Goal: Contribute content: Contribute content

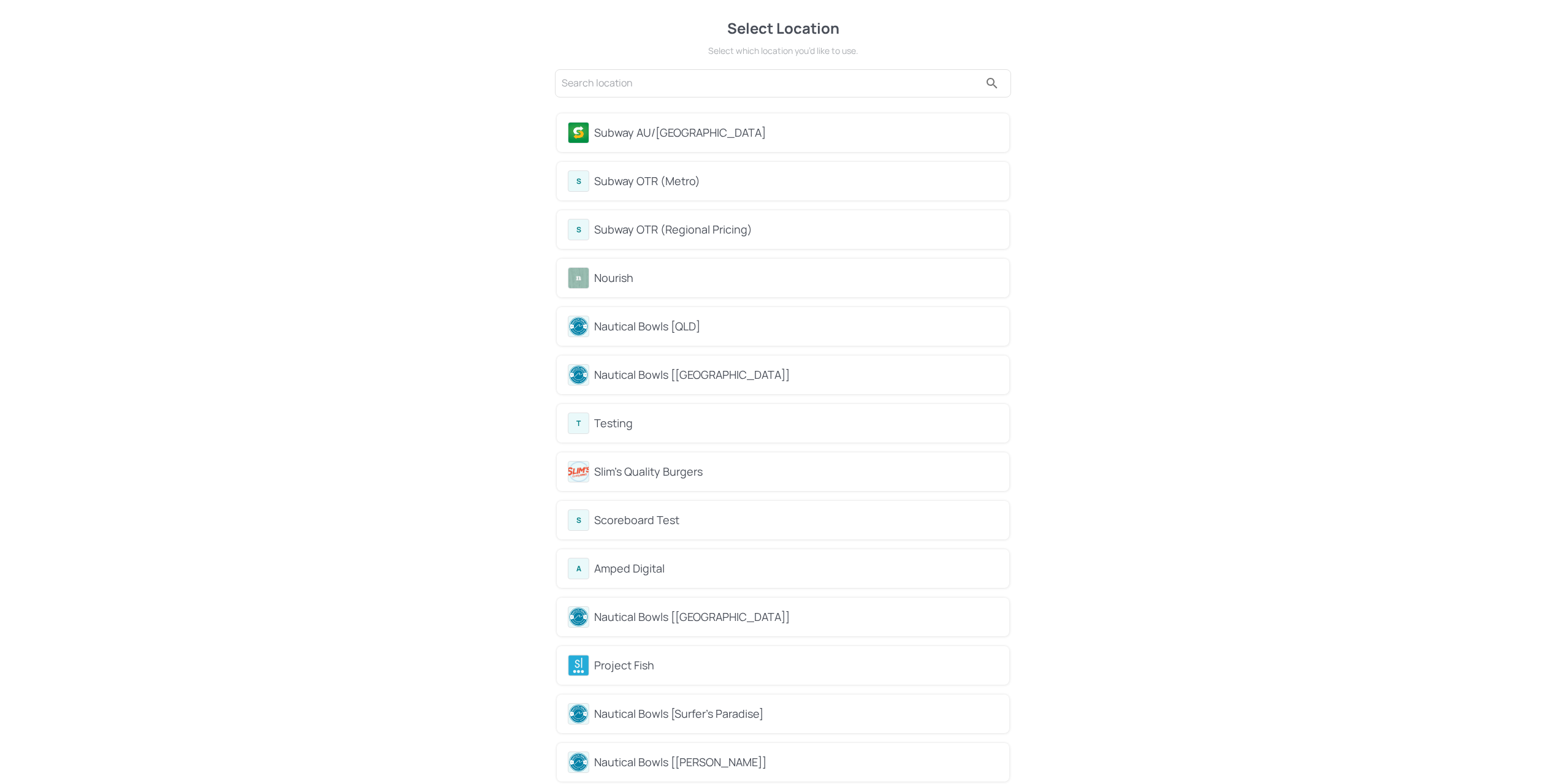
click at [647, 87] on input "text" at bounding box center [771, 84] width 418 height 20
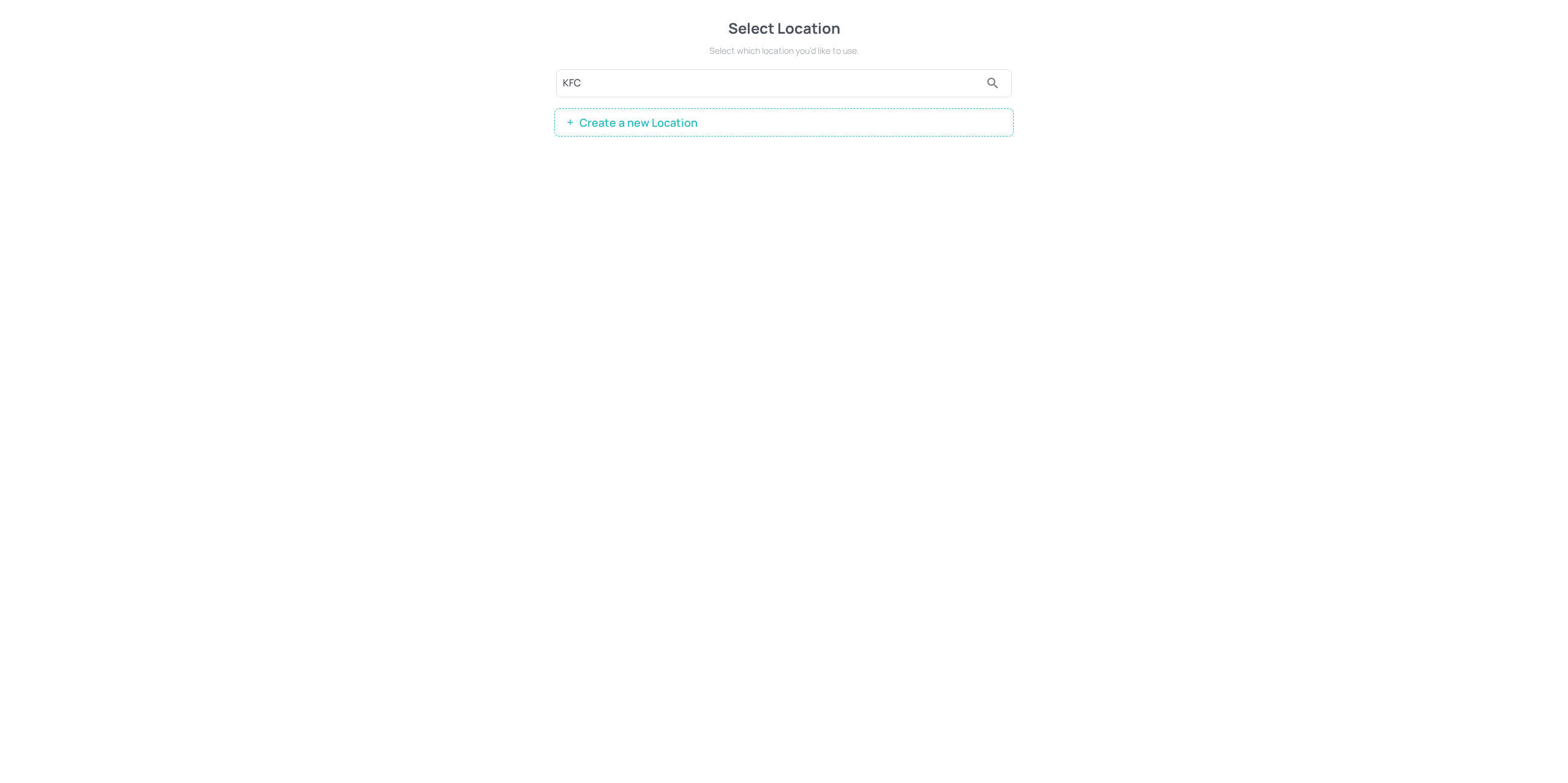
type input "KFC"
drag, startPoint x: 683, startPoint y: 78, endPoint x: 401, endPoint y: 69, distance: 282.1
click at [401, 69] on div "Select Location Select which location you’d like to use. KFC Create a new Locat…" at bounding box center [784, 77] width 1568 height 154
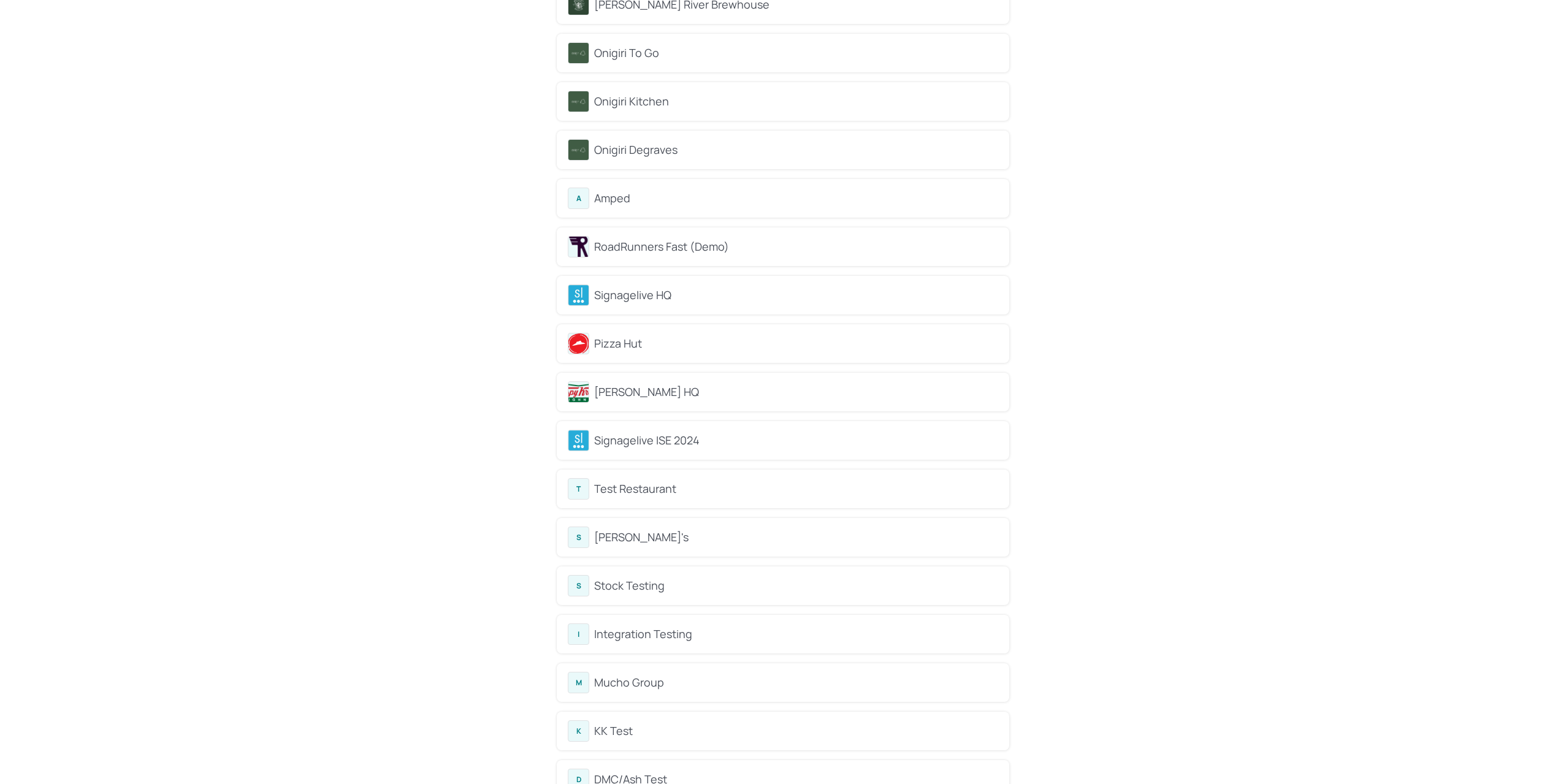
scroll to position [1019, 0]
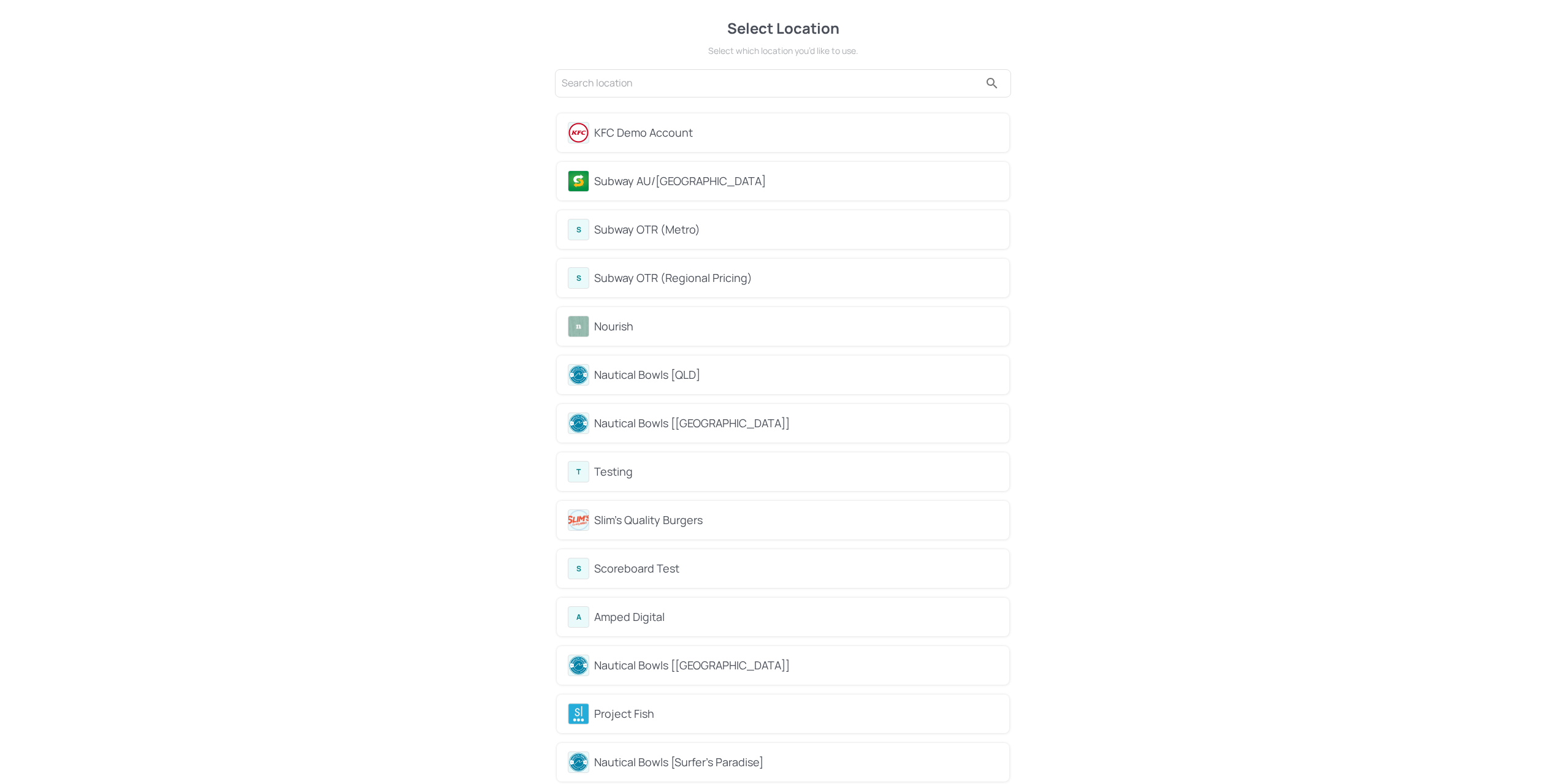
scroll to position [34, 0]
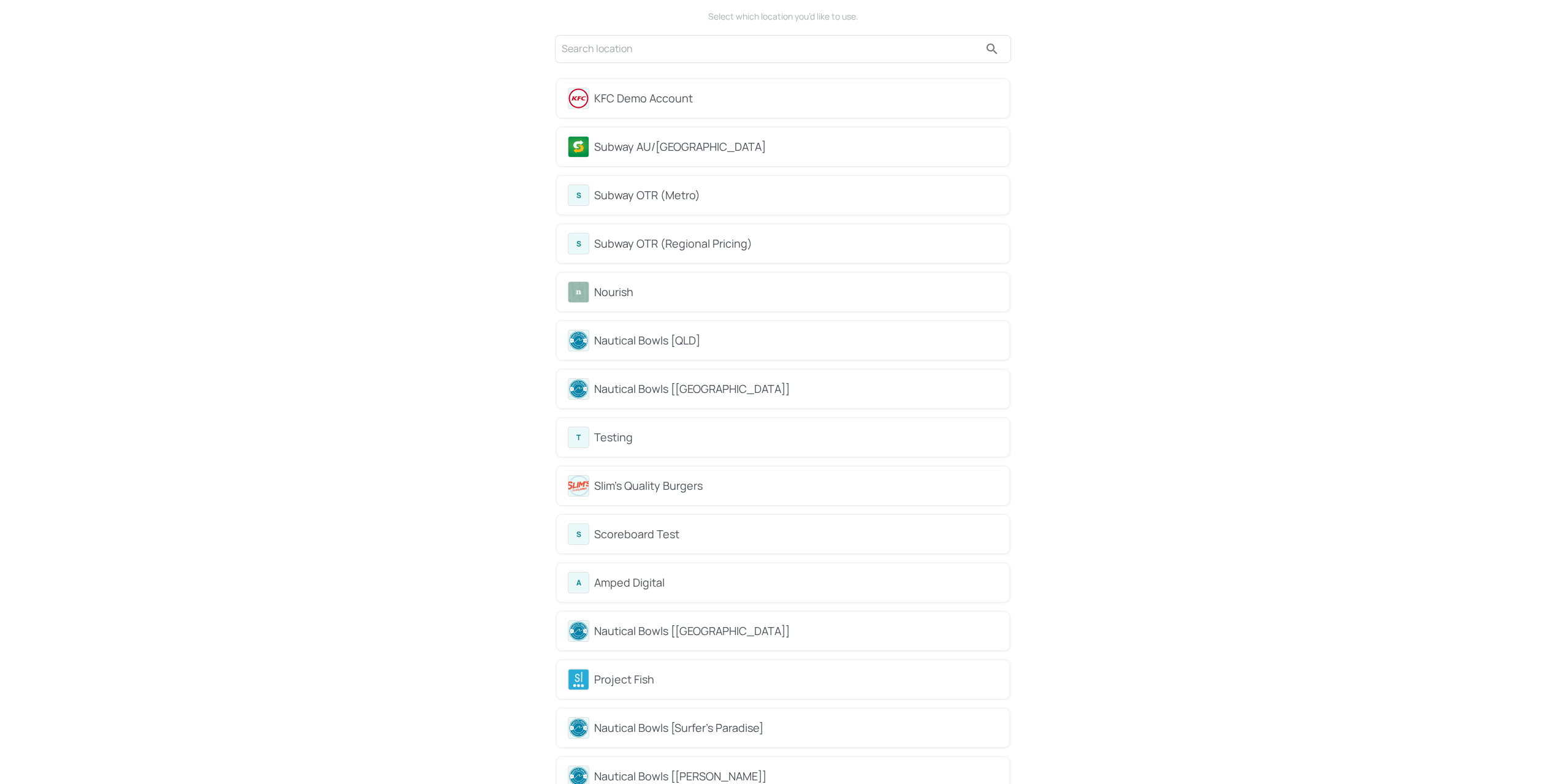
click at [693, 98] on div "KFC Demo Account" at bounding box center [796, 98] width 404 height 17
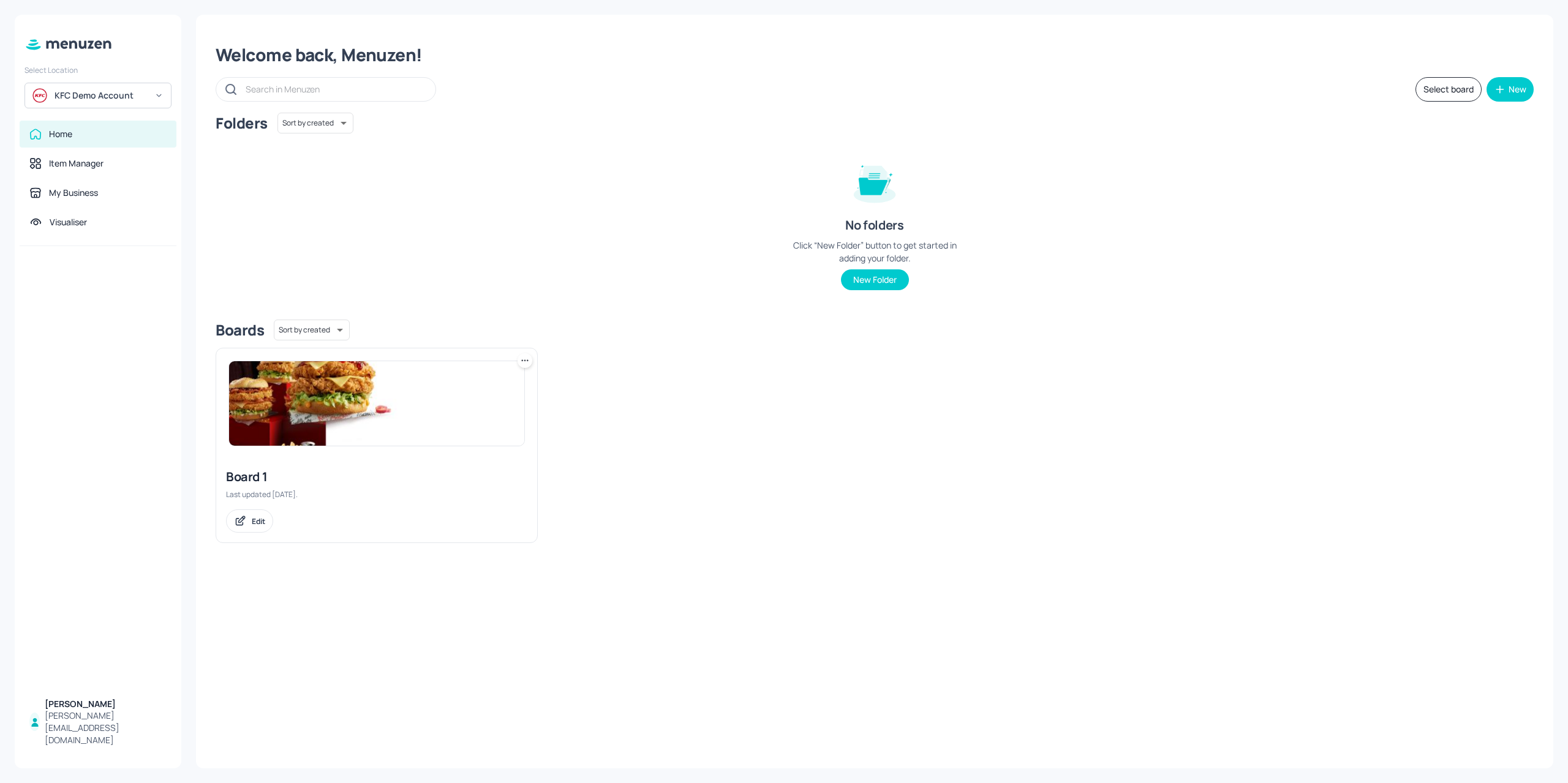
click at [297, 390] on img at bounding box center [376, 403] width 295 height 85
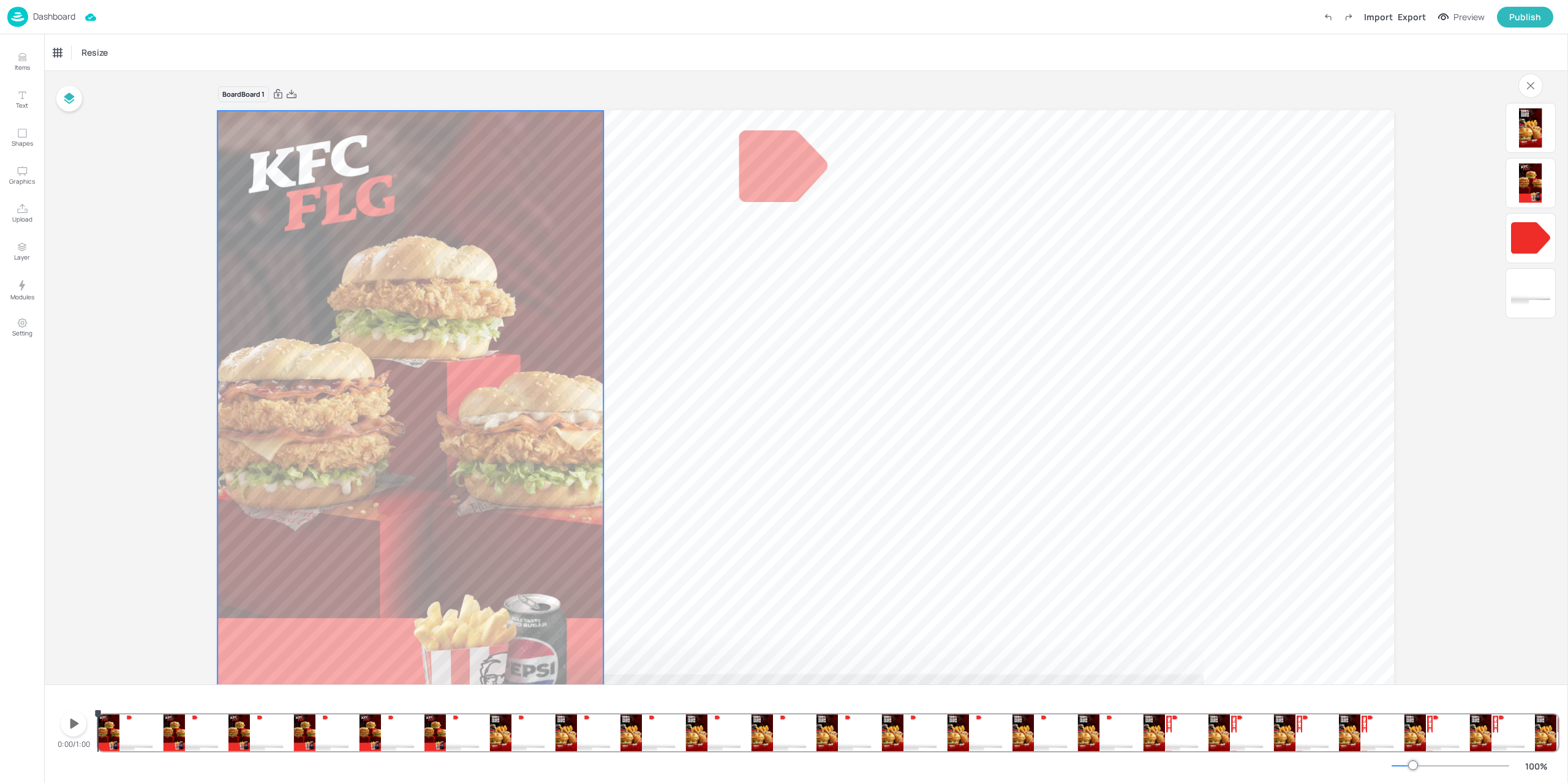
scroll to position [117, 0]
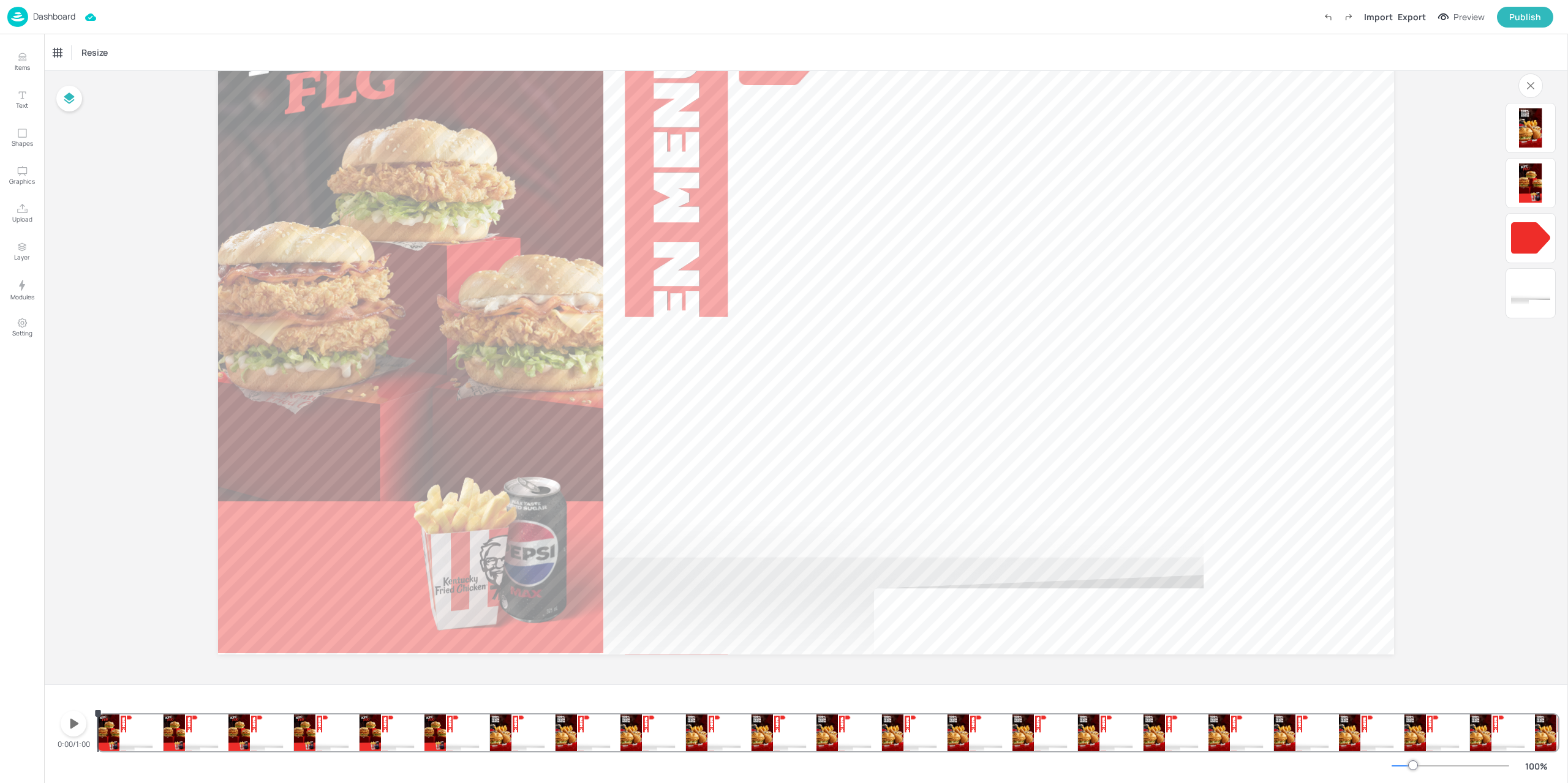
click at [67, 724] on icon "button" at bounding box center [74, 724] width 20 height 20
click at [69, 723] on icon "button" at bounding box center [74, 724] width 10 height 12
click at [18, 16] on img at bounding box center [18, 17] width 21 height 20
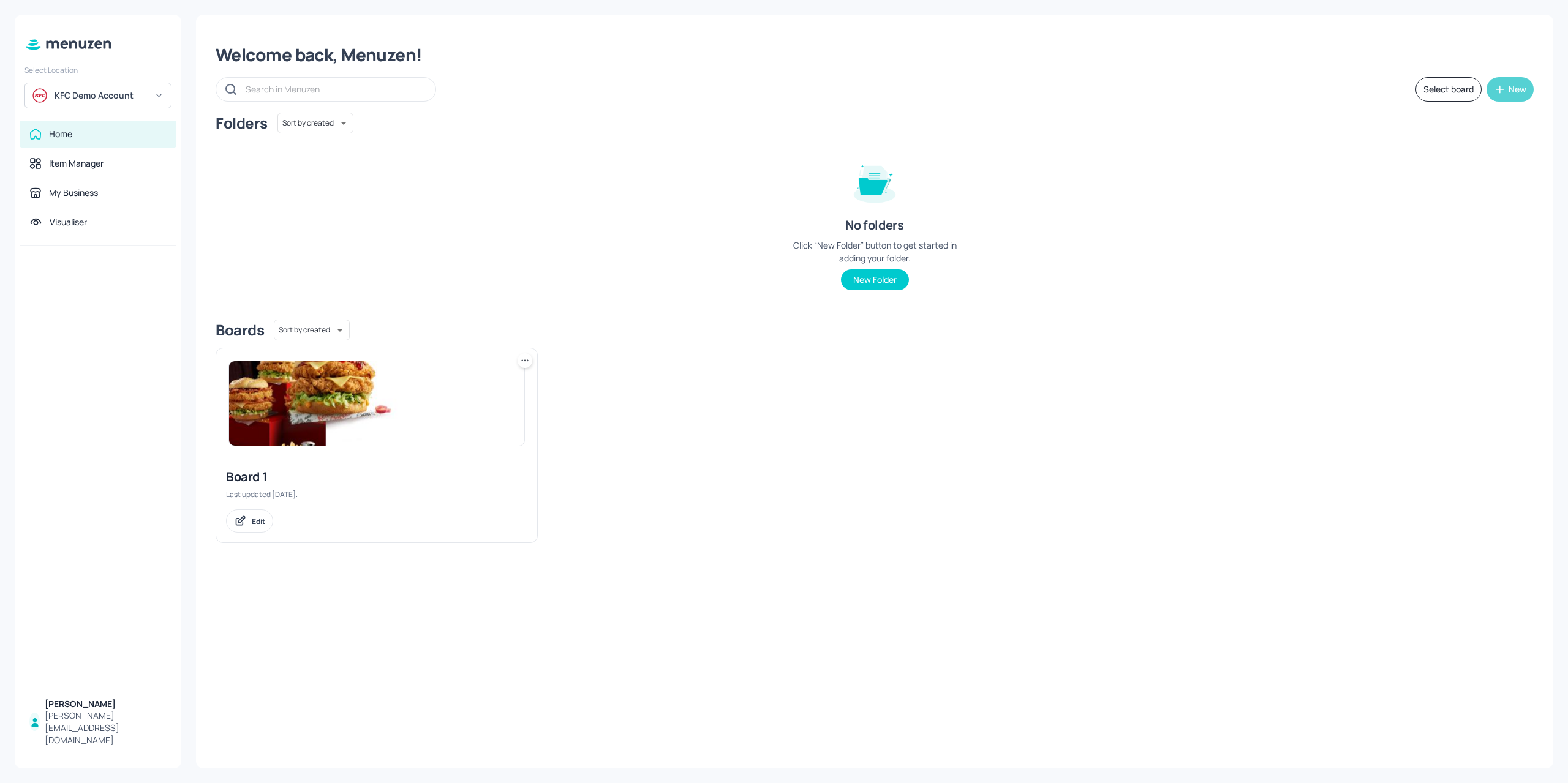
click at [1512, 95] on button "New" at bounding box center [1510, 90] width 47 height 25
drag, startPoint x: 1467, startPoint y: 116, endPoint x: 1455, endPoint y: 163, distance: 48.5
click at [1455, 163] on div "Add new folder Add new board" at bounding box center [784, 391] width 1568 height 783
click at [1452, 149] on div "Add new board" at bounding box center [1472, 148] width 122 height 27
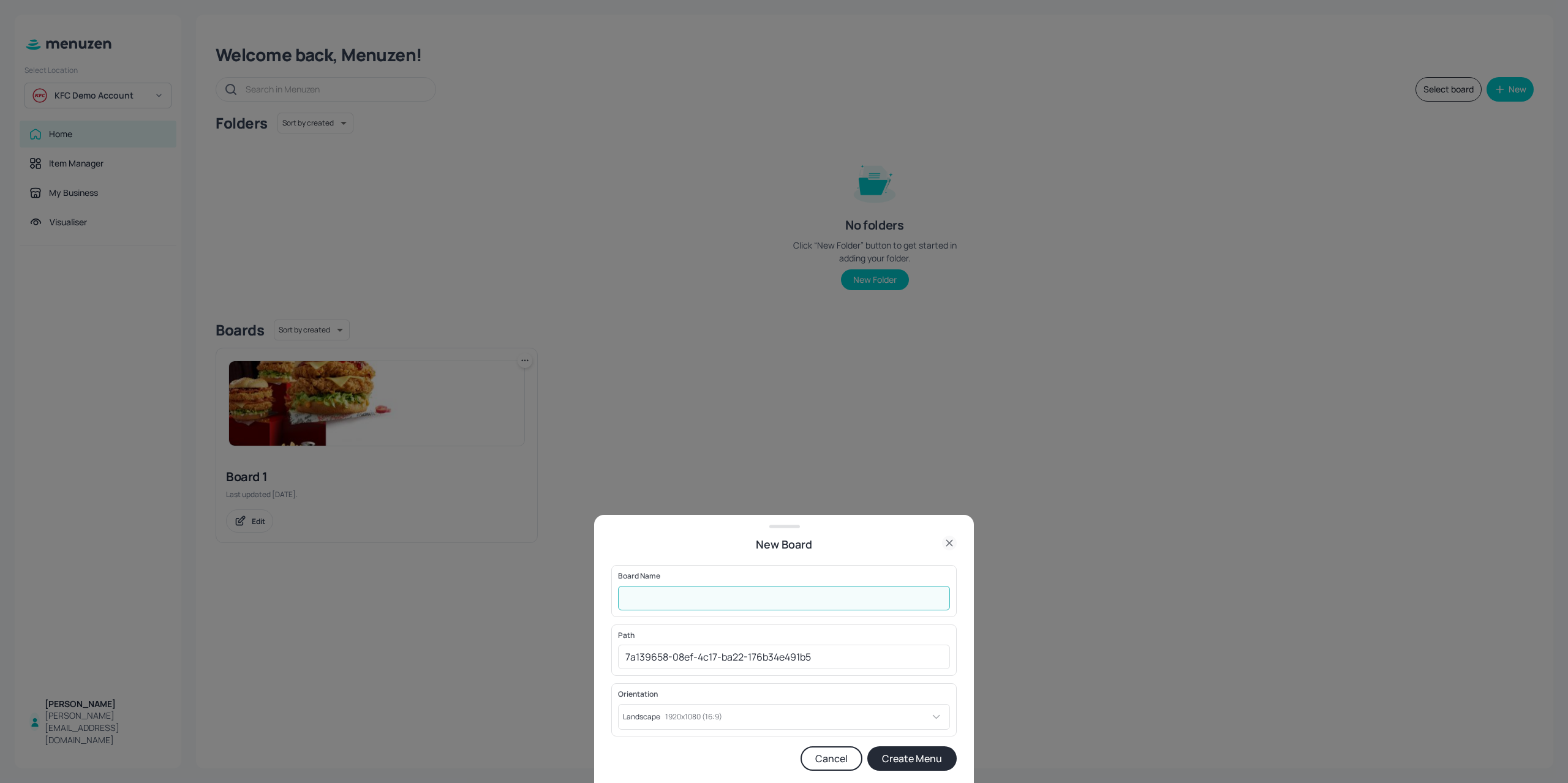
click at [733, 598] on input "text" at bounding box center [783, 598] width 332 height 25
drag, startPoint x: 527, startPoint y: 599, endPoint x: 332, endPoint y: 404, distance: 275.8
click at [527, 599] on div at bounding box center [784, 391] width 1568 height 783
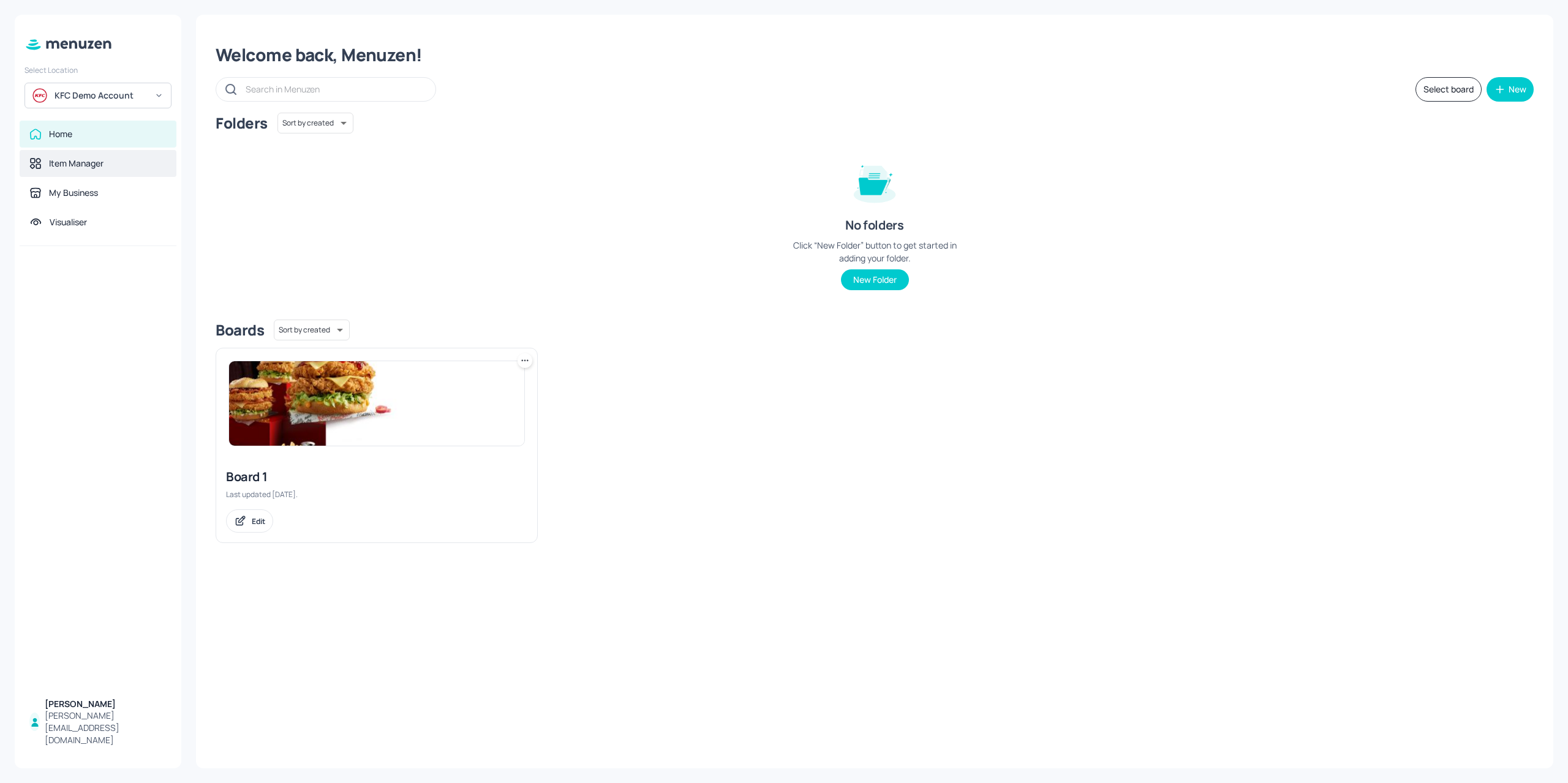
click at [66, 161] on div "Item Manager" at bounding box center [76, 164] width 54 height 12
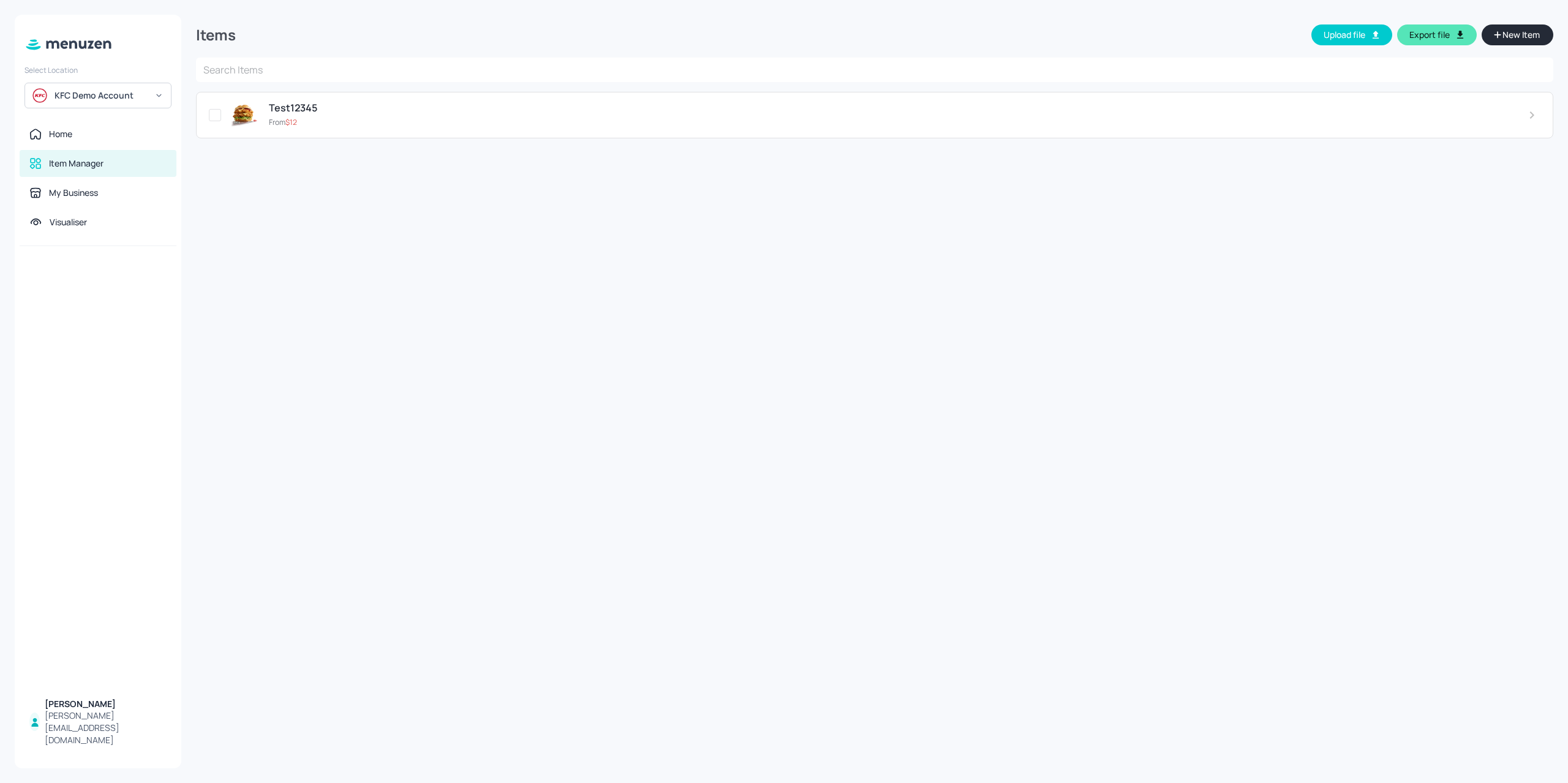
click at [1533, 35] on span "New Item" at bounding box center [1521, 35] width 40 height 14
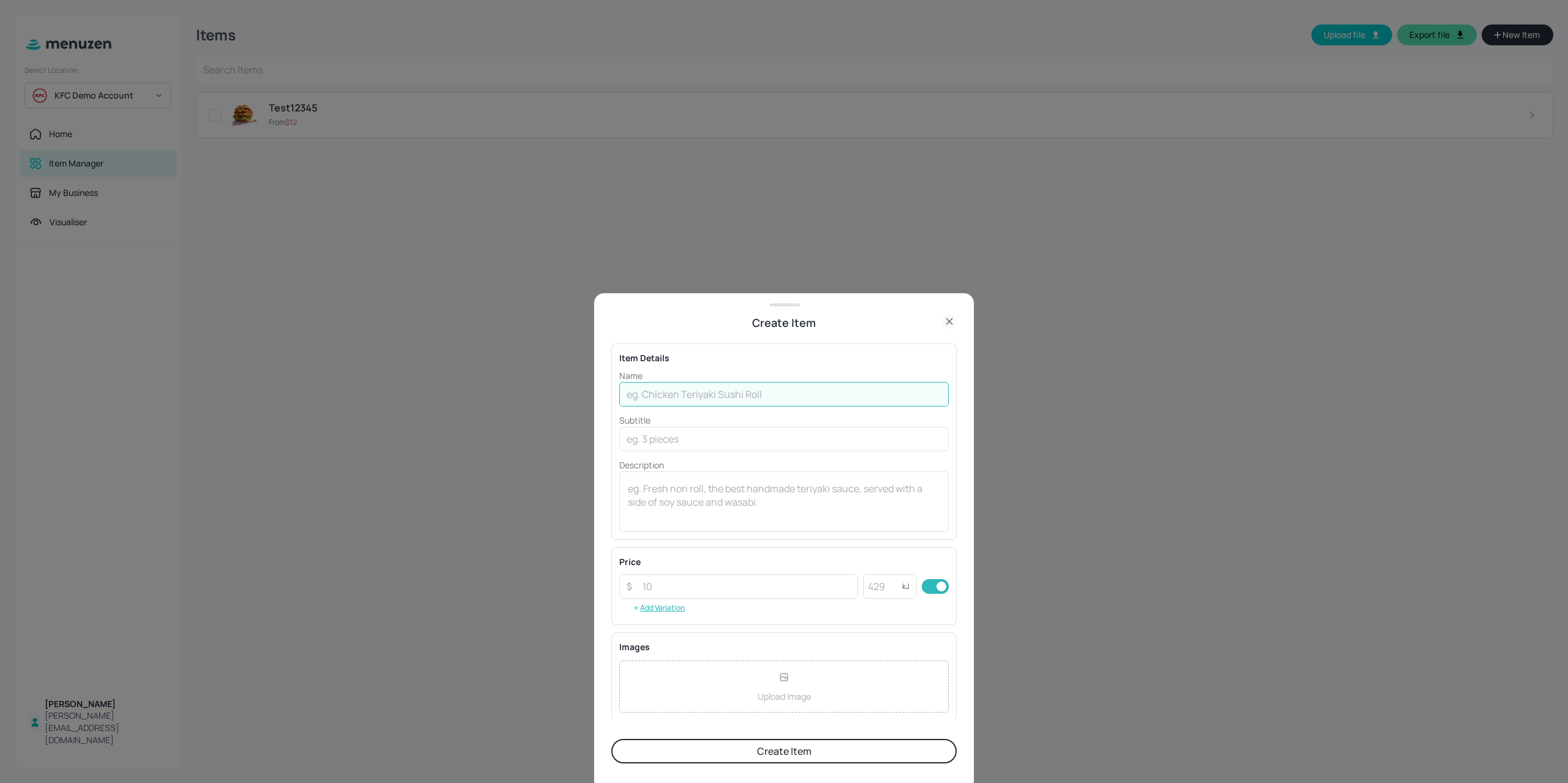
click at [683, 400] on input "text" at bounding box center [783, 394] width 330 height 25
type input "Original Crispy Burger"
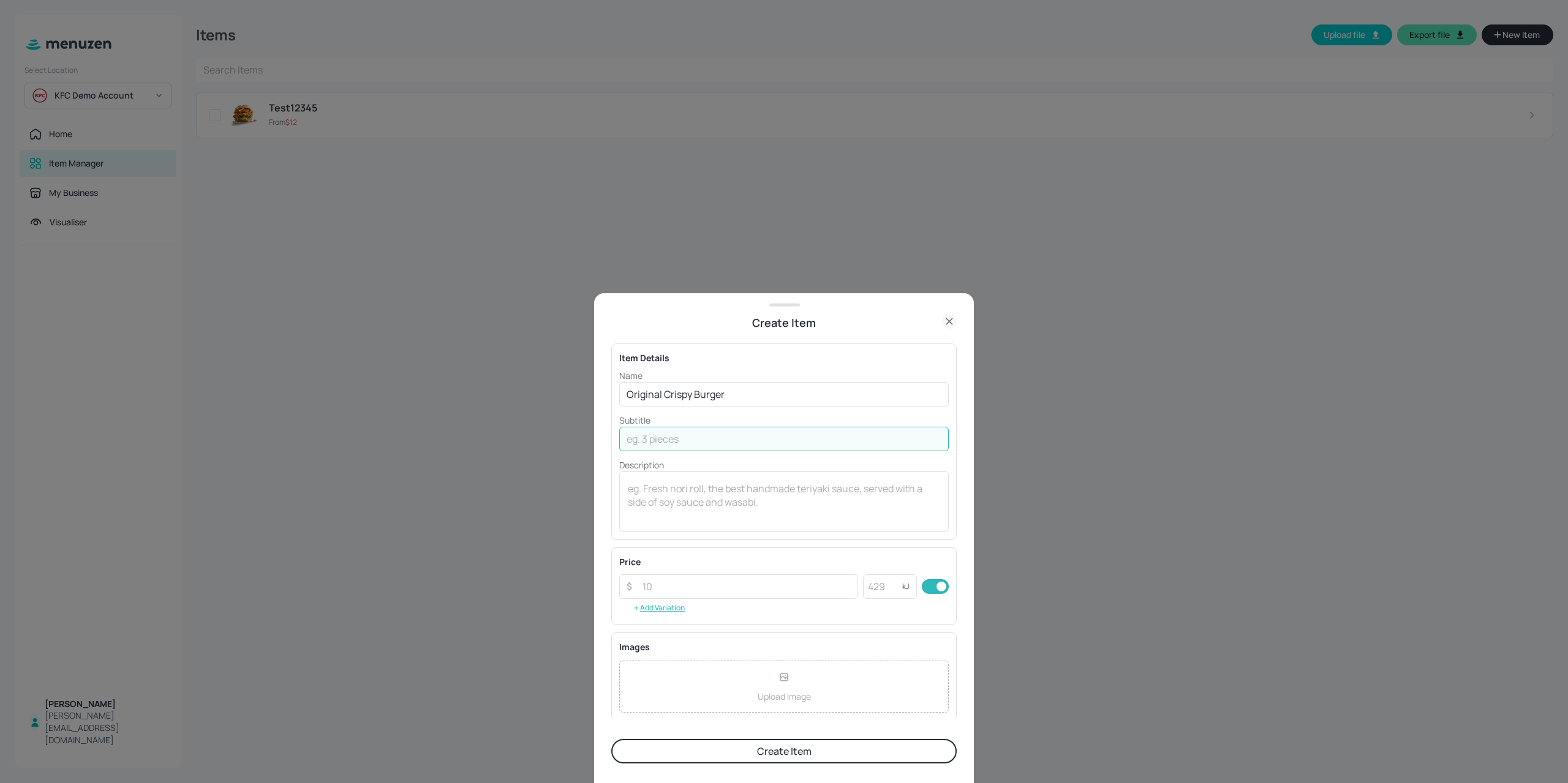
click at [671, 430] on input "text" at bounding box center [783, 439] width 330 height 25
click at [665, 438] on input "text" at bounding box center [783, 439] width 330 height 25
click at [653, 443] on input "1947KJ" at bounding box center [783, 439] width 330 height 25
click at [713, 437] on input "1947KJ" at bounding box center [783, 439] width 330 height 25
type input "1947KJ"
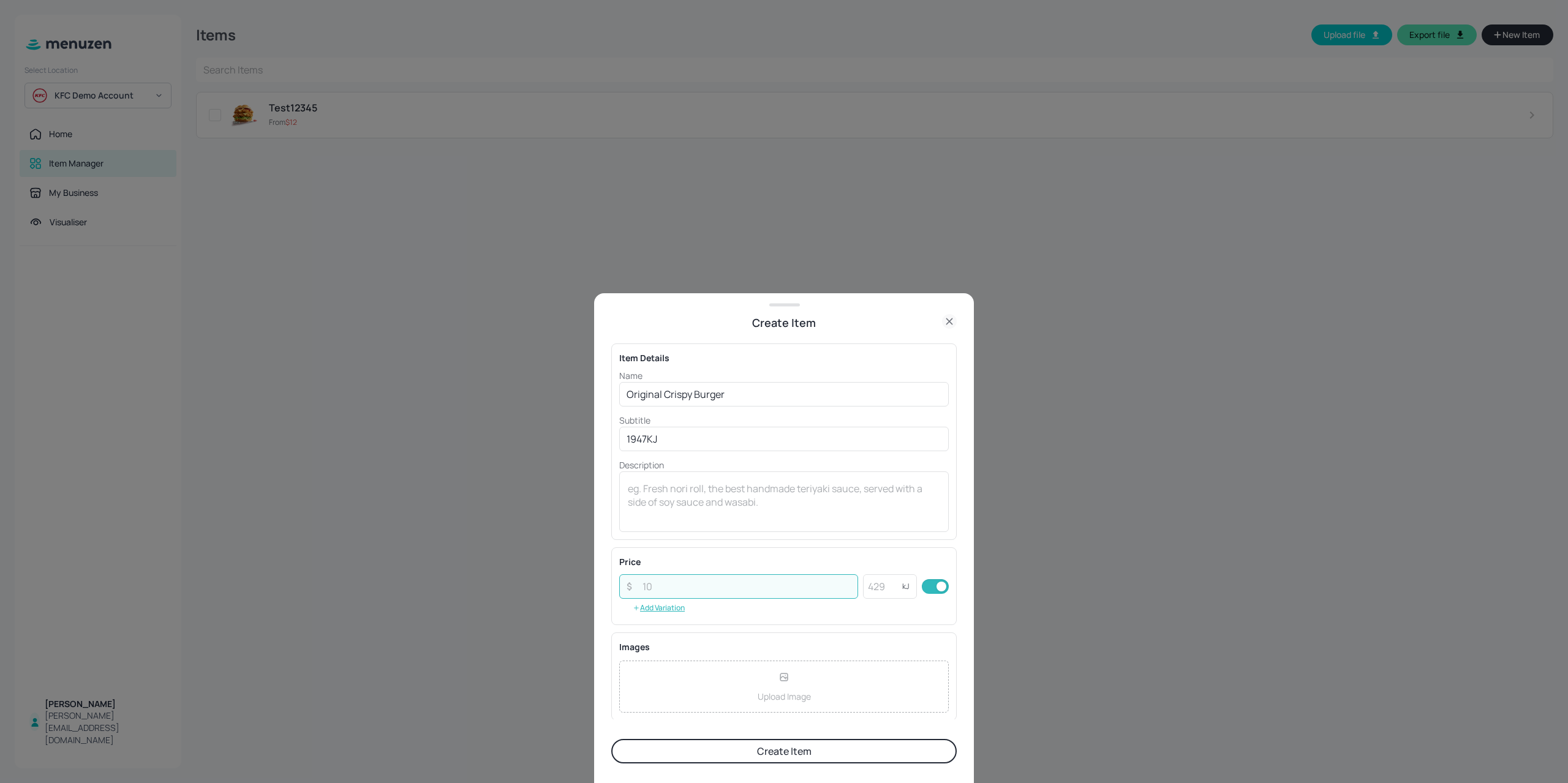
click at [692, 592] on input "number" at bounding box center [746, 586] width 223 height 25
type input "7.95"
click at [720, 585] on div "Upload Image" at bounding box center [783, 591] width 330 height 52
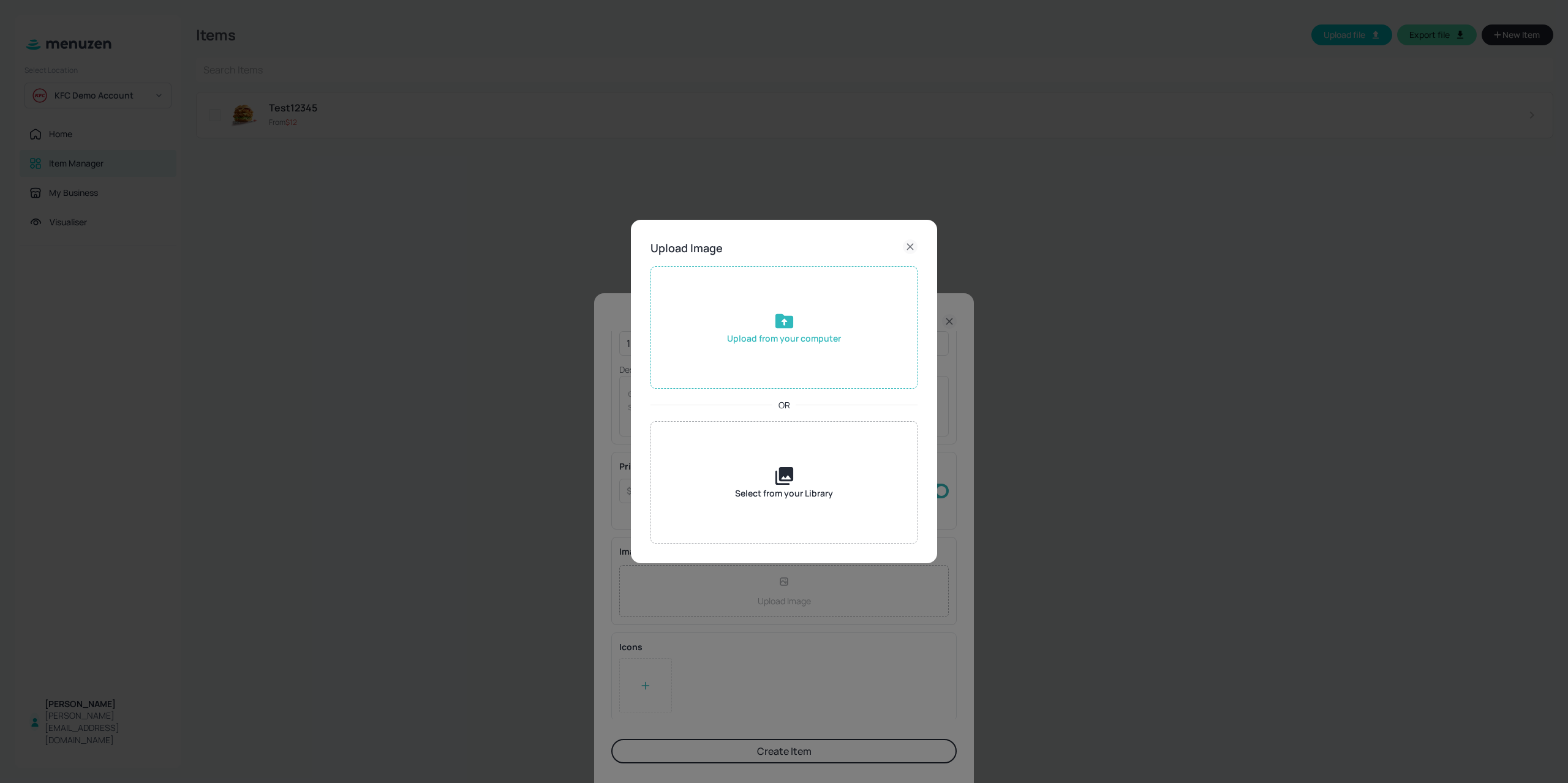
click at [744, 349] on div "Upload from your computer" at bounding box center [784, 328] width 267 height 122
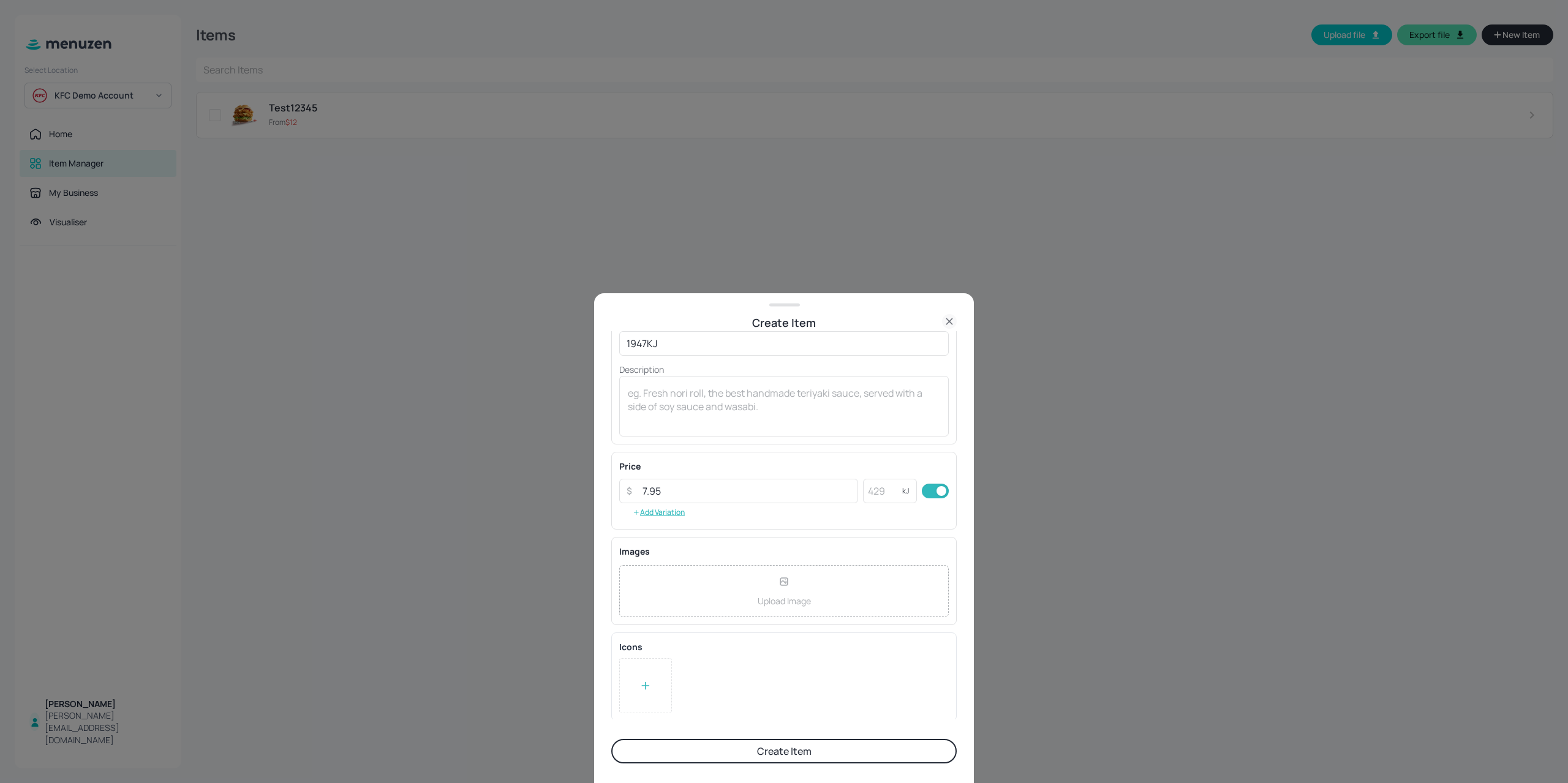
click at [743, 750] on button "Create Item" at bounding box center [783, 751] width 346 height 25
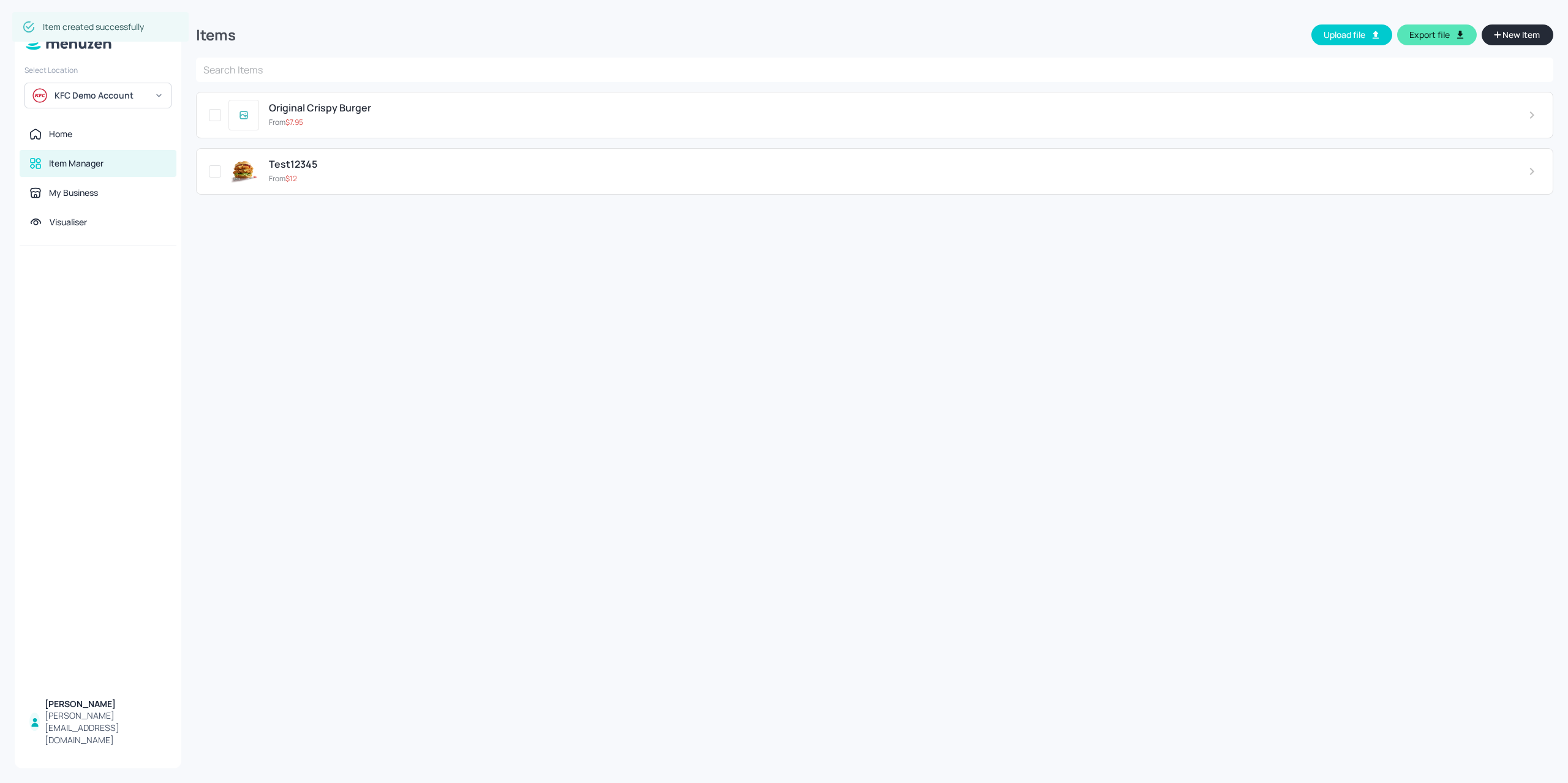
scroll to position [96, 0]
click at [1541, 35] on button "New Item" at bounding box center [1517, 35] width 72 height 21
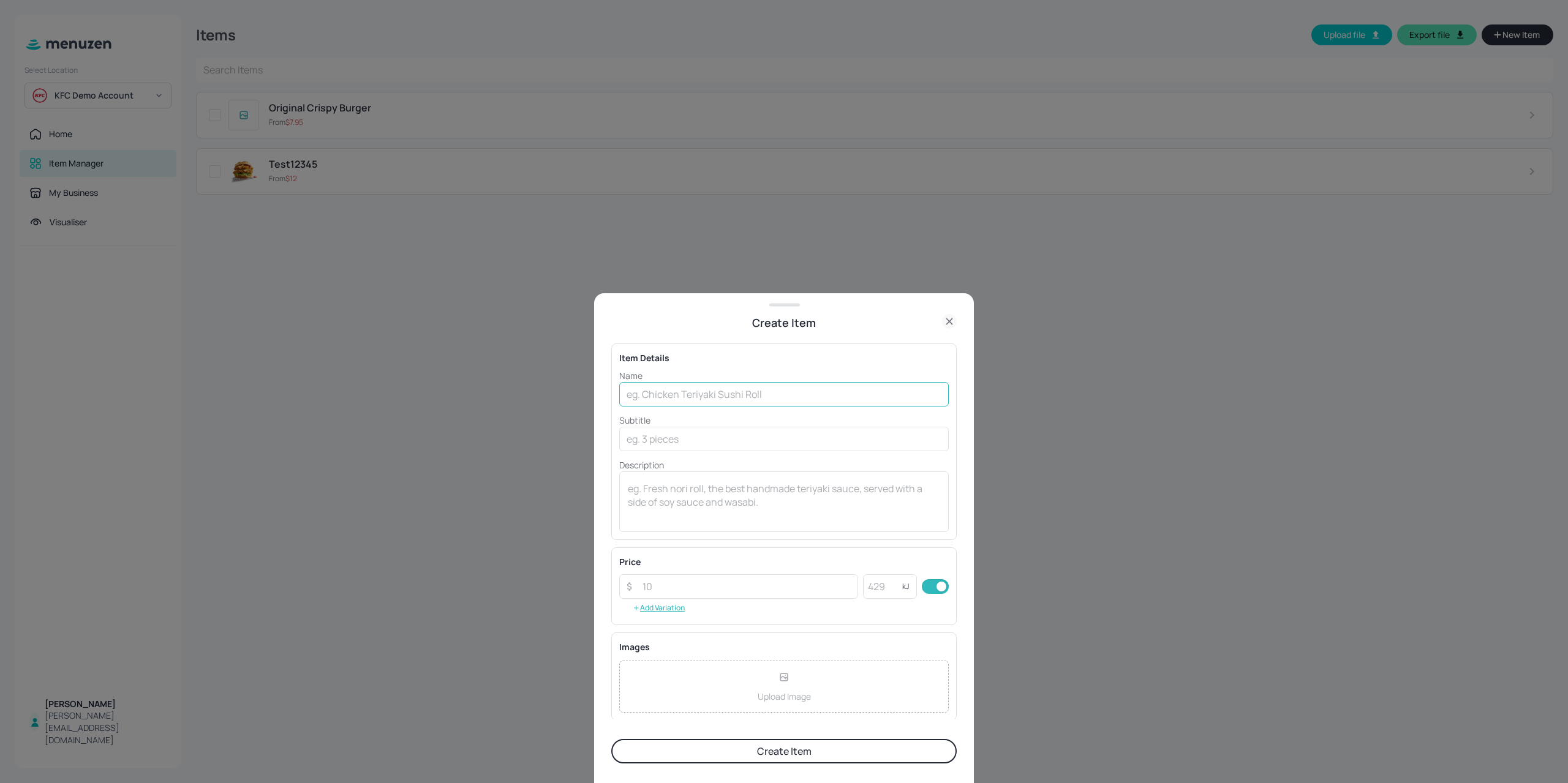
click at [724, 387] on input "text" at bounding box center [783, 394] width 330 height 25
type input "Original Crispy BBQ Bacon Stacker"
click at [641, 444] on input "text" at bounding box center [783, 439] width 330 height 25
type input "3604KJ"
click at [663, 590] on input "number" at bounding box center [746, 586] width 223 height 25
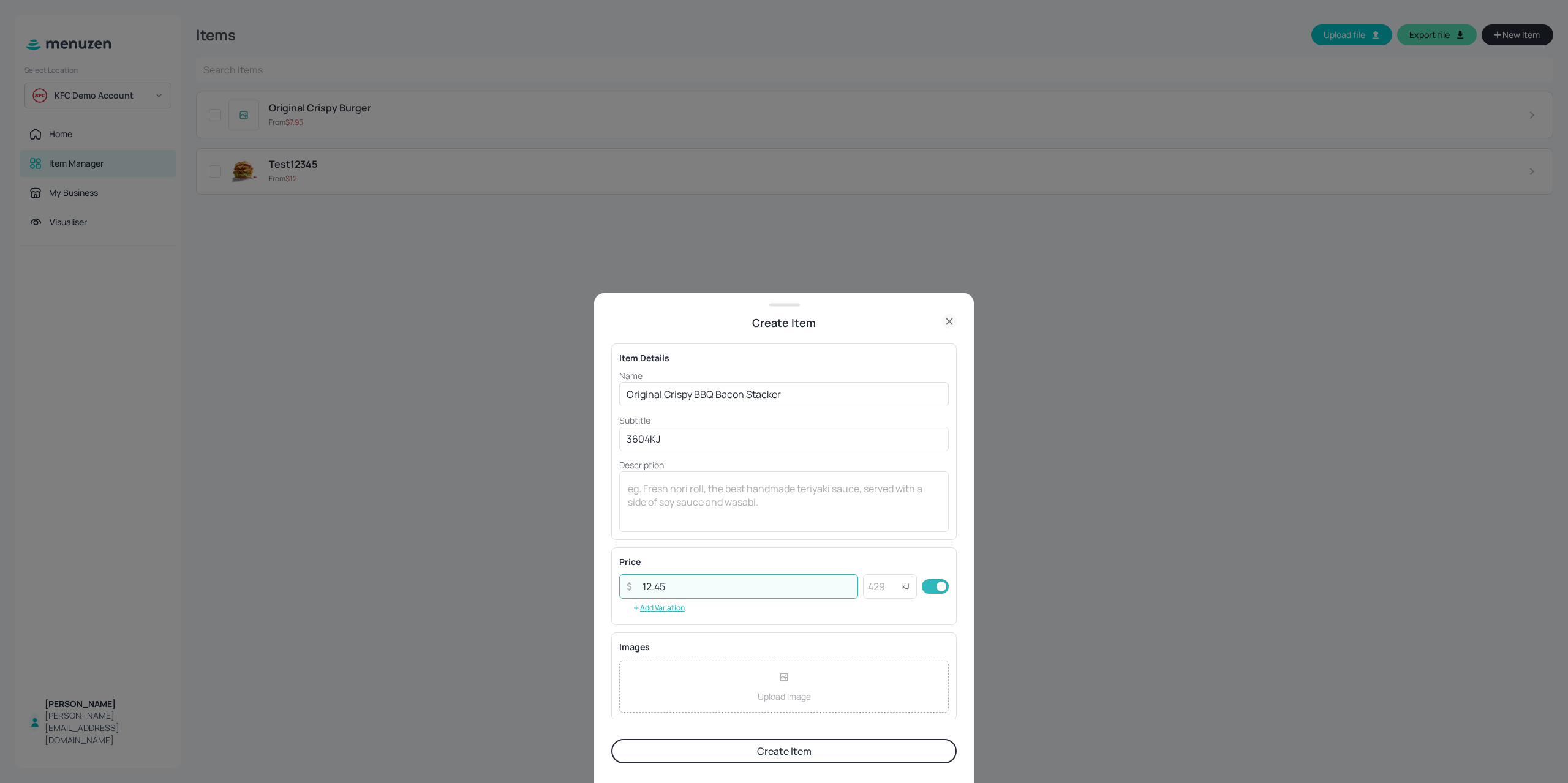
type input "12.45"
click at [669, 751] on button "Create Item" at bounding box center [783, 751] width 346 height 25
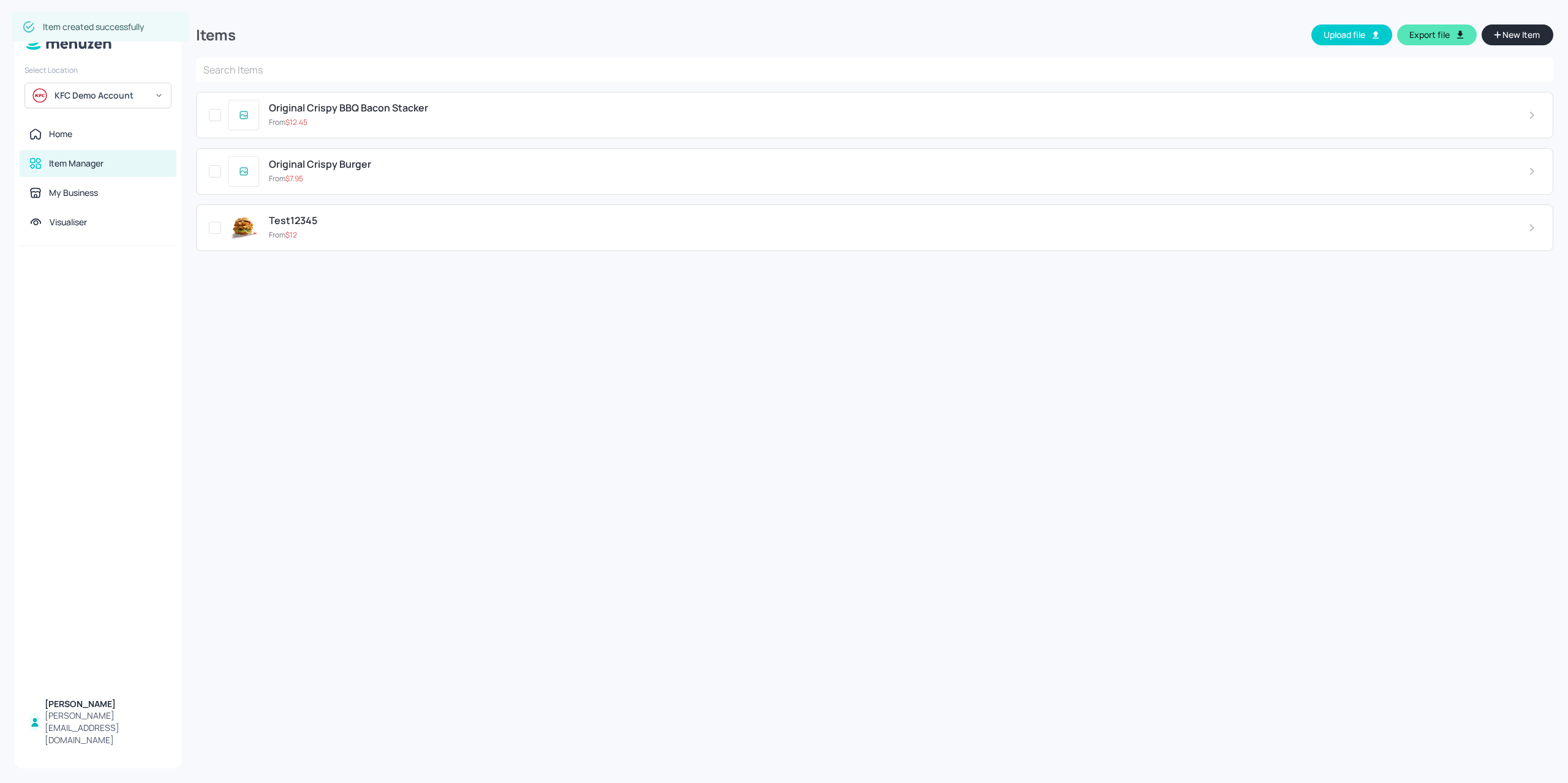
click at [1525, 40] on span "New Item" at bounding box center [1521, 35] width 40 height 14
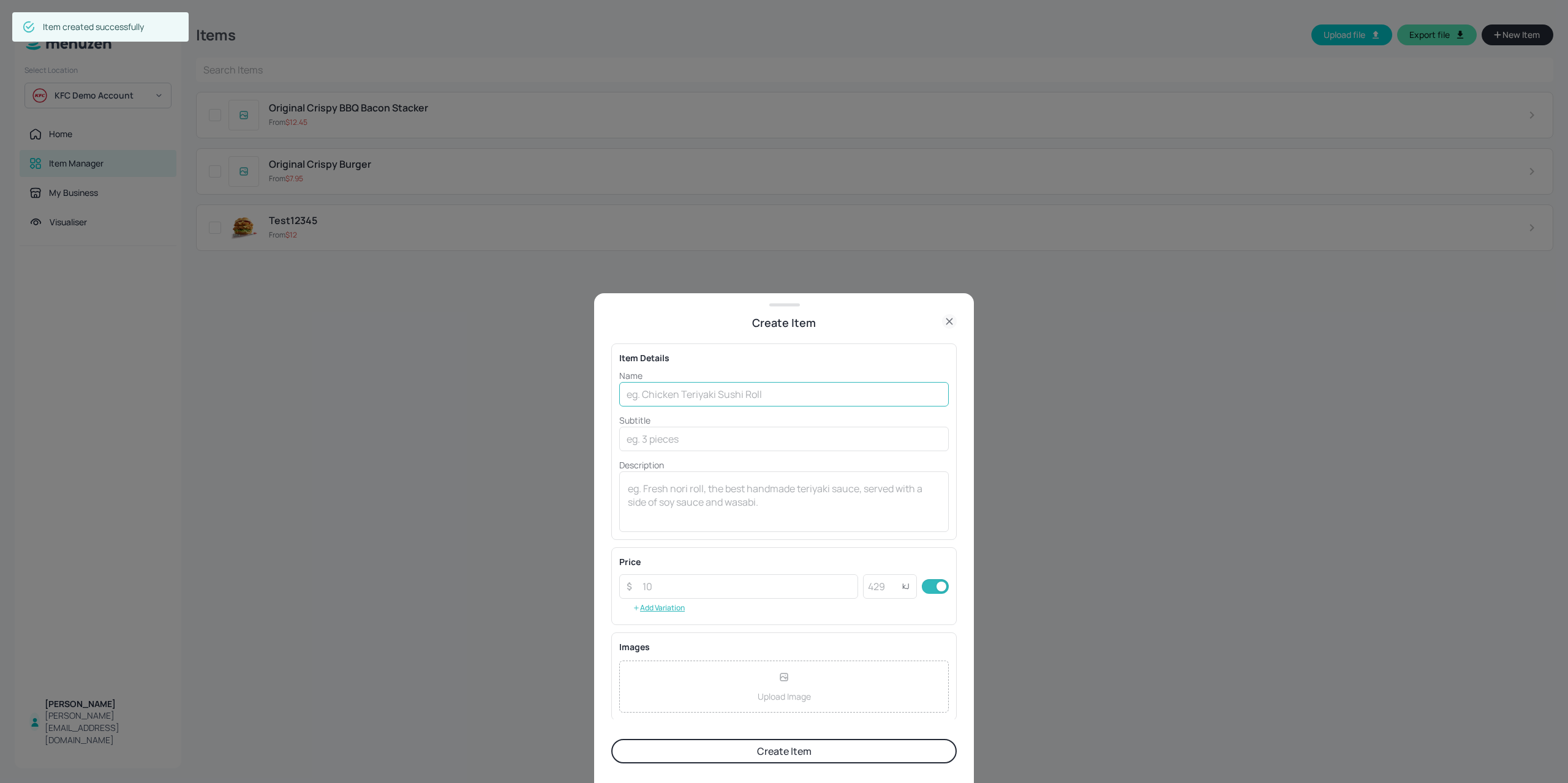
click at [649, 387] on input "text" at bounding box center [783, 394] width 330 height 25
type input "Original Crispy Bacon & Cheese"
click at [658, 436] on input "text" at bounding box center [783, 439] width 330 height 25
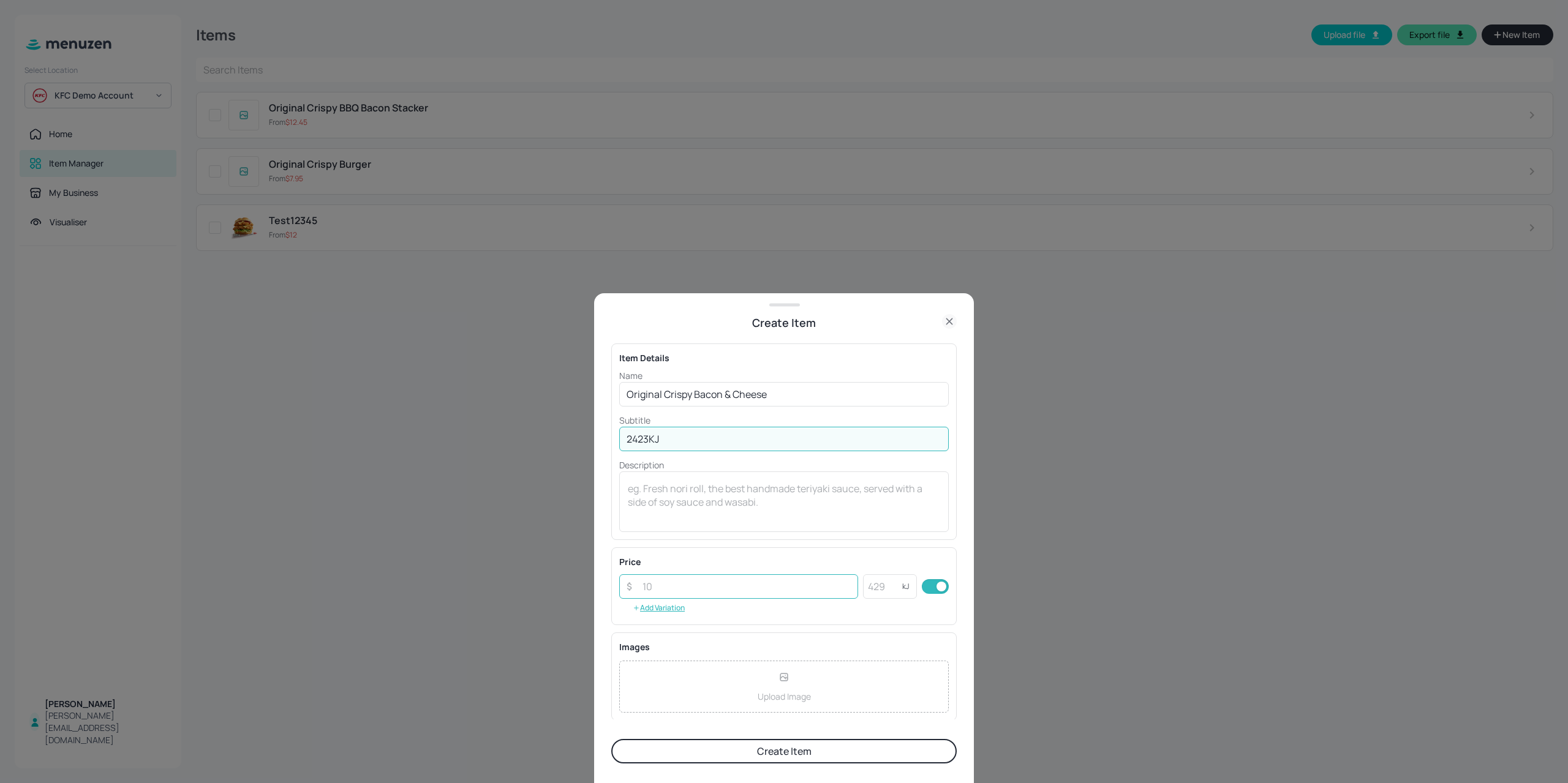
type input "2423KJ"
click at [677, 591] on input "number" at bounding box center [746, 586] width 223 height 25
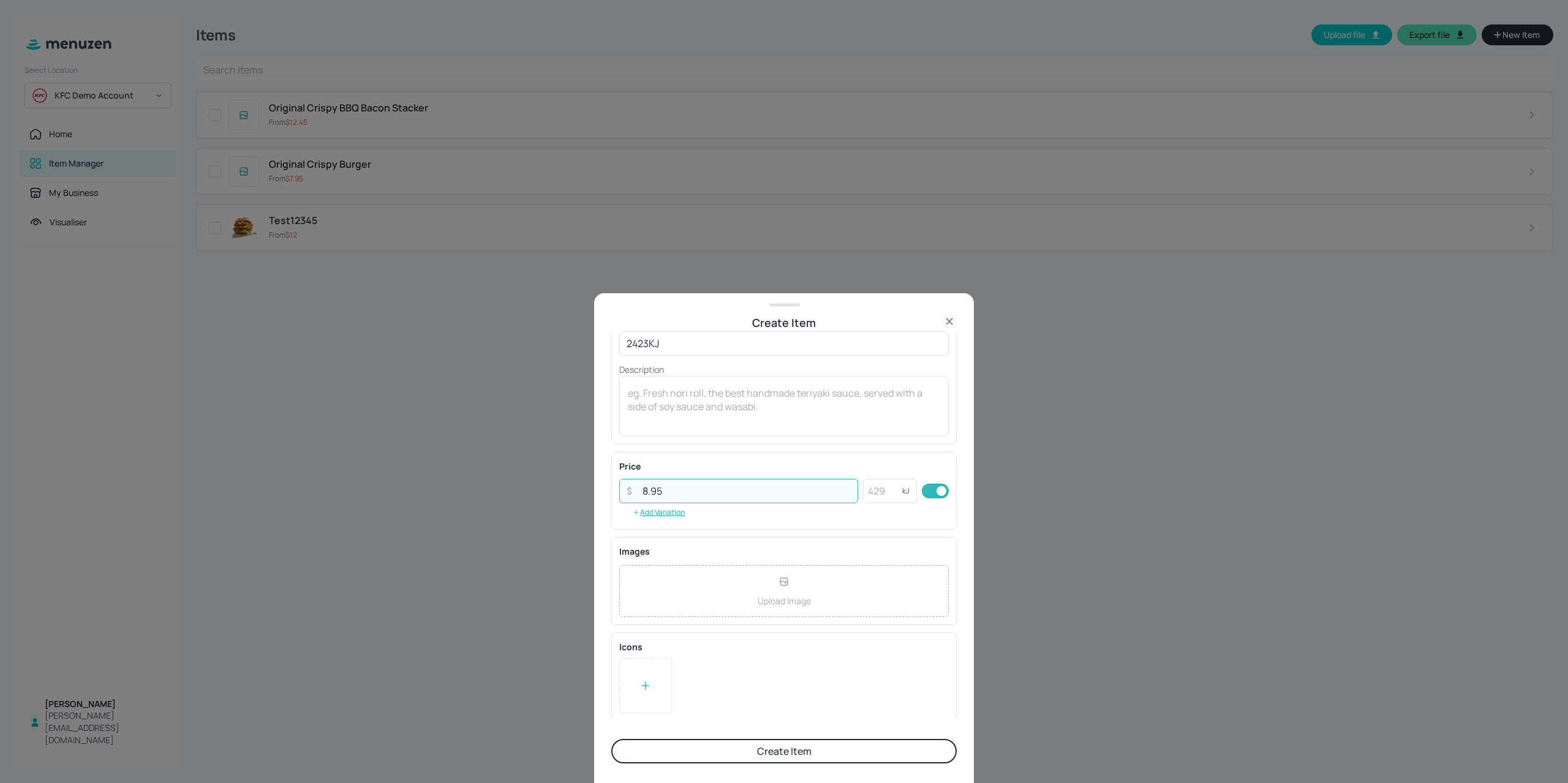
type input "8.95"
click at [681, 745] on button "Create Item" at bounding box center [783, 751] width 346 height 25
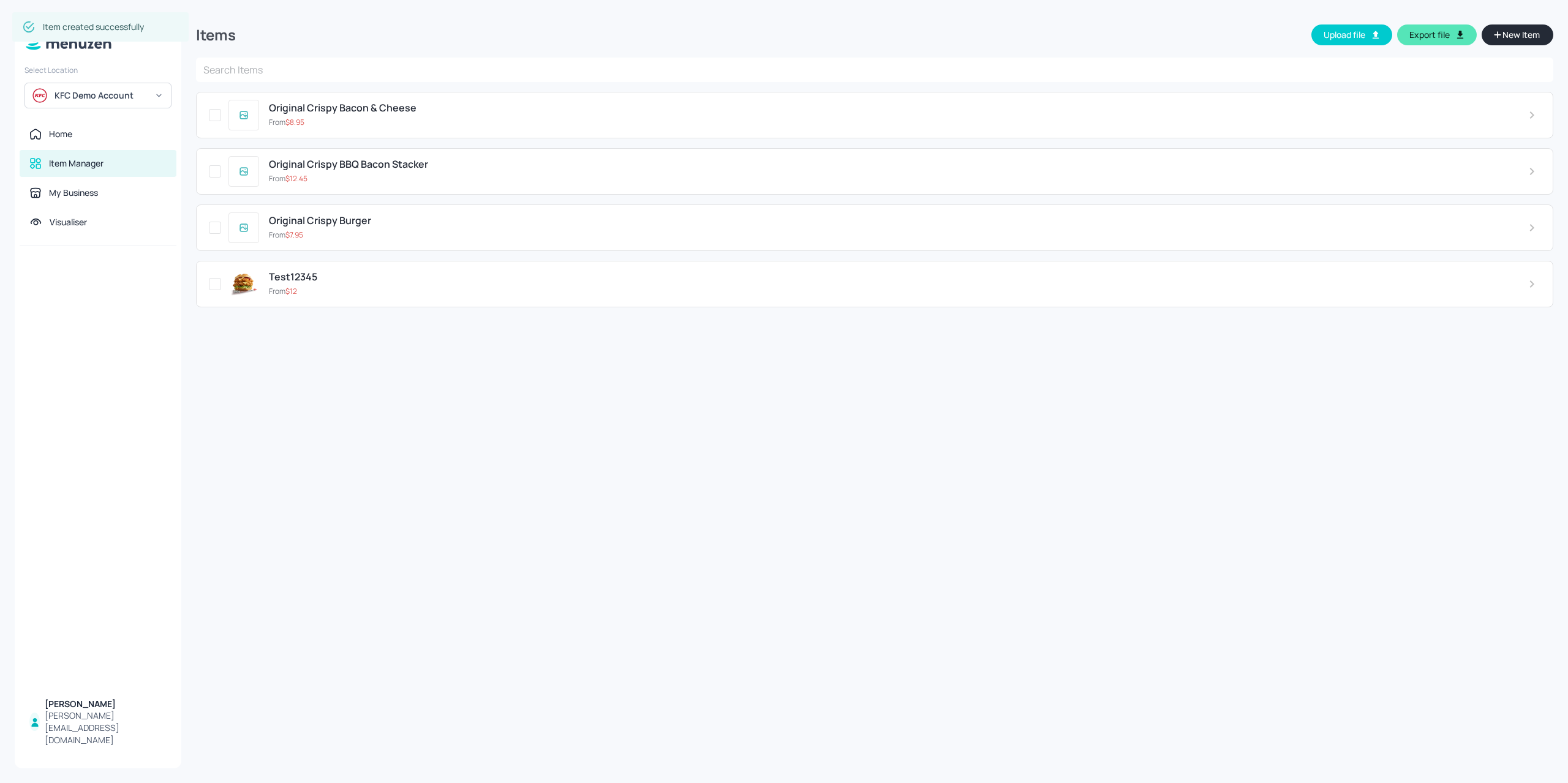
click at [1514, 45] on div "Items Upload file Export file New Item" at bounding box center [874, 36] width 1357 height 43
click at [519, 104] on div "Original Crispy Bacon & Cheese" at bounding box center [888, 108] width 1240 height 12
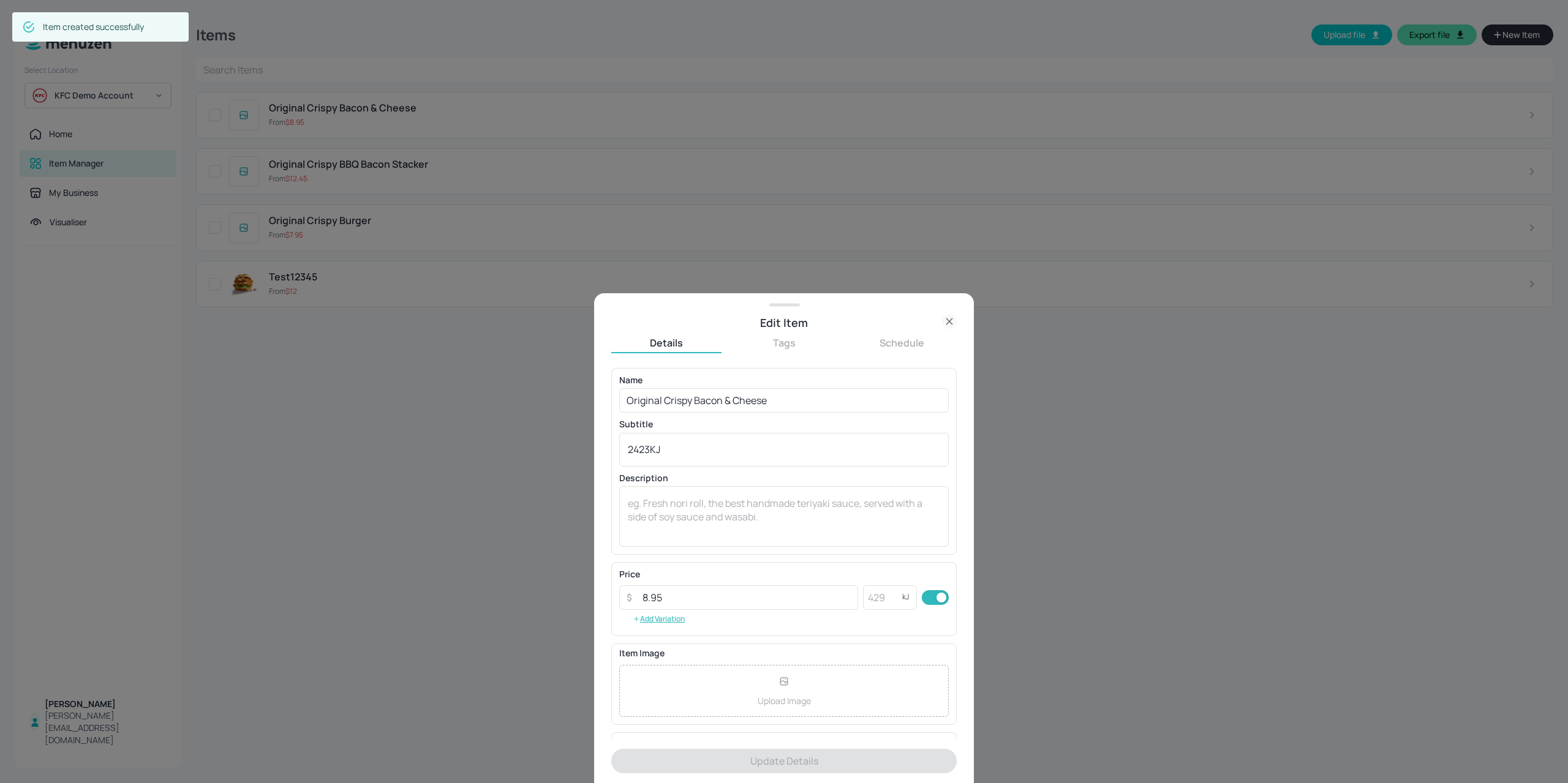
click at [767, 343] on button "Tags" at bounding box center [784, 343] width 110 height 14
click at [704, 389] on input "text" at bounding box center [783, 380] width 346 height 25
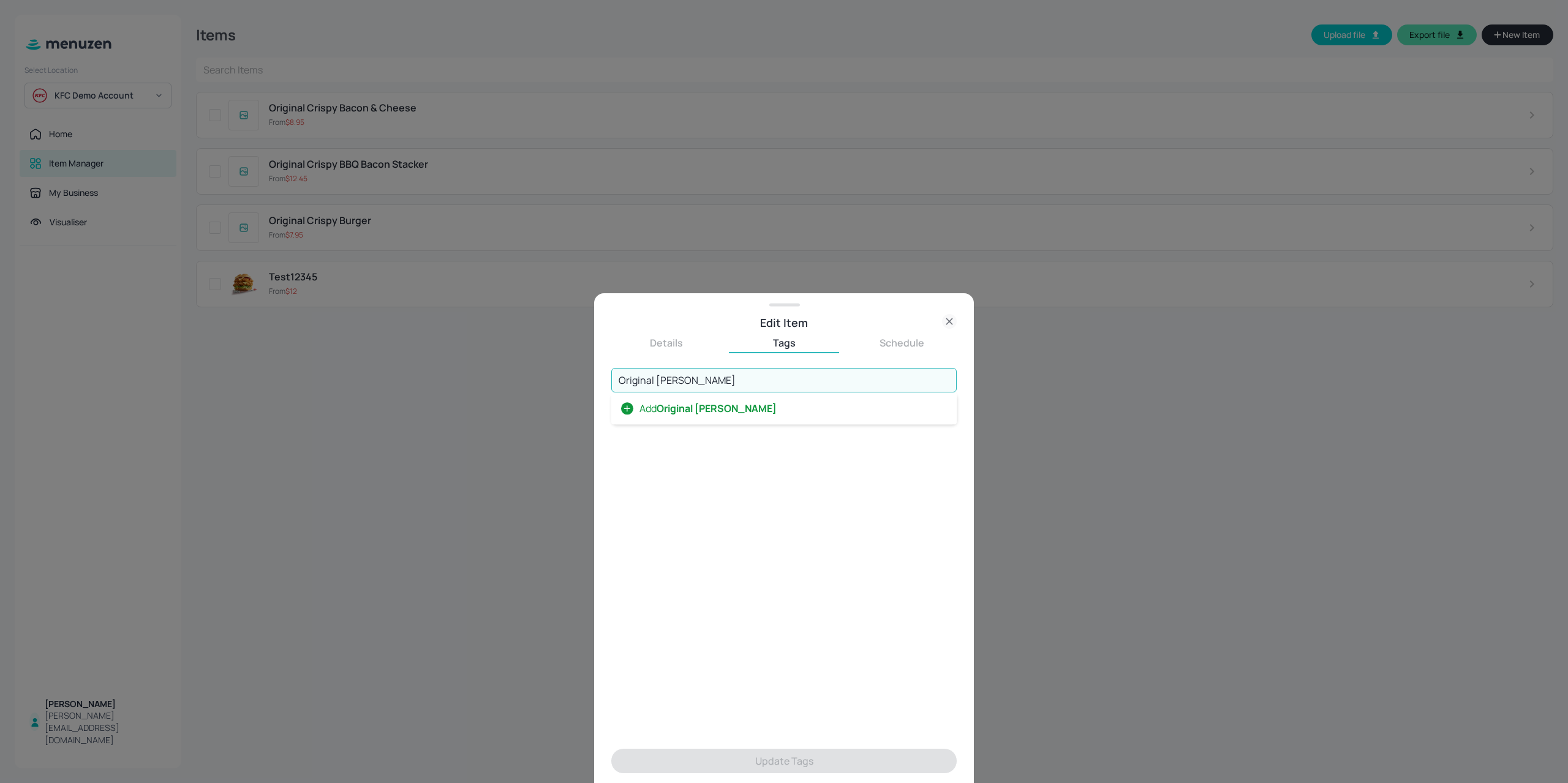
type input "Original Burger"
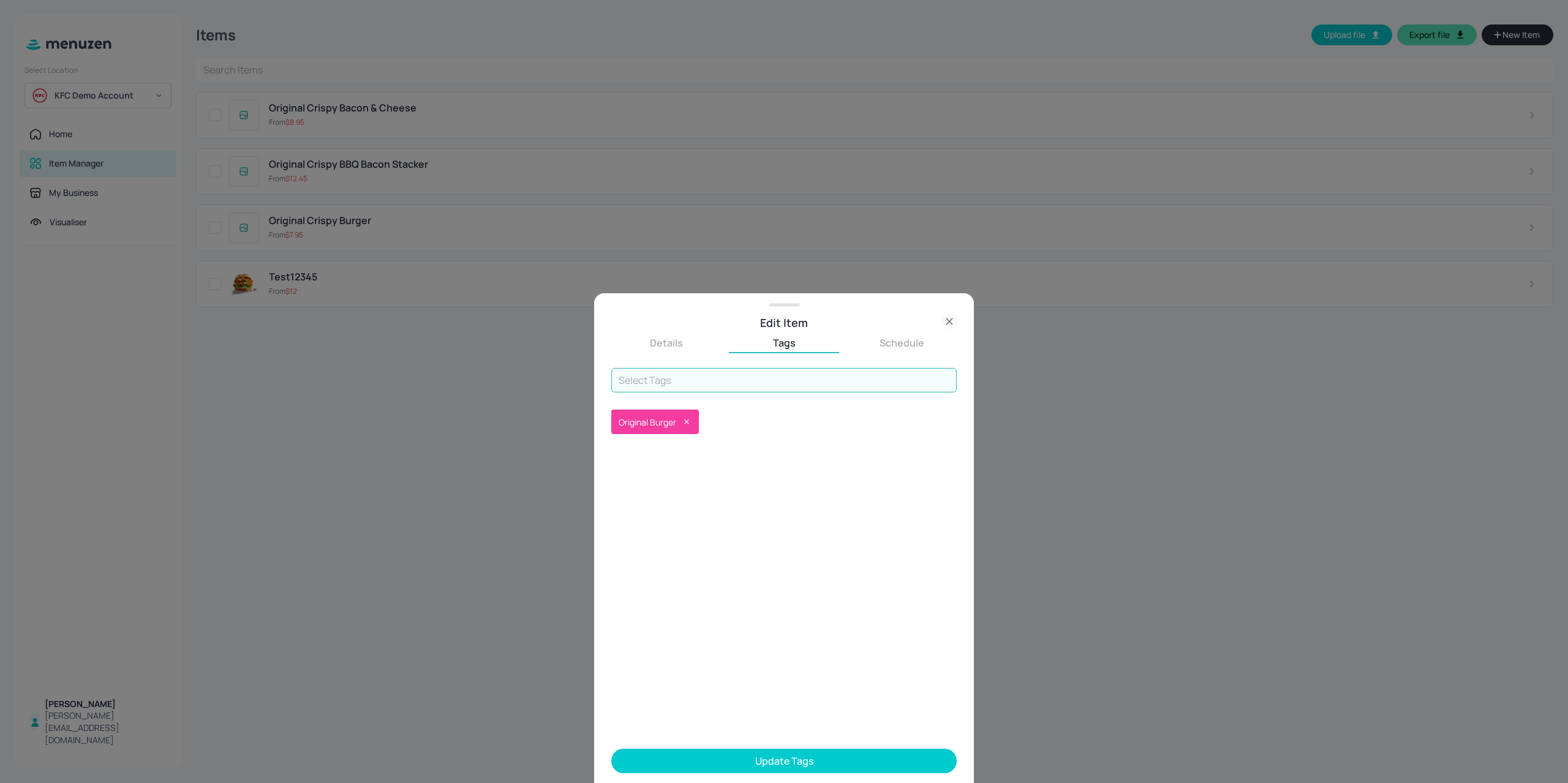
click at [787, 758] on button "Update Tags" at bounding box center [783, 761] width 346 height 25
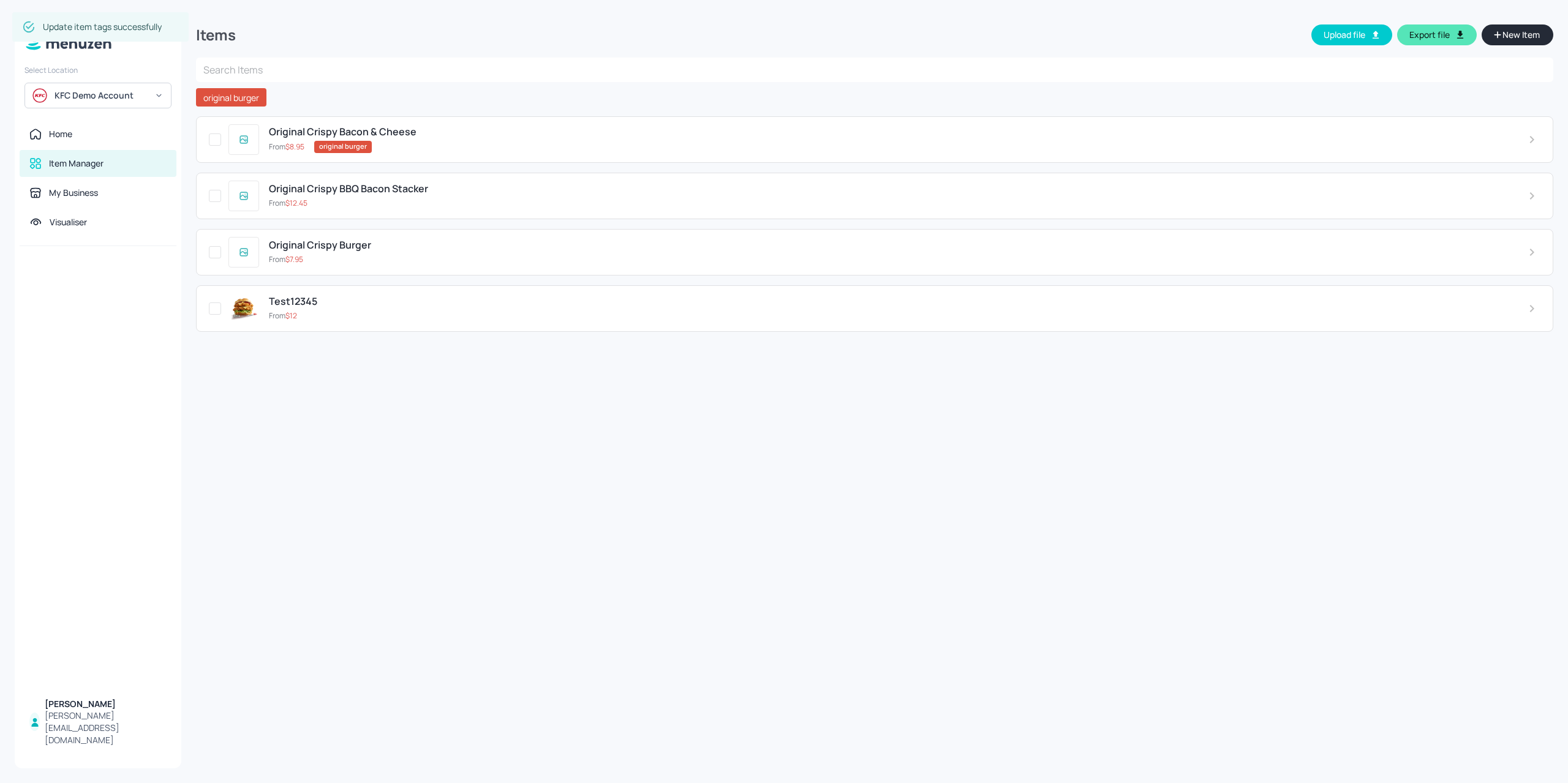
click at [455, 205] on div "From $ 12.45" at bounding box center [888, 203] width 1240 height 11
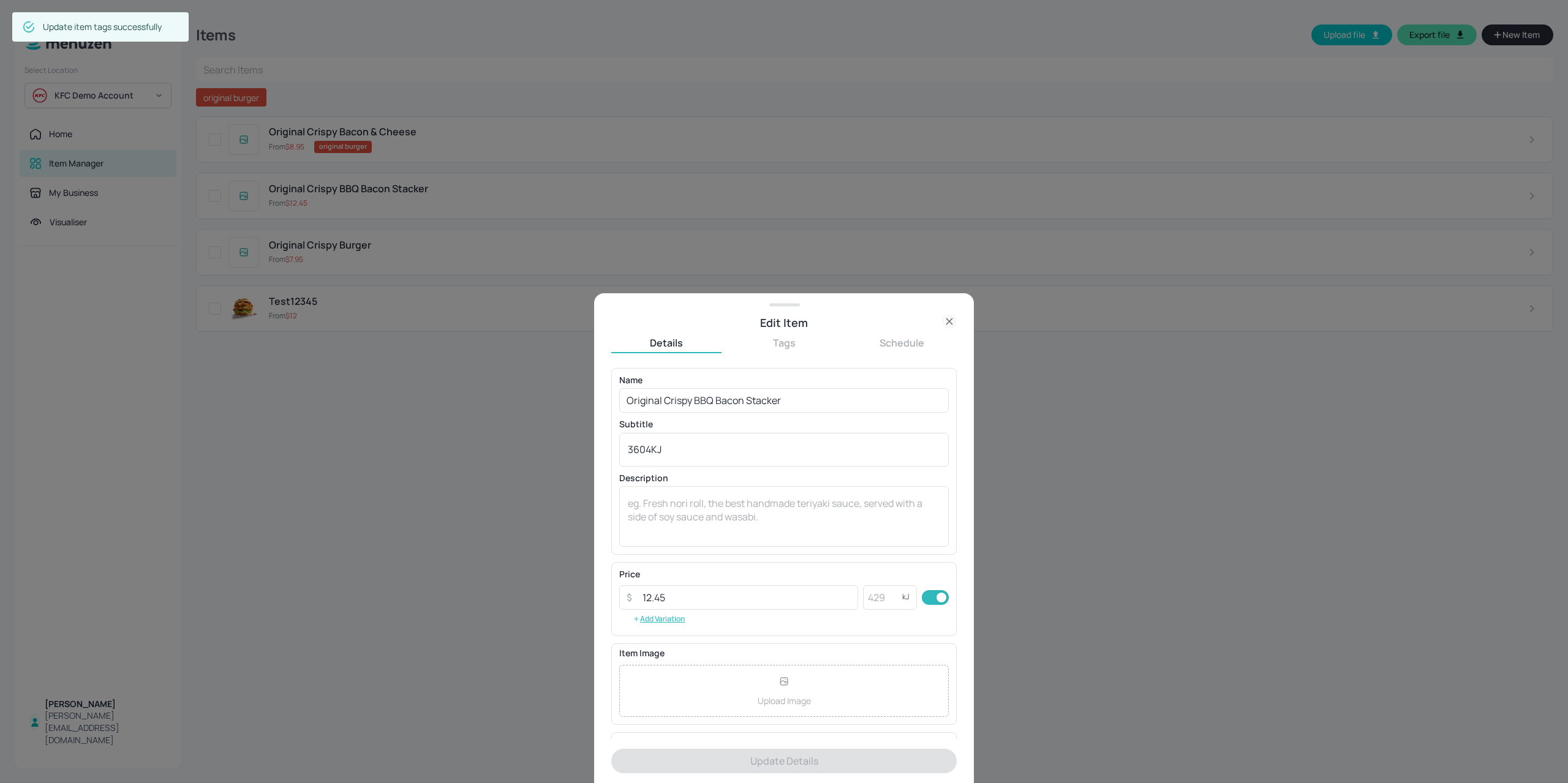
drag, startPoint x: 801, startPoint y: 353, endPoint x: 793, endPoint y: 354, distance: 8.1
click at [801, 352] on div "Details Tags Schedule" at bounding box center [783, 345] width 346 height 17
click at [788, 340] on button "Tags" at bounding box center [784, 343] width 110 height 14
click at [747, 369] on input "text" at bounding box center [783, 380] width 346 height 25
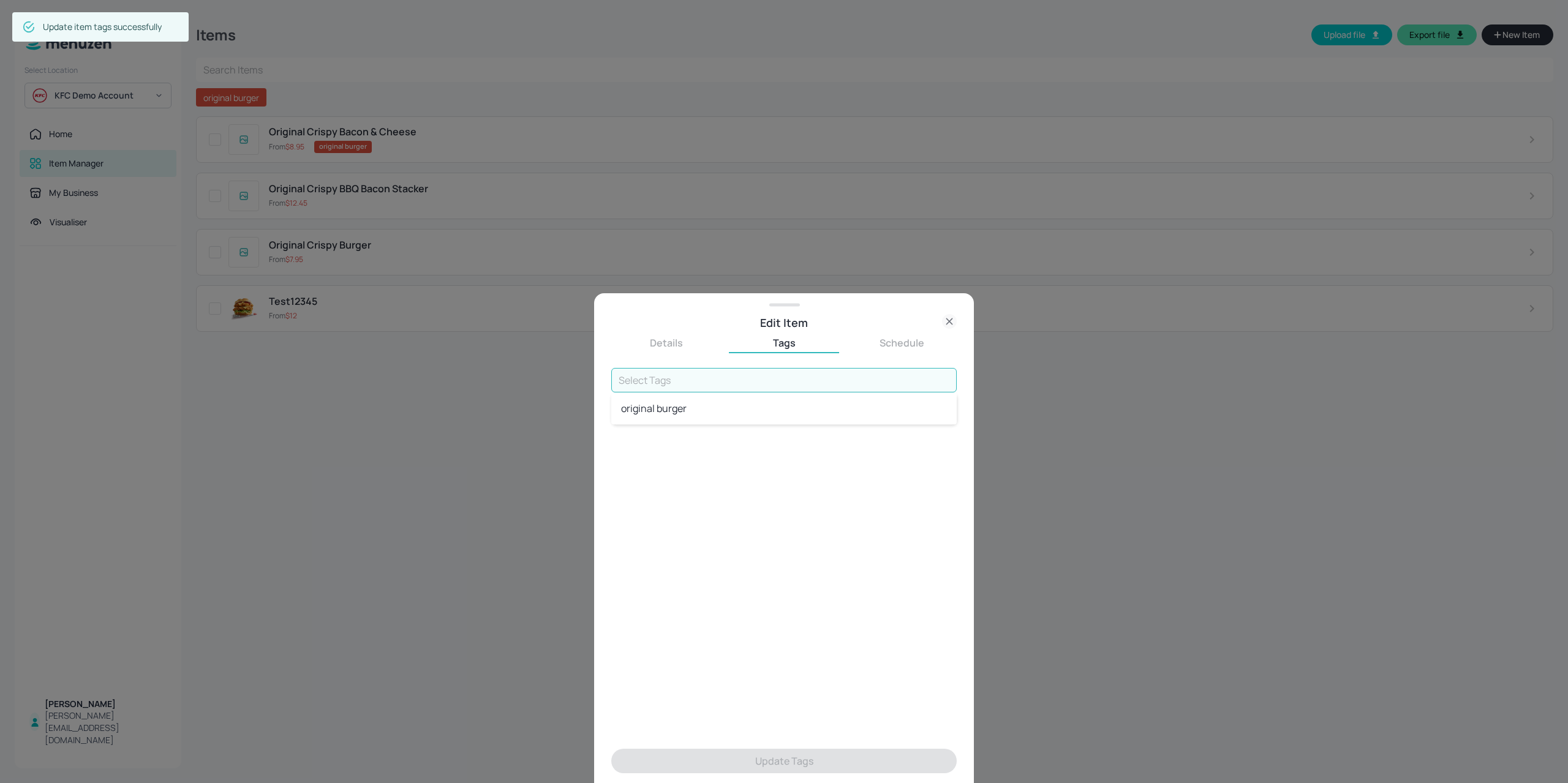
click at [776, 402] on li "original burger" at bounding box center [783, 408] width 346 height 22
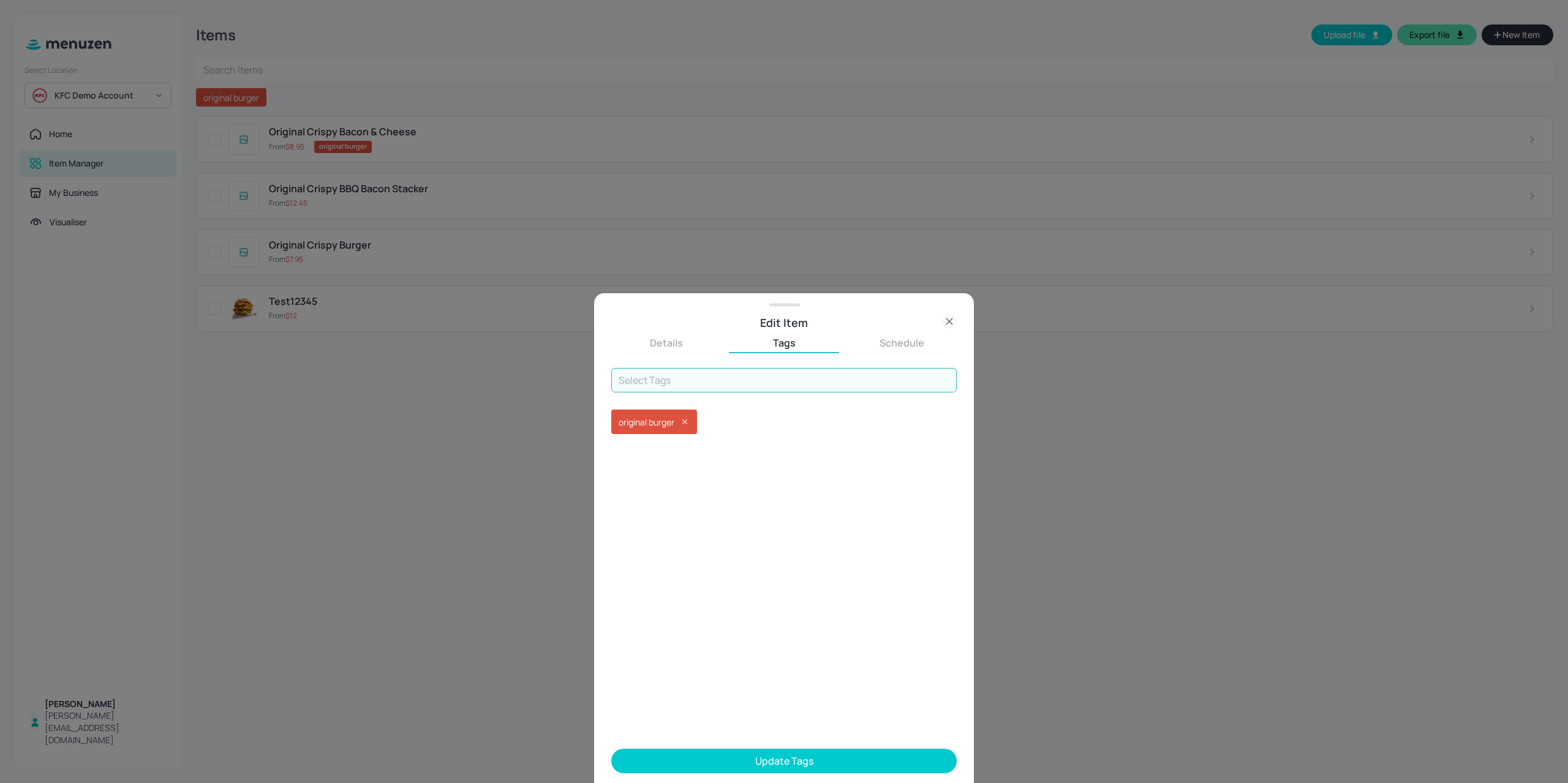
click at [731, 772] on button "Update Tags" at bounding box center [783, 761] width 346 height 25
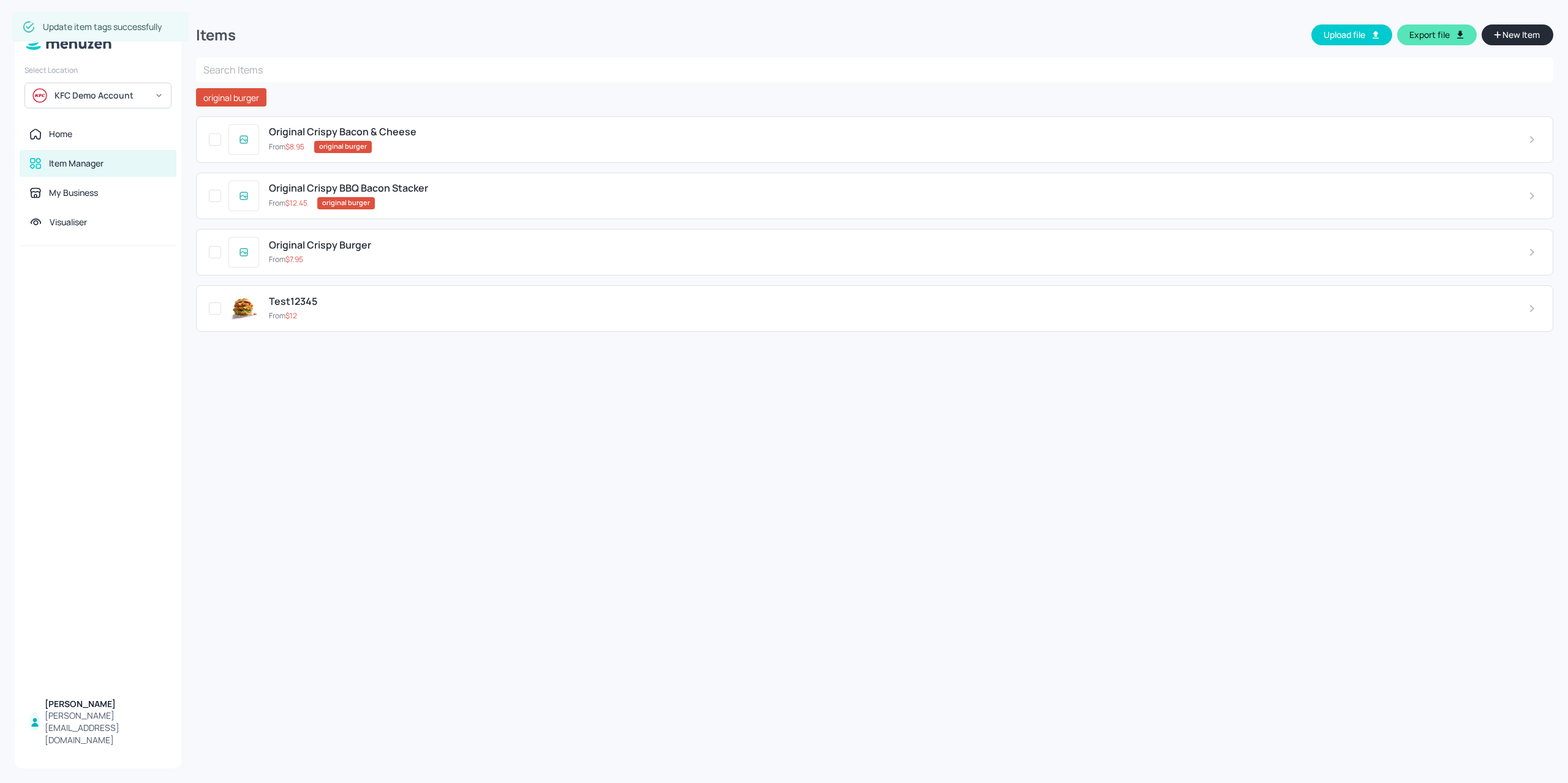
click at [480, 252] on div "Original Crispy Burger From $ 7.95" at bounding box center [888, 252] width 1259 height 25
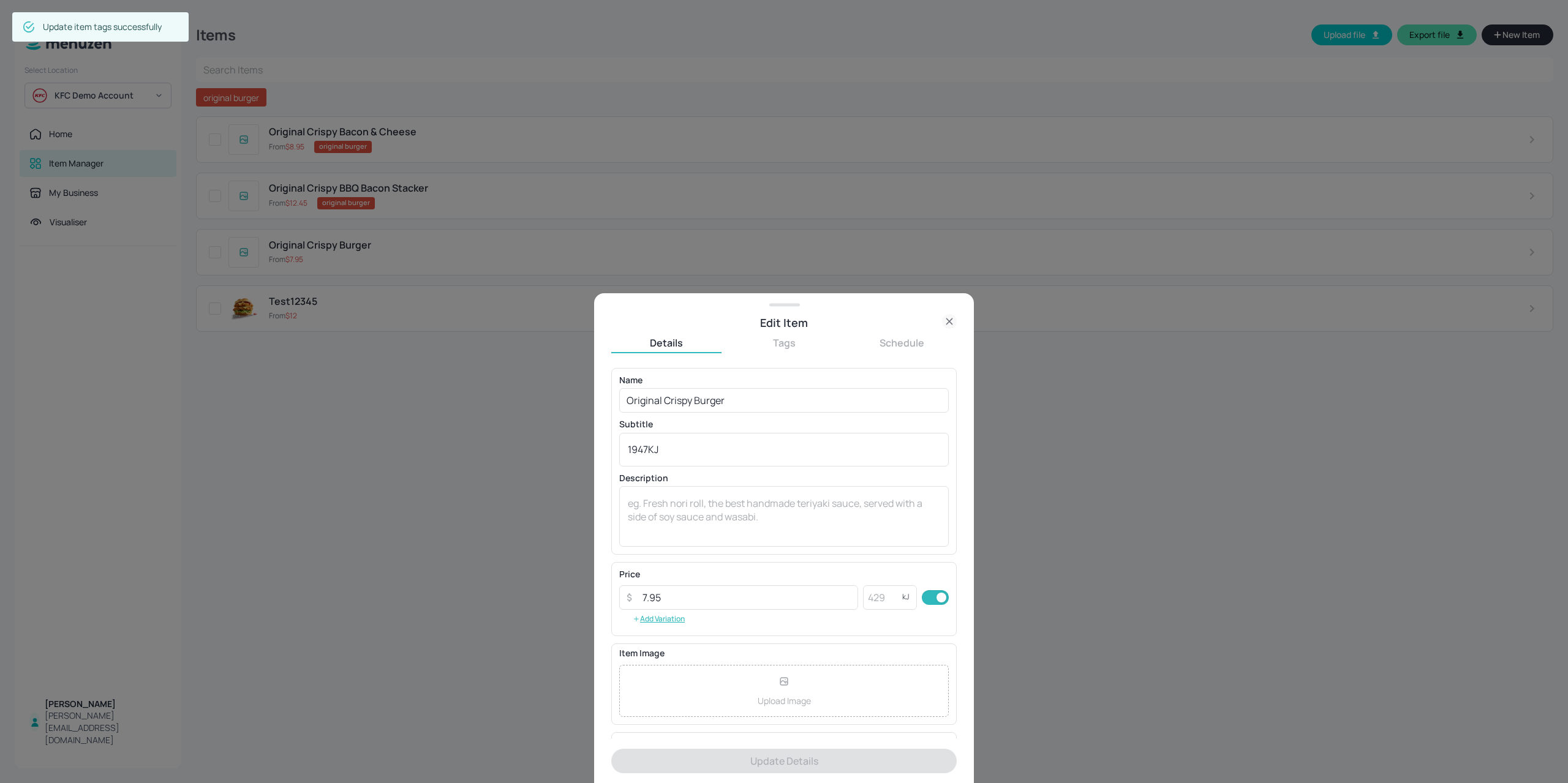
click at [791, 347] on button "Tags" at bounding box center [784, 343] width 110 height 14
click at [702, 387] on input "text" at bounding box center [783, 380] width 346 height 25
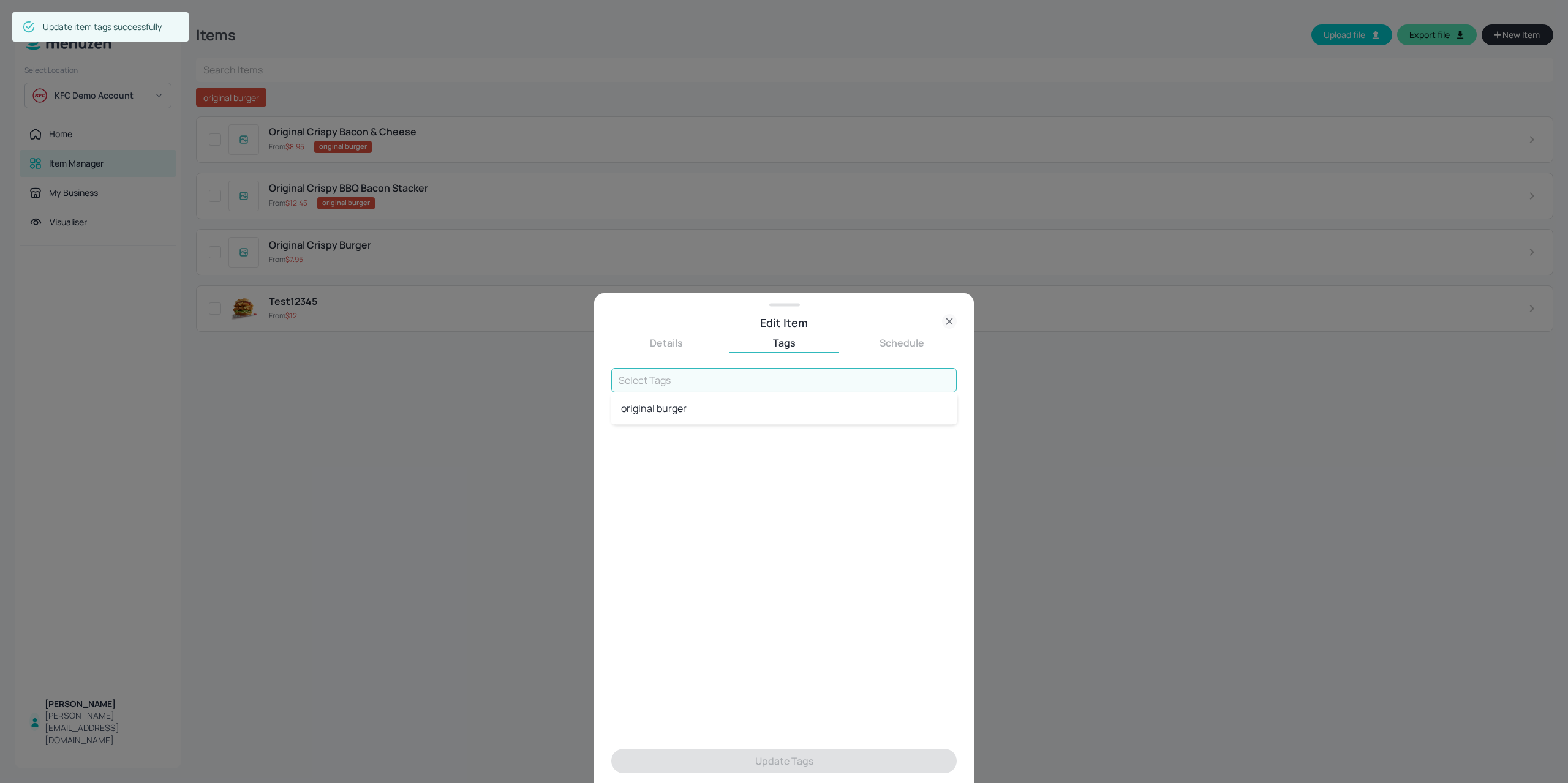
click at [697, 415] on li "original burger" at bounding box center [783, 408] width 346 height 22
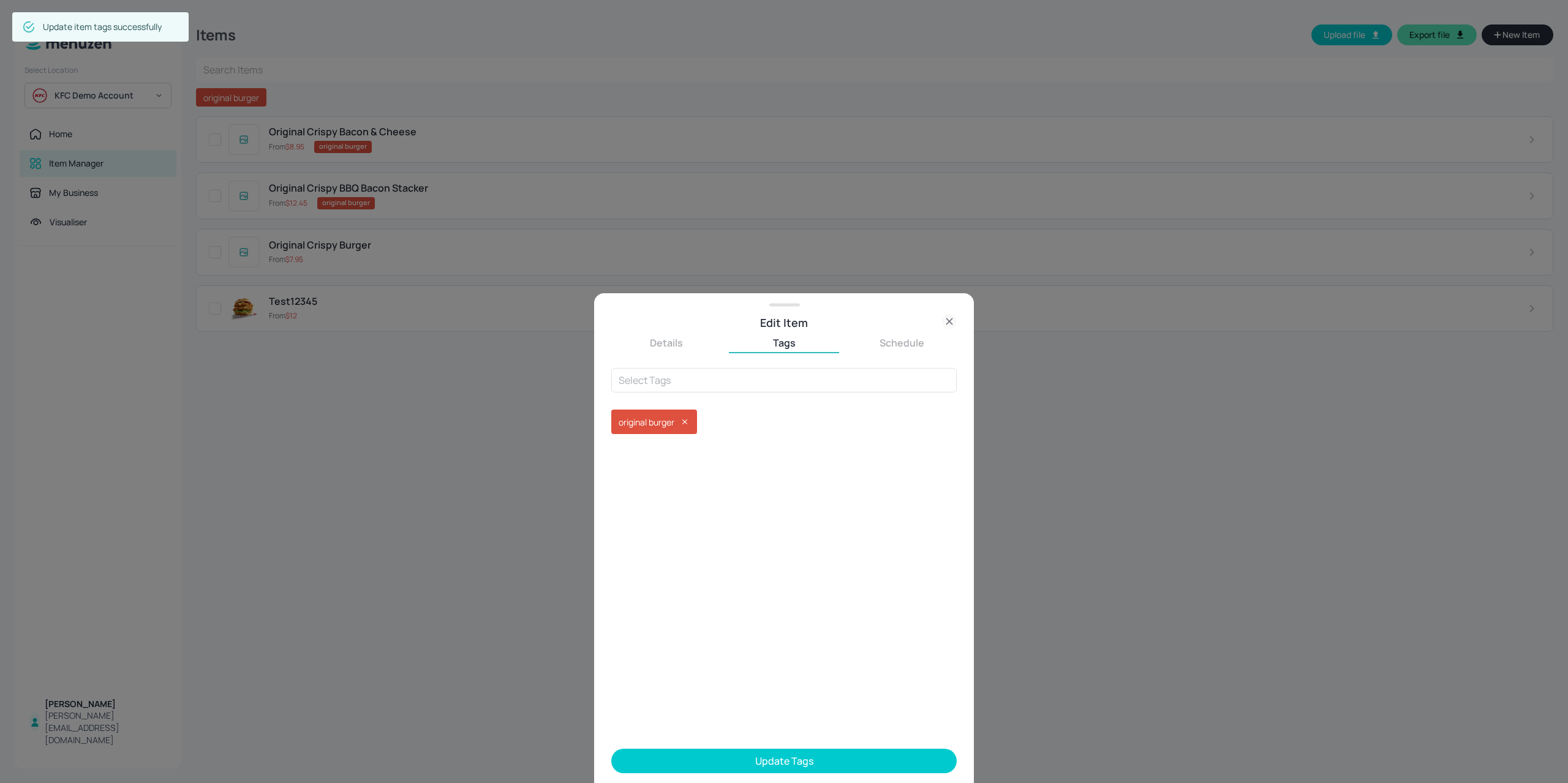
drag, startPoint x: 717, startPoint y: 755, endPoint x: 871, endPoint y: 648, distance: 187.5
click at [718, 755] on button "Update Tags" at bounding box center [783, 761] width 346 height 25
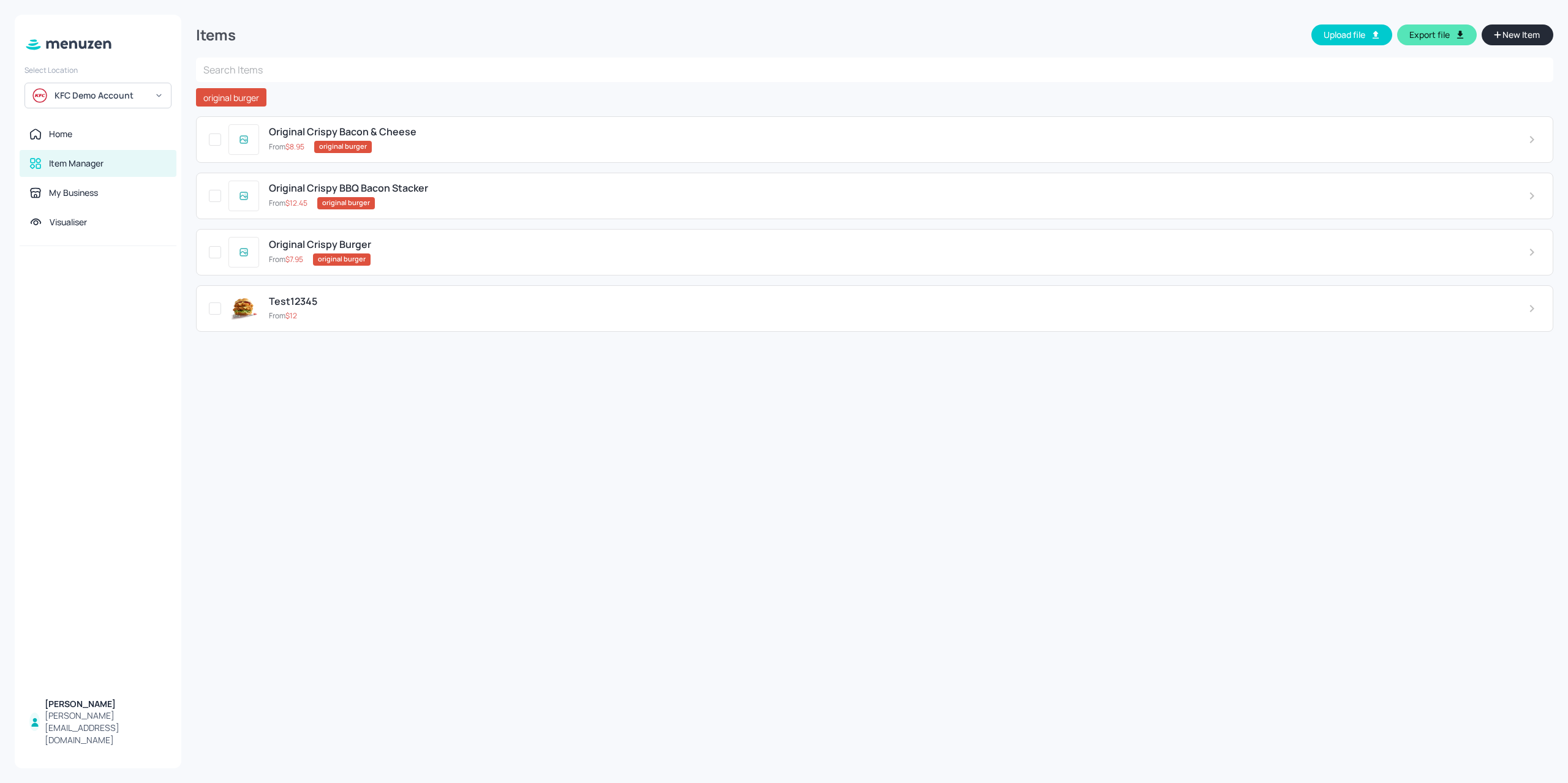
click at [1528, 29] on span "New Item" at bounding box center [1521, 35] width 40 height 14
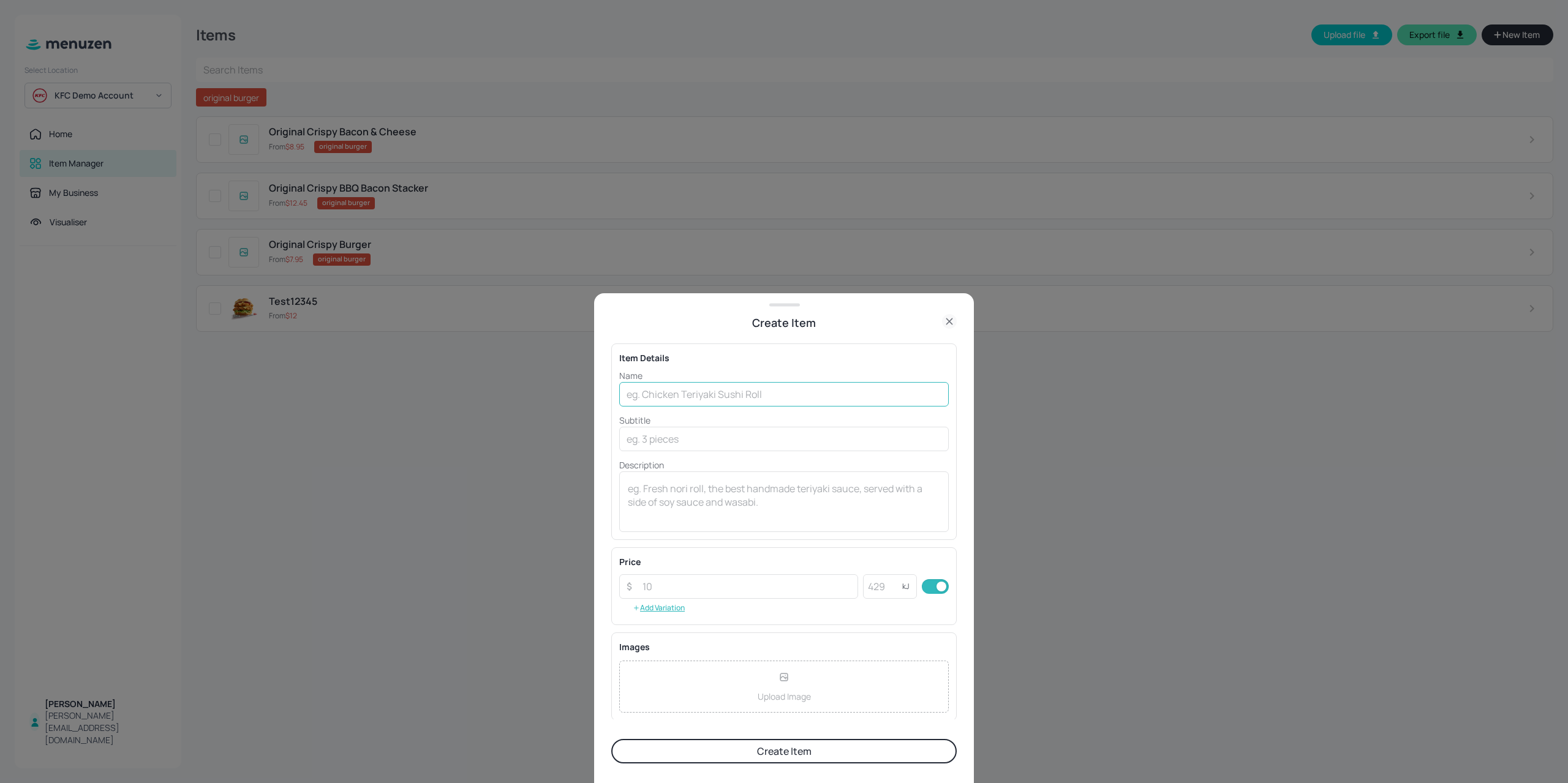
click at [678, 392] on input "text" at bounding box center [783, 394] width 330 height 25
type input "Make It A Combo"
click at [676, 594] on input "number" at bounding box center [746, 586] width 223 height 25
type input "4"
click at [662, 434] on input "text" at bounding box center [783, 439] width 330 height 25
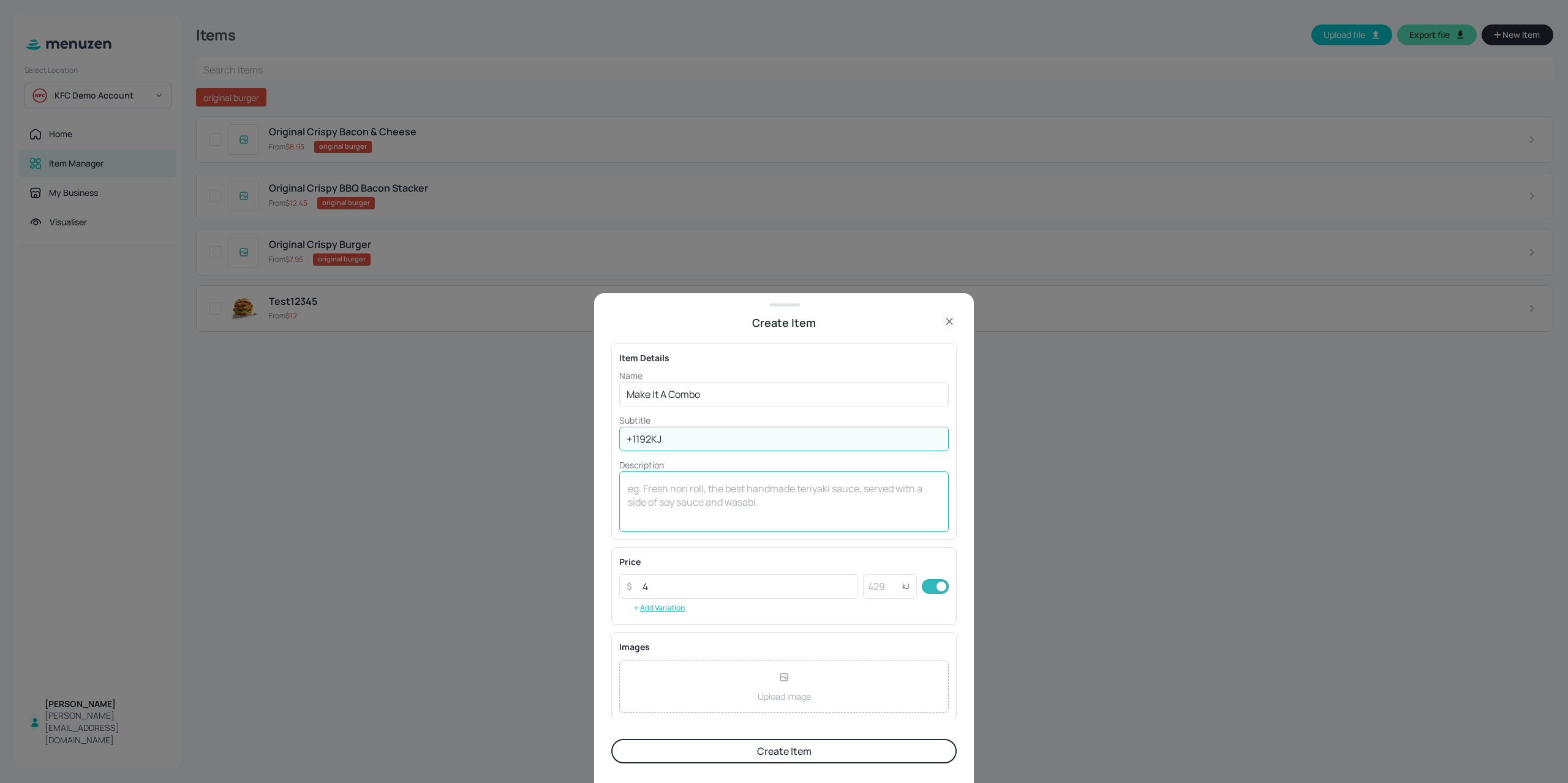
type input "+1192KJ"
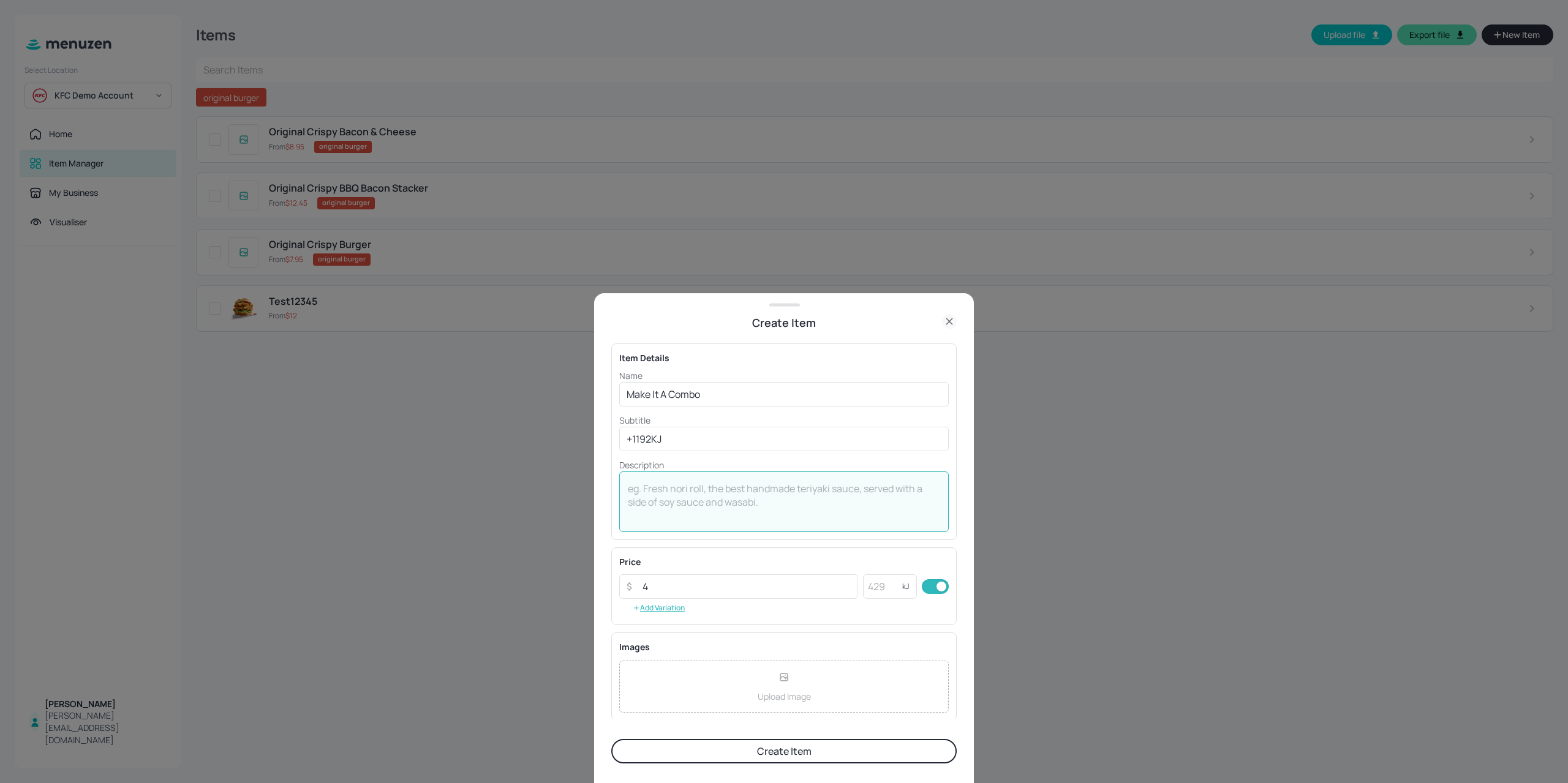
click at [658, 499] on textarea at bounding box center [783, 502] width 312 height 40
type textarea "+ 1 reg. Chips + 1 reg. Pepsi Max"
click at [739, 755] on button "Create Item" at bounding box center [783, 751] width 346 height 25
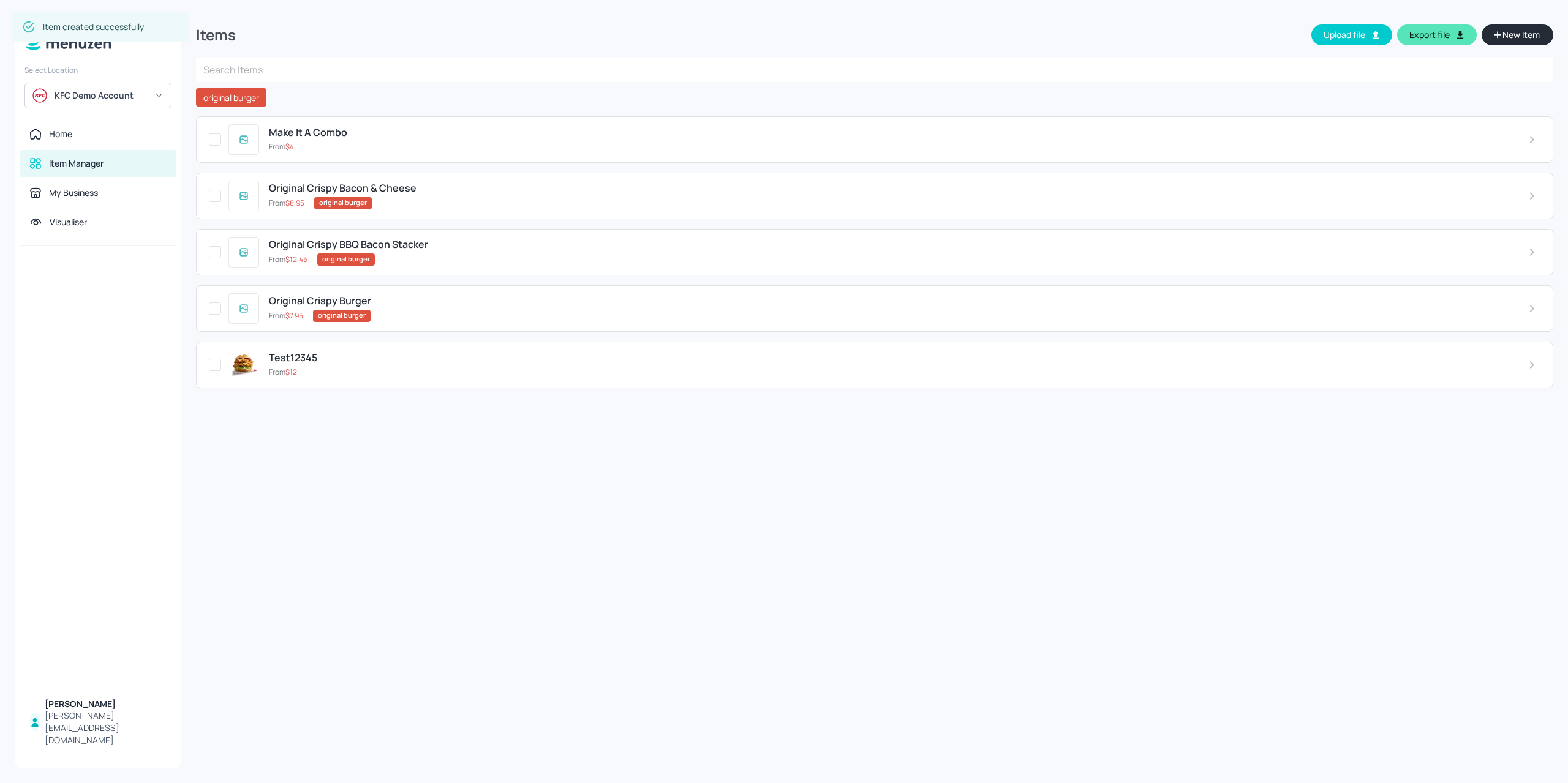
click at [393, 146] on div "From $ 4" at bounding box center [888, 147] width 1240 height 11
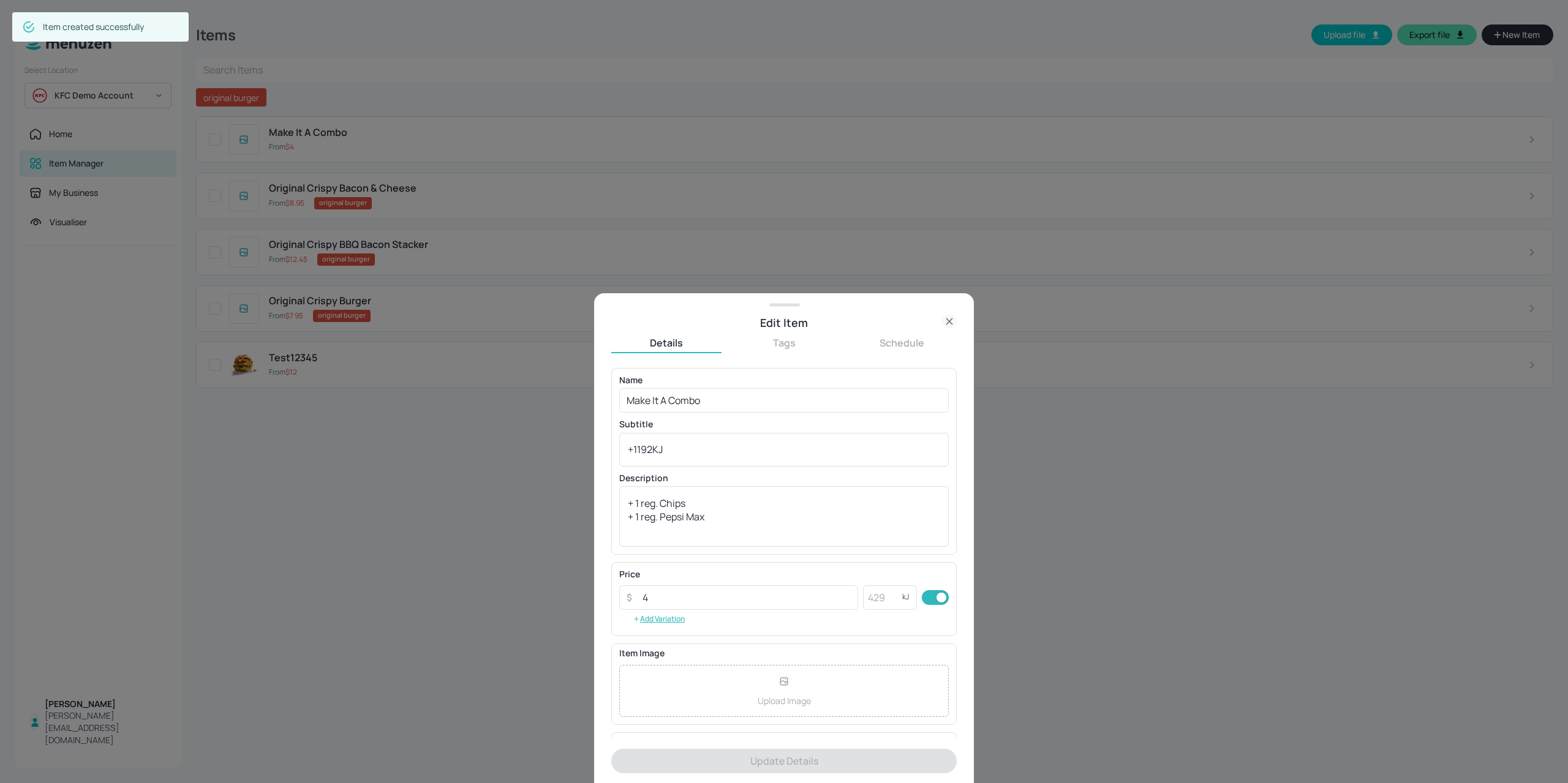
click at [793, 335] on div "Details Tags Schedule Name Make It A Combo ​ Subtitle +1192KJ x ​ Description +…" at bounding box center [783, 557] width 346 height 452
click at [784, 345] on button "Tags" at bounding box center [784, 343] width 110 height 14
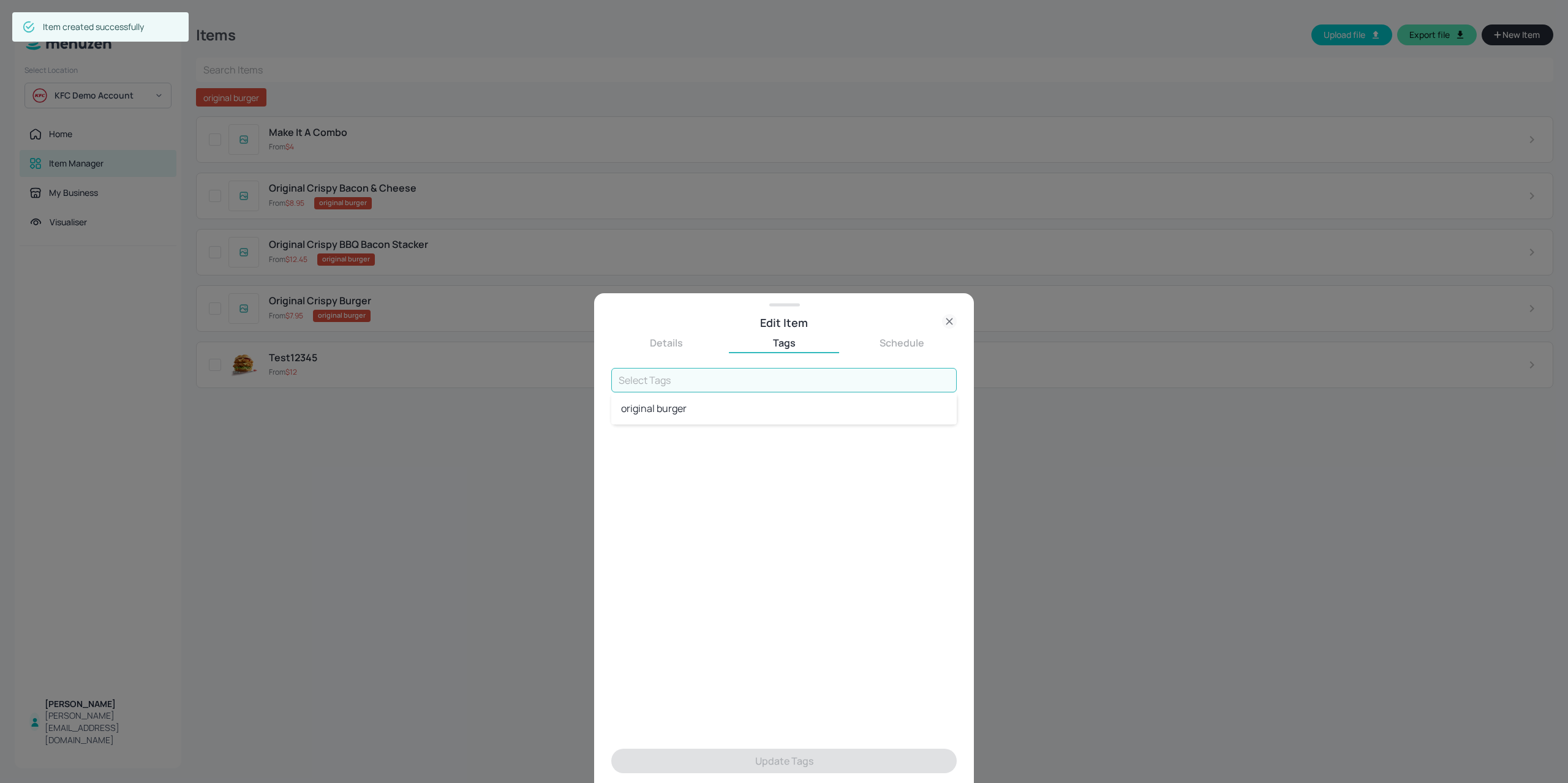
click at [722, 379] on input "text" at bounding box center [783, 380] width 346 height 25
type input "Combo"
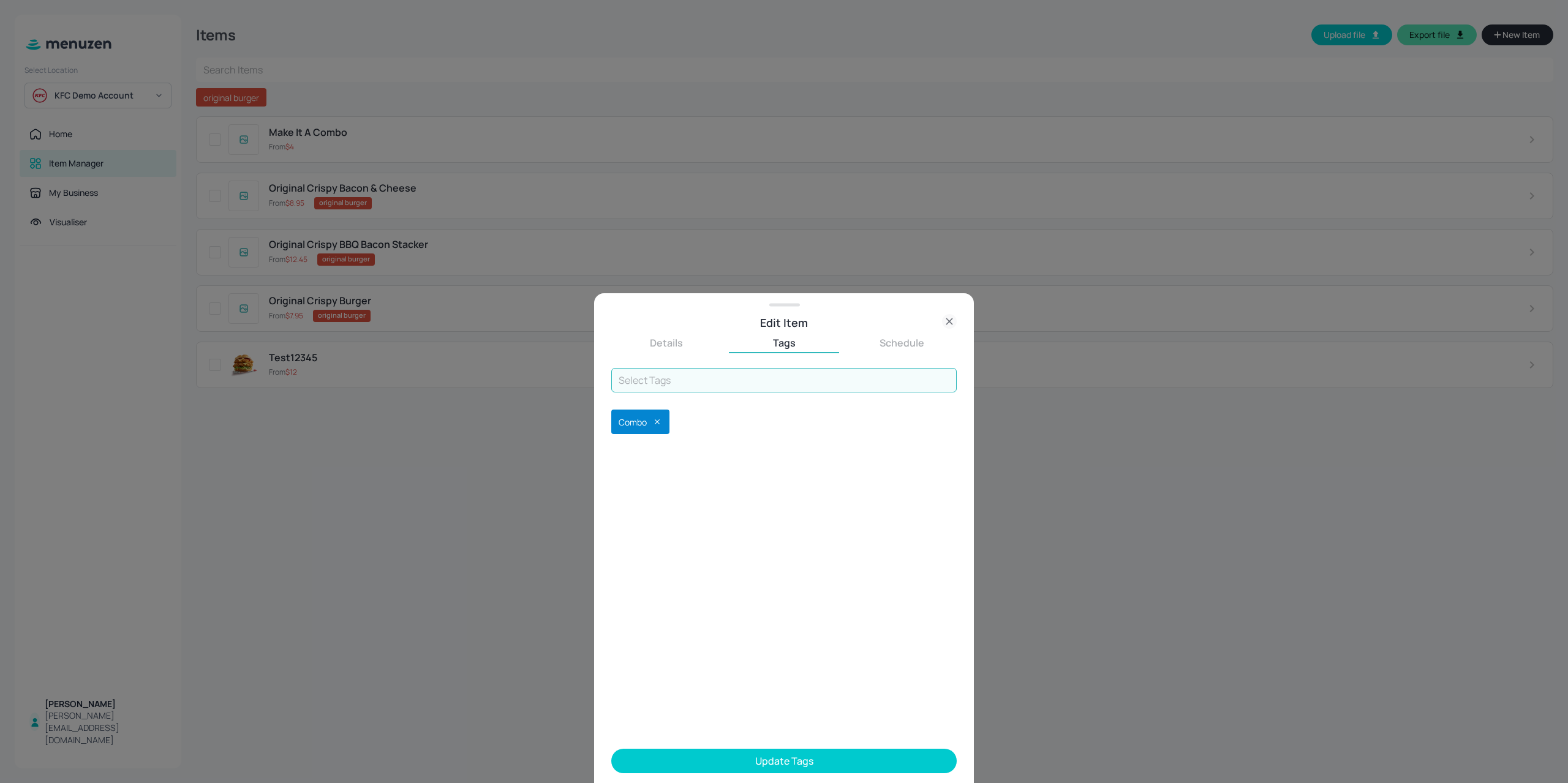
click at [782, 758] on button "Update Tags" at bounding box center [783, 761] width 346 height 25
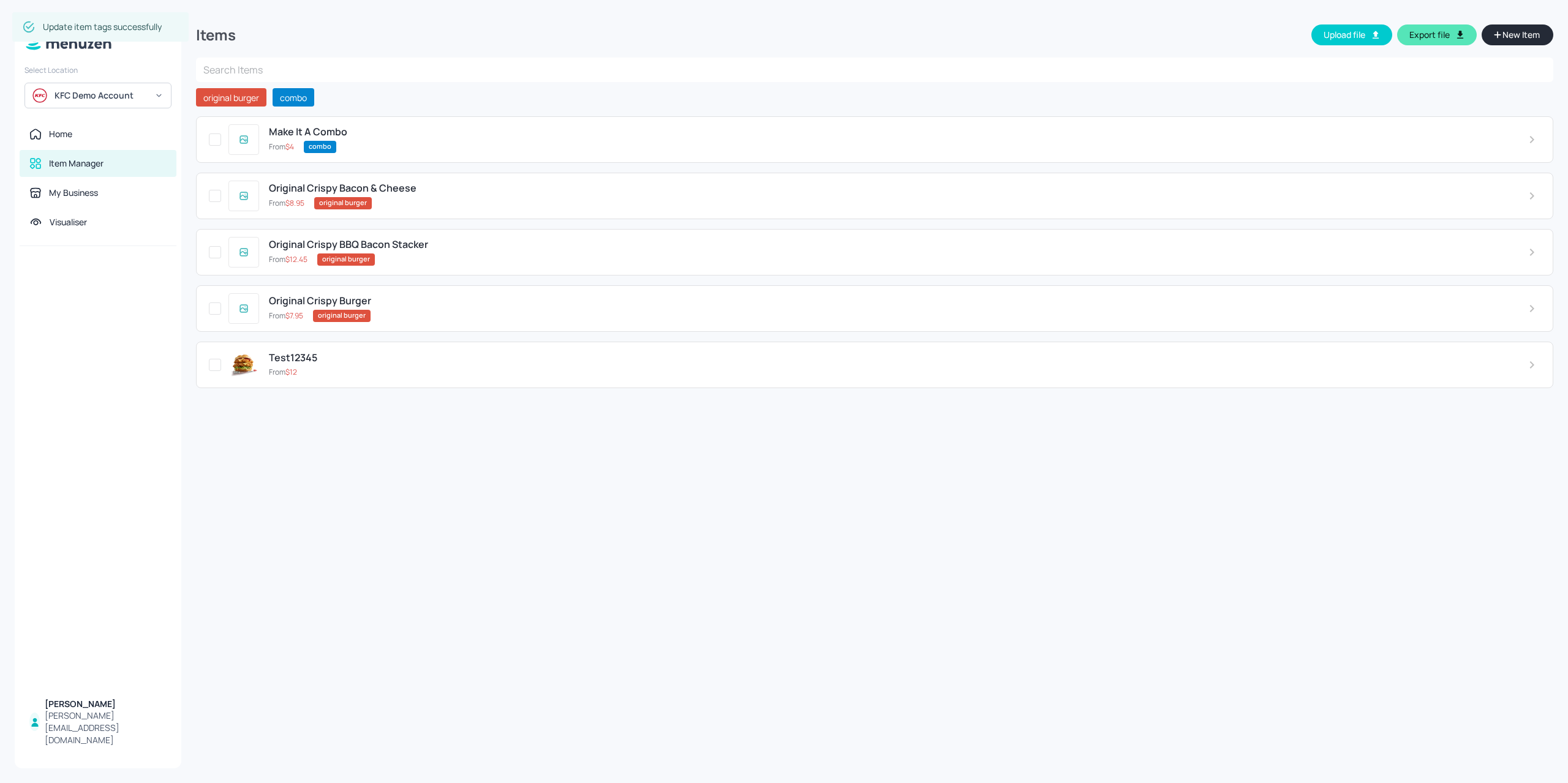
click at [1511, 38] on span "New Item" at bounding box center [1521, 35] width 40 height 14
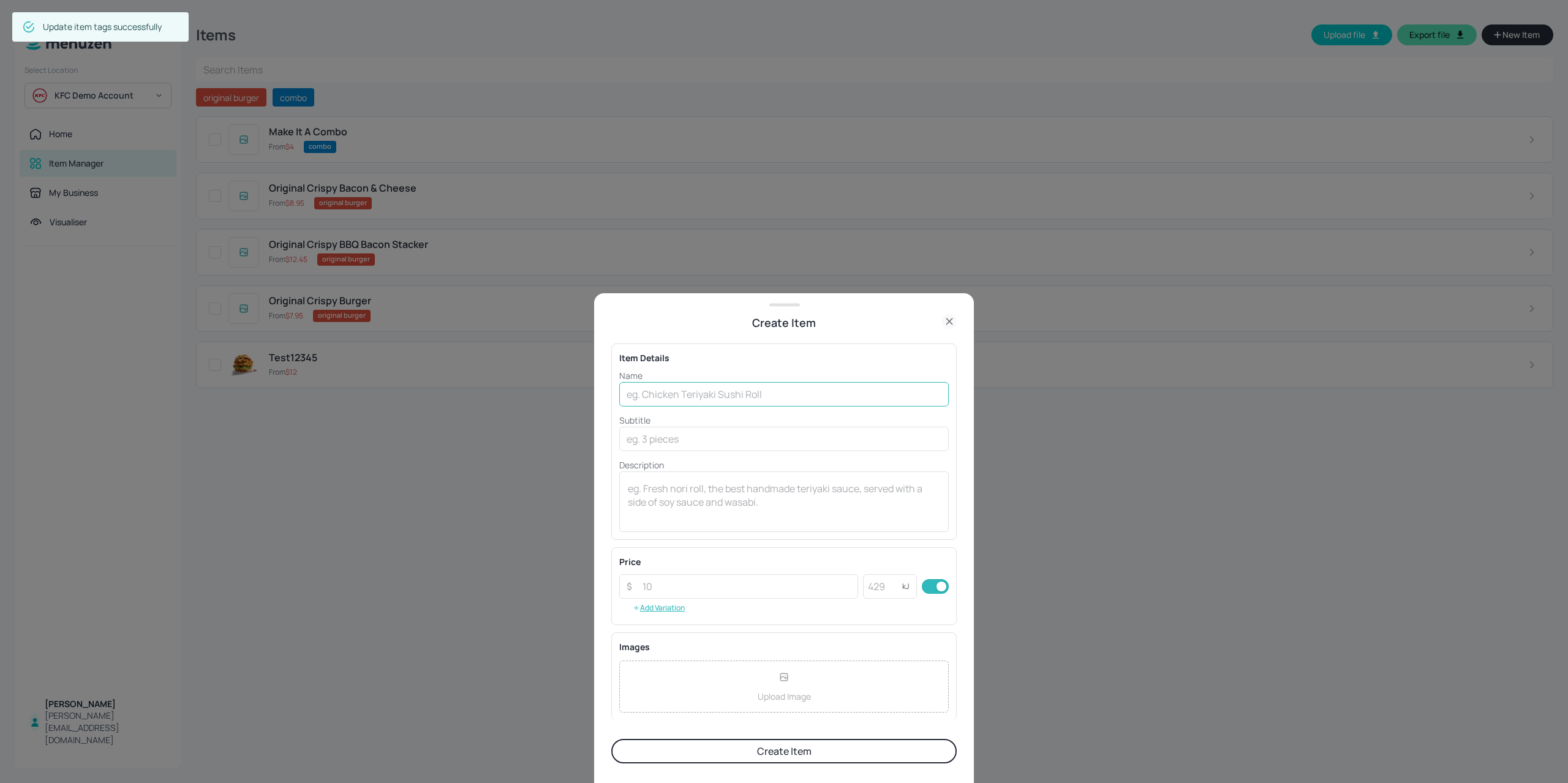
click at [678, 392] on input "text" at bounding box center [783, 394] width 330 height 25
type input "Packed Lunch"
click at [689, 442] on input "text" at bounding box center [783, 439] width 330 height 25
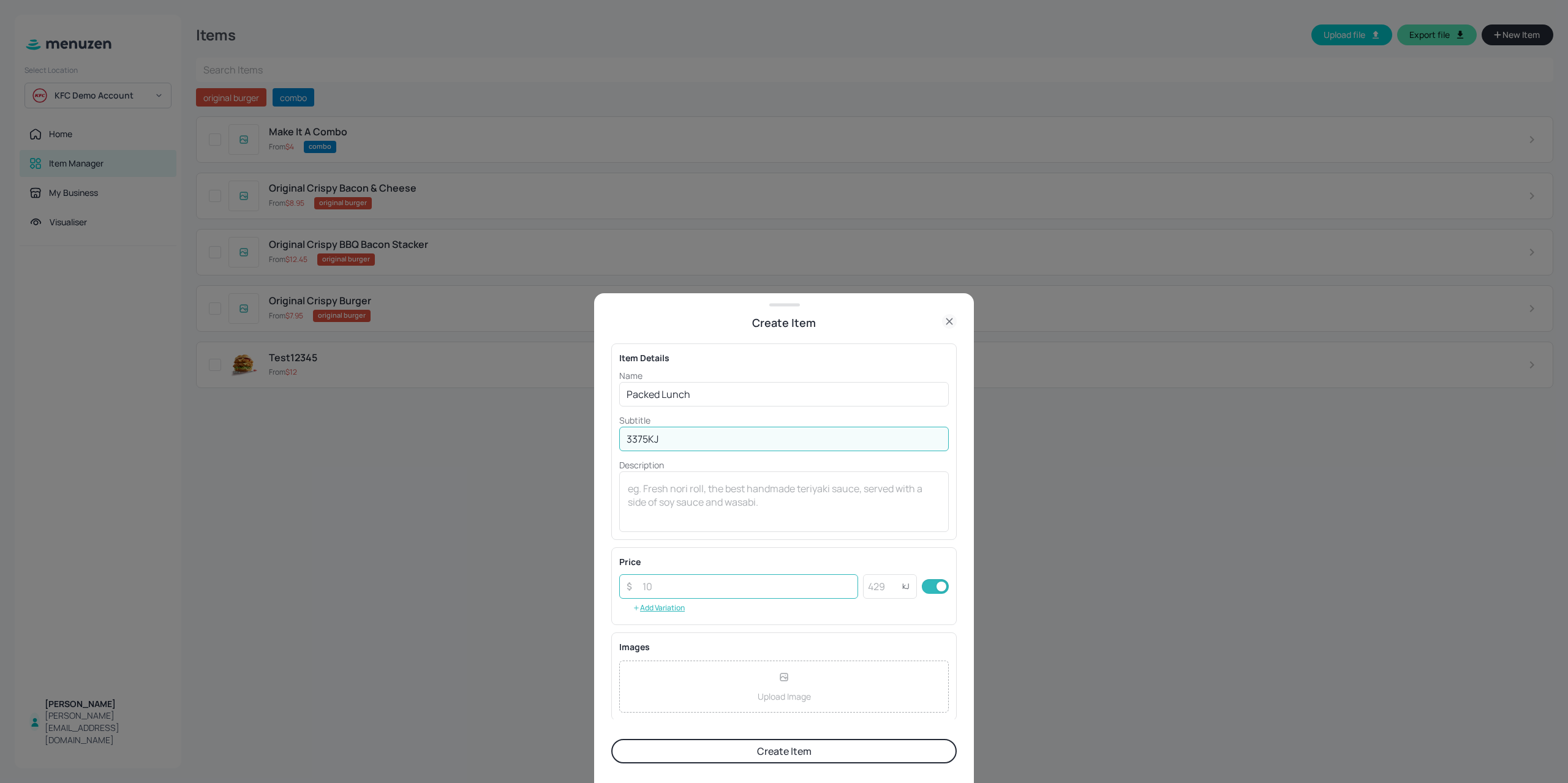
type input "3375KJ"
click at [684, 588] on input "number" at bounding box center [746, 586] width 223 height 25
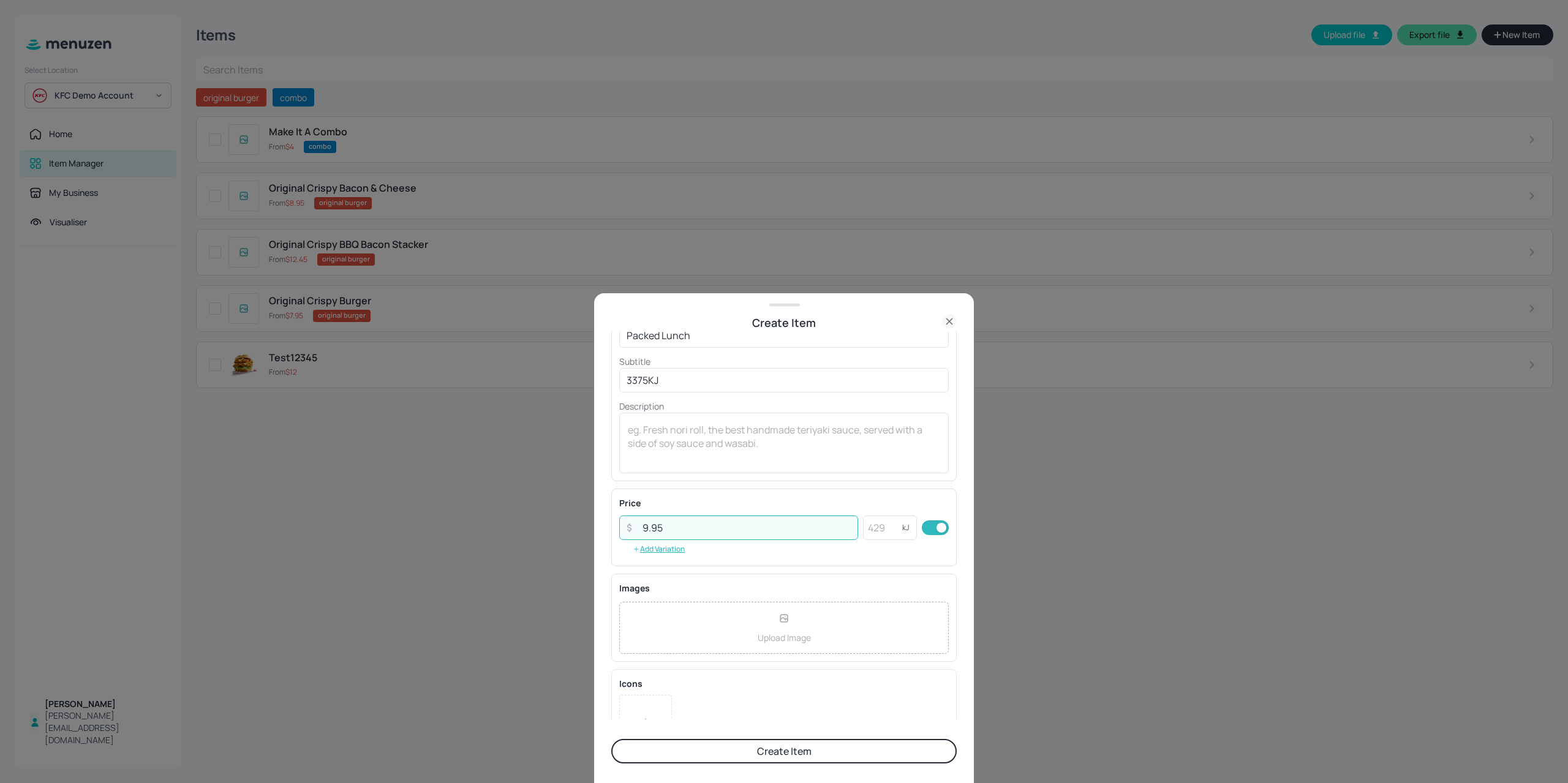
scroll to position [96, 0]
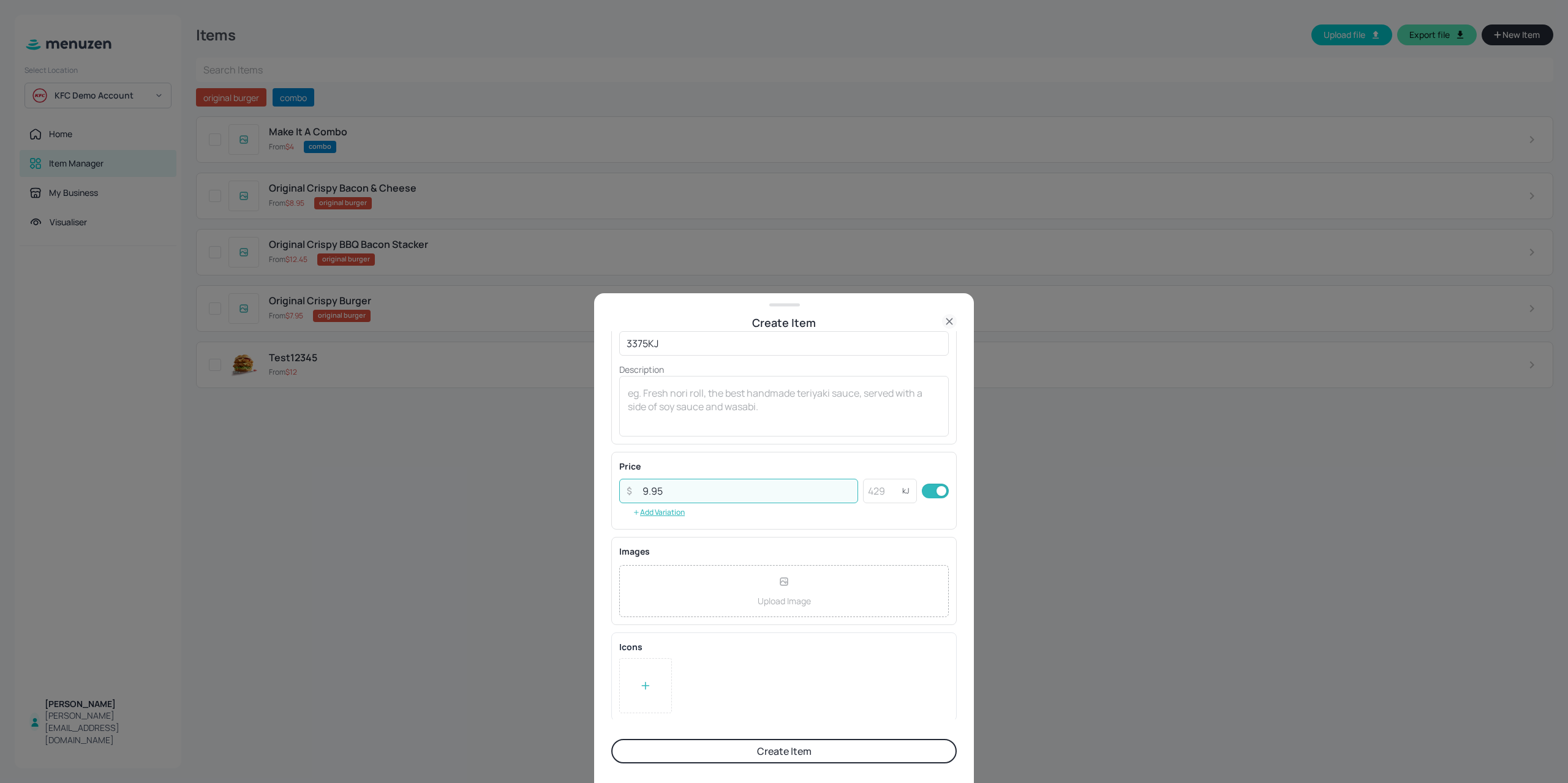
type input "9.95"
click at [707, 603] on div "Upload Image" at bounding box center [783, 591] width 330 height 52
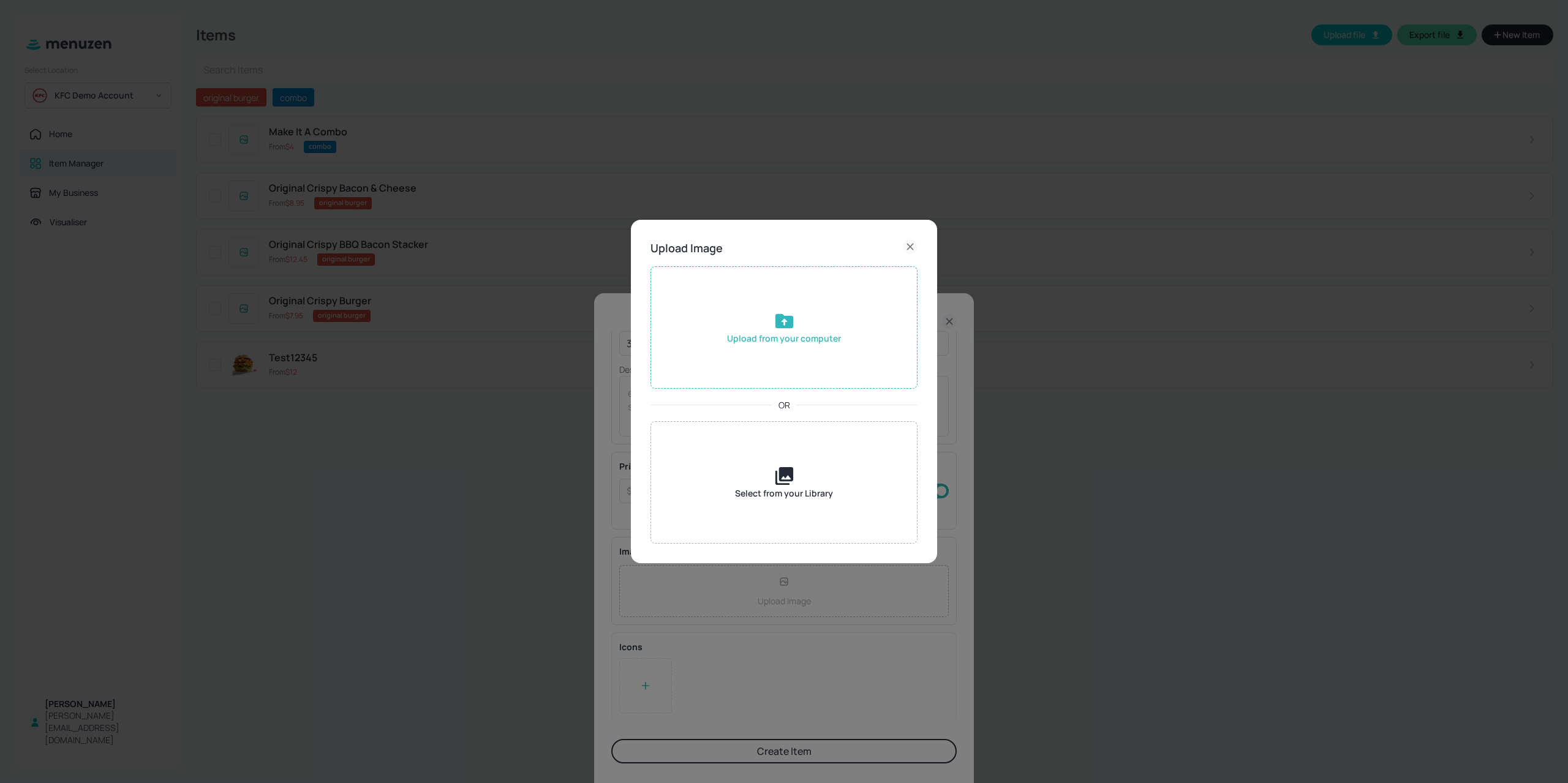
click at [757, 344] on div "Upload from your computer" at bounding box center [784, 338] width 114 height 13
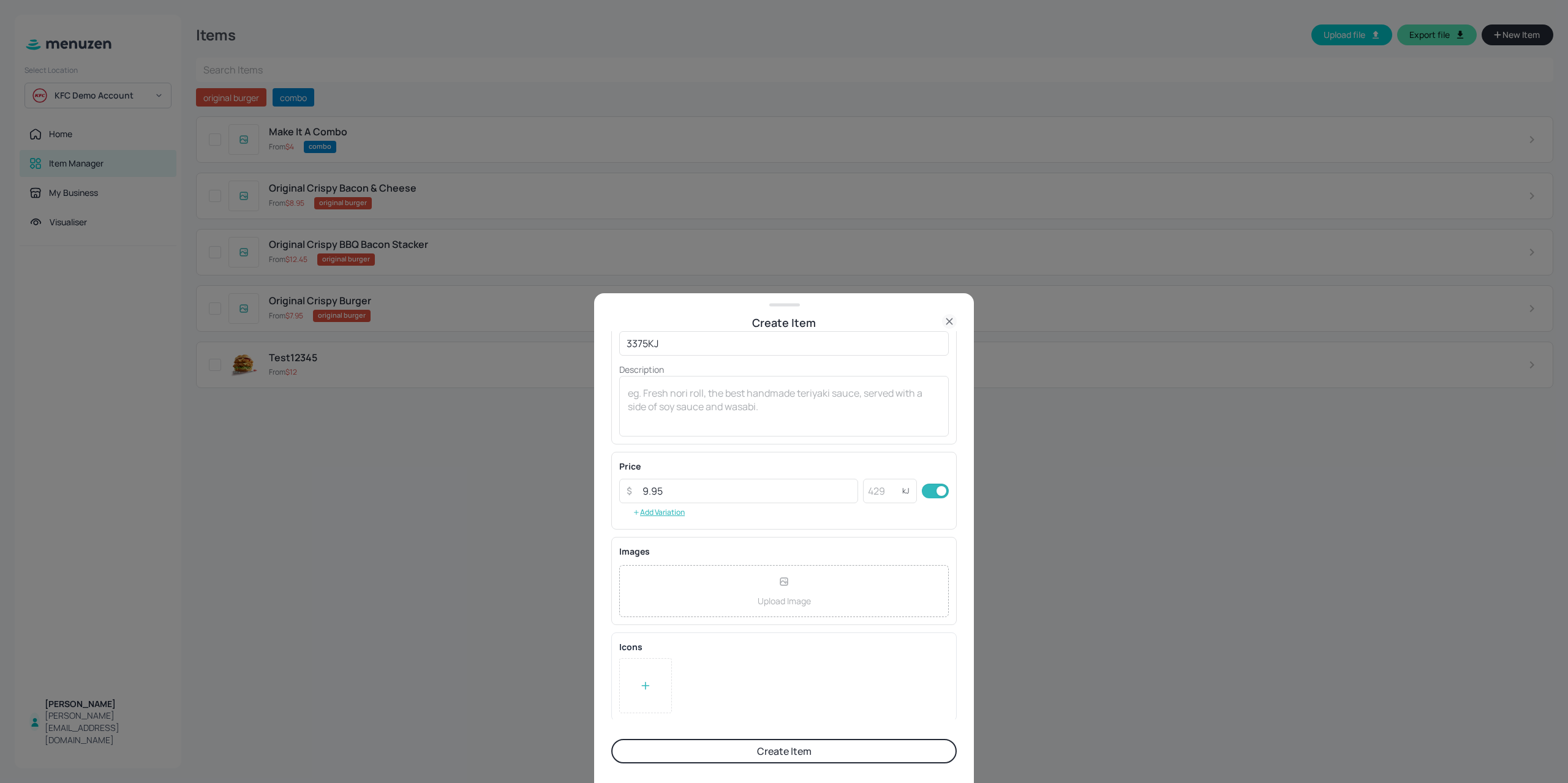
click at [738, 756] on button "Create Item" at bounding box center [783, 751] width 346 height 25
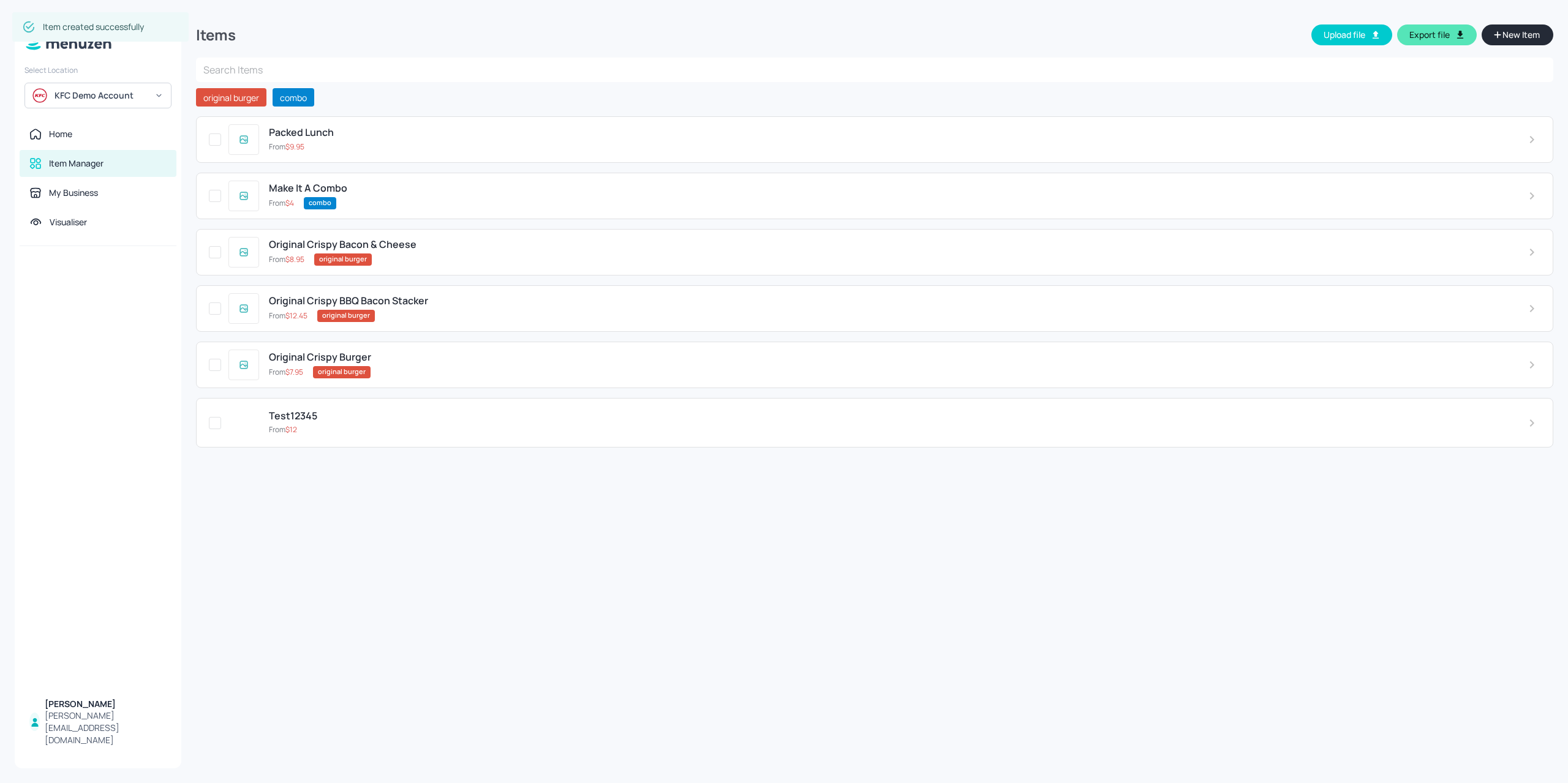
scroll to position [96, 0]
click at [388, 234] on div "Original Crispy Bacon & Cheese From $ 8.95 original burger" at bounding box center [874, 252] width 1357 height 46
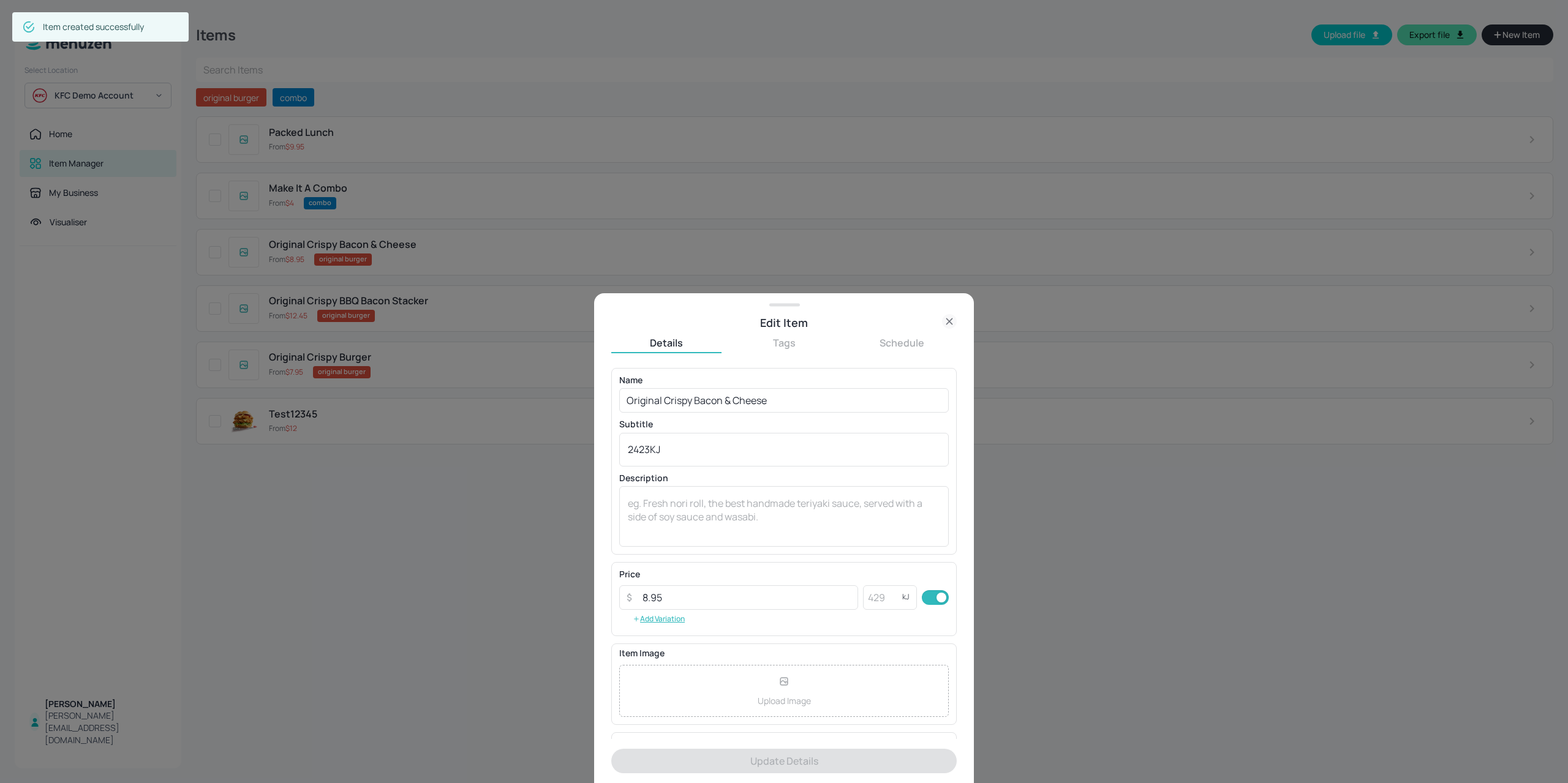
click at [779, 345] on button "Tags" at bounding box center [784, 343] width 110 height 14
click at [687, 420] on icon at bounding box center [684, 422] width 9 height 9
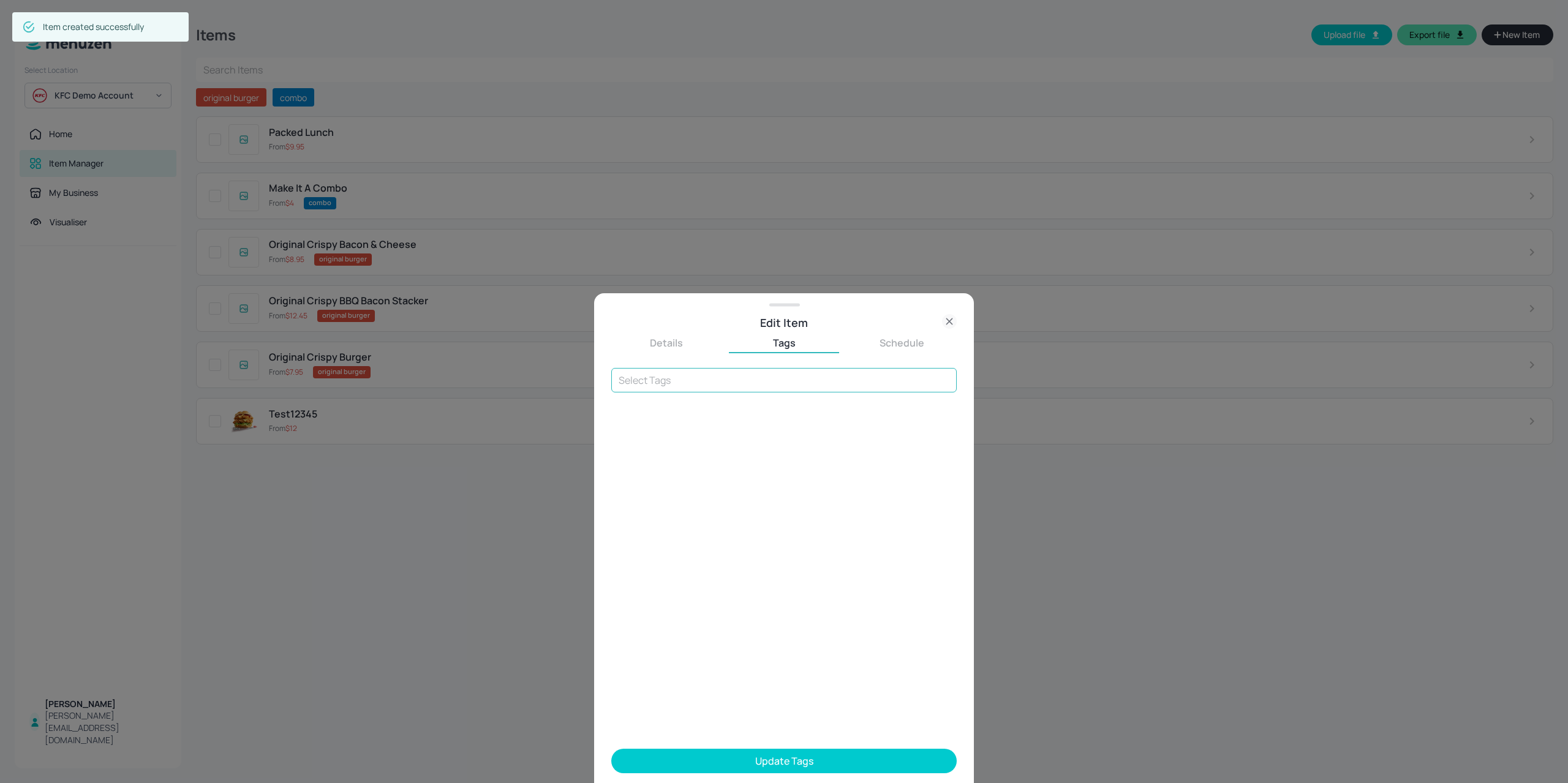
click at [683, 392] on div "​" at bounding box center [783, 553] width 346 height 371
click at [684, 386] on input "text" at bounding box center [783, 380] width 346 height 25
type input "burger"
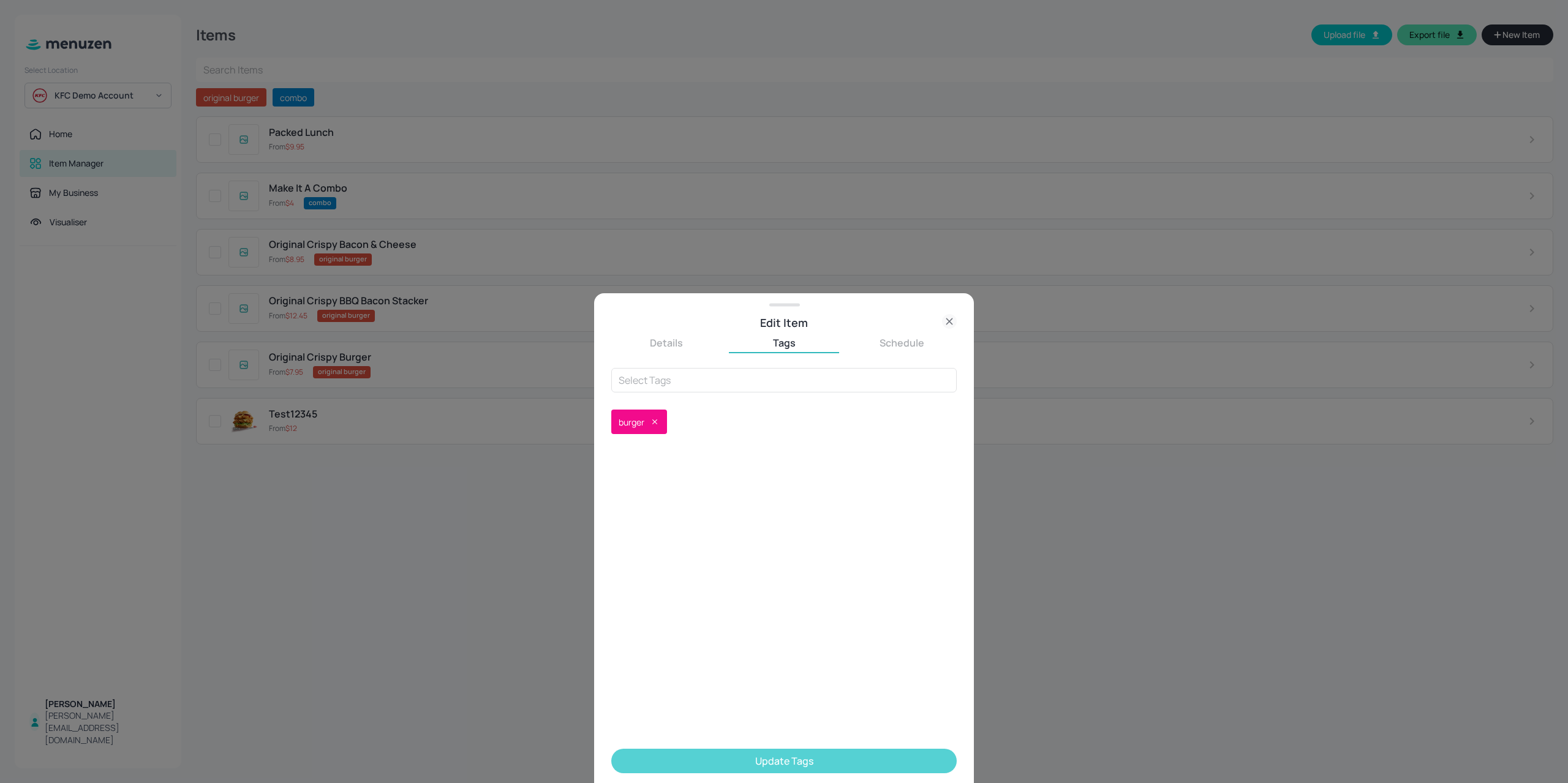
click at [743, 766] on button "Update Tags" at bounding box center [783, 761] width 346 height 25
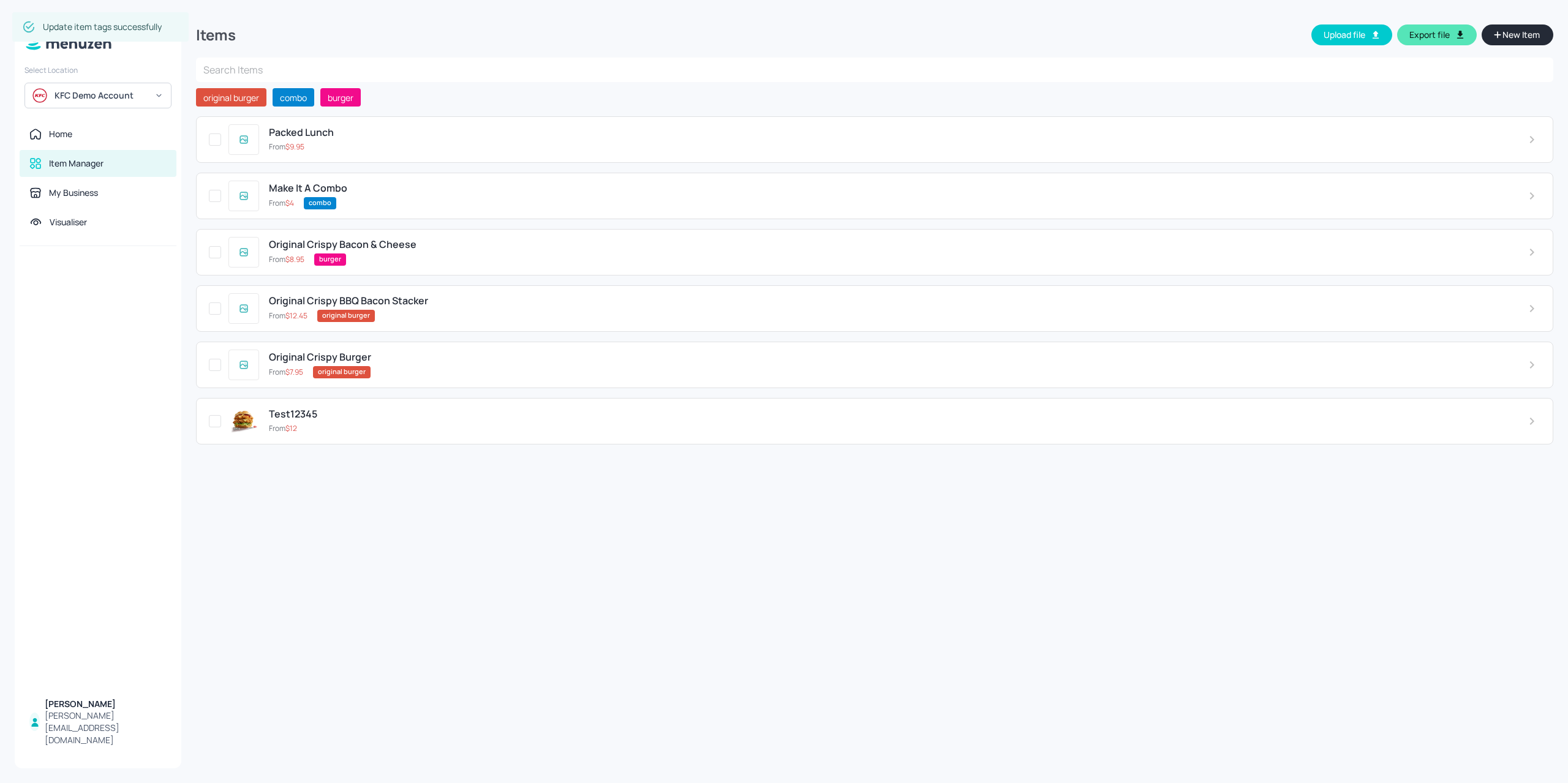
click at [424, 328] on div "Original Crispy BBQ Bacon Stacker From $ 12.45 original burger" at bounding box center [874, 308] width 1357 height 46
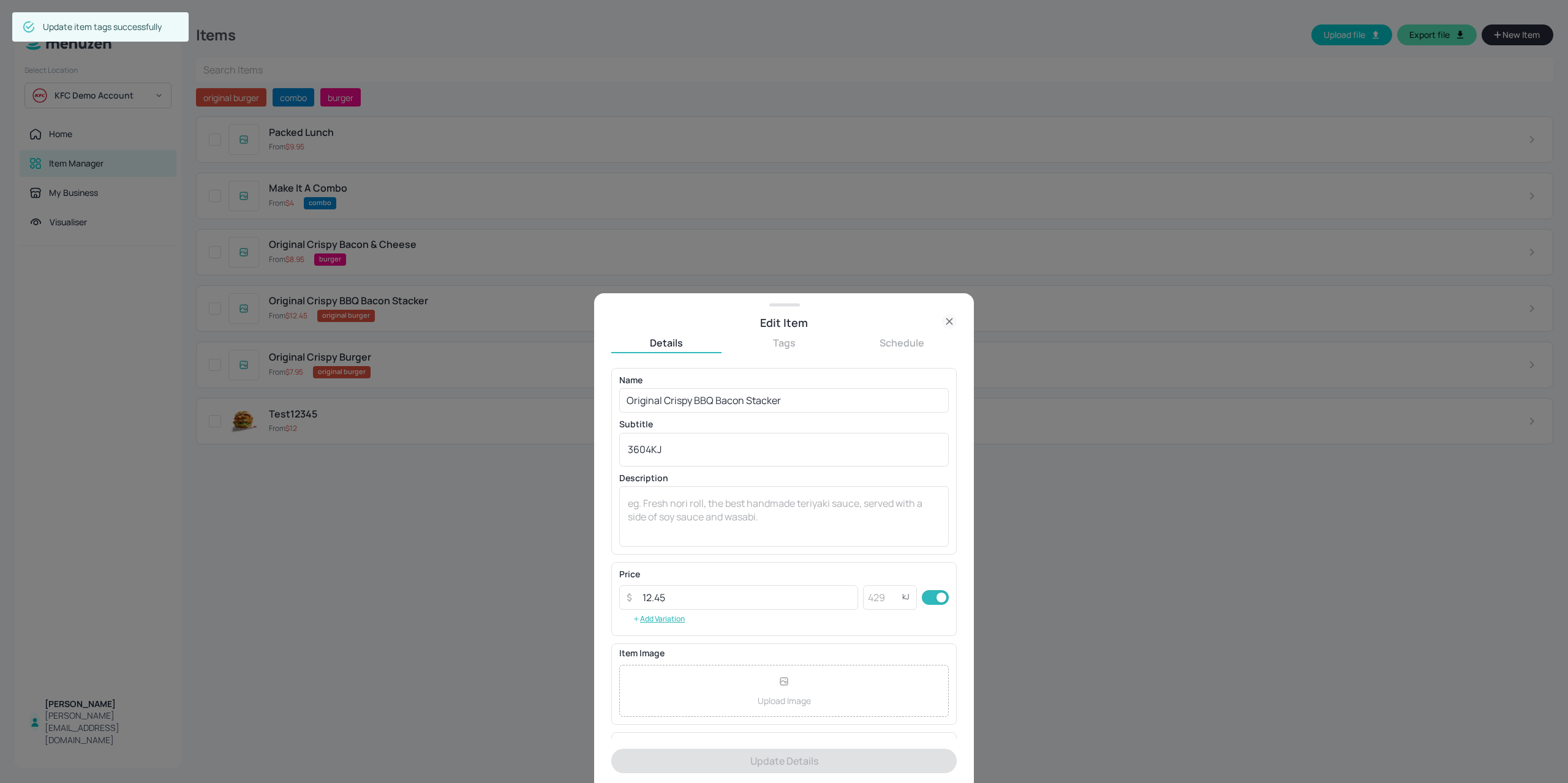
click at [765, 349] on button "Tags" at bounding box center [784, 343] width 110 height 14
click at [689, 419] on icon at bounding box center [684, 422] width 9 height 9
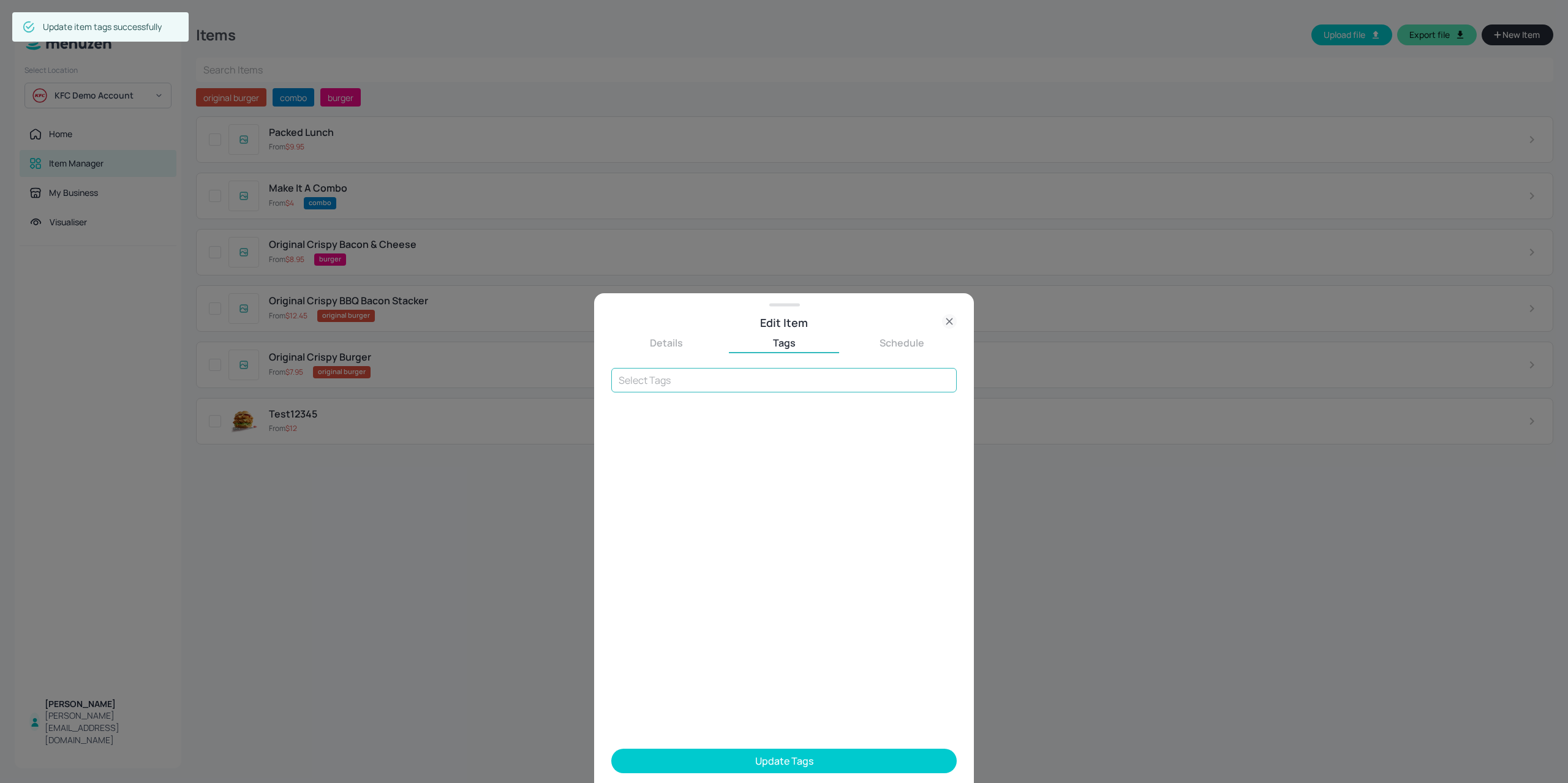
drag, startPoint x: 683, startPoint y: 383, endPoint x: 699, endPoint y: 370, distance: 20.6
click at [684, 383] on input "text" at bounding box center [783, 380] width 346 height 25
type input "burger"
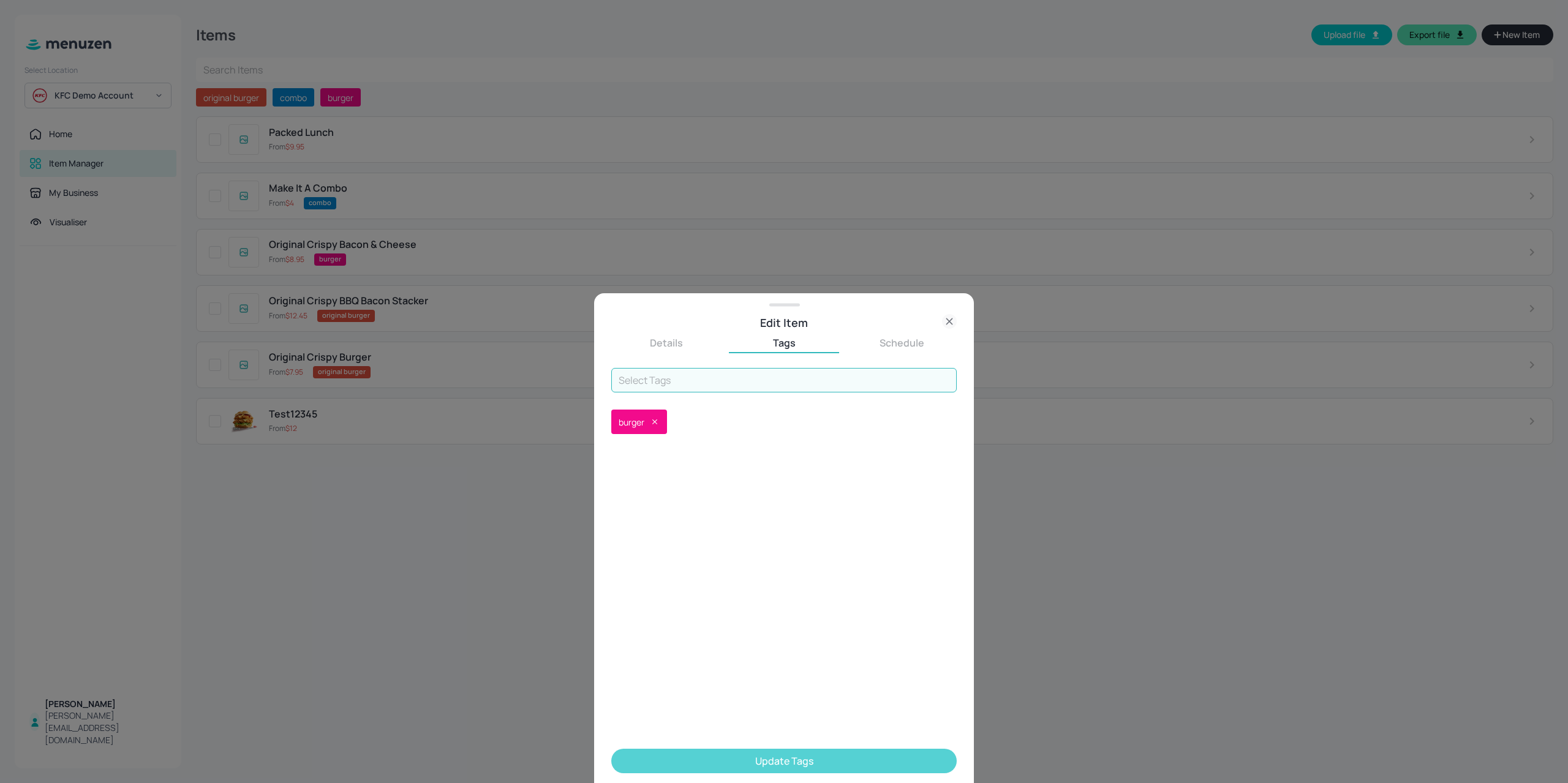
click at [795, 759] on button "Update Tags" at bounding box center [783, 761] width 346 height 25
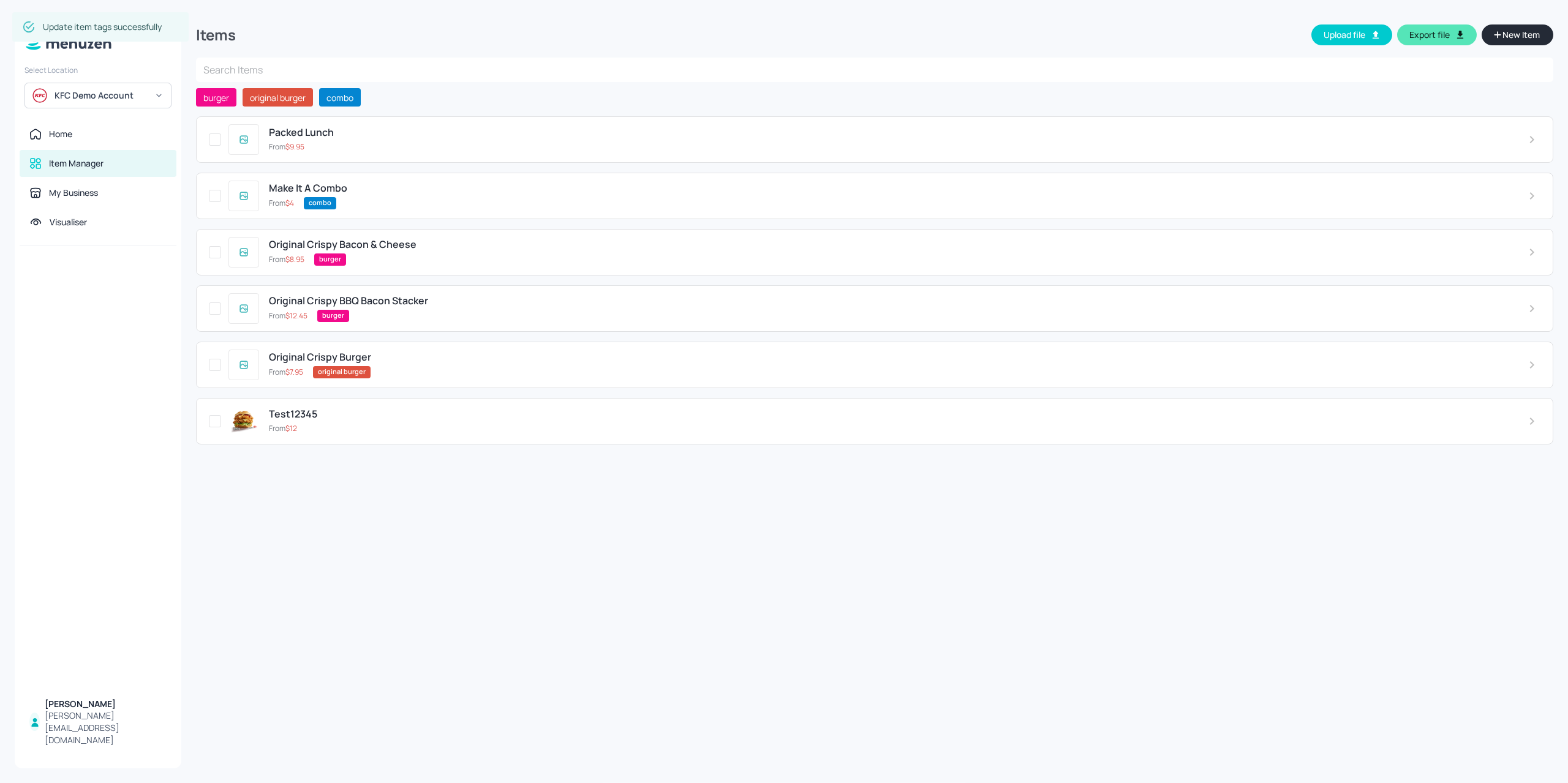
click at [430, 377] on div "Original Crispy Burger From $ 7.95 original burger" at bounding box center [874, 365] width 1357 height 46
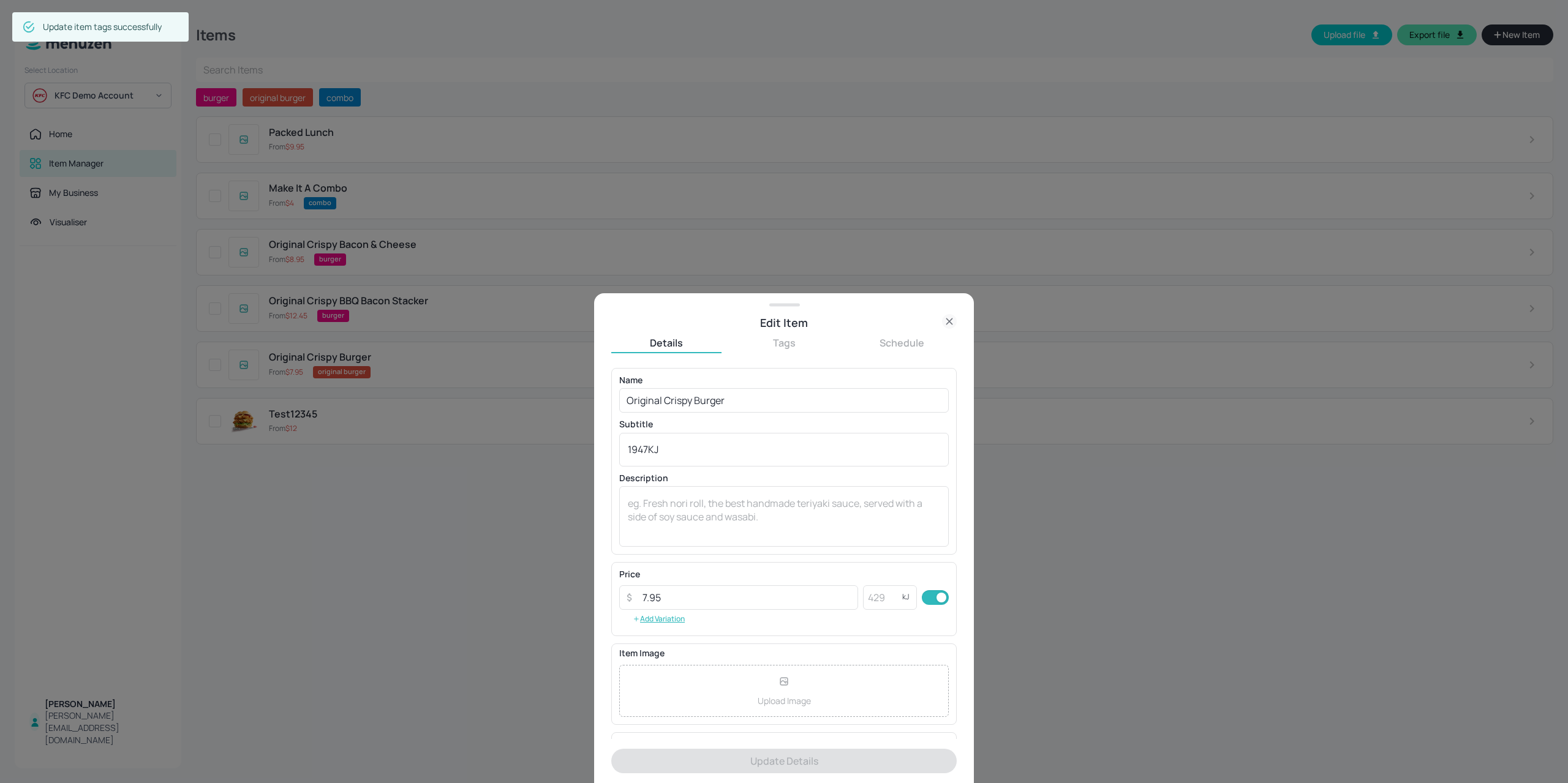
click at [783, 342] on button "Tags" at bounding box center [784, 343] width 110 height 14
click at [698, 422] on span "original burger" at bounding box center [657, 423] width 92 height 12
click at [679, 417] on span "original burger" at bounding box center [646, 422] width 66 height 13
click at [687, 420] on icon at bounding box center [684, 421] width 5 height 5
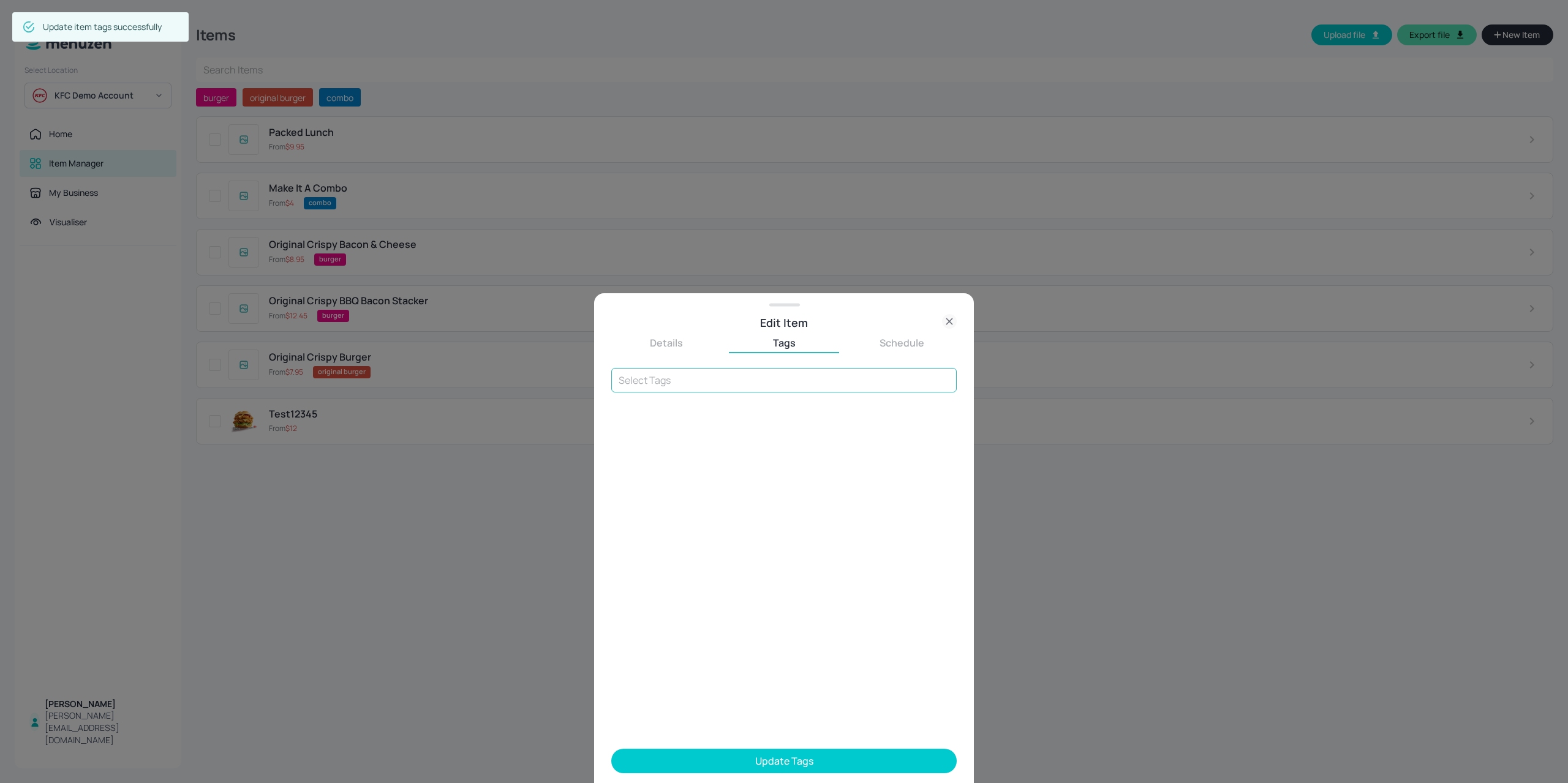
click at [677, 386] on input "text" at bounding box center [783, 380] width 346 height 25
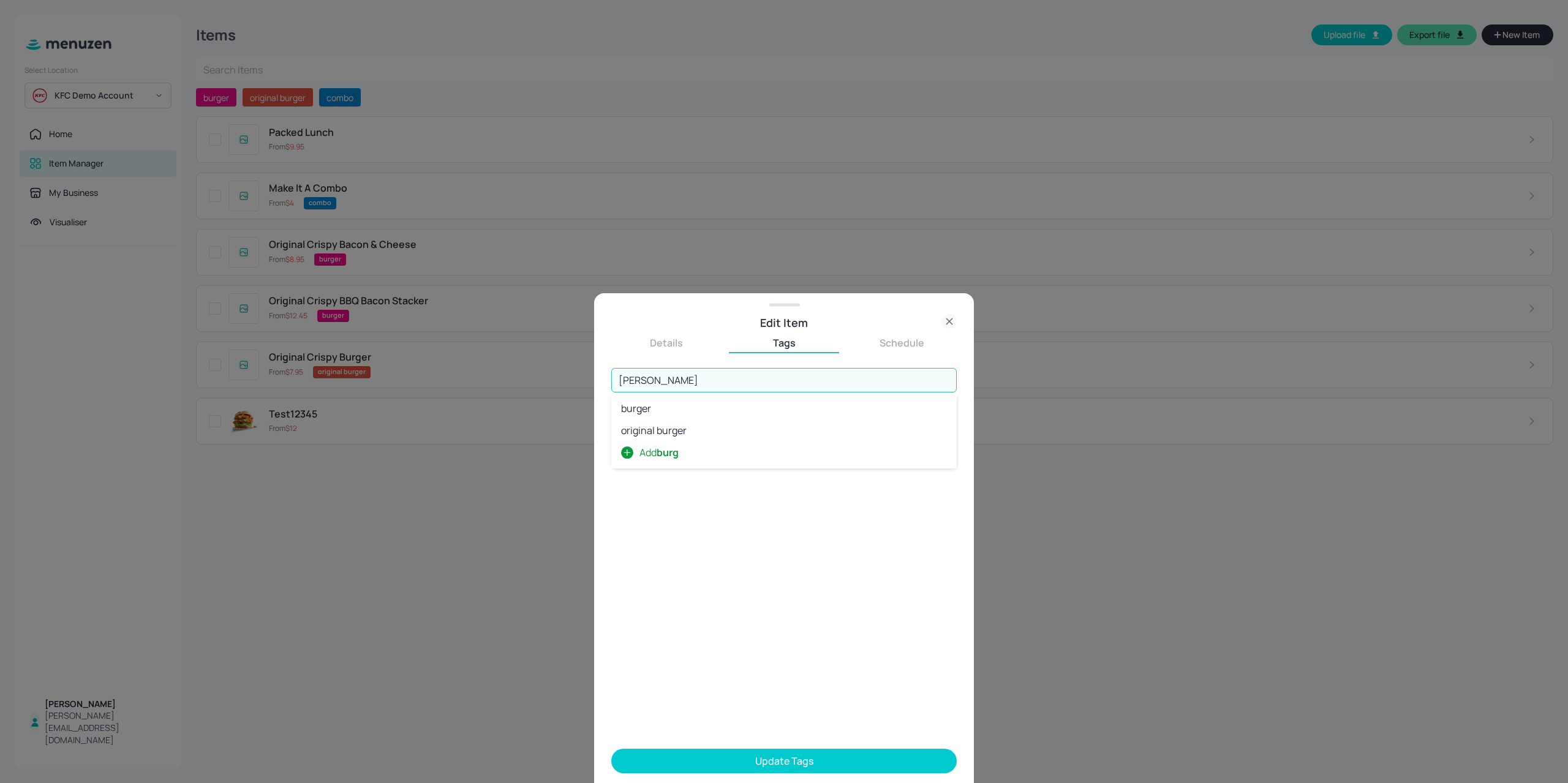
type input "burger"
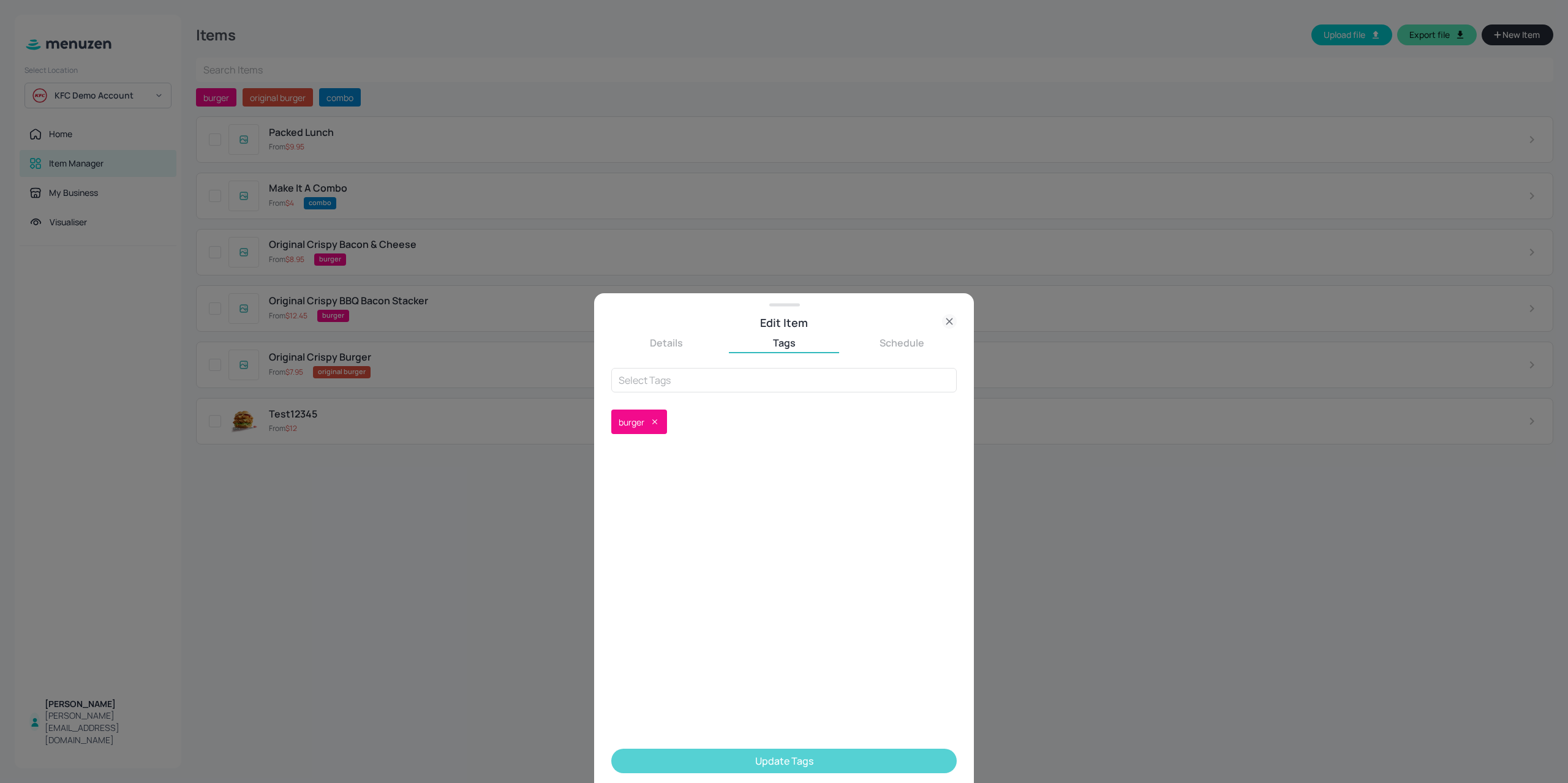
click at [694, 756] on button "Update Tags" at bounding box center [783, 761] width 346 height 25
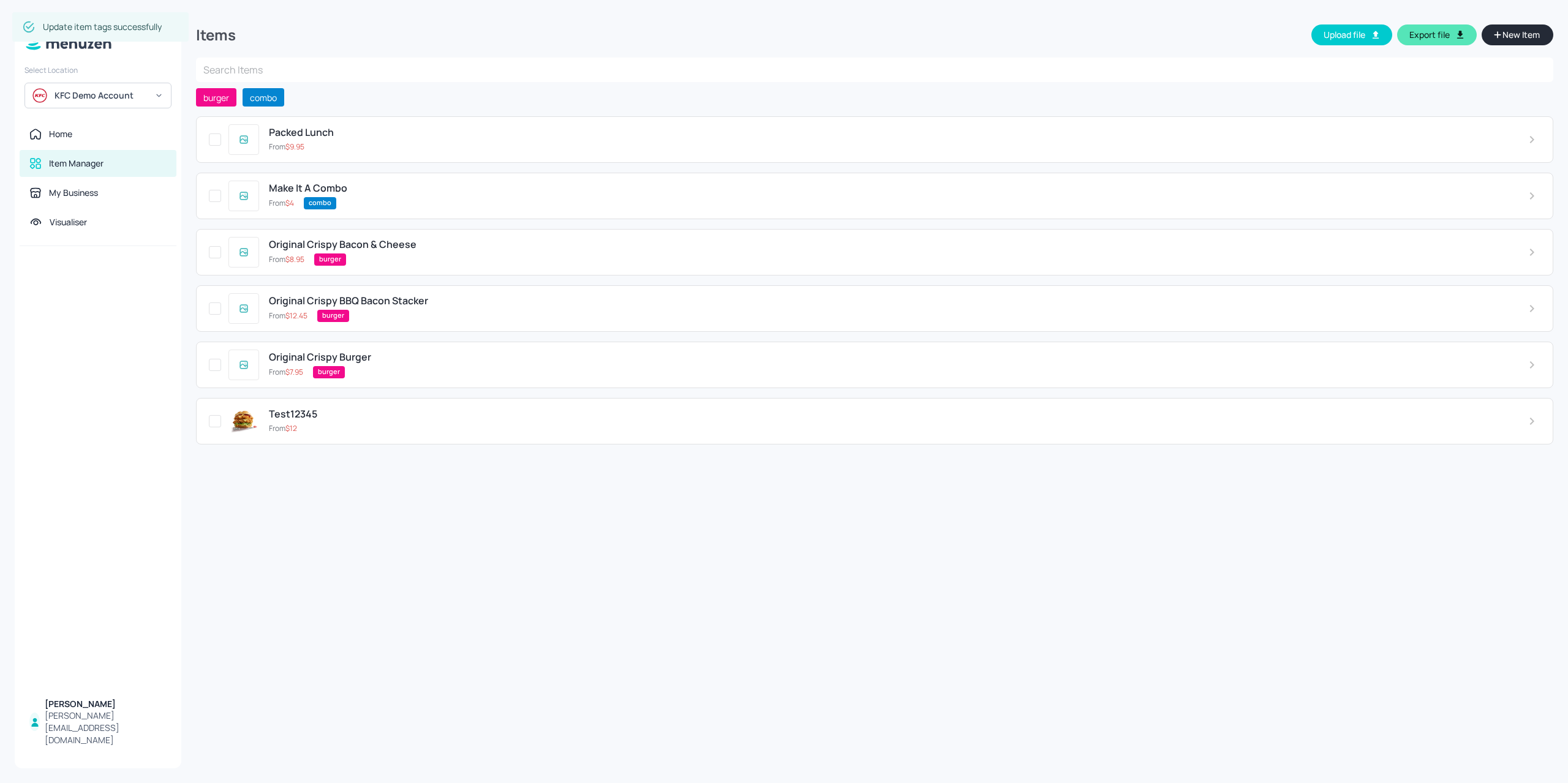
click at [383, 199] on div "combo" at bounding box center [906, 203] width 1204 height 12
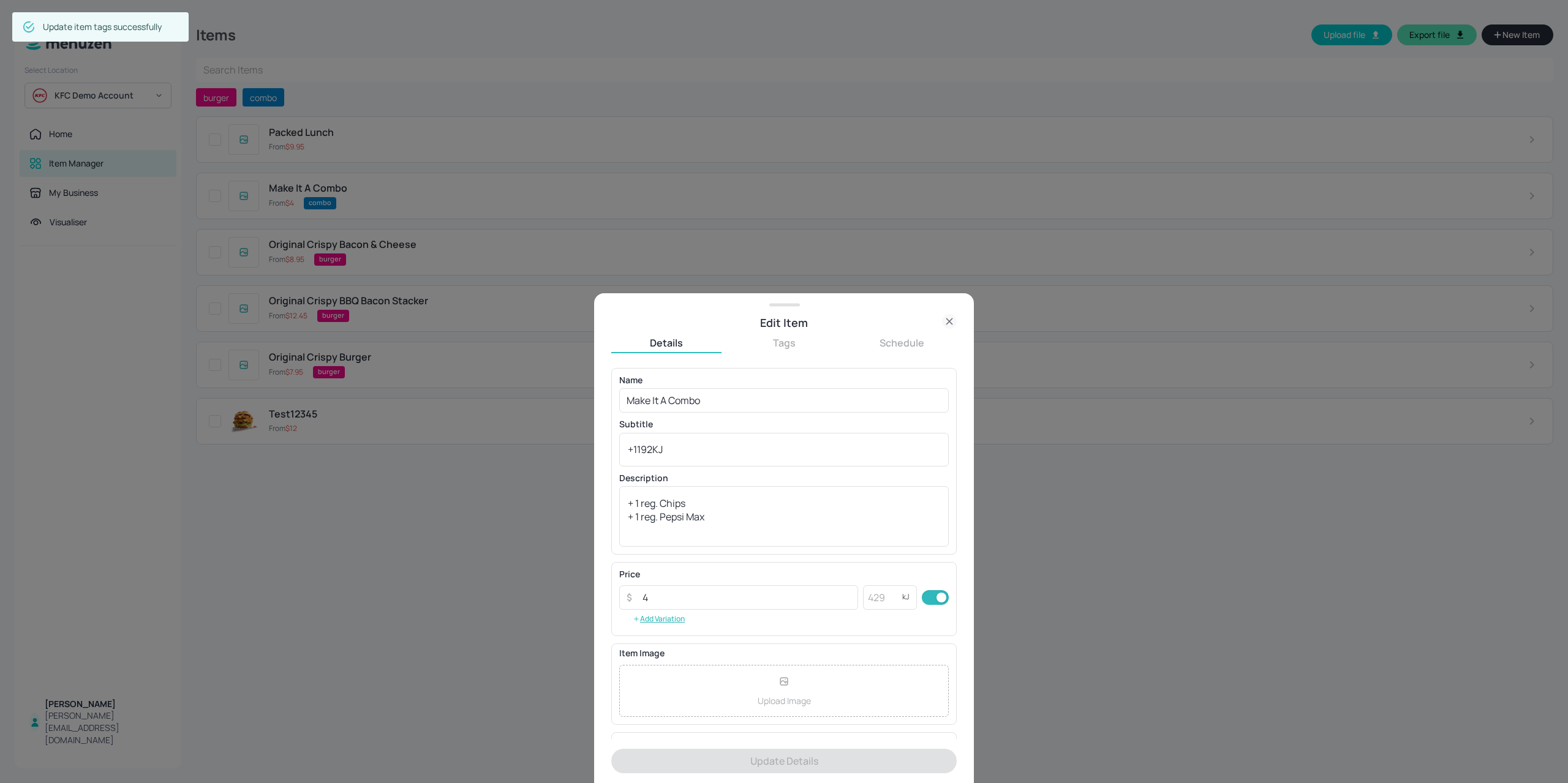
click at [794, 345] on button "Tags" at bounding box center [784, 343] width 110 height 14
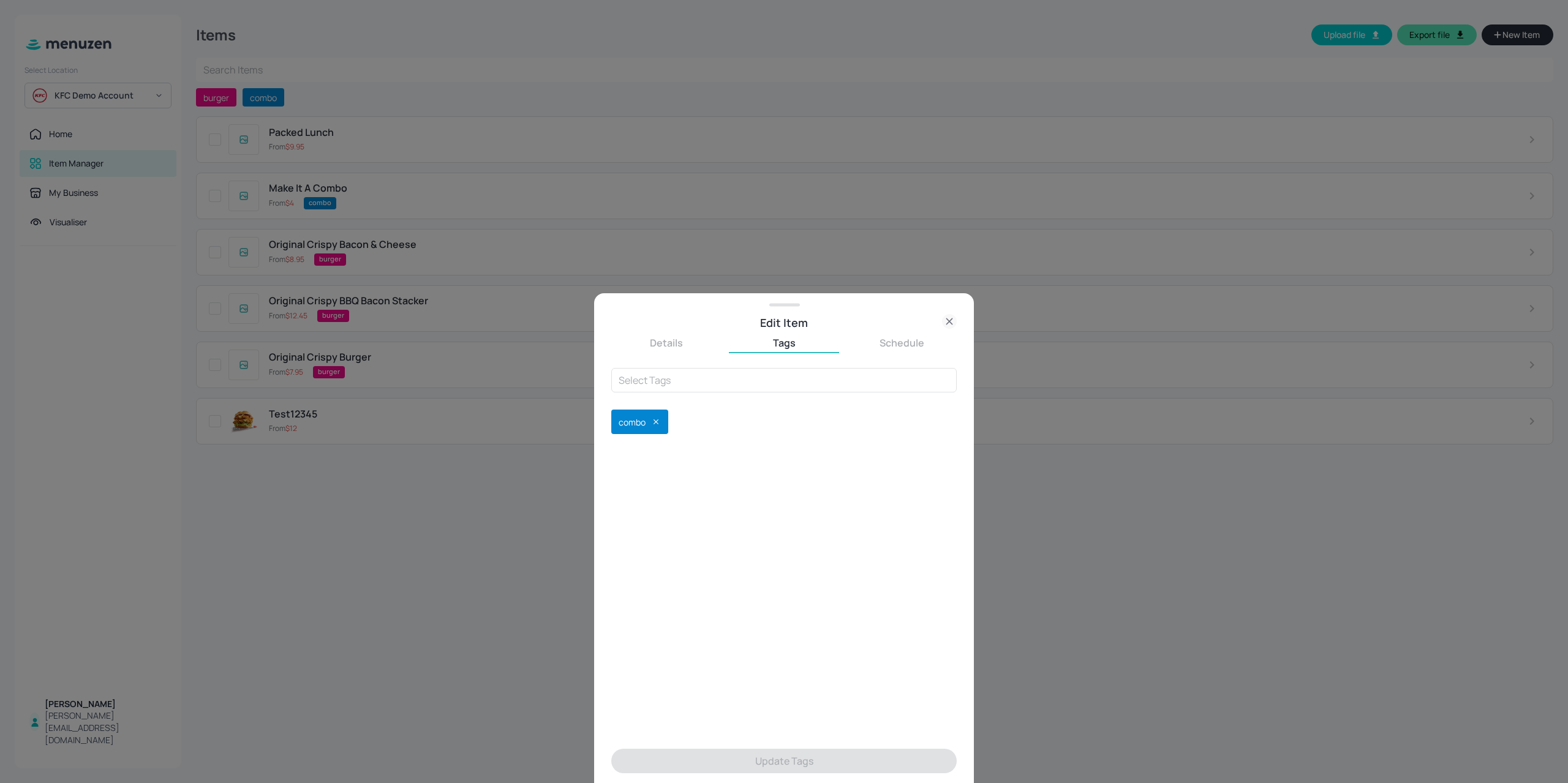
click at [665, 417] on div "combo" at bounding box center [639, 422] width 57 height 25
click at [654, 420] on icon at bounding box center [656, 422] width 9 height 9
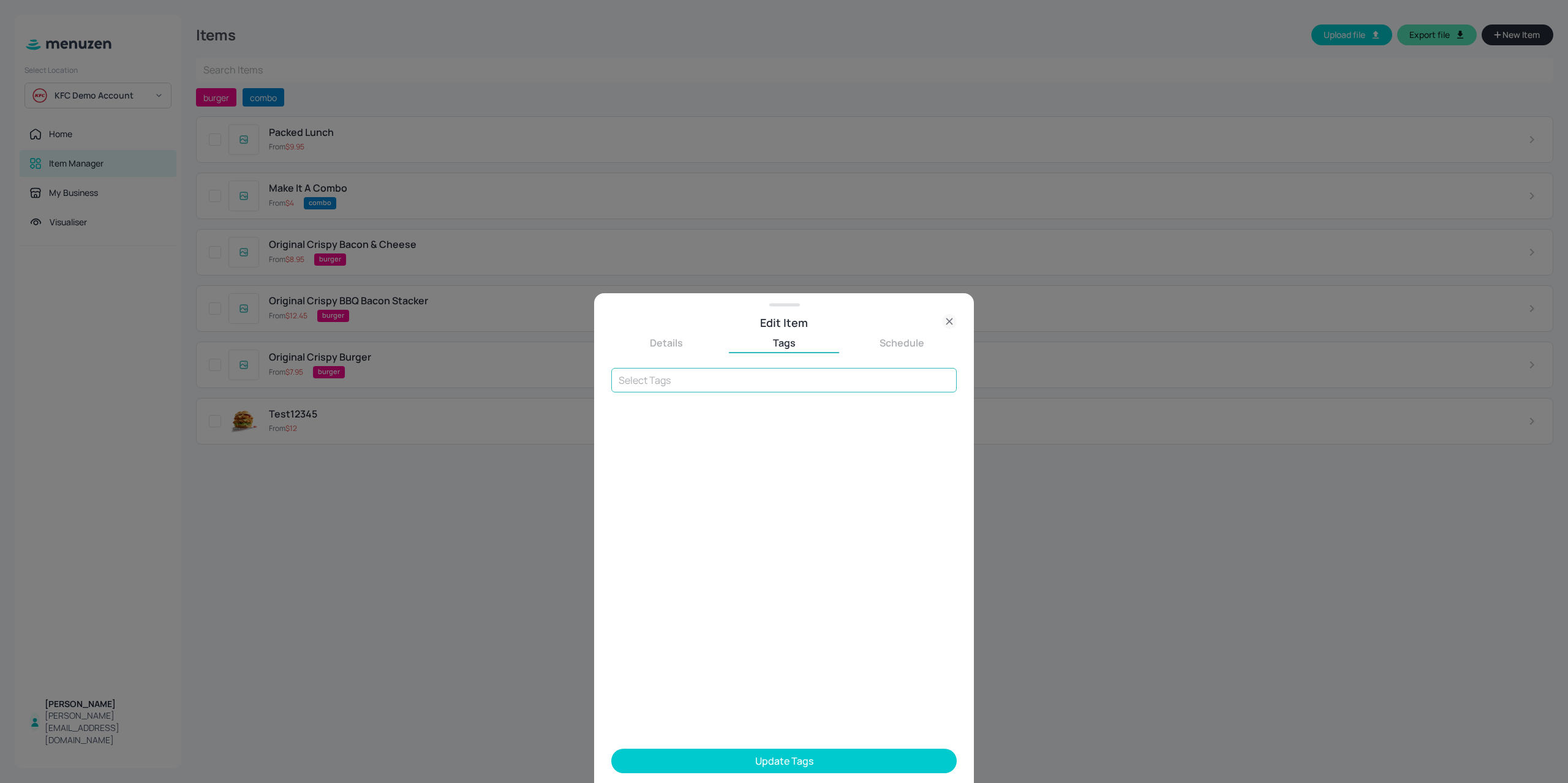
click at [660, 374] on input "text" at bounding box center [783, 380] width 346 height 25
type input "add--on"
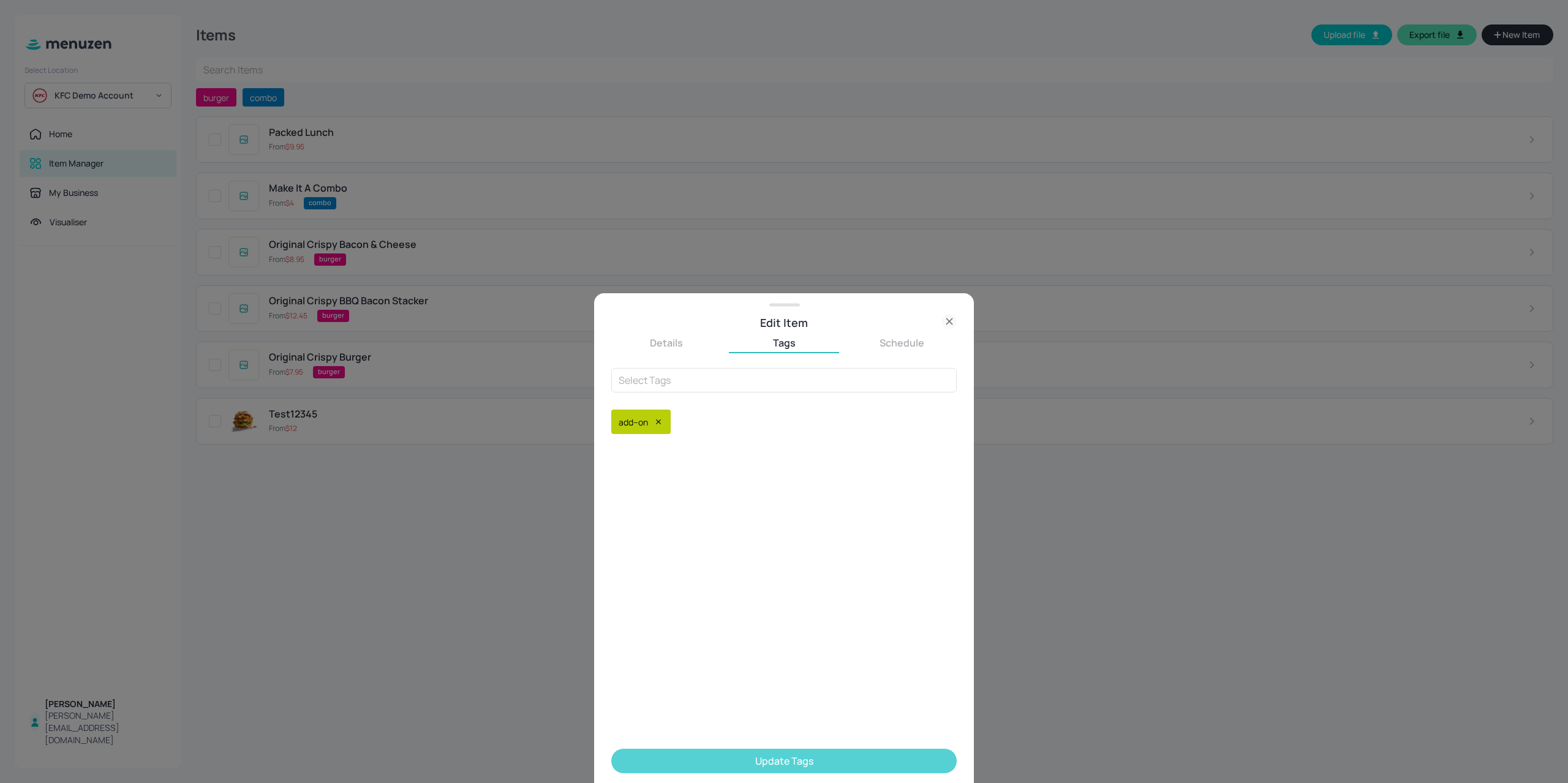
click at [723, 771] on button "Update Tags" at bounding box center [783, 761] width 346 height 25
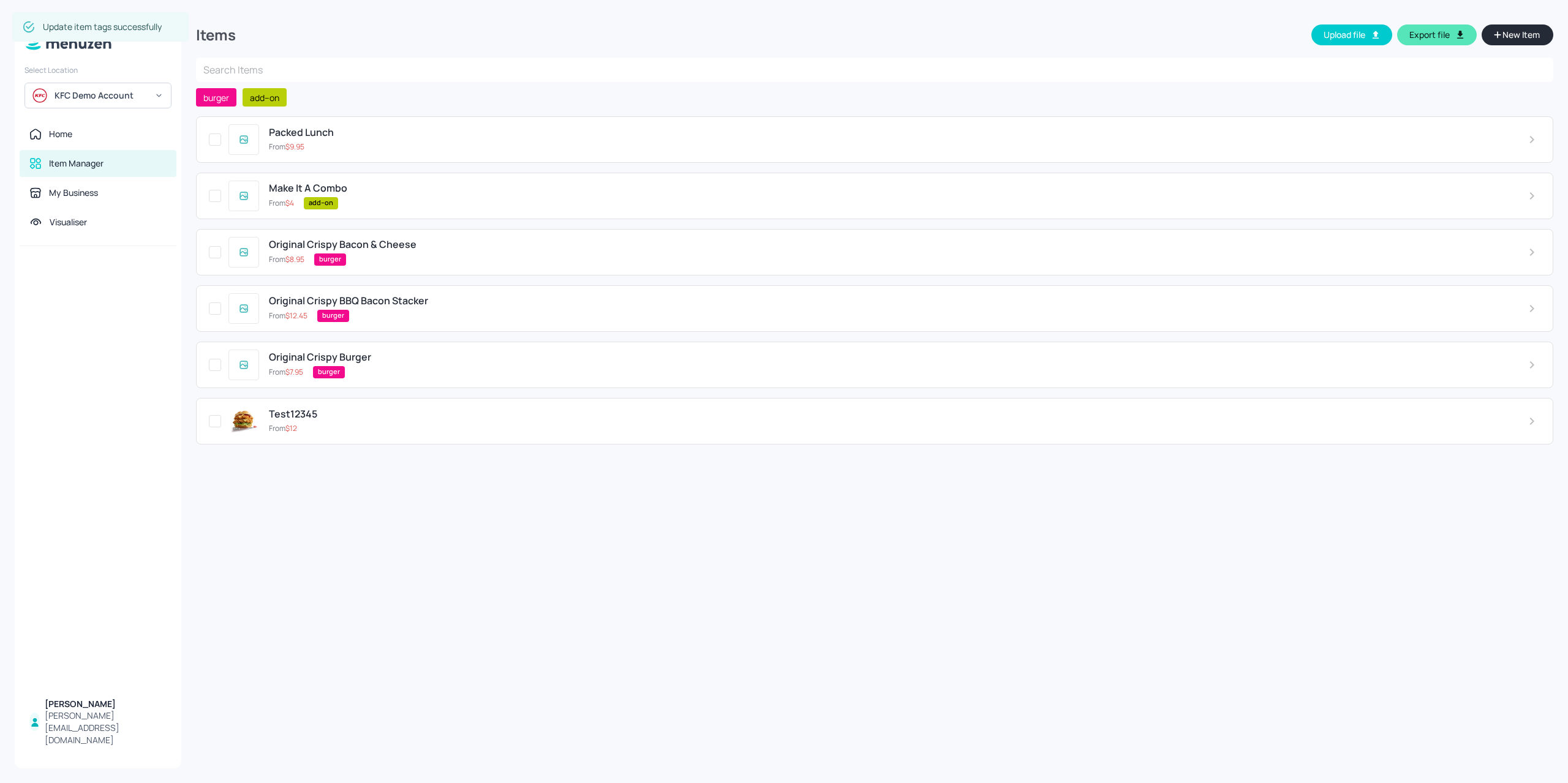
drag, startPoint x: 1530, startPoint y: 31, endPoint x: 1511, endPoint y: 36, distance: 19.6
click at [1511, 36] on span "New Item" at bounding box center [1521, 35] width 40 height 14
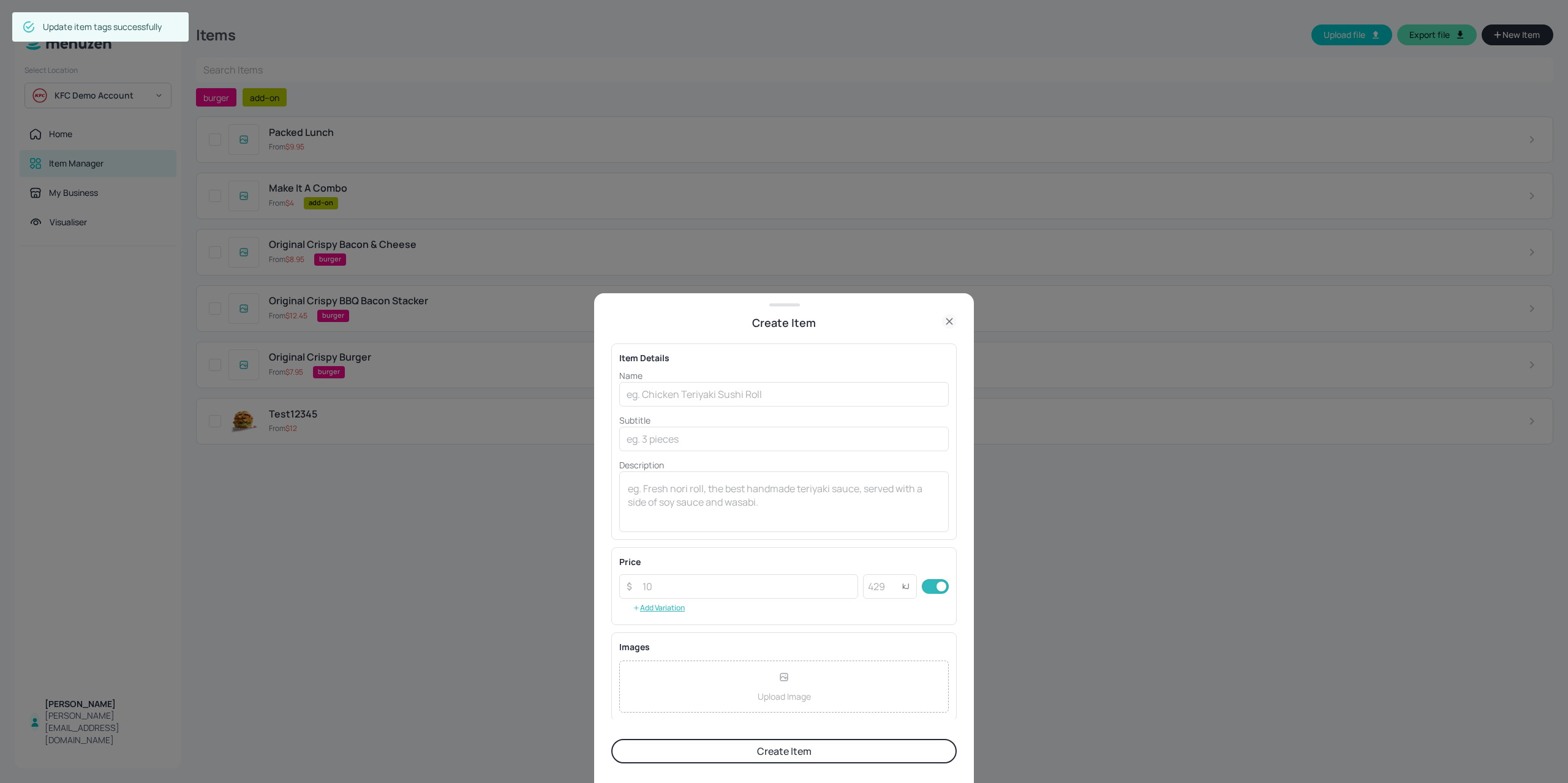
drag, startPoint x: 506, startPoint y: 211, endPoint x: 468, endPoint y: 190, distance: 43.4
click at [503, 210] on div at bounding box center [784, 391] width 1568 height 783
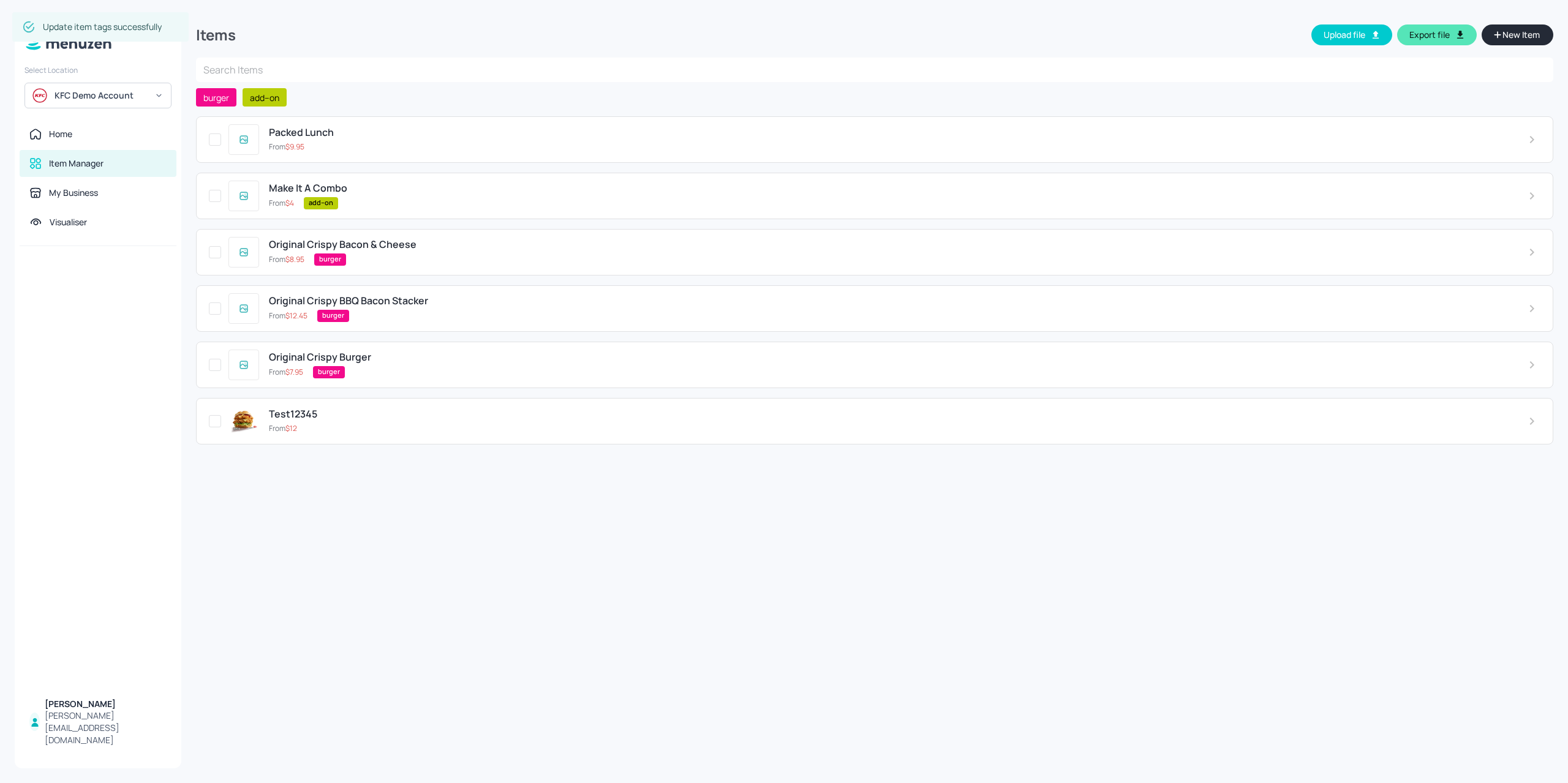
click at [387, 149] on div "From $ 9.95" at bounding box center [888, 147] width 1240 height 11
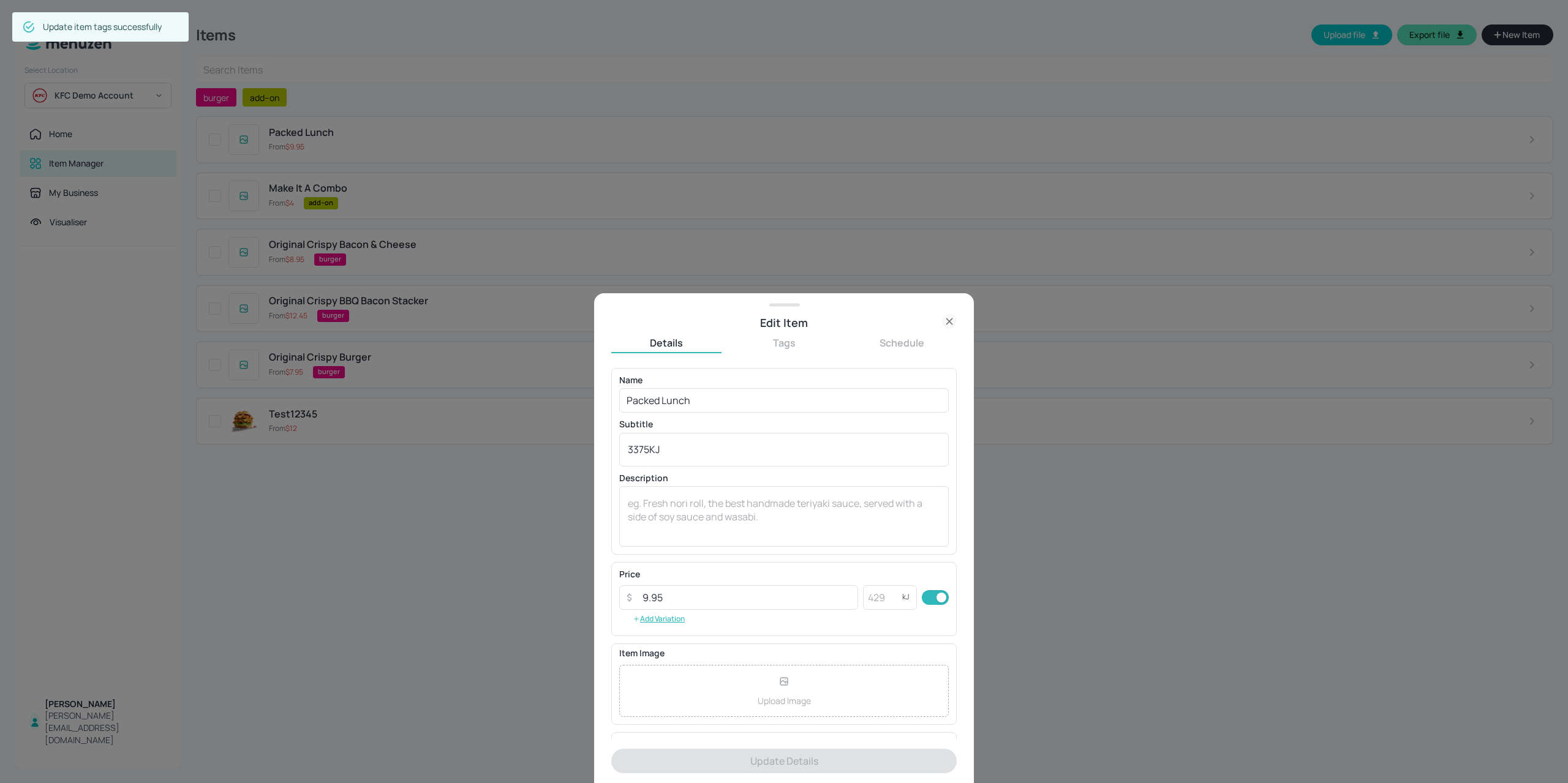
click at [795, 355] on div "Details Tags Schedule Name Packed Lunch ​ Subtitle 3375KJ x ​ Description x ​ P…" at bounding box center [783, 559] width 346 height 447
click at [790, 350] on div "Details Tags Schedule" at bounding box center [783, 345] width 346 height 17
click at [773, 354] on div "Details Tags Schedule Name Packed Lunch ​ Subtitle 3375KJ x ​ Description x ​ P…" at bounding box center [783, 559] width 346 height 447
click at [790, 342] on button "Tags" at bounding box center [784, 343] width 110 height 14
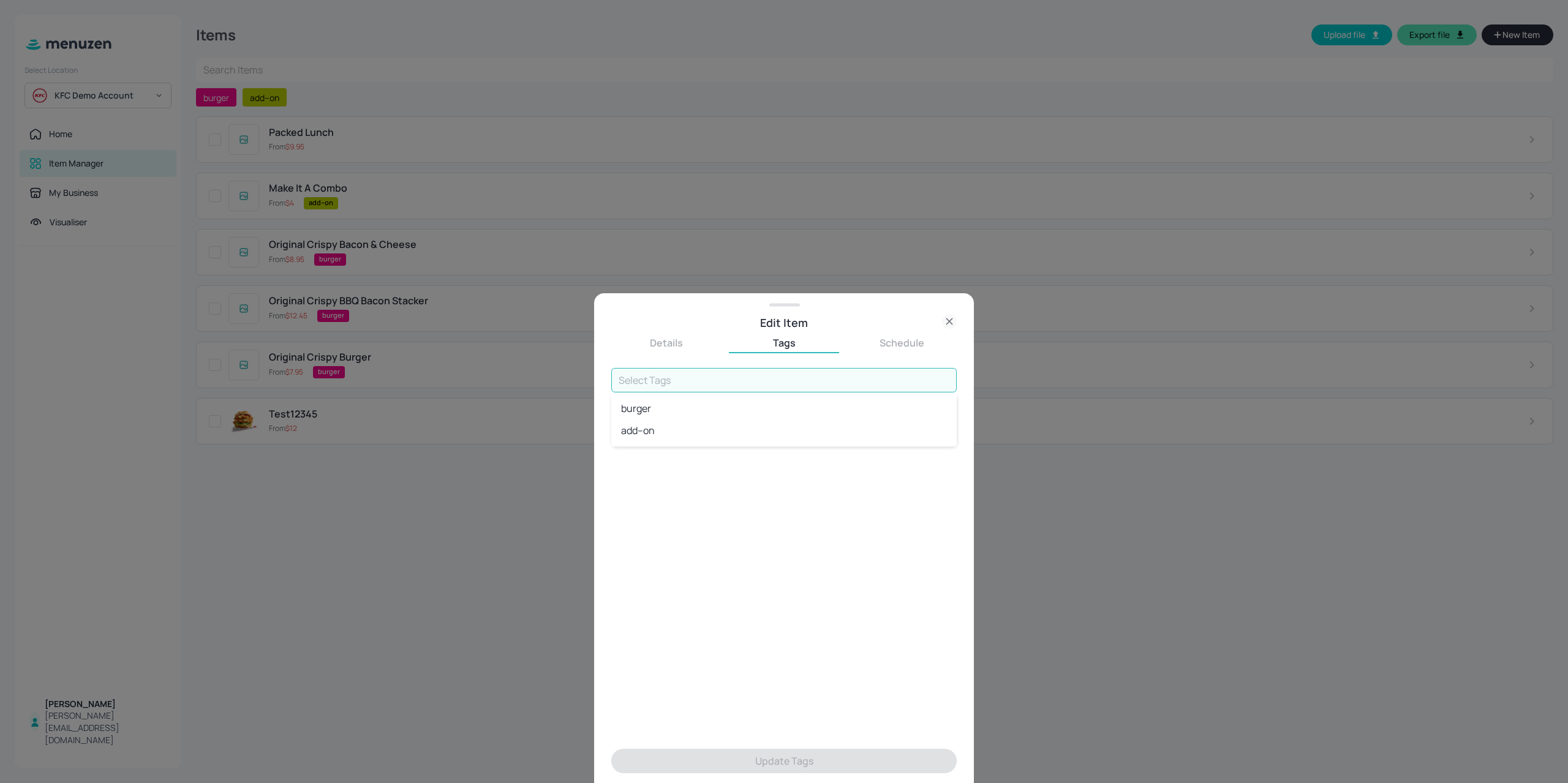
drag, startPoint x: 649, startPoint y: 379, endPoint x: 628, endPoint y: 352, distance: 34.2
click at [650, 378] on input "text" at bounding box center [783, 380] width 346 height 25
type input "Burger Combo"
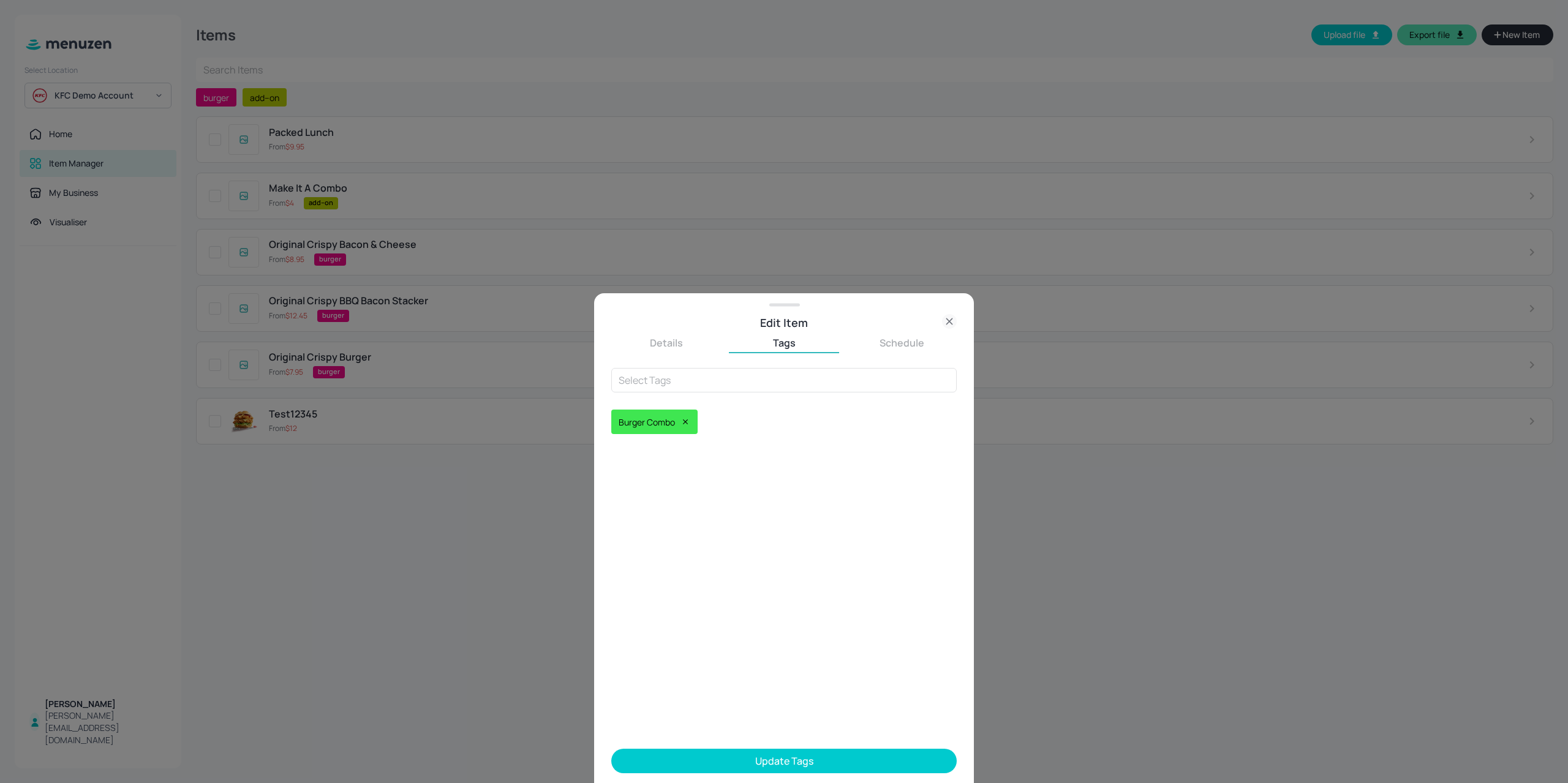
click at [757, 769] on button "Update Tags" at bounding box center [783, 761] width 346 height 25
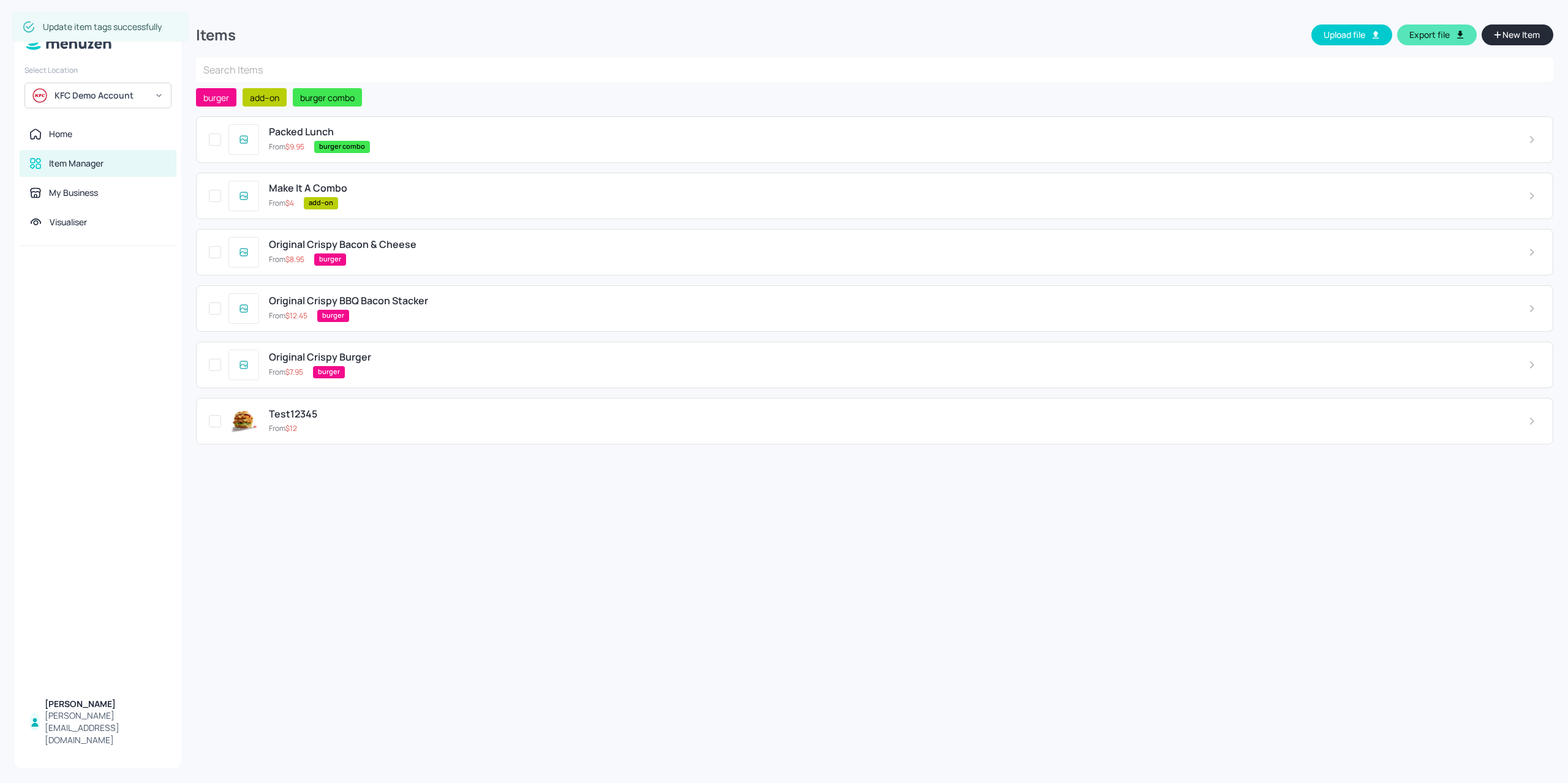
click at [1529, 43] on button "New Item" at bounding box center [1517, 35] width 72 height 21
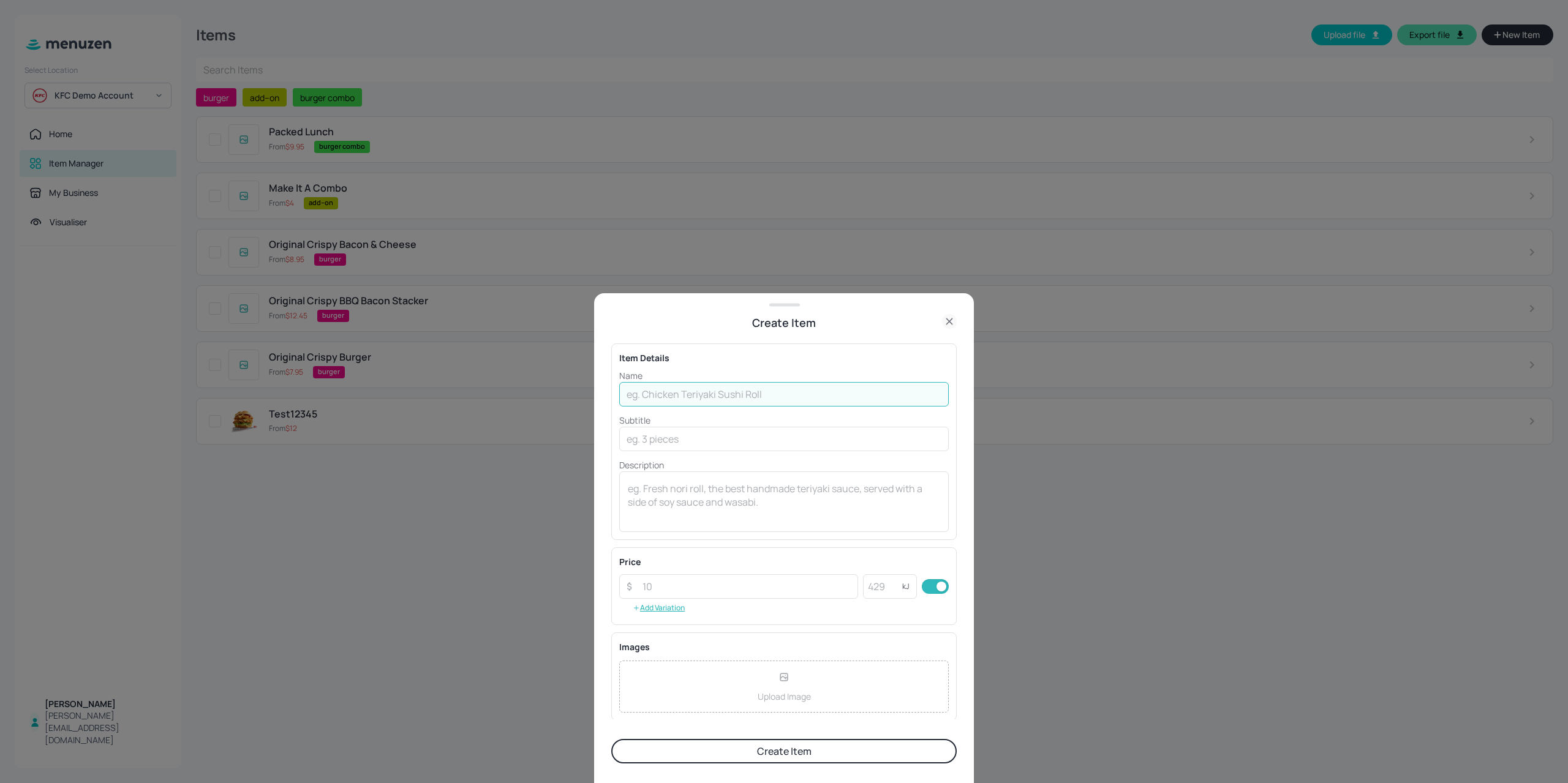
click at [704, 400] on input "text" at bounding box center [783, 394] width 330 height 25
type input "Zinger Combo"
click at [660, 577] on input "number" at bounding box center [746, 586] width 223 height 25
type input "11.95"
drag, startPoint x: 702, startPoint y: 467, endPoint x: 714, endPoint y: 439, distance: 30.5
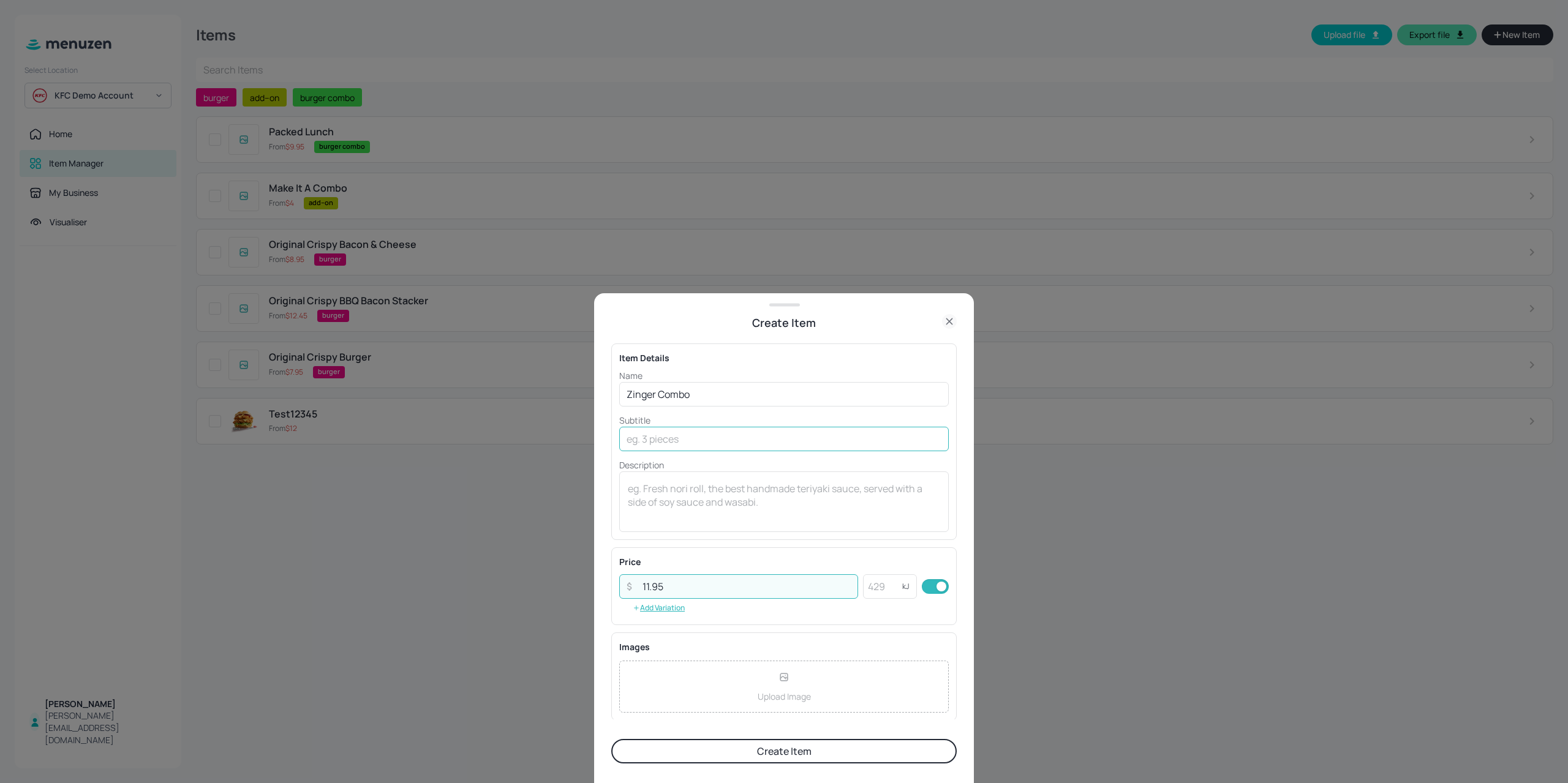
click at [706, 462] on p "Description" at bounding box center [783, 465] width 330 height 13
click at [713, 439] on input "text" at bounding box center [783, 439] width 330 height 25
type input "3079KG"
click at [774, 747] on button "Create Item" at bounding box center [783, 751] width 346 height 25
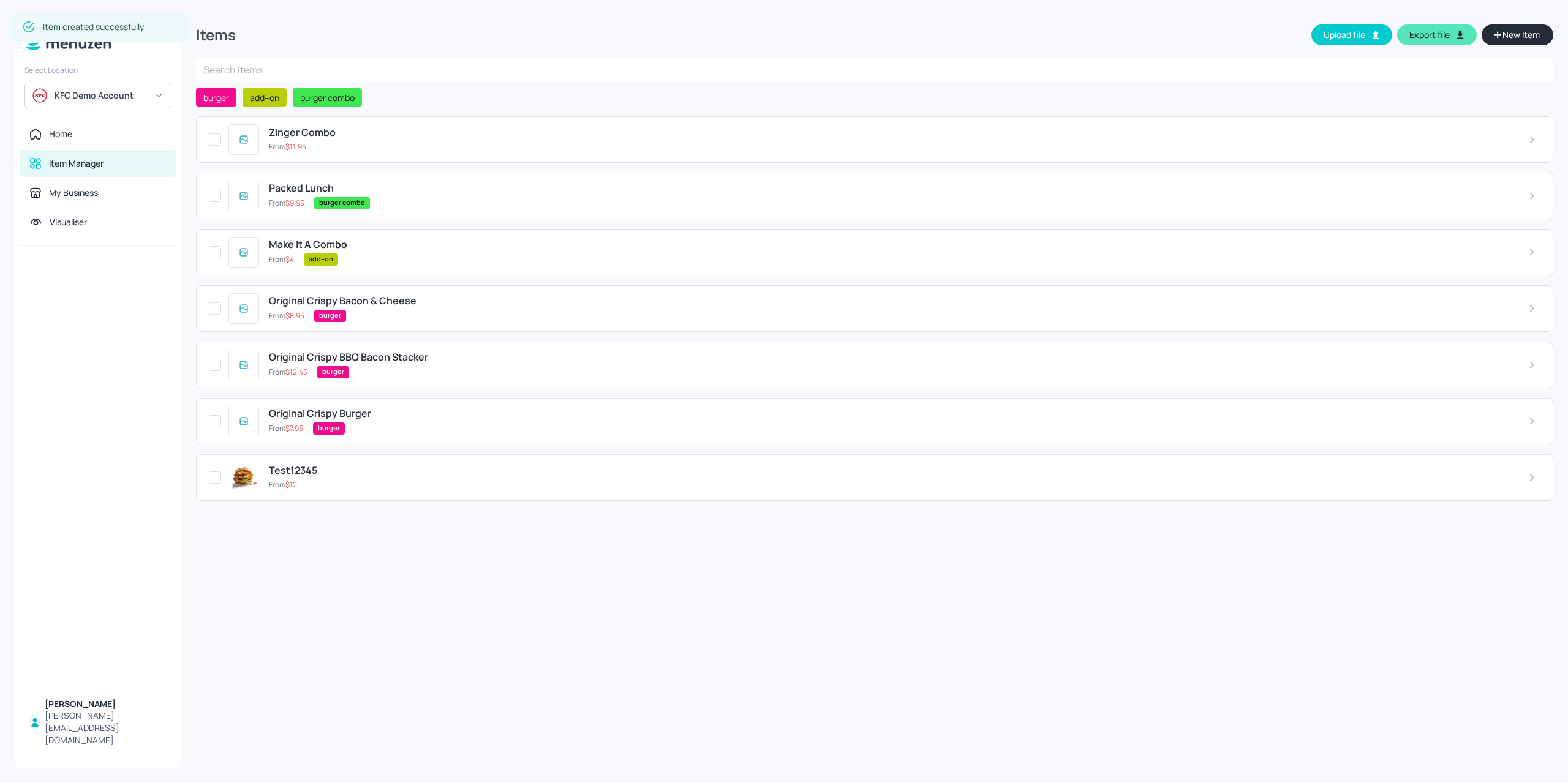
click at [310, 139] on div "Zinger Combo From $ 11.95" at bounding box center [888, 139] width 1259 height 25
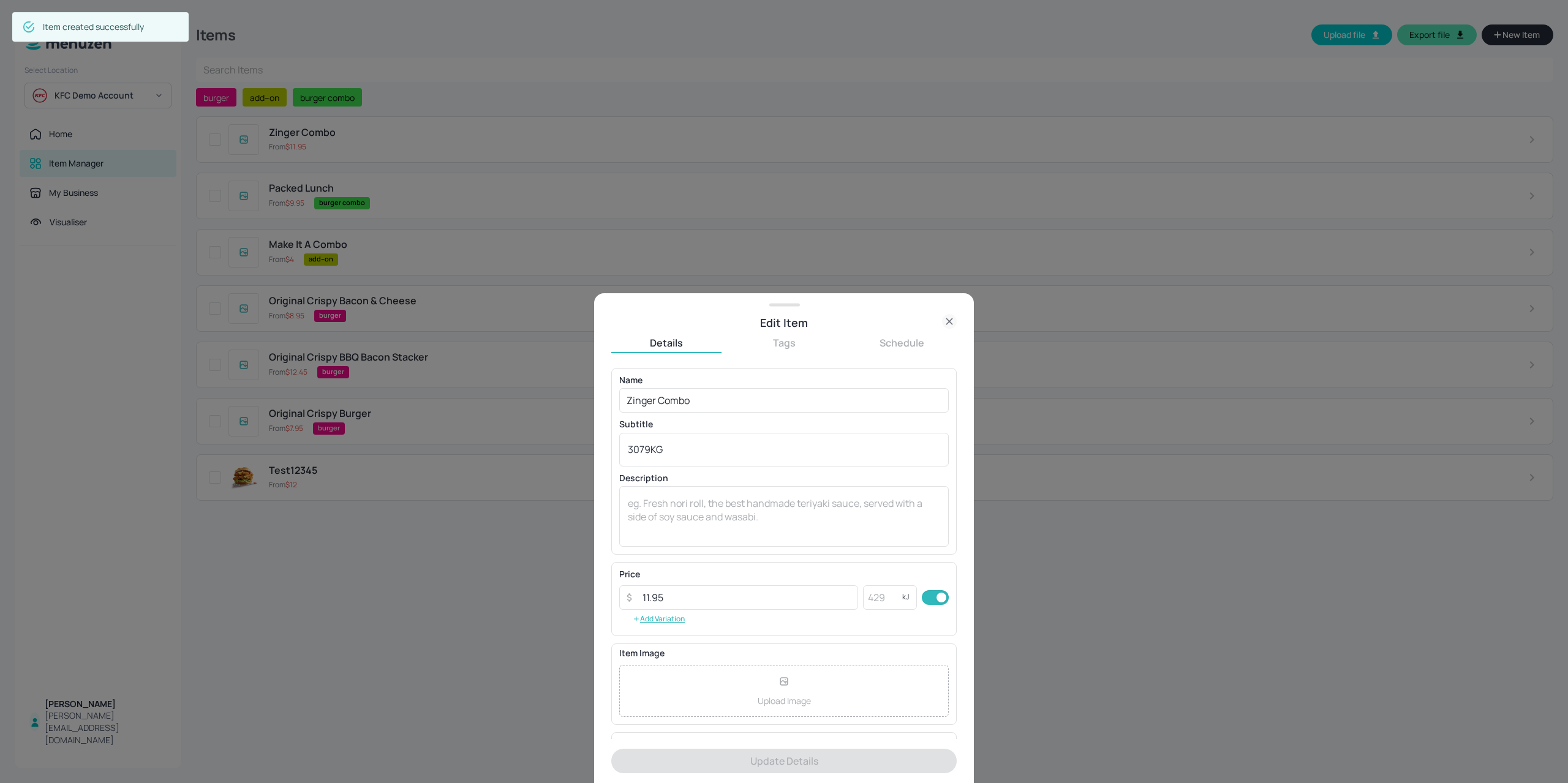
click at [797, 341] on button "Tags" at bounding box center [784, 343] width 110 height 14
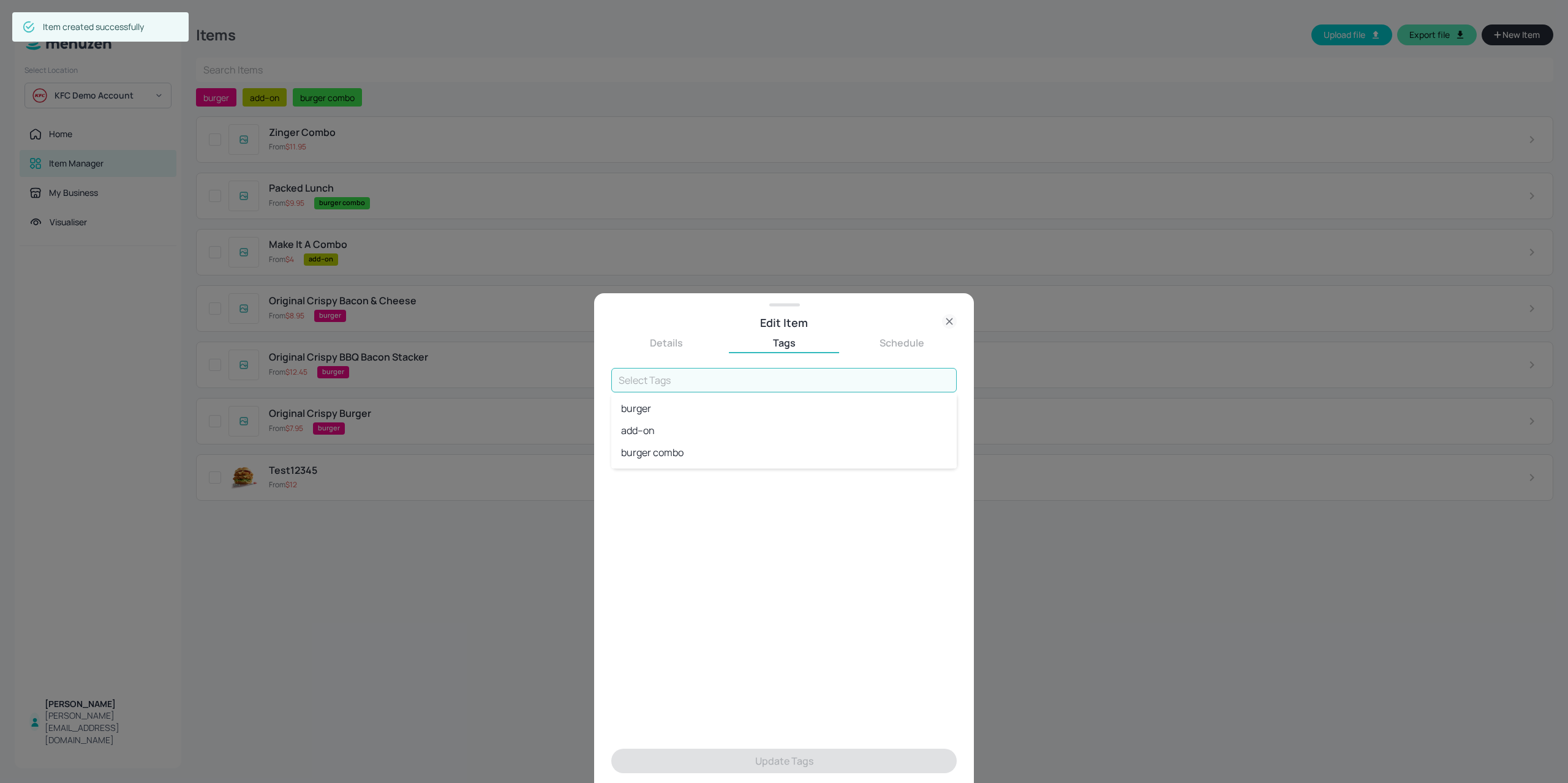
click at [743, 379] on input "text" at bounding box center [783, 380] width 346 height 25
type input "Burger"
click at [709, 428] on li "burger combo" at bounding box center [783, 430] width 346 height 22
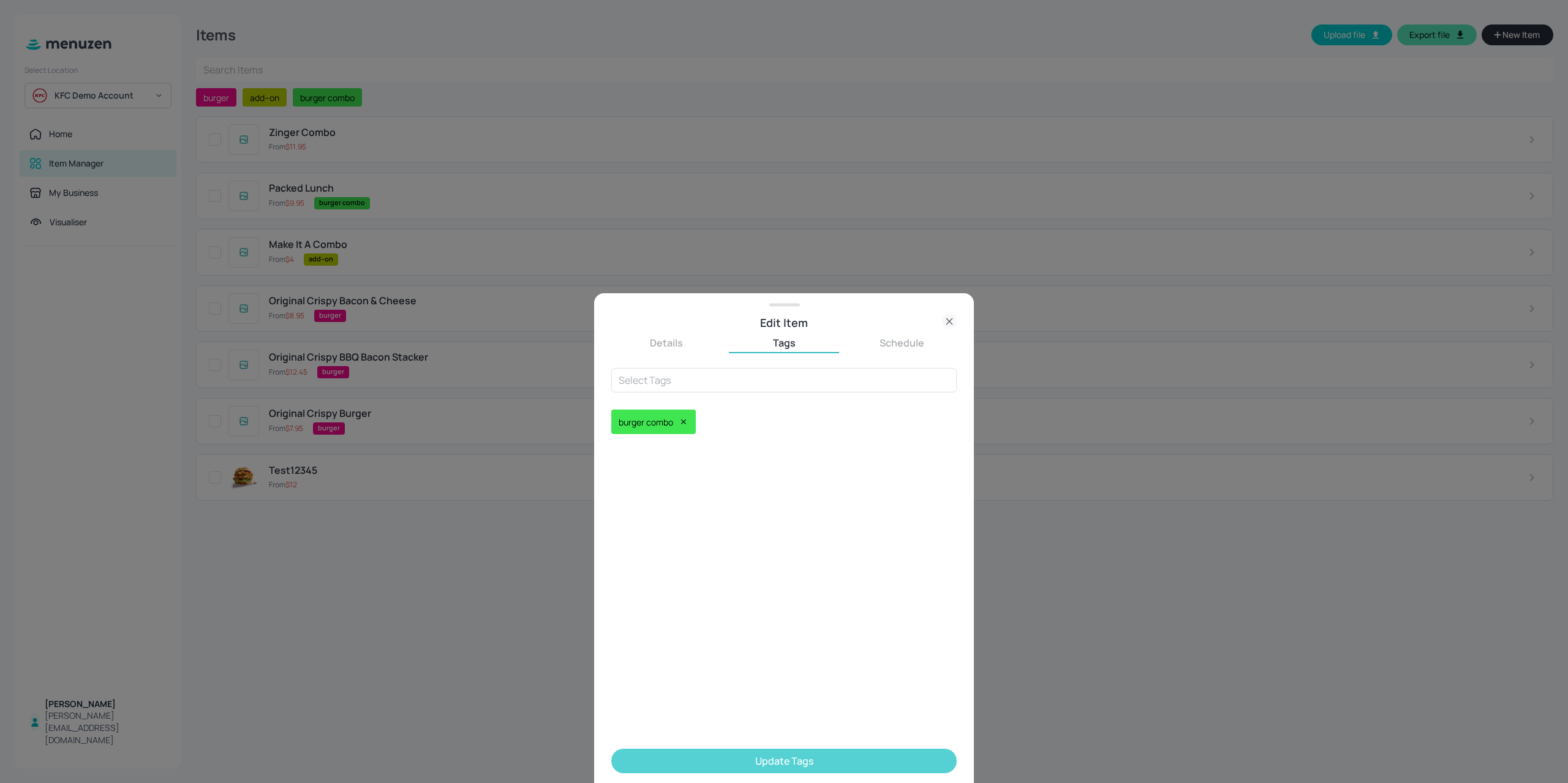
click at [735, 761] on button "Update Tags" at bounding box center [783, 761] width 346 height 25
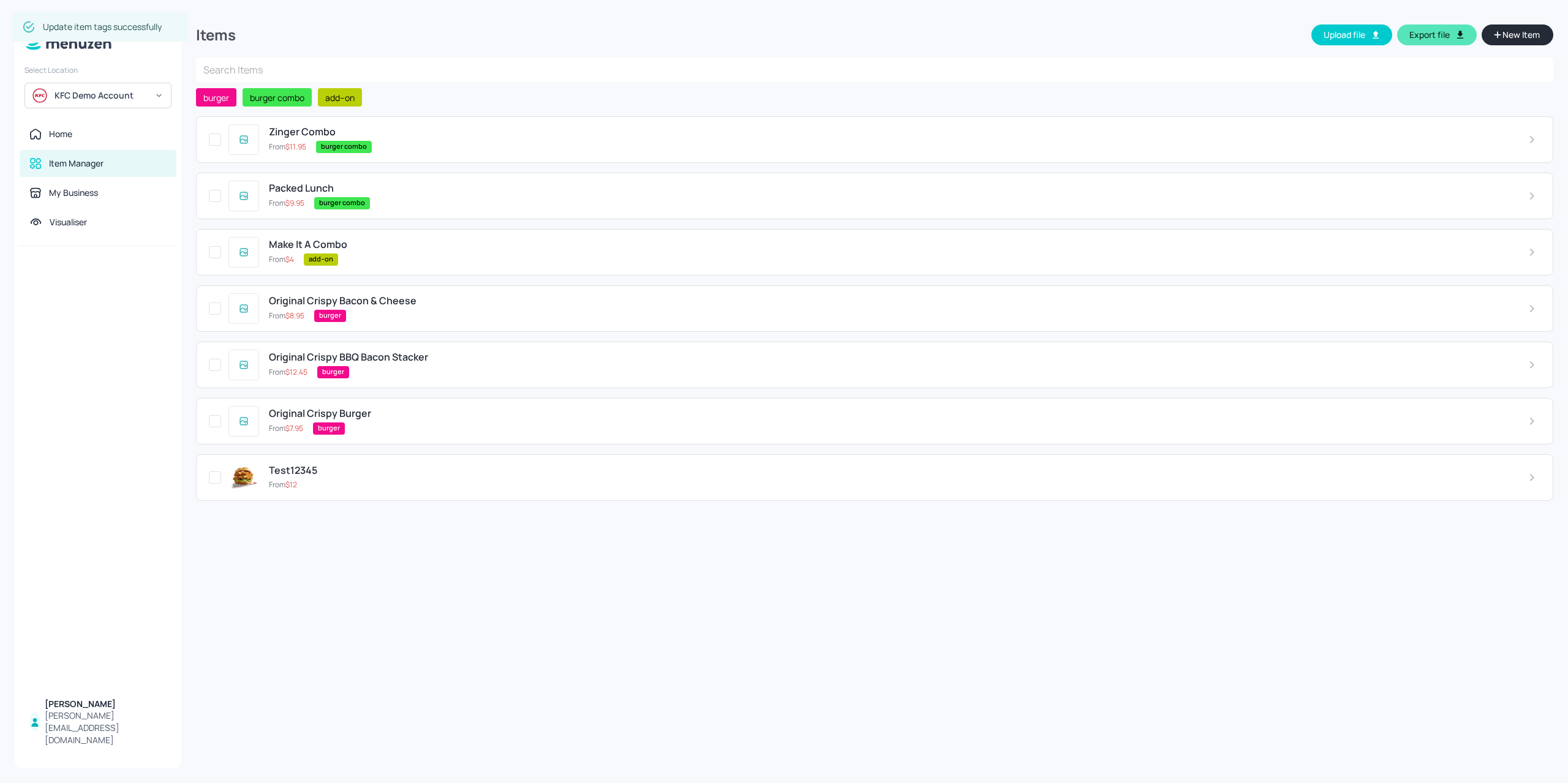
click at [1523, 38] on span "New Item" at bounding box center [1521, 35] width 40 height 14
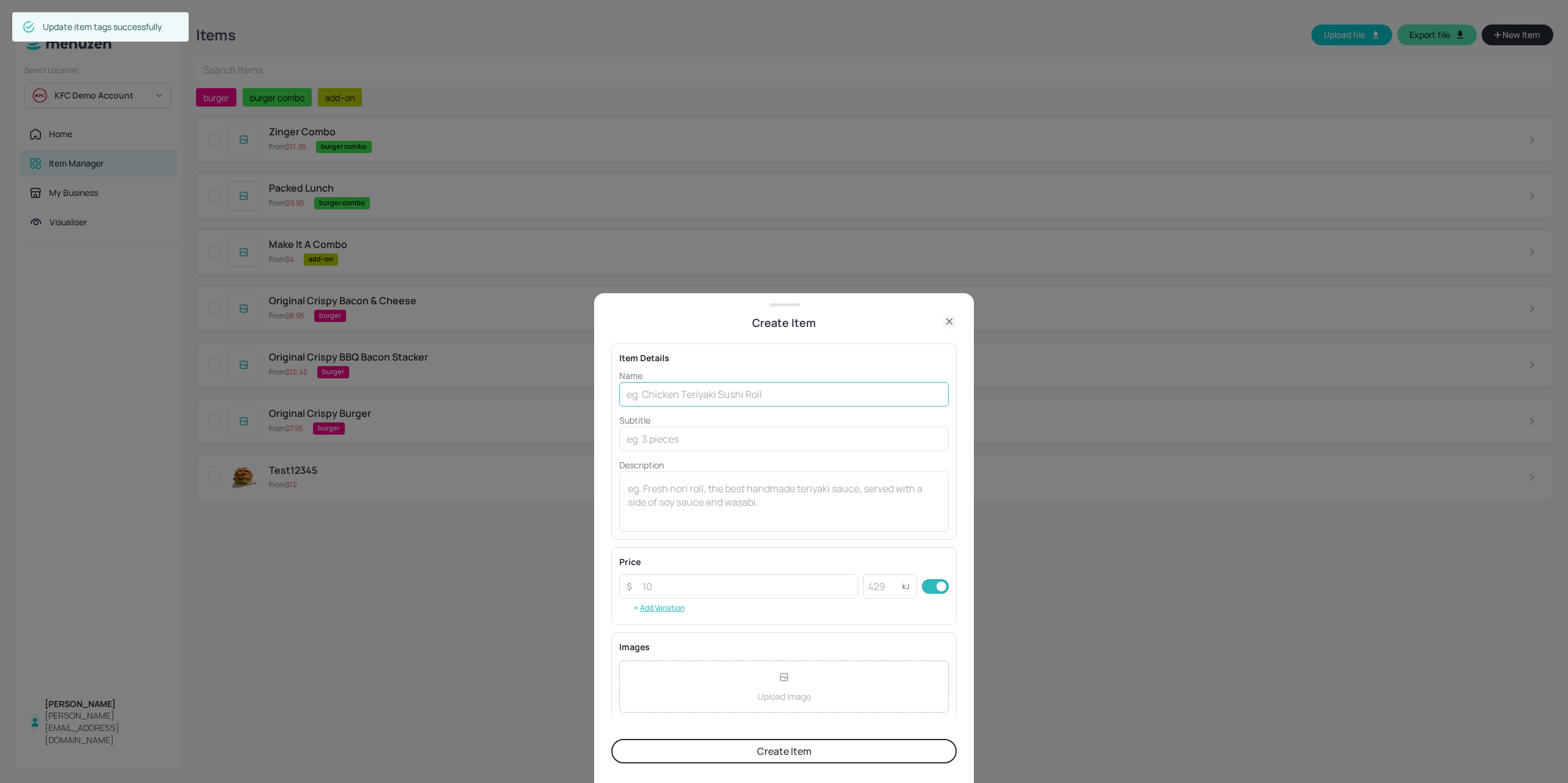
click at [705, 395] on input "text" at bounding box center [783, 394] width 330 height 25
click at [748, 391] on input "Original Crunch Twister" at bounding box center [783, 394] width 330 height 25
paste input "®"
type input "Original Crunch Twister® Combo"
click at [664, 595] on input "number" at bounding box center [746, 586] width 223 height 25
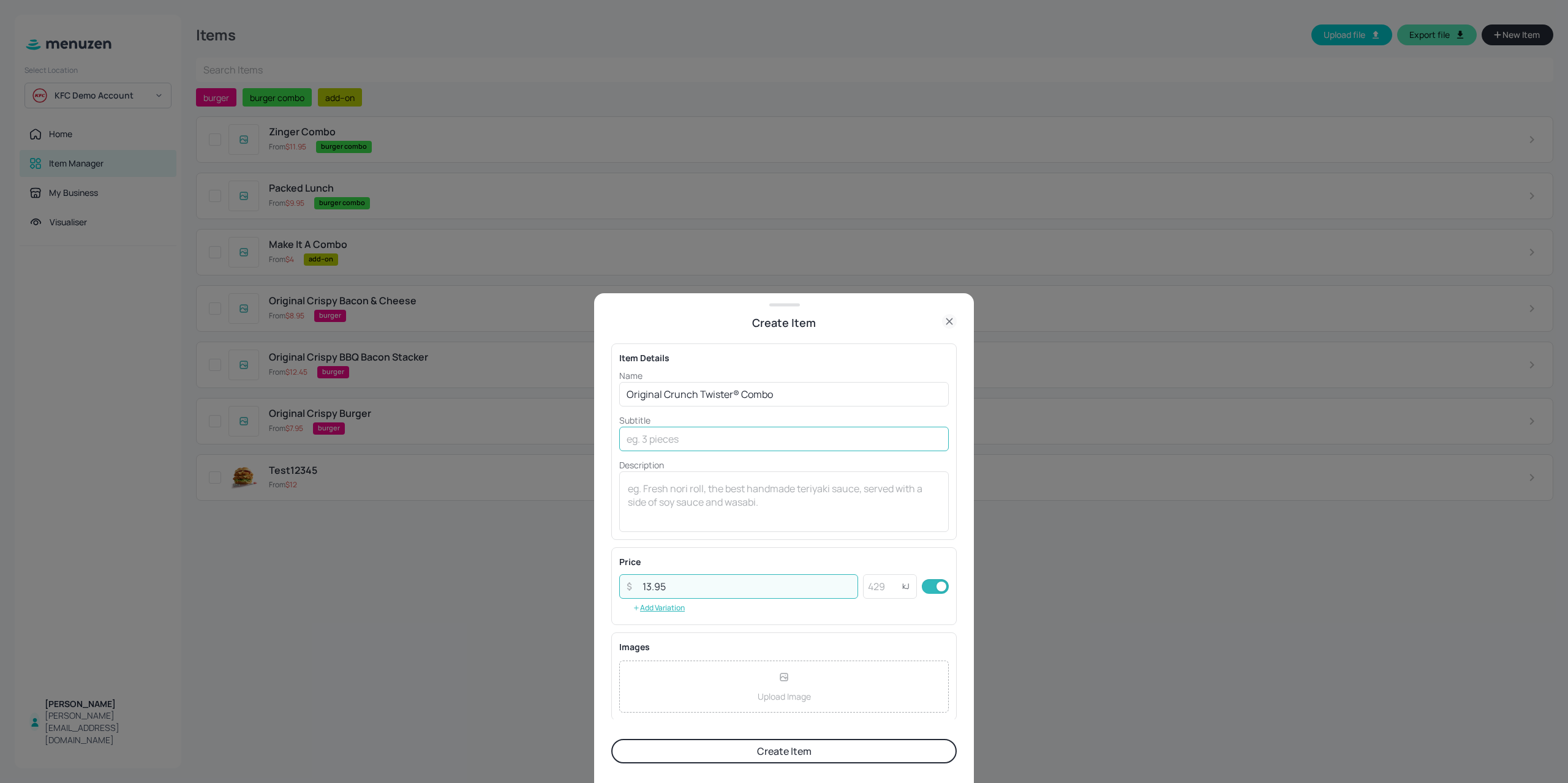
type input "13.95"
click at [714, 435] on input "text" at bounding box center [783, 439] width 330 height 25
type input "2"
type input "3341KJ"
click at [778, 771] on form "Item Details Name Original Crunch Twister® Combo ​ Subtitle 3341KJ ​ Descriptio…" at bounding box center [783, 557] width 346 height 452
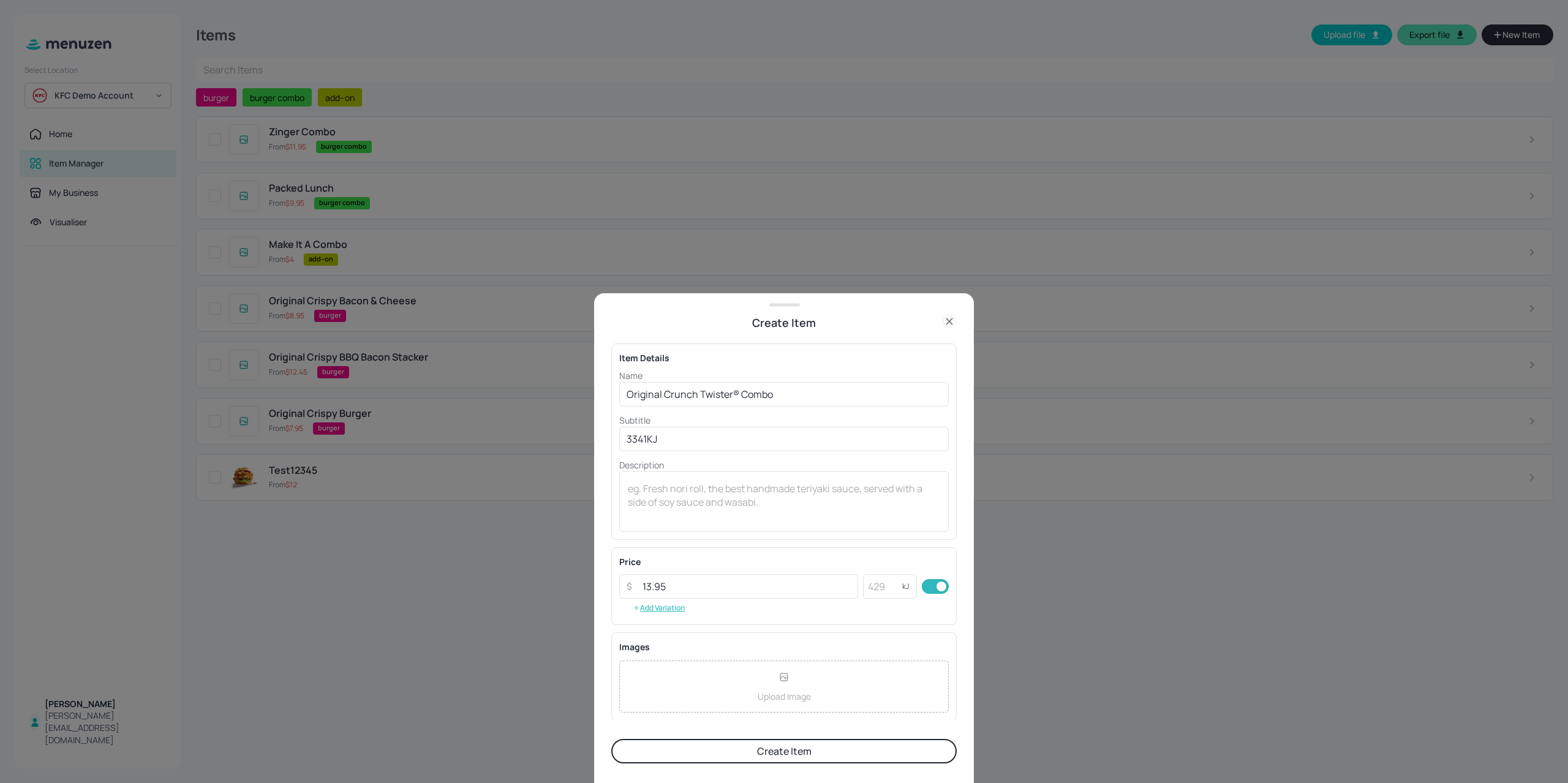
click at [778, 763] on button "Create Item" at bounding box center [783, 751] width 346 height 25
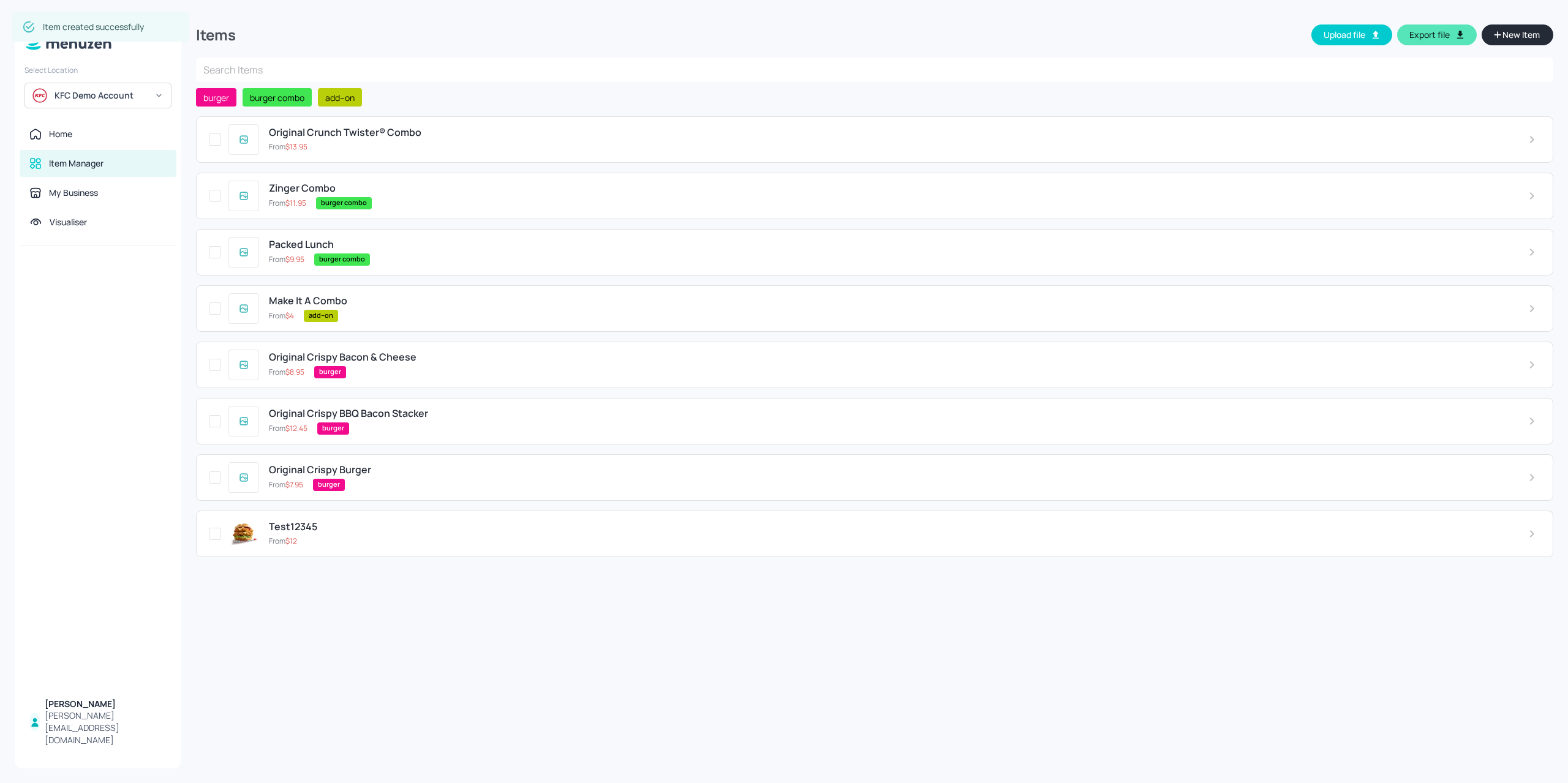
click at [459, 154] on div "Original Crunch Twister® Combo From $ 13.95" at bounding box center [874, 139] width 1357 height 46
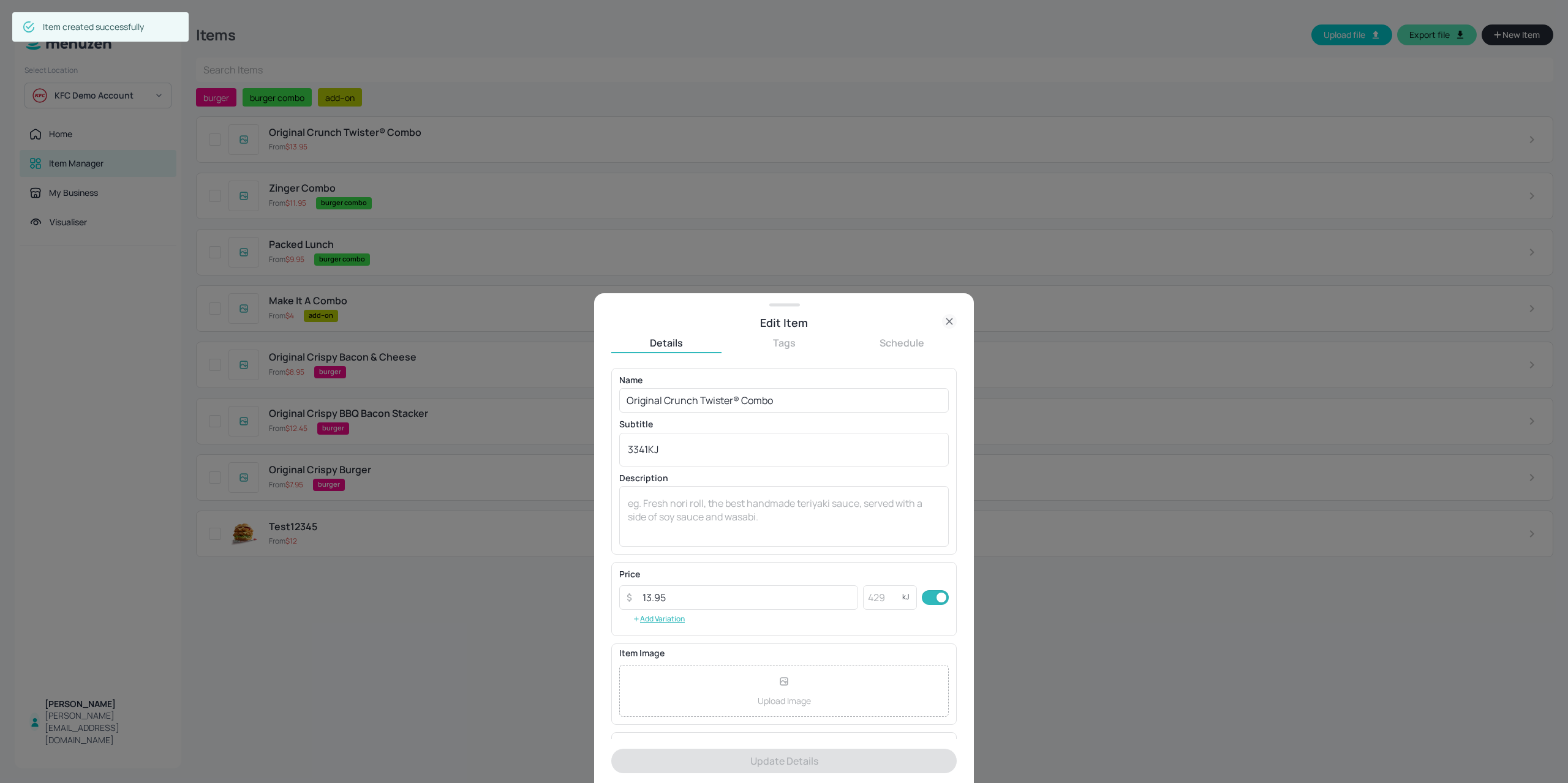
click at [784, 351] on div "Details Tags Schedule" at bounding box center [783, 345] width 346 height 17
click at [786, 346] on button "Tags" at bounding box center [784, 343] width 110 height 14
drag, startPoint x: 664, startPoint y: 397, endPoint x: 668, endPoint y: 387, distance: 10.8
click at [664, 396] on div "​" at bounding box center [783, 553] width 346 height 371
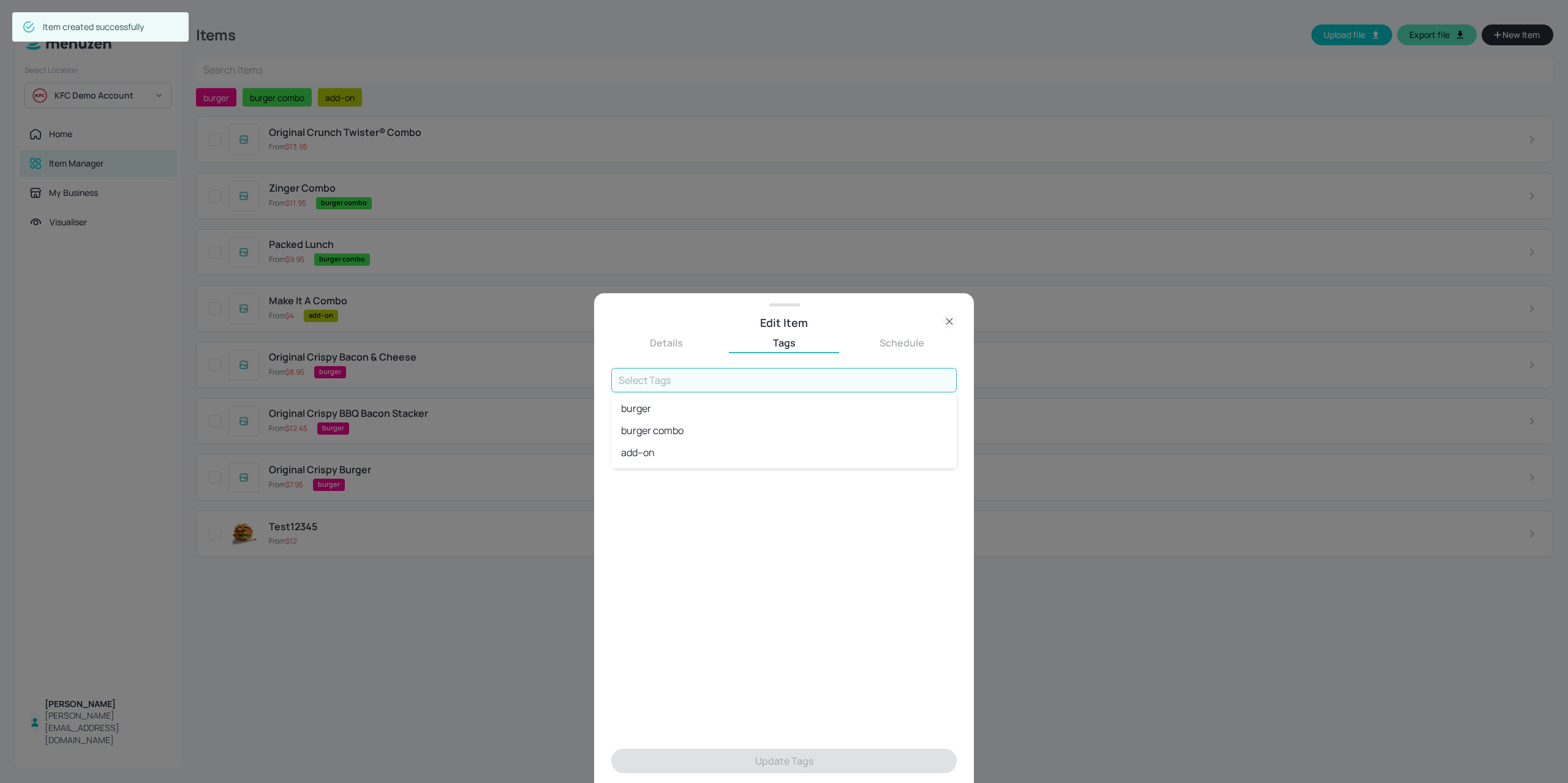
click at [668, 387] on input "text" at bounding box center [783, 380] width 346 height 25
click at [686, 407] on li "burger" at bounding box center [783, 408] width 346 height 22
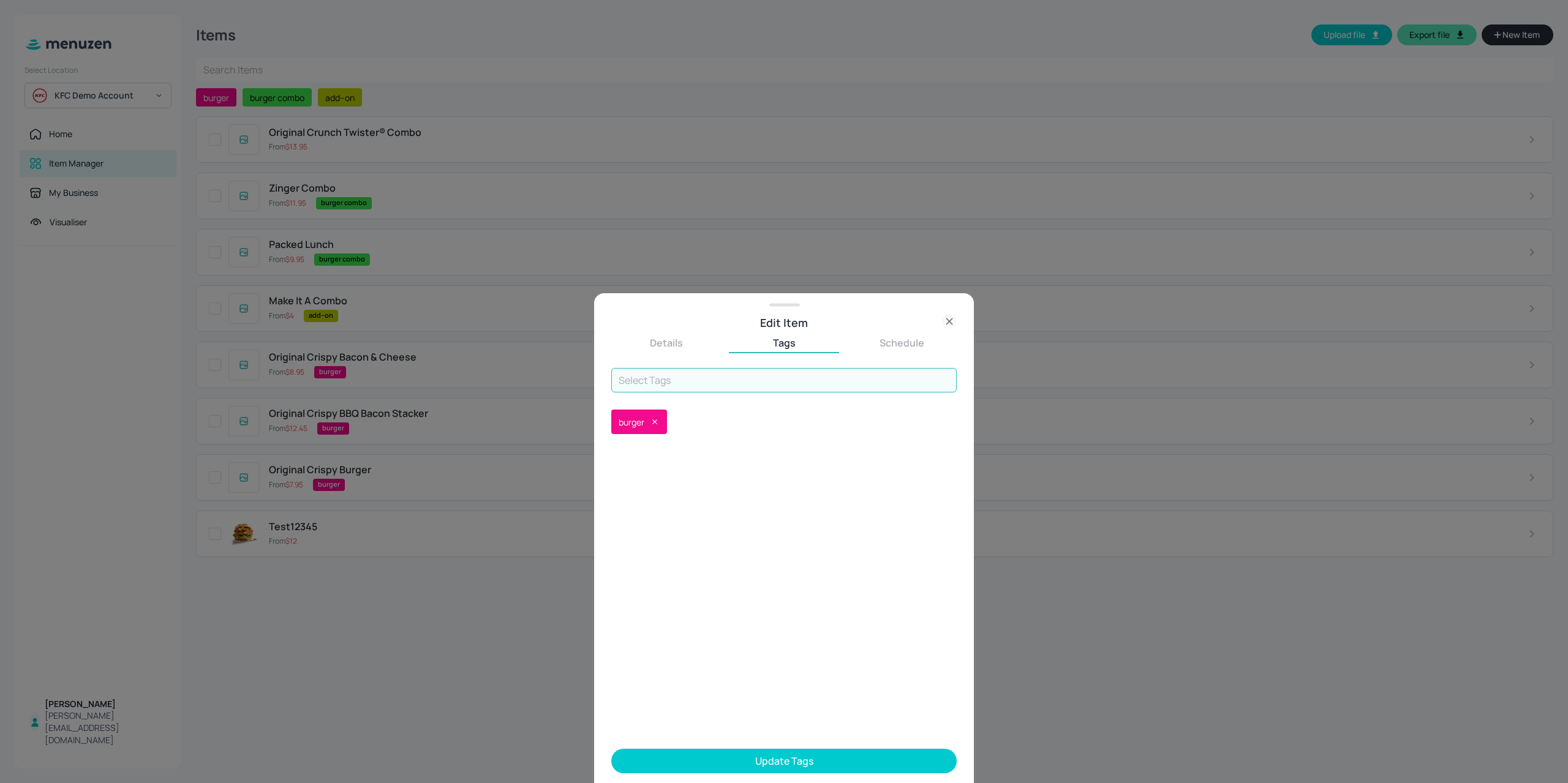
click at [656, 422] on icon at bounding box center [655, 421] width 5 height 5
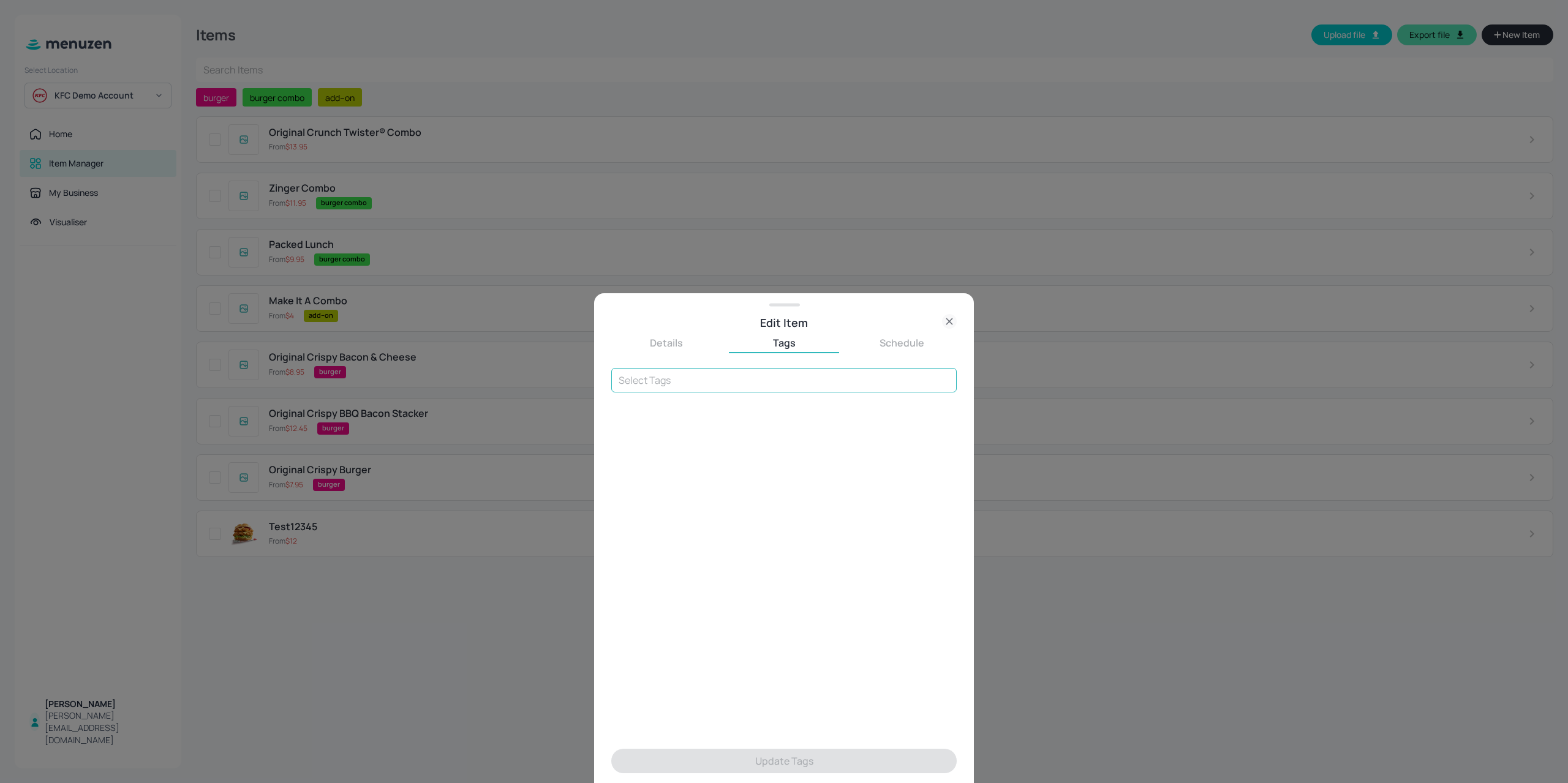
click at [673, 389] on input "text" at bounding box center [783, 380] width 346 height 25
click at [661, 426] on span "burger combo" at bounding box center [652, 430] width 62 height 14
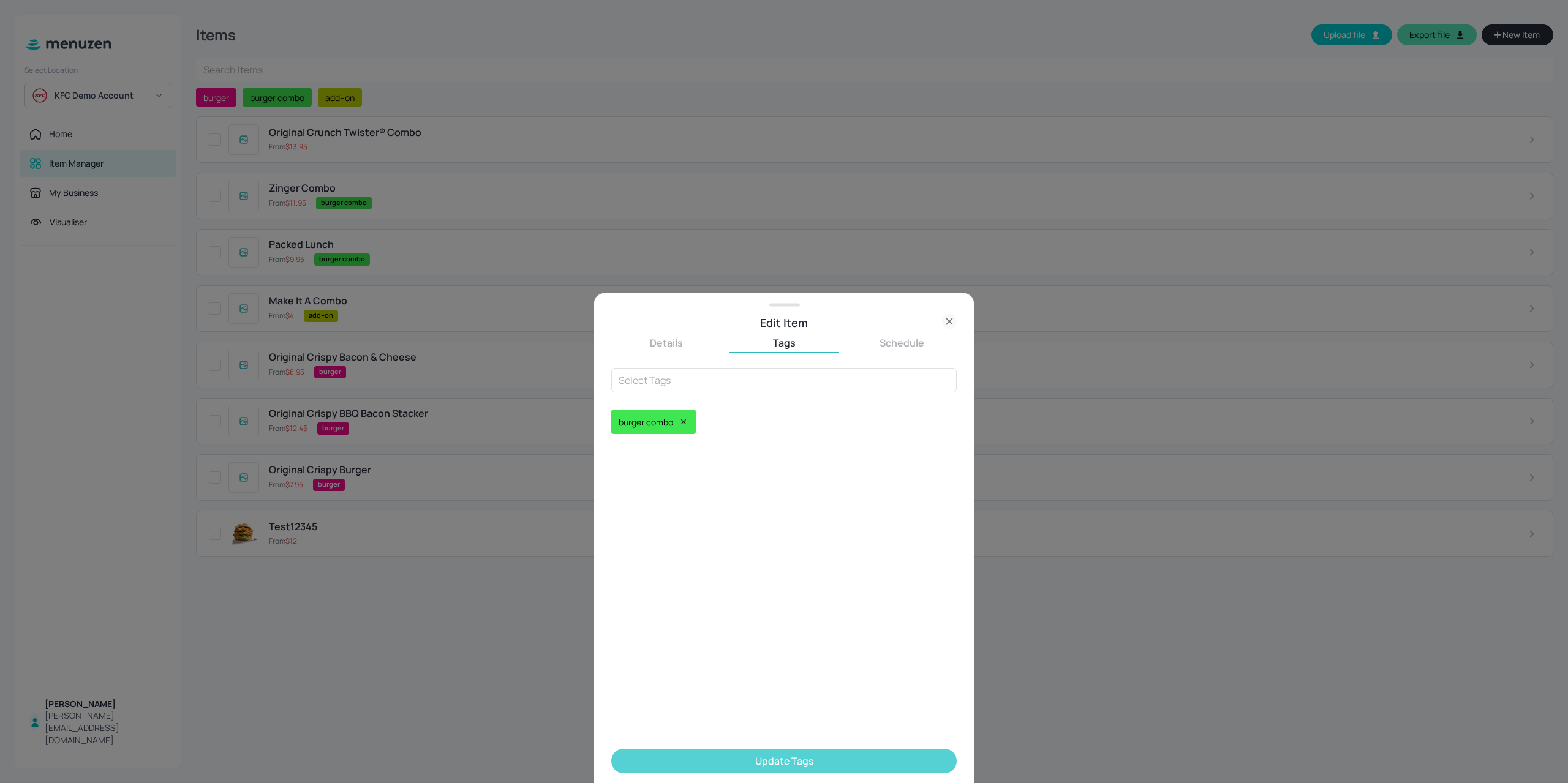
click at [725, 761] on button "Update Tags" at bounding box center [783, 761] width 346 height 25
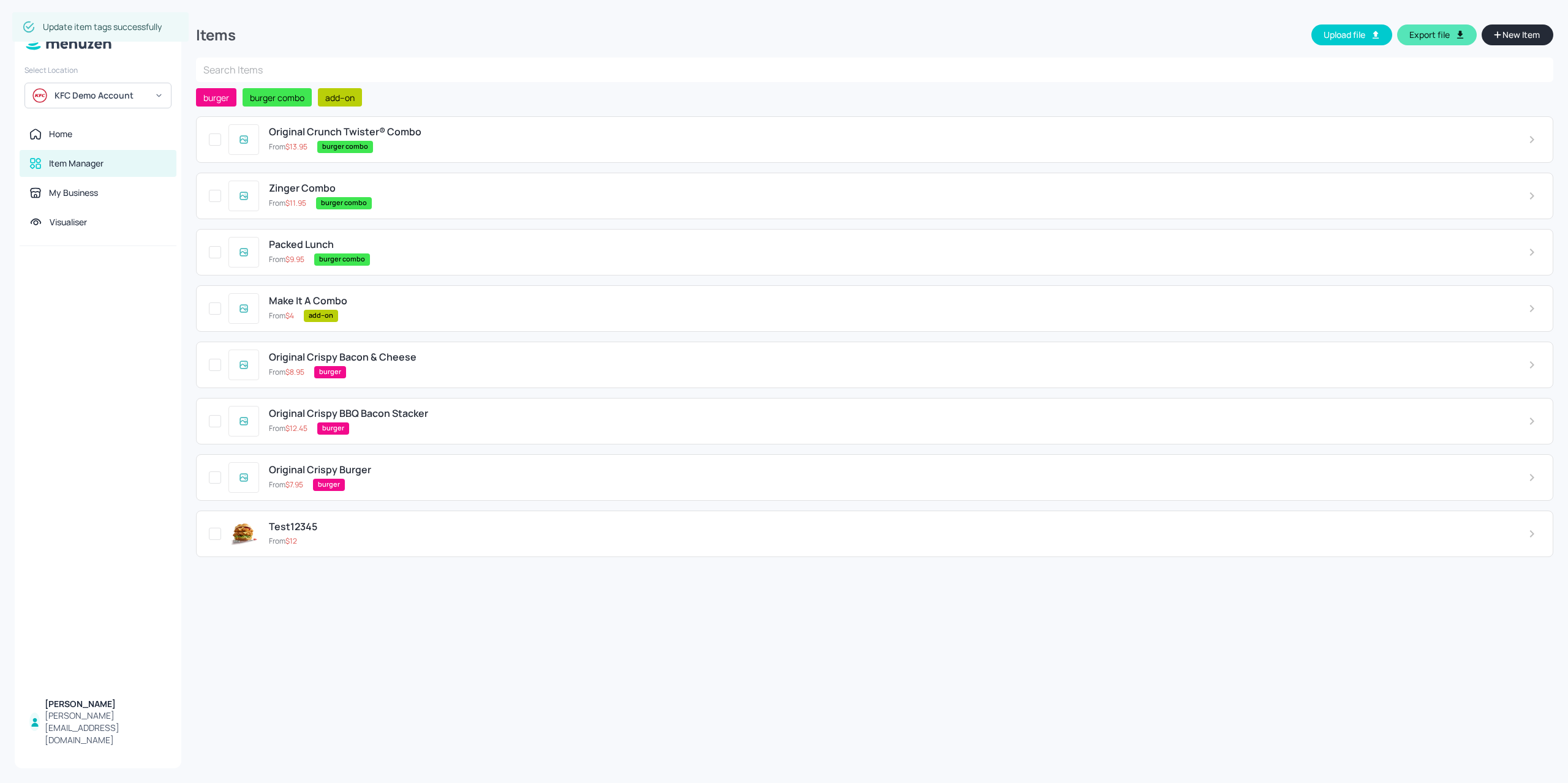
click at [1516, 43] on button "New Item" at bounding box center [1517, 35] width 72 height 21
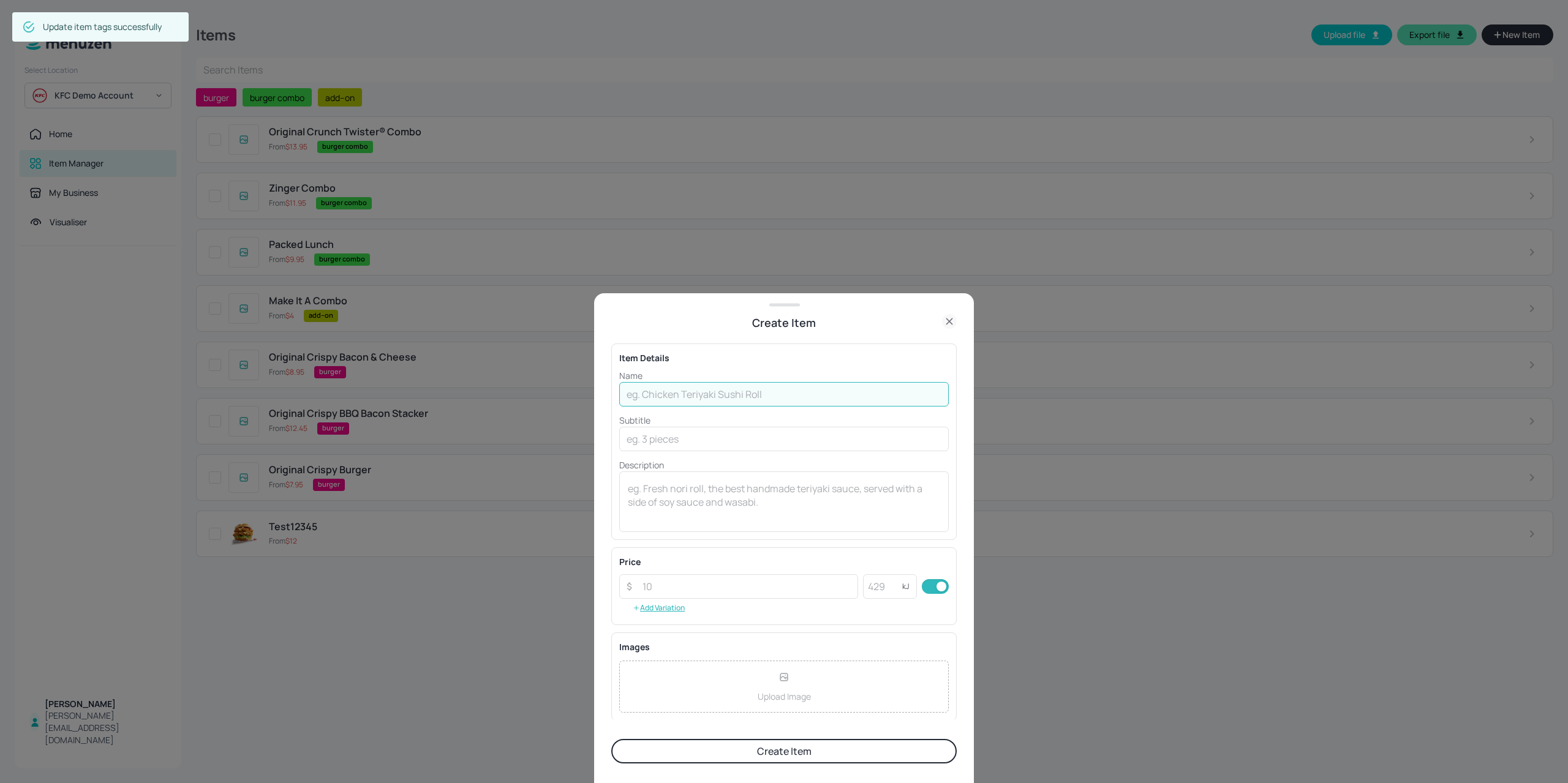
click at [687, 396] on input "text" at bounding box center [783, 394] width 330 height 25
paste input "®"
type input "Zinger®"
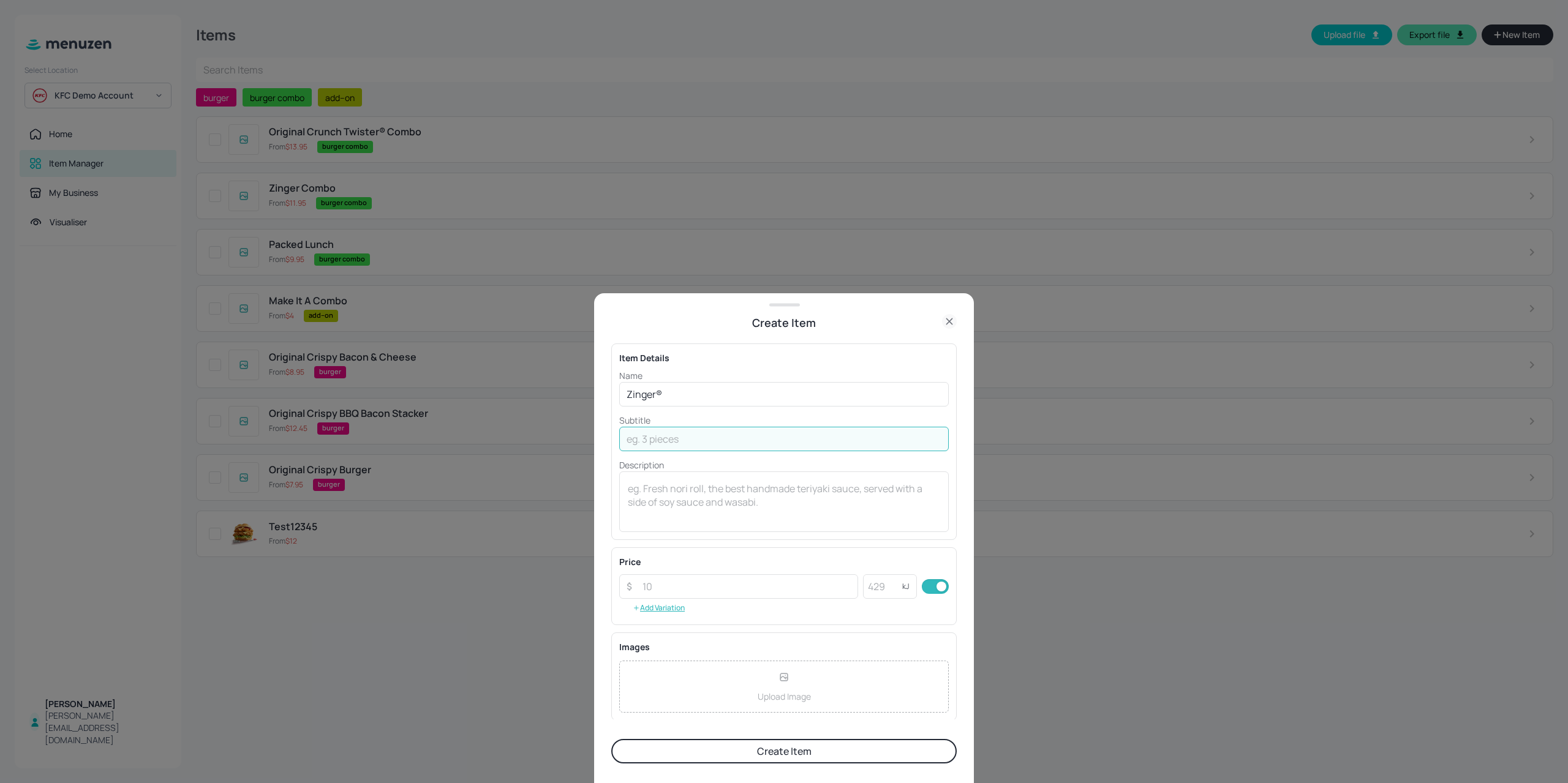
click at [674, 445] on input "text" at bounding box center [783, 439] width 330 height 25
type input "1888KJ"
click at [736, 753] on button "Create Item" at bounding box center [783, 751] width 346 height 25
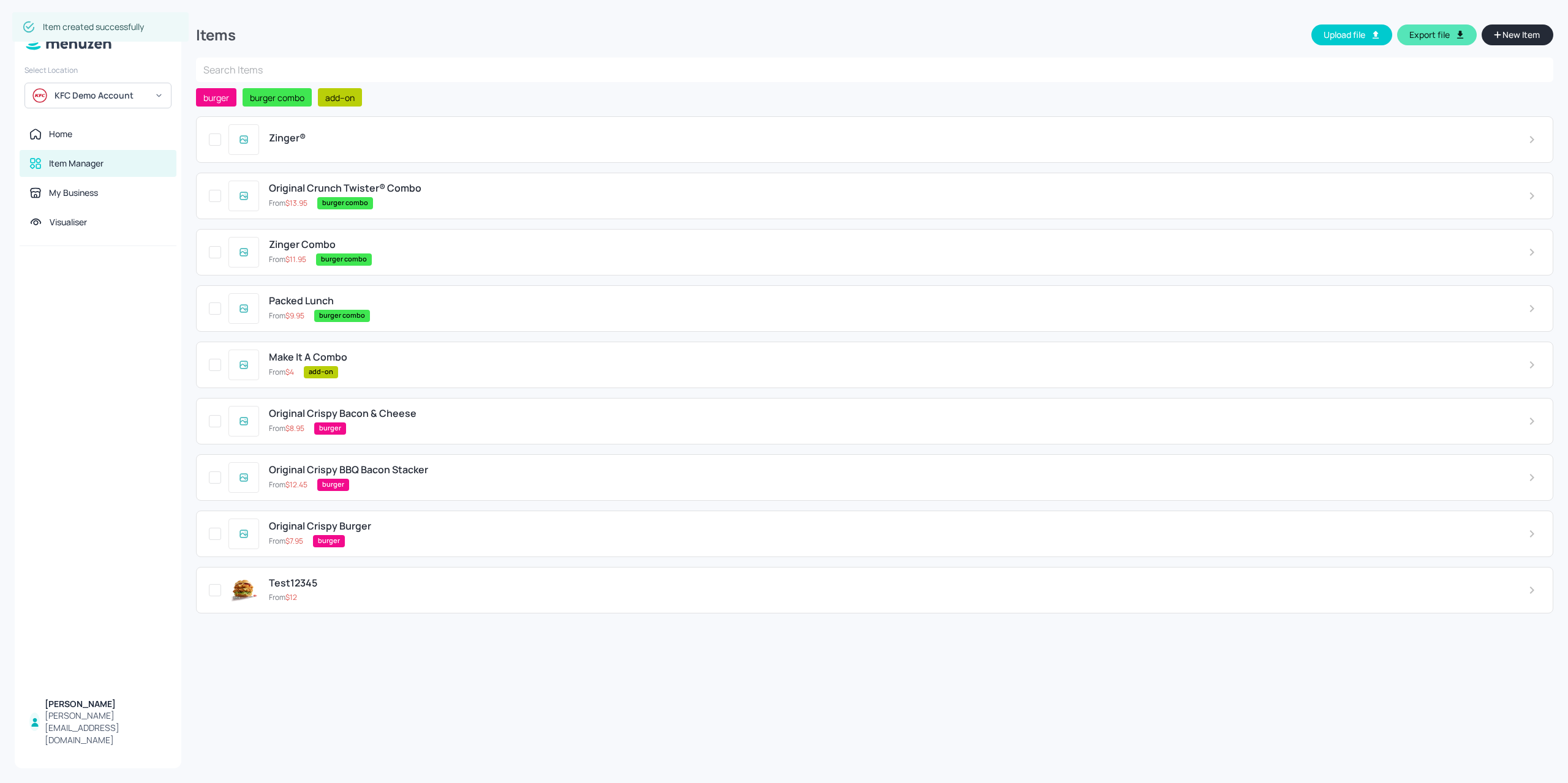
click at [456, 138] on div "Zinger®" at bounding box center [888, 138] width 1240 height 12
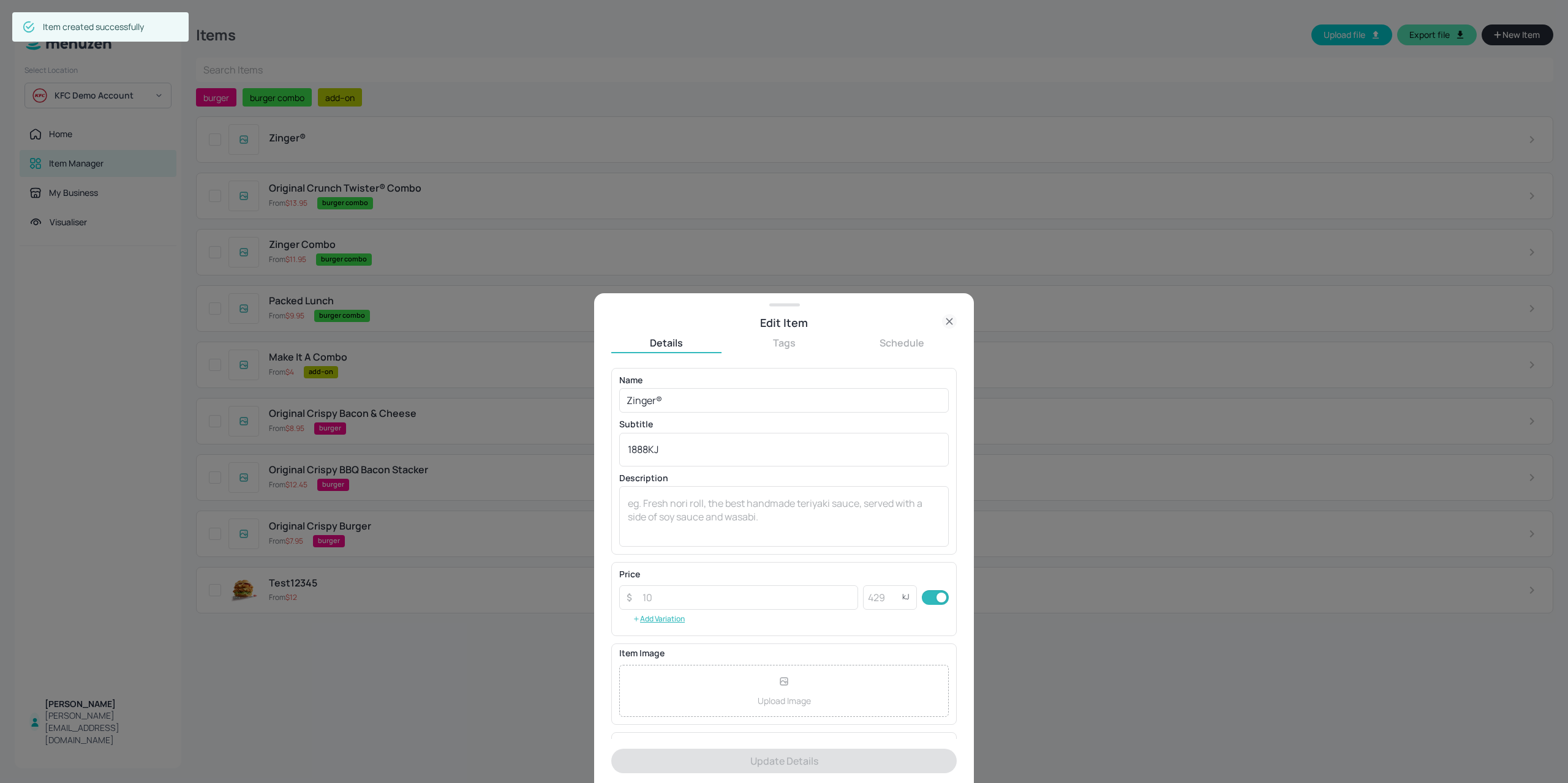
click at [759, 705] on p "Upload Image" at bounding box center [784, 700] width 53 height 13
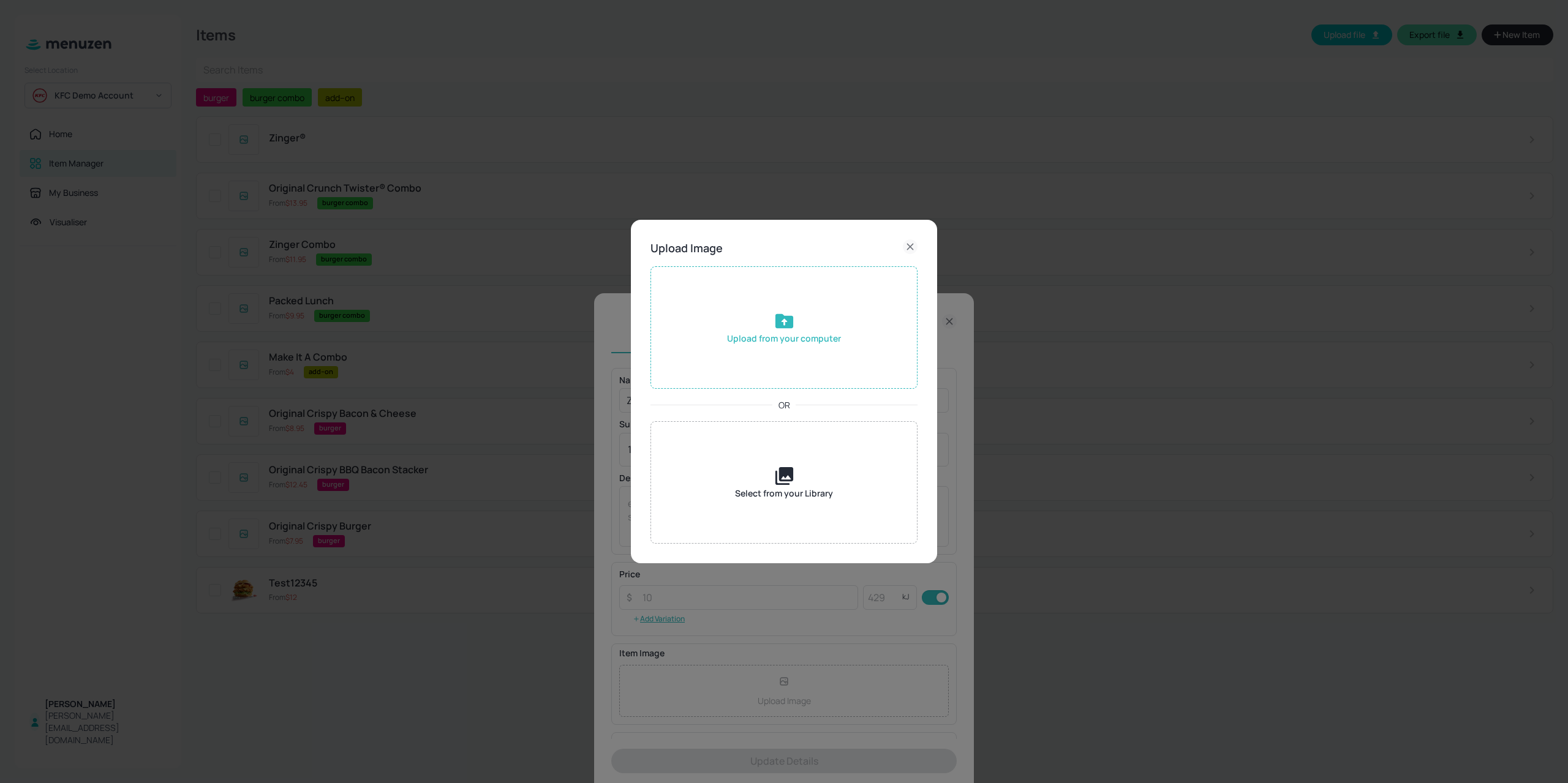
click at [728, 367] on div "Upload from your computer" at bounding box center [784, 328] width 267 height 122
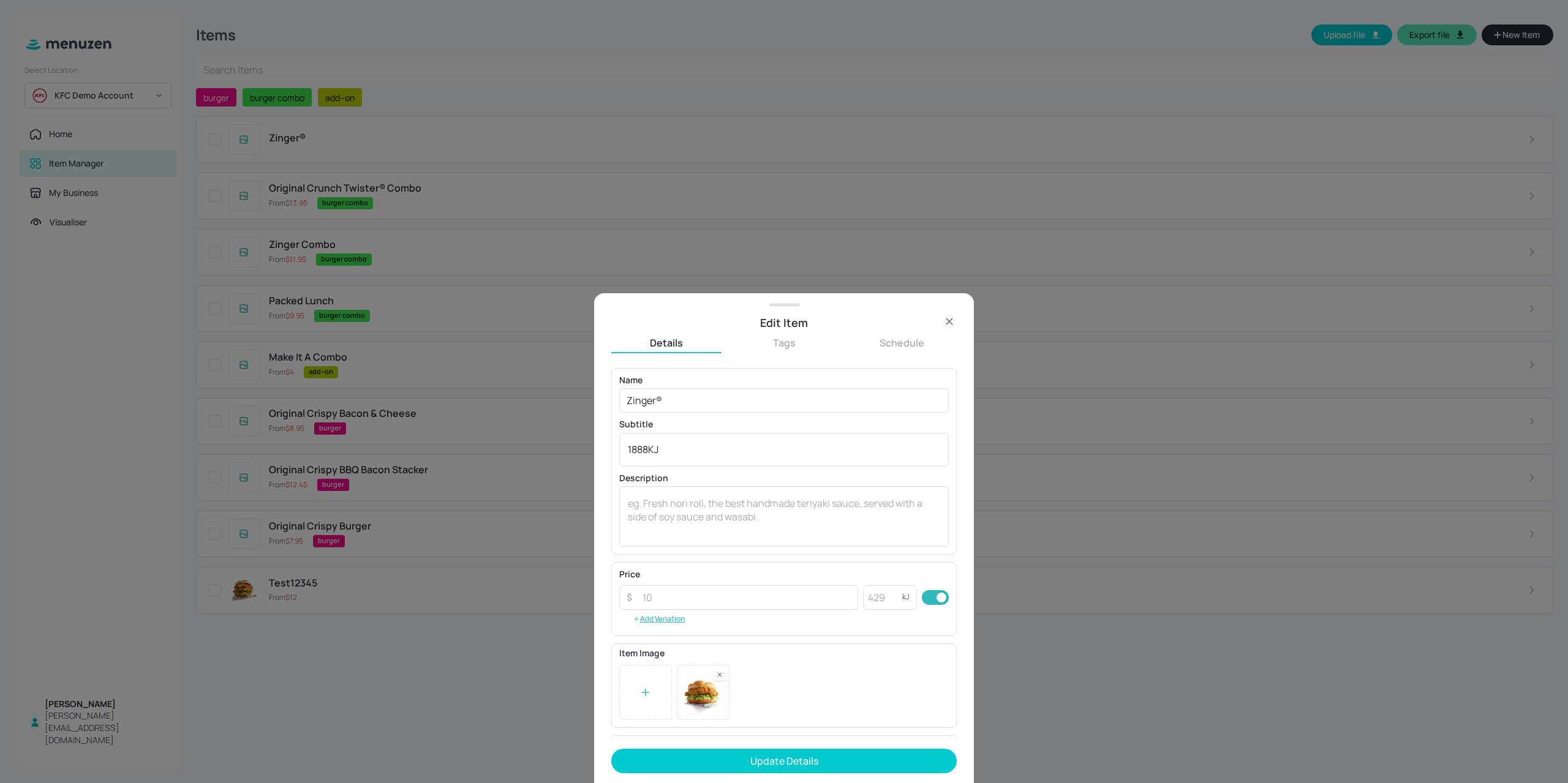
click at [717, 760] on button "Update Details" at bounding box center [783, 761] width 346 height 25
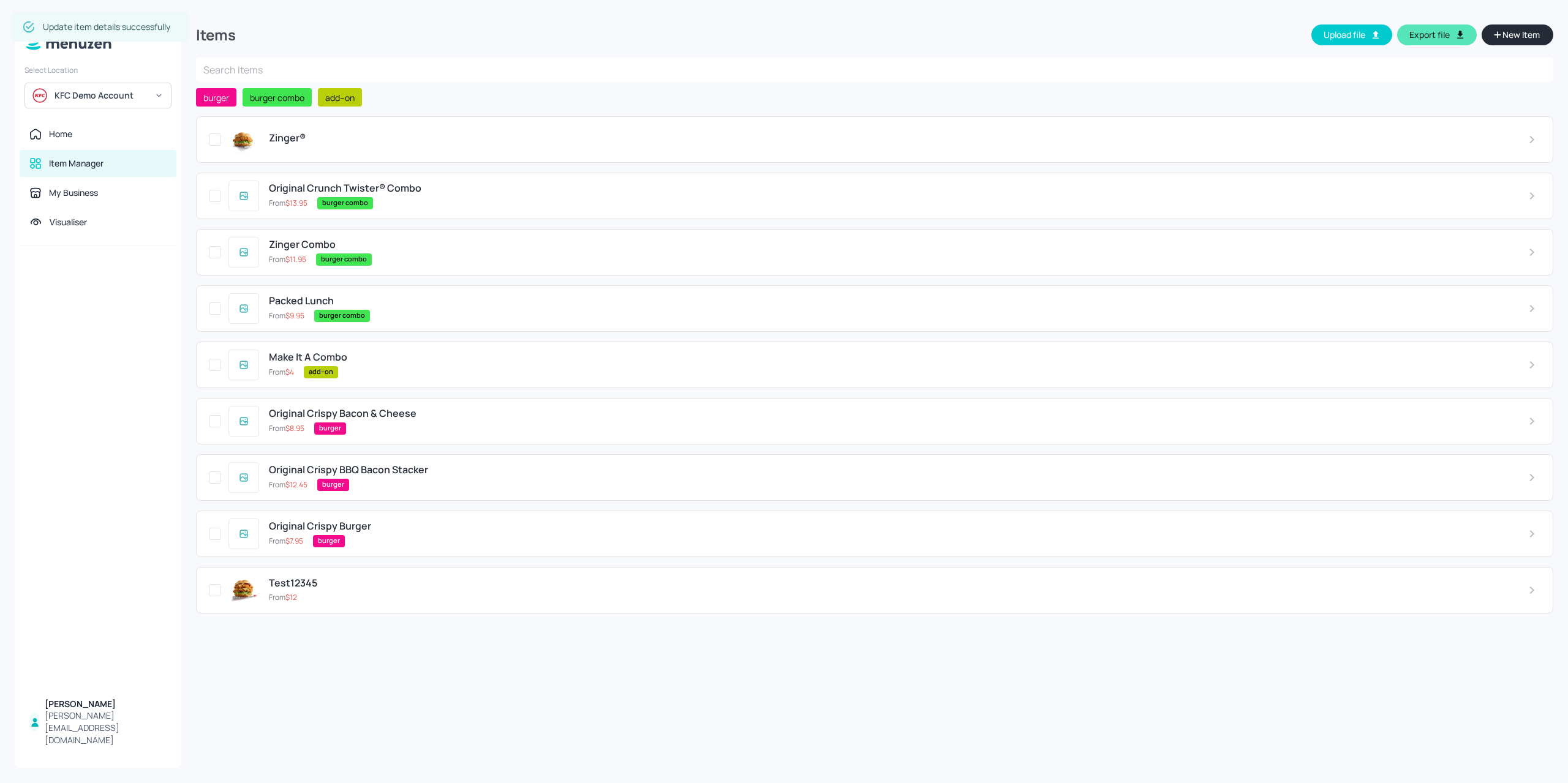
click at [286, 145] on div "Zinger®" at bounding box center [888, 139] width 1259 height 14
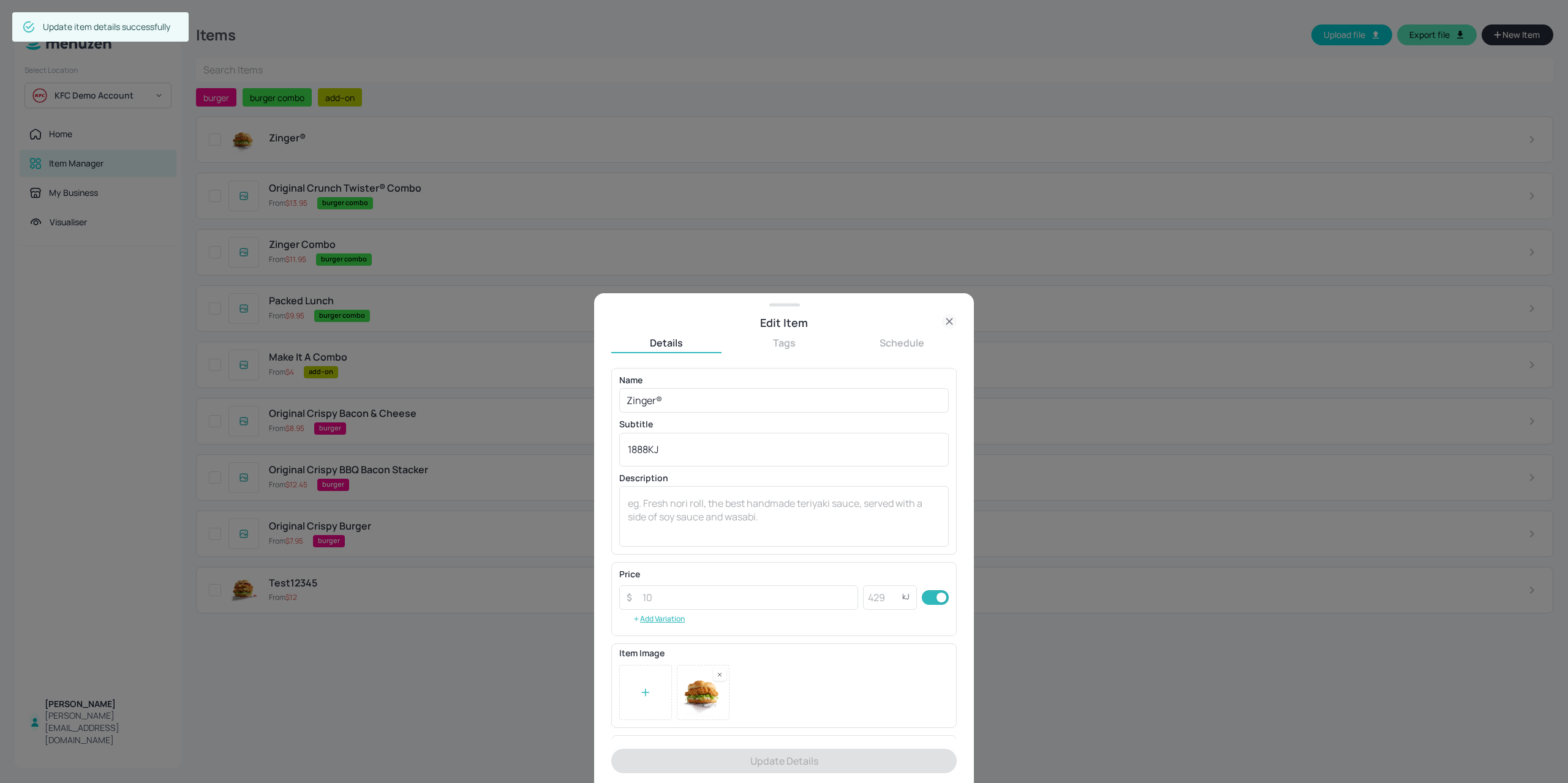
click at [789, 345] on button "Tags" at bounding box center [784, 343] width 110 height 14
click at [722, 383] on input "text" at bounding box center [783, 380] width 346 height 25
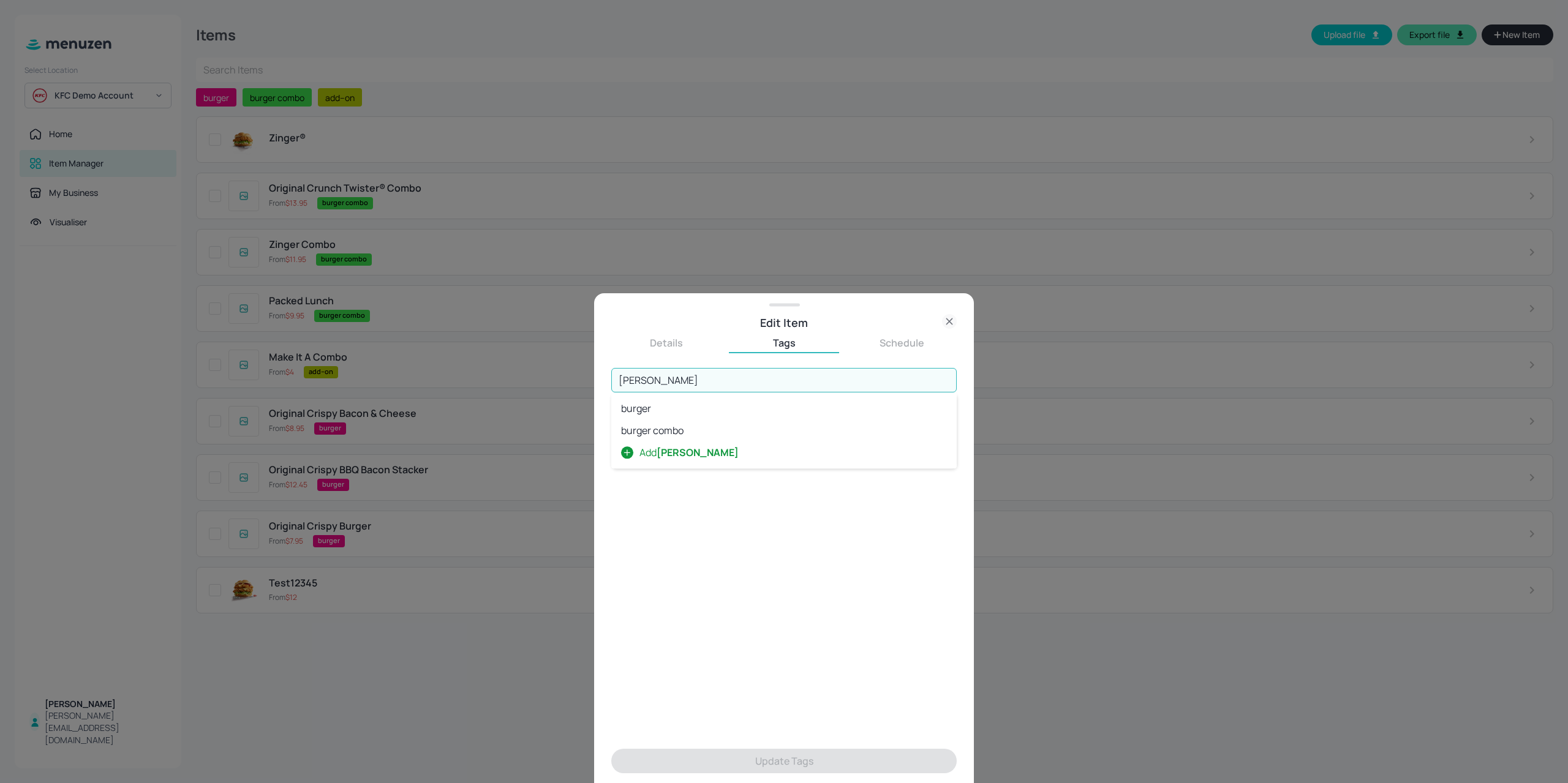
type input "burger"
click at [634, 415] on span "burger" at bounding box center [636, 408] width 30 height 14
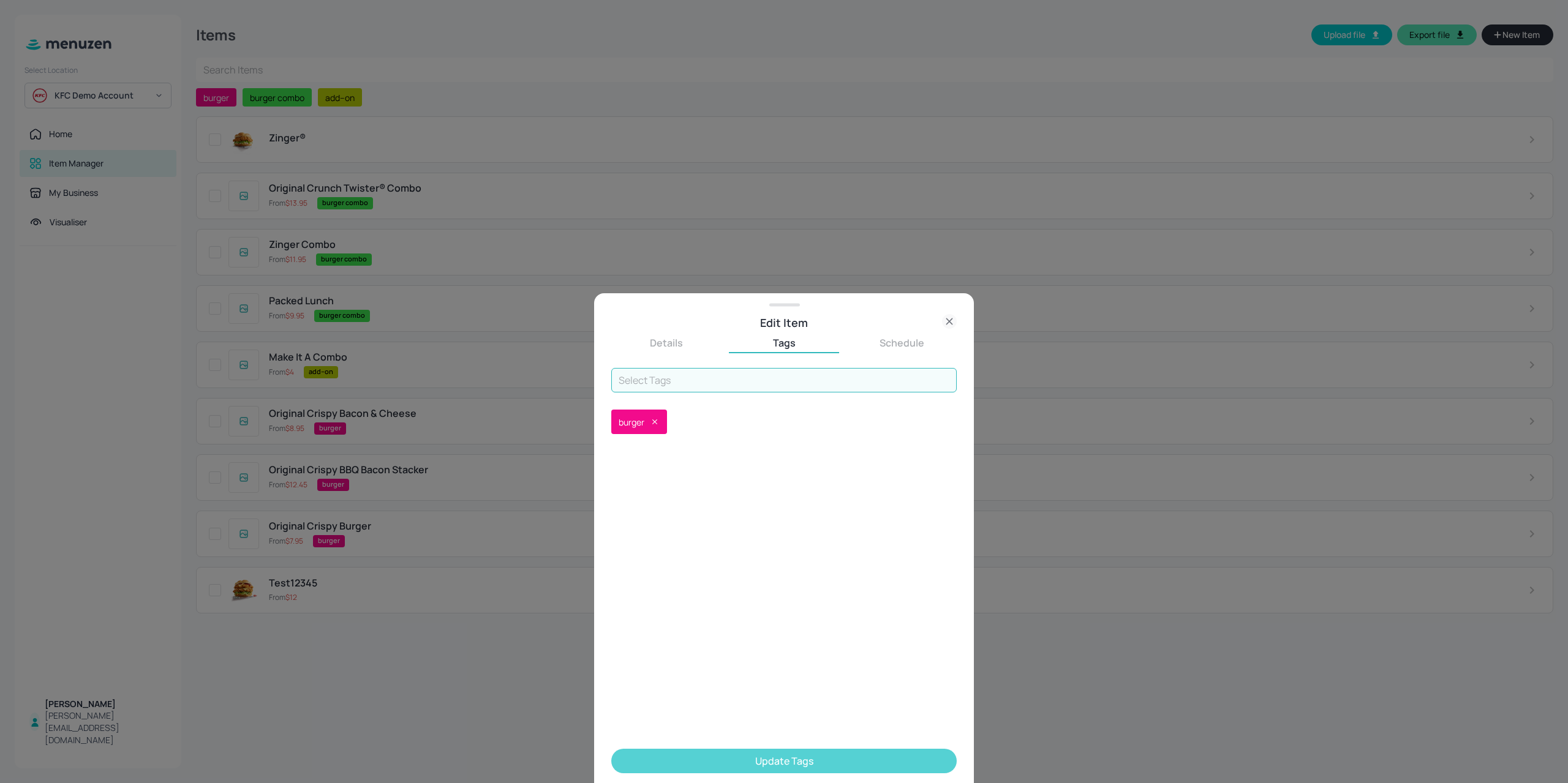
click at [739, 760] on button "Update Tags" at bounding box center [783, 761] width 346 height 25
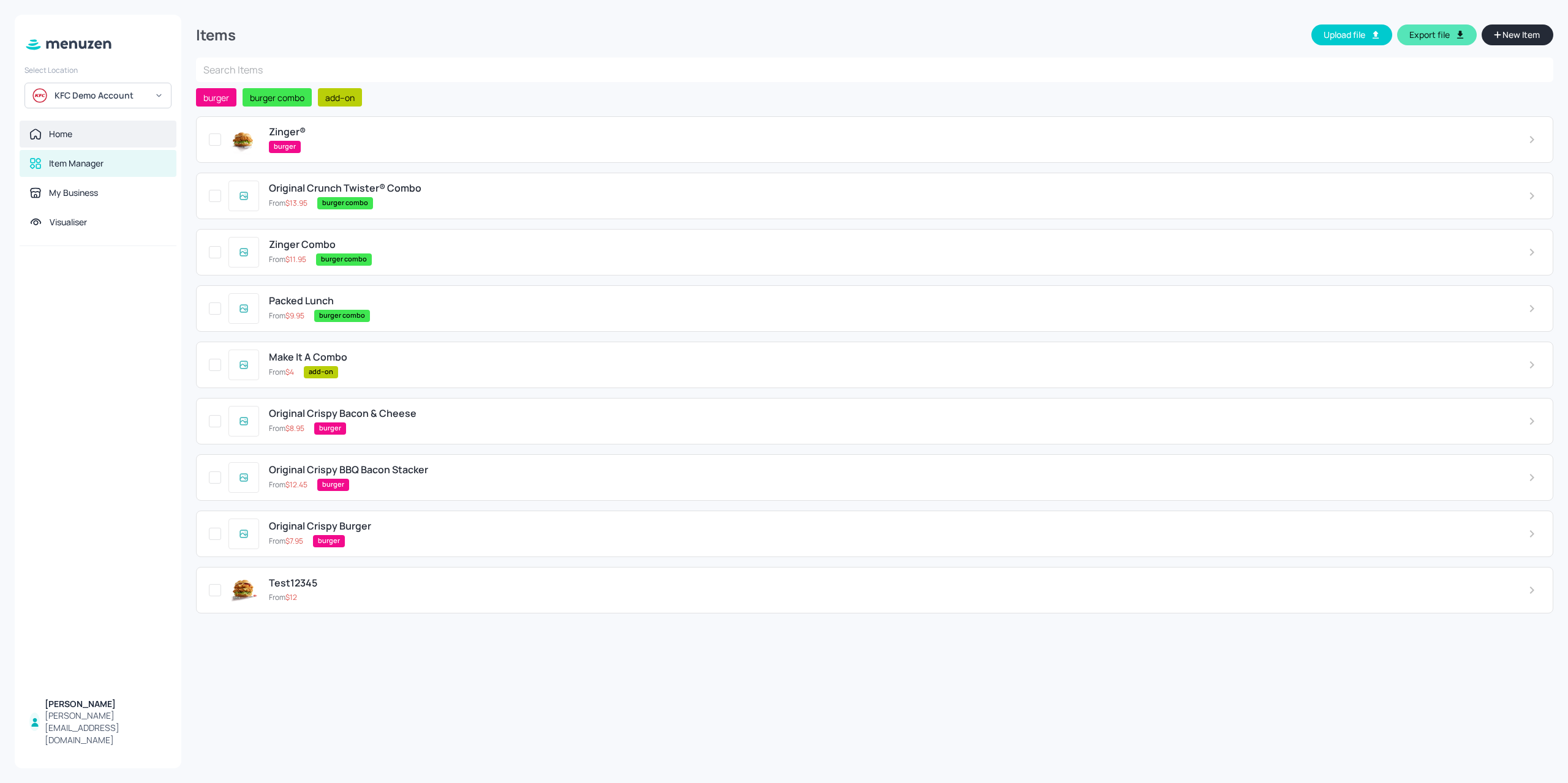
click at [104, 142] on div "Home" at bounding box center [98, 134] width 157 height 27
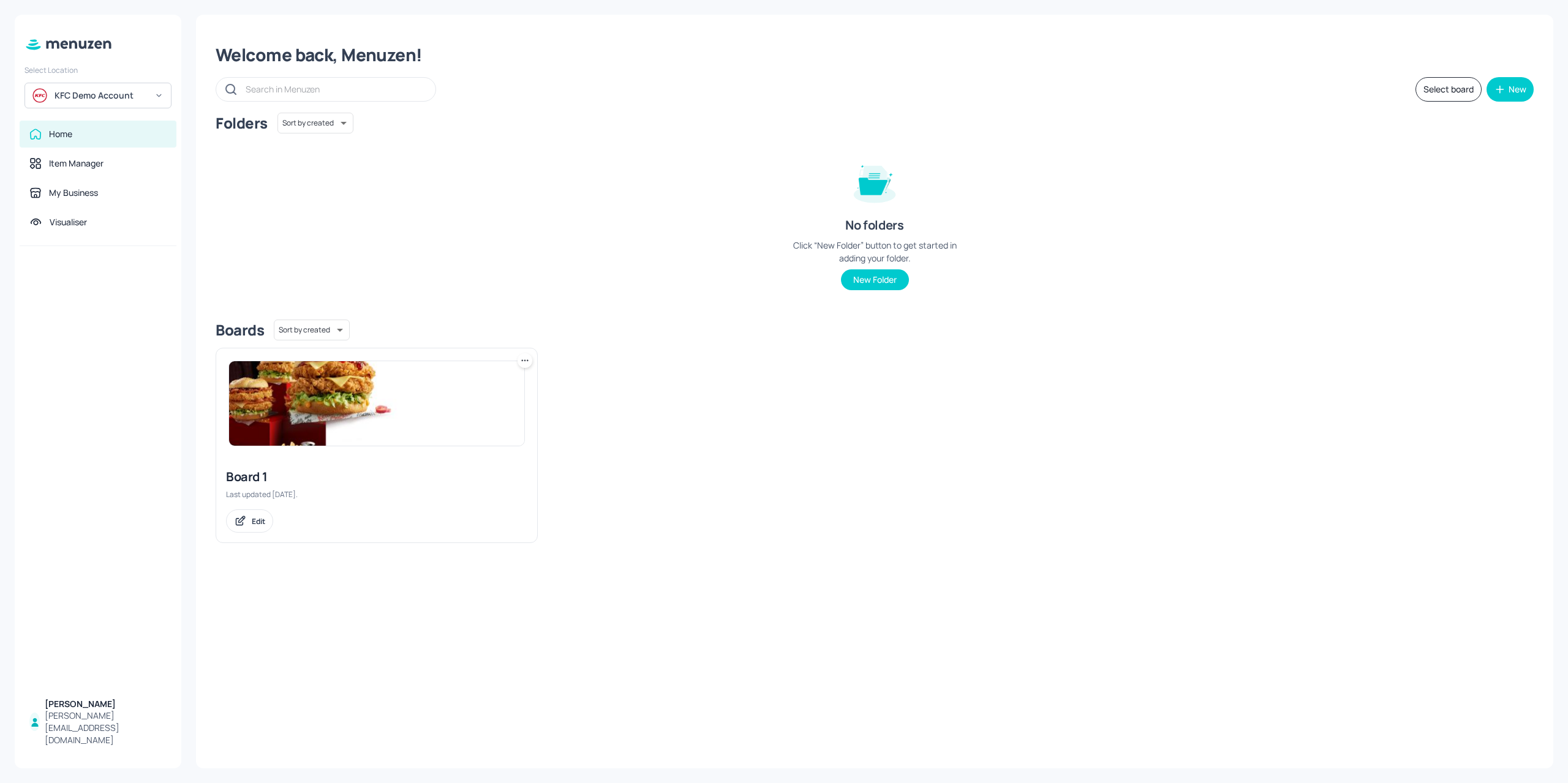
click at [330, 441] on img at bounding box center [376, 403] width 295 height 85
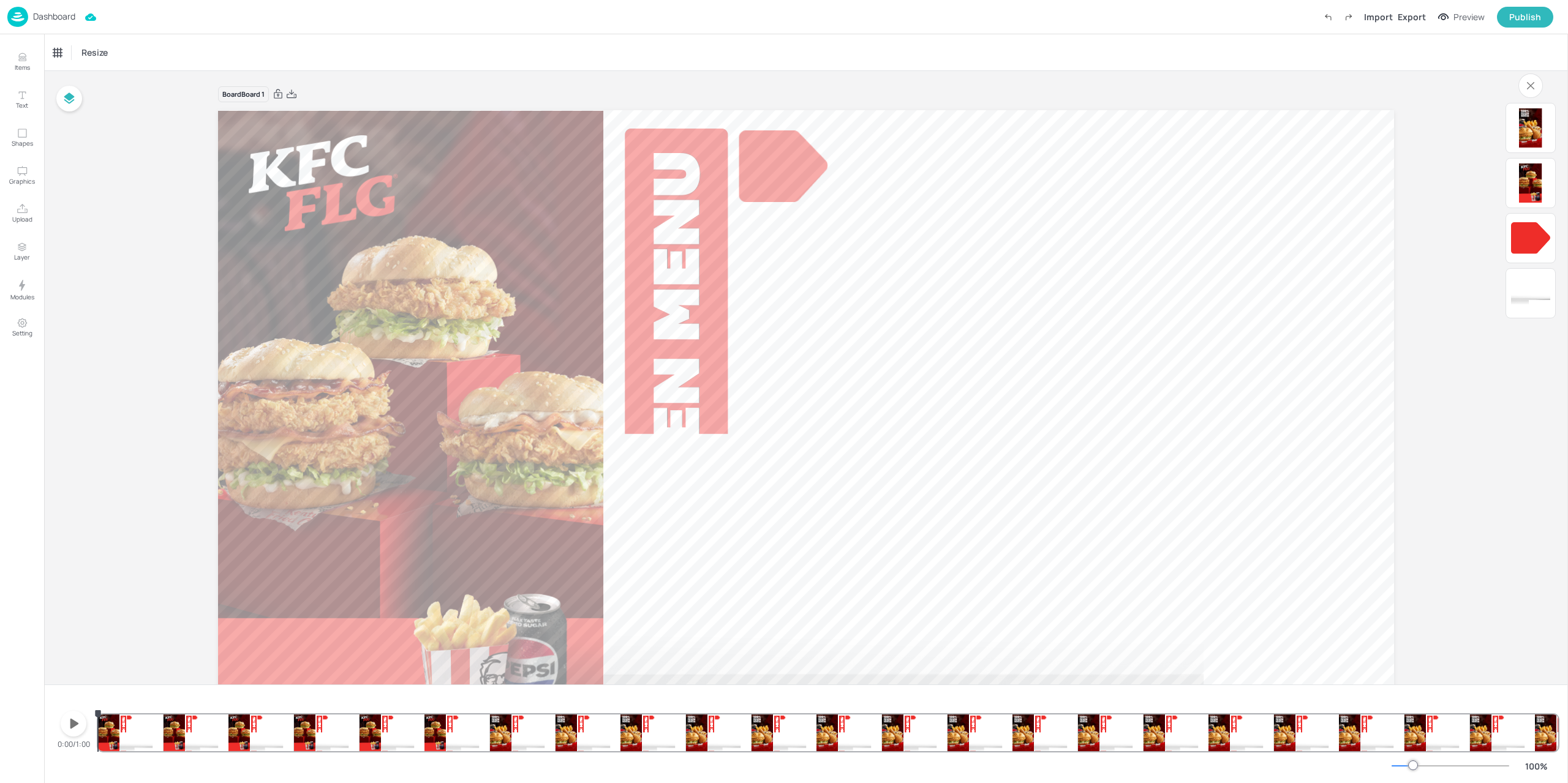
click at [553, 742] on div at bounding box center [827, 732] width 1460 height 36
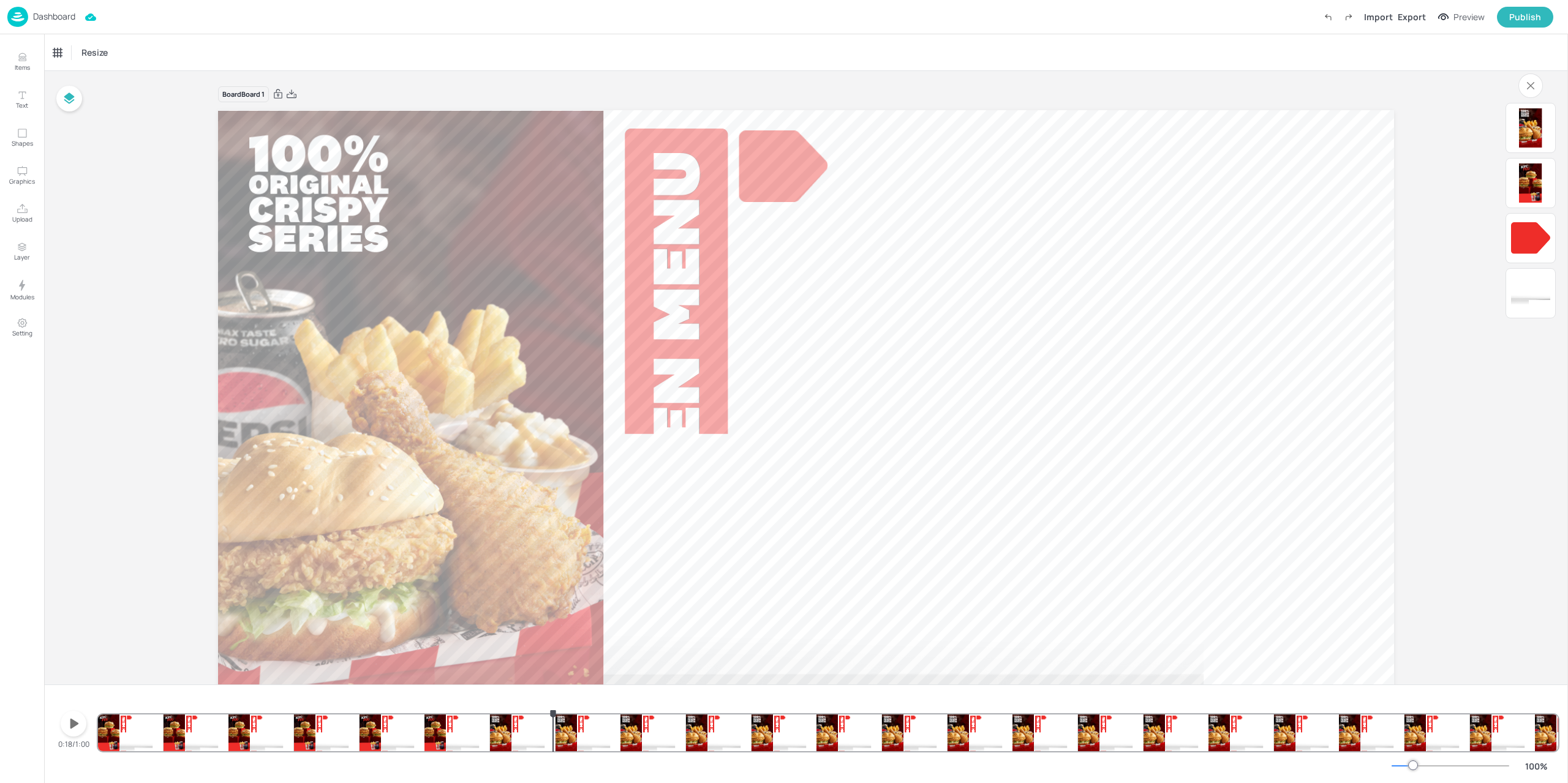
click at [567, 740] on div at bounding box center [827, 721] width 1460 height 59
click at [691, 746] on div at bounding box center [827, 721] width 1460 height 59
click at [850, 747] on div at bounding box center [854, 742] width 33 height 19
drag, startPoint x: 979, startPoint y: 749, endPoint x: 1113, endPoint y: 739, distance: 134.4
click at [979, 749] on div at bounding box center [827, 721] width 1460 height 59
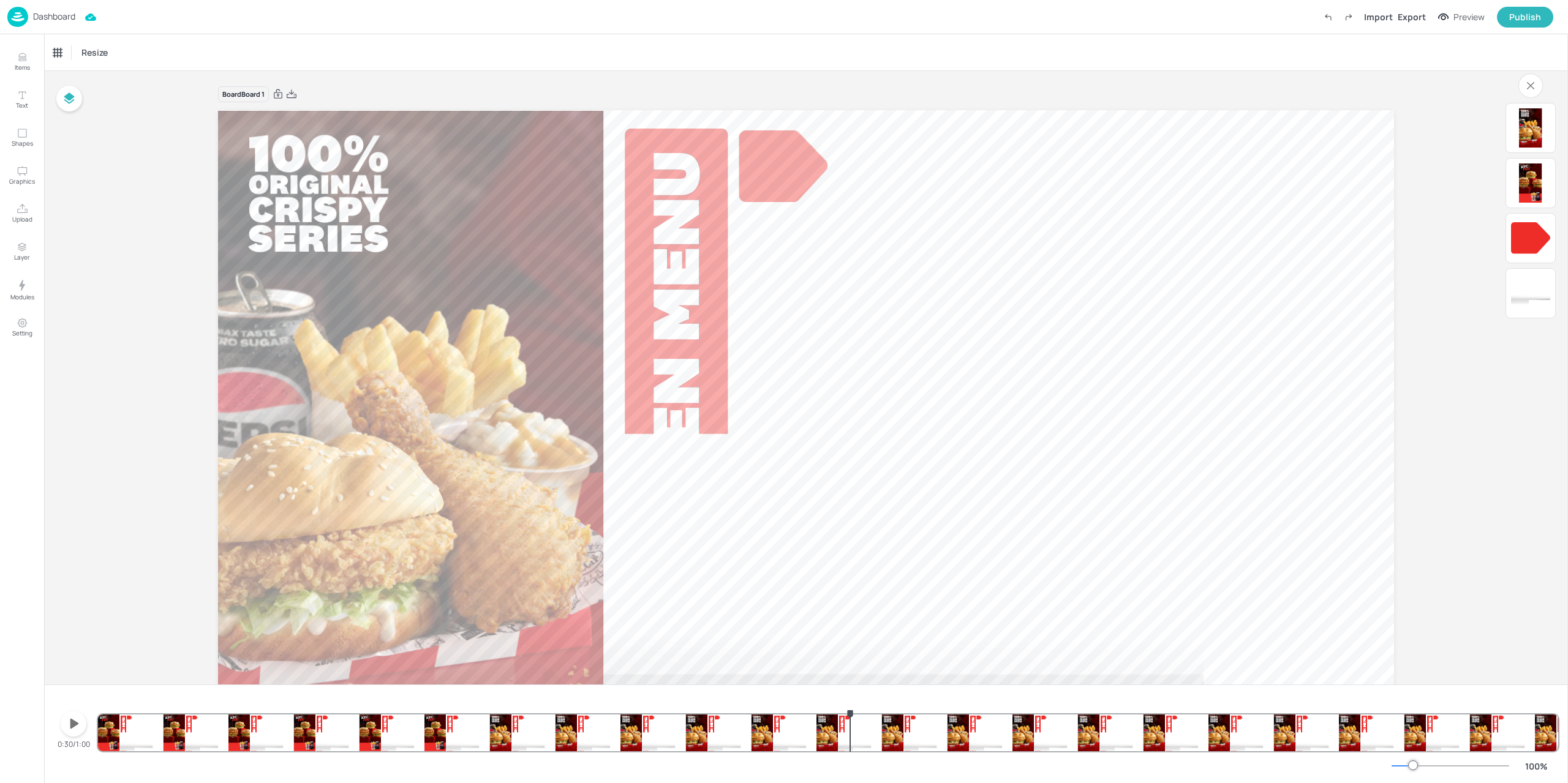
click at [1065, 740] on div at bounding box center [827, 721] width 1460 height 59
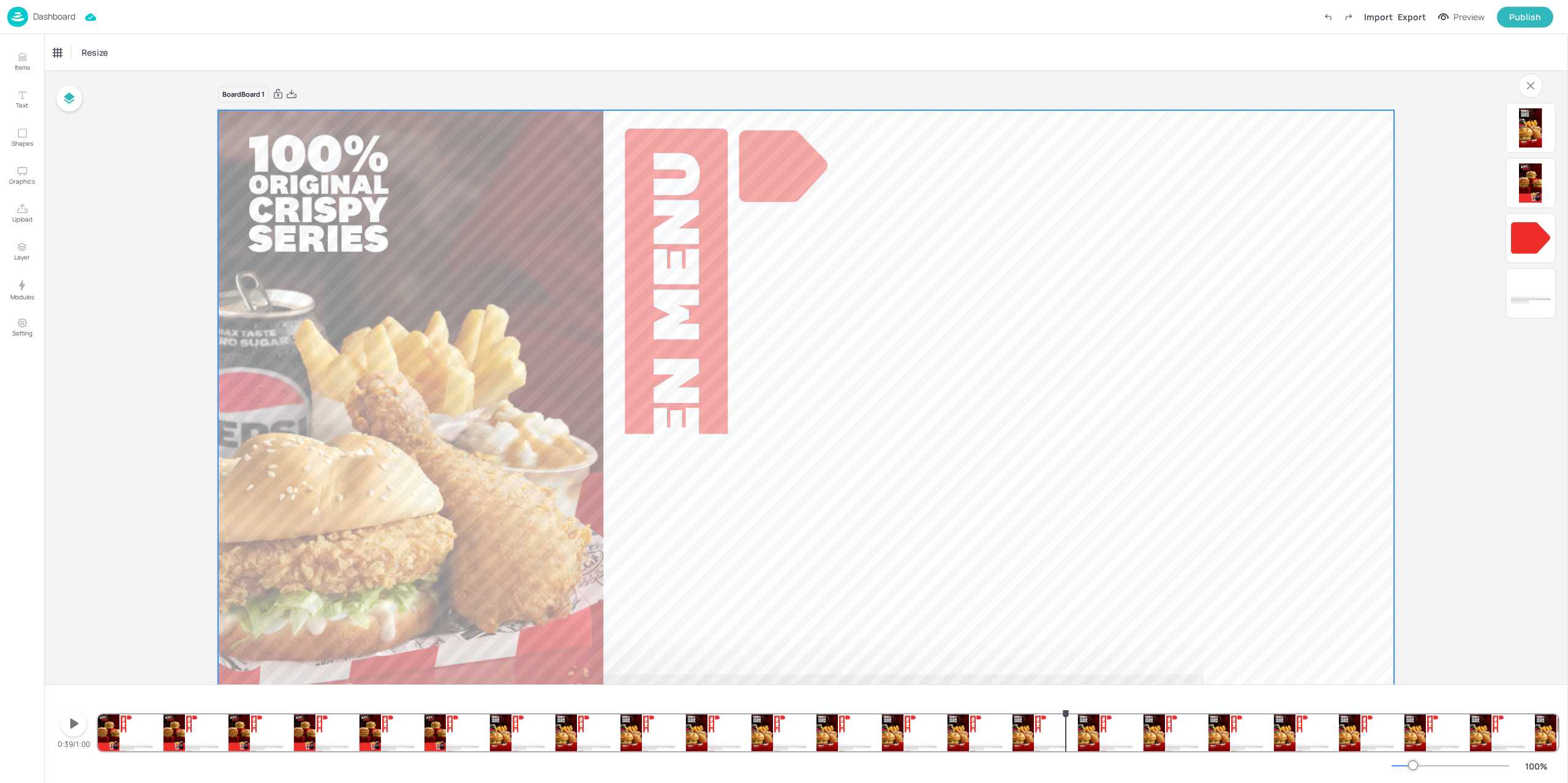
click at [695, 323] on video at bounding box center [806, 441] width 1176 height 661
click at [25, 21] on img at bounding box center [18, 17] width 21 height 20
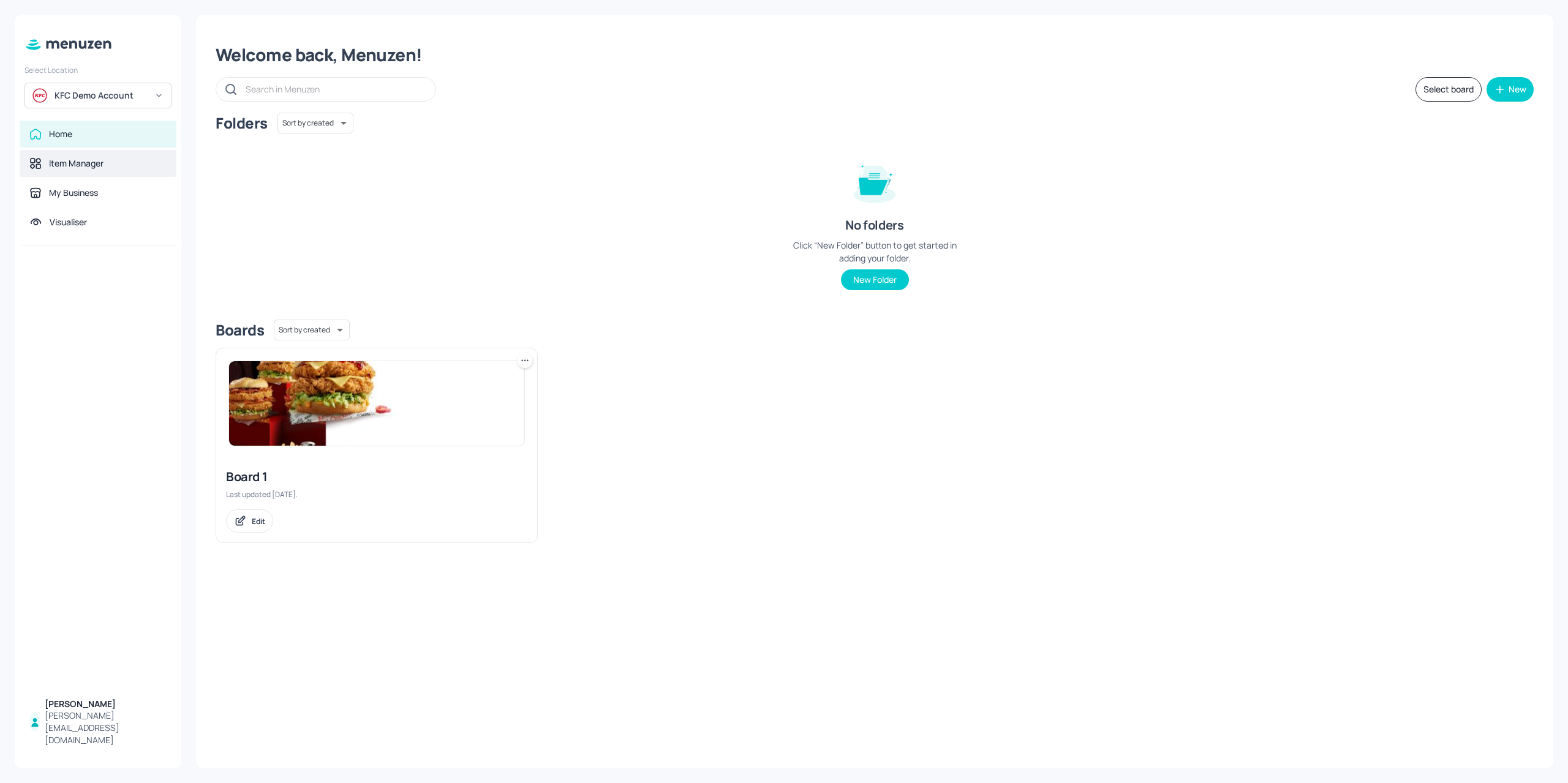
click at [92, 159] on div "Item Manager" at bounding box center [76, 164] width 54 height 12
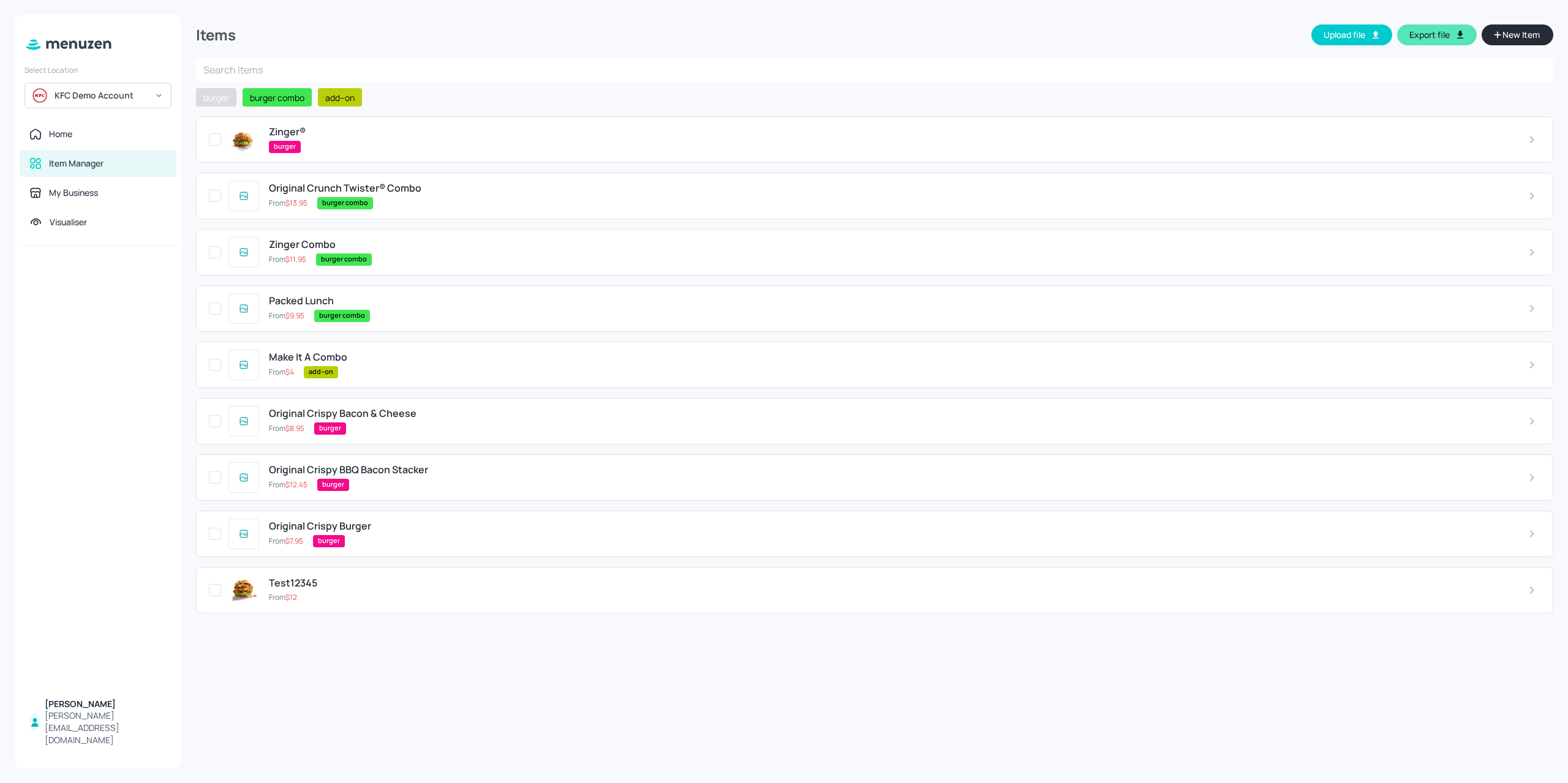
click at [227, 98] on span "burger" at bounding box center [216, 98] width 35 height 13
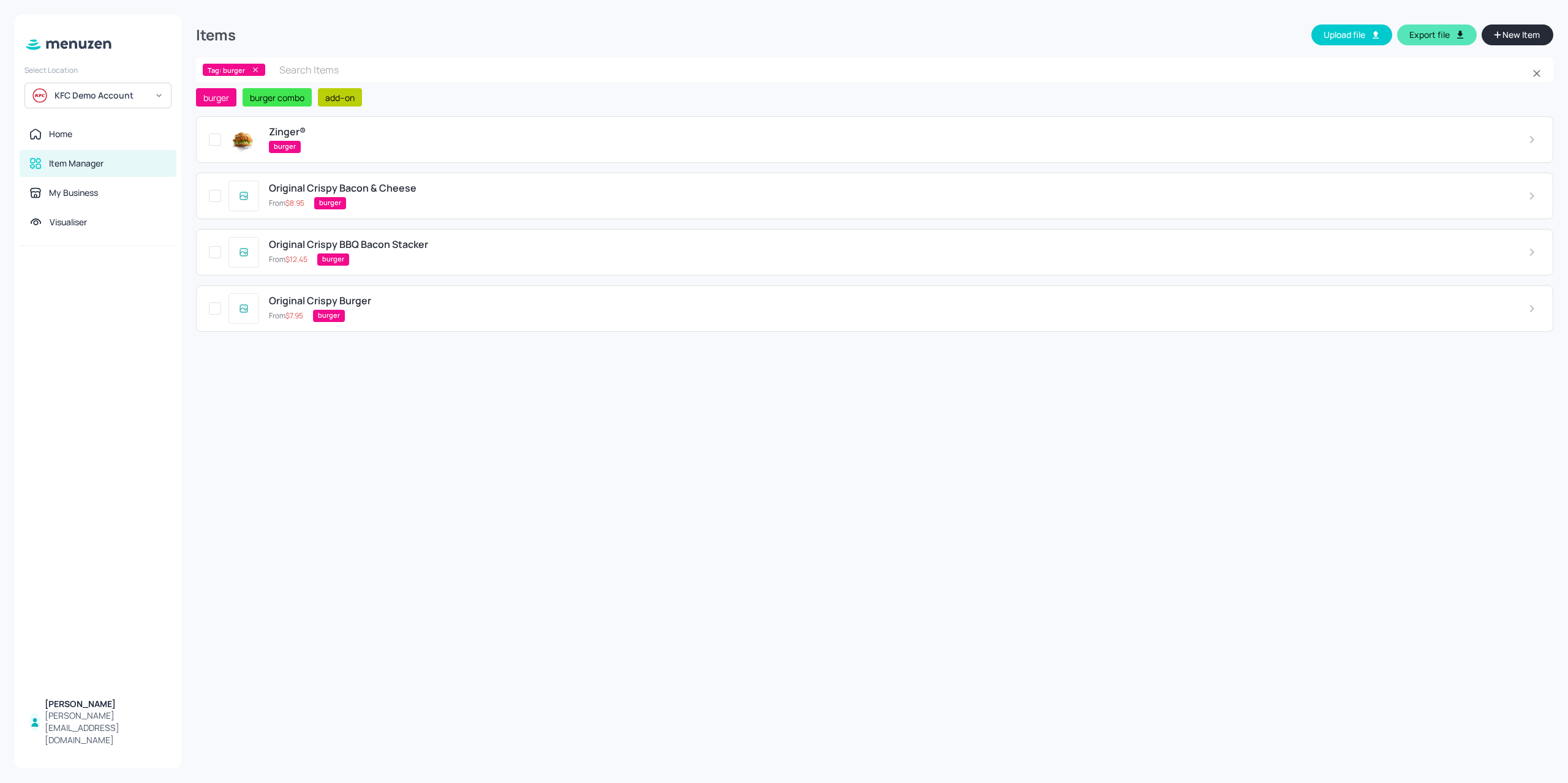
click at [254, 74] on icon at bounding box center [255, 70] width 9 height 9
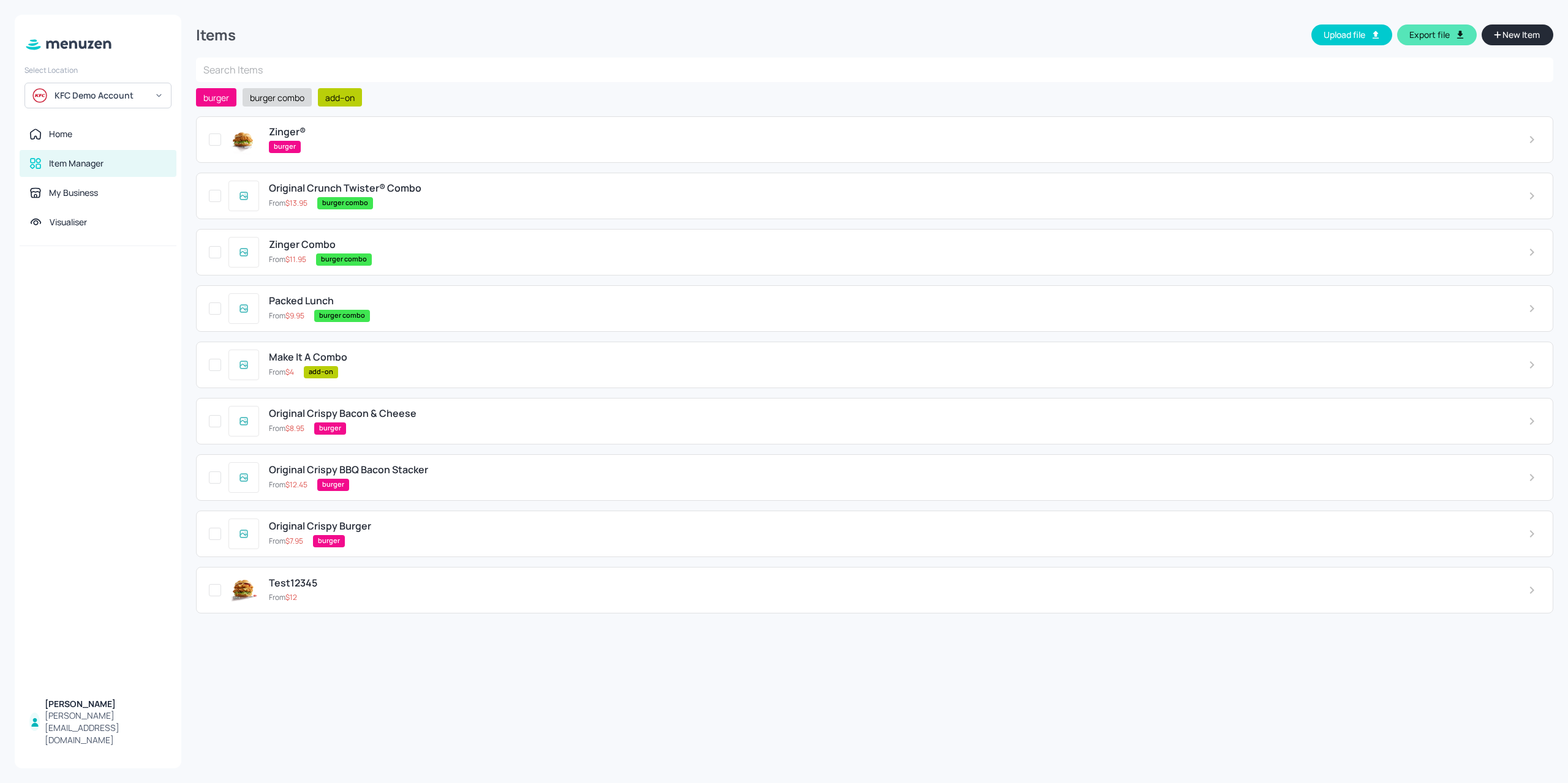
click at [267, 100] on span "burger combo" at bounding box center [277, 98] width 64 height 13
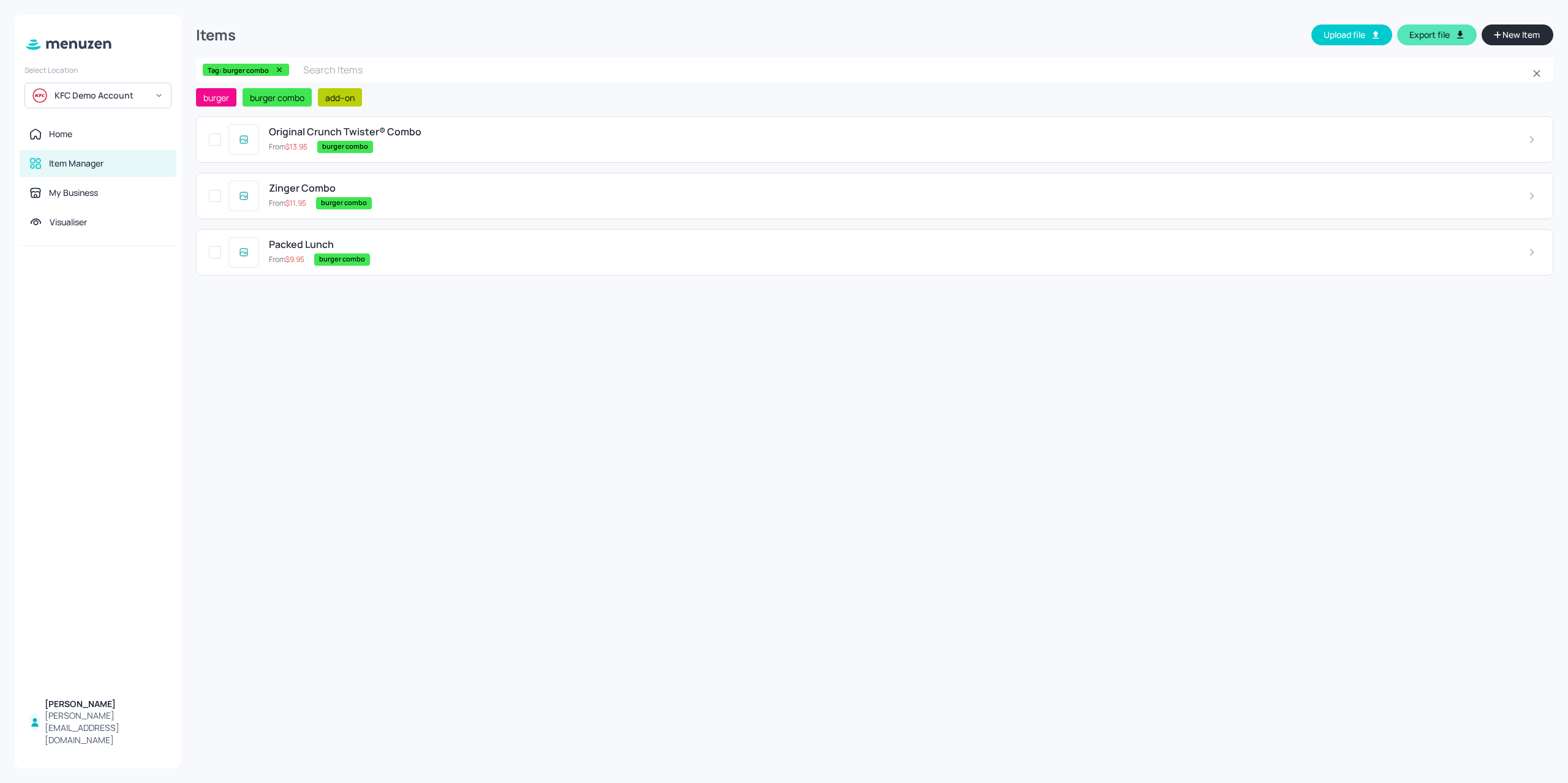
click at [281, 74] on icon at bounding box center [279, 70] width 9 height 9
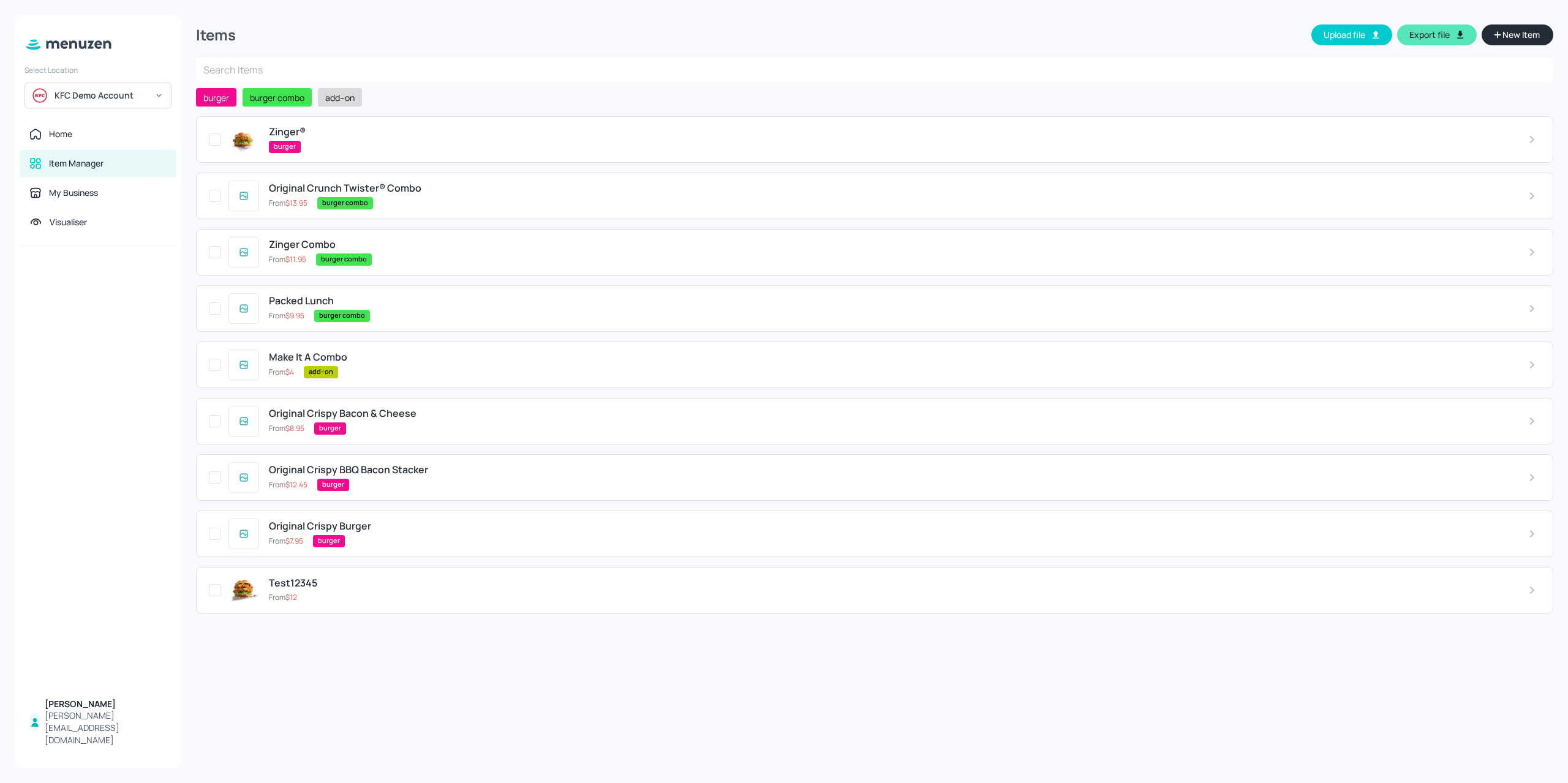
click at [354, 101] on span "add--on" at bounding box center [339, 98] width 39 height 13
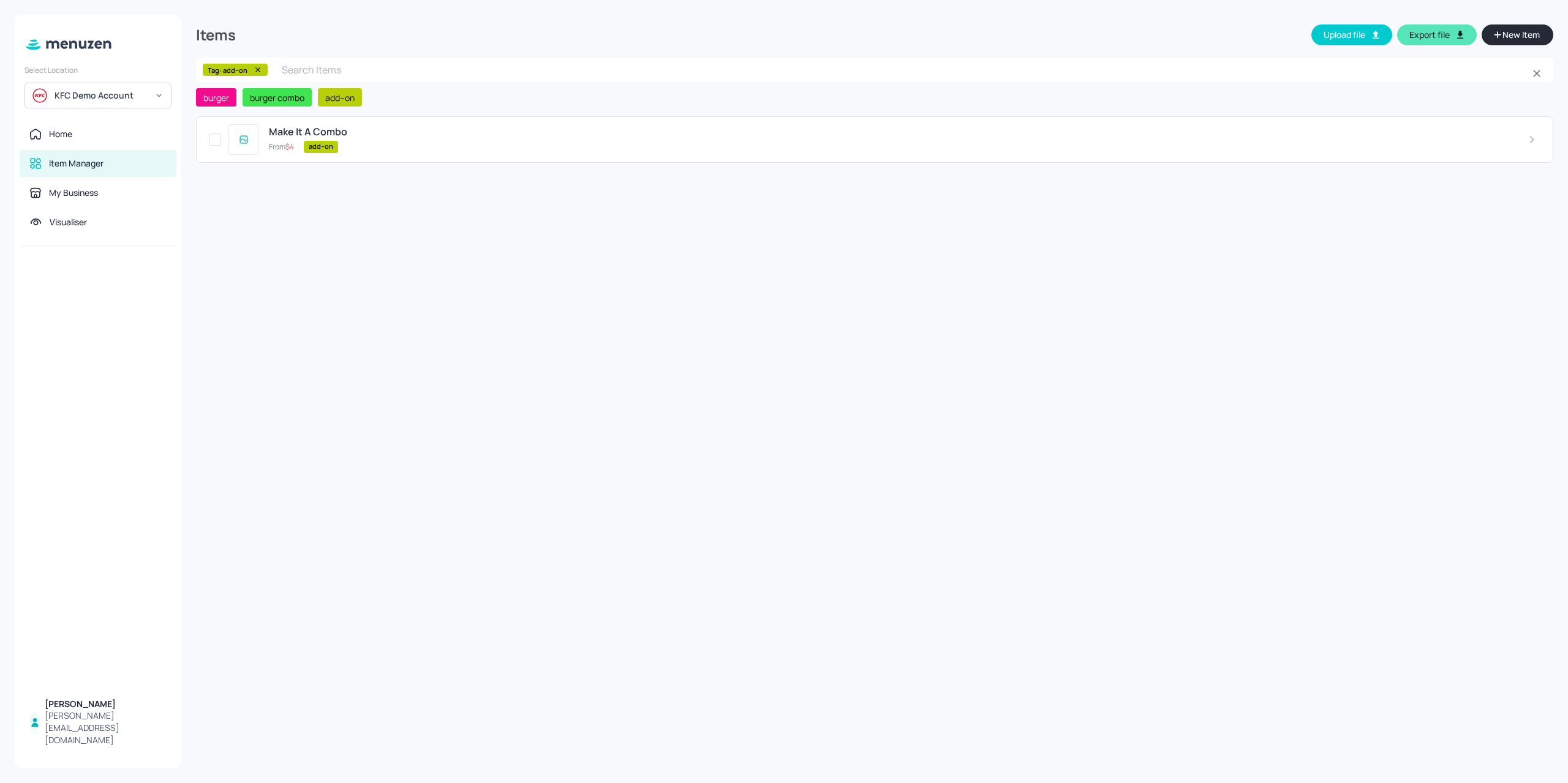
click at [256, 70] on icon at bounding box center [258, 70] width 5 height 5
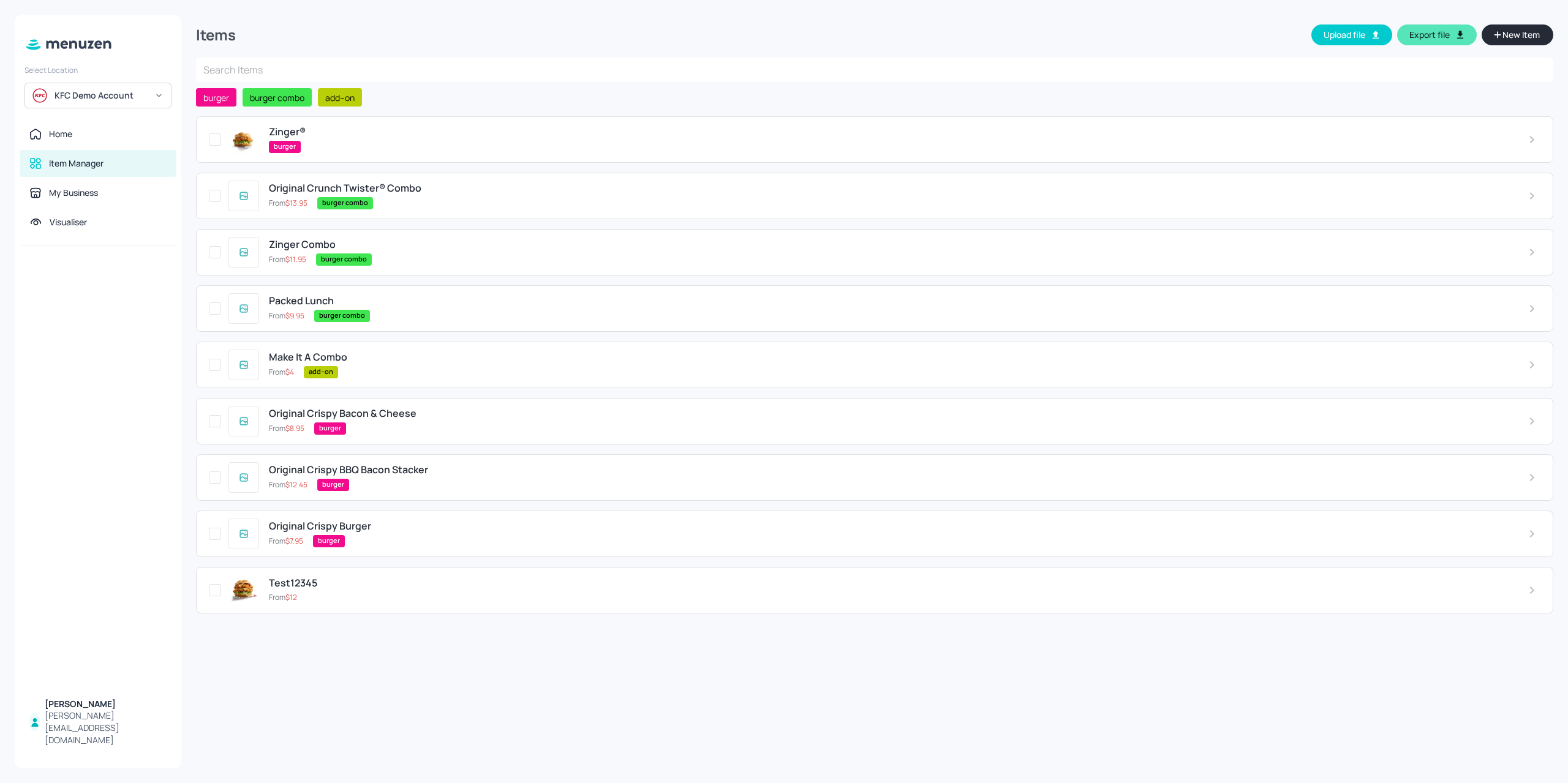
click at [1527, 37] on span "New Item" at bounding box center [1521, 35] width 40 height 14
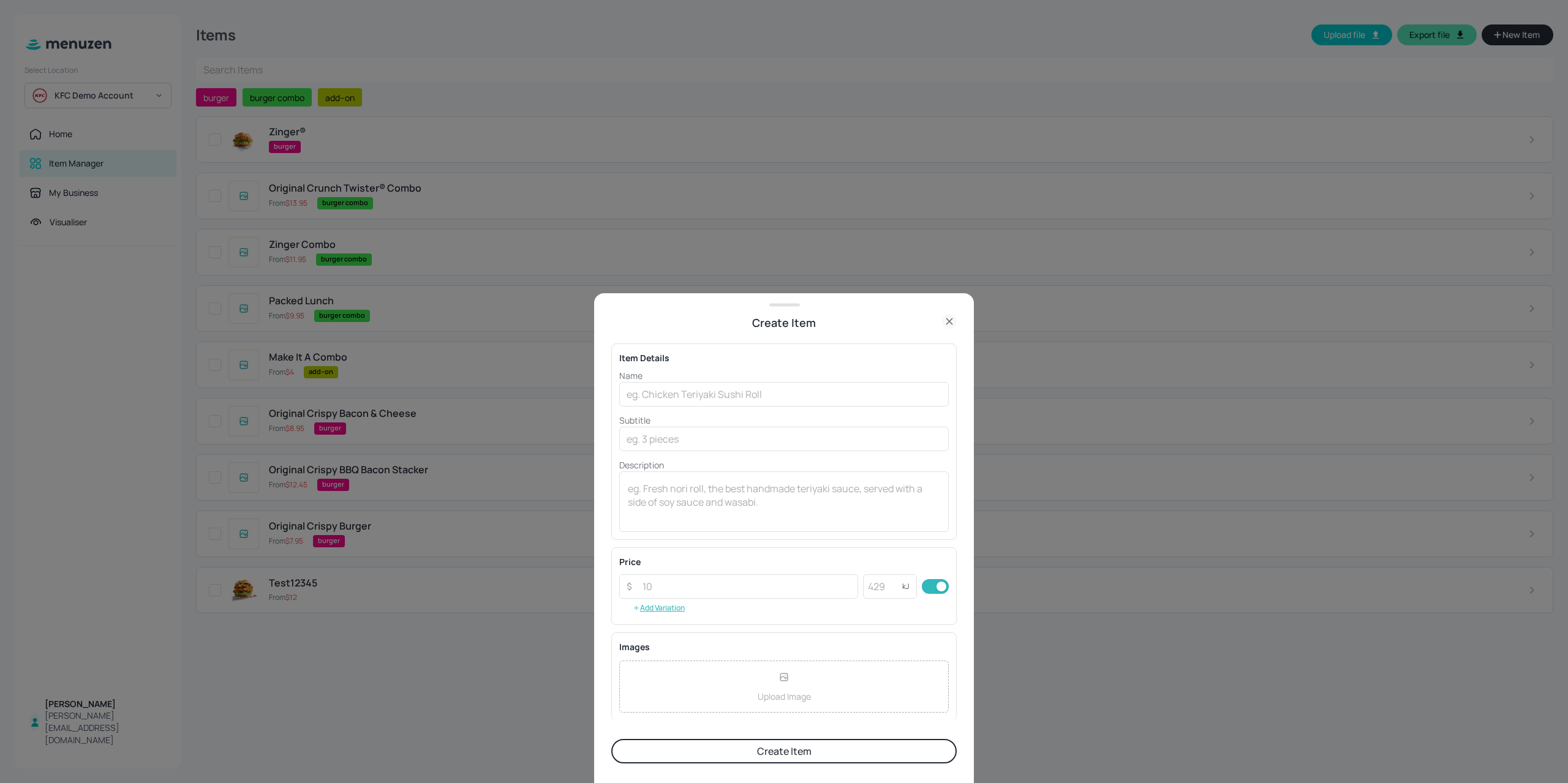
drag, startPoint x: 733, startPoint y: 422, endPoint x: 731, endPoint y: 417, distance: 5.4
click at [732, 419] on p "Subtitle" at bounding box center [783, 420] width 330 height 13
click at [725, 405] on input "text" at bounding box center [783, 394] width 330 height 25
paste input "®"
type input "Zinger® Crunch"
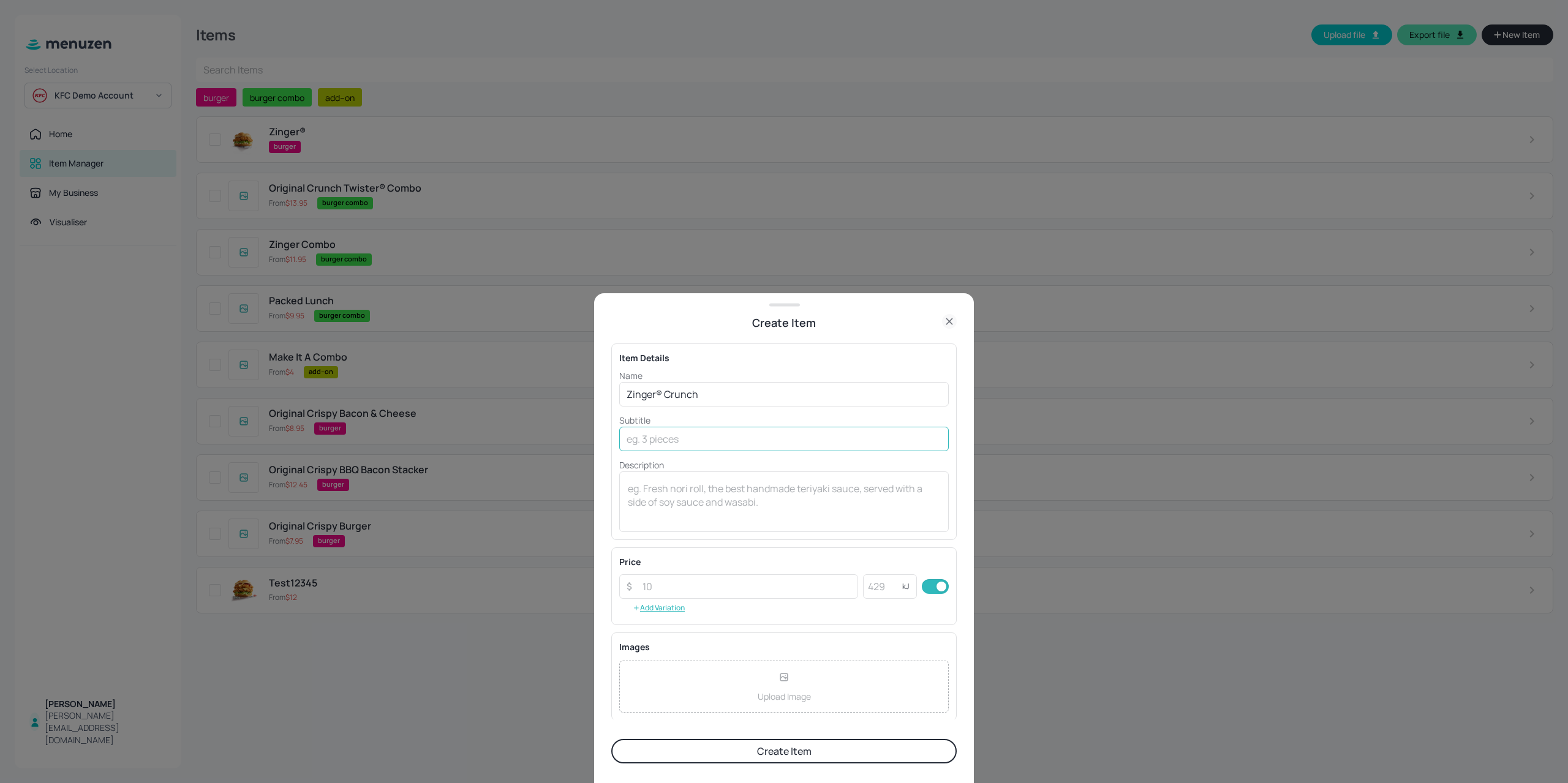
click at [668, 446] on input "text" at bounding box center [783, 439] width 330 height 25
type input "2290KJ"
click at [691, 757] on button "Create Item" at bounding box center [783, 751] width 346 height 25
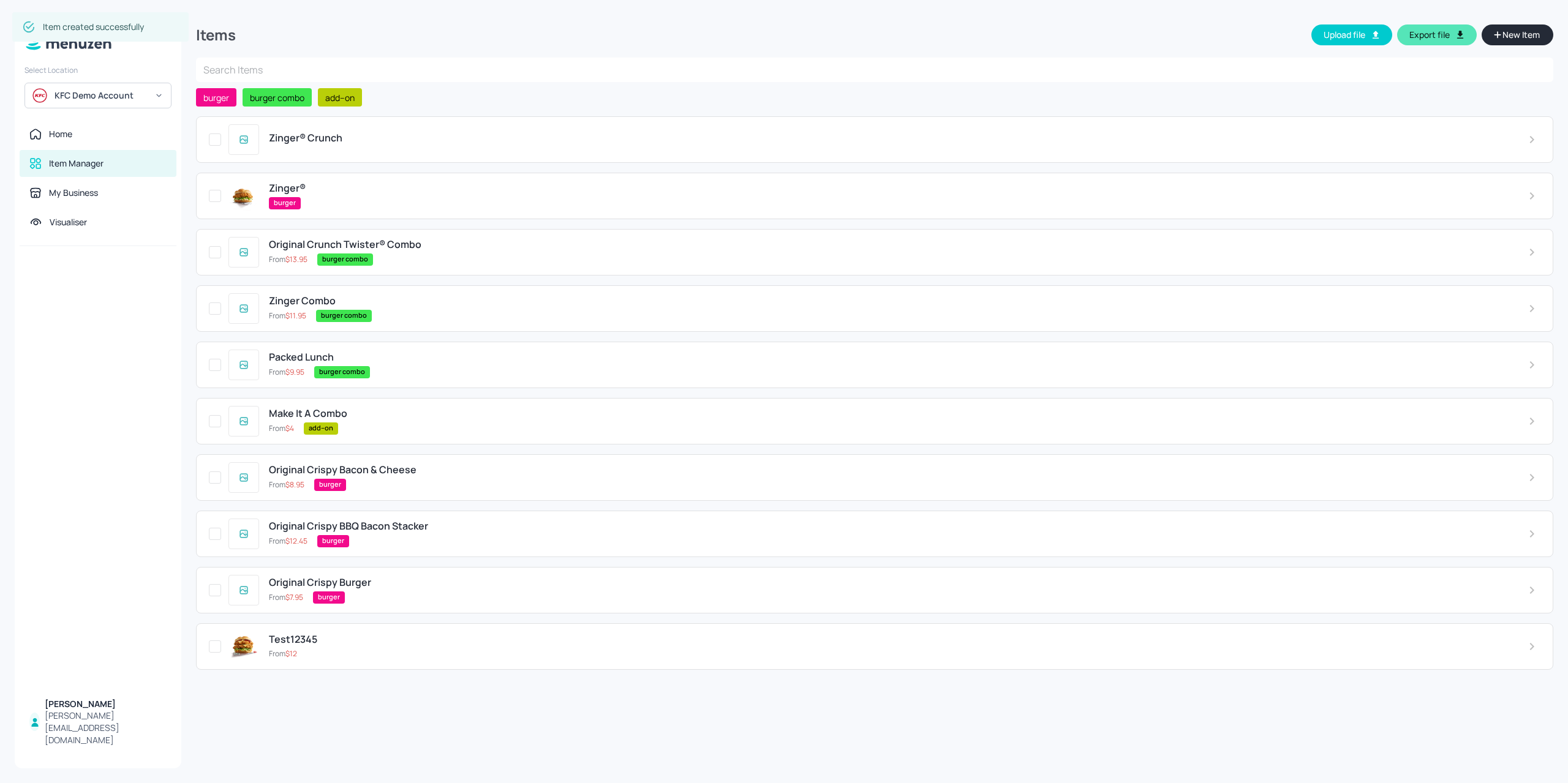
click at [362, 151] on div "Zinger® Crunch" at bounding box center [874, 139] width 1357 height 46
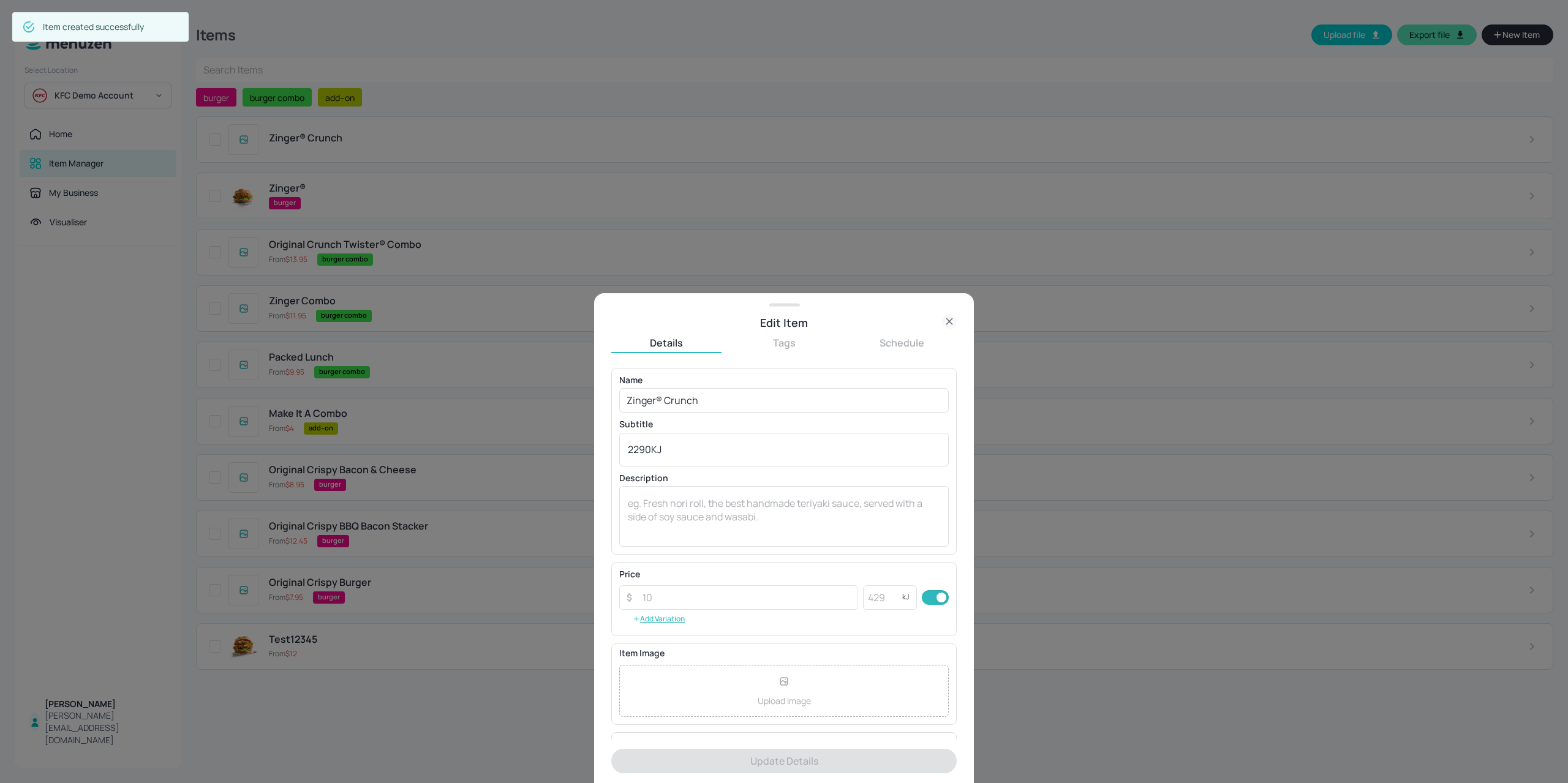
click at [779, 330] on div "Edit Item" at bounding box center [783, 323] width 346 height 17
click at [768, 349] on button "Tags" at bounding box center [784, 343] width 110 height 14
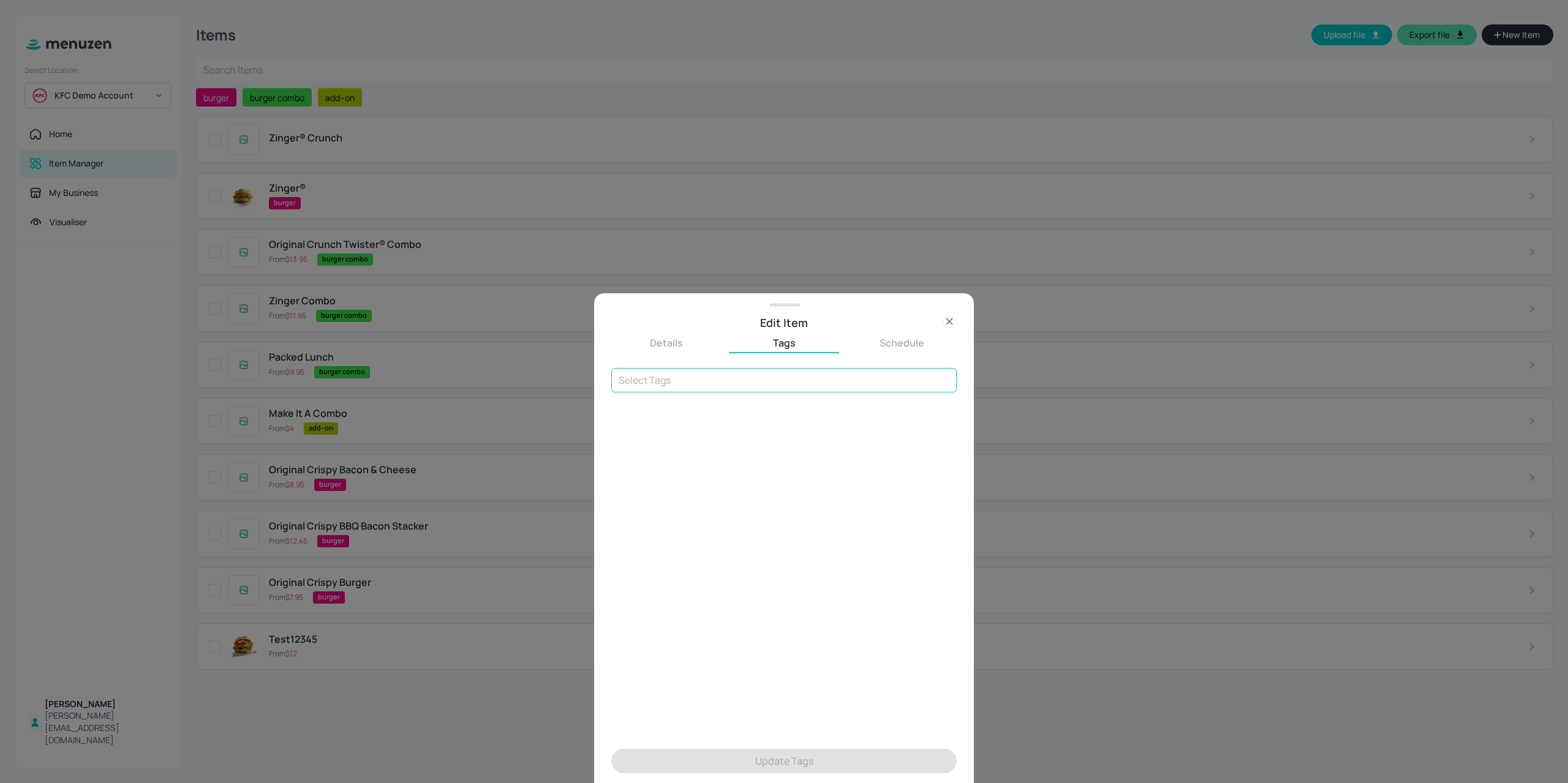
click at [725, 379] on input "text" at bounding box center [783, 380] width 346 height 25
click at [734, 410] on li "burger" at bounding box center [783, 408] width 346 height 22
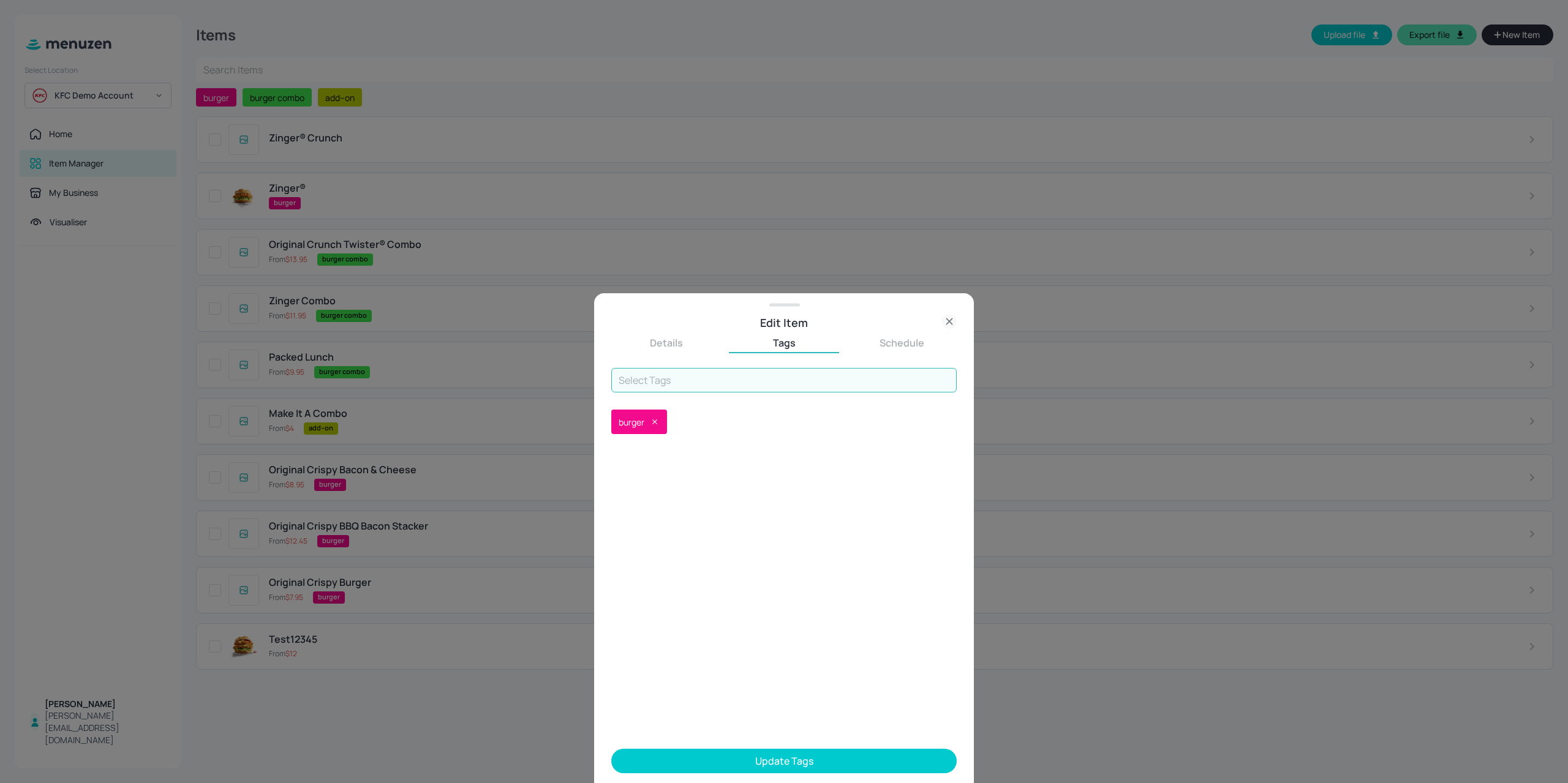
click at [745, 761] on button "Update Tags" at bounding box center [783, 761] width 346 height 25
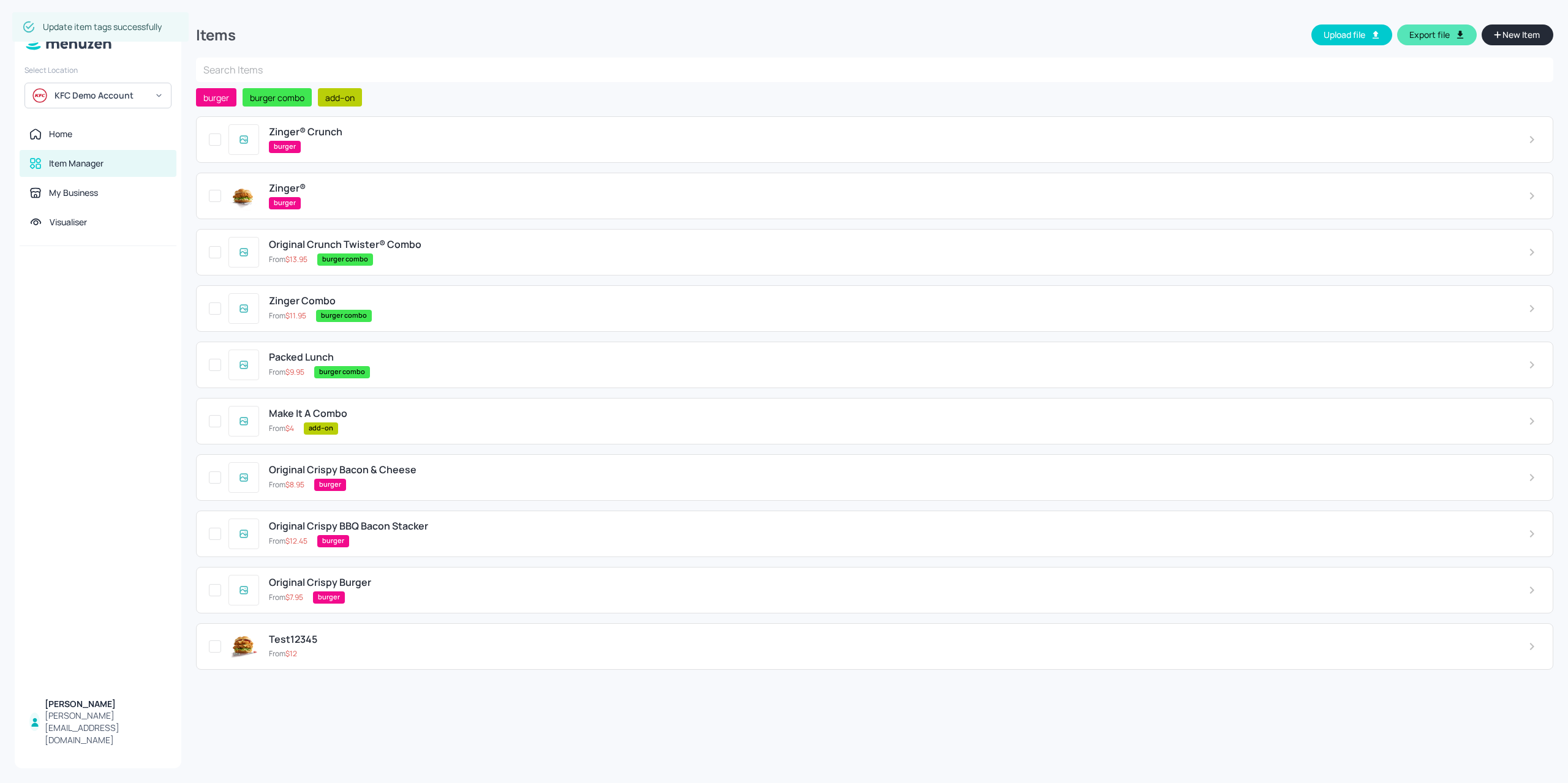
click at [411, 151] on div "burger" at bounding box center [888, 147] width 1240 height 12
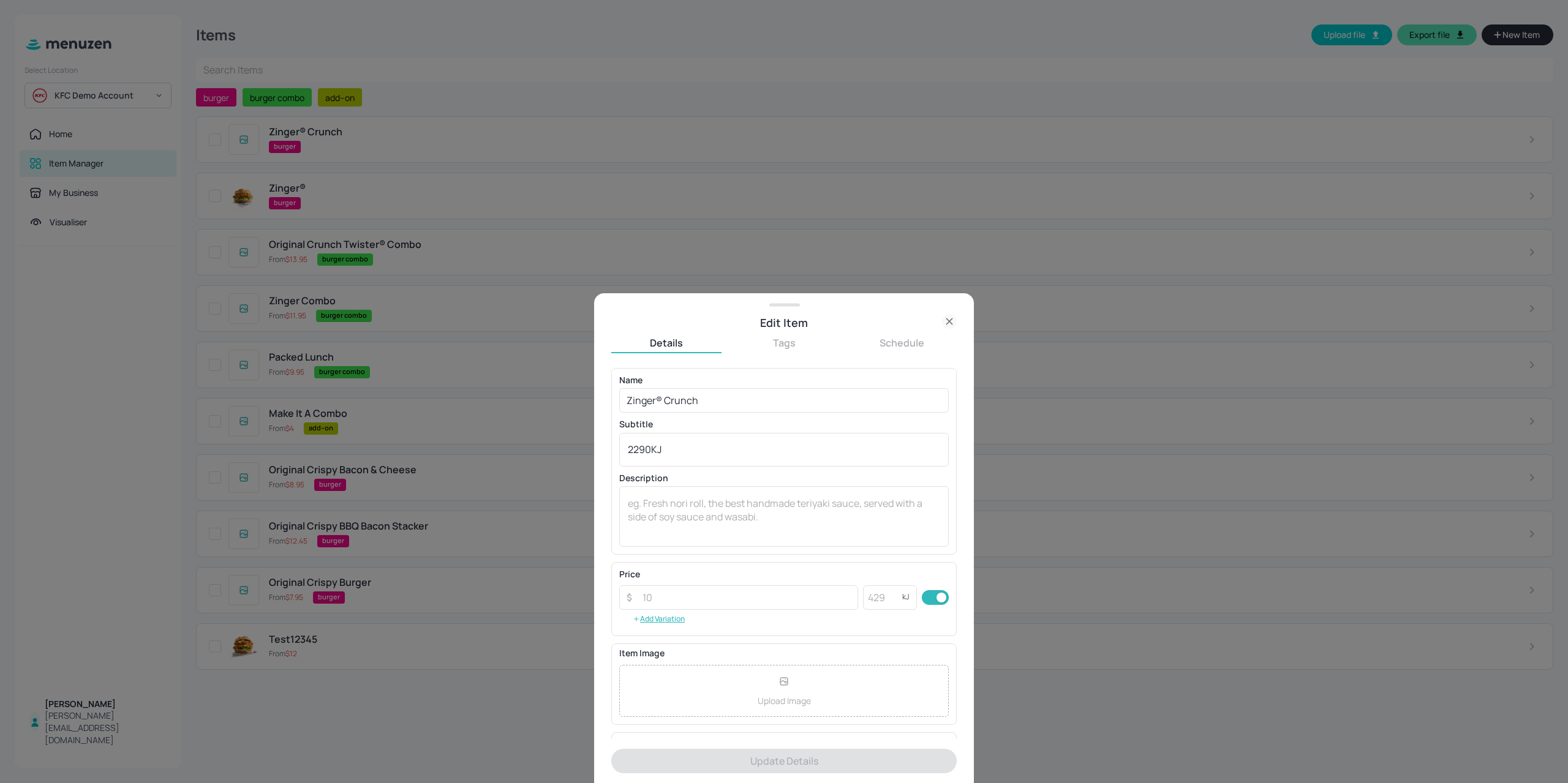
click at [720, 672] on div "Upload Image" at bounding box center [783, 691] width 330 height 52
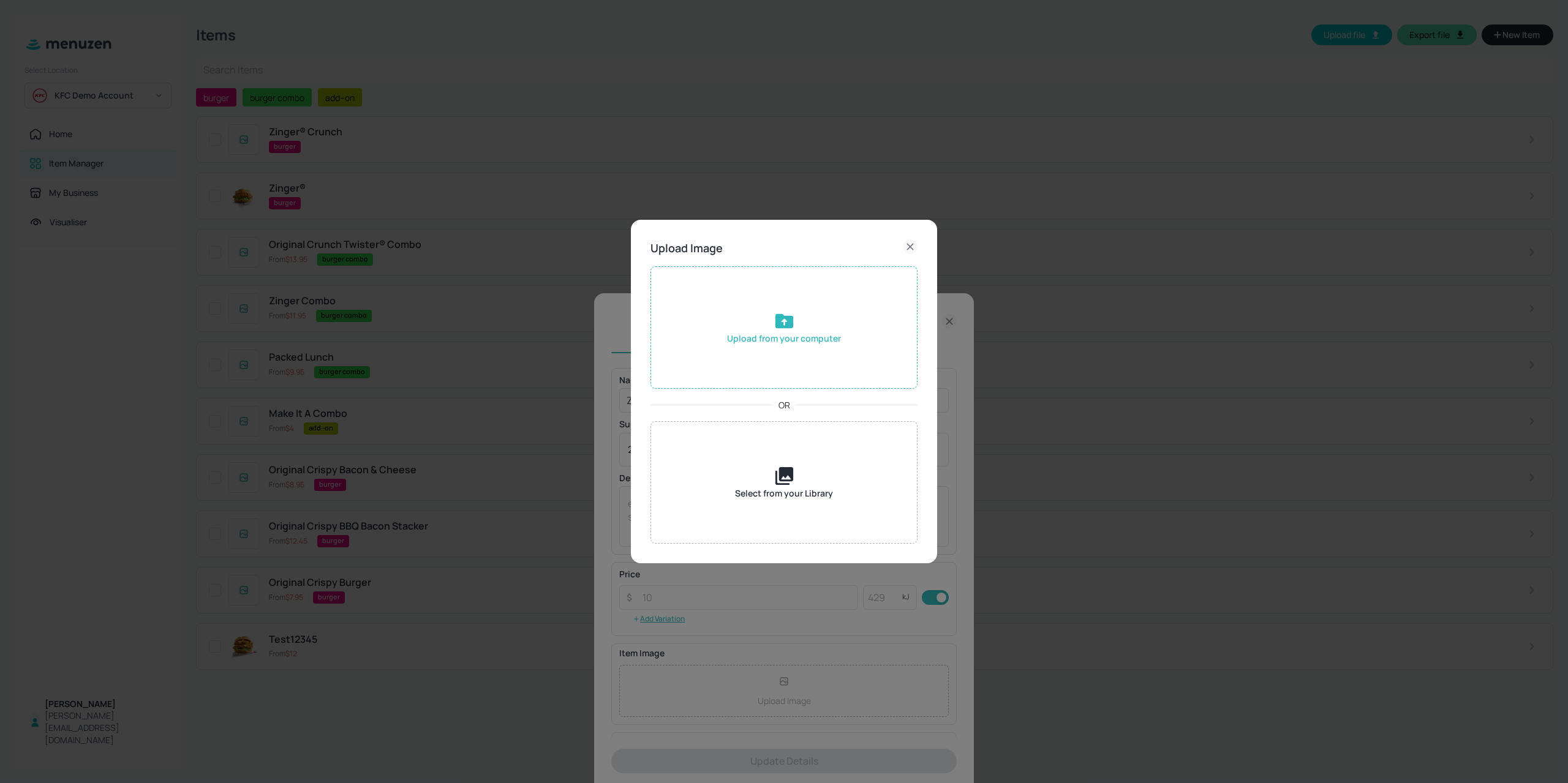
click at [771, 354] on div "Upload from your computer" at bounding box center [784, 328] width 267 height 122
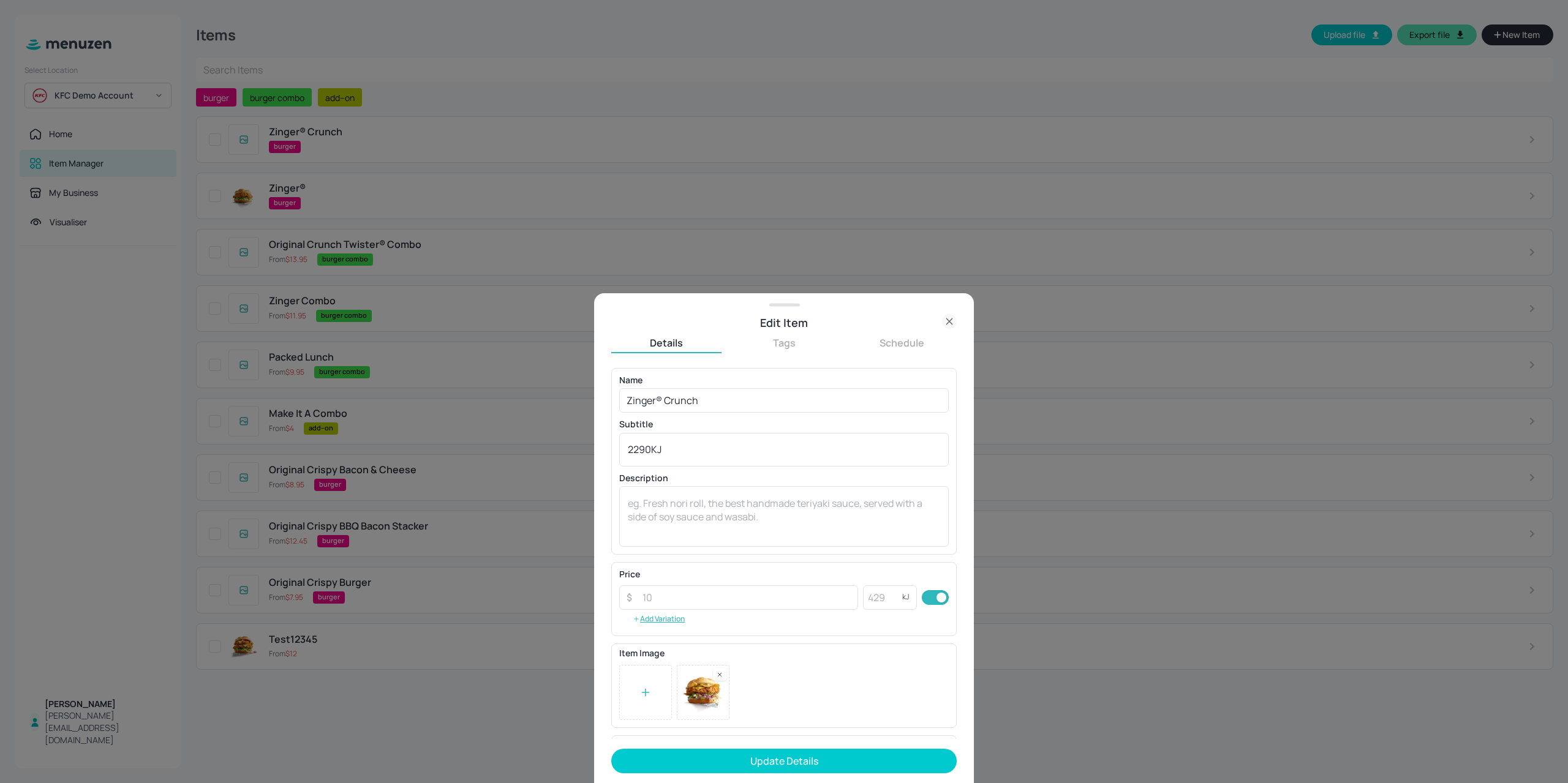
click at [865, 772] on button "Update Details" at bounding box center [783, 761] width 346 height 25
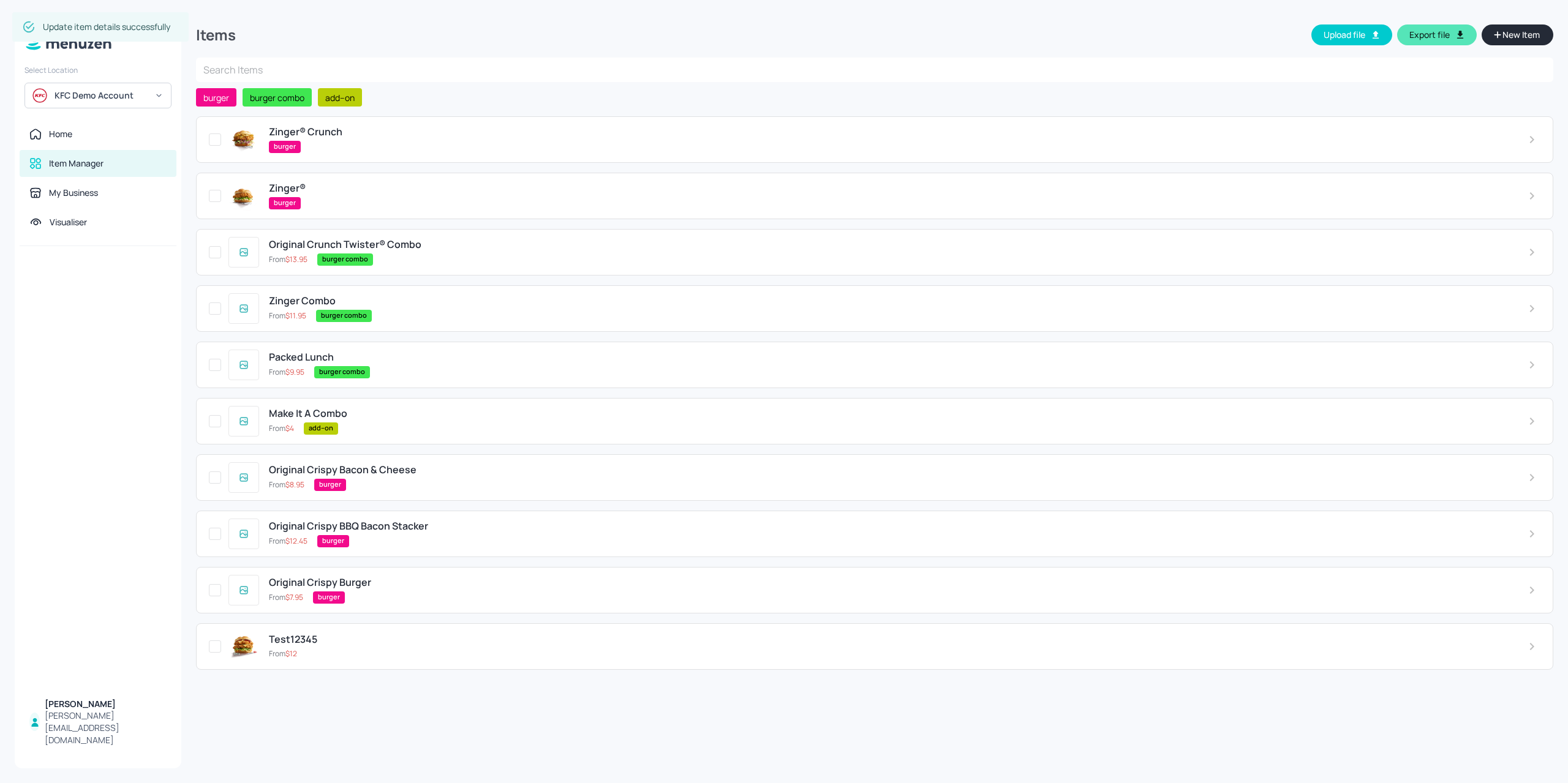
click at [1510, 36] on span "New Item" at bounding box center [1521, 35] width 40 height 14
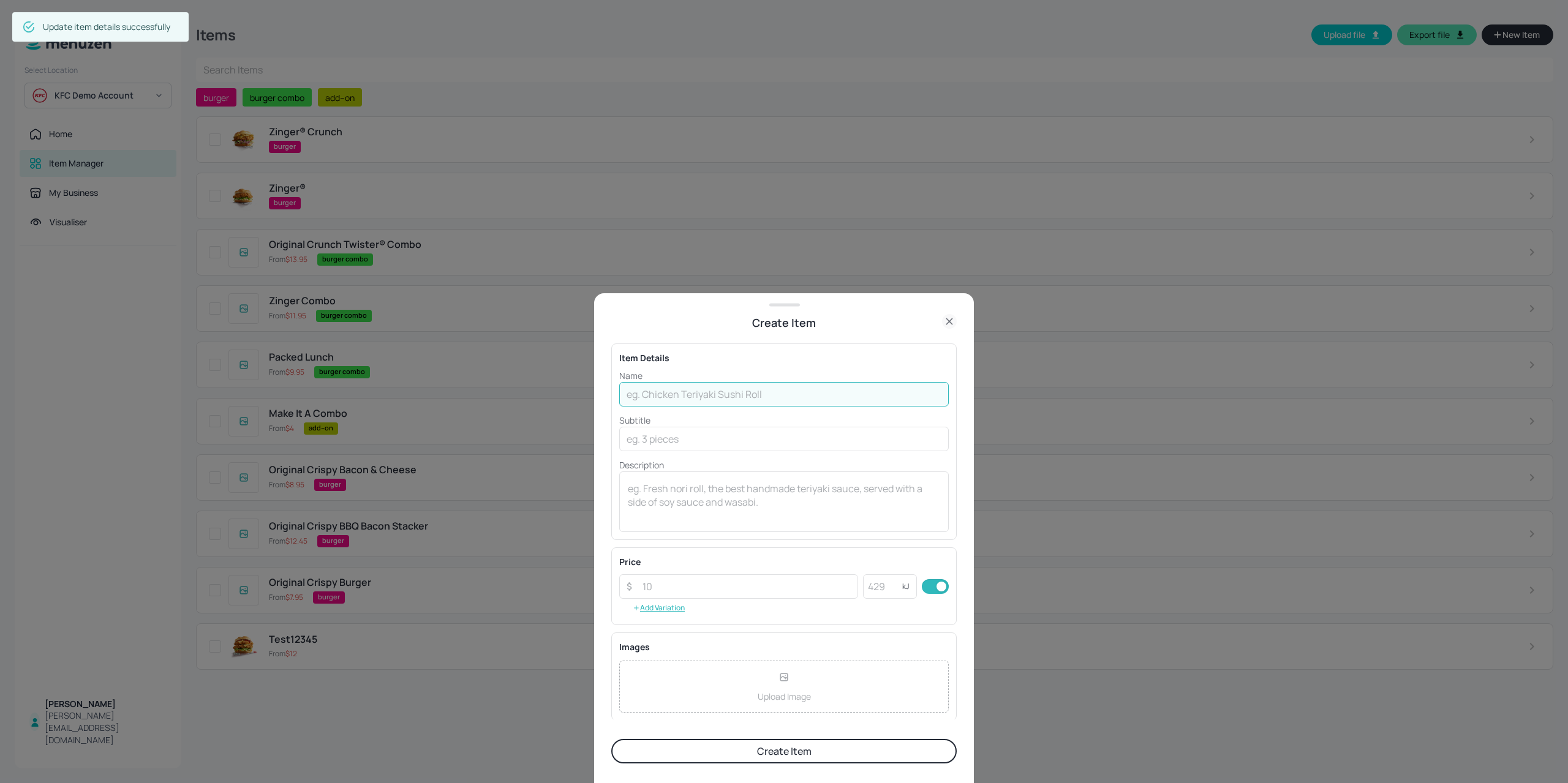
drag, startPoint x: 706, startPoint y: 394, endPoint x: 680, endPoint y: 346, distance: 54.6
click at [707, 394] on input "text" at bounding box center [783, 394] width 330 height 25
paste input "®"
type input "Zinger Stacker®"
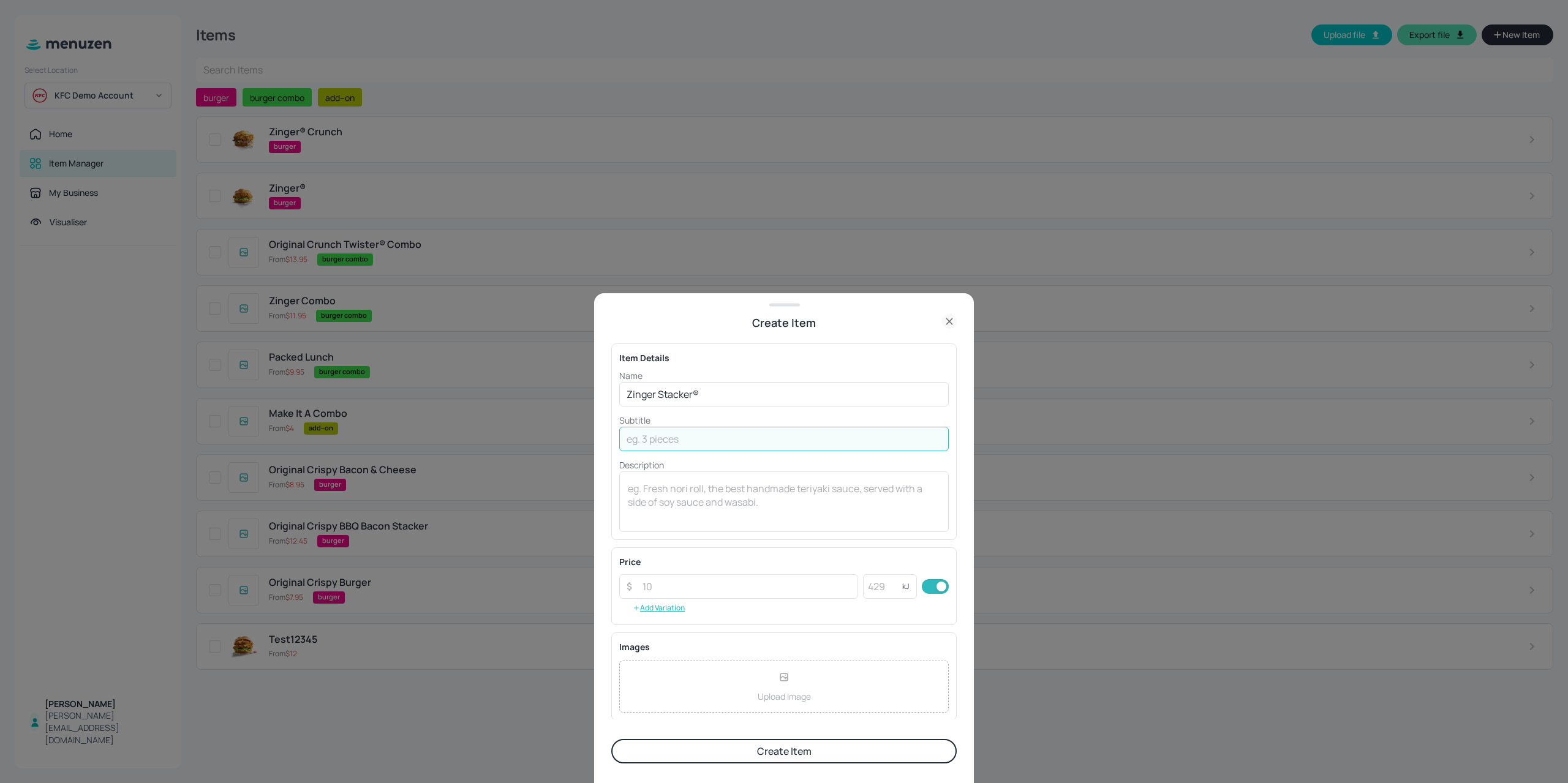
click at [666, 440] on input "text" at bounding box center [783, 439] width 330 height 25
type input "3005"
click at [672, 591] on input "number" at bounding box center [746, 586] width 223 height 25
click at [689, 677] on div "Upload Image" at bounding box center [783, 687] width 330 height 52
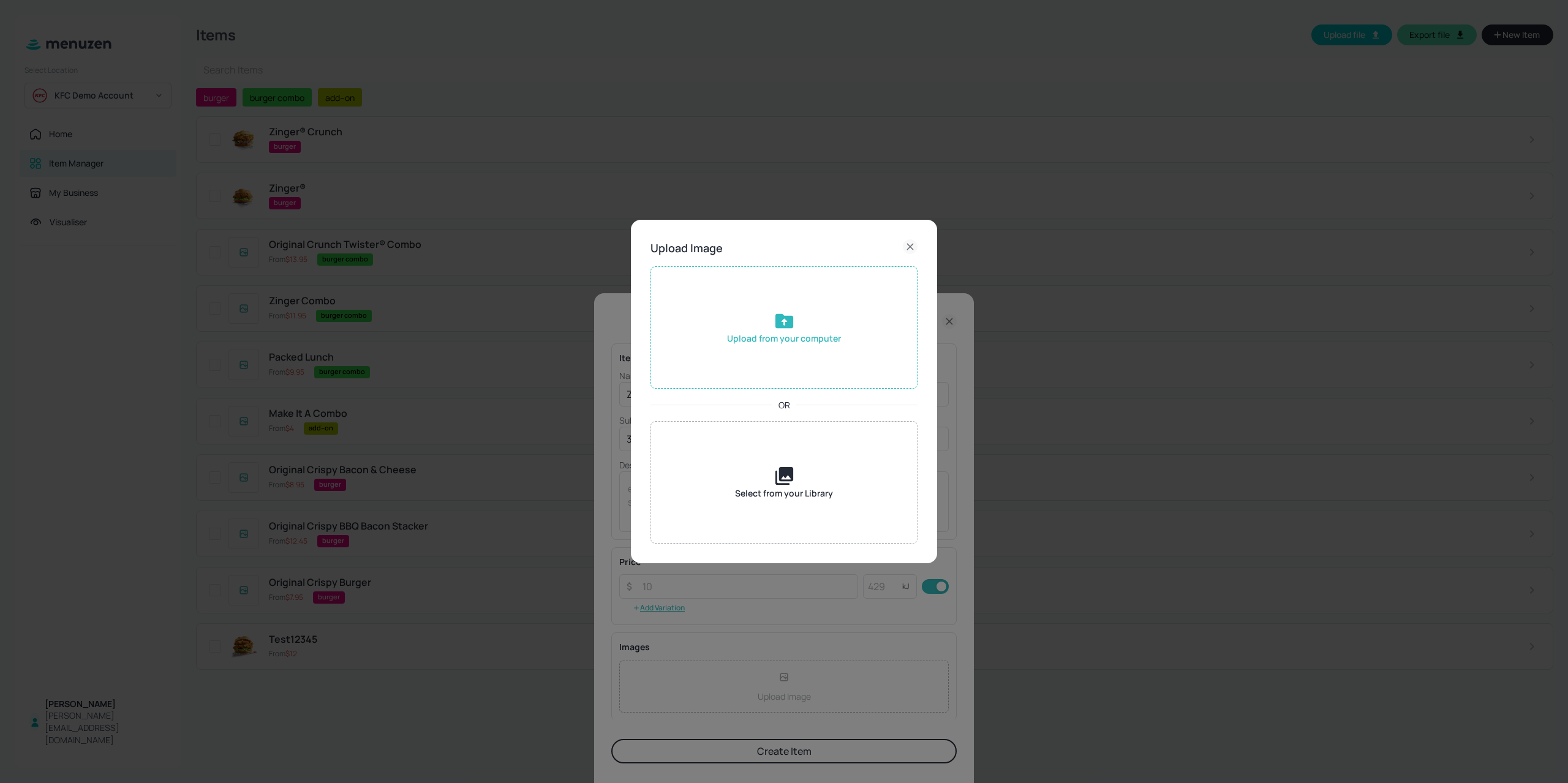
click at [741, 329] on div "Upload from your computer" at bounding box center [784, 328] width 267 height 122
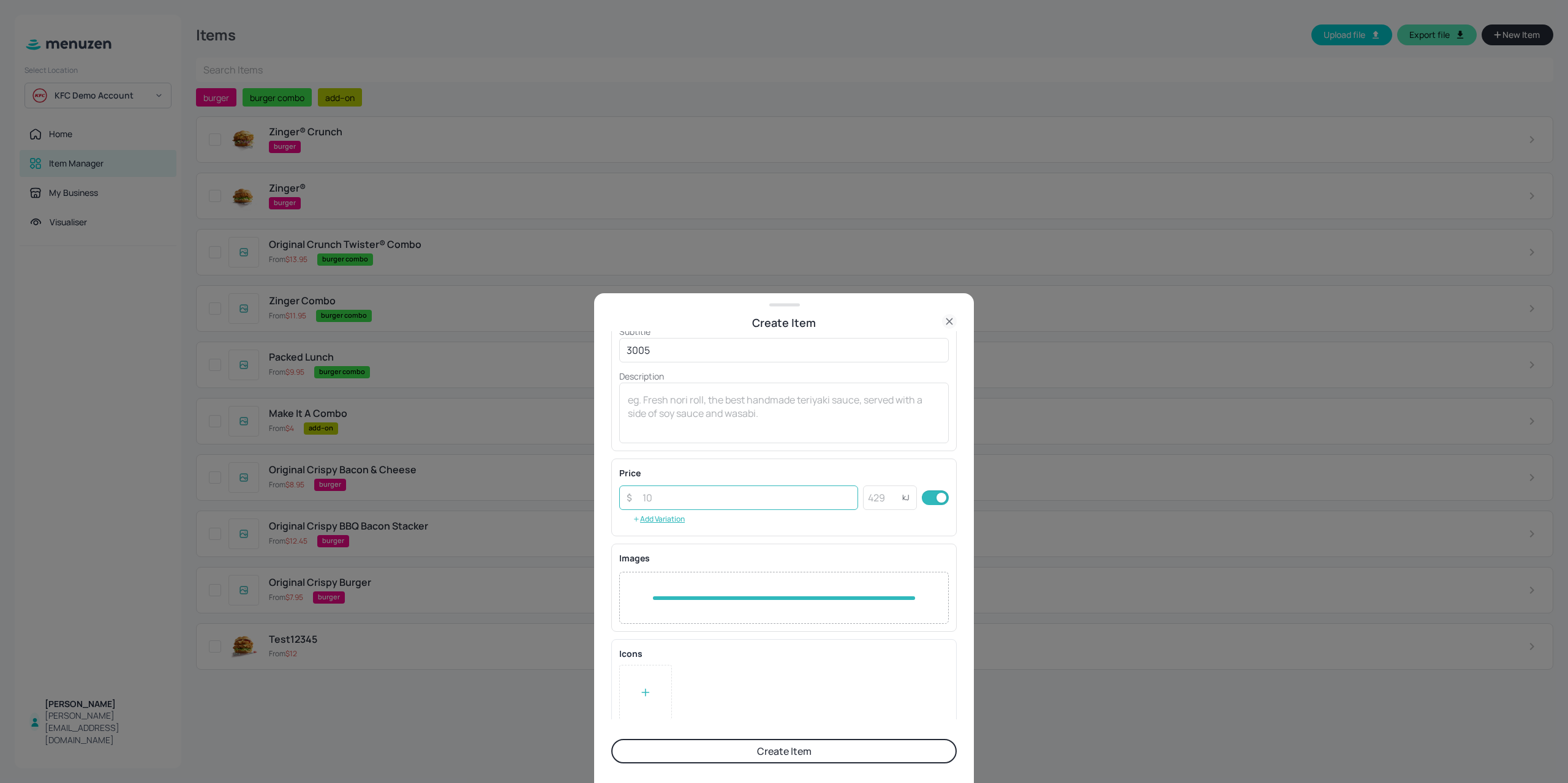
scroll to position [96, 0]
click at [723, 746] on button "Create Item" at bounding box center [783, 751] width 346 height 25
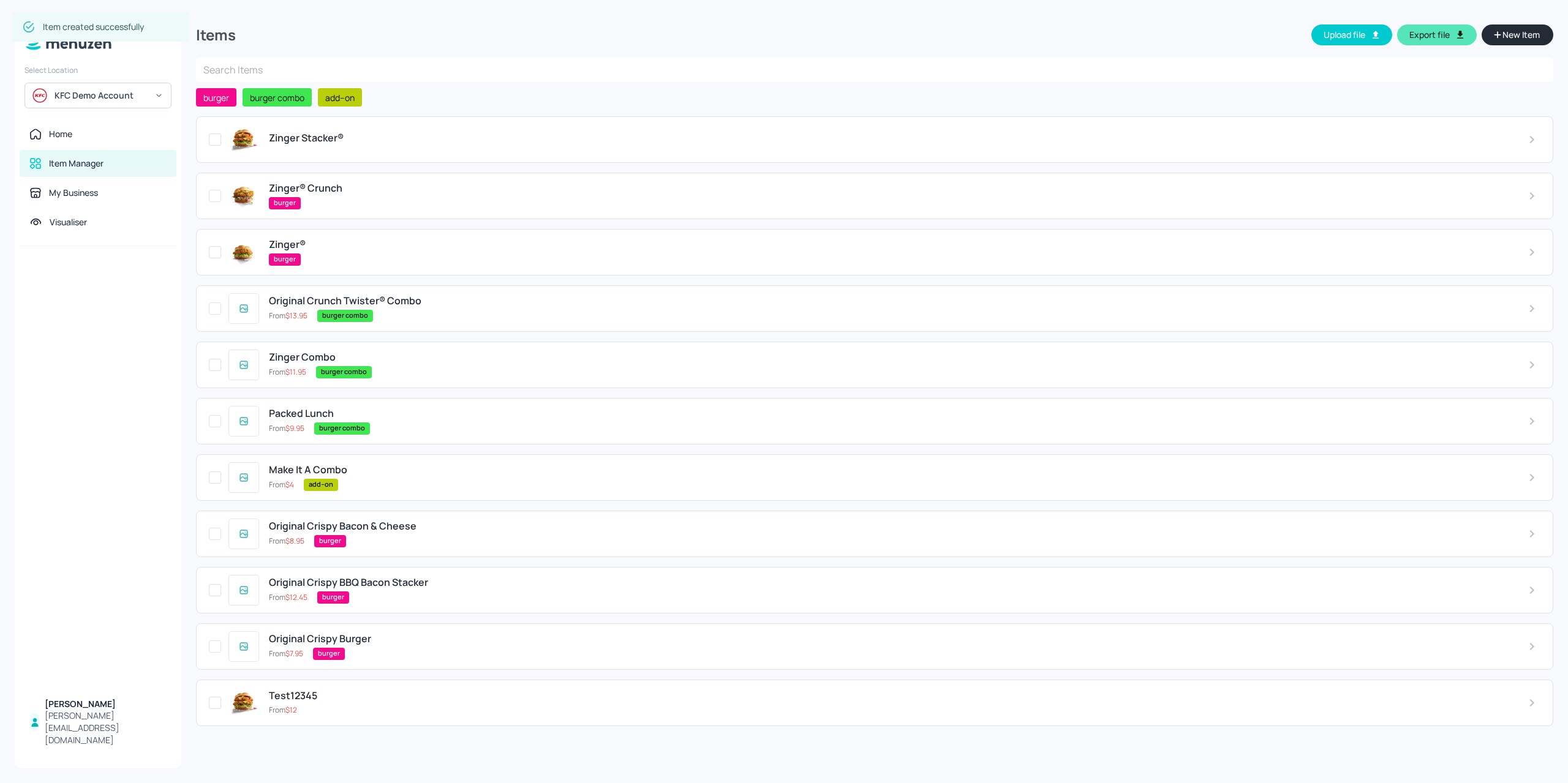
click at [301, 133] on span "Zinger Stacker®" at bounding box center [306, 138] width 75 height 12
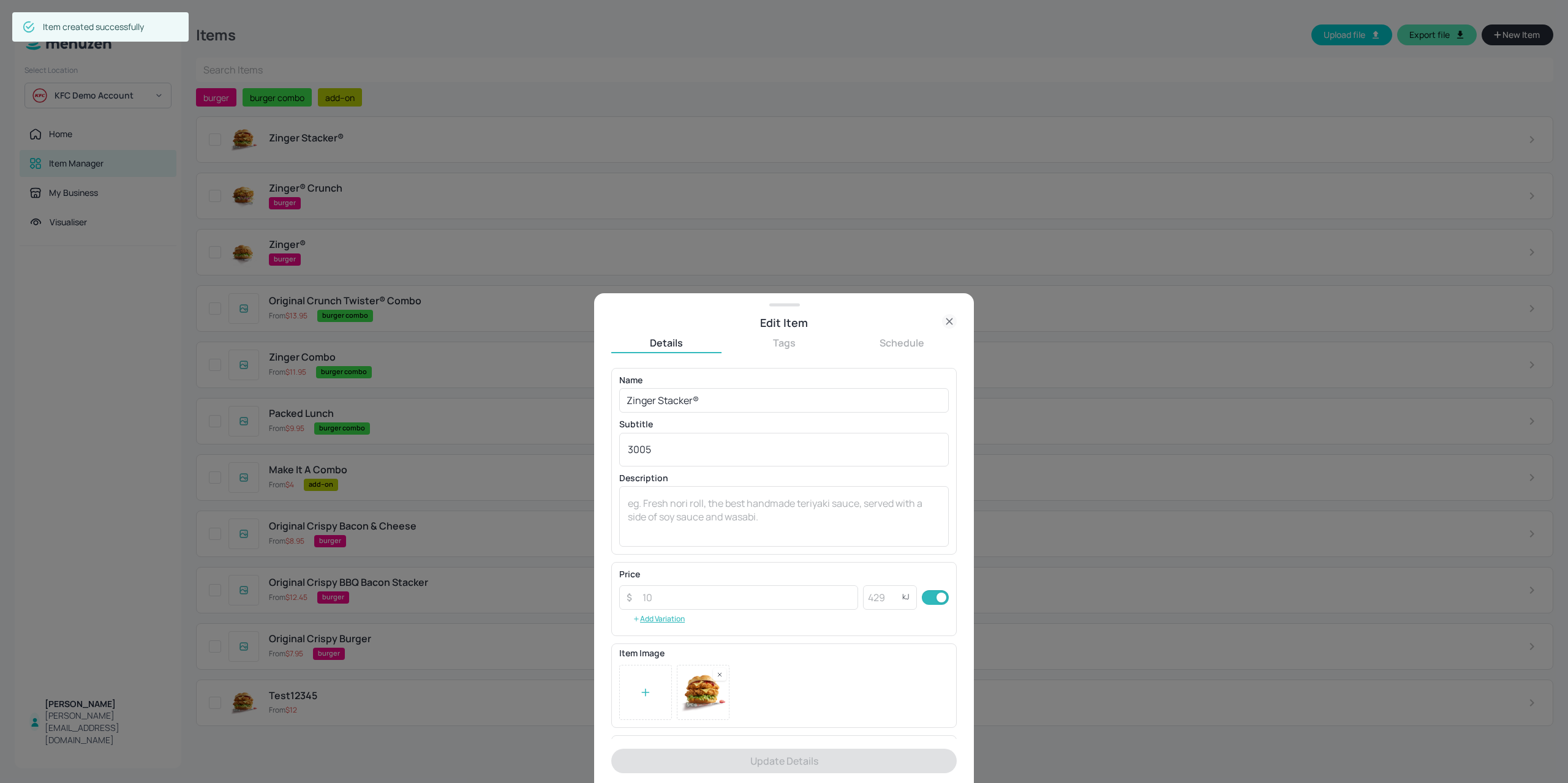
click at [761, 343] on button "Tags" at bounding box center [784, 343] width 110 height 14
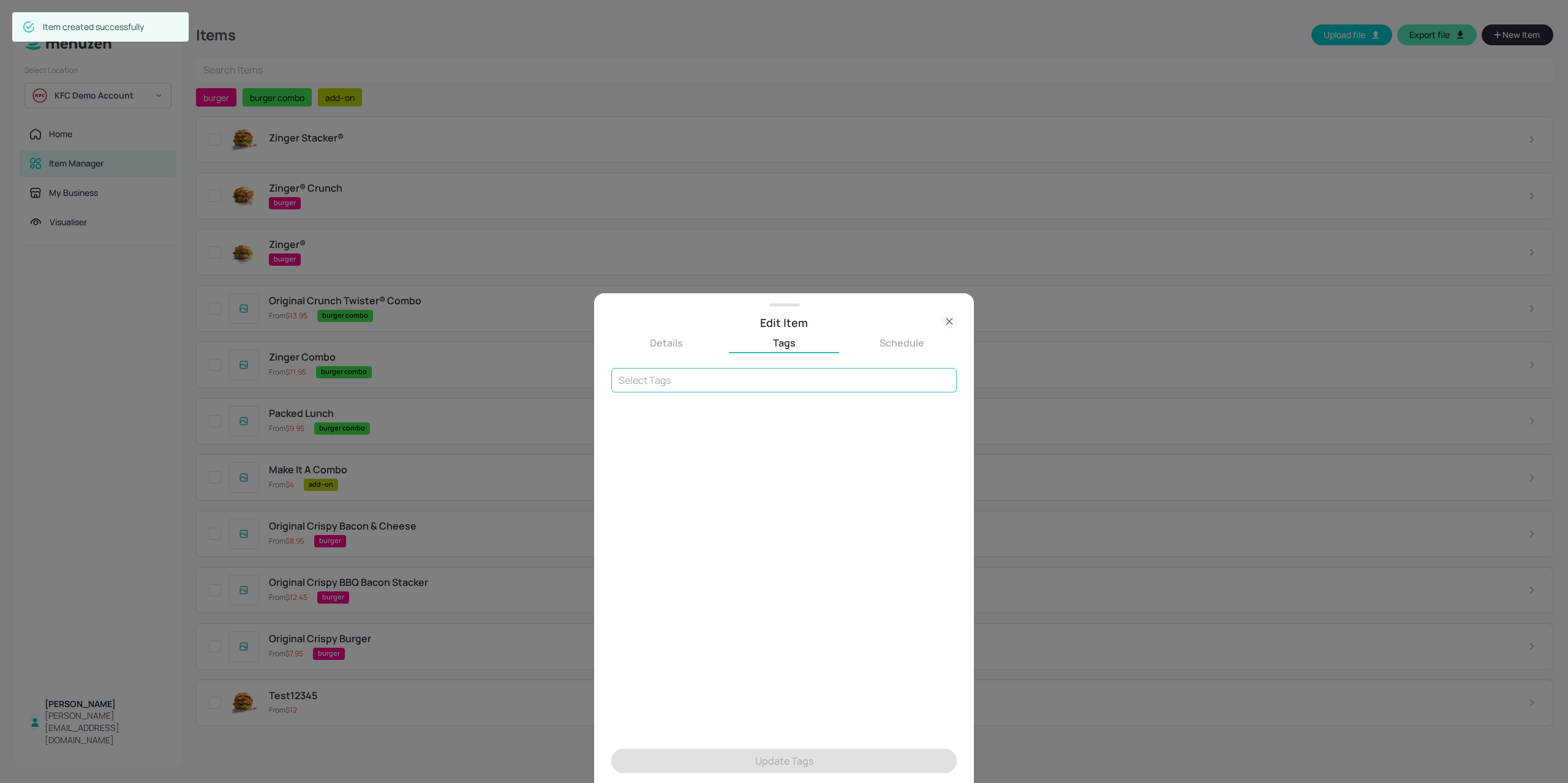
click at [755, 379] on input "text" at bounding box center [783, 380] width 346 height 25
type input "burger"
click at [710, 413] on li "burger" at bounding box center [783, 408] width 346 height 22
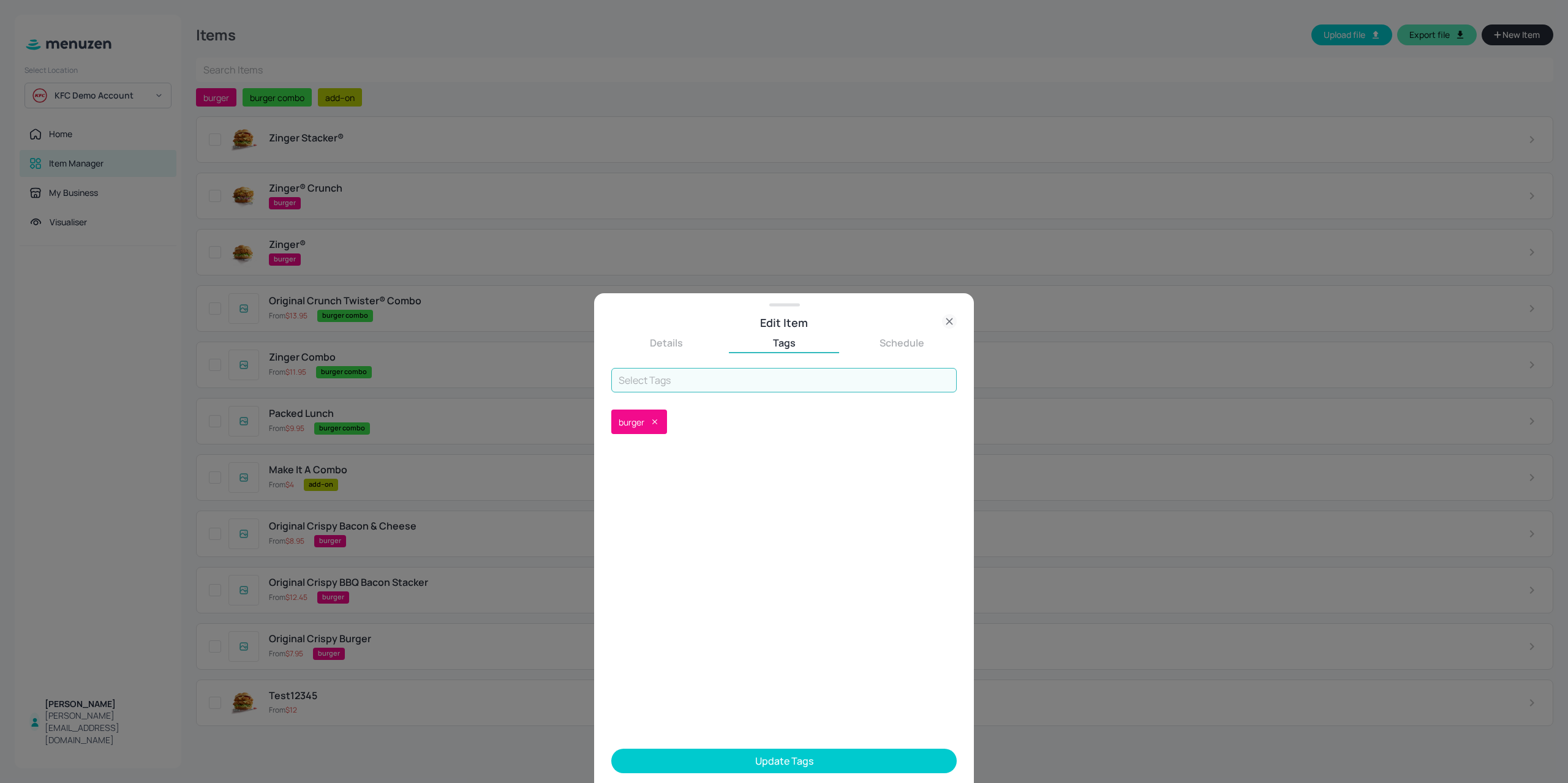
click at [701, 763] on button "Update Tags" at bounding box center [783, 761] width 346 height 25
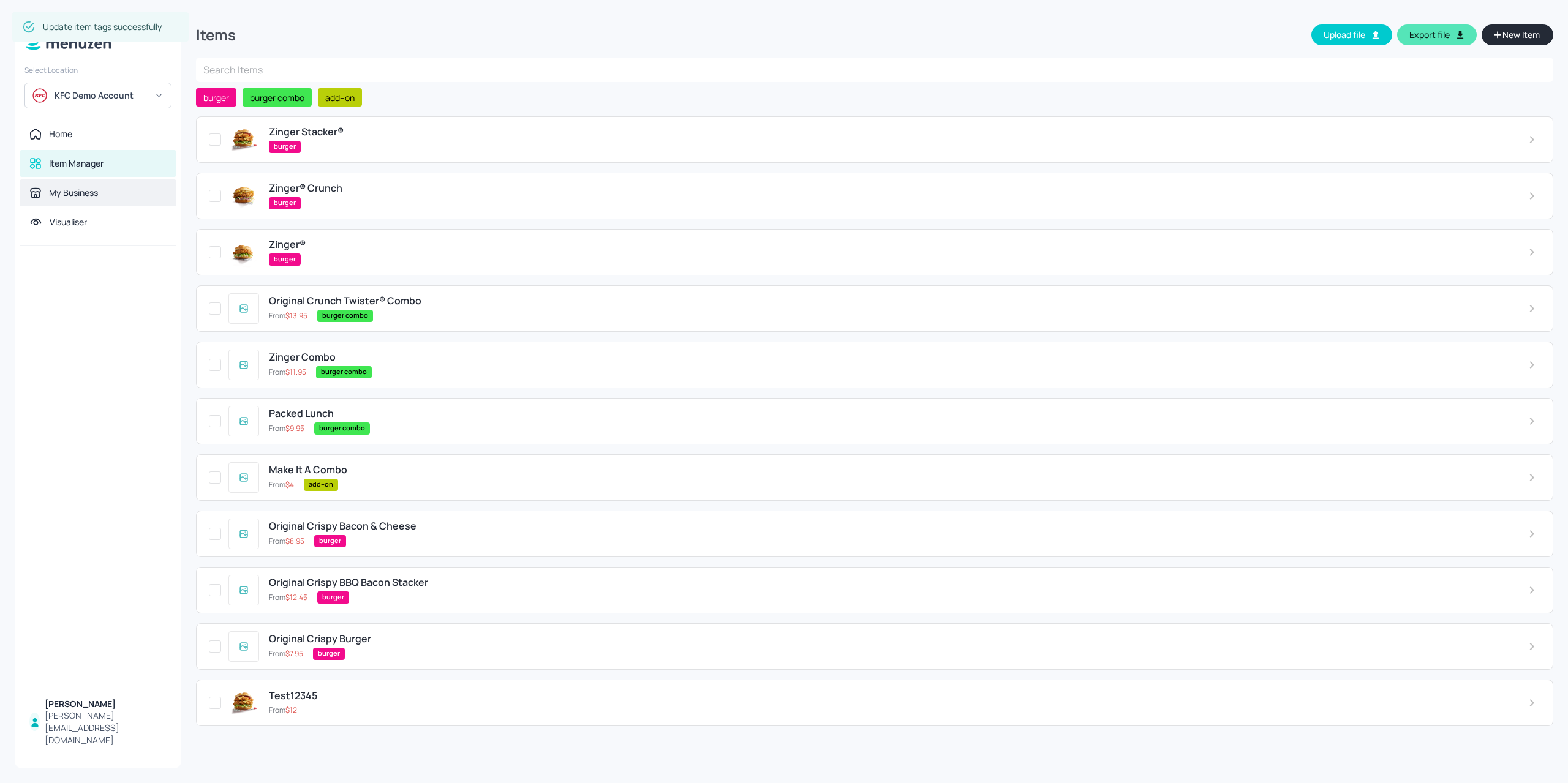
click at [74, 196] on div "My Business" at bounding box center [73, 193] width 49 height 12
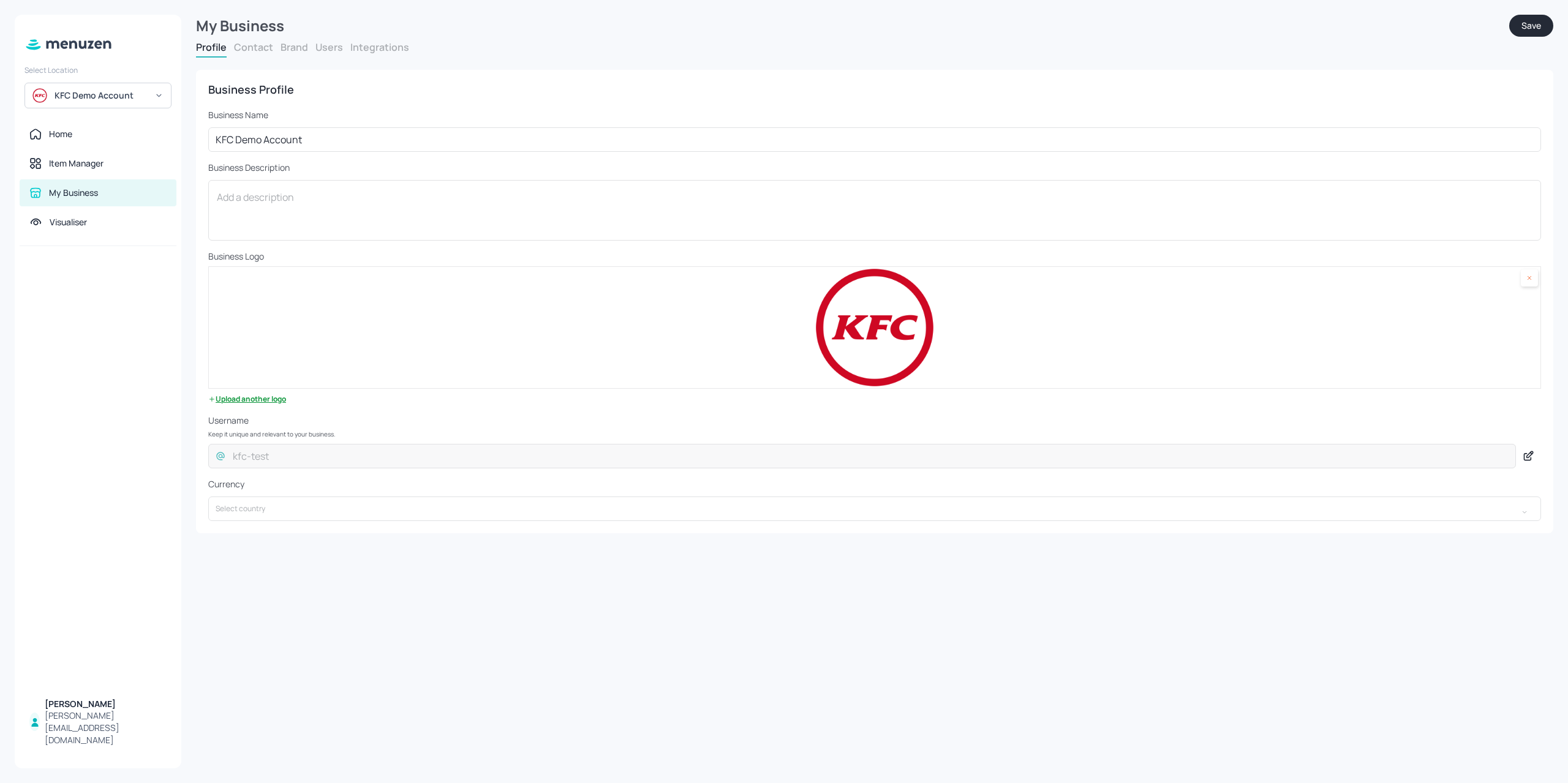
click at [245, 40] on button "Contact" at bounding box center [253, 47] width 39 height 14
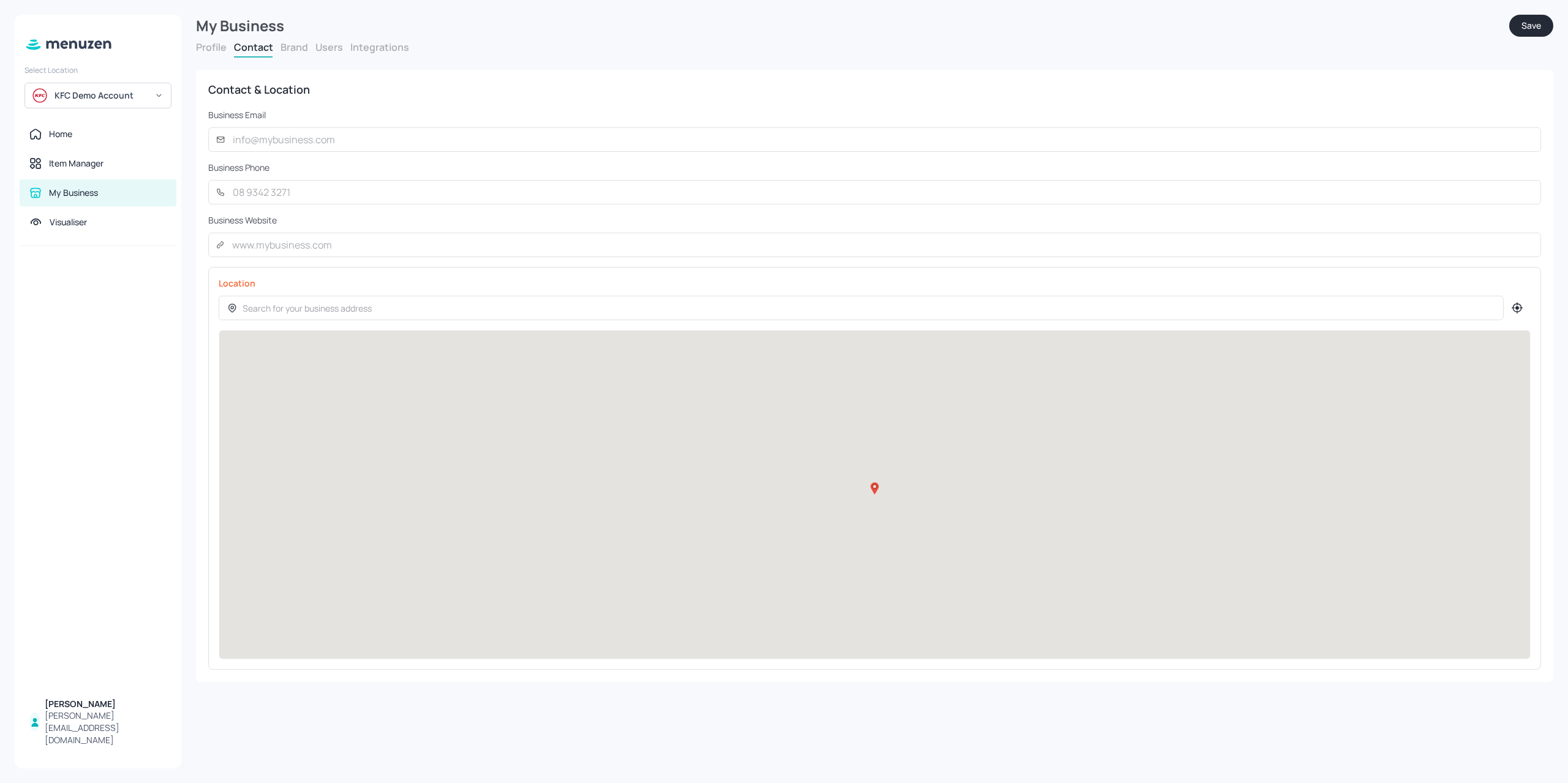
click at [296, 52] on button "Brand" at bounding box center [294, 47] width 28 height 14
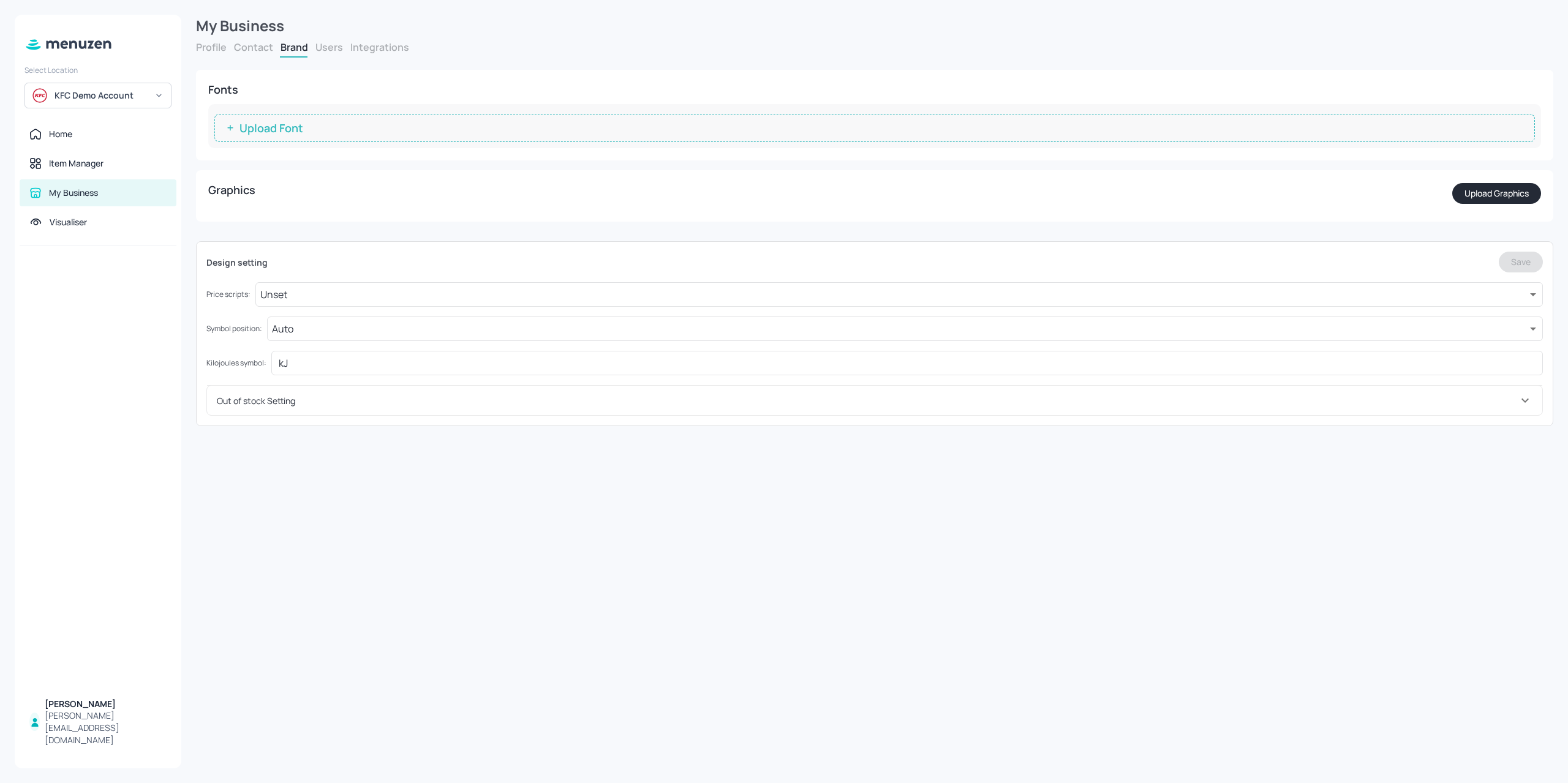
drag, startPoint x: 320, startPoint y: 49, endPoint x: 524, endPoint y: 192, distance: 249.1
click at [232, 169] on form "My Business Profile Contact Brand Users Integrations Business Profile Business …" at bounding box center [874, 221] width 1357 height 412
click at [1491, 184] on button "Upload Graphics" at bounding box center [1496, 193] width 89 height 21
click at [72, 161] on div "Item Manager" at bounding box center [76, 164] width 54 height 12
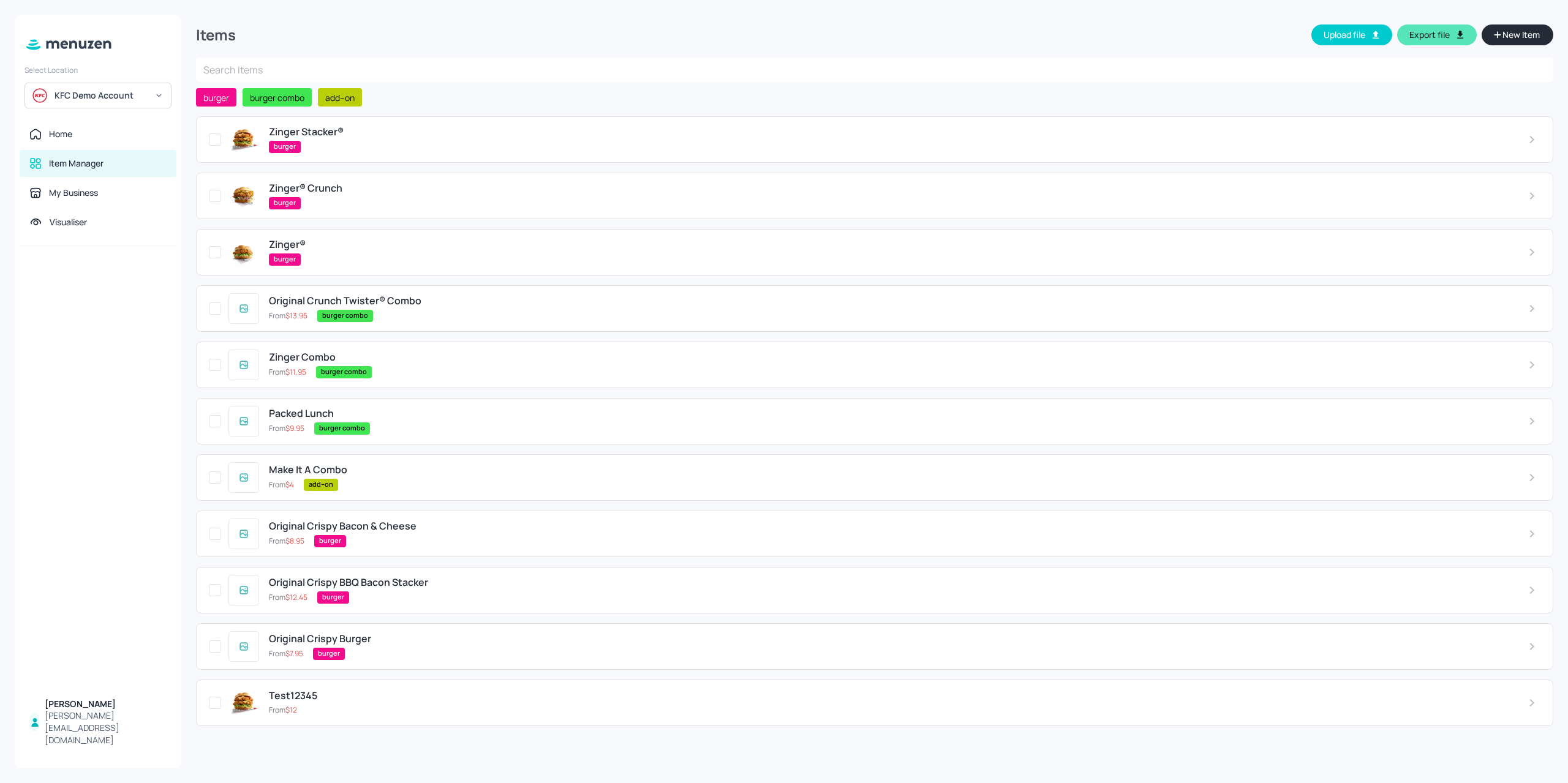
click at [1528, 32] on span "New Item" at bounding box center [1521, 35] width 40 height 14
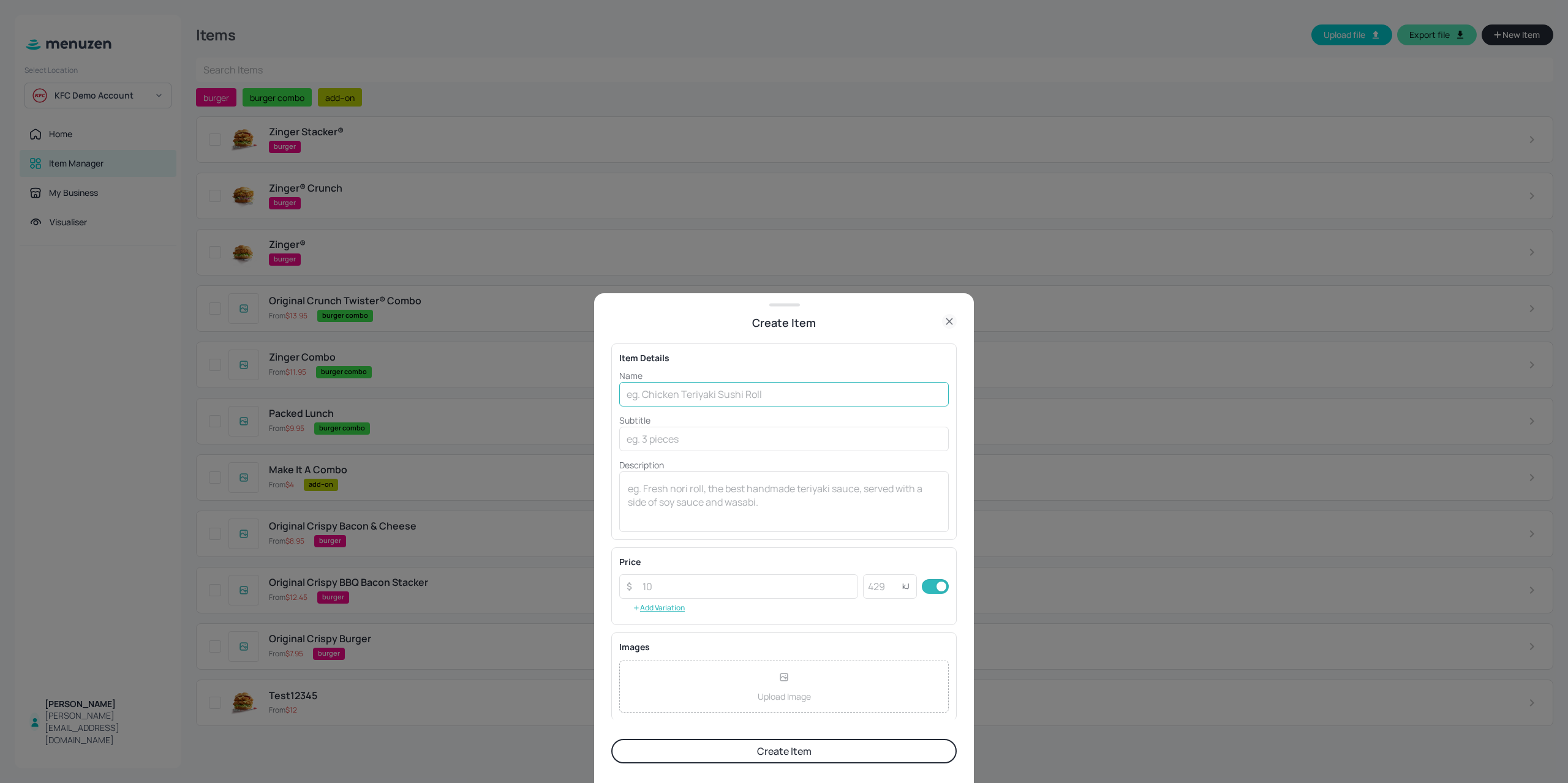
click at [695, 397] on input "text" at bounding box center [783, 394] width 330 height 25
type input "Original Crispy Burger Box"
drag, startPoint x: 718, startPoint y: 428, endPoint x: 691, endPoint y: 428, distance: 27.0
click at [718, 428] on input "text" at bounding box center [783, 439] width 330 height 25
type input "4390KJ"
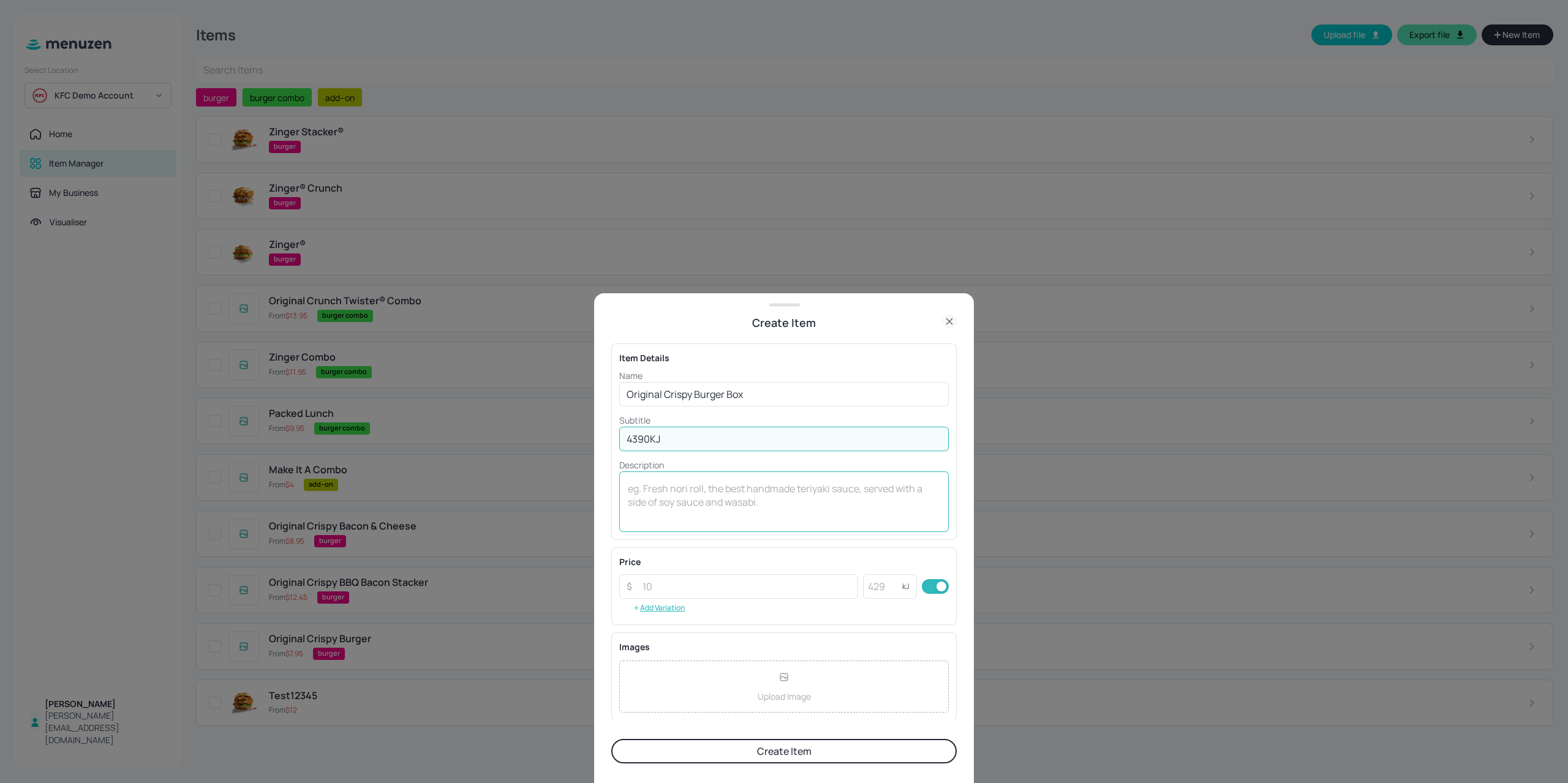
click at [694, 485] on textarea at bounding box center [783, 502] width 312 height 40
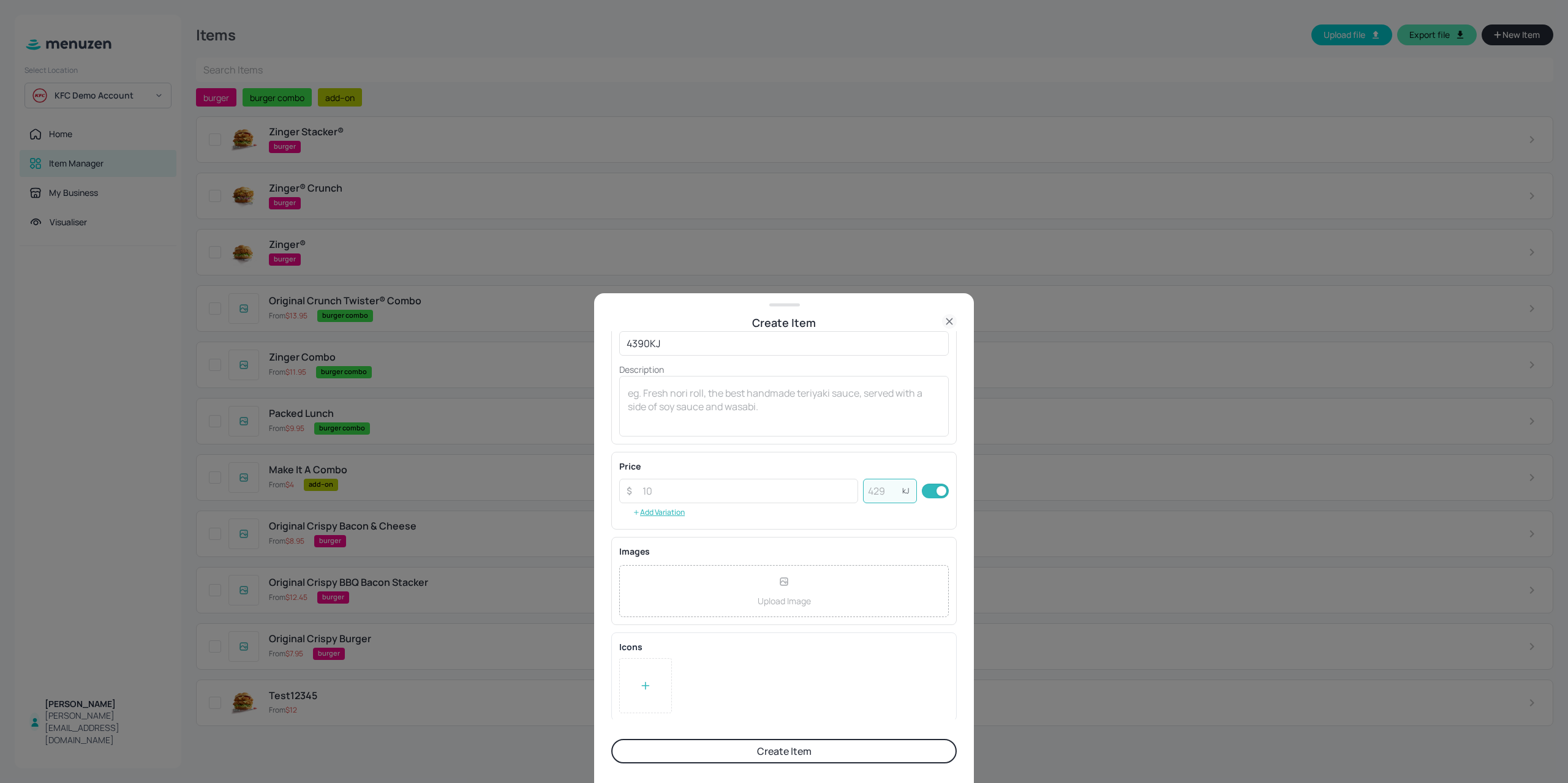
click at [888, 494] on input "number" at bounding box center [882, 491] width 39 height 25
type input "4390"
click at [713, 502] on div "Price ​ ​ 4390 kJ ​ Add Variation" at bounding box center [783, 491] width 330 height 62
click at [701, 485] on input "number" at bounding box center [746, 491] width 223 height 25
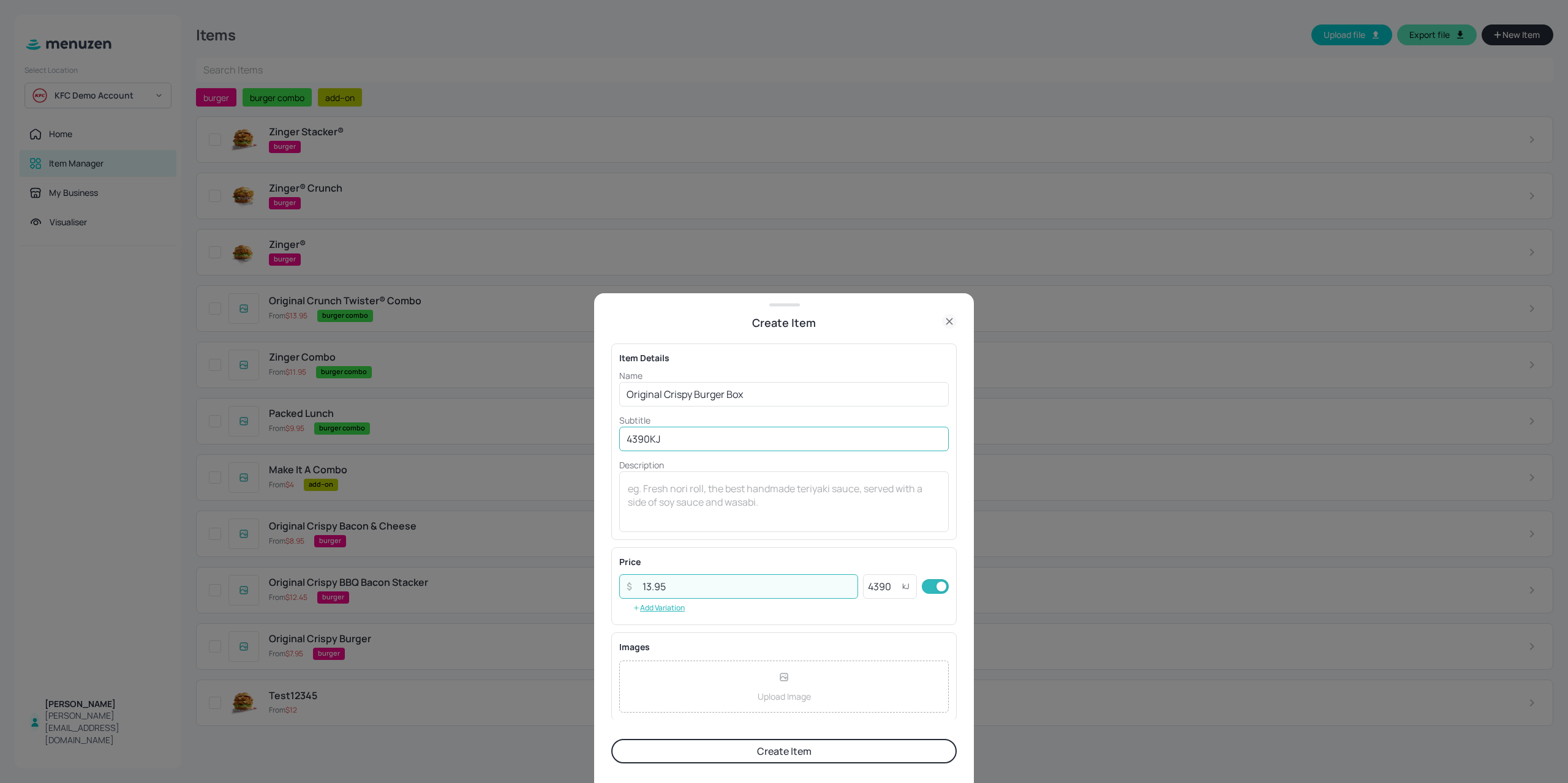
type input "13.95"
drag, startPoint x: 678, startPoint y: 439, endPoint x: 553, endPoint y: 441, distance: 125.0
click at [553, 441] on div "Create Item Item Details Name Original Crispy Burger Box ​ Subtitle 4390KJ ​ De…" at bounding box center [784, 391] width 1568 height 783
type input "1 Original"
click at [611, 739] on button "Create Item" at bounding box center [783, 751] width 346 height 25
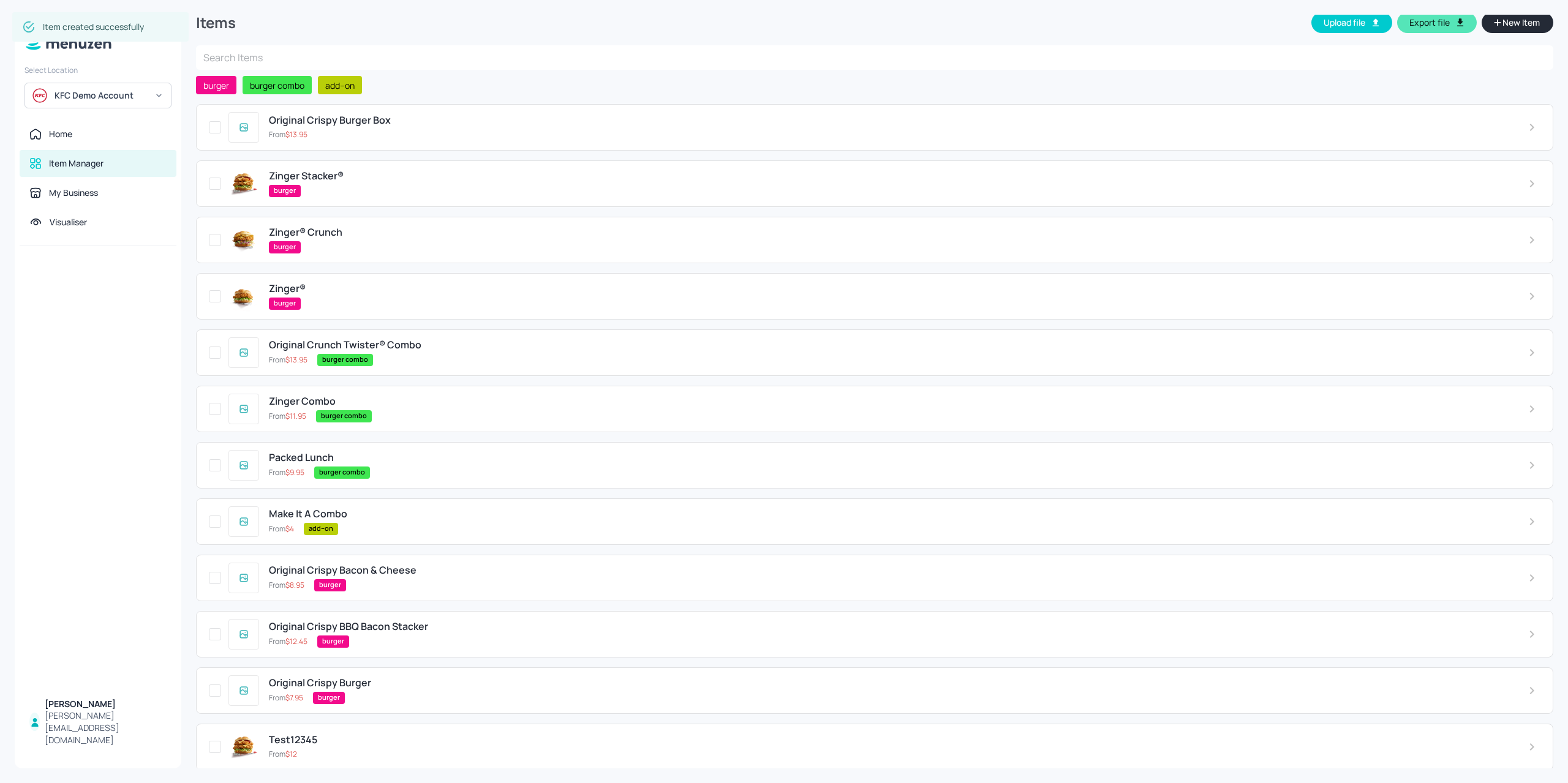
scroll to position [19, 0]
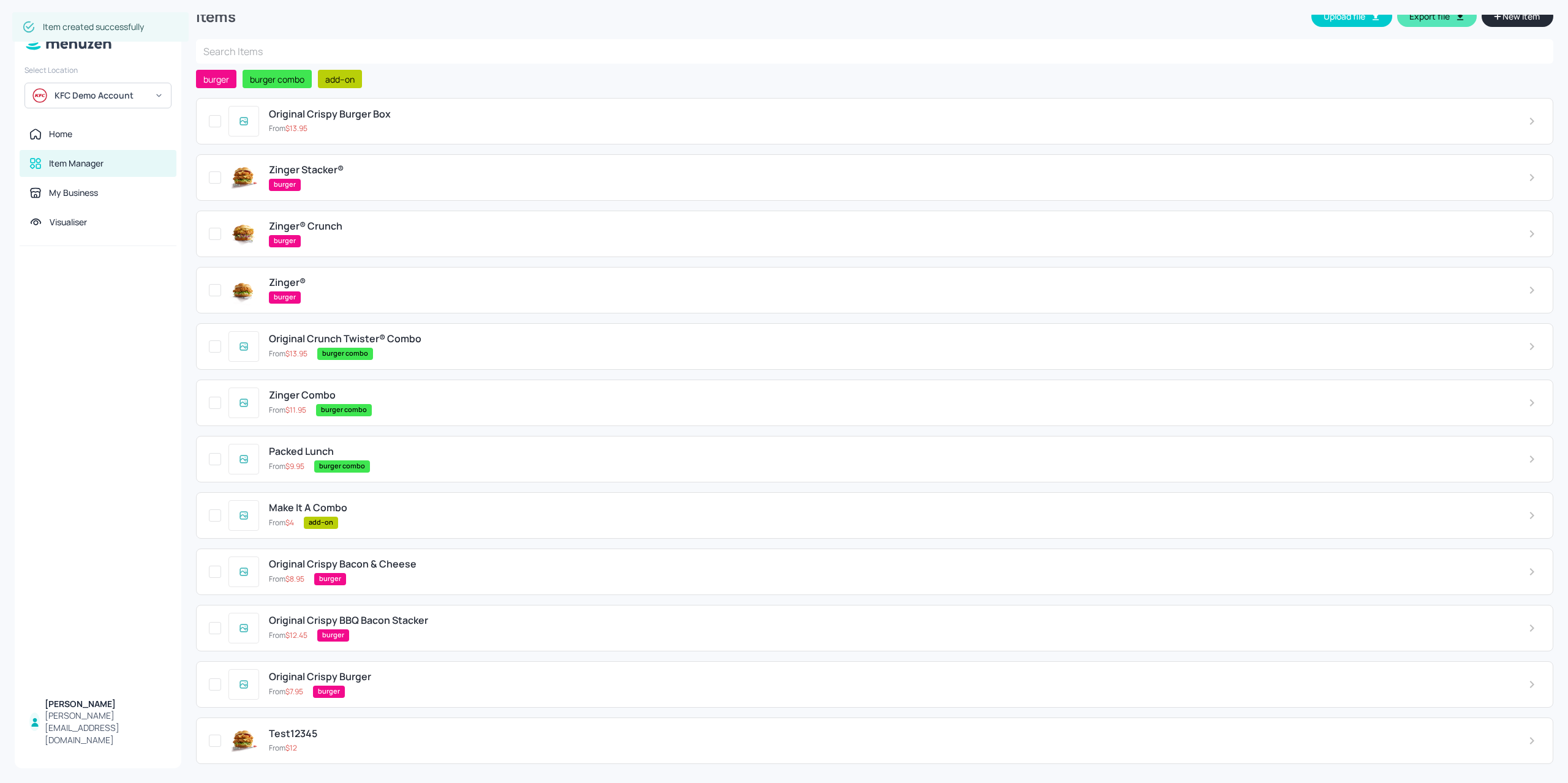
click at [398, 692] on div "burger" at bounding box center [910, 692] width 1195 height 12
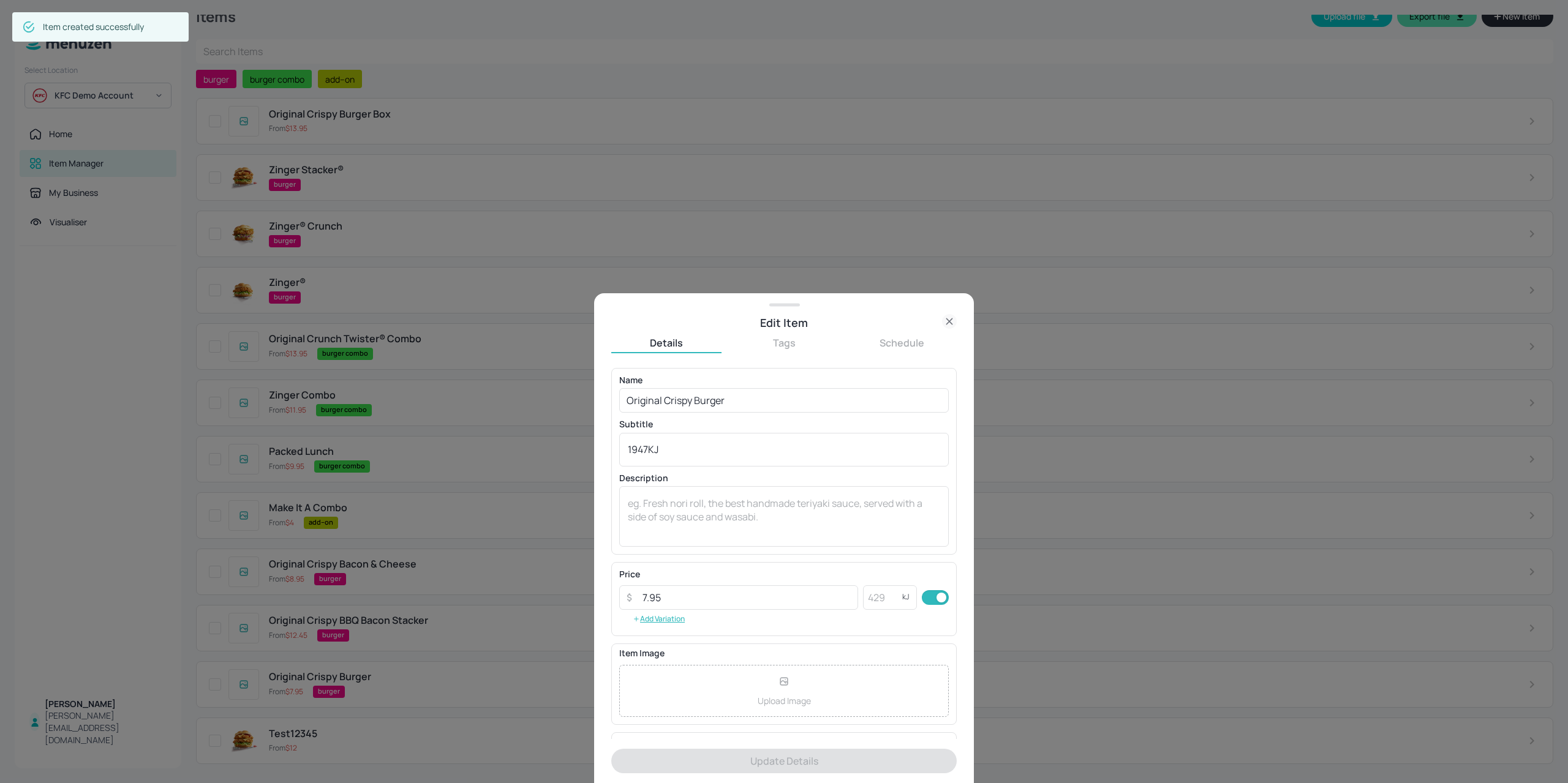
drag, startPoint x: 705, startPoint y: 450, endPoint x: 499, endPoint y: 456, distance: 206.1
click at [468, 451] on div "Edit Item Details Tags Schedule Name Original Crispy Burger ​ Subtitle 1947KJ x…" at bounding box center [784, 391] width 1568 height 783
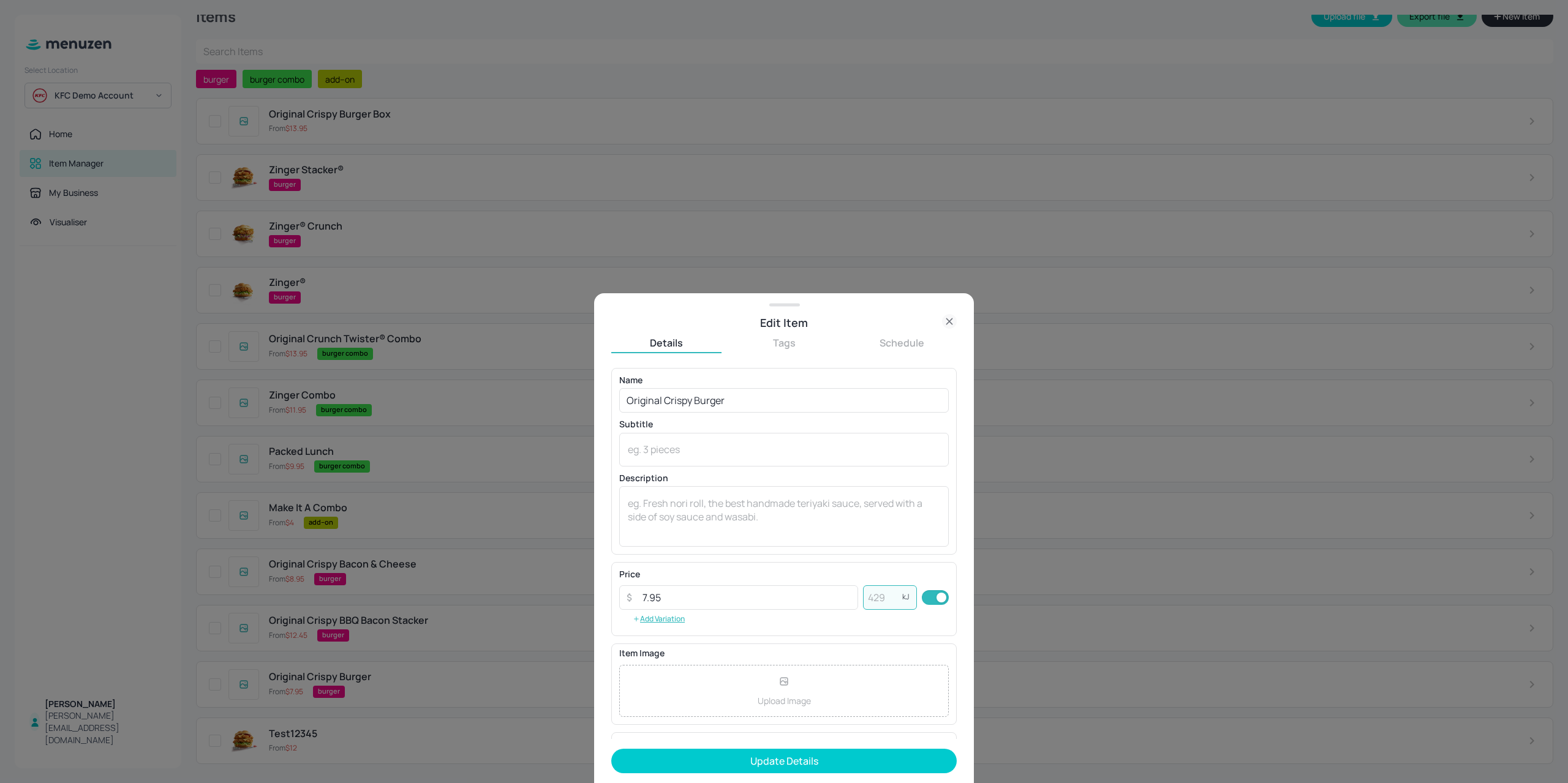
click at [886, 599] on input "number" at bounding box center [882, 598] width 39 height 25
paste input "1947"
type input "1947"
click at [611, 748] on button "Update Details" at bounding box center [783, 761] width 346 height 25
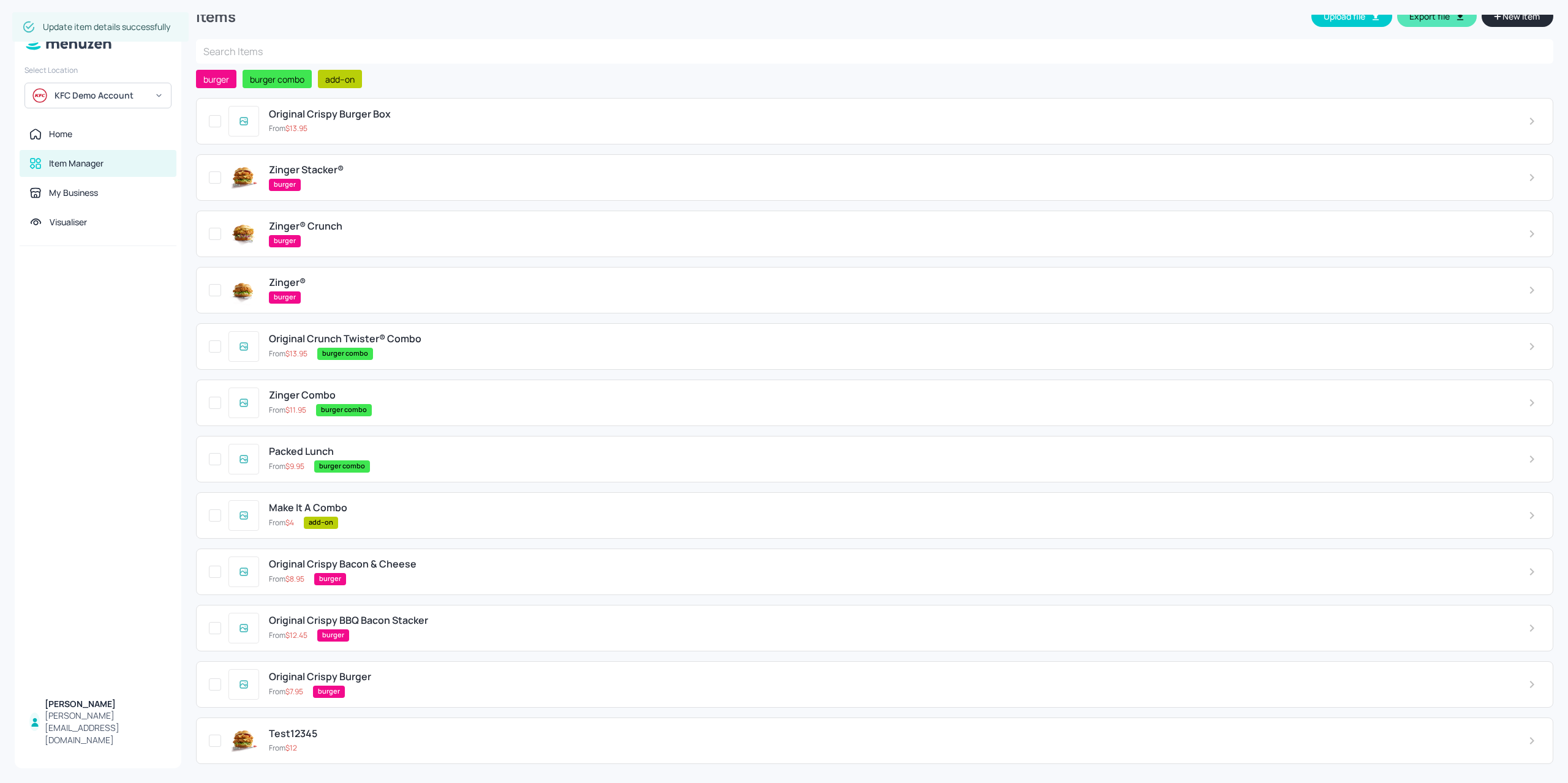
click at [411, 629] on div "burger" at bounding box center [913, 635] width 1191 height 12
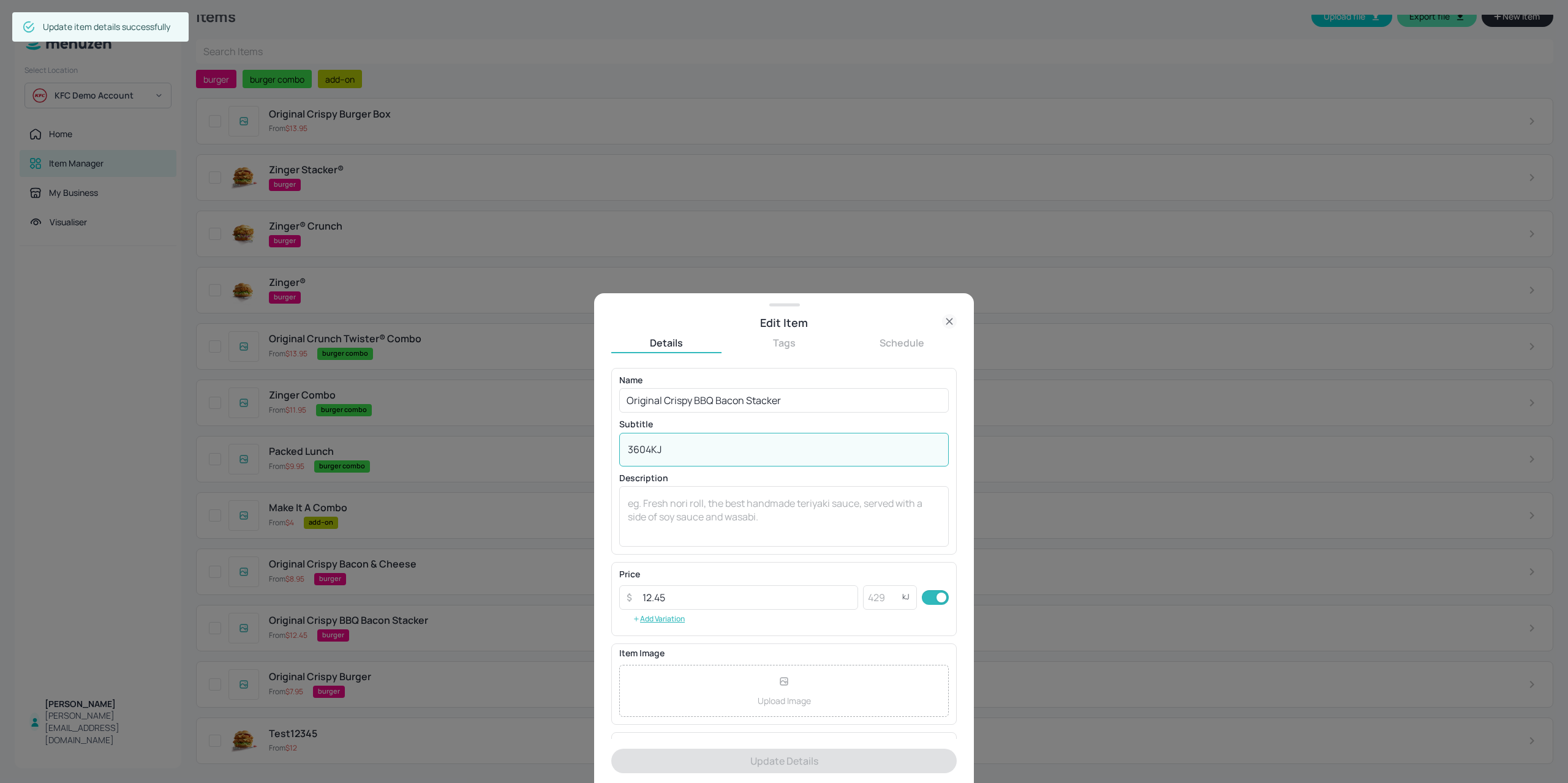
drag, startPoint x: 653, startPoint y: 453, endPoint x: 544, endPoint y: 451, distance: 109.0
click at [542, 451] on div "Edit Item Details Tags Schedule Name Original Crispy BBQ Bacon Stacker ​ Subtit…" at bounding box center [784, 391] width 1568 height 783
type textarea "KJ"
drag, startPoint x: 699, startPoint y: 449, endPoint x: 488, endPoint y: 467, distance: 211.8
click at [485, 466] on div "Edit Item Details Tags Schedule Name Original Crispy BBQ Bacon Stacker ​ Subtit…" at bounding box center [784, 391] width 1568 height 783
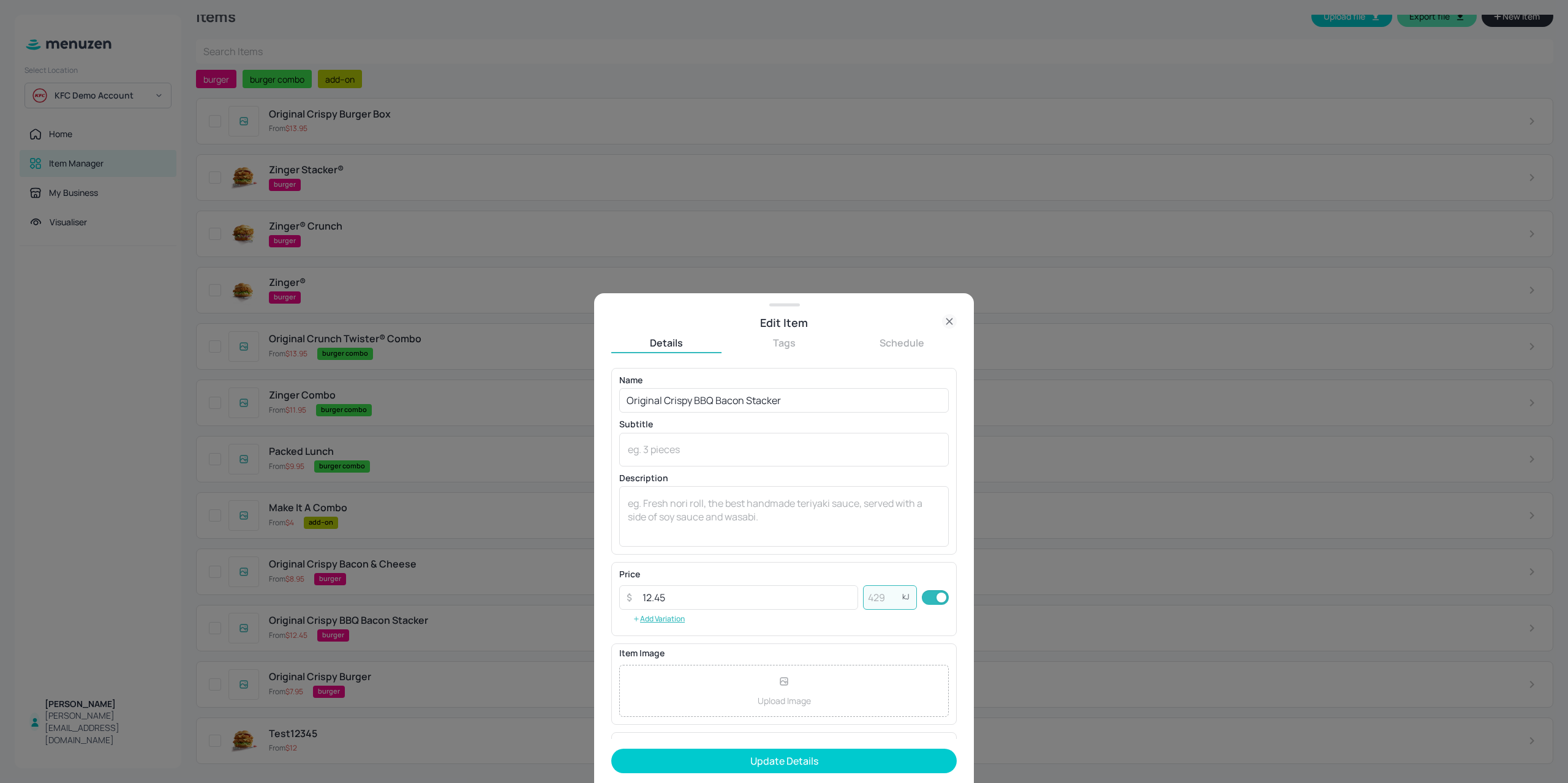
click at [882, 587] on input "number" at bounding box center [882, 598] width 39 height 25
paste input "3604"
type input "3604"
click at [829, 758] on button "Update Details" at bounding box center [783, 761] width 346 height 25
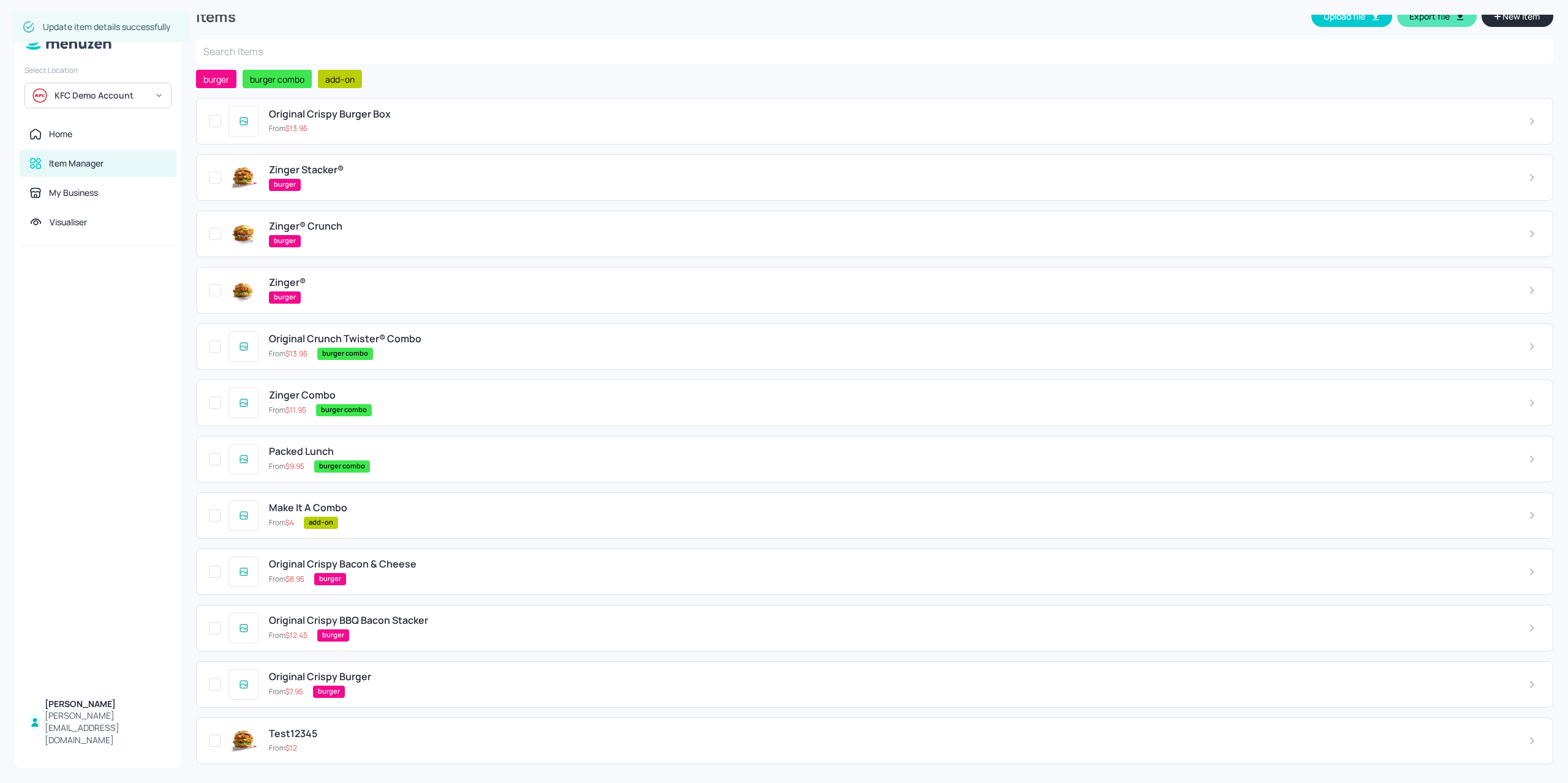
click at [394, 575] on div "burger" at bounding box center [911, 579] width 1194 height 12
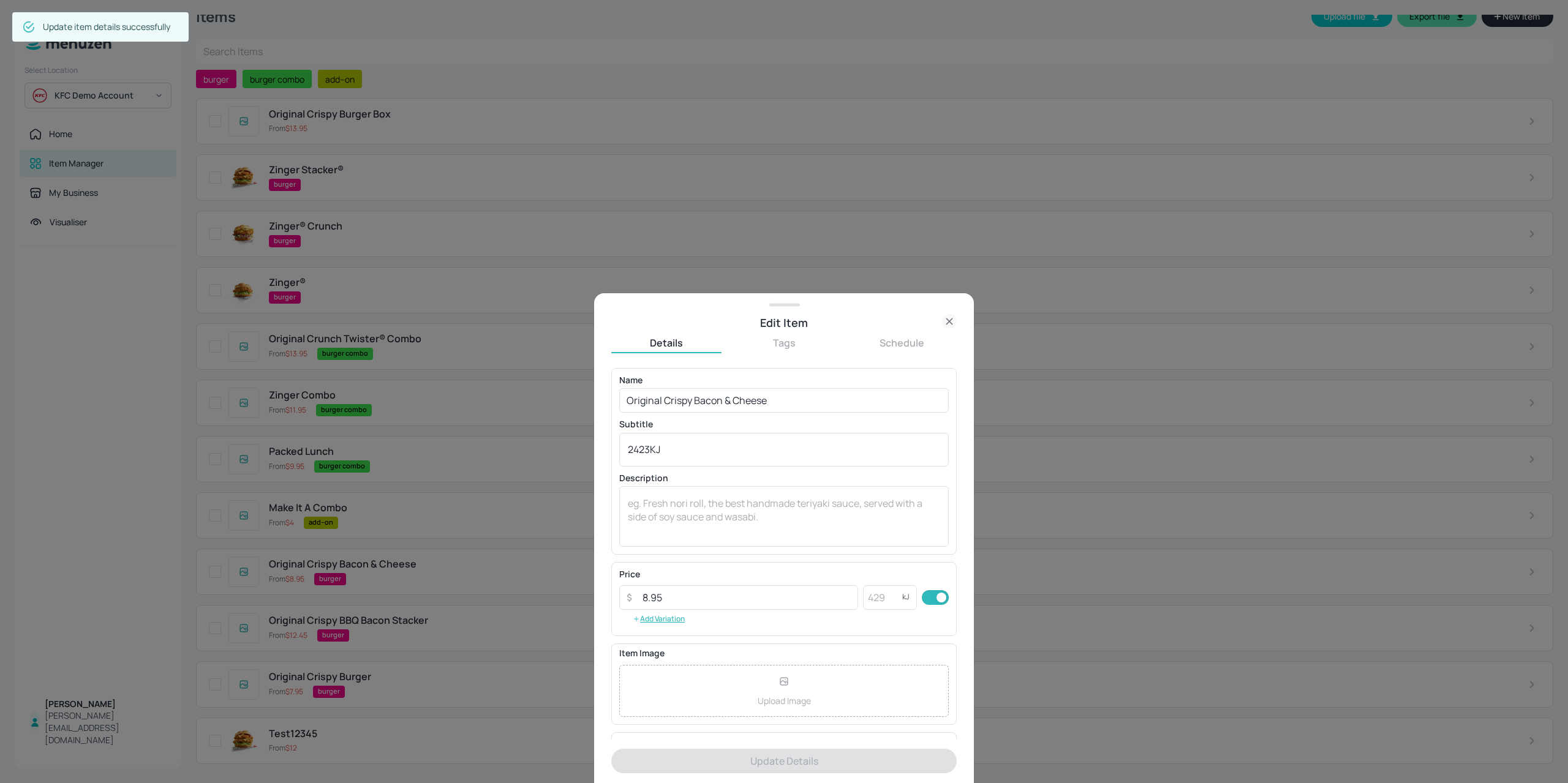
drag, startPoint x: 654, startPoint y: 457, endPoint x: 584, endPoint y: 457, distance: 70.0
click at [571, 457] on div "Edit Item Details Tags Schedule Name Original Crispy Bacon & Cheese ​ Subtitle …" at bounding box center [784, 391] width 1568 height 783
drag, startPoint x: 565, startPoint y: 452, endPoint x: 503, endPoint y: 451, distance: 62.0
click at [502, 451] on div "Edit Item Details Tags Schedule Name Original Crispy Bacon & Cheese ​ Subtitle …" at bounding box center [784, 391] width 1568 height 783
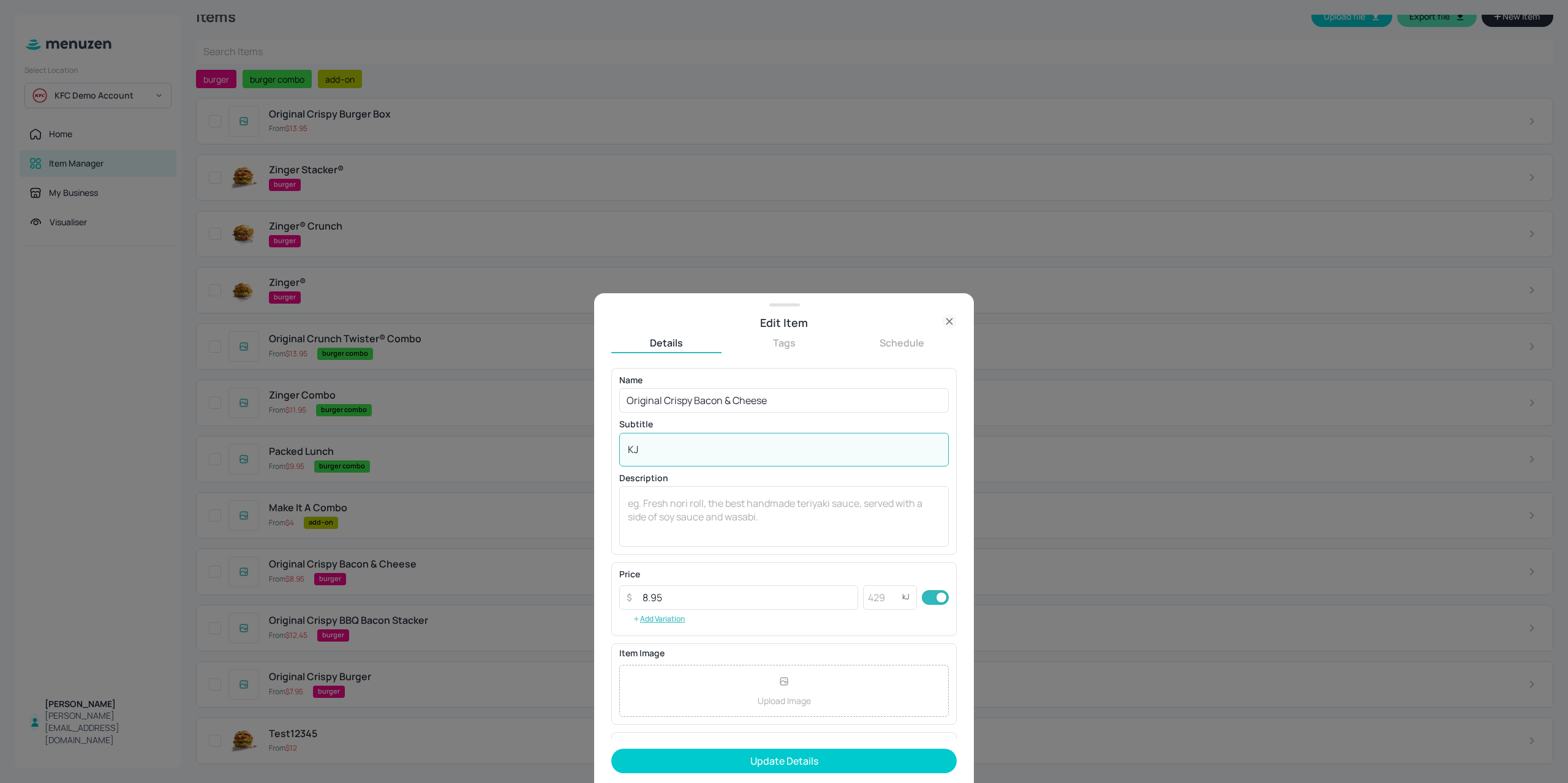
drag, startPoint x: 697, startPoint y: 460, endPoint x: 575, endPoint y: 459, distance: 122.0
click at [551, 462] on div "Edit Item Details Tags Schedule Name Original Crispy Bacon & Cheese ​ Subtitle …" at bounding box center [784, 391] width 1568 height 783
click at [670, 465] on div "KJ x ​" at bounding box center [783, 449] width 330 height 33
type textarea "K"
click at [667, 452] on textarea "K" at bounding box center [783, 449] width 312 height 14
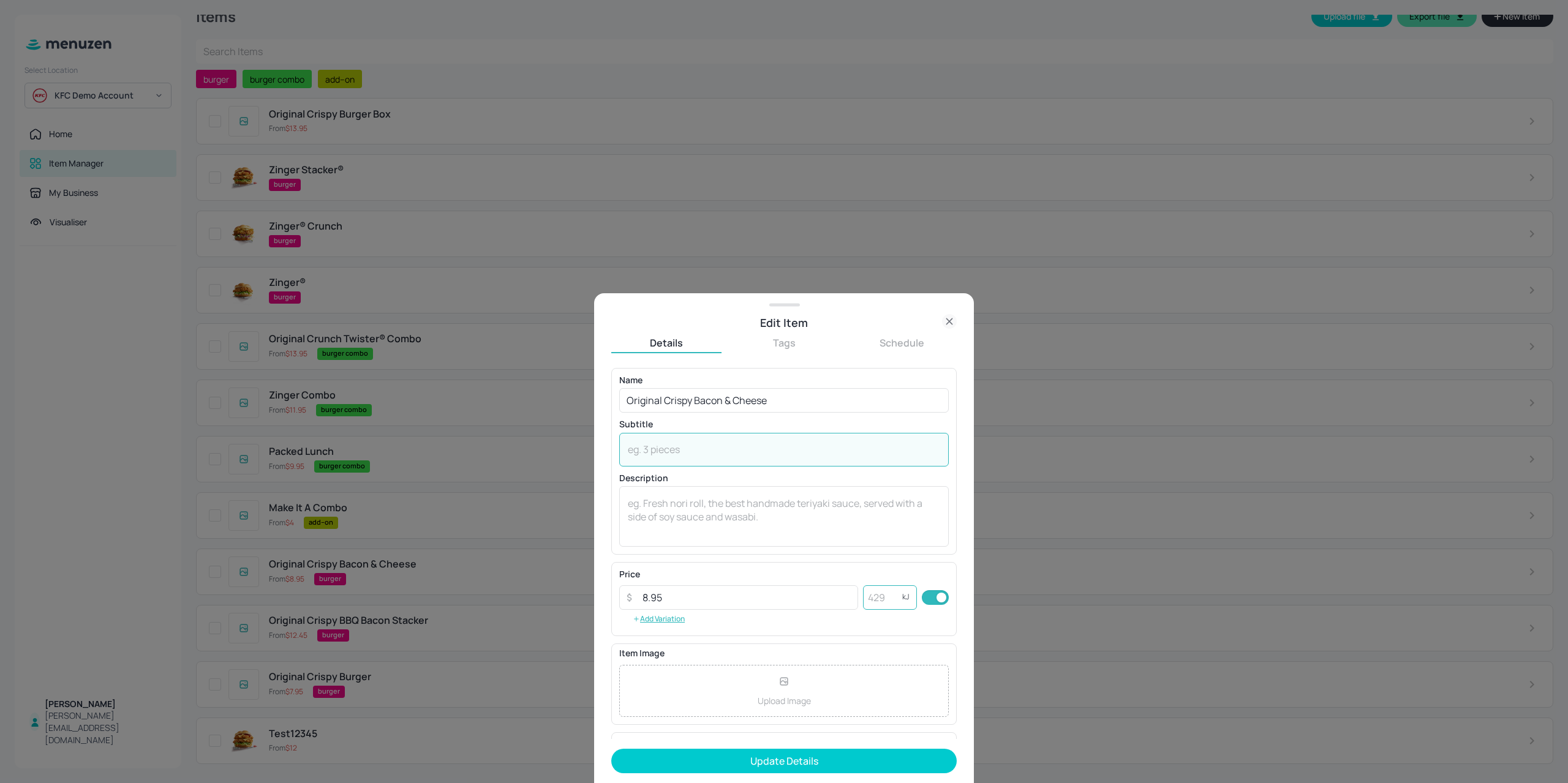
click at [866, 599] on input "number" at bounding box center [882, 598] width 39 height 25
paste input "2423"
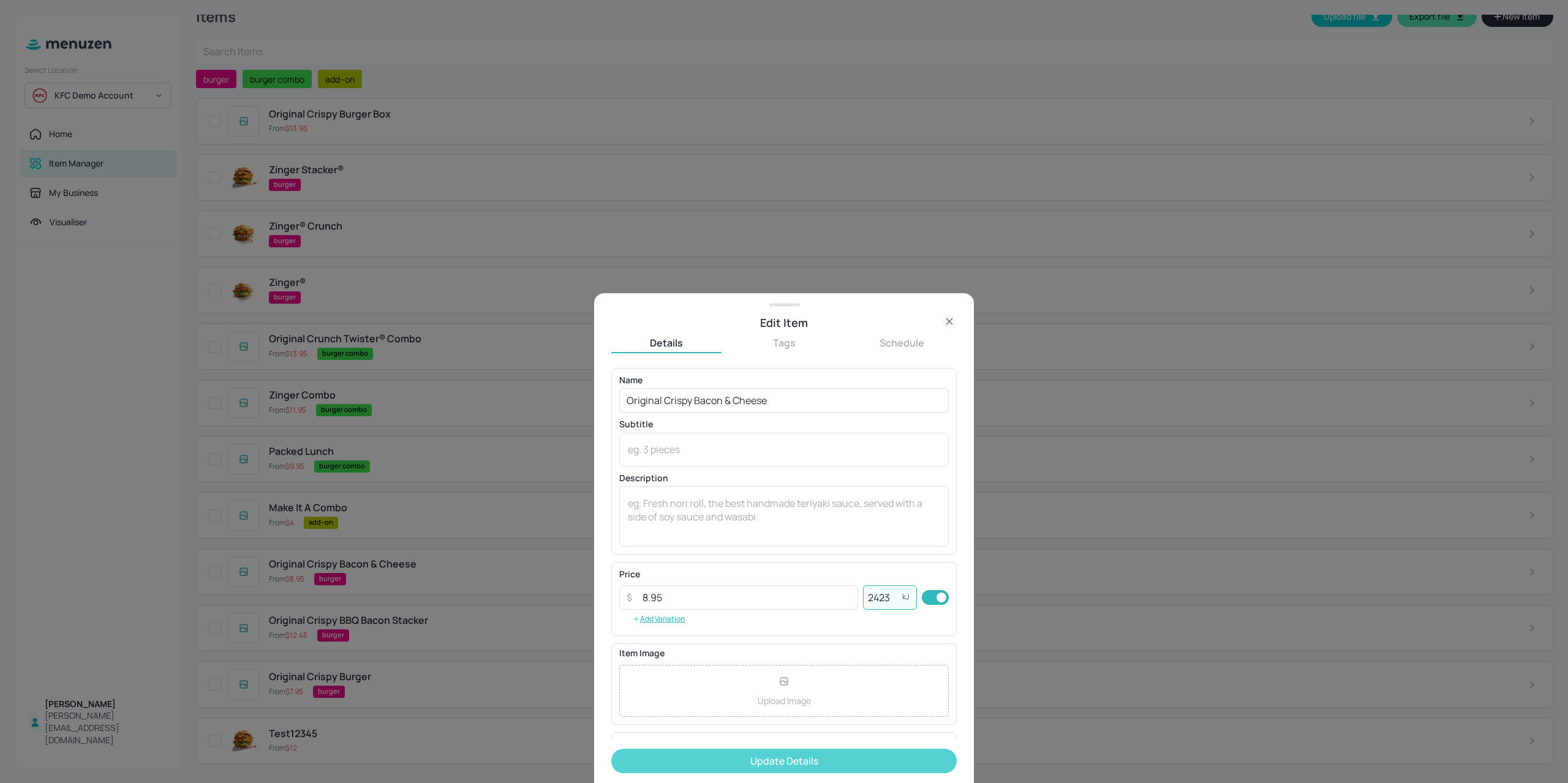
type input "2423"
click at [815, 758] on button "Update Details" at bounding box center [783, 761] width 346 height 25
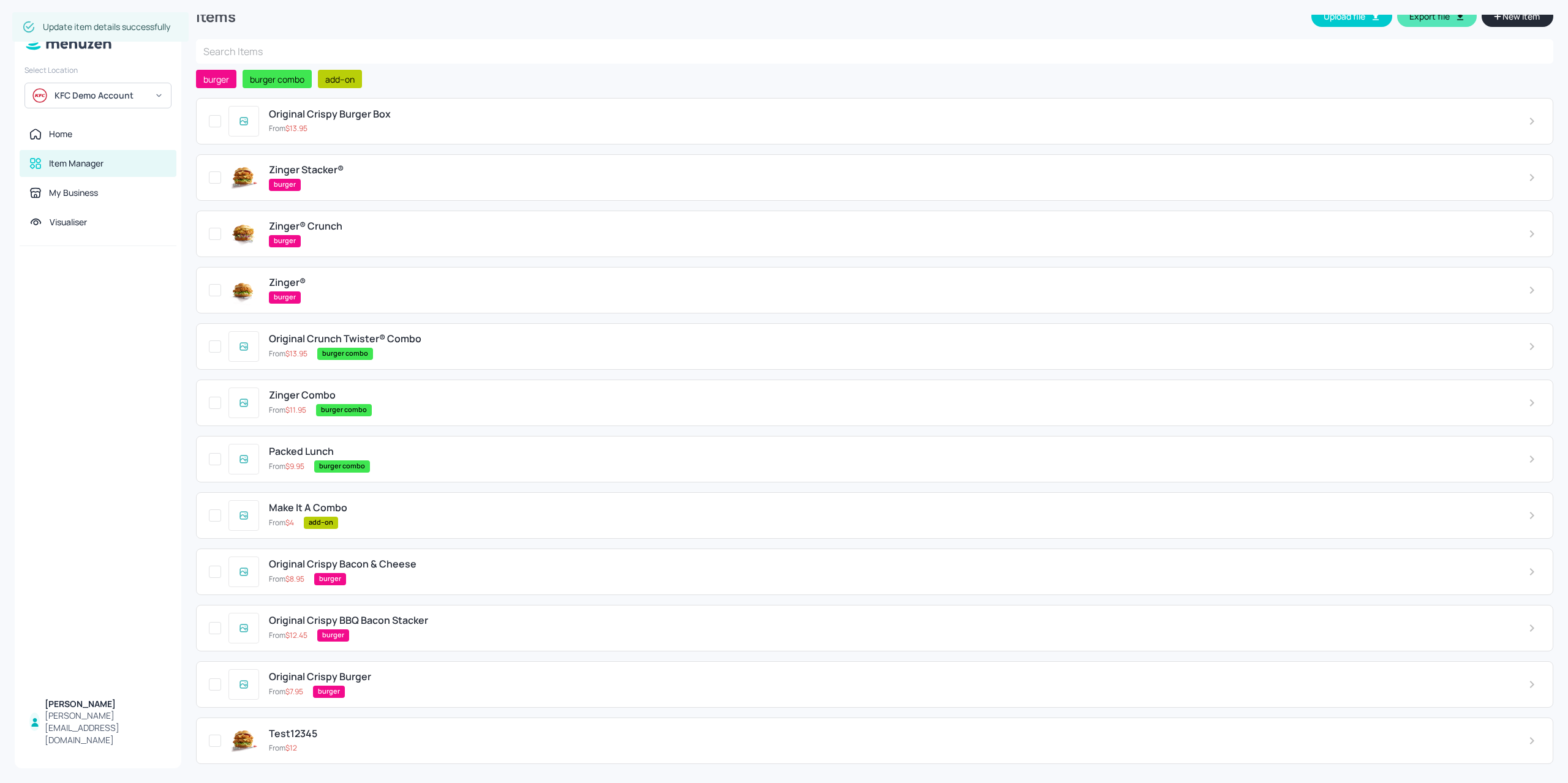
click at [372, 518] on div "add--on" at bounding box center [906, 523] width 1204 height 12
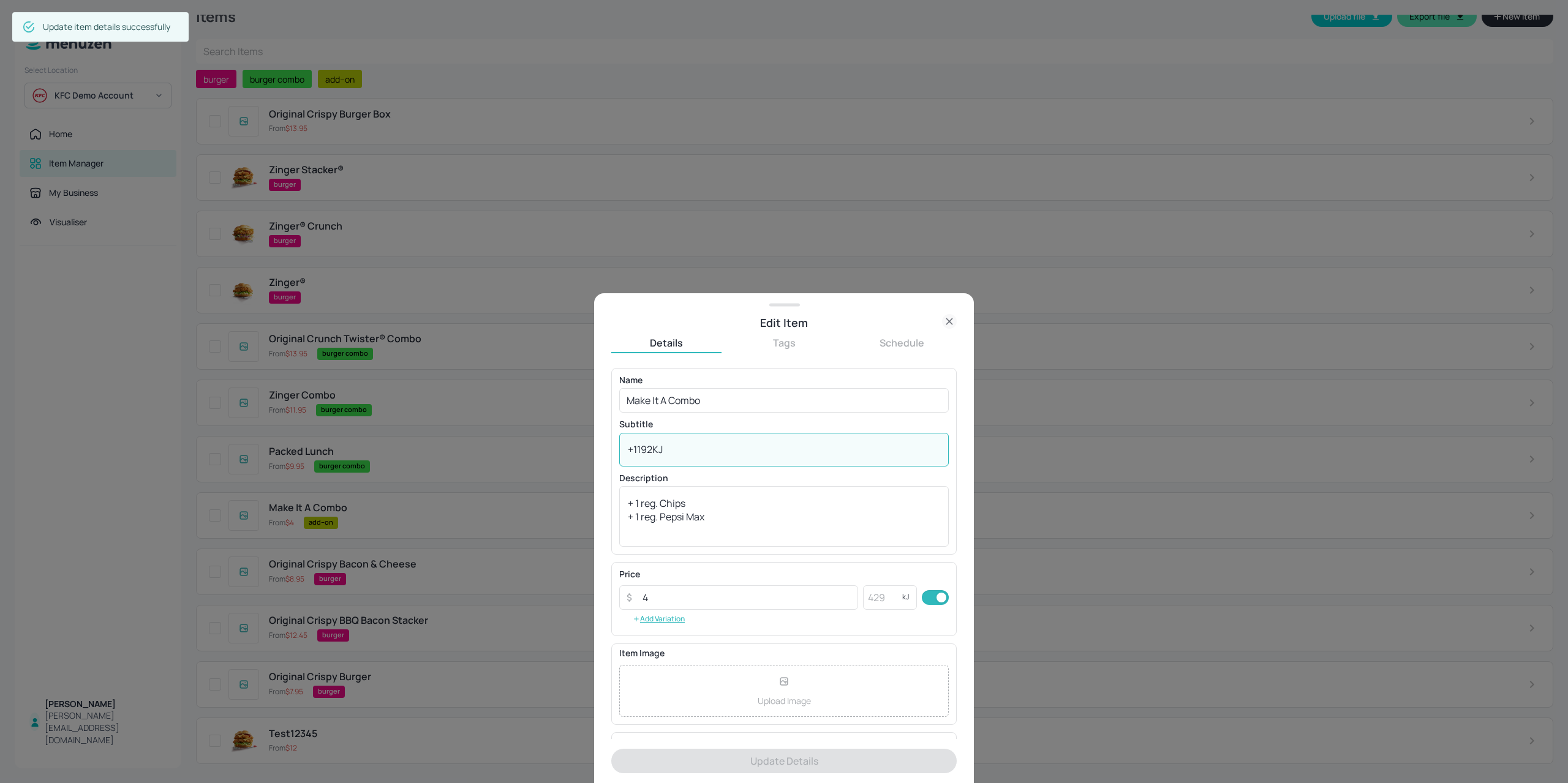
drag, startPoint x: 667, startPoint y: 449, endPoint x: 574, endPoint y: 451, distance: 93.0
click at [573, 451] on div "Edit Item Details Tags Schedule Name Make It A Combo ​ Subtitle +1192KJ x ​ Des…" at bounding box center [784, 391] width 1568 height 783
click at [634, 453] on textarea "+1192KJ" at bounding box center [783, 449] width 312 height 14
drag, startPoint x: 631, startPoint y: 449, endPoint x: 652, endPoint y: 454, distance: 21.6
click at [652, 454] on textarea "+1192KJ" at bounding box center [783, 449] width 312 height 14
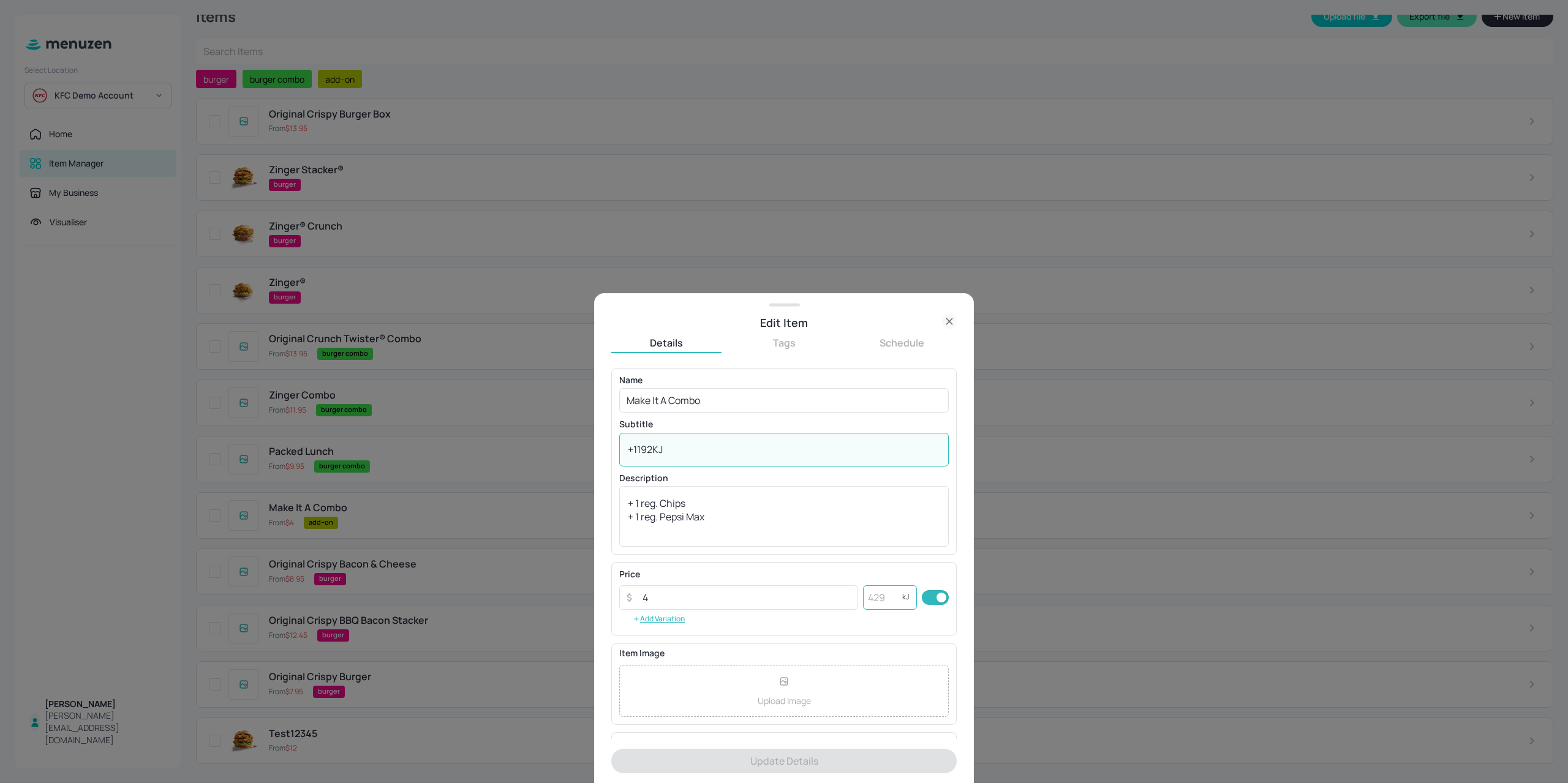
click at [879, 607] on input "number" at bounding box center [882, 598] width 39 height 25
paste input "1192"
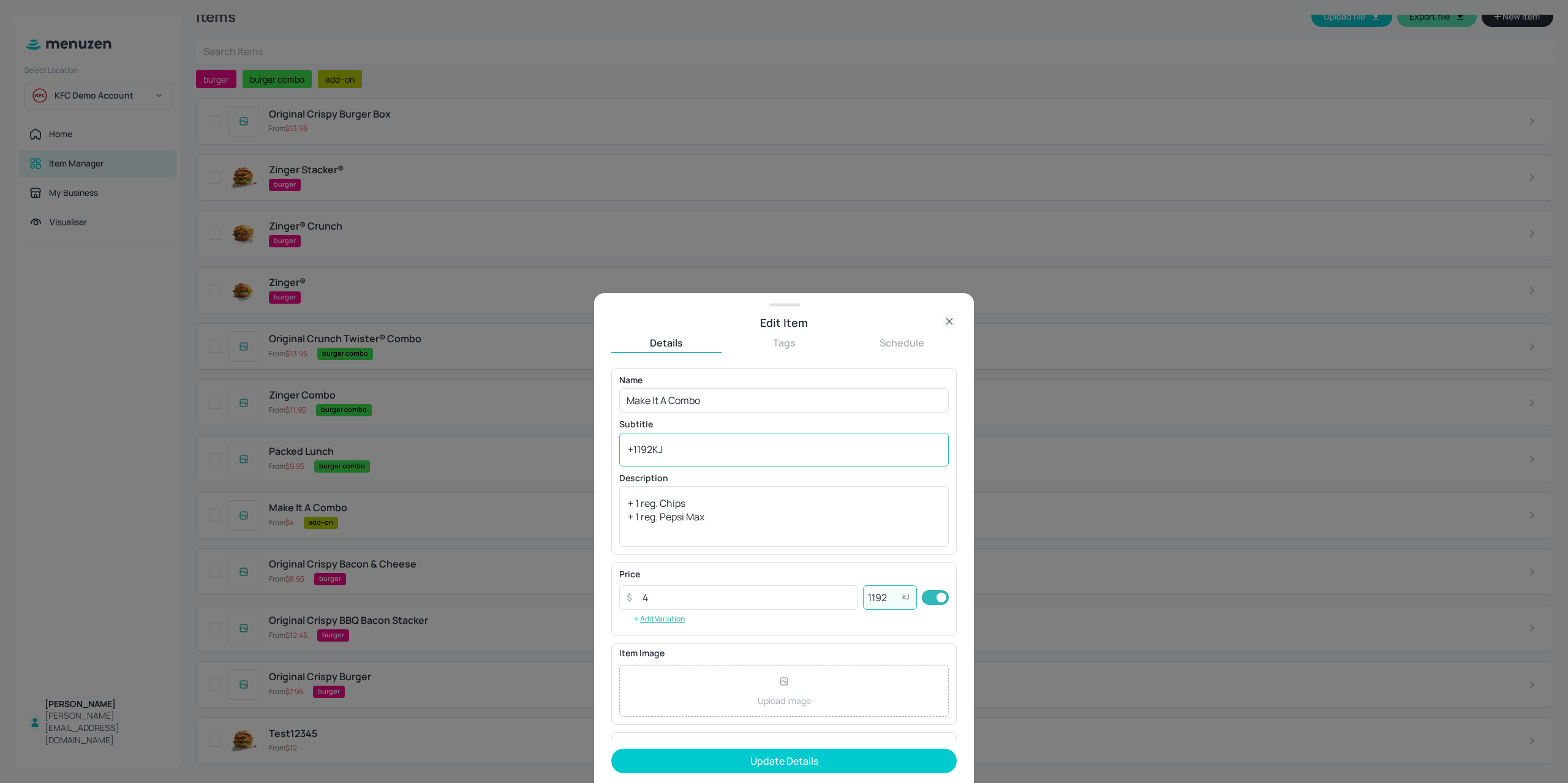
type input "1192"
drag, startPoint x: 723, startPoint y: 455, endPoint x: 538, endPoint y: 463, distance: 185.2
click at [539, 462] on div "Edit Item Details Tags Schedule Name Make It A Combo ​ Subtitle +1192KJ x ​ Des…" at bounding box center [784, 391] width 1568 height 783
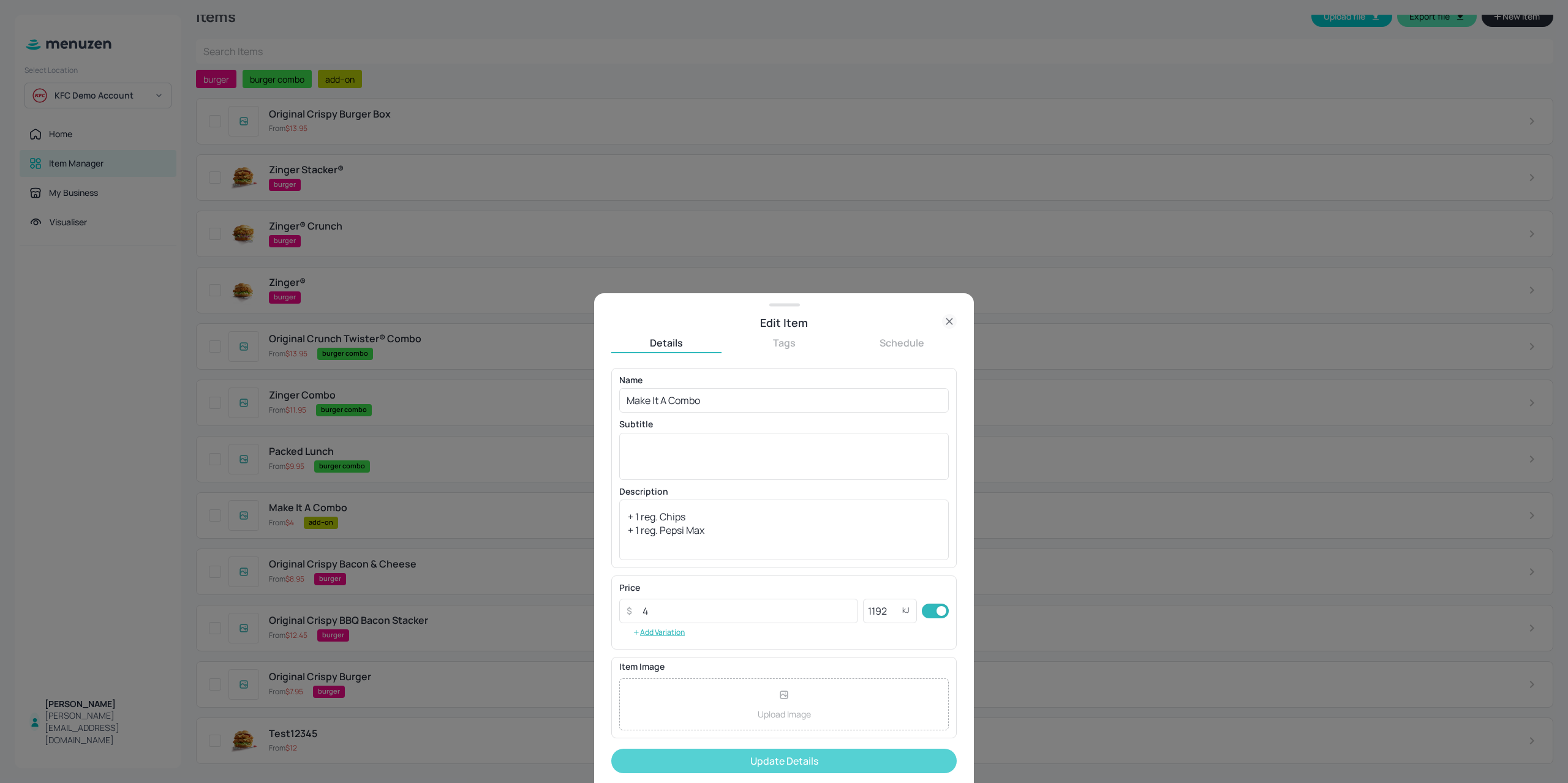
click at [765, 755] on button "Update Details" at bounding box center [783, 761] width 346 height 25
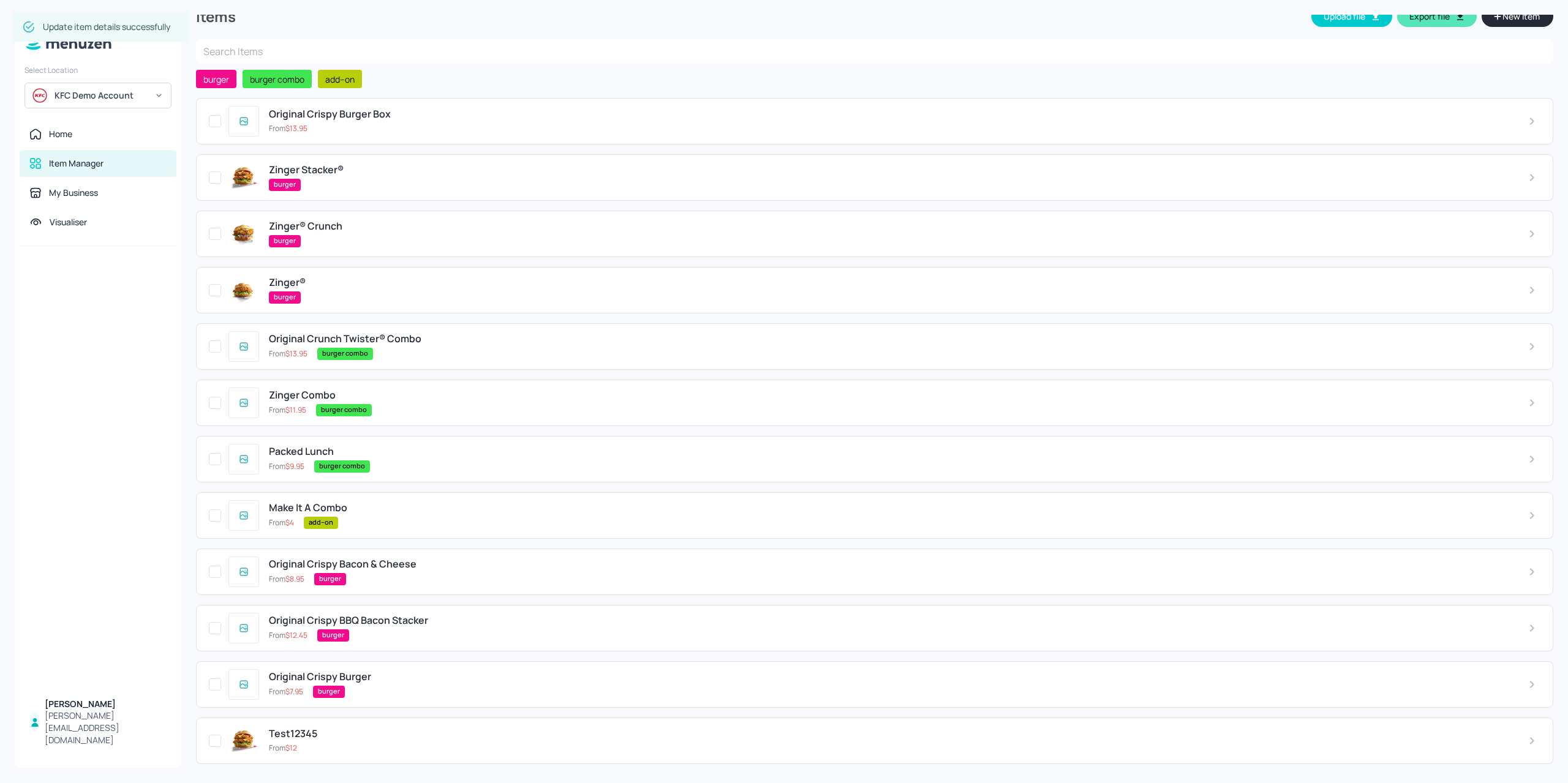
click at [387, 442] on div "Packed Lunch From $ 9.95 burger combo" at bounding box center [874, 459] width 1357 height 46
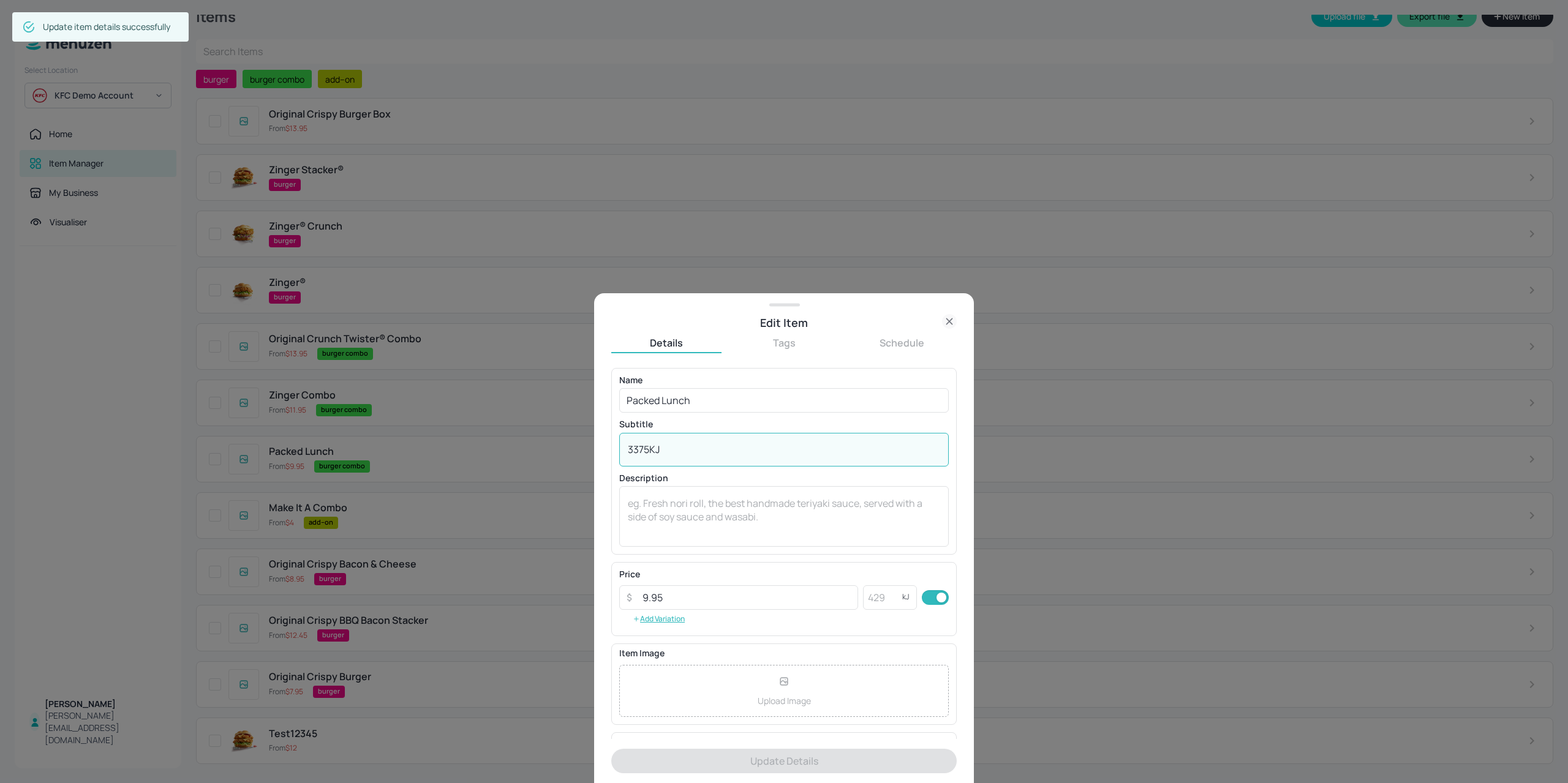
drag, startPoint x: 648, startPoint y: 449, endPoint x: 592, endPoint y: 446, distance: 56.1
click at [592, 446] on div "Edit Item Details Tags Schedule Name Packed Lunch ​ Subtitle 3375KJ x ​ Descrip…" at bounding box center [784, 391] width 1568 height 783
click at [879, 600] on input "number" at bounding box center [882, 598] width 39 height 25
paste input "3375"
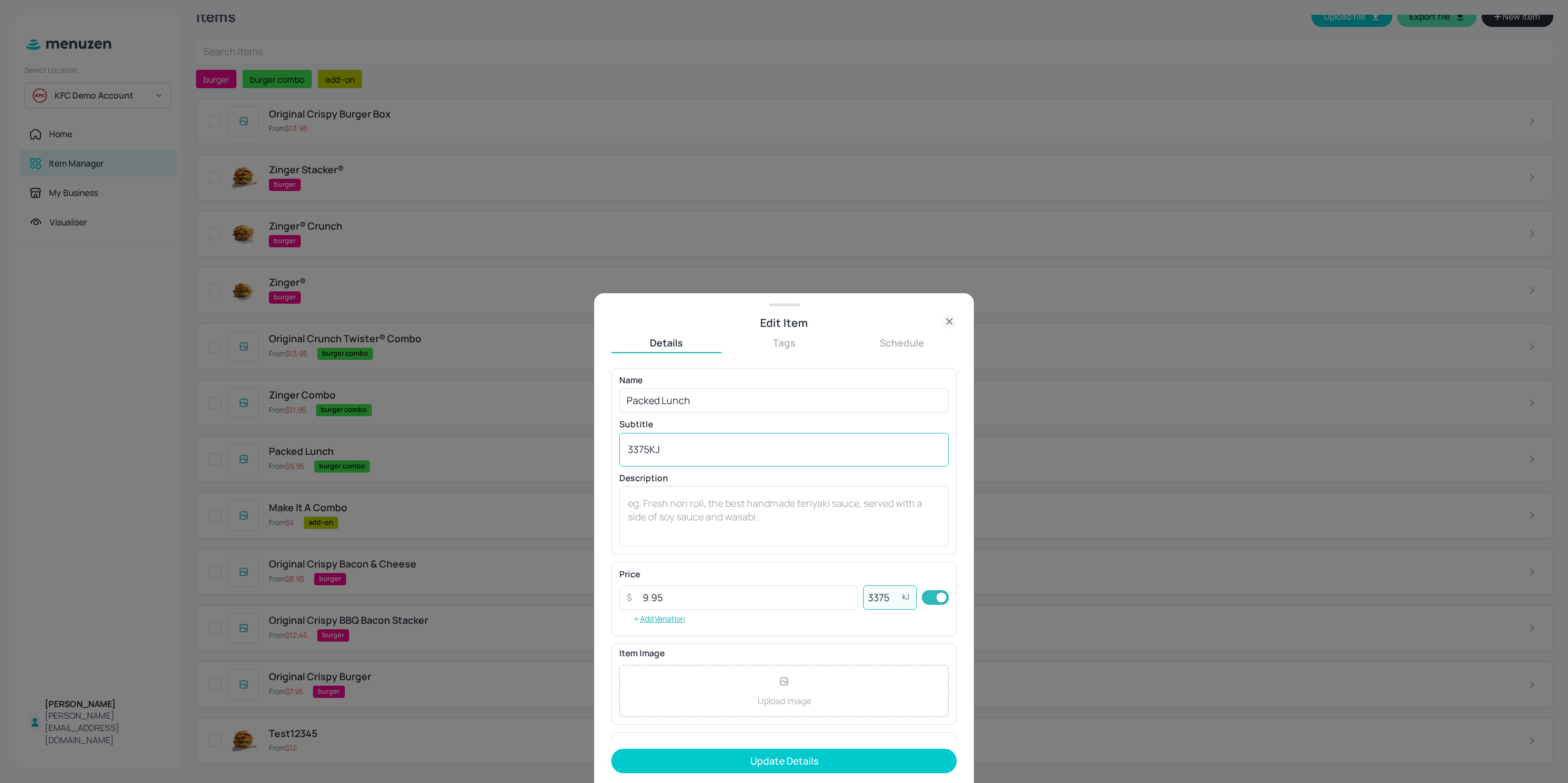
type input "3375"
drag, startPoint x: 691, startPoint y: 459, endPoint x: 542, endPoint y: 467, distance: 149.2
click at [542, 467] on div "Edit Item Details Tags Schedule Name Packed Lunch ​ Subtitle 3375KJ x ​ Descrip…" at bounding box center [784, 391] width 1568 height 783
drag, startPoint x: 689, startPoint y: 455, endPoint x: 524, endPoint y: 467, distance: 165.4
click at [522, 465] on div "Edit Item Details Tags Schedule Name Packed Lunch ​ Subtitle 3375KJ x ​ Descrip…" at bounding box center [784, 391] width 1568 height 783
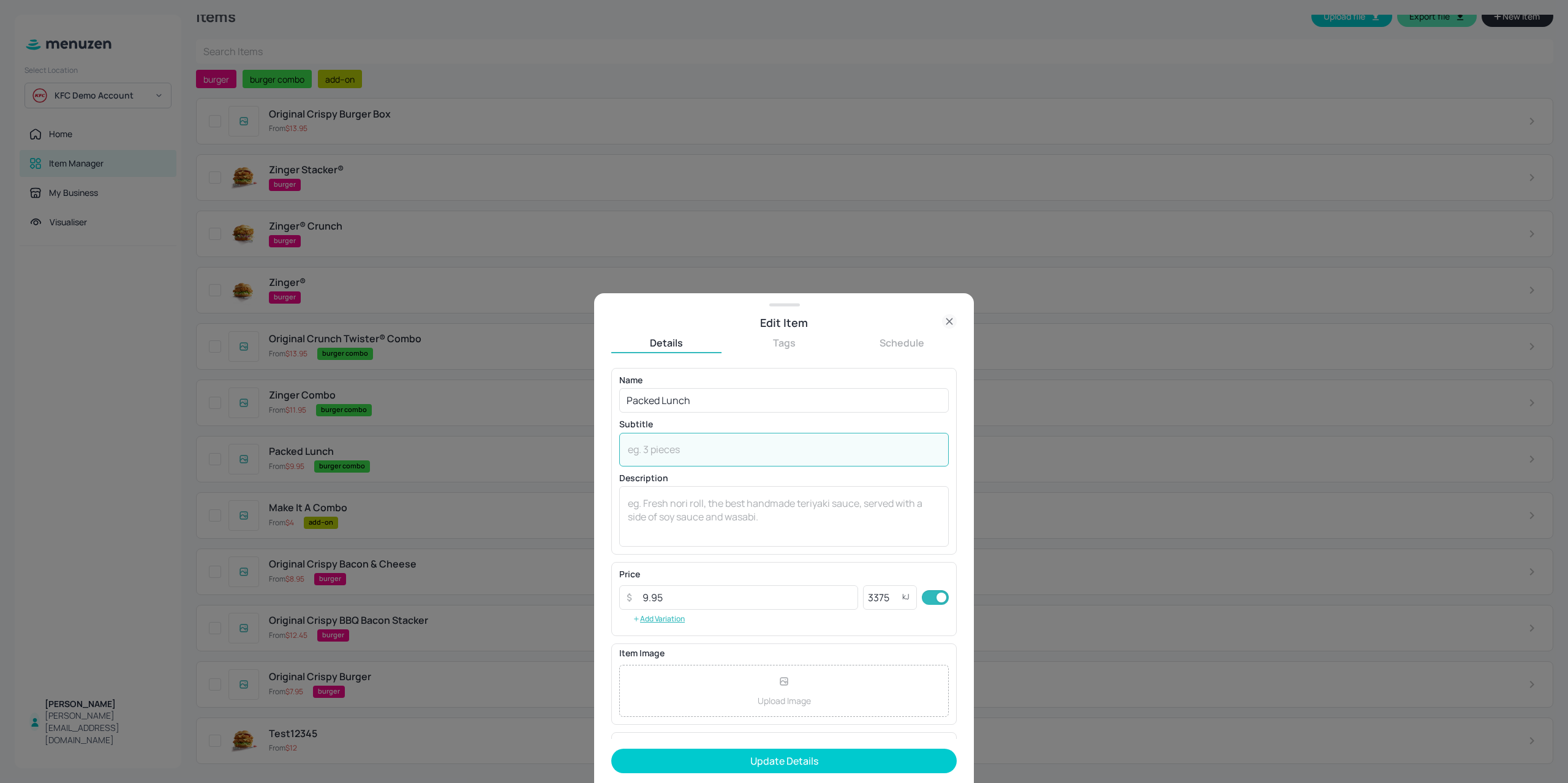
click at [754, 762] on button "Update Details" at bounding box center [783, 761] width 346 height 25
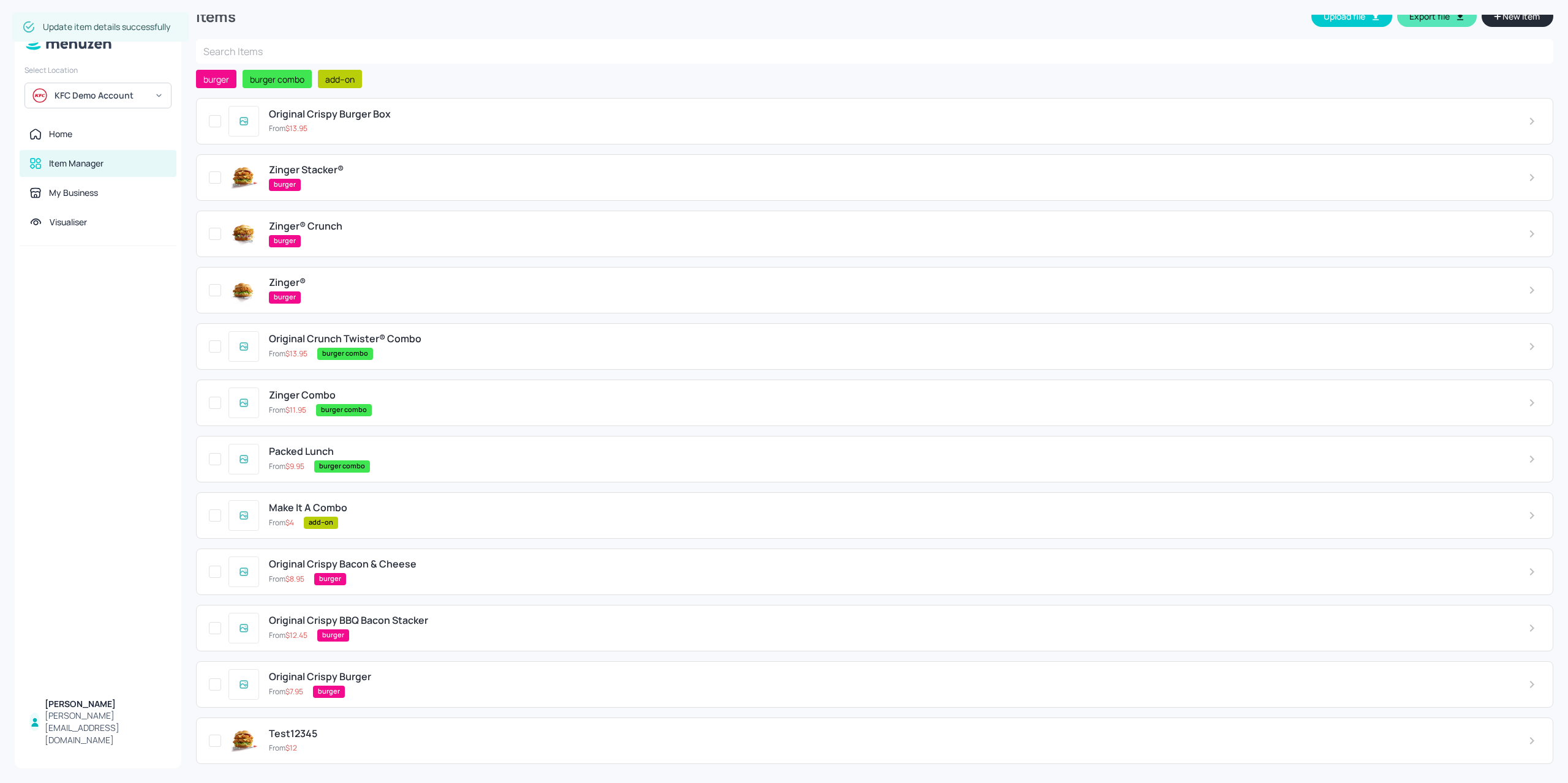
click at [408, 416] on div "Zinger Combo From $ 11.95 burger combo" at bounding box center [874, 402] width 1357 height 46
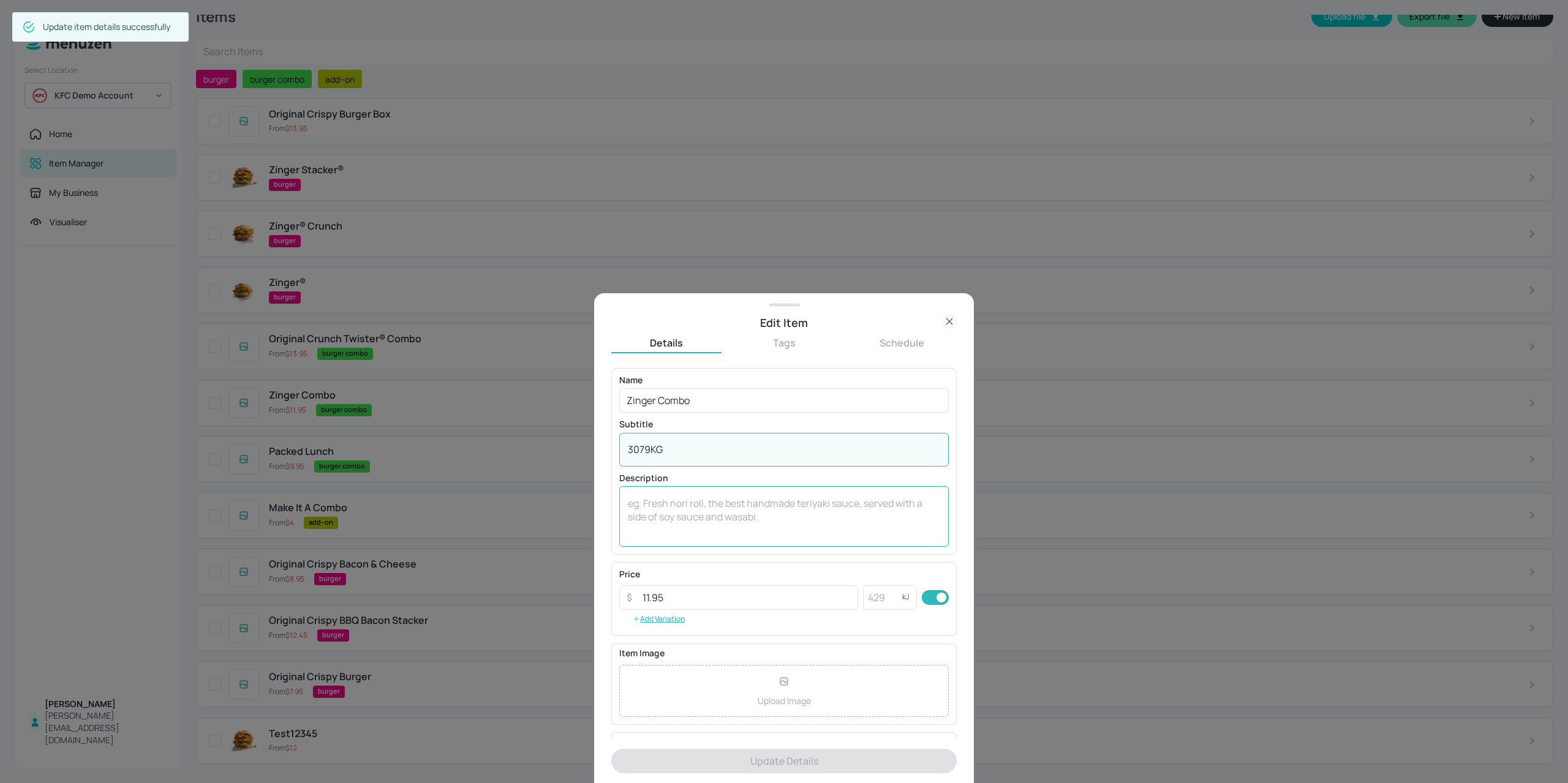
drag, startPoint x: 652, startPoint y: 449, endPoint x: 642, endPoint y: 486, distance: 38.3
click at [578, 447] on div "Edit Item Details Tags Schedule Name Zinger Combo ​ Subtitle 3079KG x ​ Descrip…" at bounding box center [784, 391] width 1568 height 783
type textarea "KG"
drag, startPoint x: 514, startPoint y: 452, endPoint x: 521, endPoint y: 451, distance: 7.1
click at [513, 452] on div "Edit Item Details Tags Schedule Name Zinger Combo ​ Subtitle KG x ​ Description…" at bounding box center [784, 391] width 1568 height 783
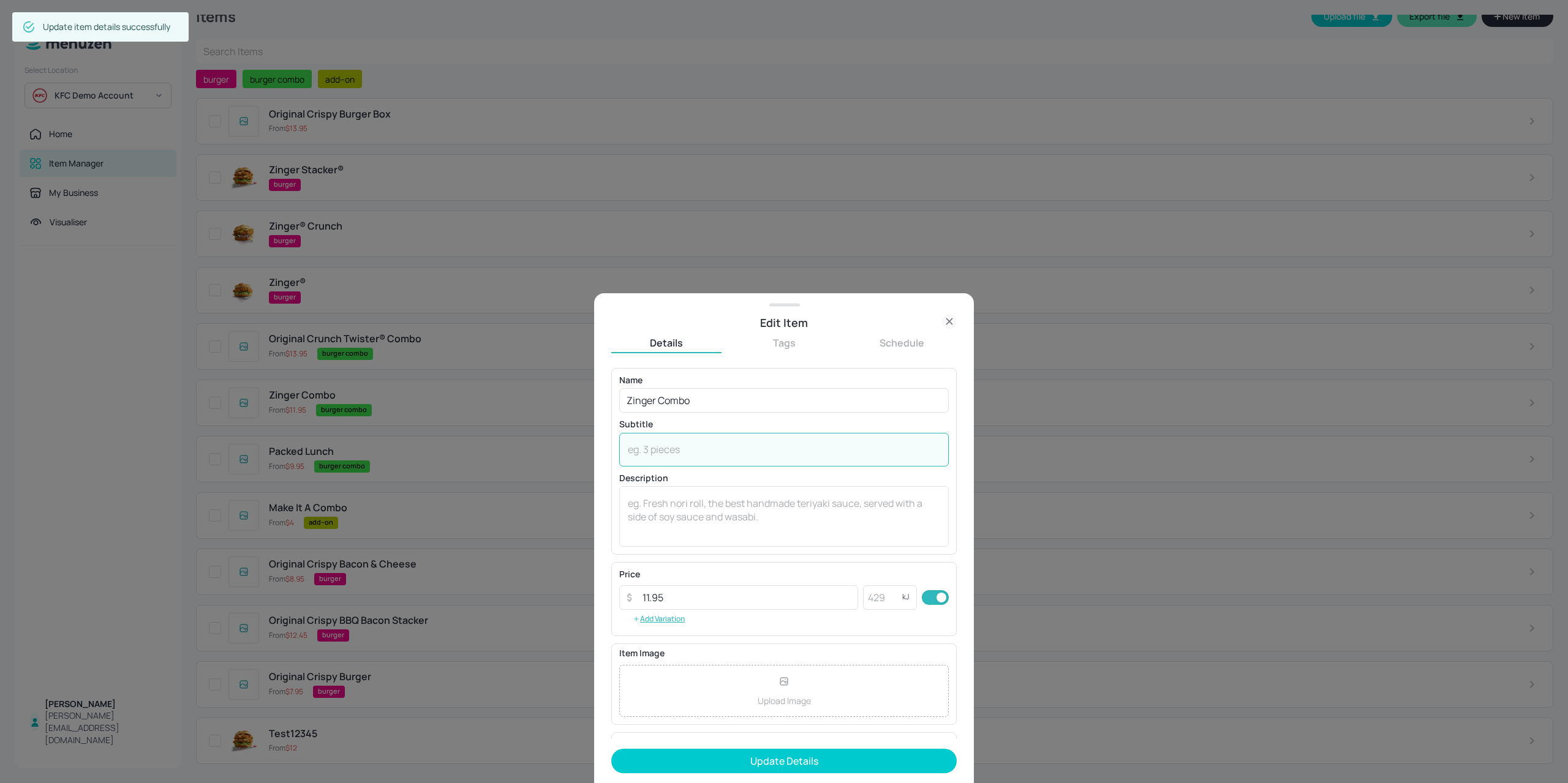
click at [859, 598] on div "​ 11.95 ​ kJ ​" at bounding box center [783, 598] width 330 height 25
click at [871, 598] on input "number" at bounding box center [882, 598] width 39 height 25
paste input "3079"
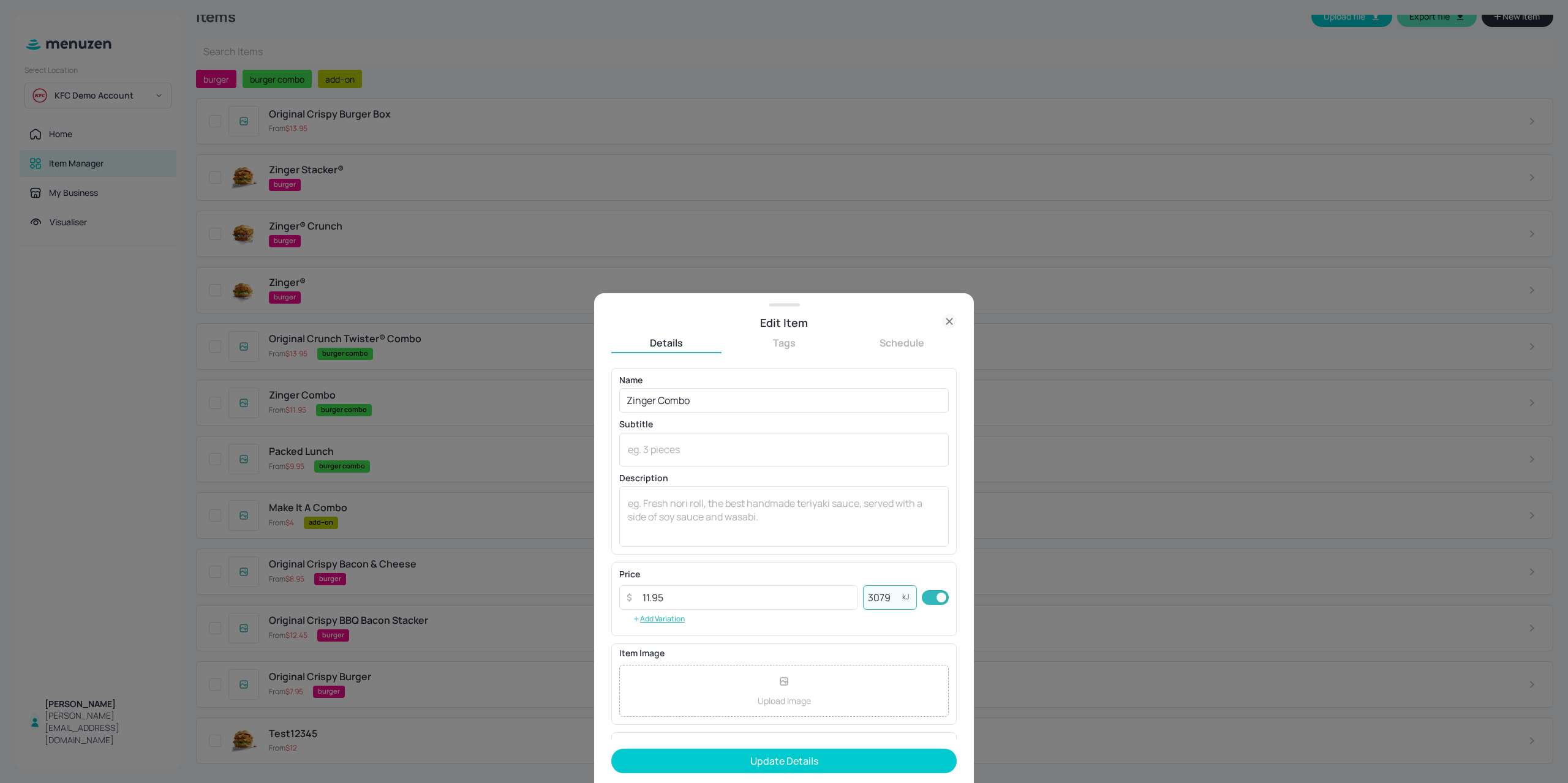
type input "3079"
click at [820, 746] on form "Name Zinger Combo ​ Subtitle x ​ Description x ​ Price ​ 11.95 ​ 3079 kJ ​ Add …" at bounding box center [783, 575] width 346 height 415
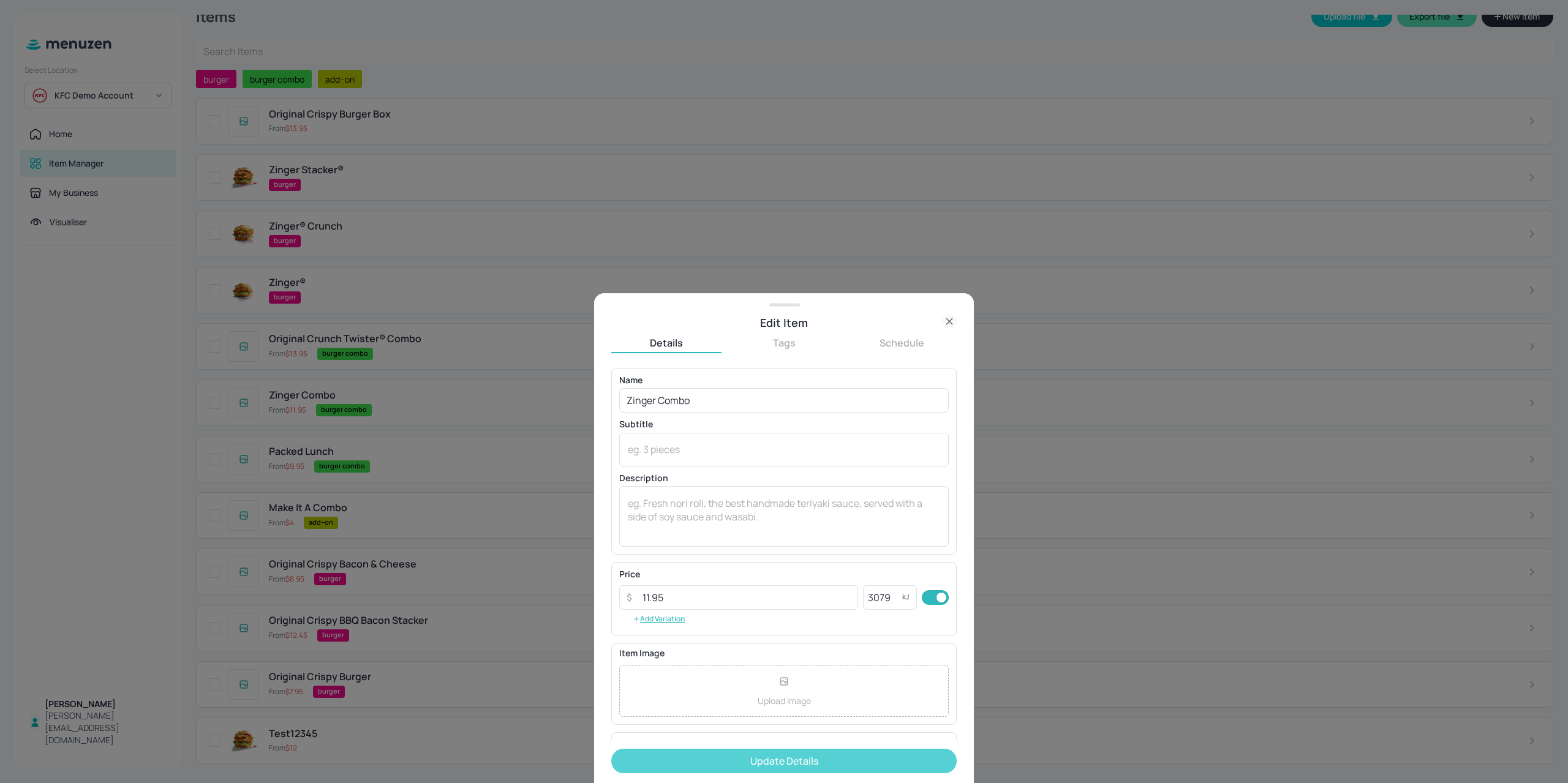
click at [819, 751] on button "Update Details" at bounding box center [783, 761] width 346 height 25
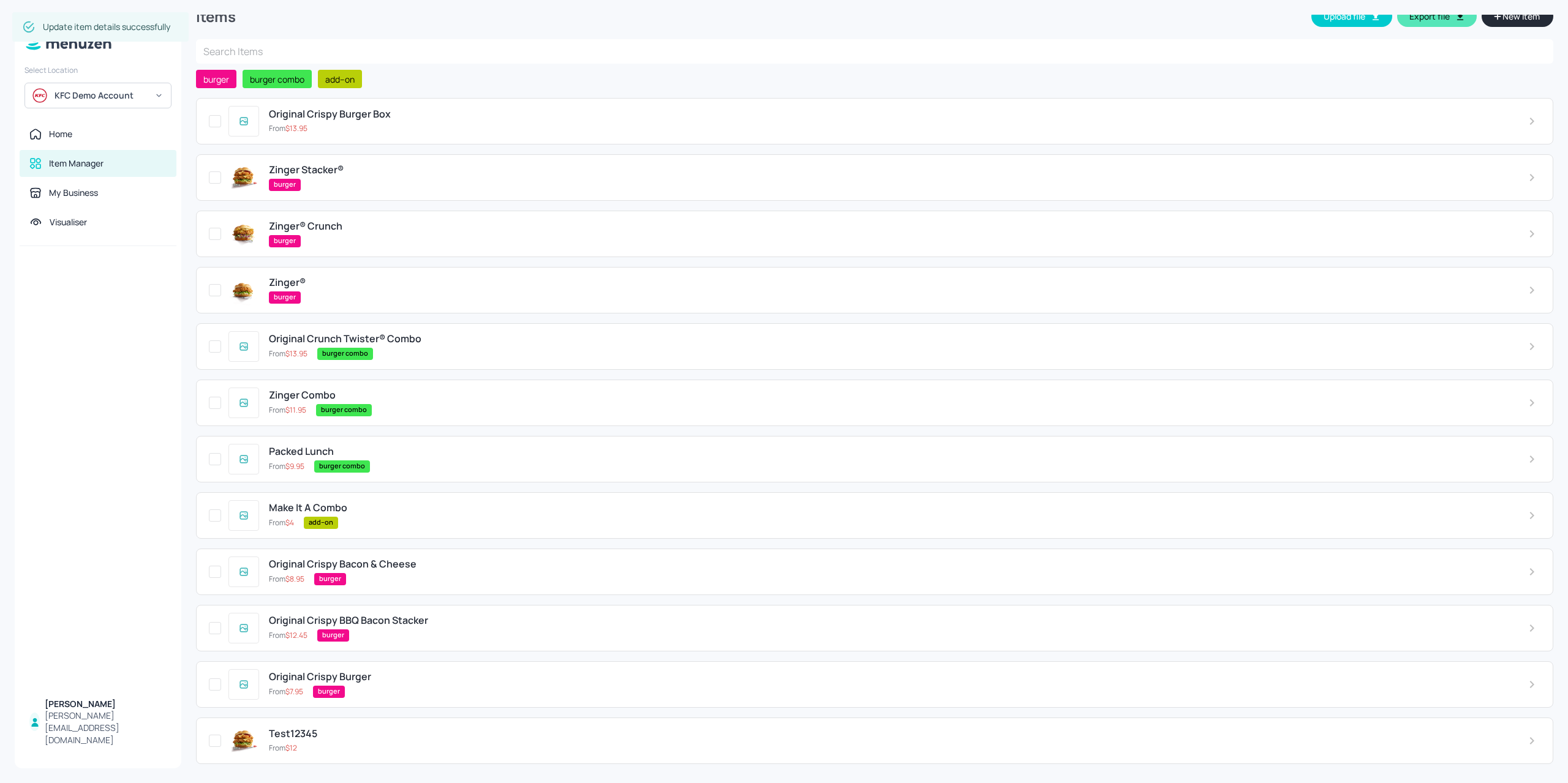
click at [427, 354] on div "burger combo" at bounding box center [913, 354] width 1191 height 12
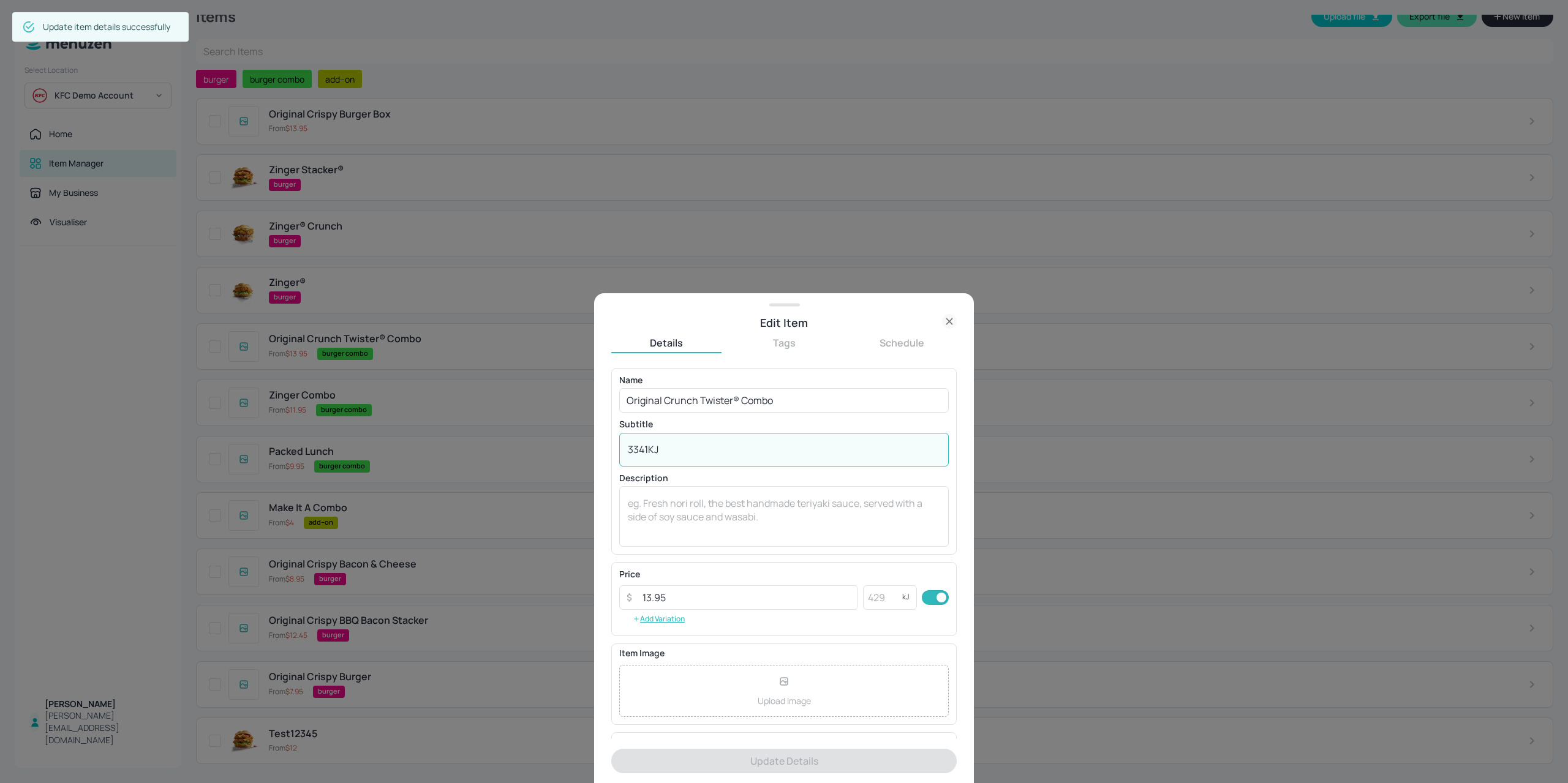
drag, startPoint x: 646, startPoint y: 451, endPoint x: 569, endPoint y: 446, distance: 77.2
click at [569, 446] on div "Edit Item Details Tags Schedule Name Original Crunch Twister® Combo ​ Subtitle …" at bounding box center [784, 391] width 1568 height 783
drag, startPoint x: 649, startPoint y: 452, endPoint x: 577, endPoint y: 451, distance: 72.0
click at [577, 451] on div "Edit Item Details Tags Schedule Name Original Crunch Twister® Combo ​ Subtitle …" at bounding box center [784, 391] width 1568 height 783
click at [890, 603] on input "number" at bounding box center [882, 598] width 39 height 25
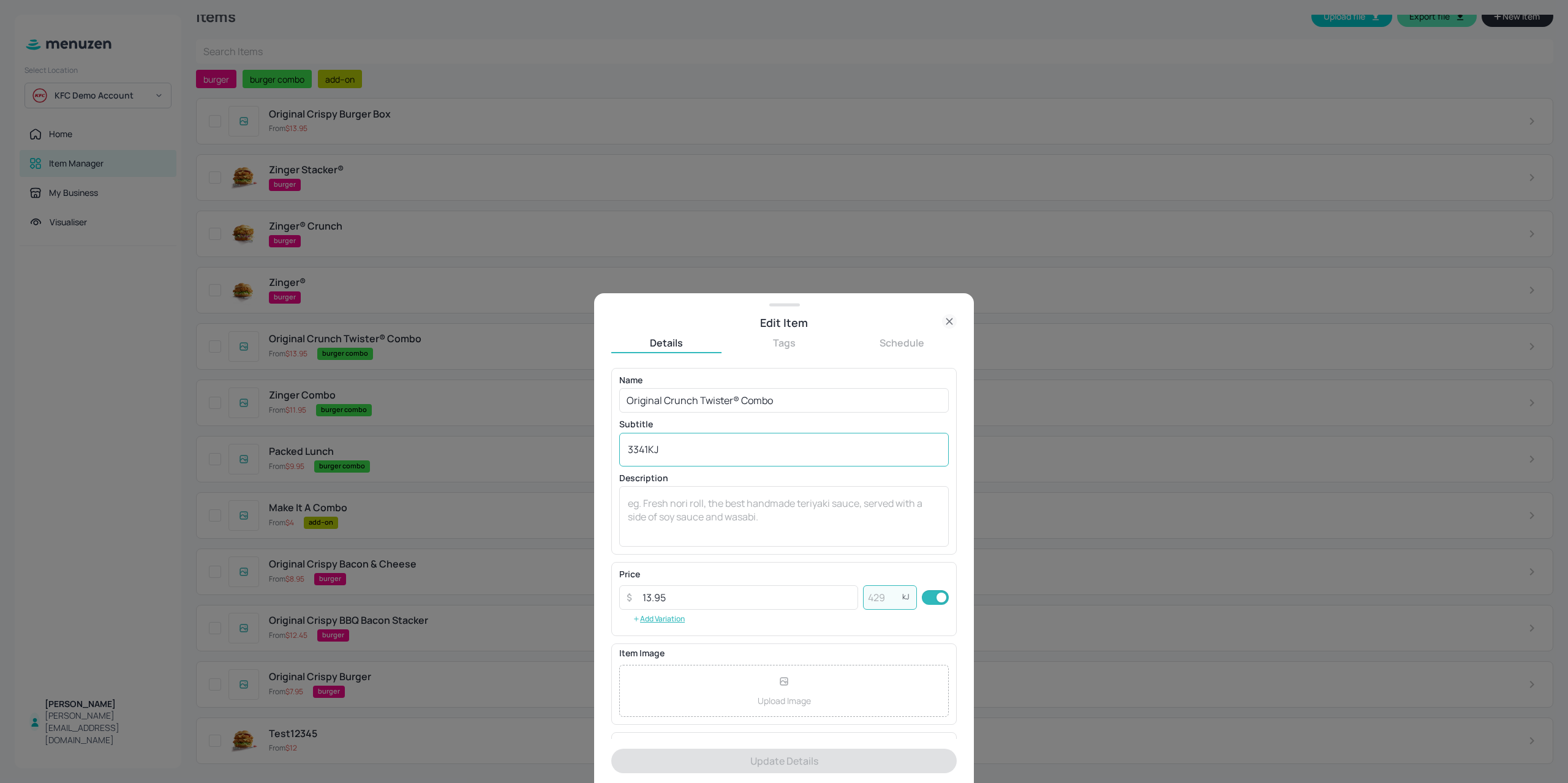
paste input "3341"
type input "3341"
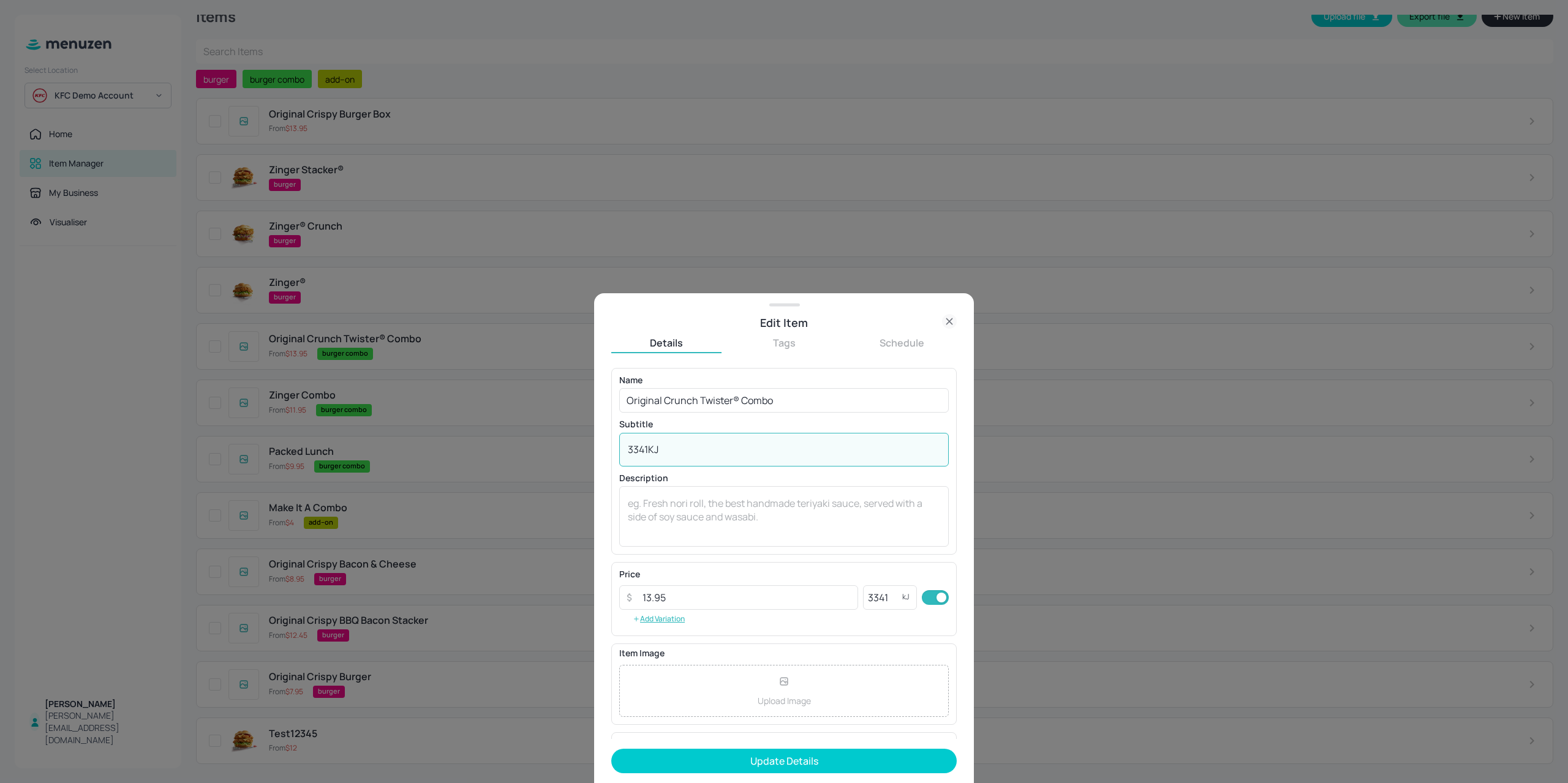
drag, startPoint x: 668, startPoint y: 451, endPoint x: 529, endPoint y: 461, distance: 139.4
click at [532, 462] on div "Edit Item Details Tags Schedule Name Original Crunch Twister® Combo ​ Subtitle …" at bounding box center [784, 391] width 1568 height 783
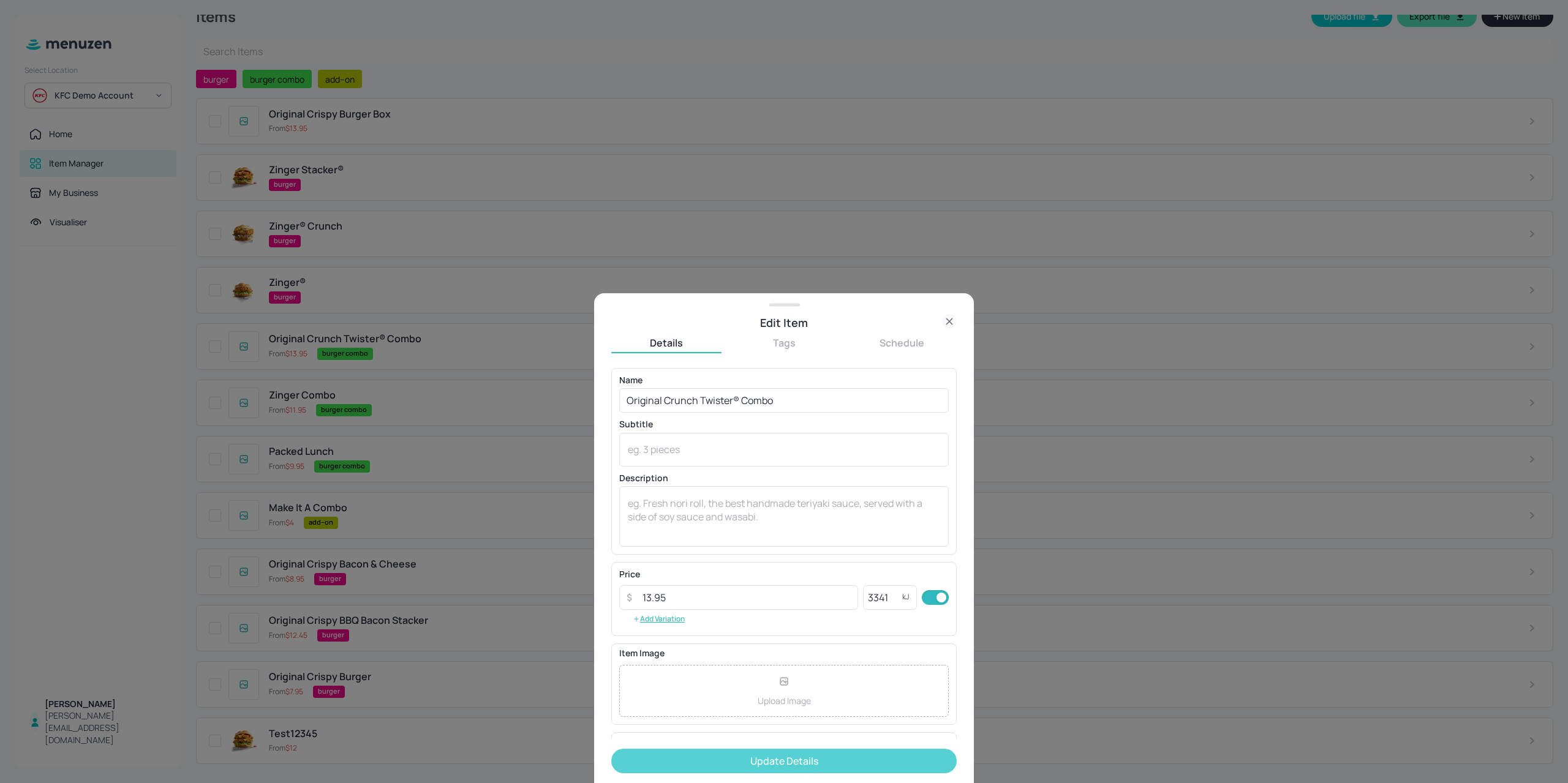
click at [723, 761] on button "Update Details" at bounding box center [783, 761] width 346 height 25
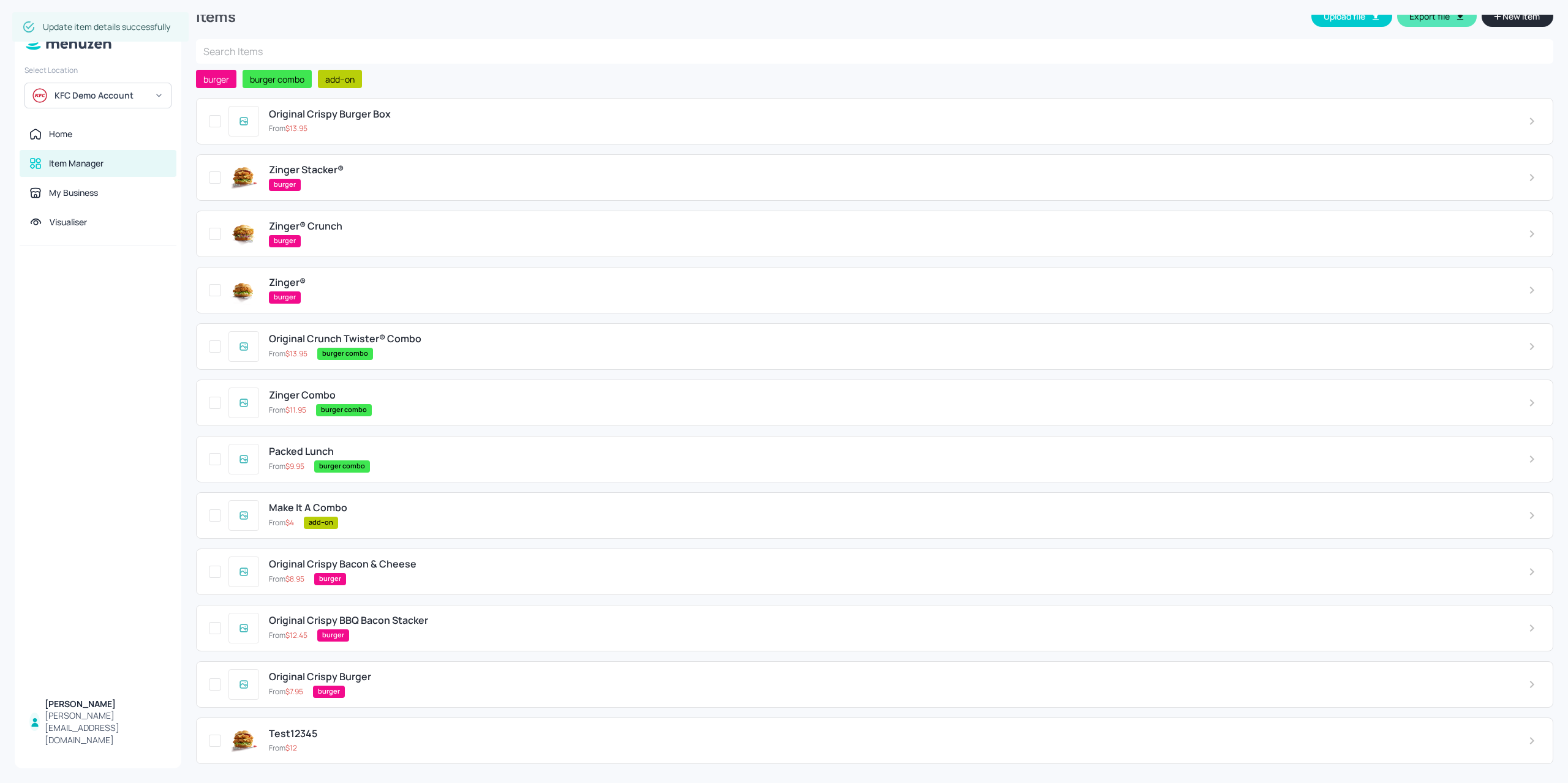
click at [438, 353] on div "burger combo" at bounding box center [913, 354] width 1191 height 12
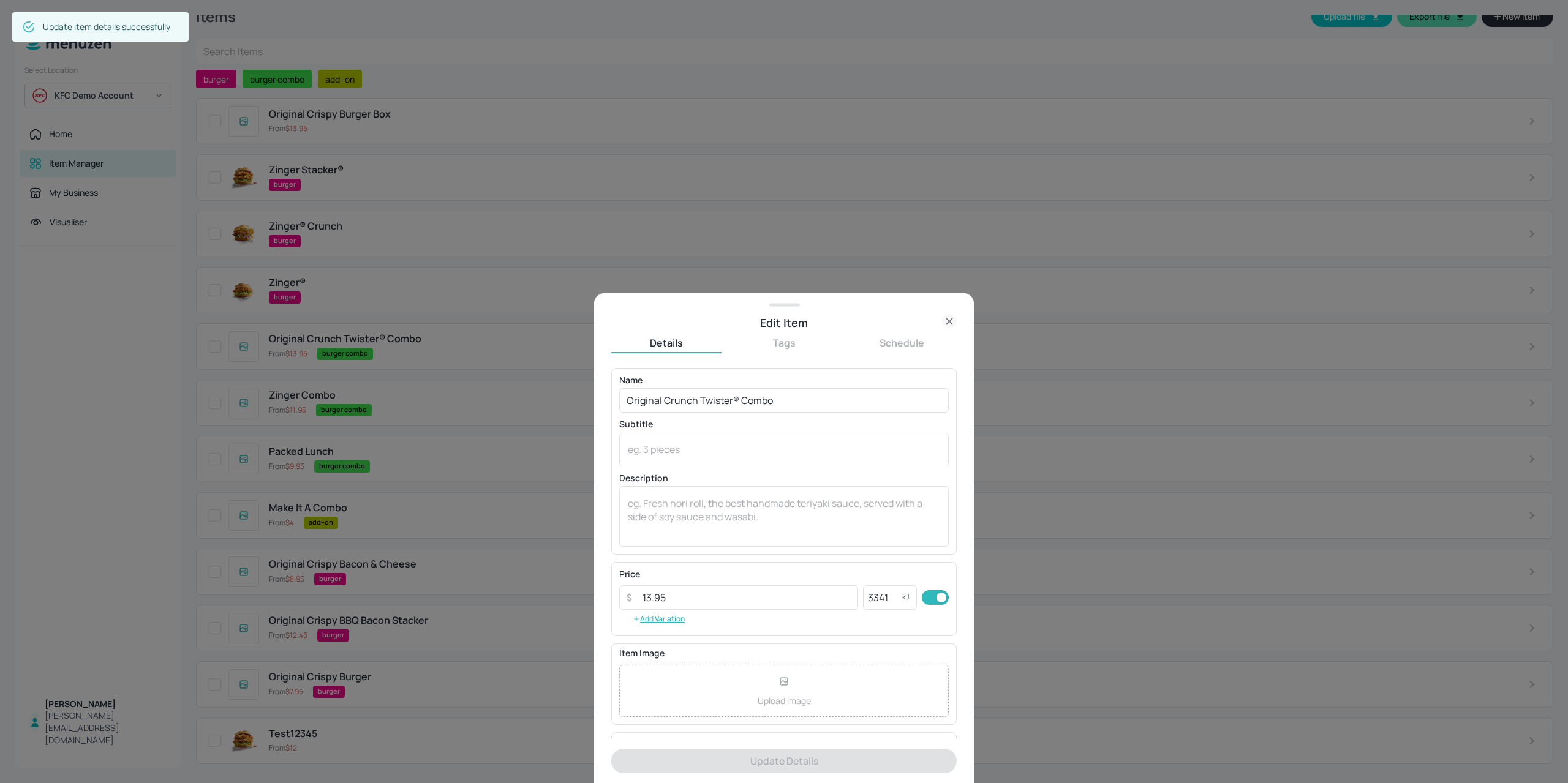
click at [267, 430] on div at bounding box center [784, 391] width 1568 height 783
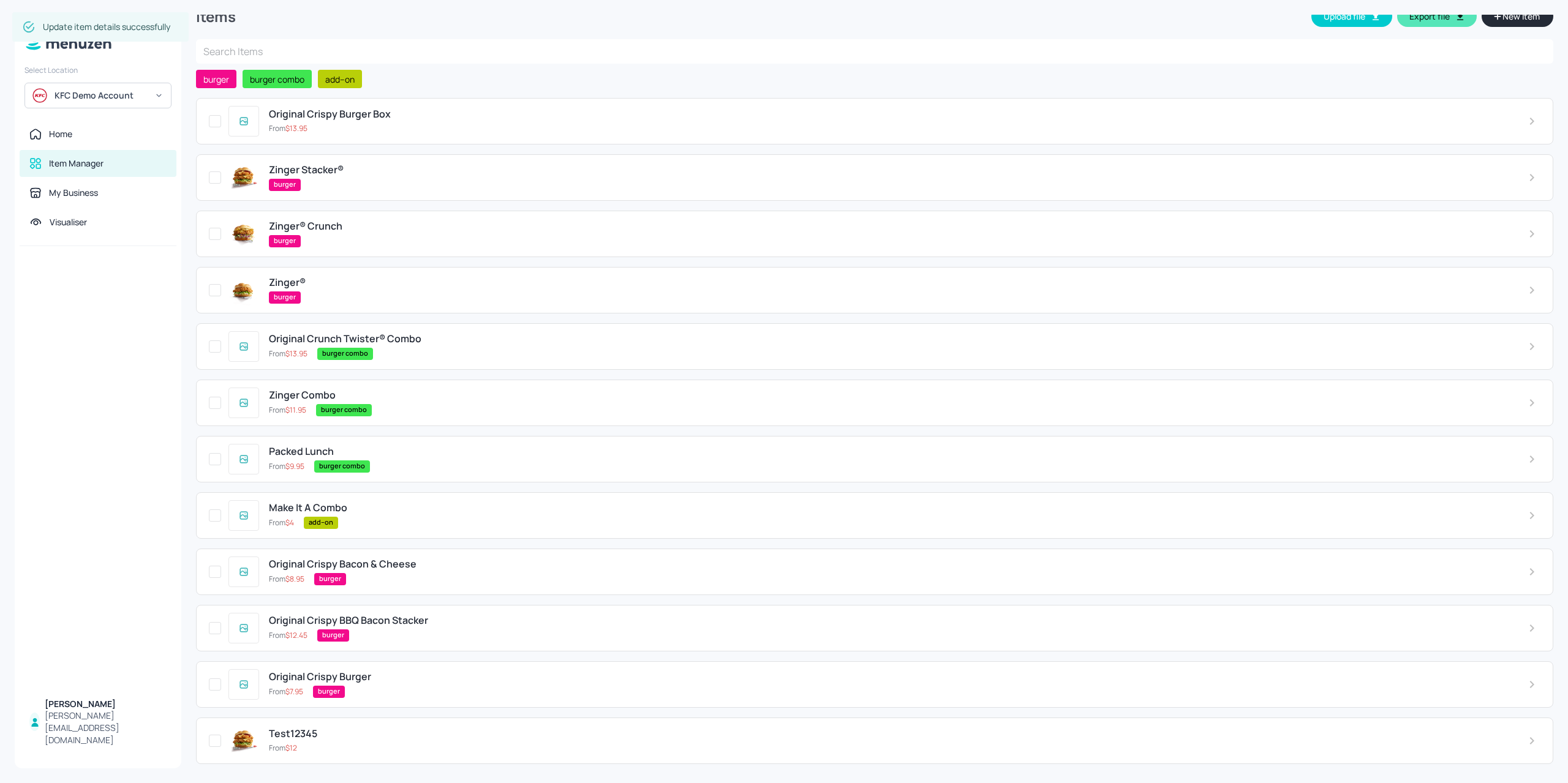
click at [406, 404] on div "burger combo" at bounding box center [912, 410] width 1192 height 12
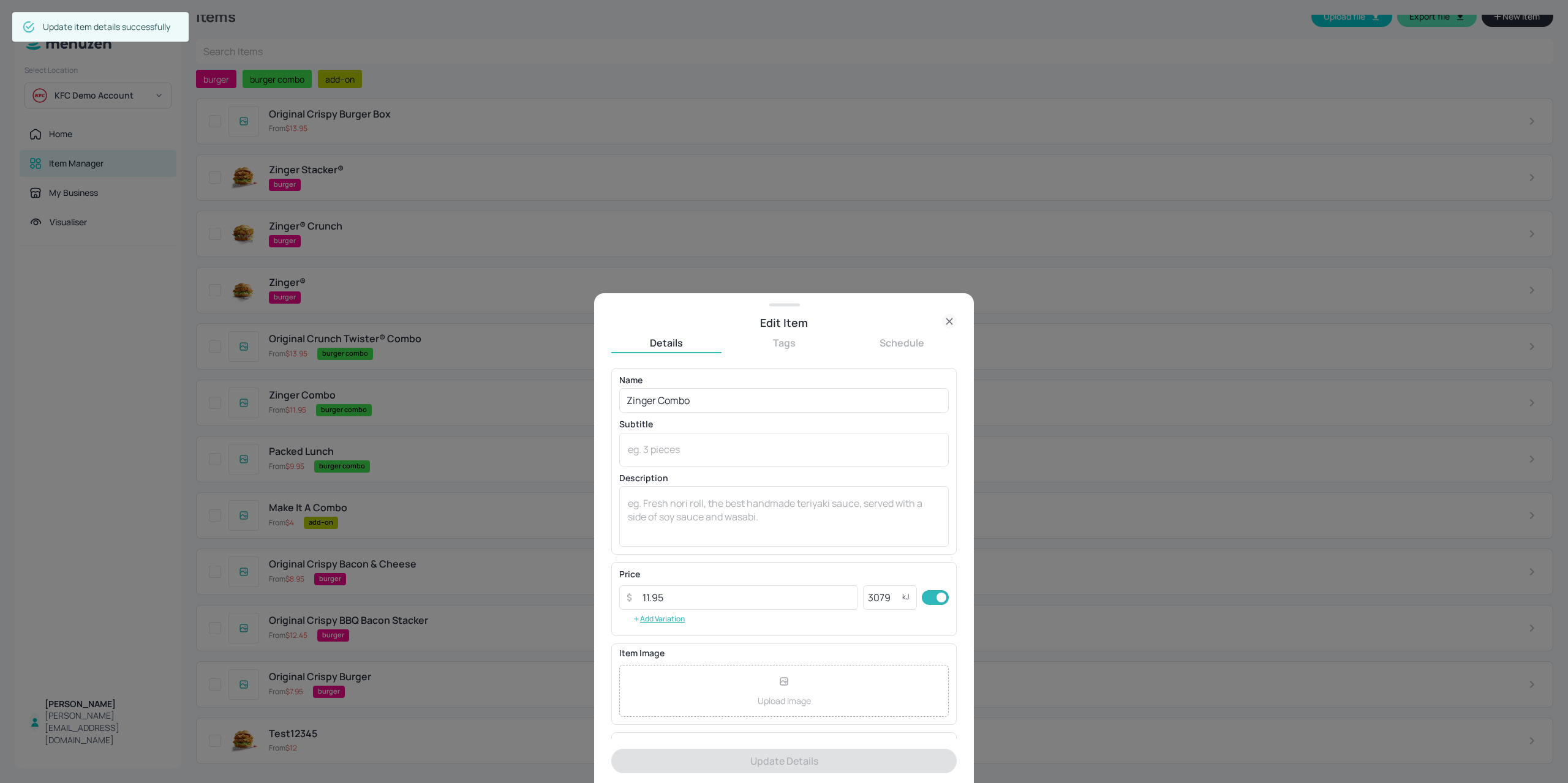
click at [371, 444] on div at bounding box center [784, 391] width 1568 height 783
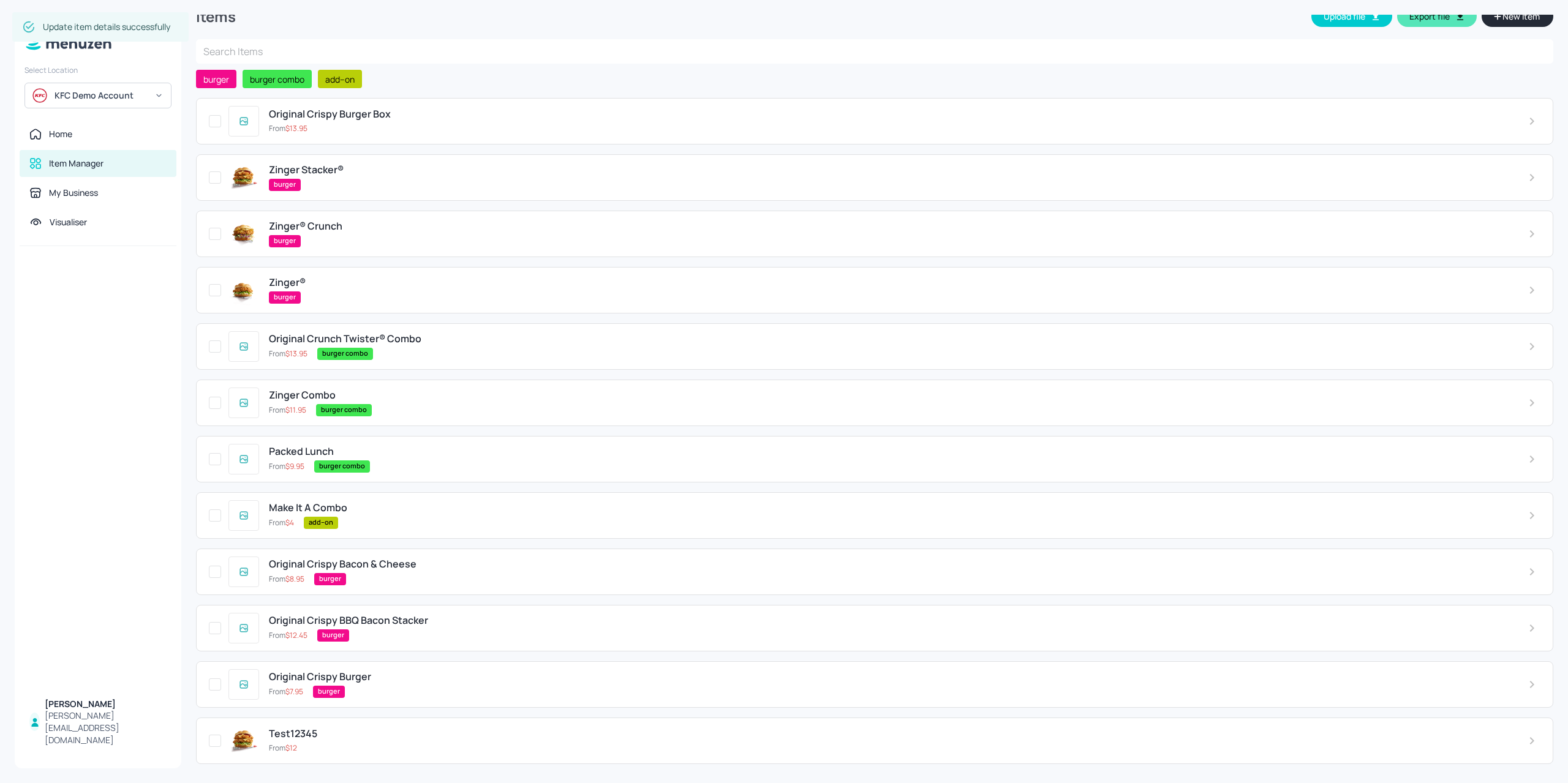
click at [404, 455] on div "Packed Lunch From $ 9.95 burger combo" at bounding box center [888, 459] width 1259 height 27
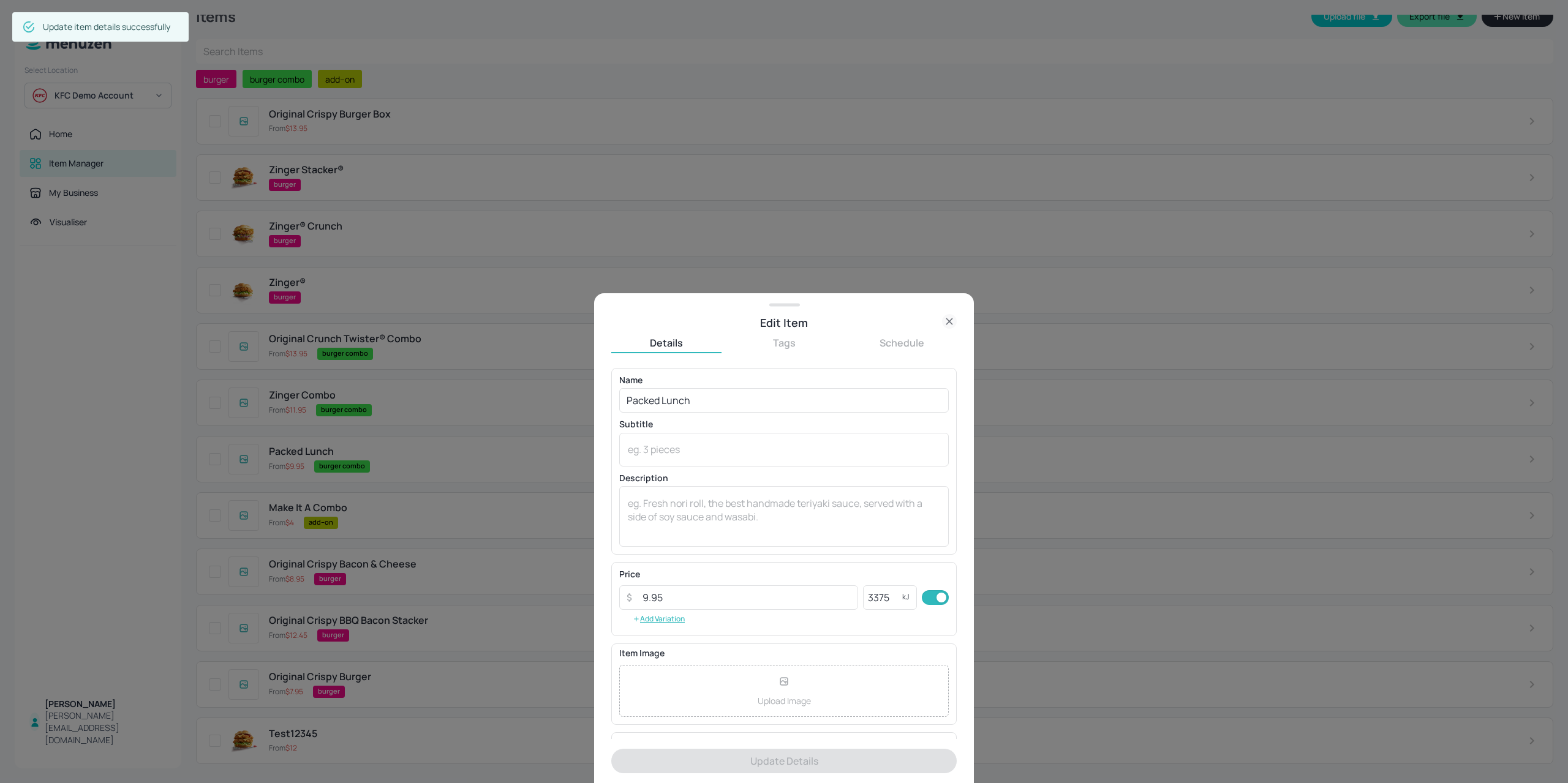
click at [404, 455] on div at bounding box center [784, 391] width 1568 height 783
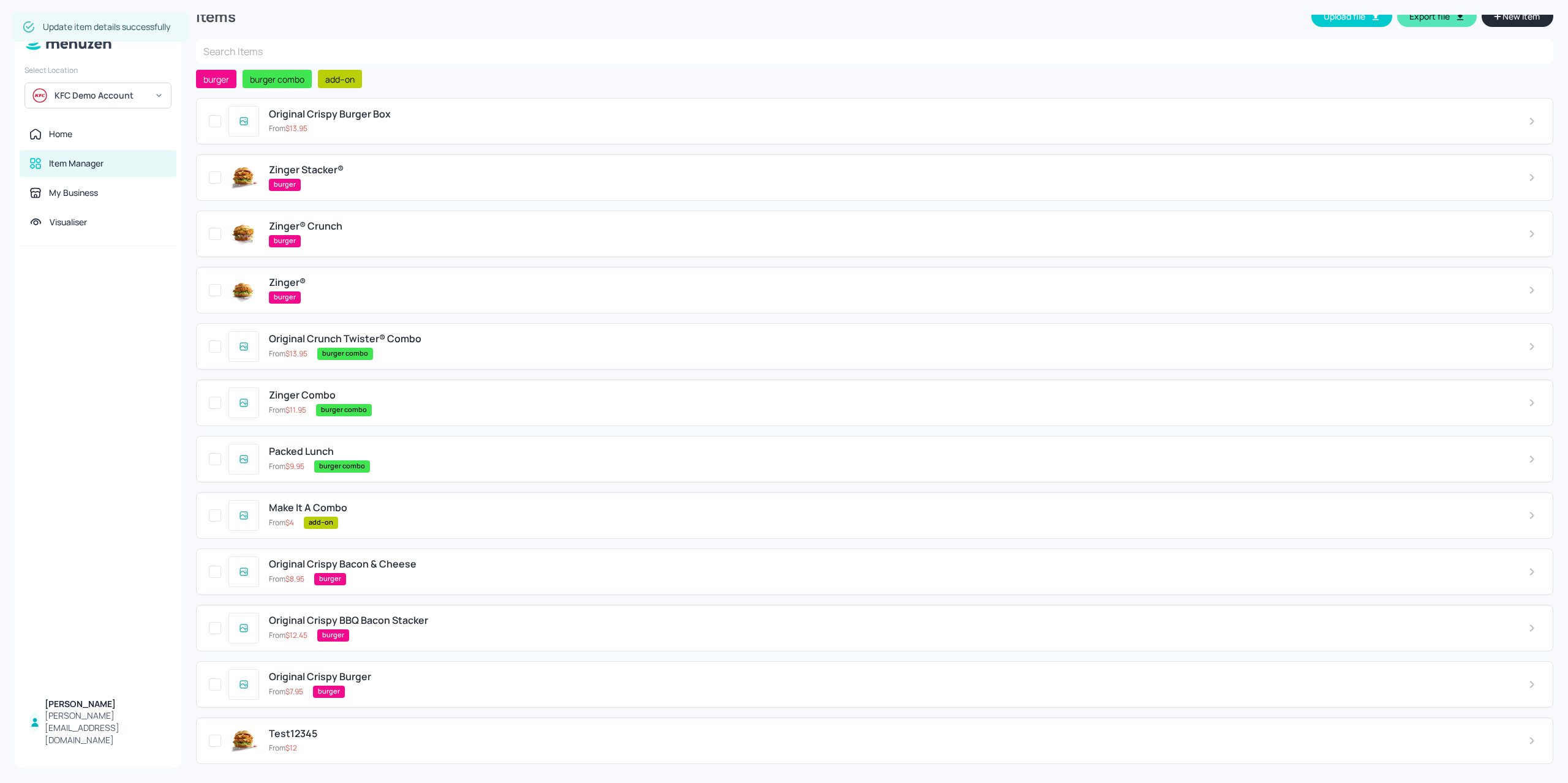
click at [370, 293] on div "burger" at bounding box center [888, 297] width 1240 height 12
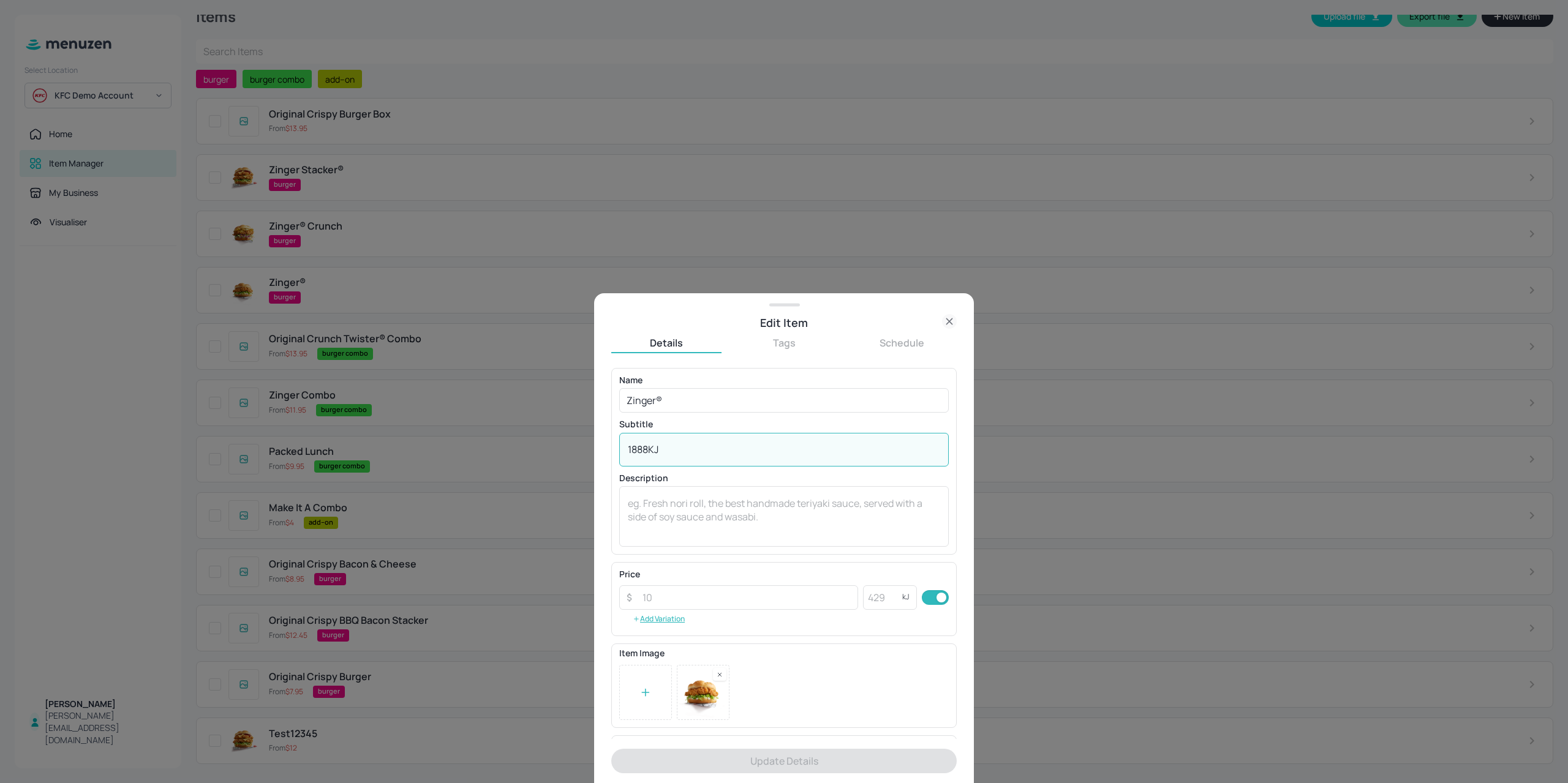
drag, startPoint x: 650, startPoint y: 449, endPoint x: 592, endPoint y: 457, distance: 58.5
click at [592, 457] on div "Edit Item Details Tags Schedule Name Zinger® ​ Subtitle 1888KJ x ​ Description …" at bounding box center [784, 391] width 1568 height 783
click at [689, 451] on textarea "1888KJ" at bounding box center [783, 449] width 312 height 14
drag, startPoint x: 697, startPoint y: 454, endPoint x: 566, endPoint y: 454, distance: 131.0
click at [566, 455] on div "Edit Item Details Tags Schedule Name Zinger® ​ Subtitle 1888KJ x ​ Description …" at bounding box center [784, 391] width 1568 height 783
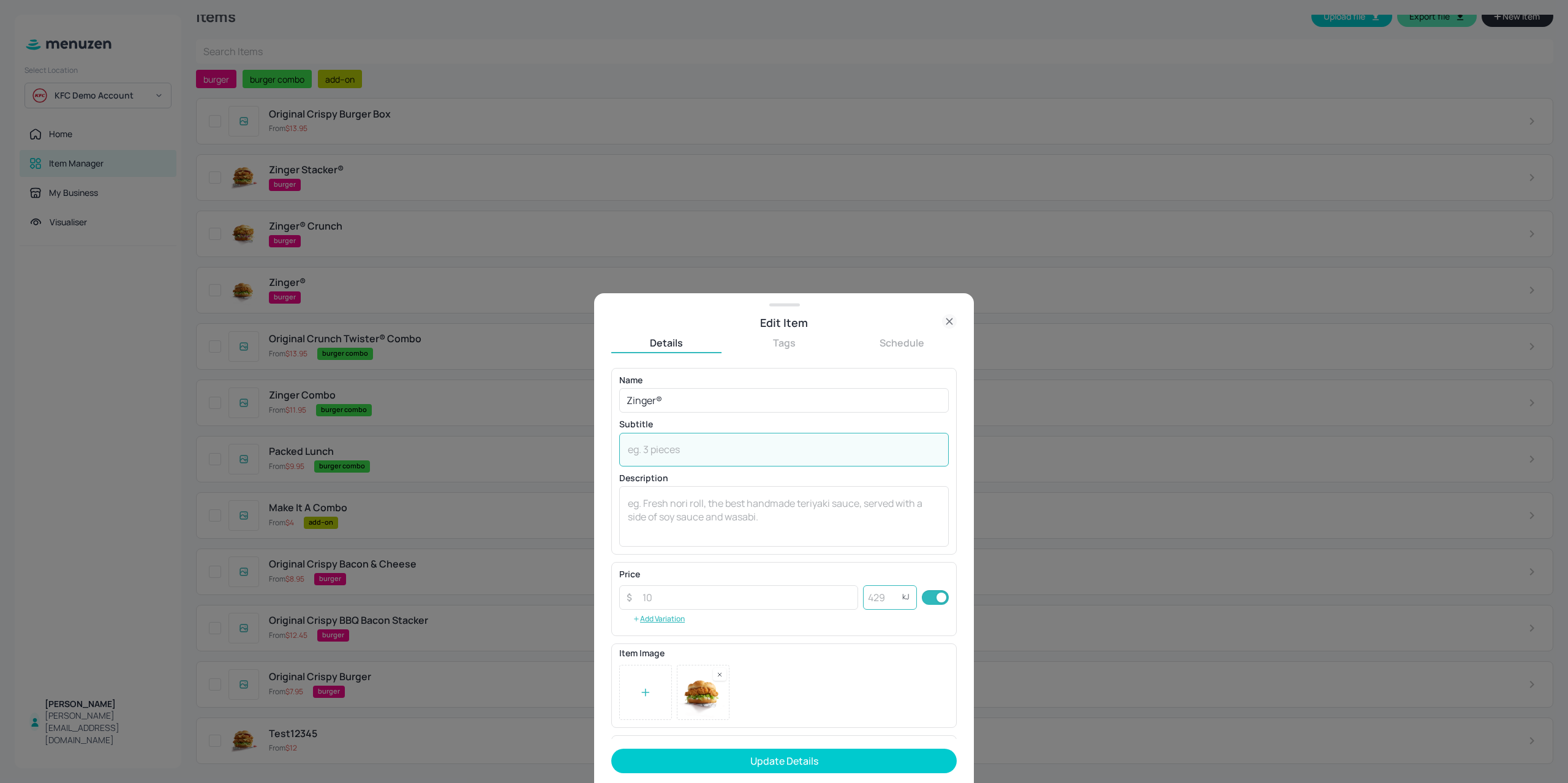
click at [876, 596] on input "number" at bounding box center [882, 598] width 39 height 25
paste input "1888"
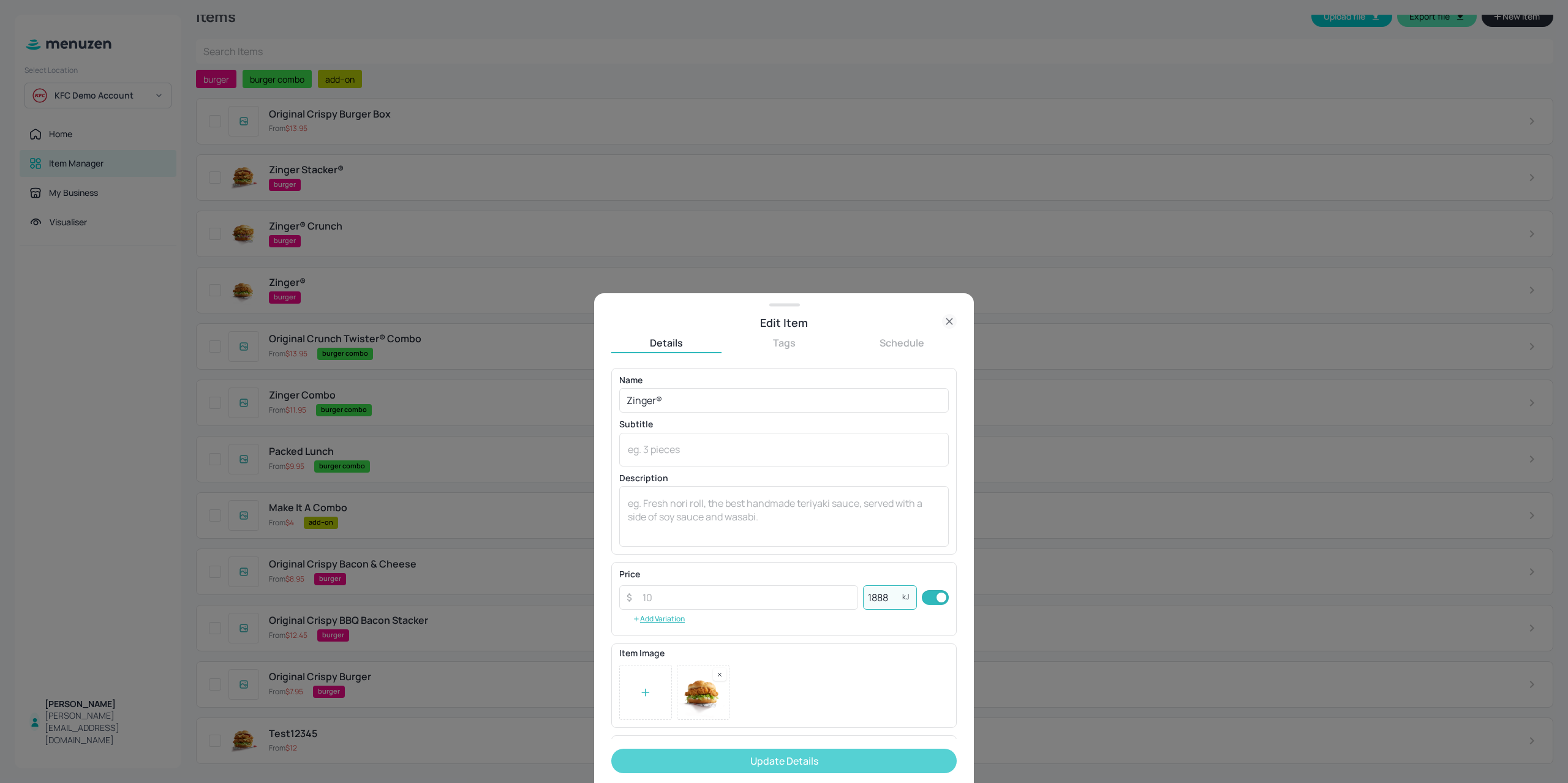
type input "1888"
click at [831, 761] on button "Update Details" at bounding box center [783, 761] width 346 height 25
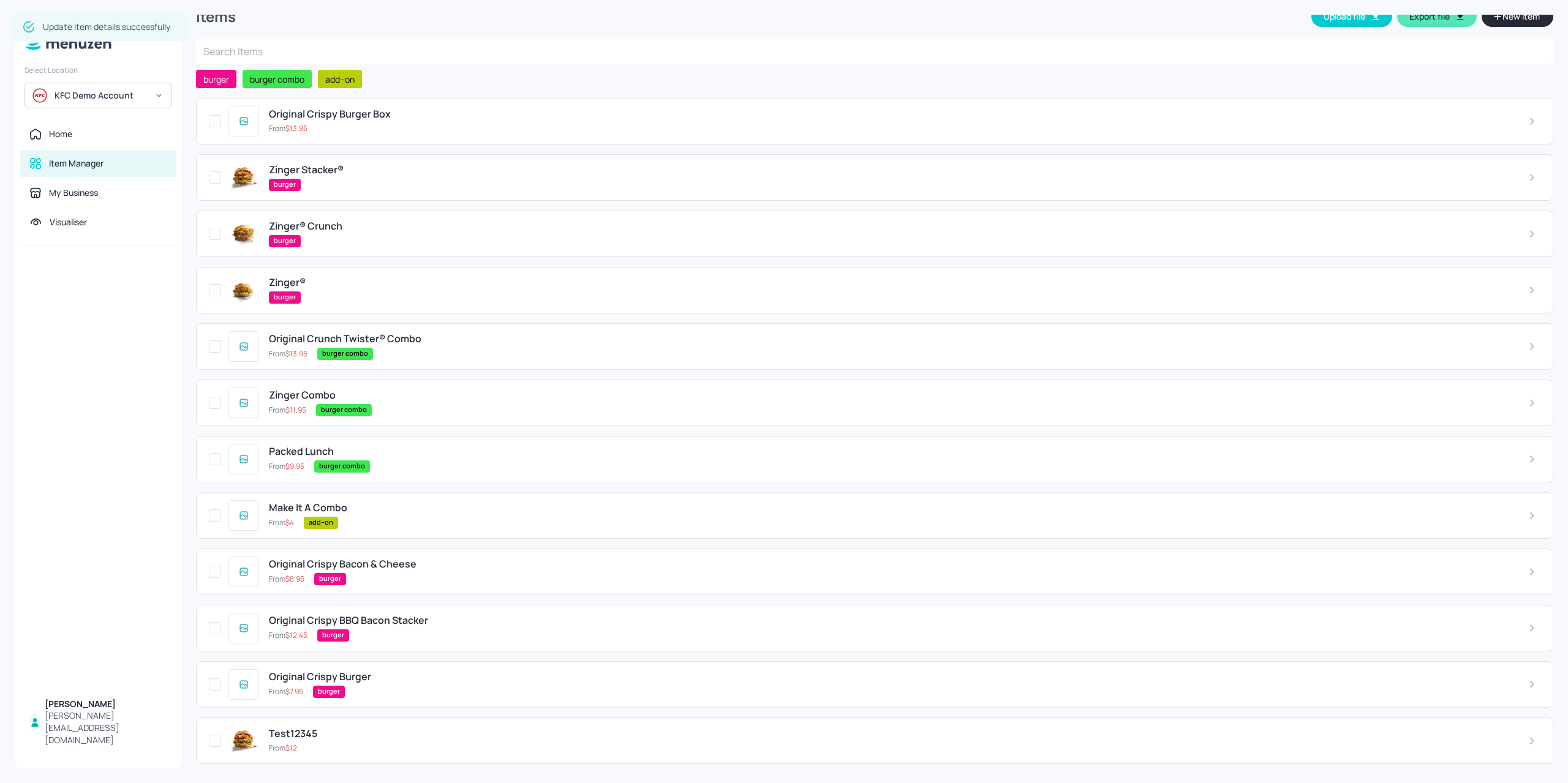
click at [368, 232] on div "Zinger® Crunch burger" at bounding box center [888, 234] width 1259 height 27
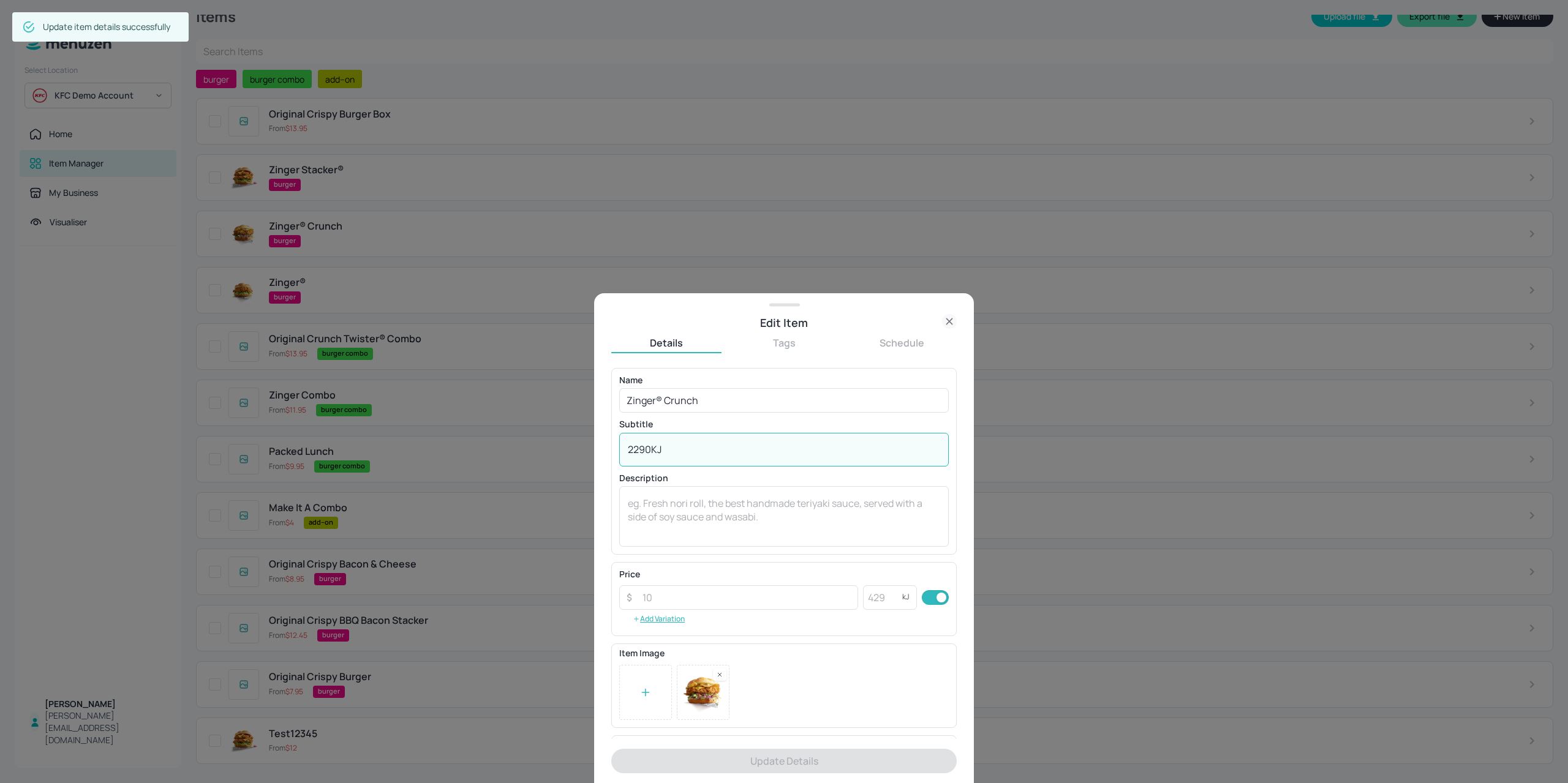
drag, startPoint x: 641, startPoint y: 450, endPoint x: 564, endPoint y: 451, distance: 77.0
click at [564, 452] on div "Edit Item Details Tags Schedule Name Zinger® Crunch ​ Subtitle 2290KJ x ​ Descr…" at bounding box center [784, 391] width 1568 height 783
type textarea "KJ"
drag, startPoint x: 686, startPoint y: 455, endPoint x: 555, endPoint y: 450, distance: 131.1
click at [556, 450] on div "Edit Item Details Tags Schedule Name Zinger® Crunch ​ Subtitle KJ x ​ Descripti…" at bounding box center [784, 391] width 1568 height 783
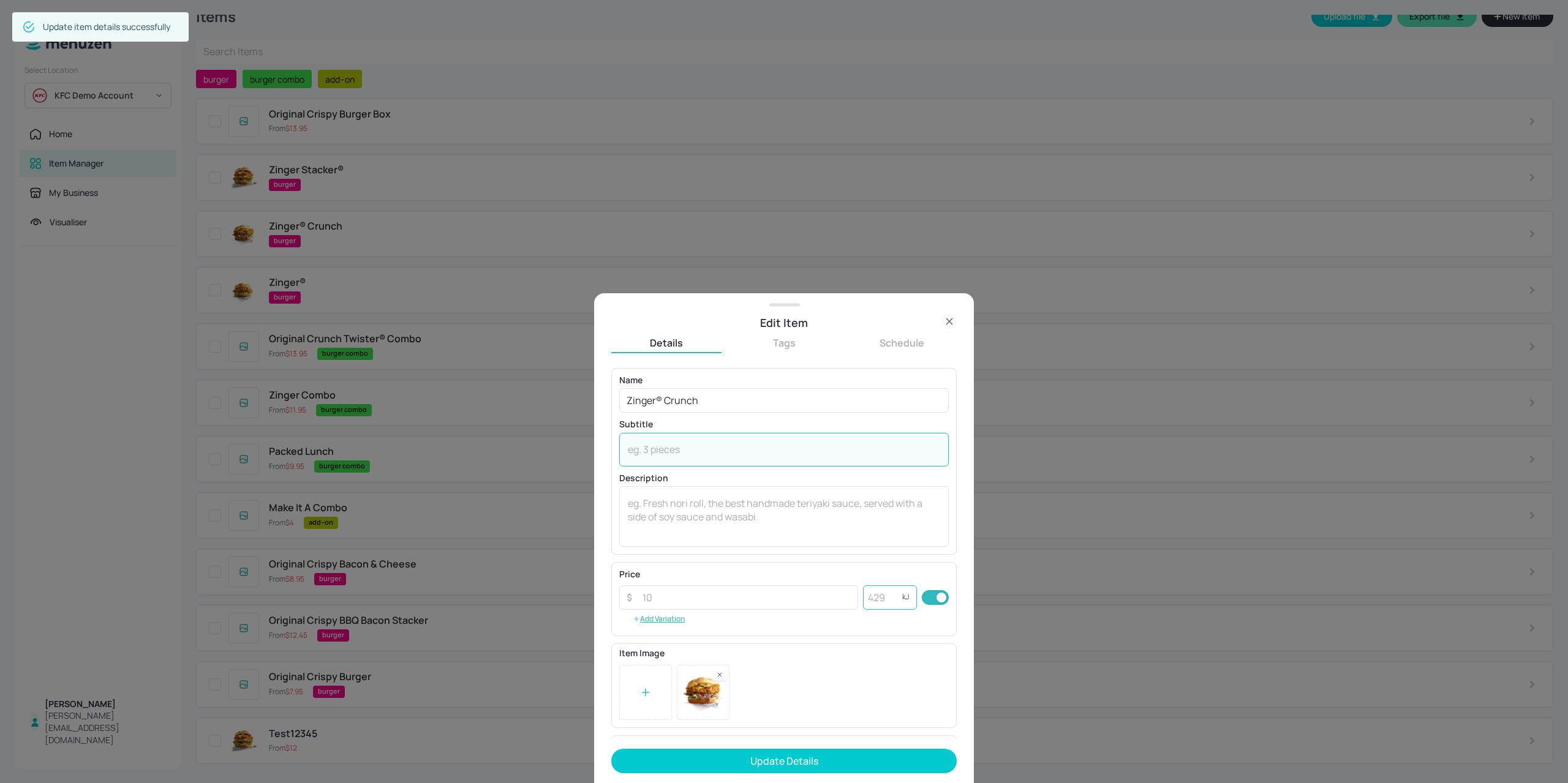
click at [886, 598] on input "number" at bounding box center [882, 598] width 39 height 25
paste input "2290"
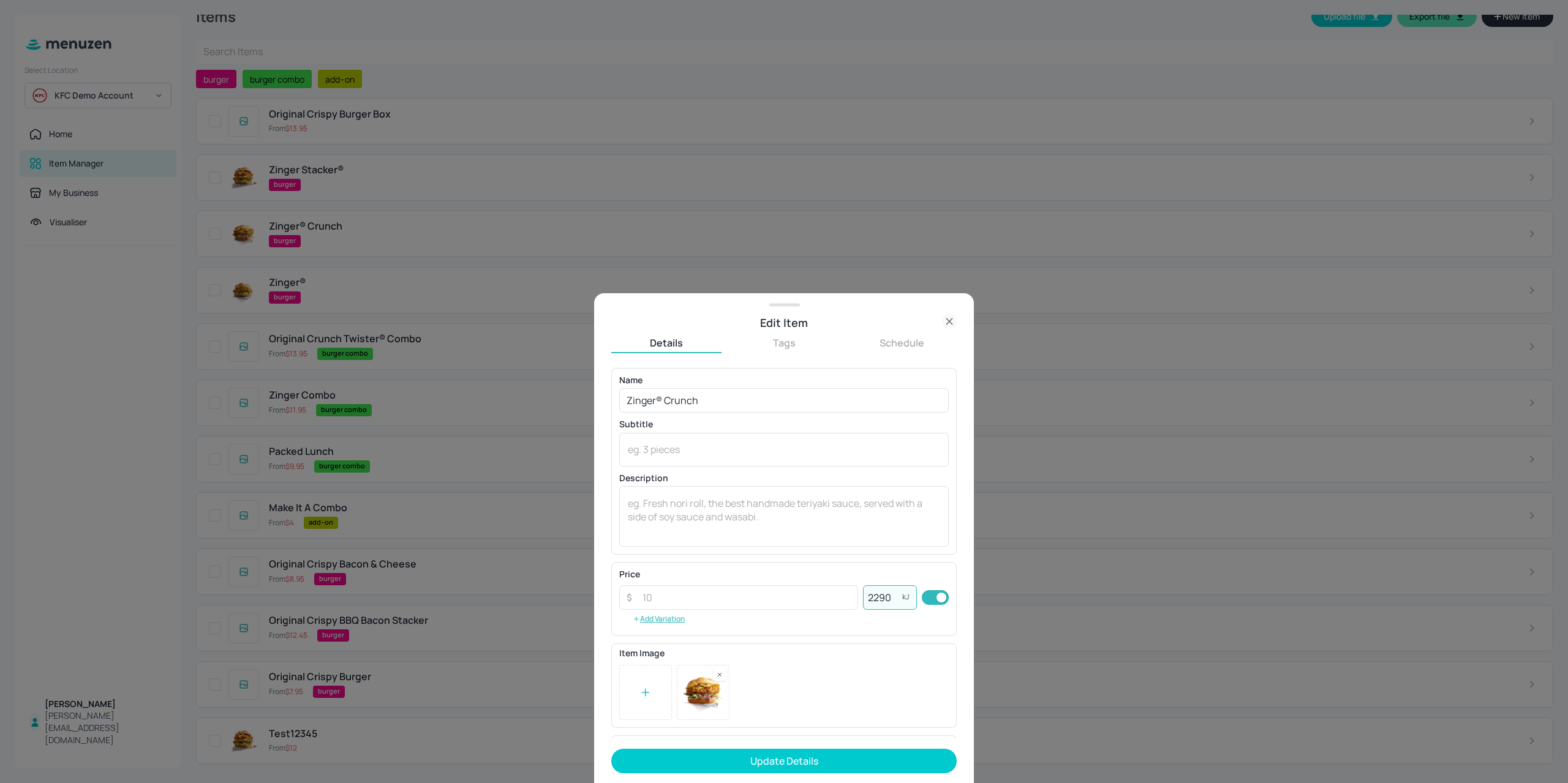
type input "2290"
click at [812, 763] on button "Update Details" at bounding box center [783, 761] width 346 height 25
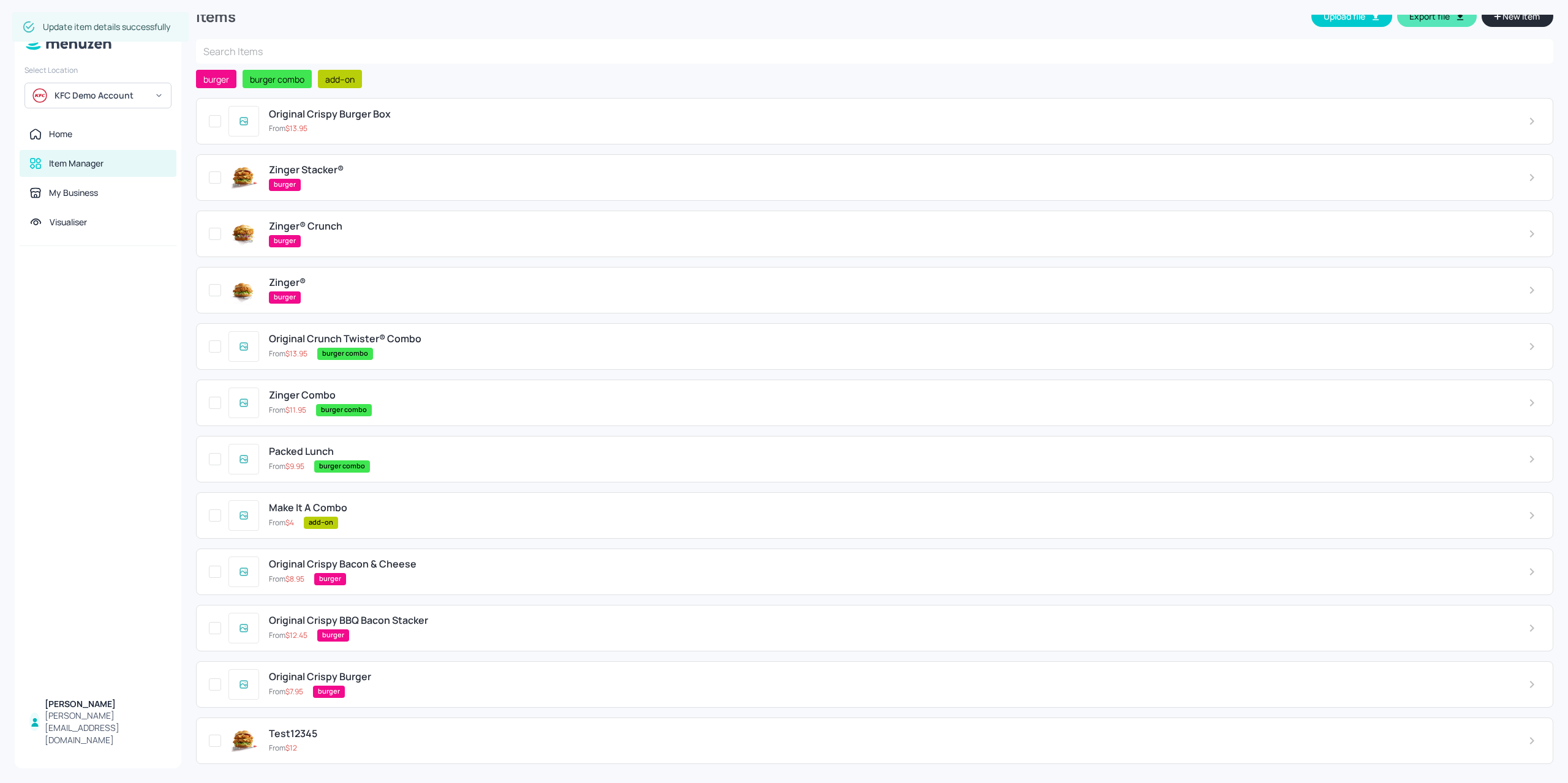
click at [360, 190] on div "Zinger Stacker® burger" at bounding box center [874, 177] width 1357 height 46
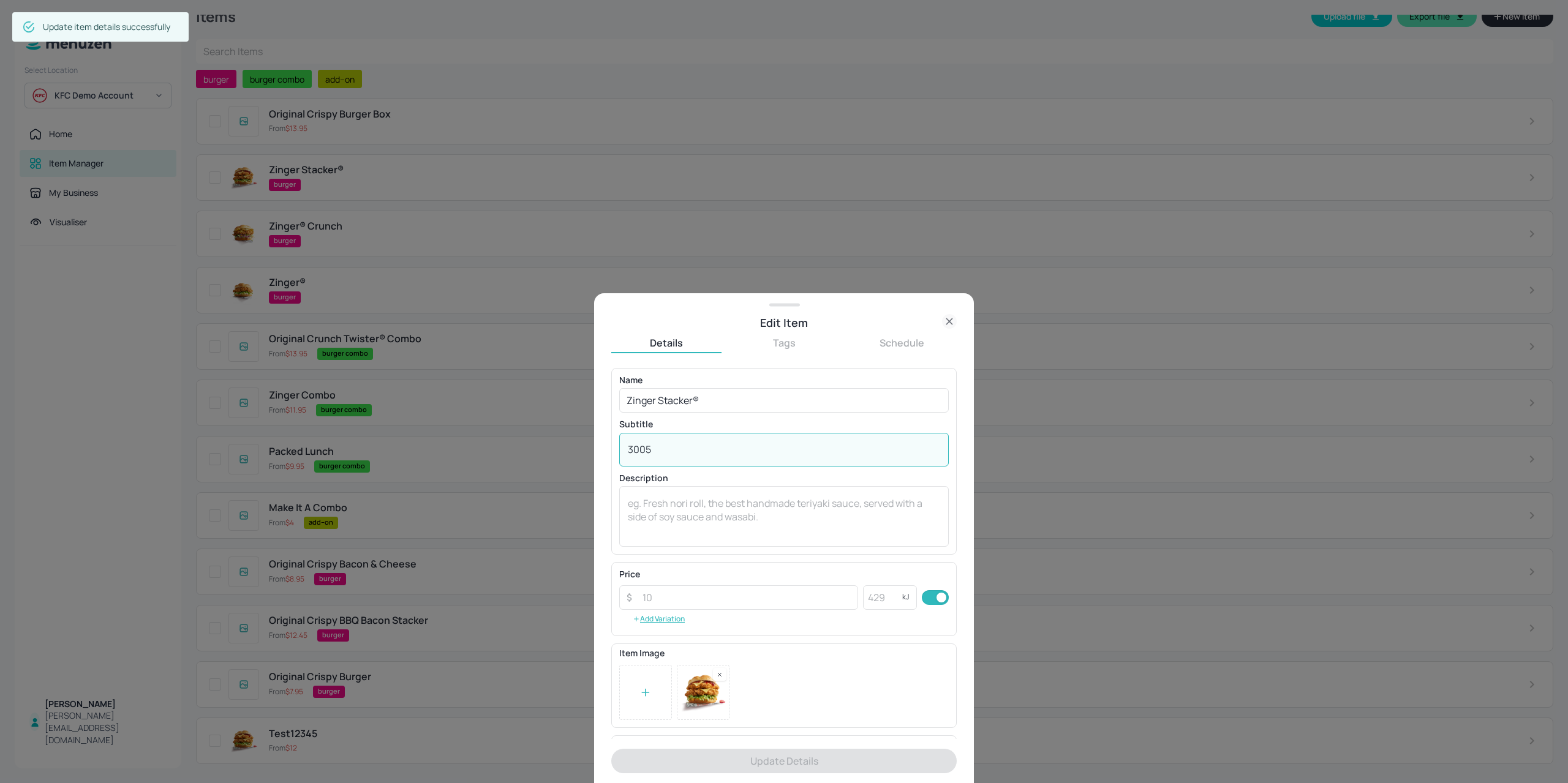
drag, startPoint x: 683, startPoint y: 446, endPoint x: 610, endPoint y: 459, distance: 74.1
click at [524, 440] on div "Edit Item Details Tags Schedule Name Zinger Stacker® ​ Subtitle 3005 x ​ Descri…" at bounding box center [784, 391] width 1568 height 783
click at [880, 592] on input "number" at bounding box center [882, 598] width 39 height 25
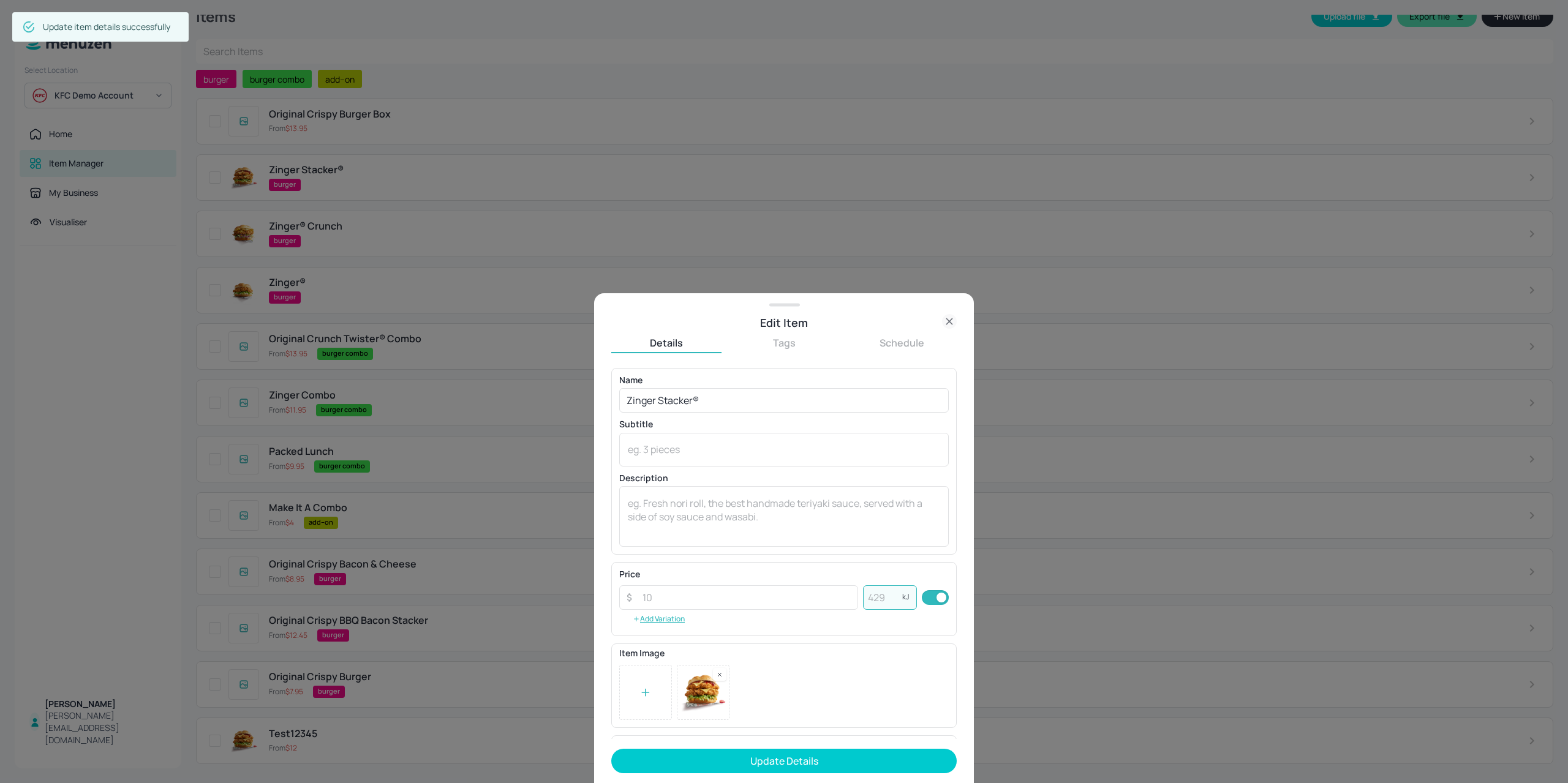
paste input "3005"
type input "3005"
click at [822, 750] on button "Update Details" at bounding box center [783, 761] width 346 height 25
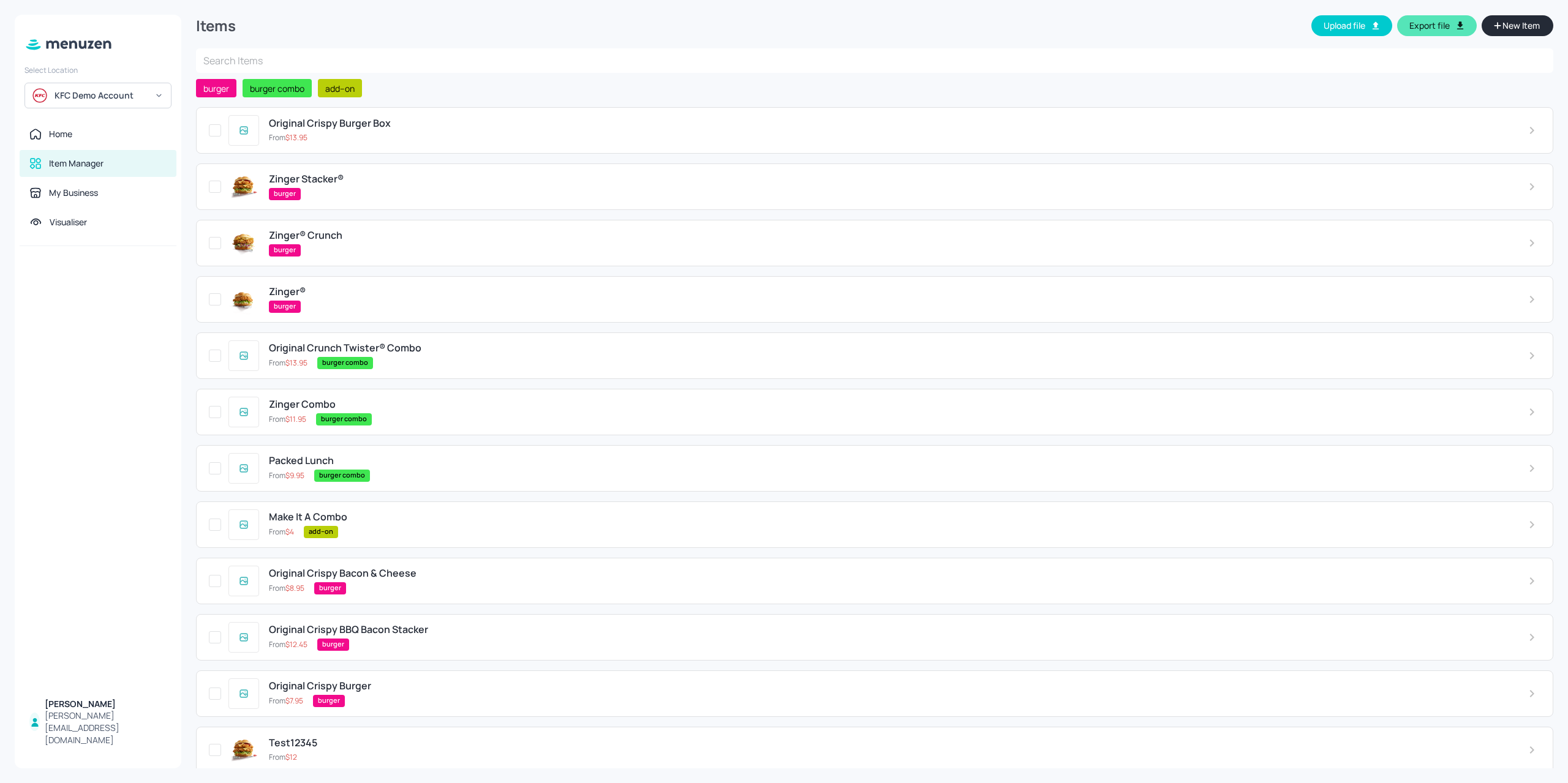
scroll to position [0, 0]
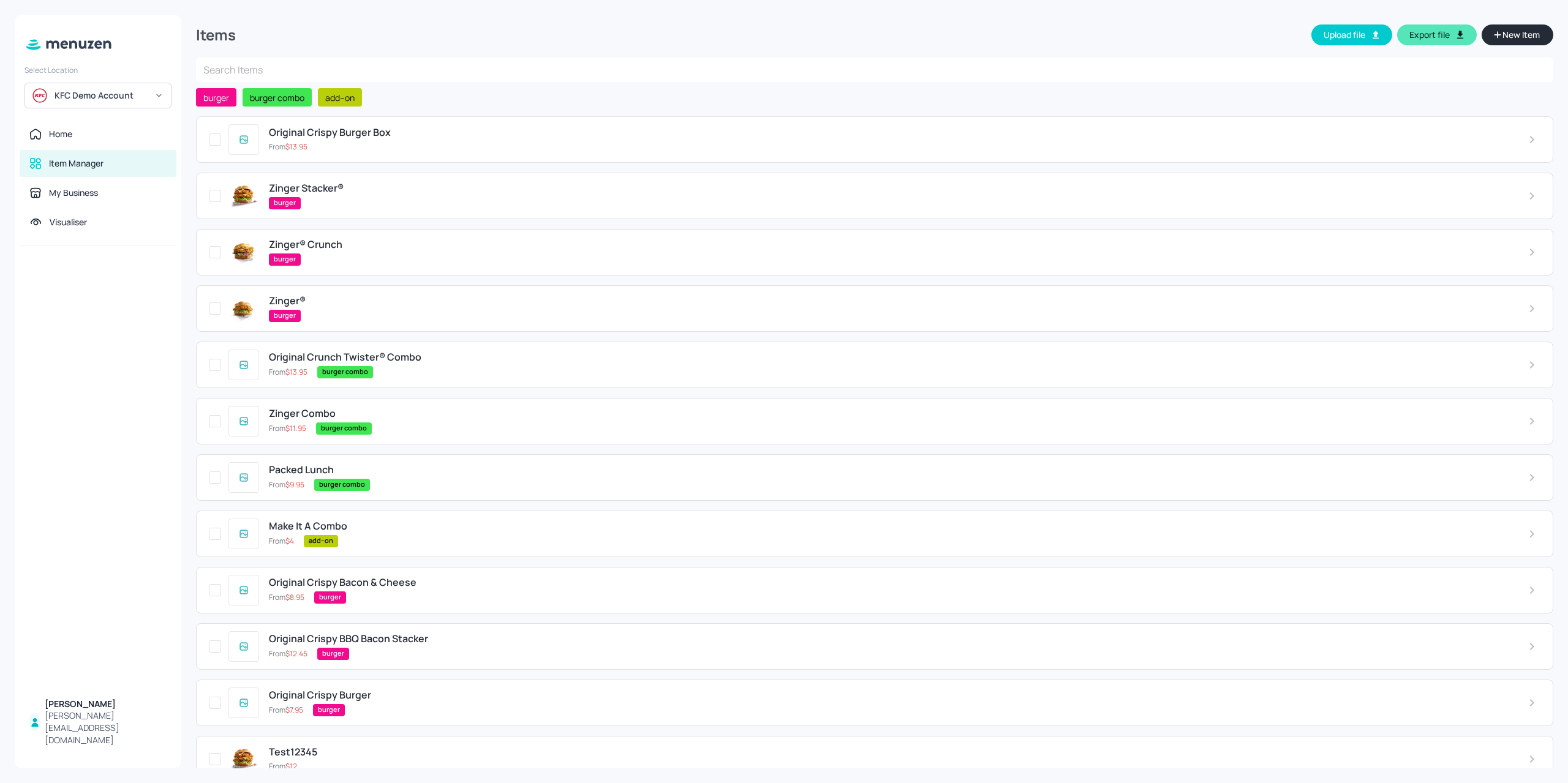
click at [360, 148] on div "From $ 13.95" at bounding box center [888, 147] width 1240 height 11
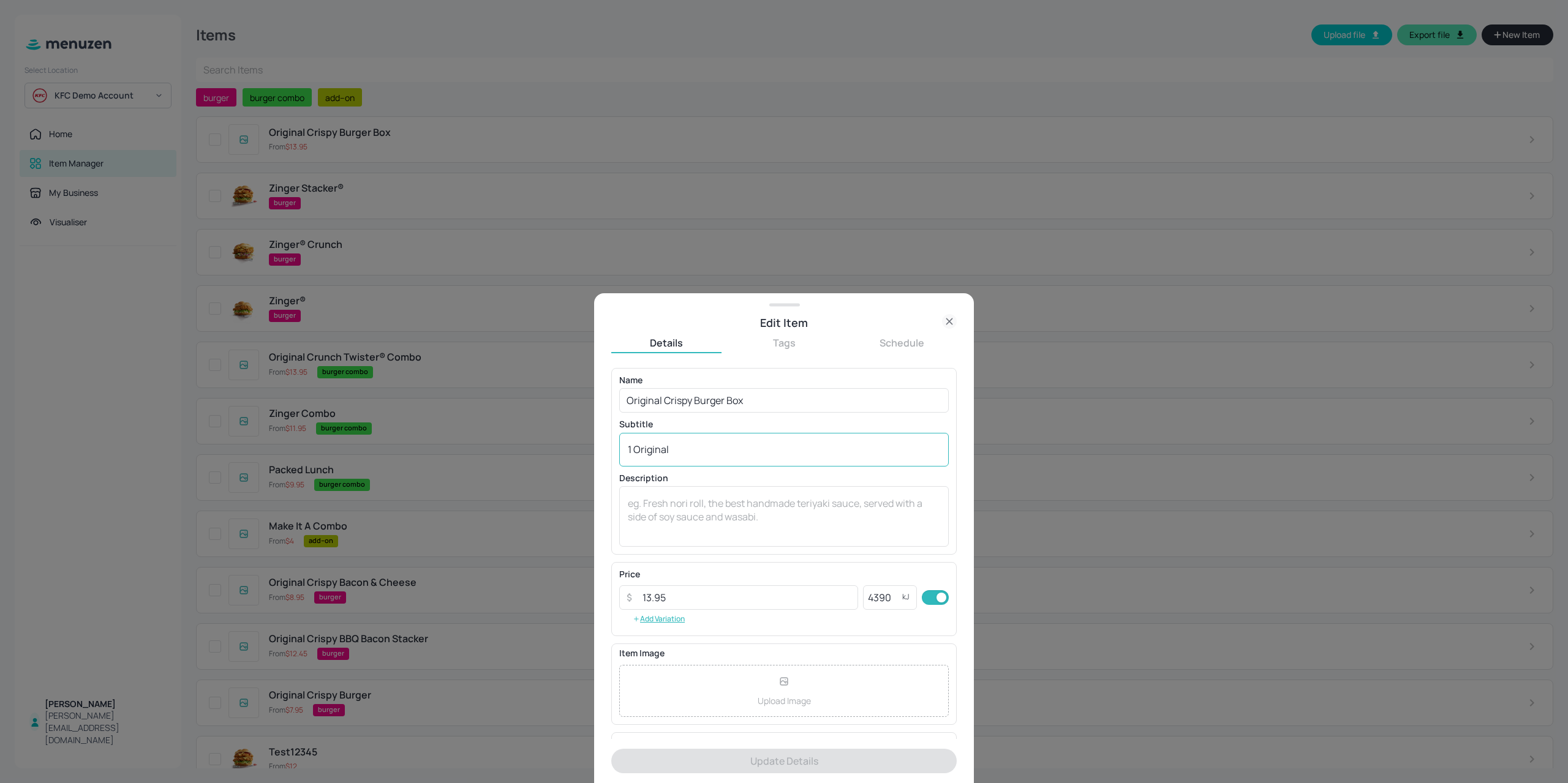
click at [680, 449] on textarea "1 Original" at bounding box center [783, 449] width 312 height 14
drag, startPoint x: 684, startPoint y: 452, endPoint x: 522, endPoint y: 452, distance: 162.0
click at [522, 452] on div "Edit Item Details Tags Schedule Name Original Crispy Burger Box ​ Subtitle 1 Or…" at bounding box center [784, 391] width 1568 height 783
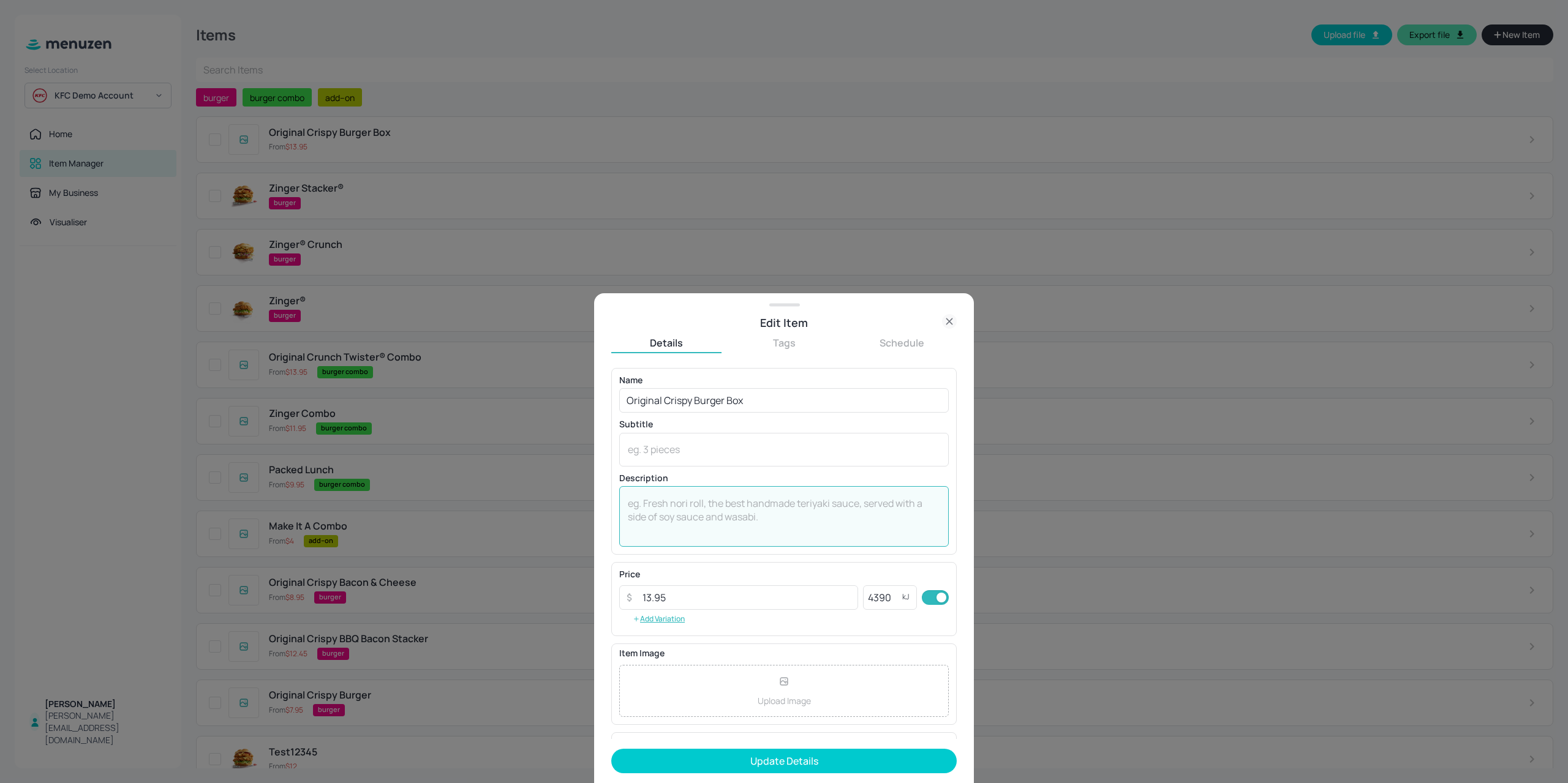
click at [675, 509] on textarea at bounding box center [783, 516] width 312 height 40
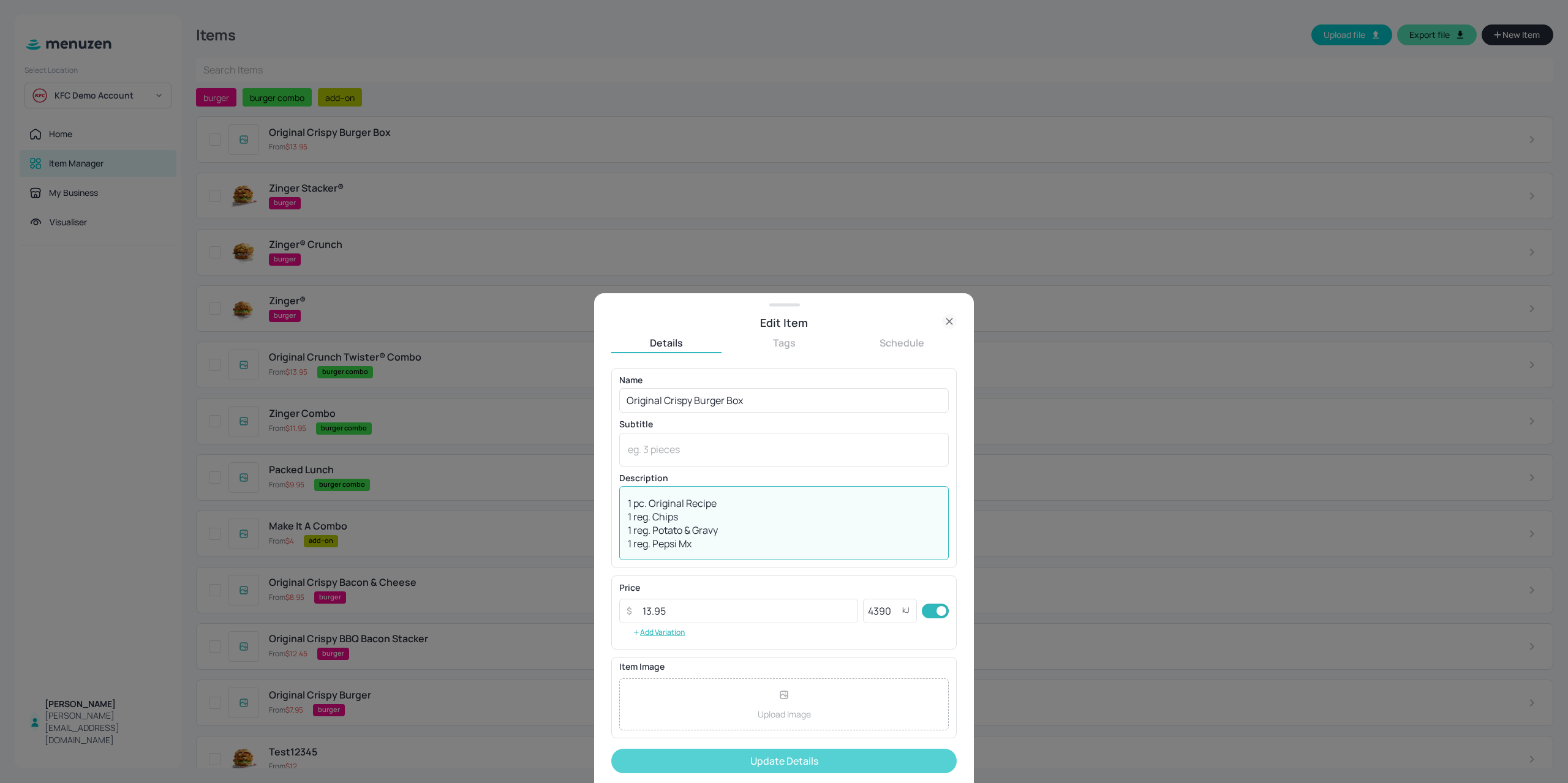
type textarea "1 Original Crispy Burger 1 pc. Original Recipe 1 reg. Chips 1 reg. Potato & Gra…"
click at [840, 753] on button "Update Details" at bounding box center [783, 761] width 346 height 25
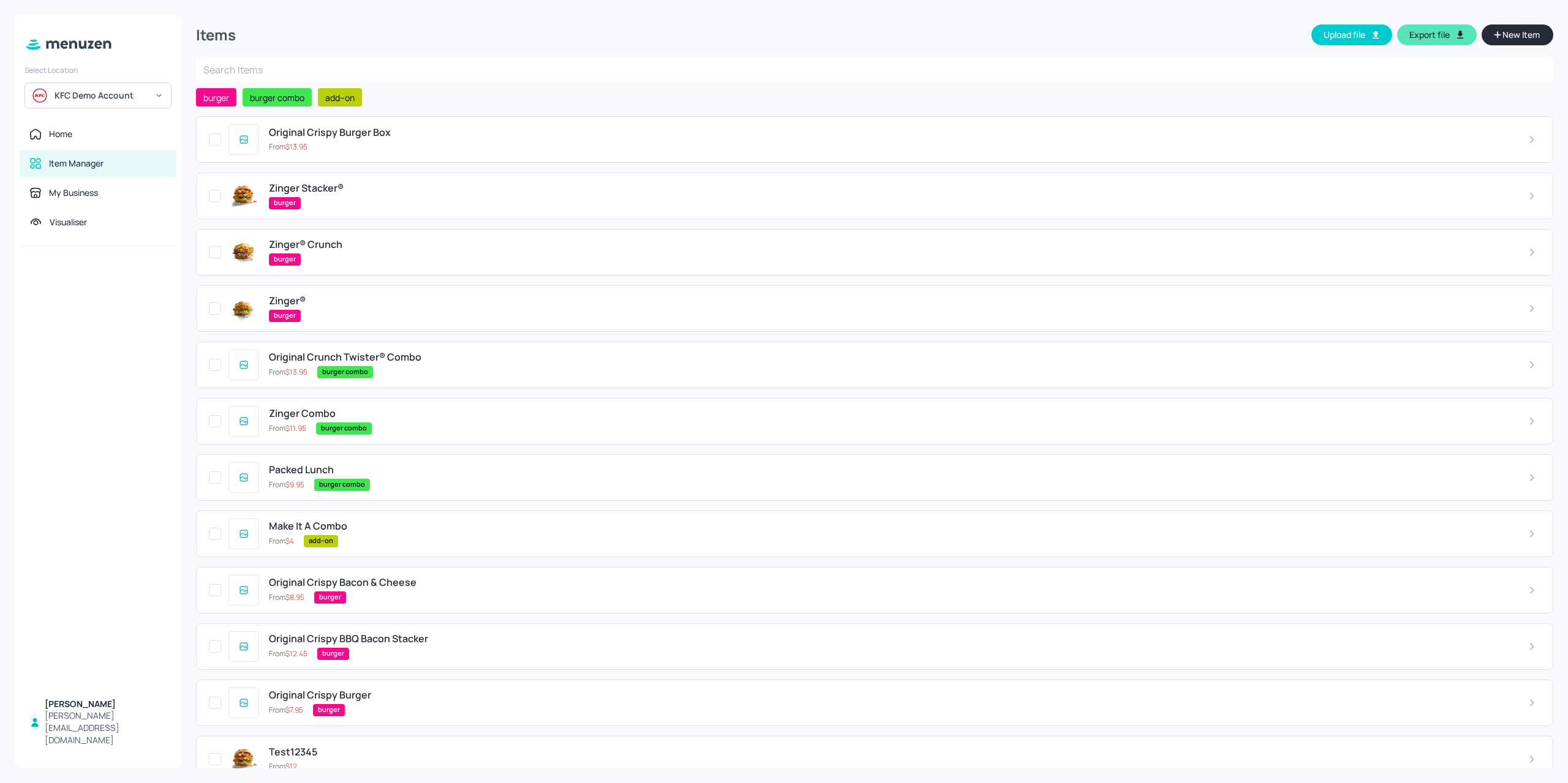
click at [475, 383] on div "Original Crunch Twister® Combo From $ 13.95 burger combo" at bounding box center [874, 365] width 1357 height 46
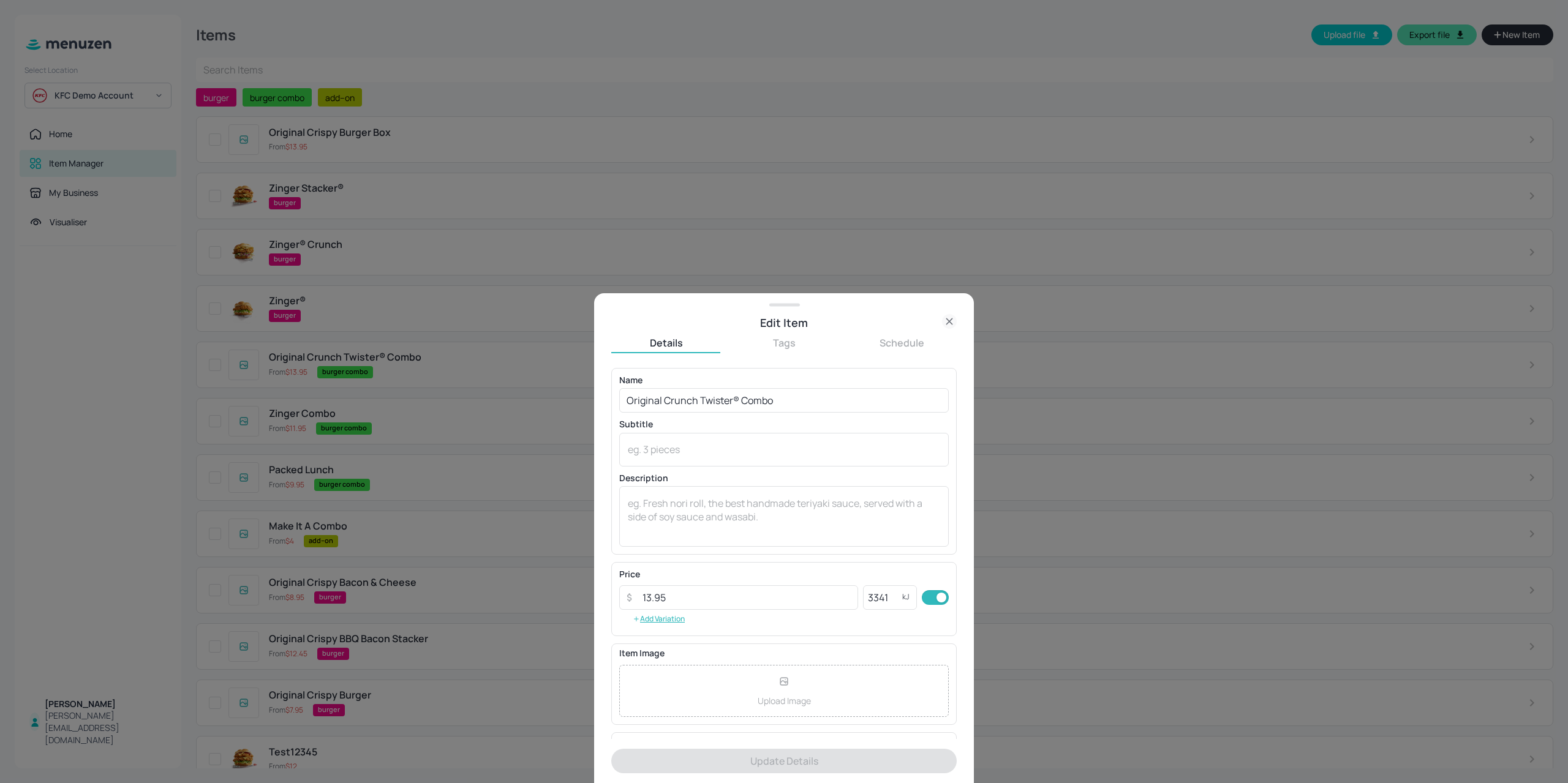
click at [336, 244] on div at bounding box center [784, 391] width 1568 height 783
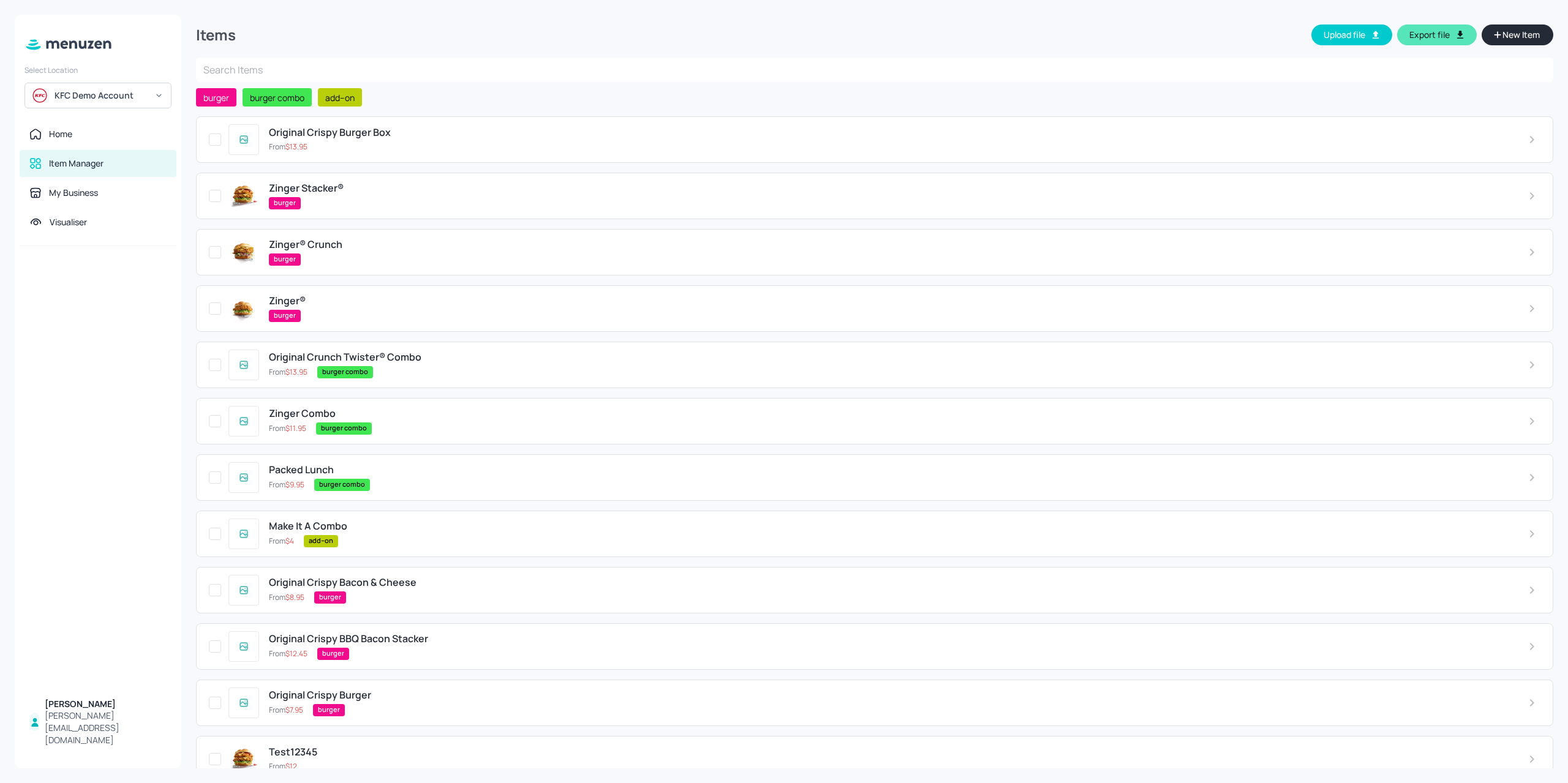
click at [482, 355] on div "Original Crunch Twister® Combo" at bounding box center [888, 357] width 1240 height 12
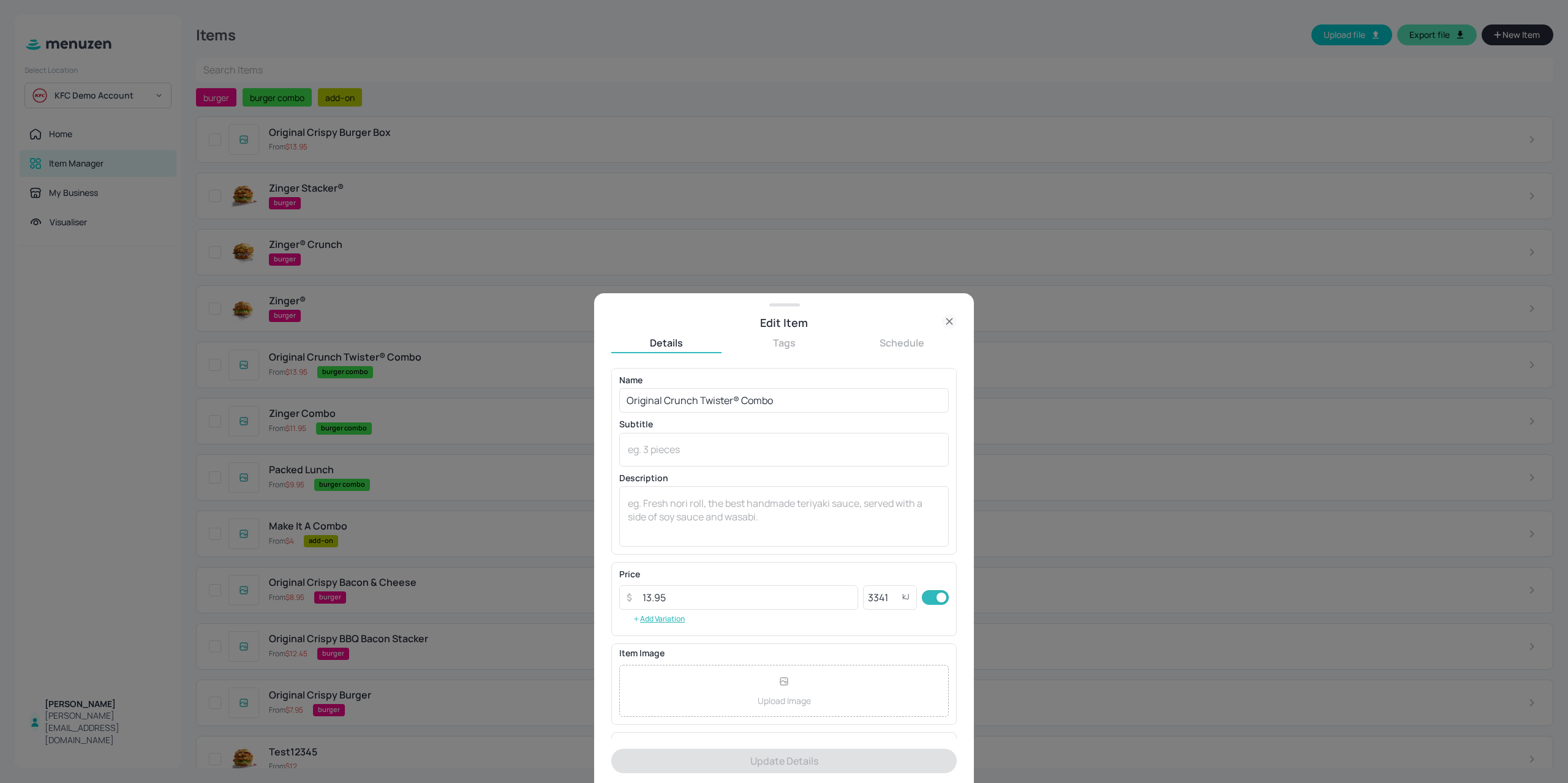
click at [786, 344] on button "Tags" at bounding box center [784, 343] width 110 height 14
click at [688, 417] on div "burger combo" at bounding box center [653, 422] width 85 height 25
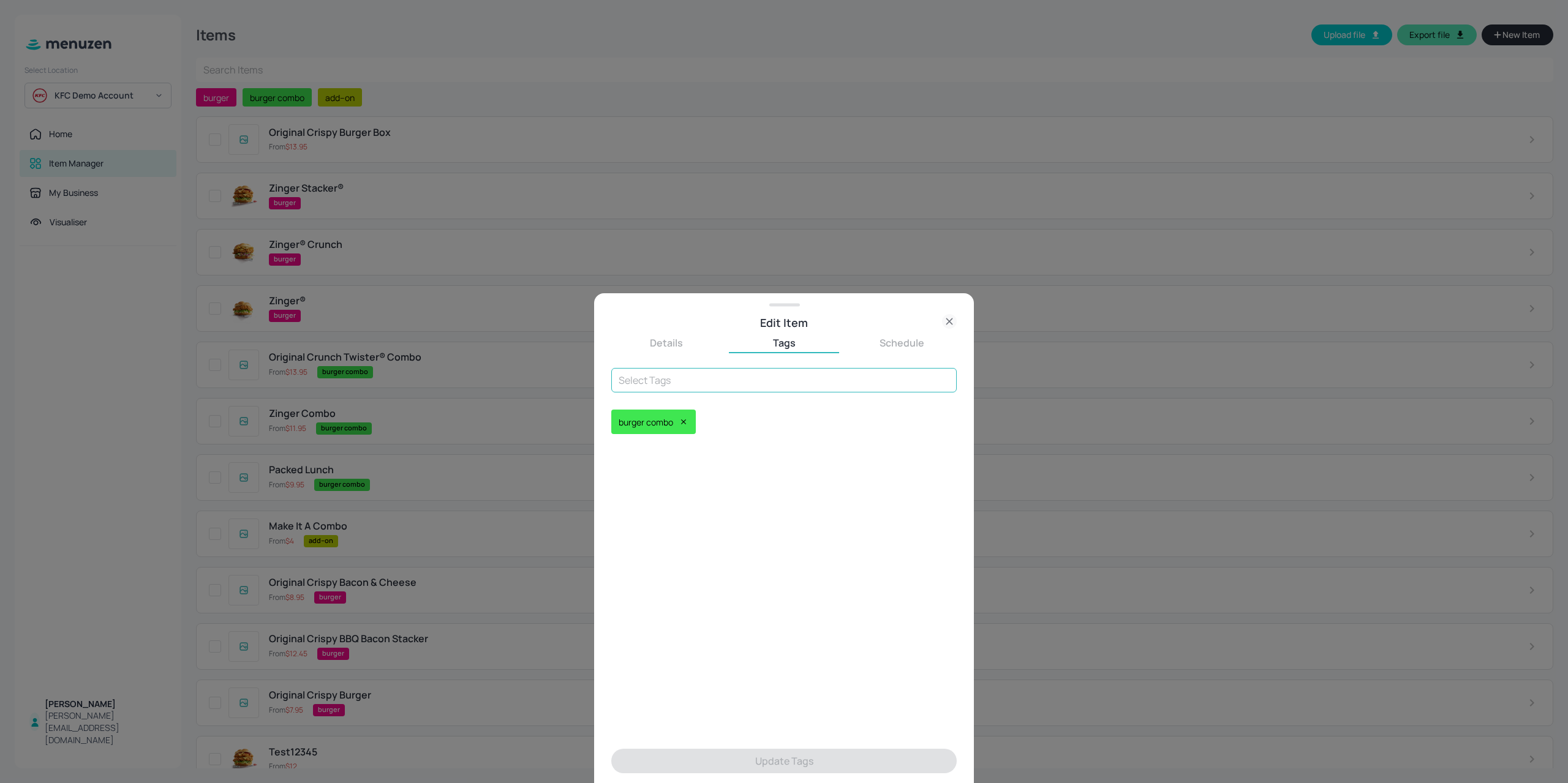
click at [668, 379] on input "text" at bounding box center [783, 380] width 346 height 25
type input "combo"
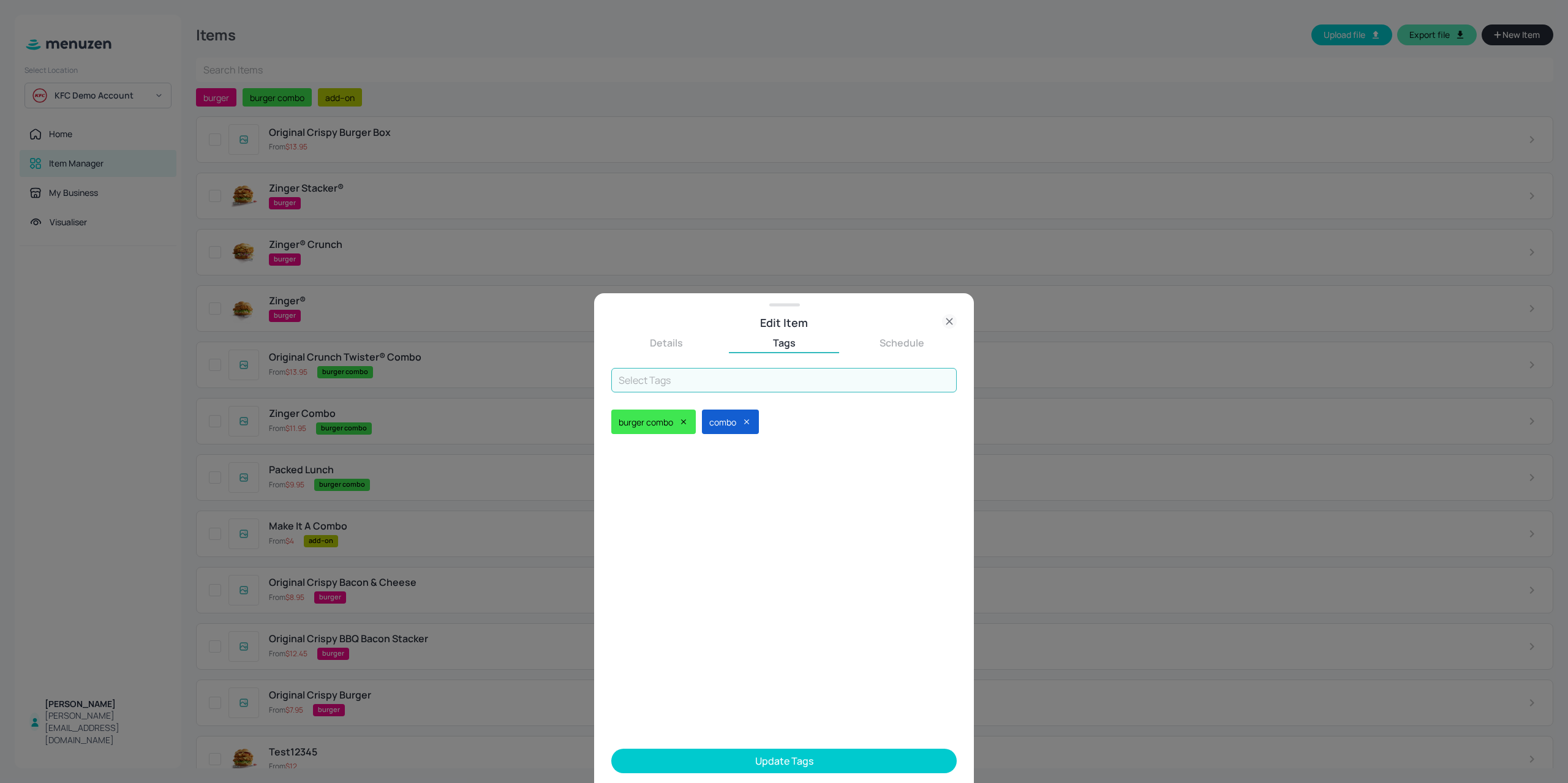
click at [686, 424] on icon at bounding box center [683, 421] width 5 height 5
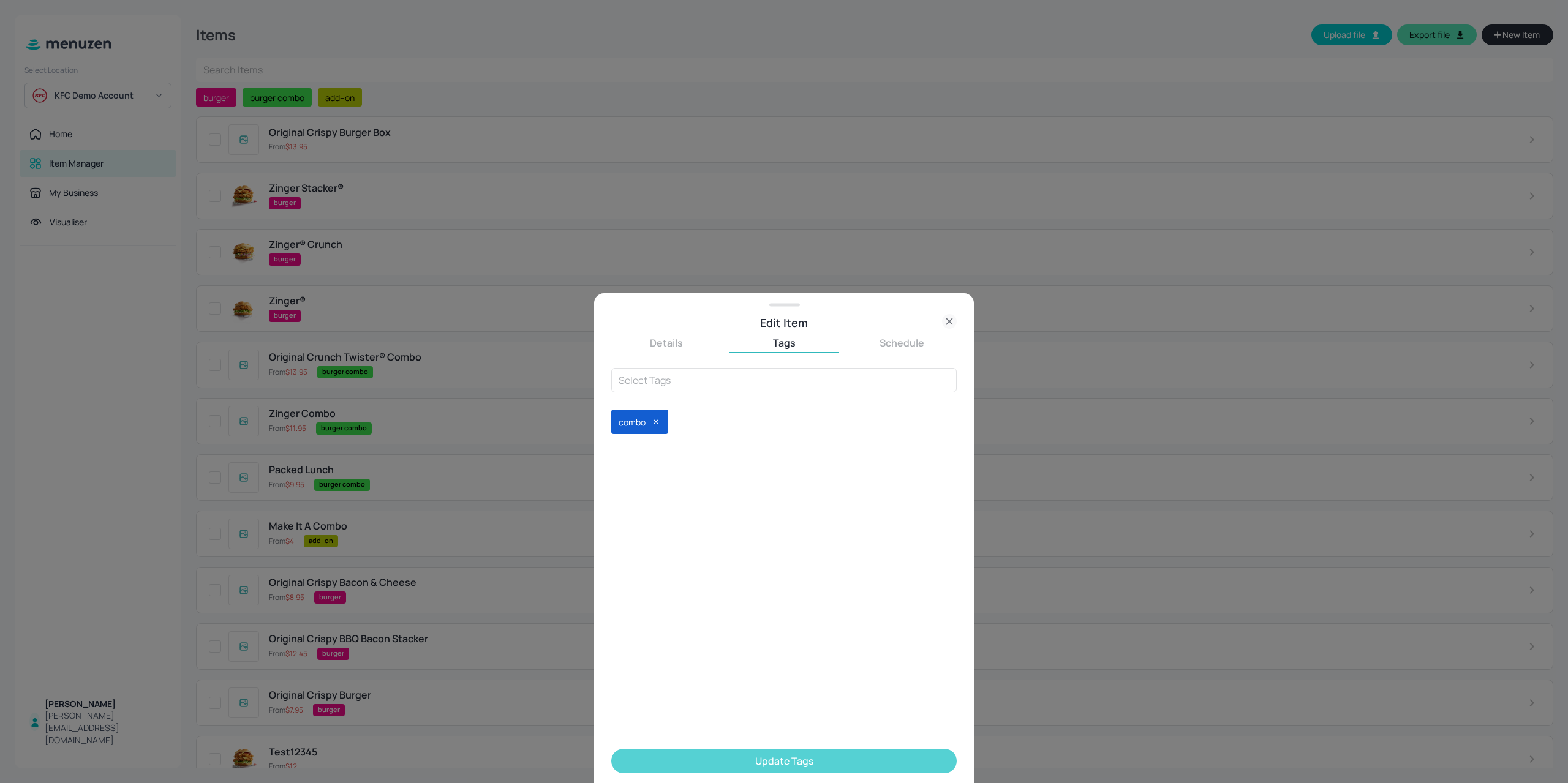
drag, startPoint x: 707, startPoint y: 760, endPoint x: 702, endPoint y: 753, distance: 8.6
click at [705, 756] on button "Update Tags" at bounding box center [783, 761] width 346 height 25
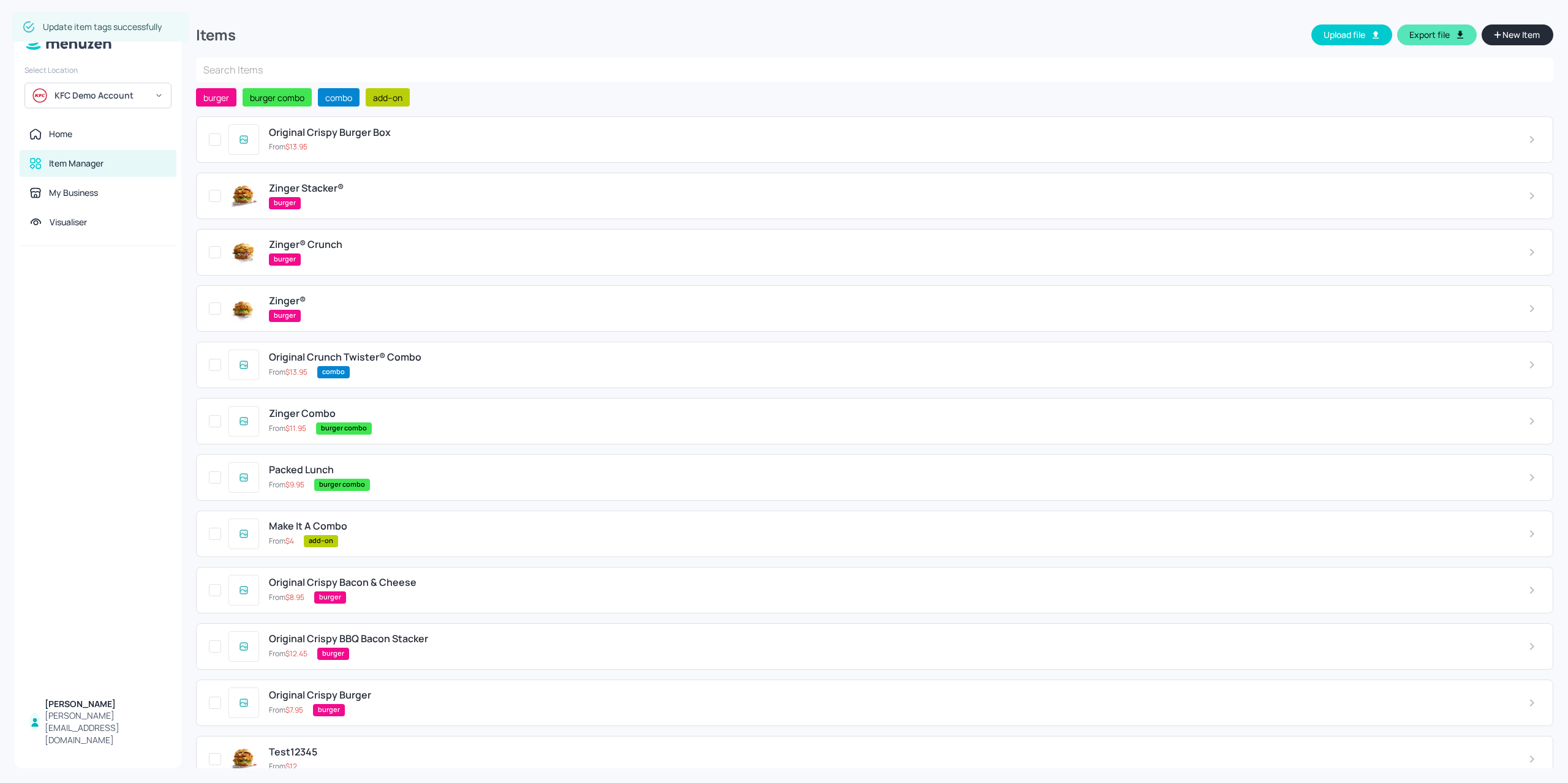
click at [454, 422] on div "burger combo" at bounding box center [912, 428] width 1192 height 12
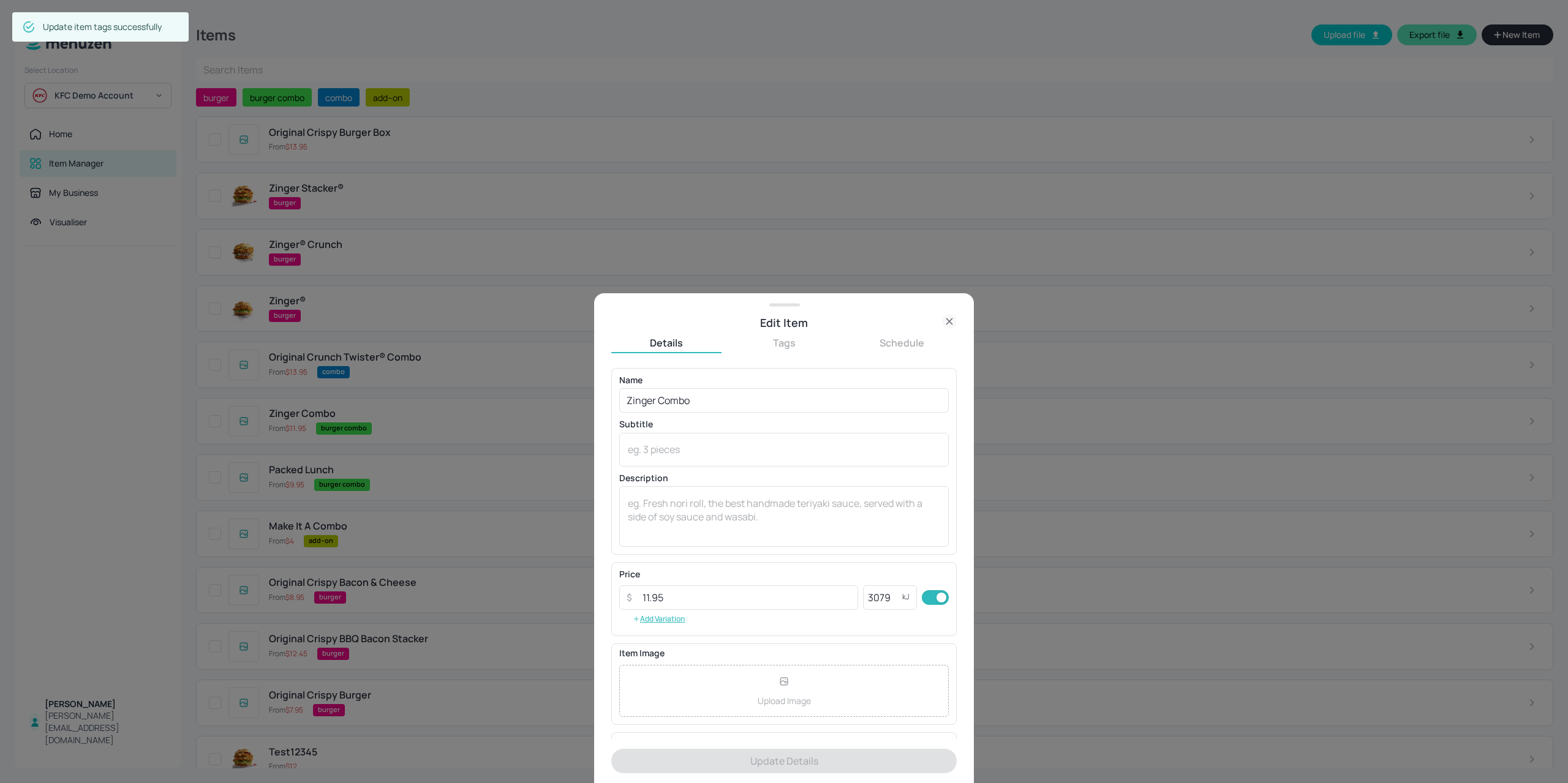
click at [758, 348] on button "Tags" at bounding box center [784, 343] width 110 height 14
click at [688, 423] on div "burger combo" at bounding box center [653, 422] width 85 height 25
click at [683, 421] on icon at bounding box center [683, 422] width 9 height 9
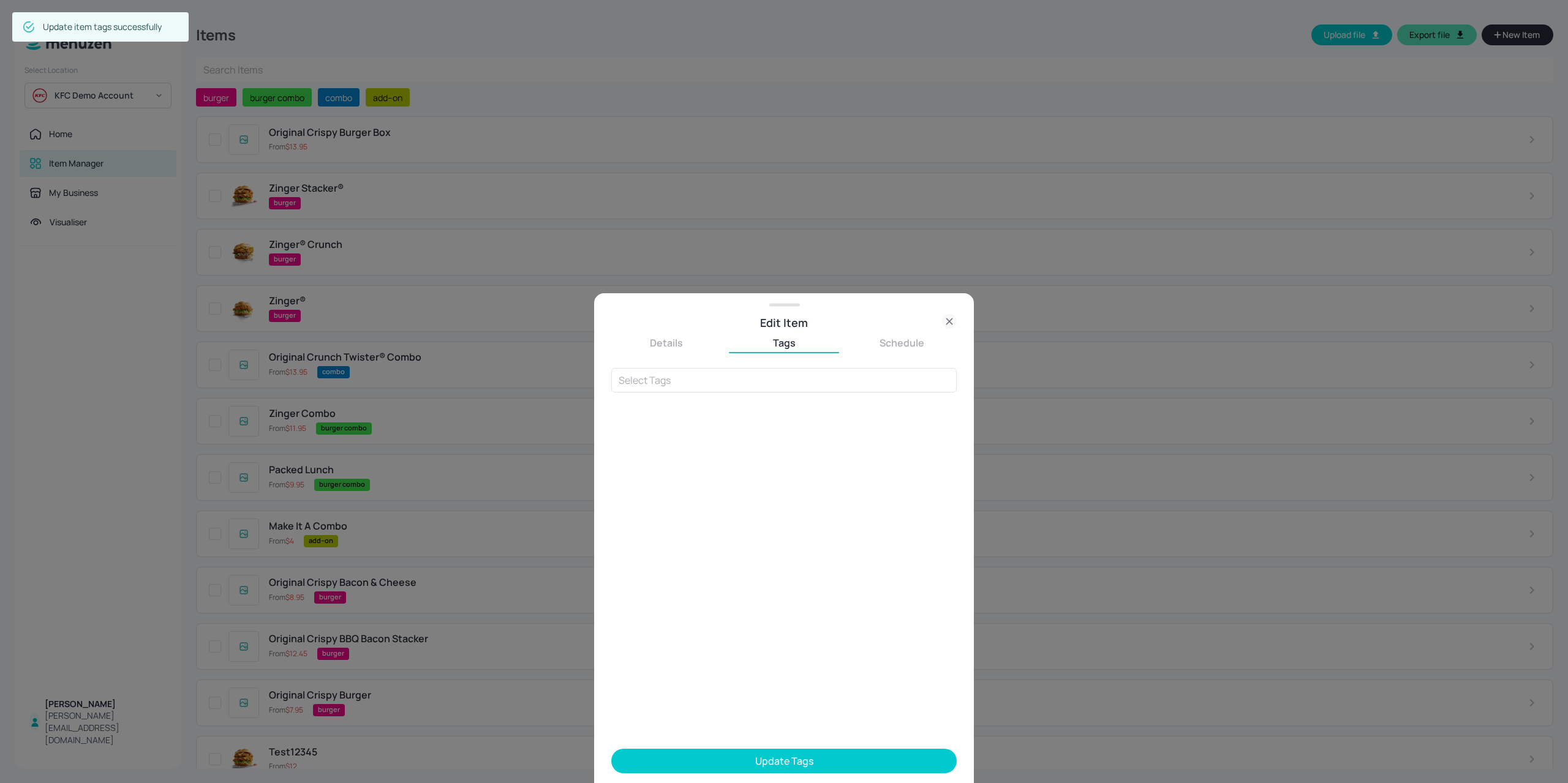
drag, startPoint x: 671, startPoint y: 386, endPoint x: 662, endPoint y: 364, distance: 23.8
click at [671, 386] on input "text" at bounding box center [783, 380] width 346 height 25
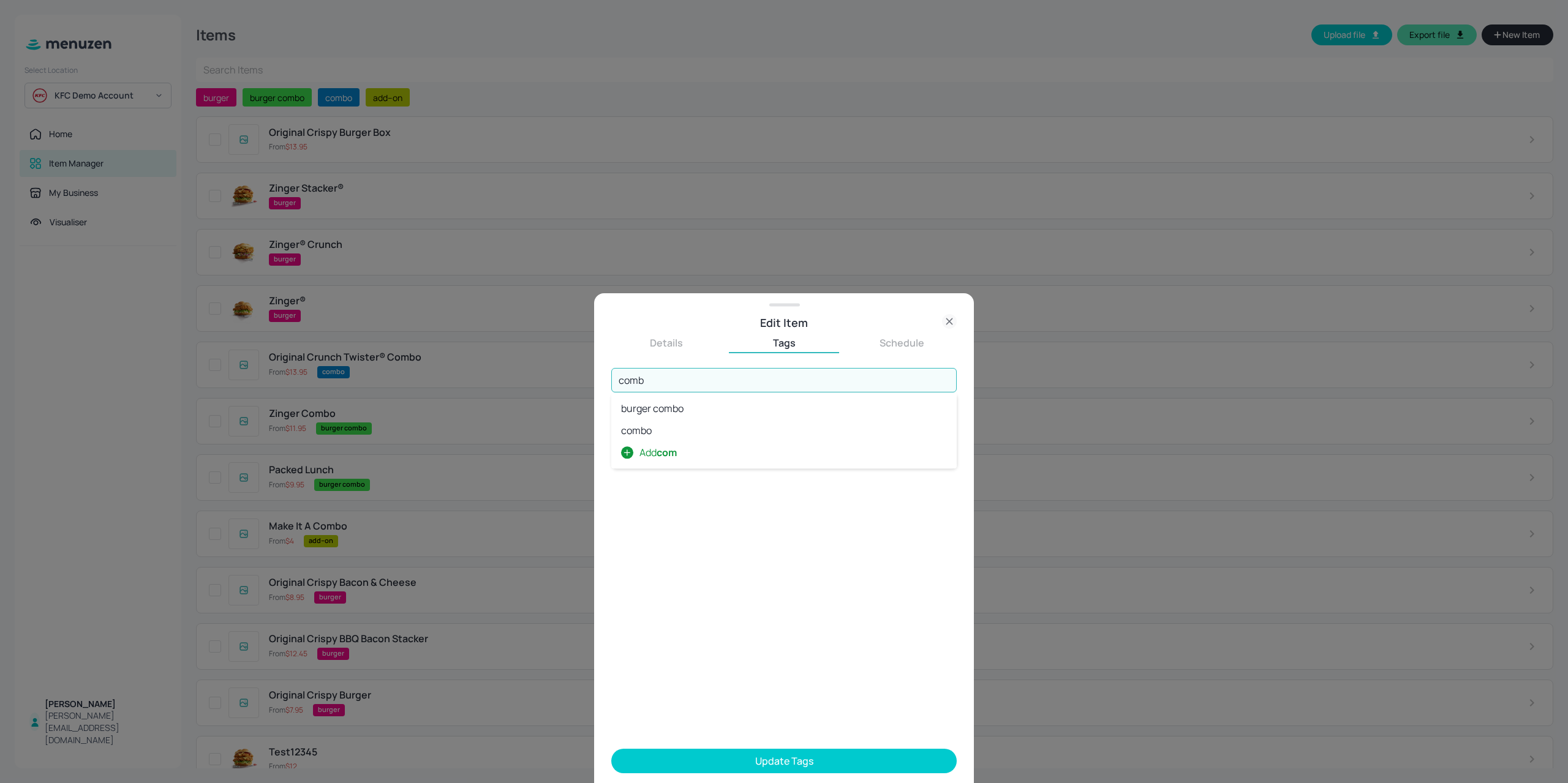
type input "combo"
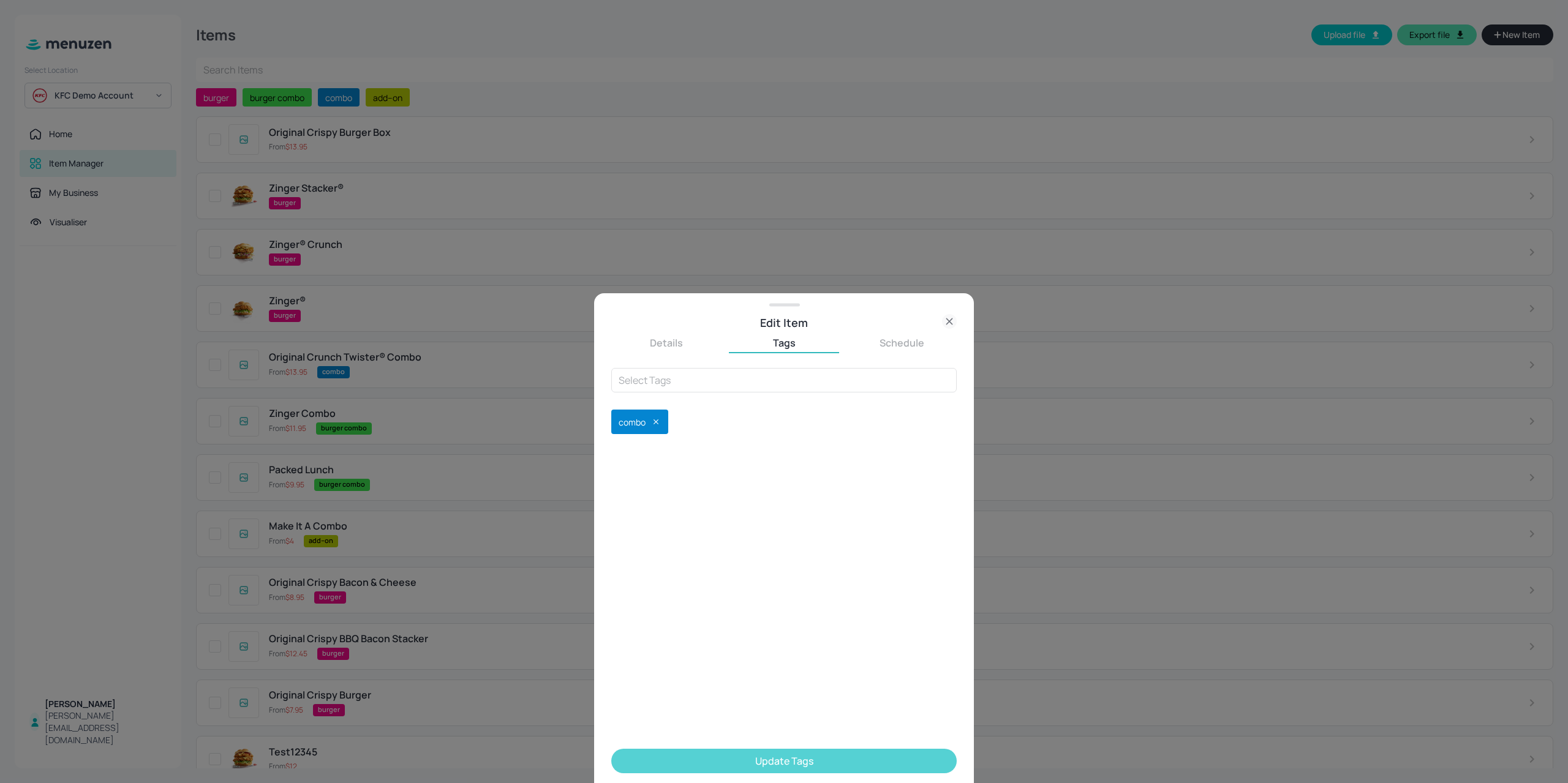
click at [741, 768] on button "Update Tags" at bounding box center [783, 761] width 346 height 25
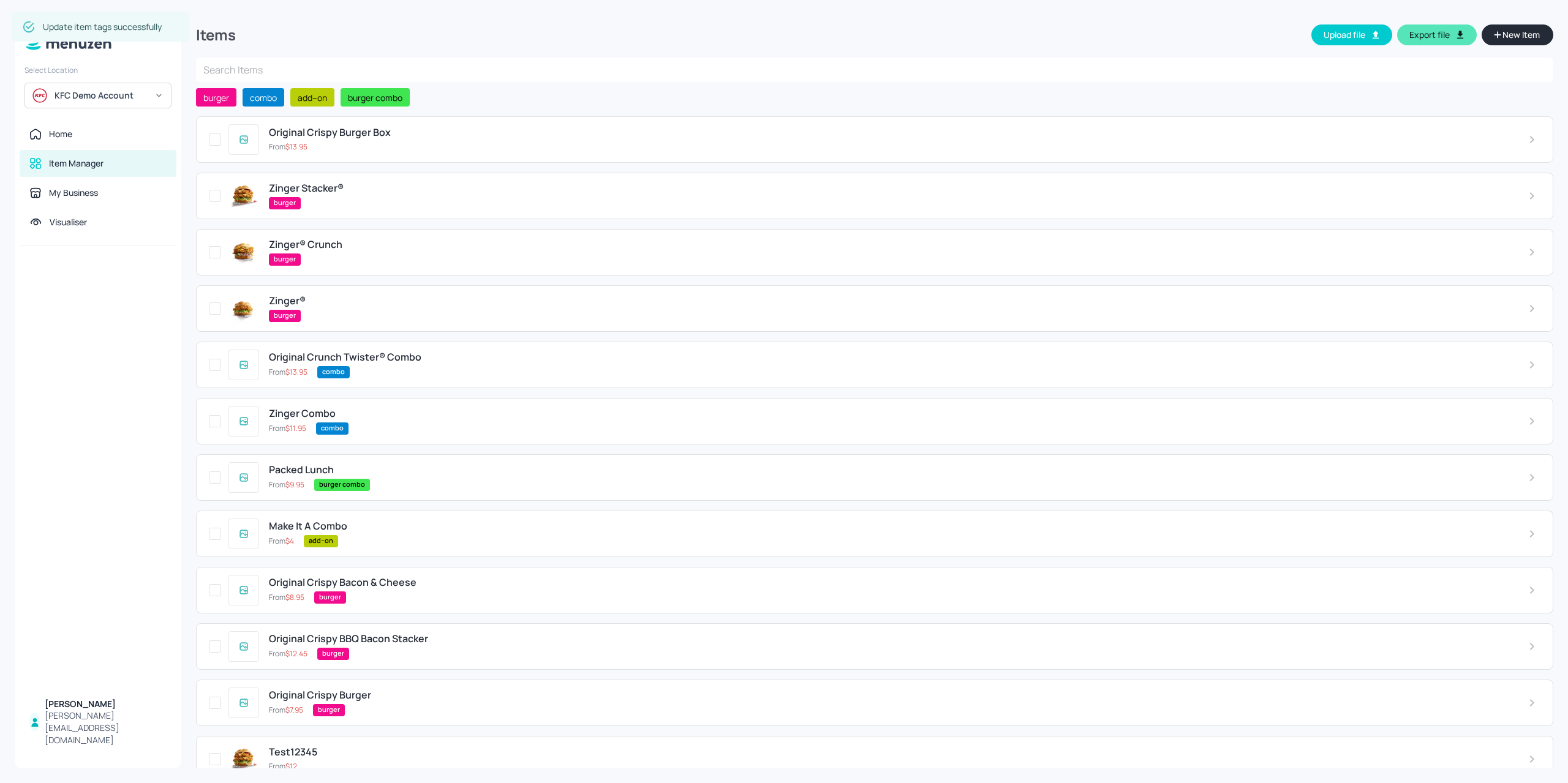
click at [380, 479] on div "burger combo" at bounding box center [911, 485] width 1194 height 12
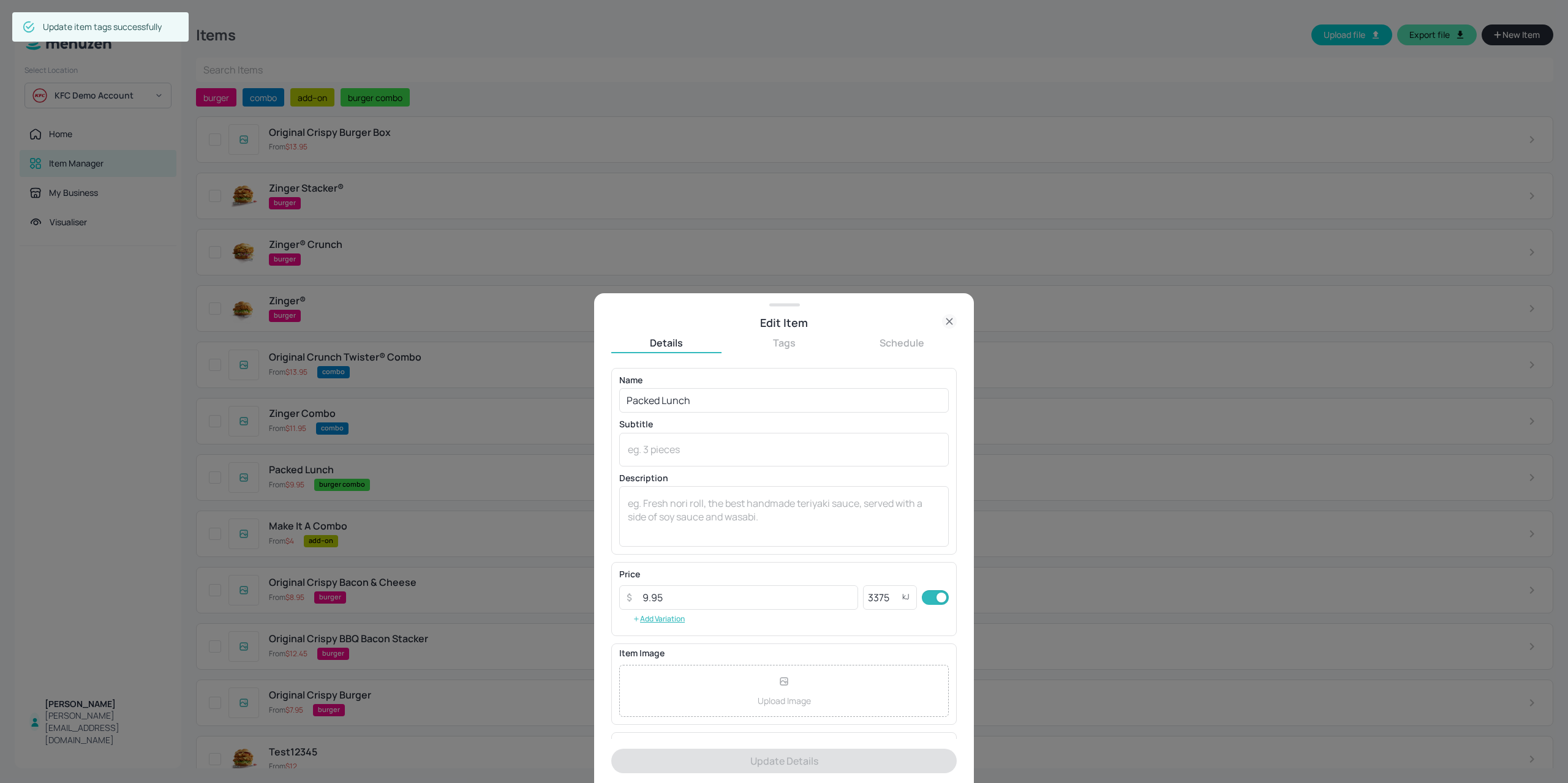
click at [769, 350] on button "Tags" at bounding box center [784, 343] width 110 height 14
drag, startPoint x: 681, startPoint y: 417, endPoint x: 684, endPoint y: 411, distance: 6.7
click at [681, 417] on div "burger combo" at bounding box center [653, 422] width 85 height 25
click at [683, 423] on icon at bounding box center [683, 422] width 9 height 9
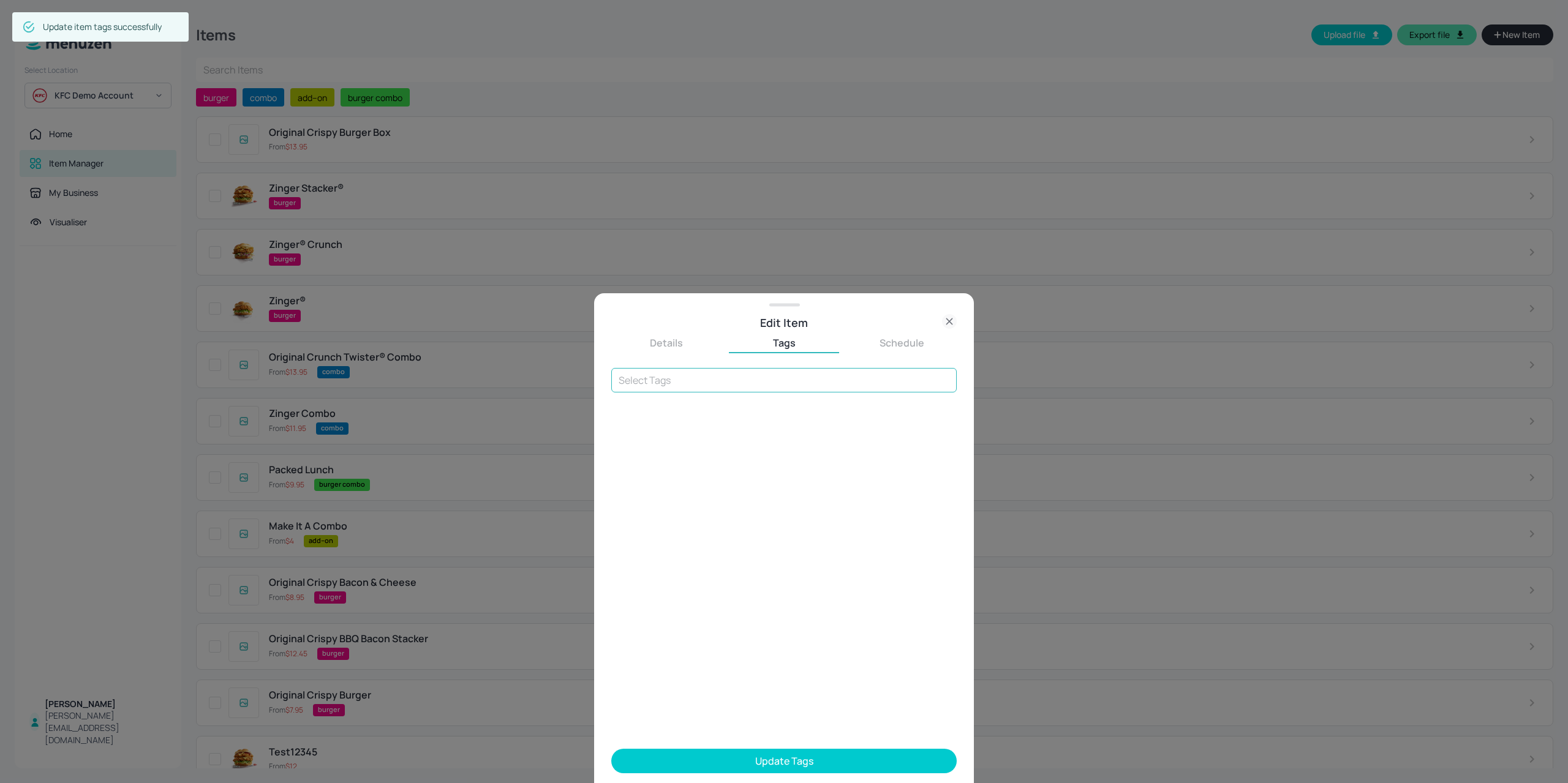
drag, startPoint x: 683, startPoint y: 380, endPoint x: 671, endPoint y: 379, distance: 12.0
click at [683, 380] on input "text" at bounding box center [783, 380] width 346 height 25
type input "combo"
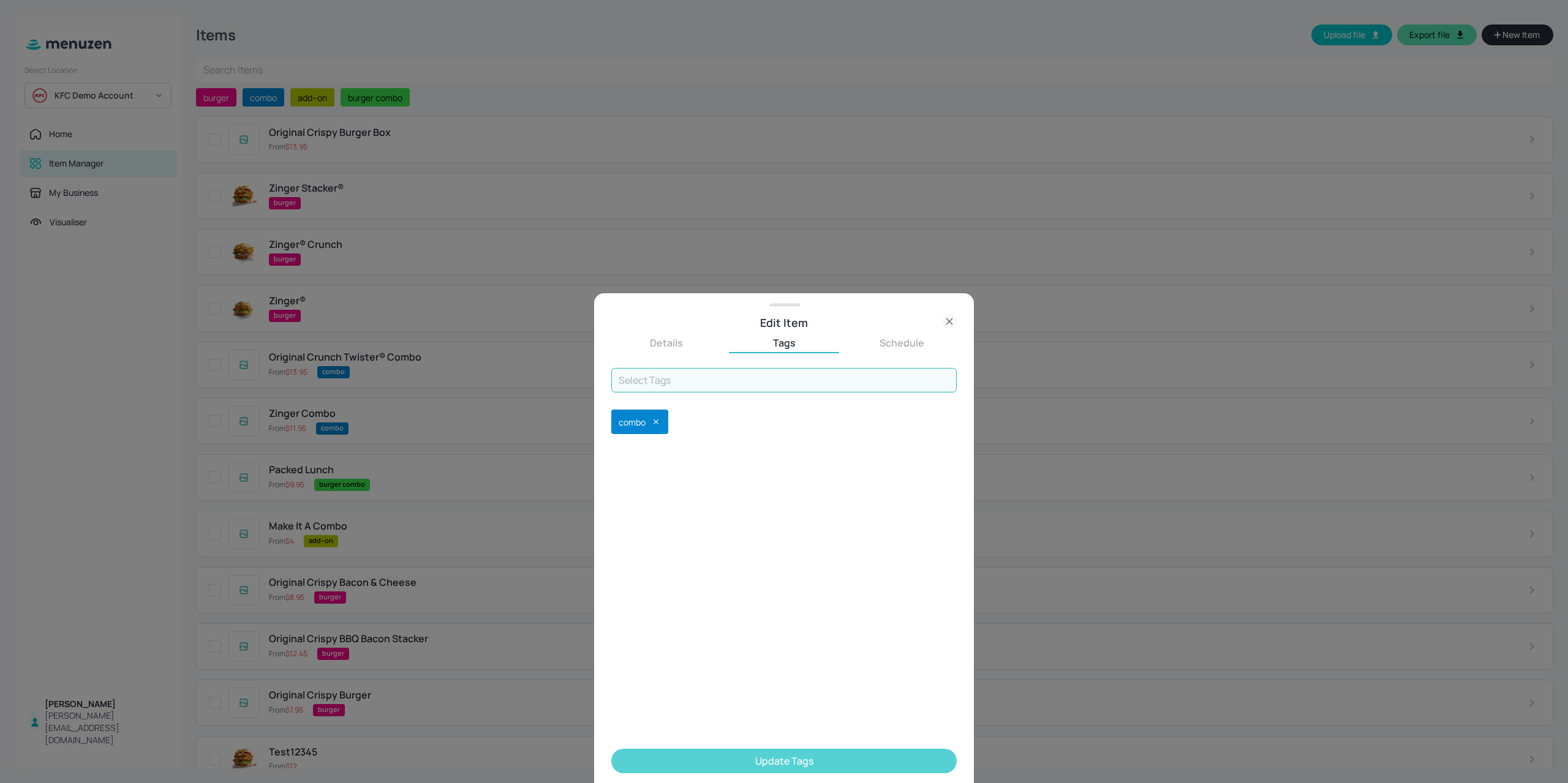
click at [799, 766] on button "Update Tags" at bounding box center [783, 761] width 346 height 25
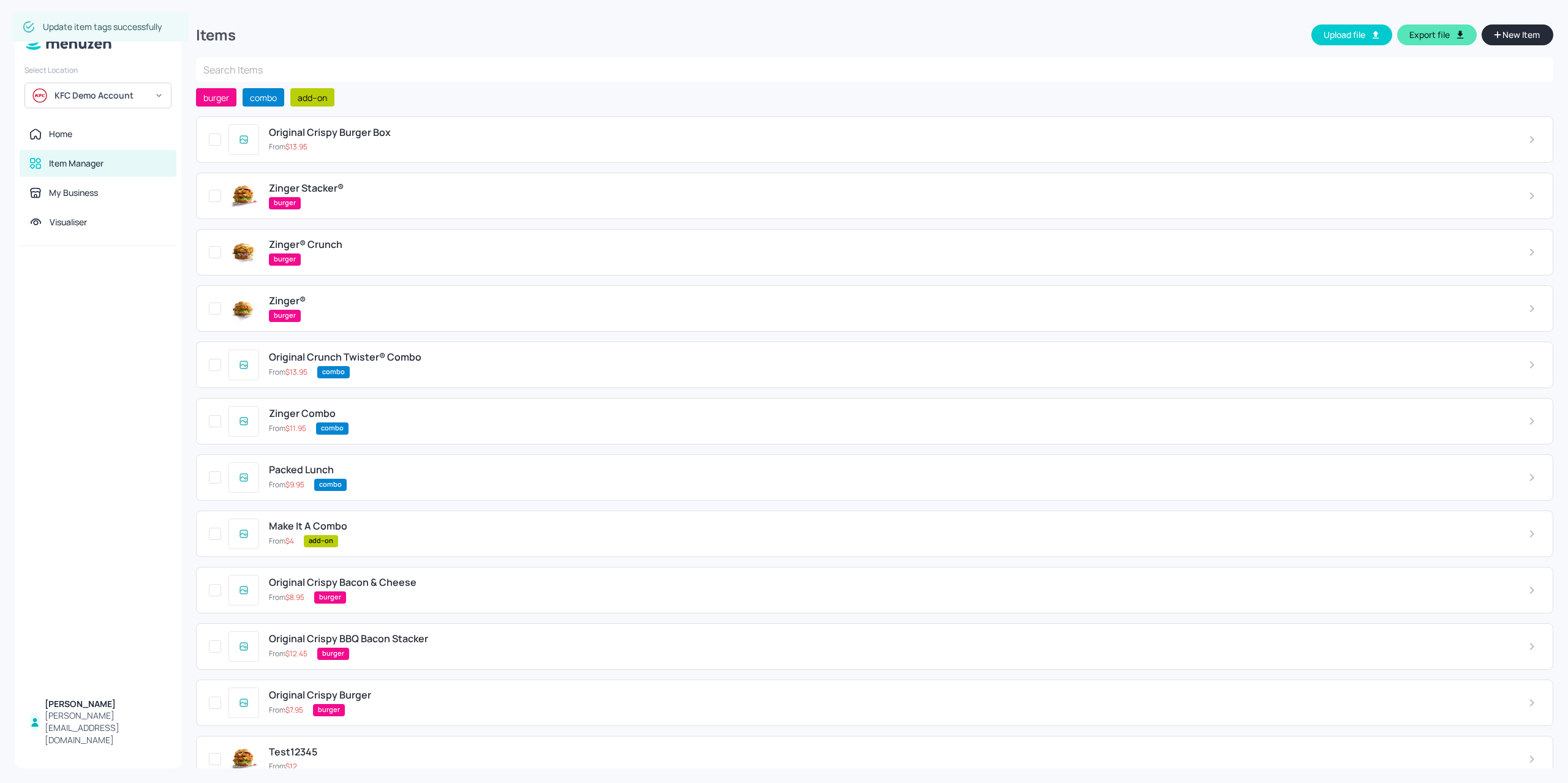
click at [482, 134] on div "Original Crispy Burger Box" at bounding box center [888, 132] width 1240 height 12
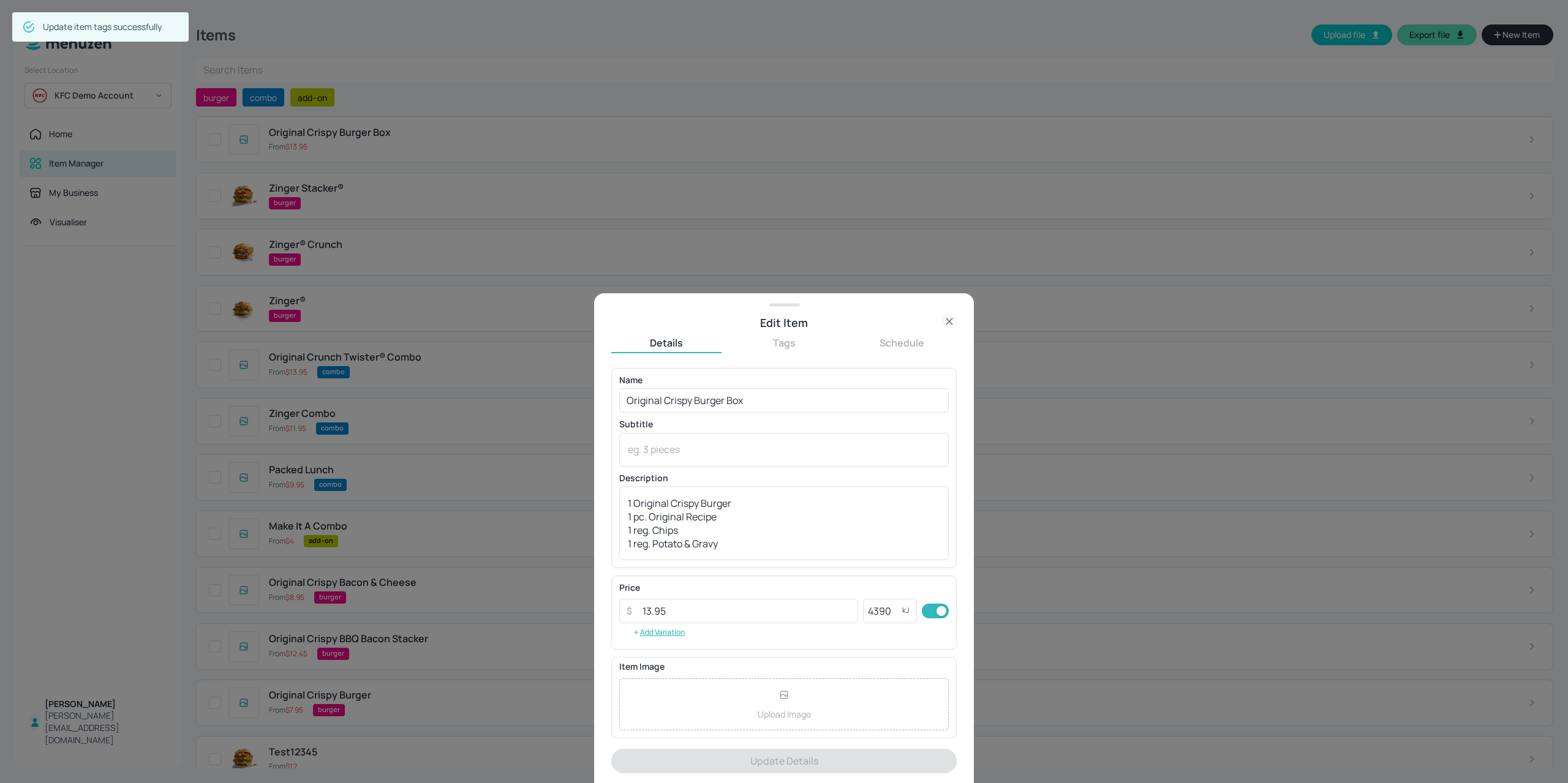
drag, startPoint x: 786, startPoint y: 346, endPoint x: 772, endPoint y: 355, distance: 16.6
click at [785, 346] on button "Tags" at bounding box center [784, 343] width 110 height 14
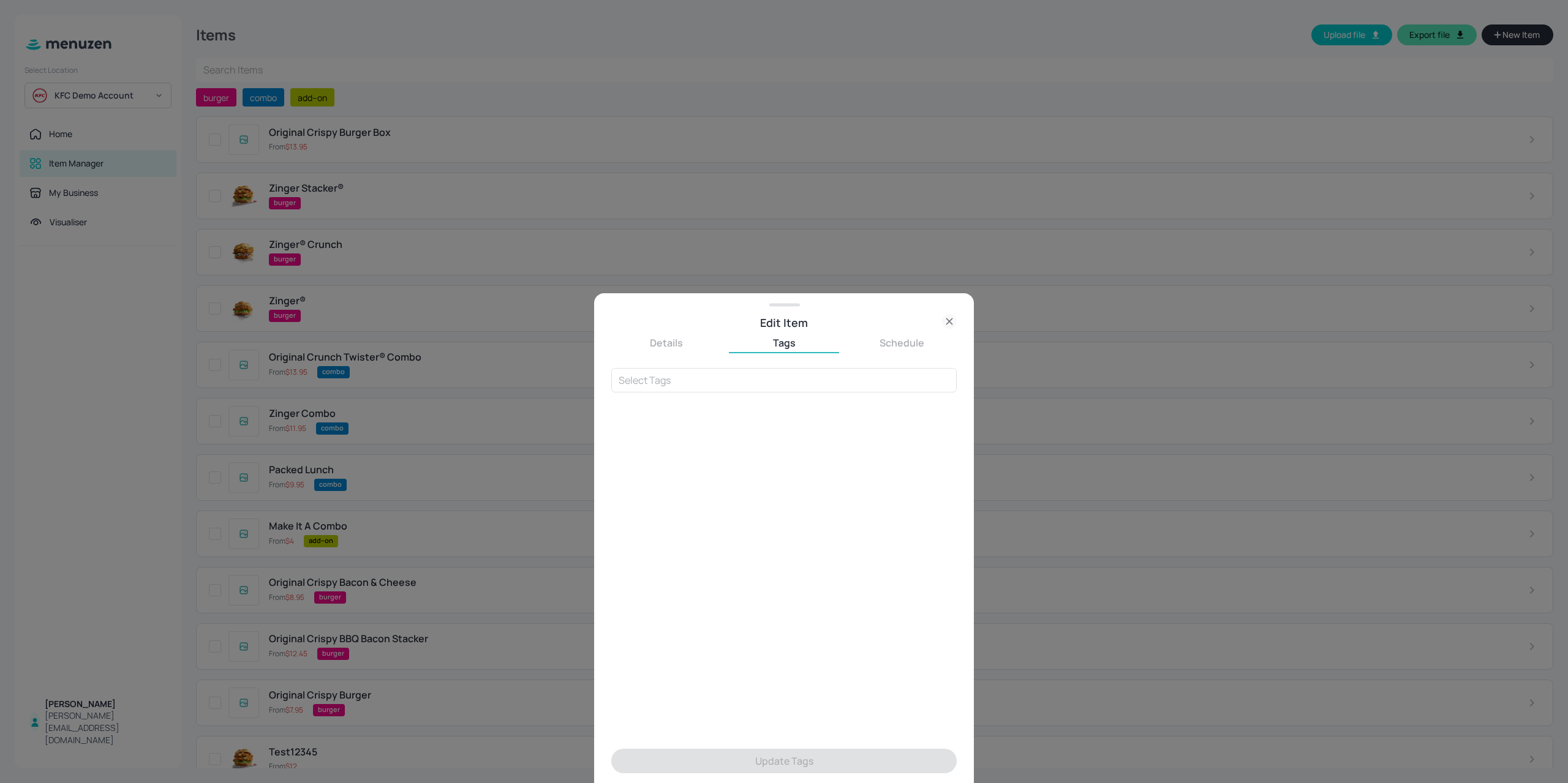
click at [949, 193] on div at bounding box center [784, 391] width 1568 height 783
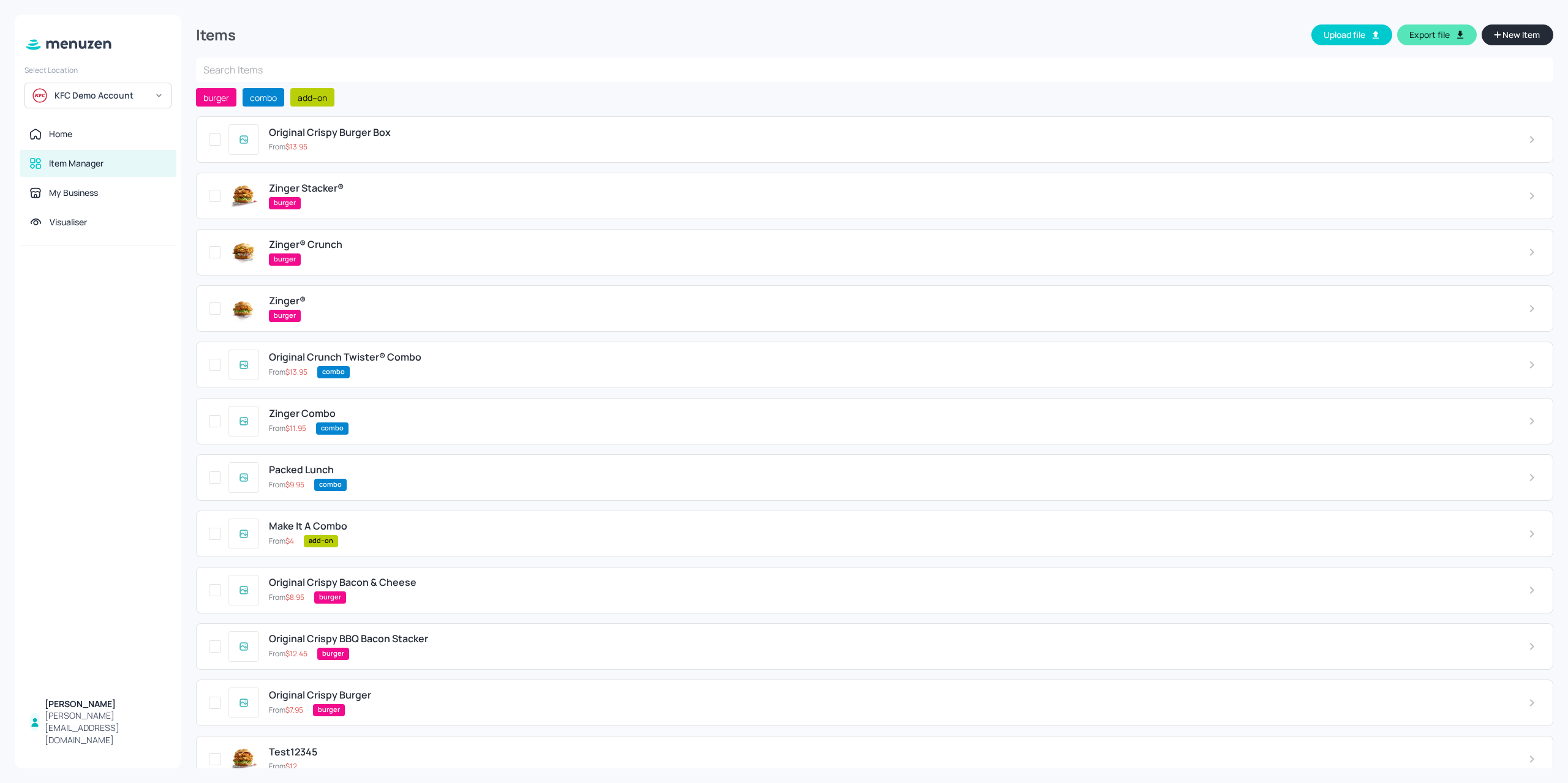
click at [1522, 35] on span "New Item" at bounding box center [1521, 35] width 40 height 14
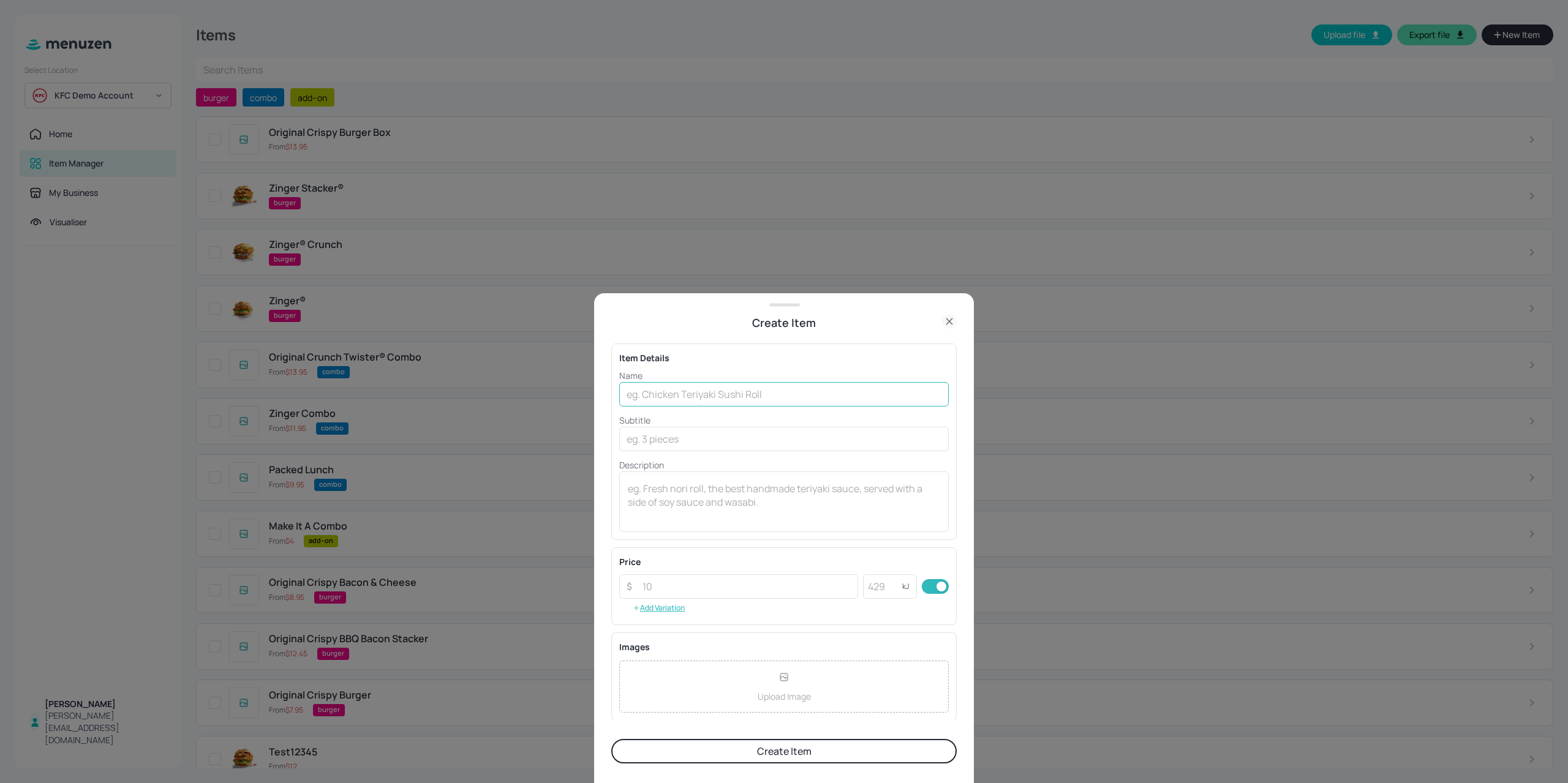
click at [667, 402] on input "text" at bounding box center [783, 394] width 330 height 25
click at [670, 389] on input "text" at bounding box center [783, 394] width 330 height 25
type input "Luxe Lunch"
click at [677, 583] on input "number" at bounding box center [746, 586] width 223 height 25
type input "9.95"
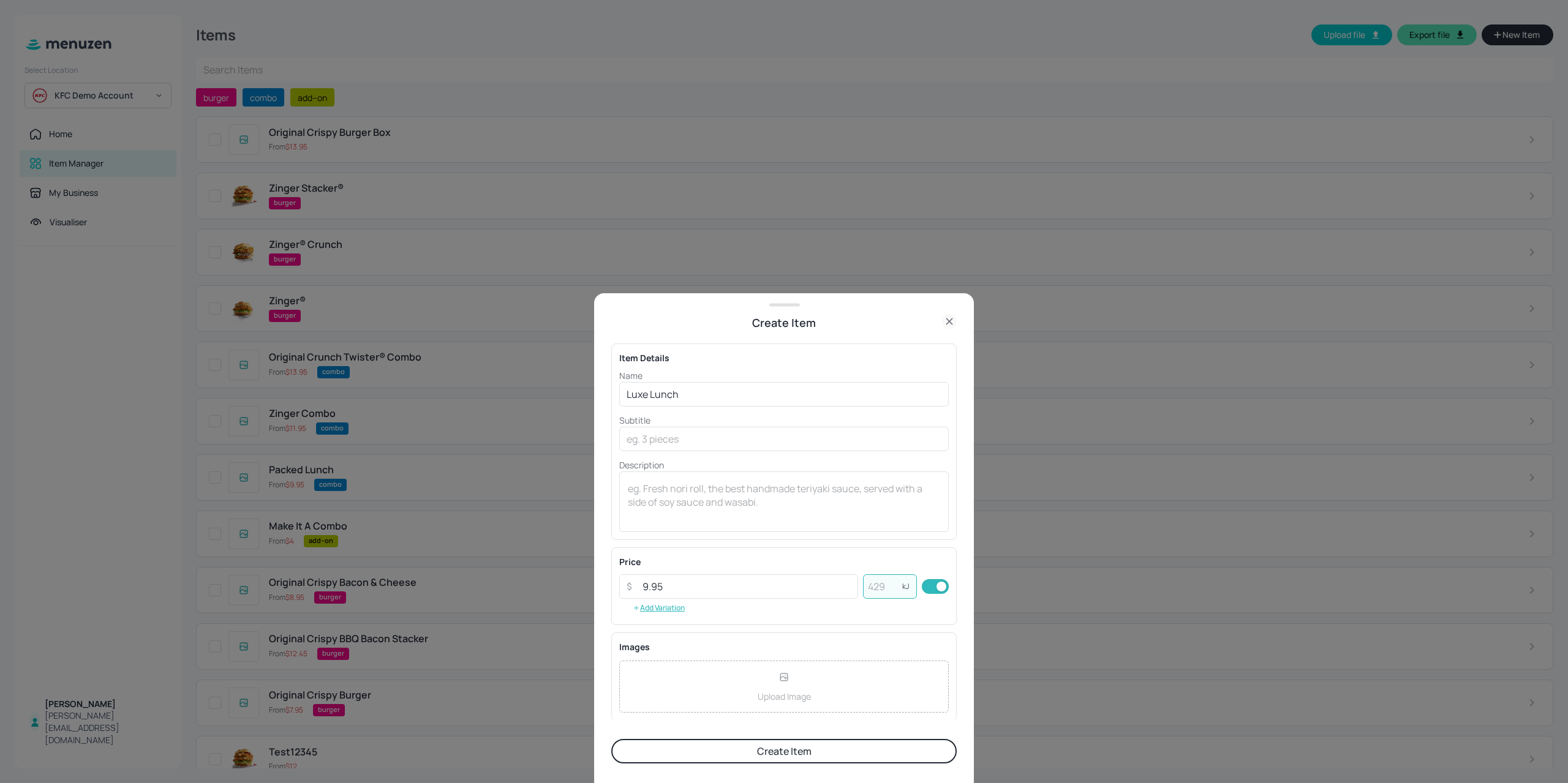
click at [873, 594] on input "number" at bounding box center [882, 586] width 39 height 25
type input "3358"
click at [767, 753] on button "Create Item" at bounding box center [783, 751] width 346 height 25
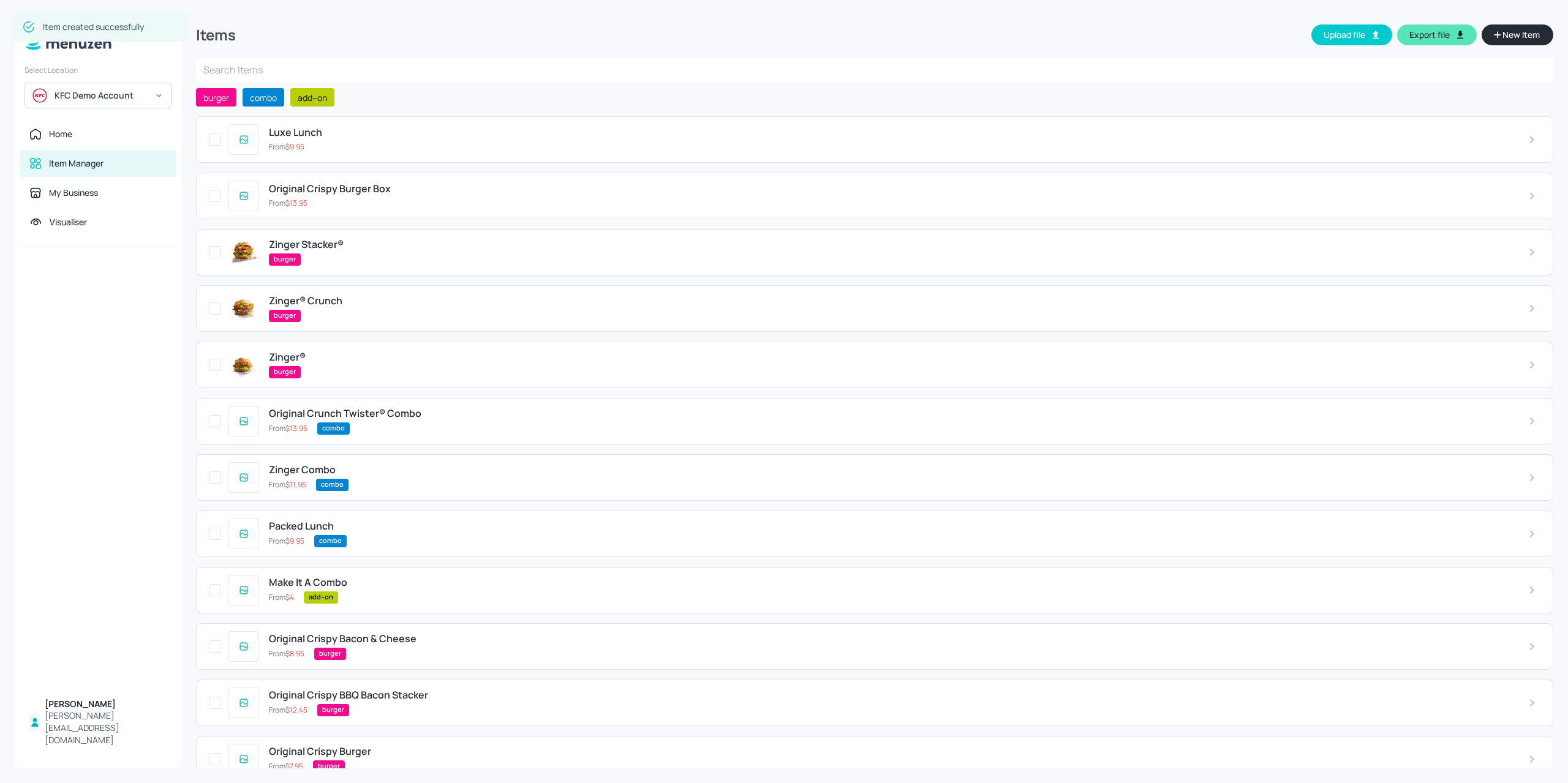
click at [1538, 29] on button "New Item" at bounding box center [1517, 35] width 72 height 21
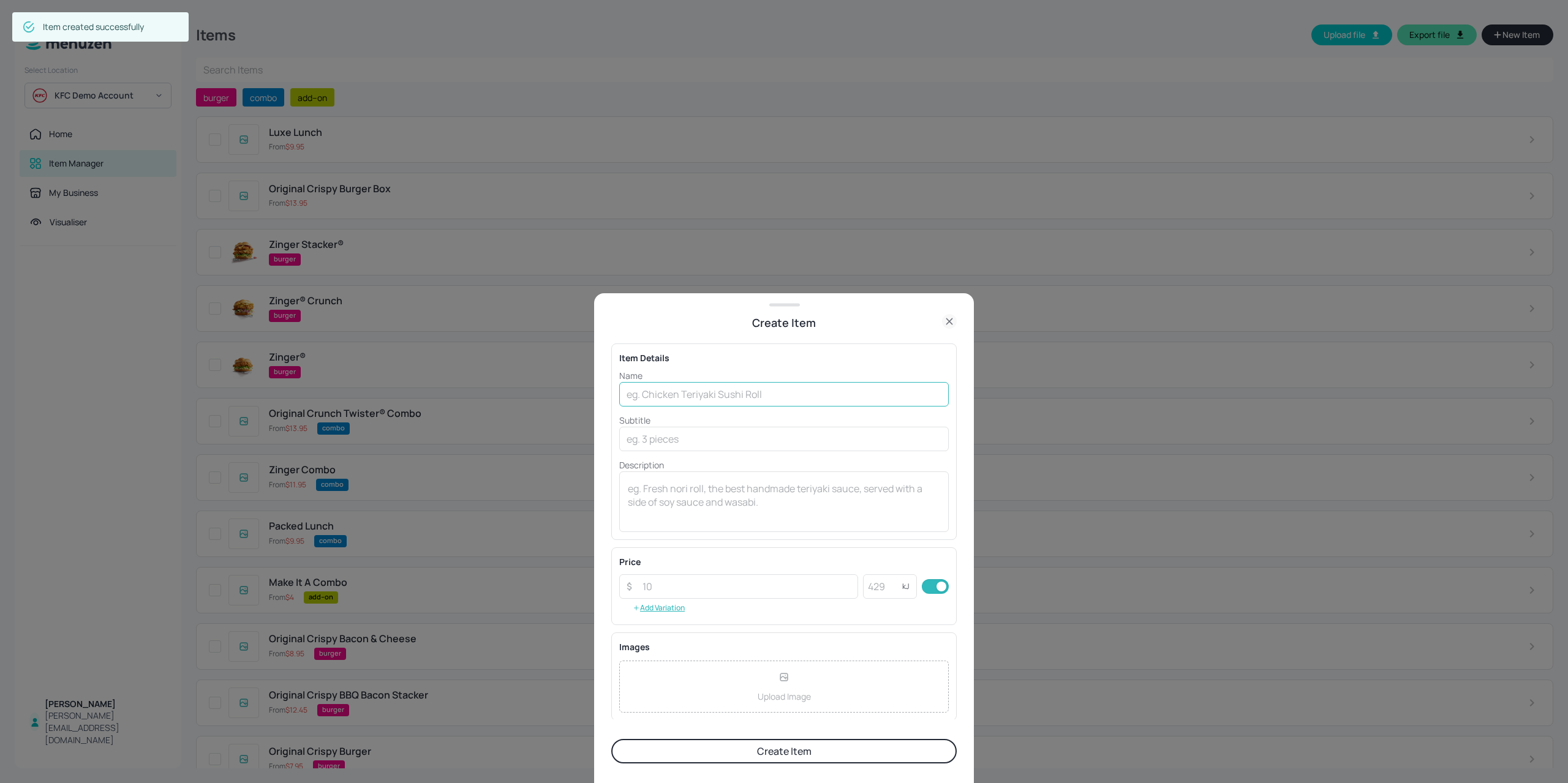
click at [692, 400] on input "text" at bounding box center [783, 394] width 330 height 25
paste input "™"
click at [710, 393] on input "3 Pc. Hot & Crispy ™" at bounding box center [783, 394] width 330 height 25
click at [728, 394] on input "3 Pc. Hot & Crispy™" at bounding box center [783, 394] width 330 height 25
type input "3 Pc. Hot & Crispy™ Boneless Combo"
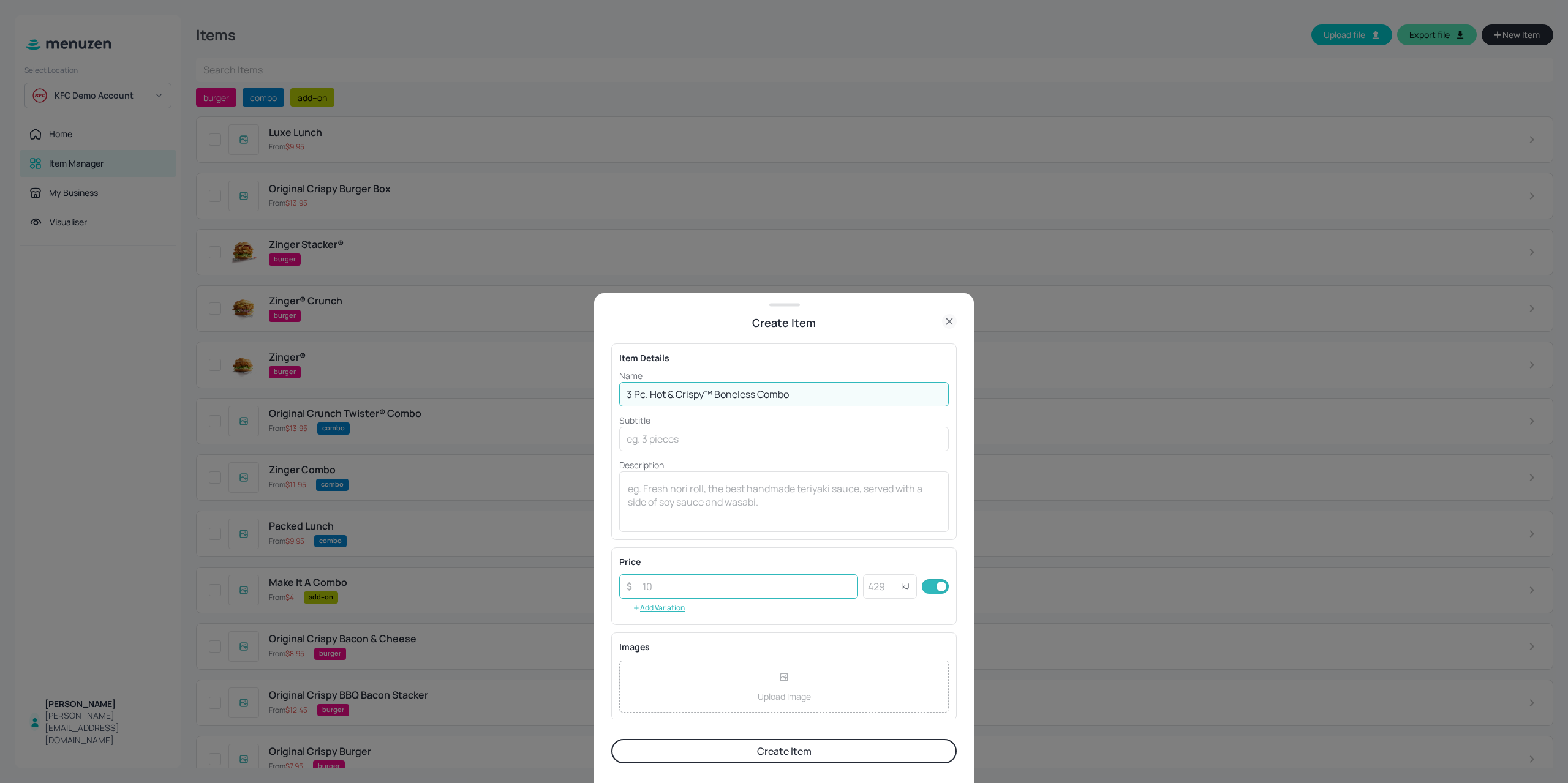
click at [746, 588] on input "number" at bounding box center [746, 586] width 223 height 25
type input "12.95"
click at [871, 584] on input "number" at bounding box center [882, 586] width 39 height 25
type input "2626"
click at [788, 756] on button "Create Item" at bounding box center [783, 751] width 346 height 25
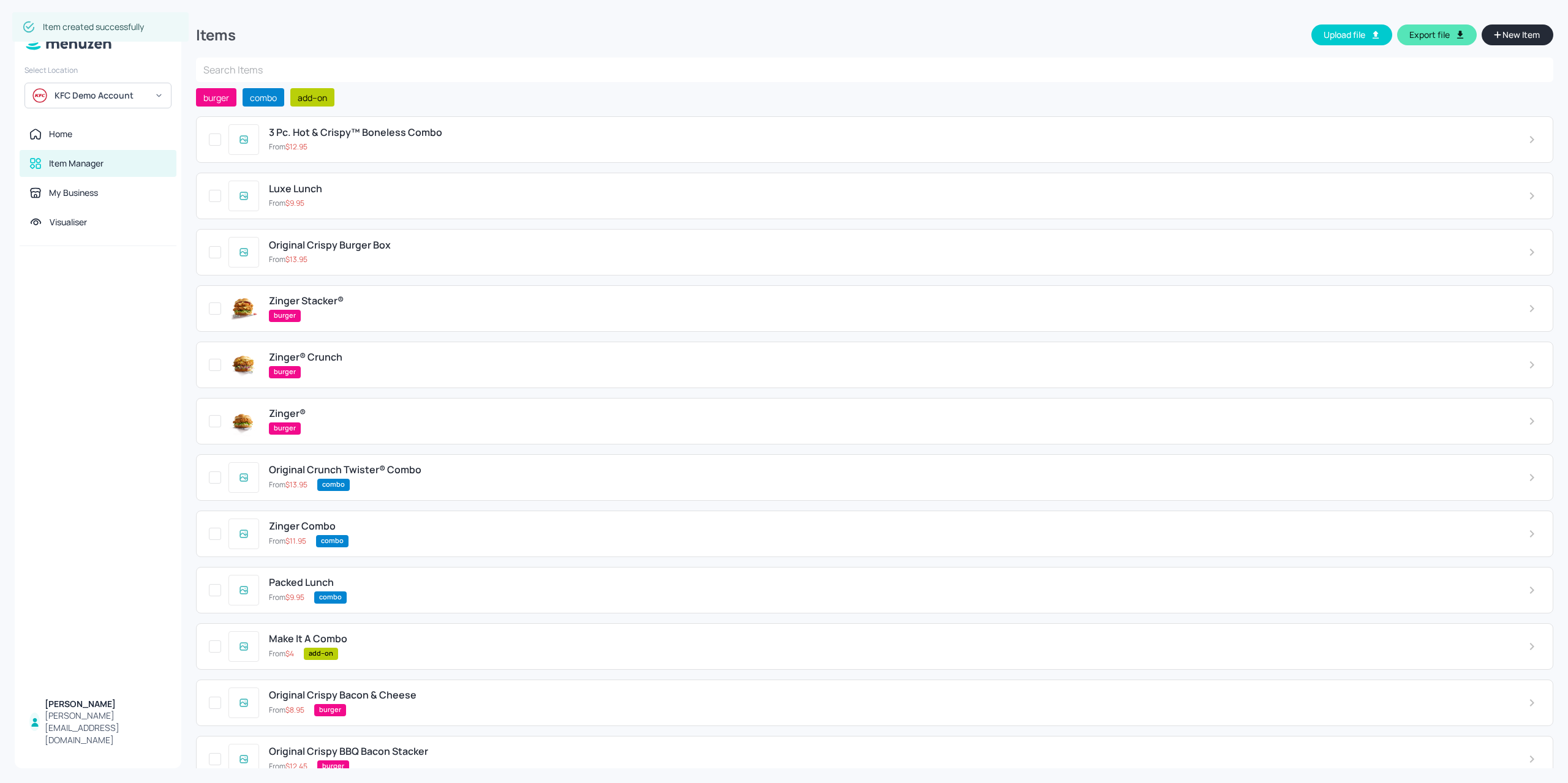
click at [1512, 40] on span "New Item" at bounding box center [1521, 35] width 40 height 14
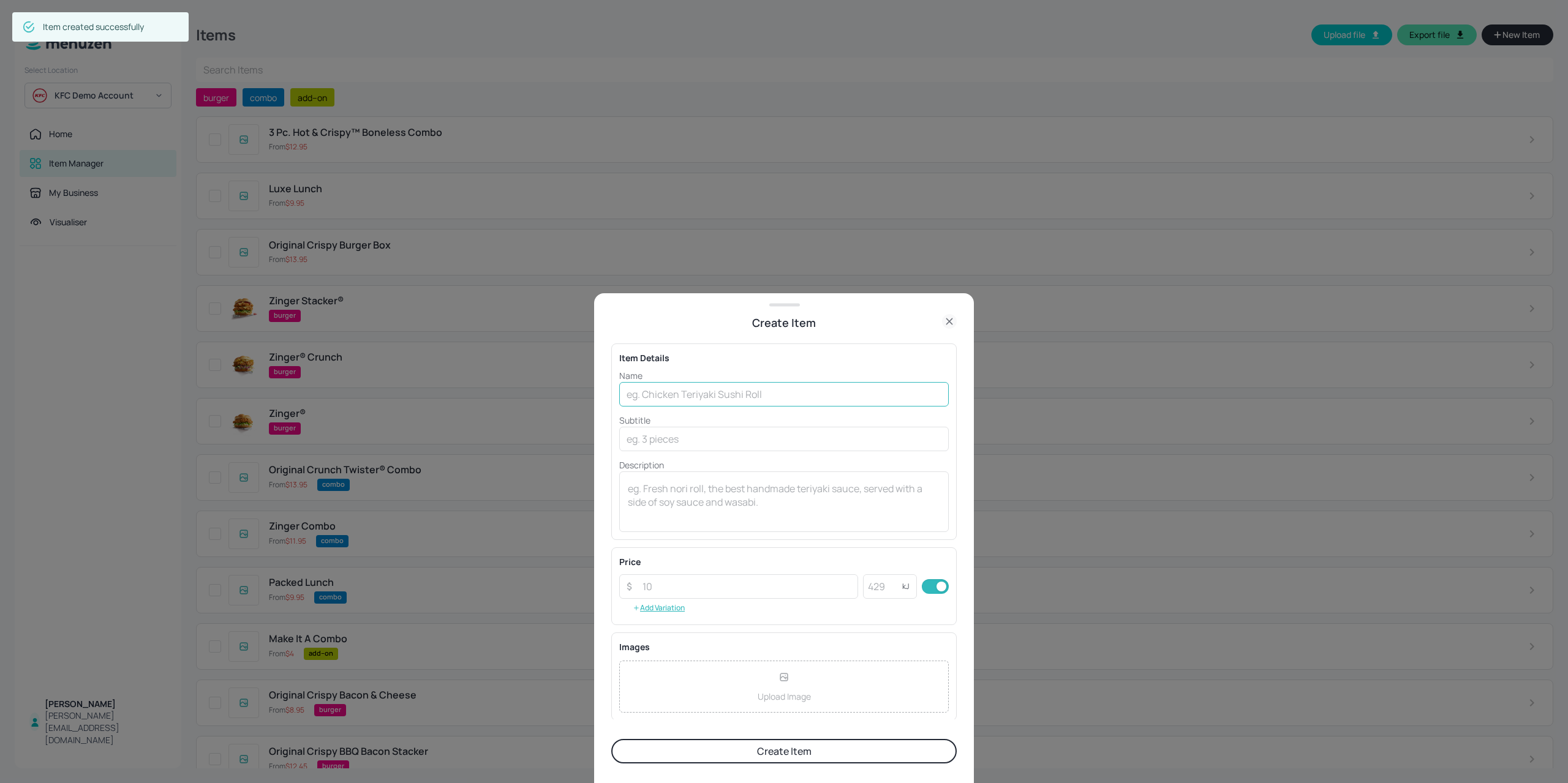
click at [793, 389] on input "text" at bounding box center [783, 394] width 330 height 25
paste input "™"
type input "3 Pc. Original Tenders™ Combo"
click at [669, 586] on input "number" at bounding box center [746, 586] width 223 height 25
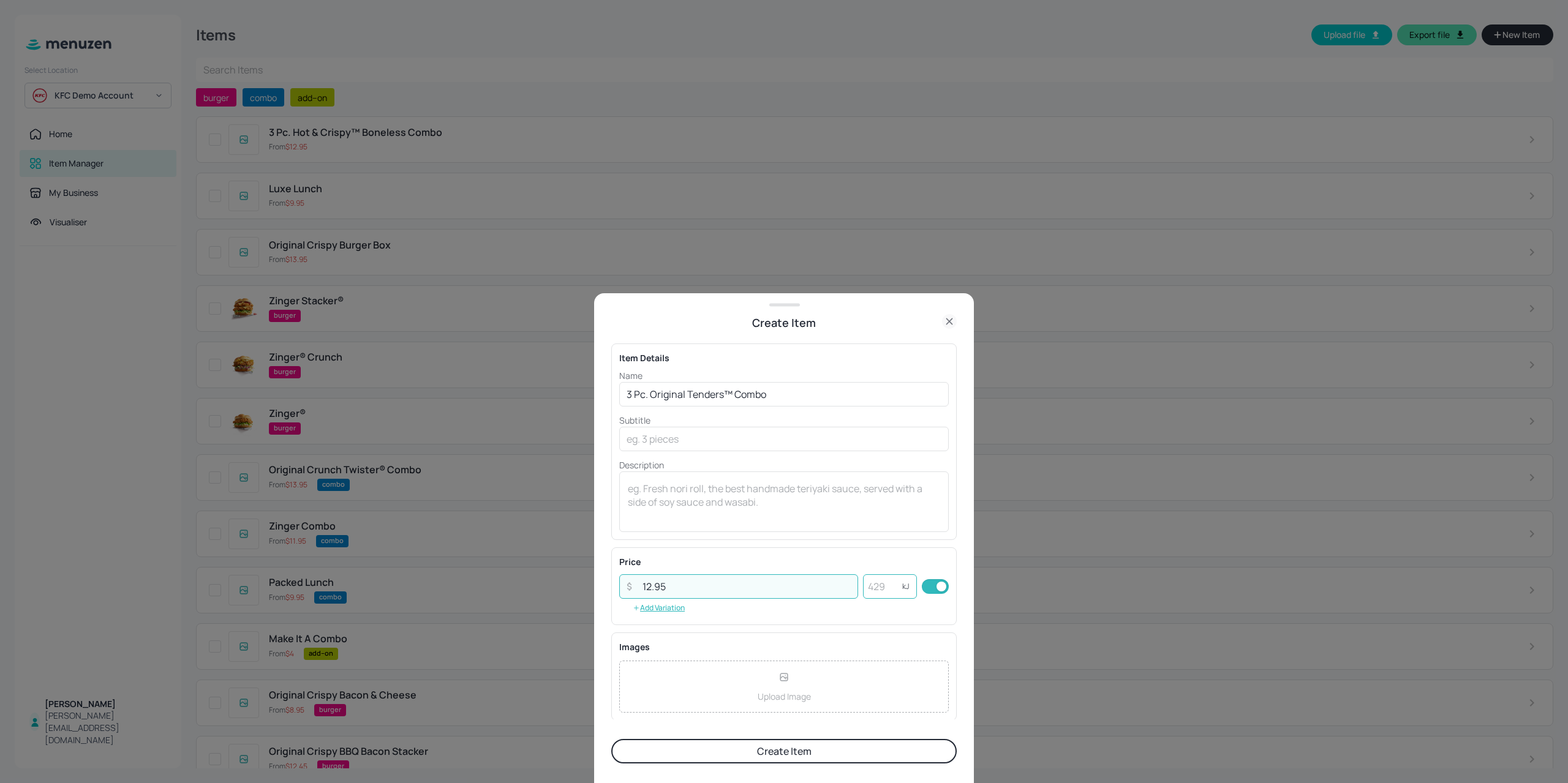
type input "12.95"
click at [878, 589] on input "number" at bounding box center [882, 586] width 39 height 25
type input "2994"
click at [864, 754] on button "Create Item" at bounding box center [783, 751] width 346 height 25
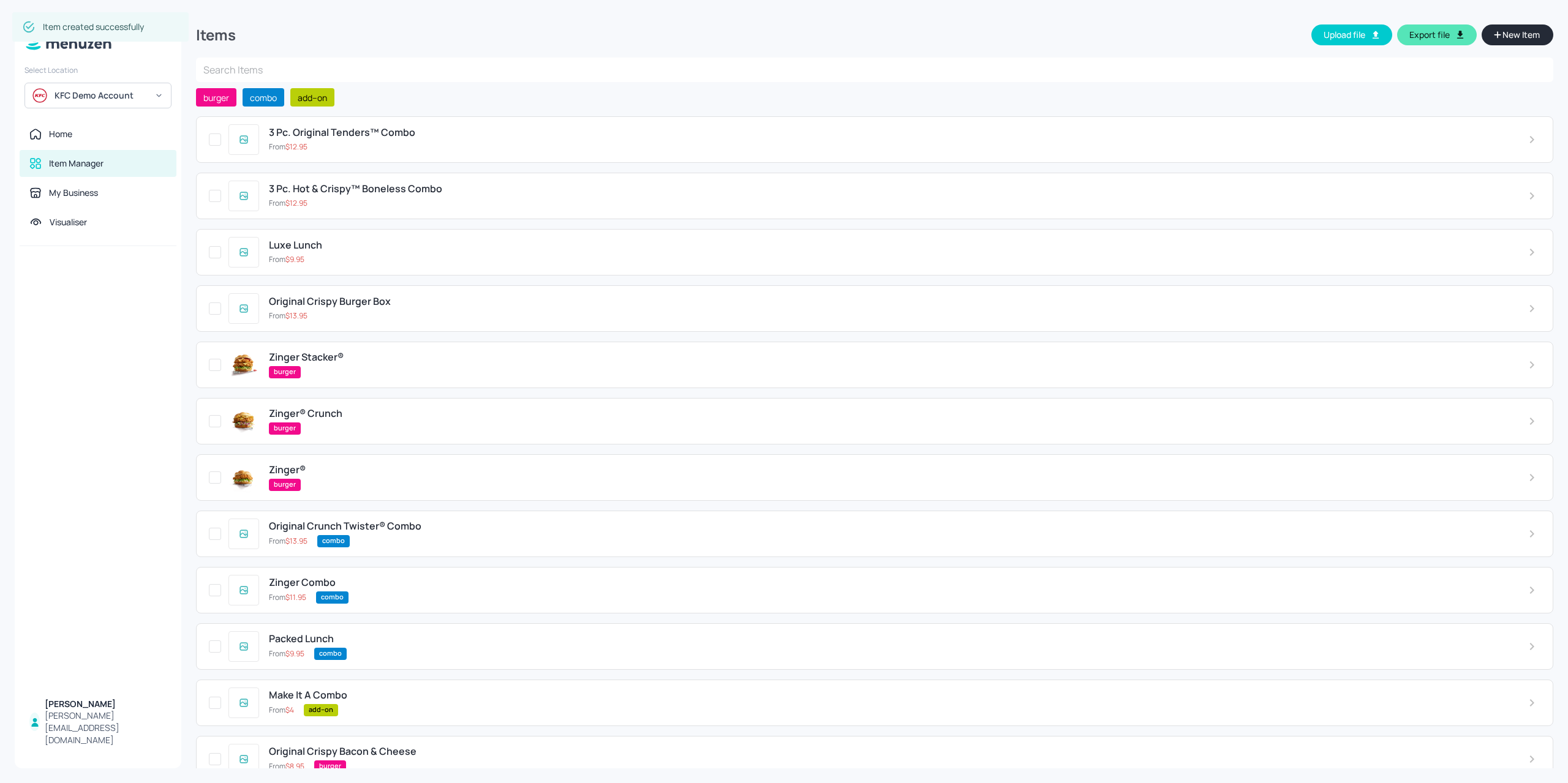
click at [359, 232] on div "Luxe Lunch From $ 9.95" at bounding box center [874, 252] width 1357 height 46
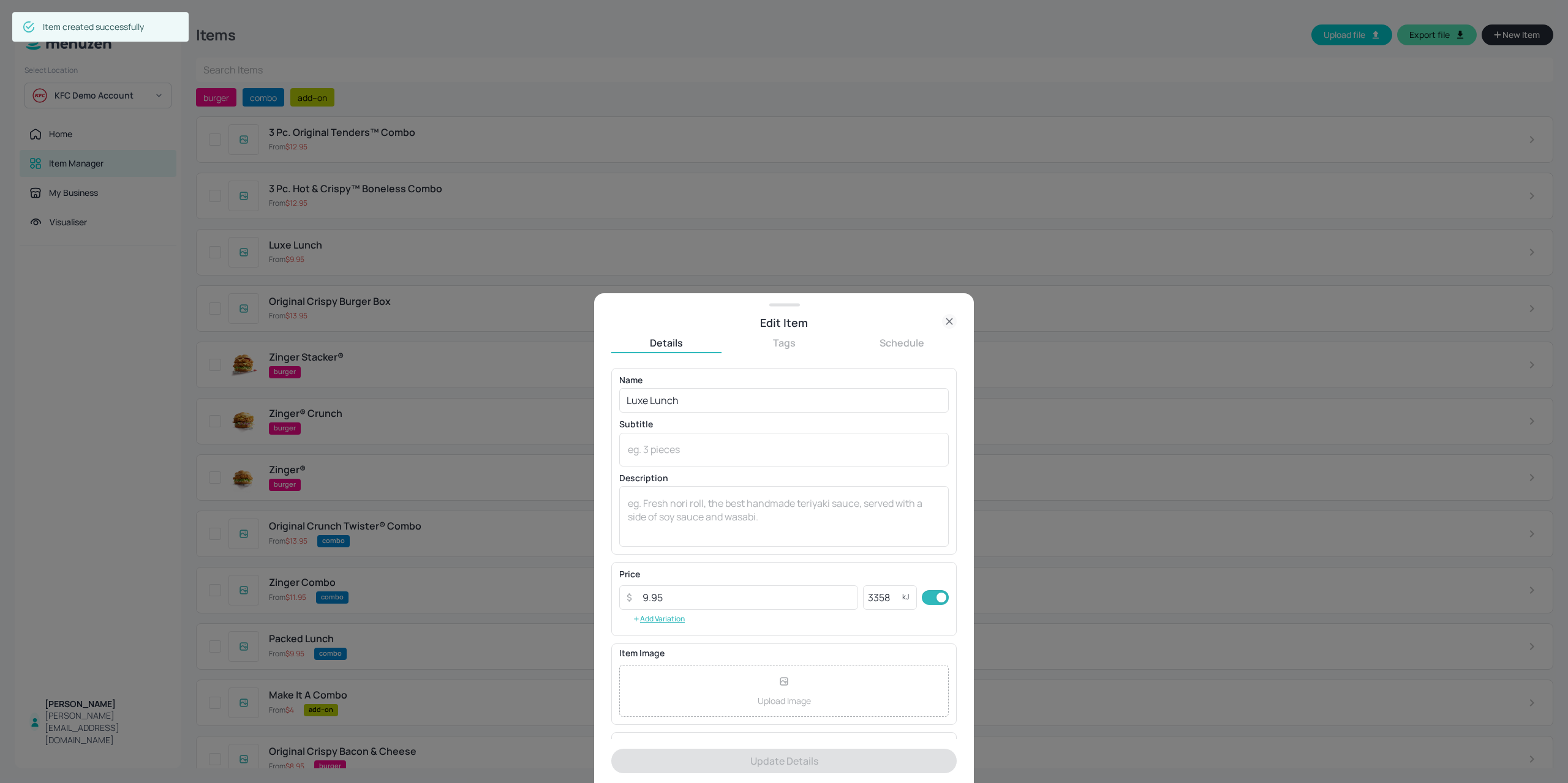
click at [768, 342] on button "Tags" at bounding box center [784, 343] width 110 height 14
click at [718, 384] on input "text" at bounding box center [783, 380] width 346 height 25
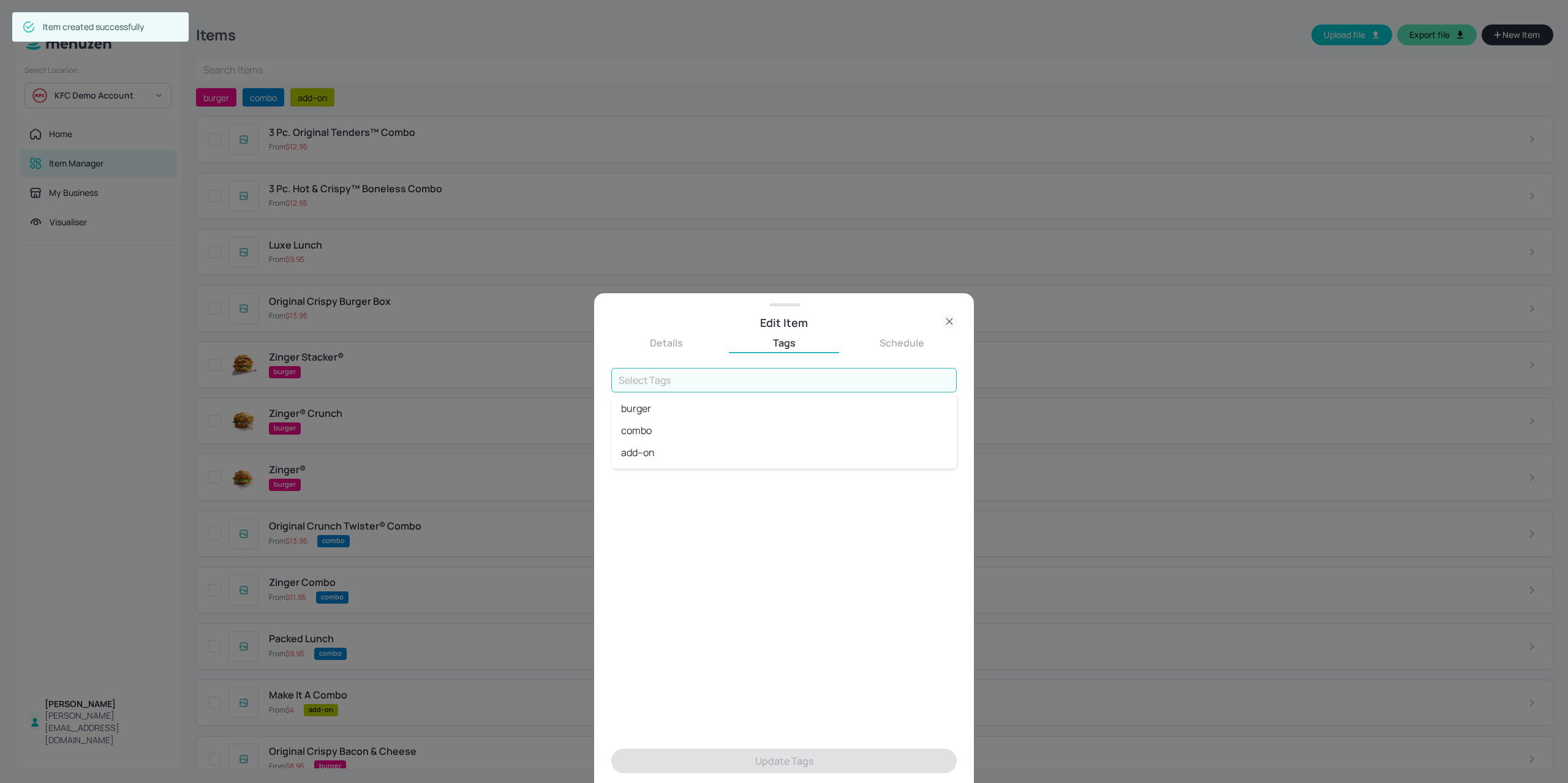
click at [677, 422] on li "combo" at bounding box center [783, 430] width 346 height 22
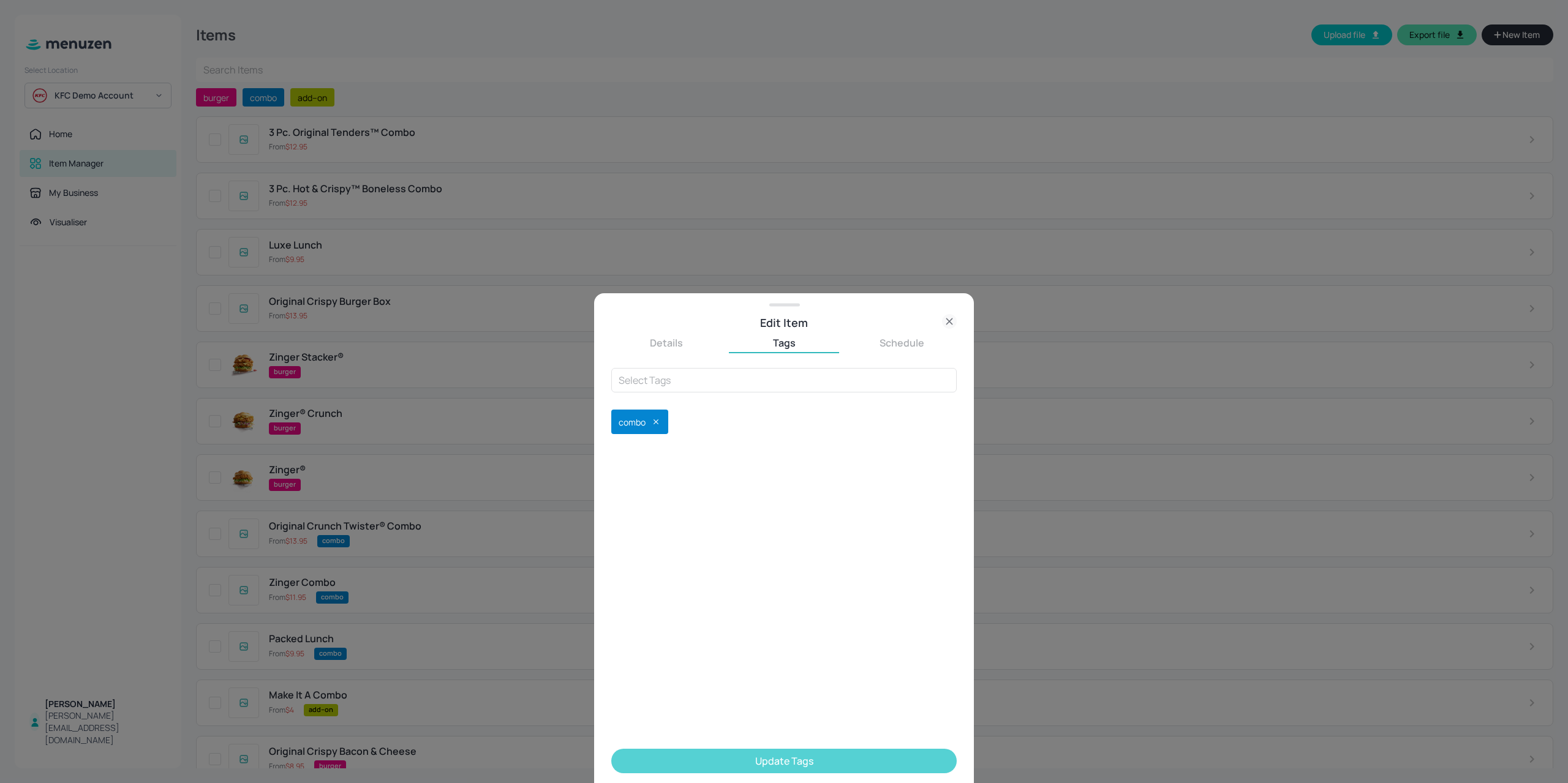
drag, startPoint x: 696, startPoint y: 758, endPoint x: 678, endPoint y: 737, distance: 27.7
click at [696, 756] on button "Update Tags" at bounding box center [783, 761] width 346 height 25
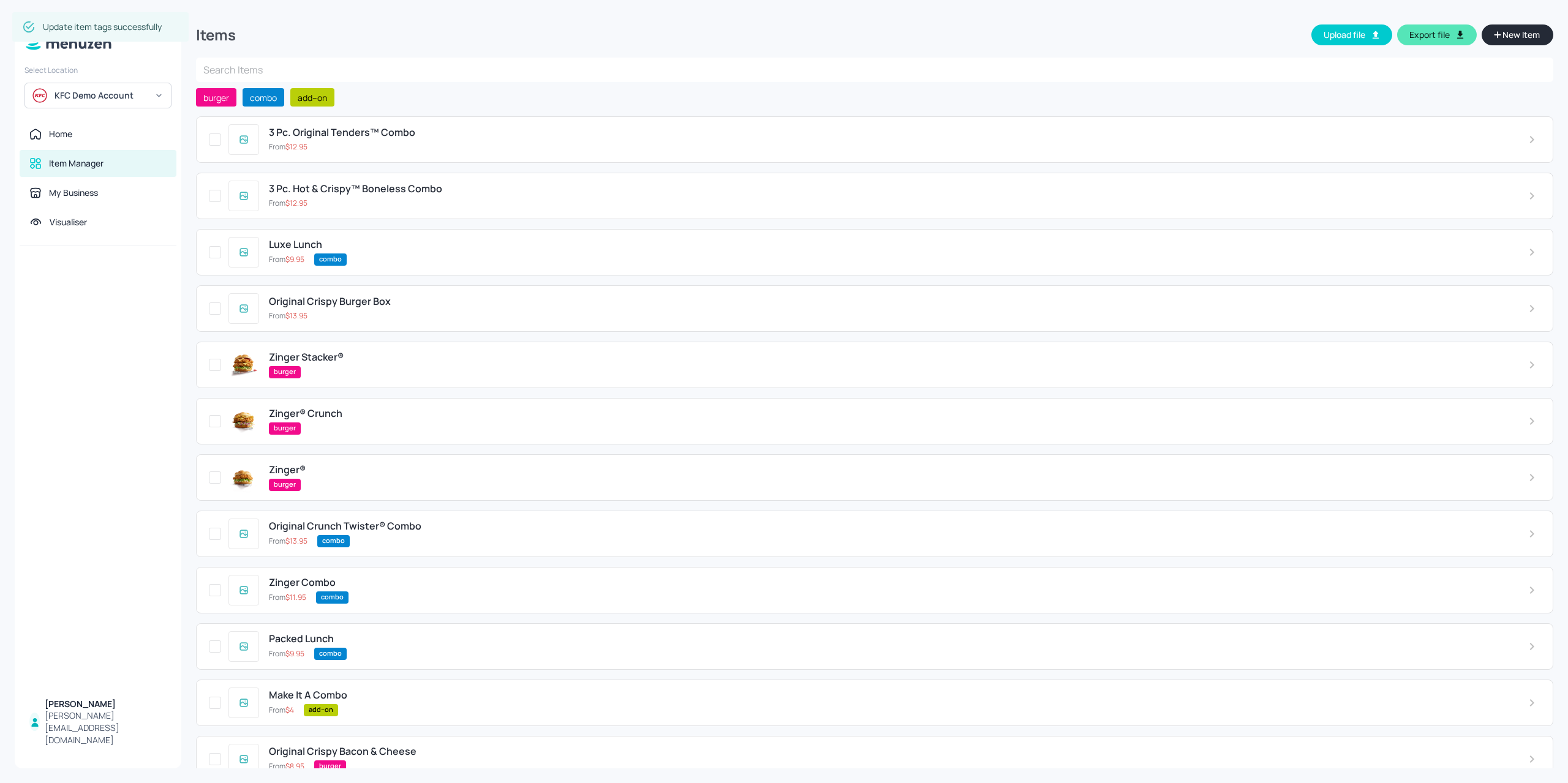
click at [392, 194] on span "3 Pc. Hot & Crispy™ Boneless Combo" at bounding box center [356, 188] width 173 height 12
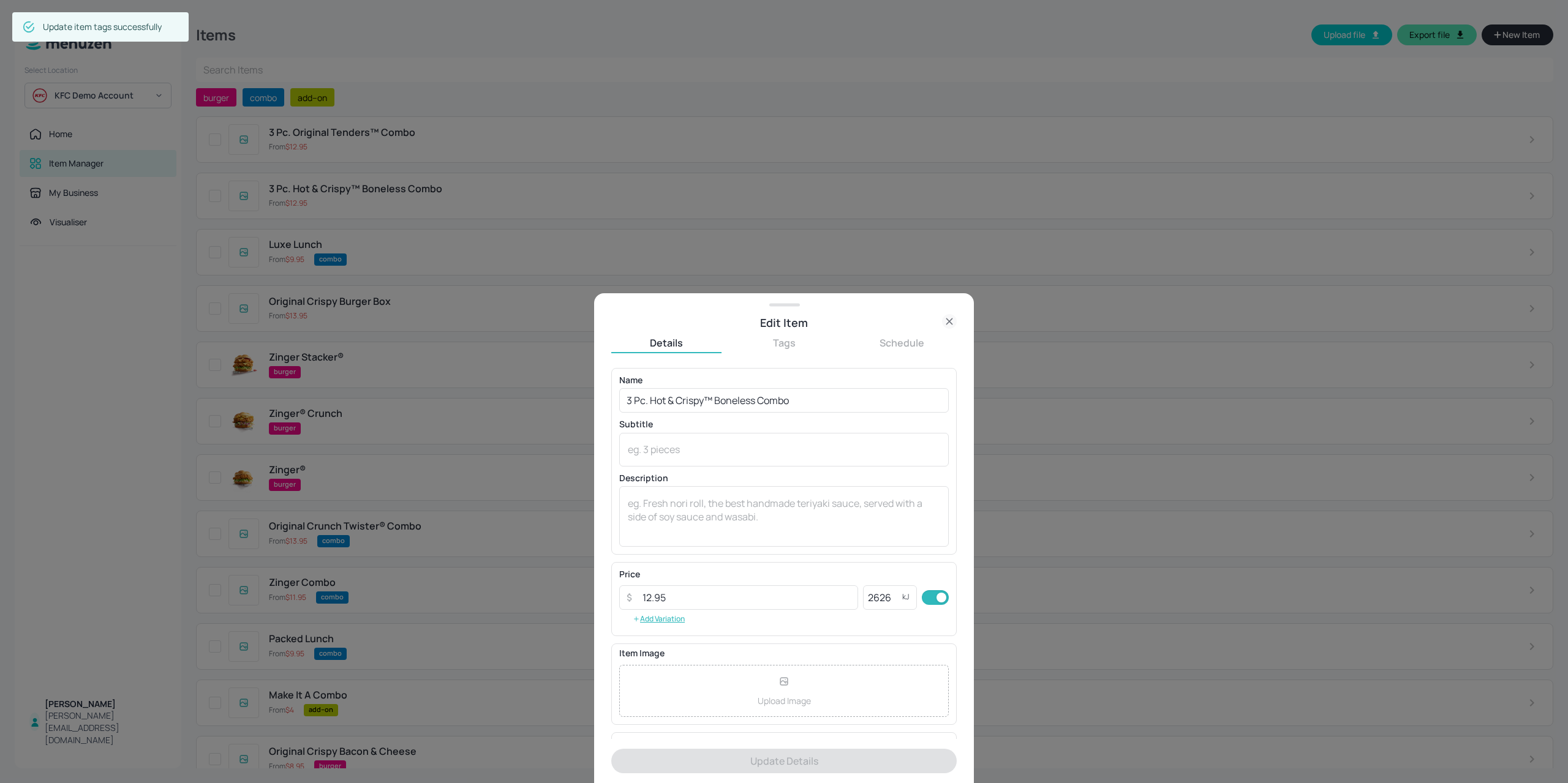
click at [775, 337] on button "Tags" at bounding box center [784, 343] width 110 height 14
click at [703, 378] on input "text" at bounding box center [783, 380] width 346 height 25
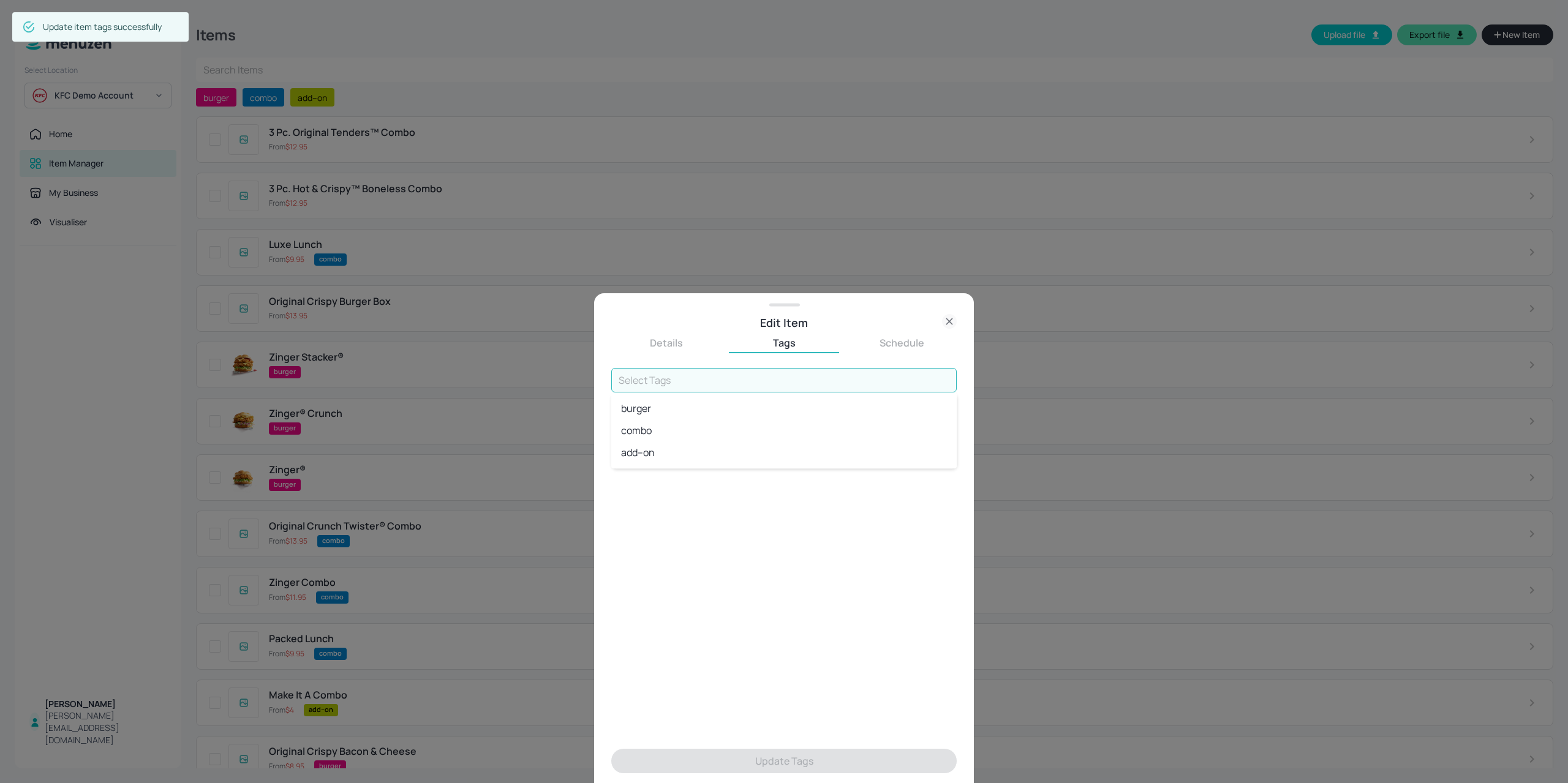
click at [669, 430] on li "combo" at bounding box center [783, 430] width 346 height 22
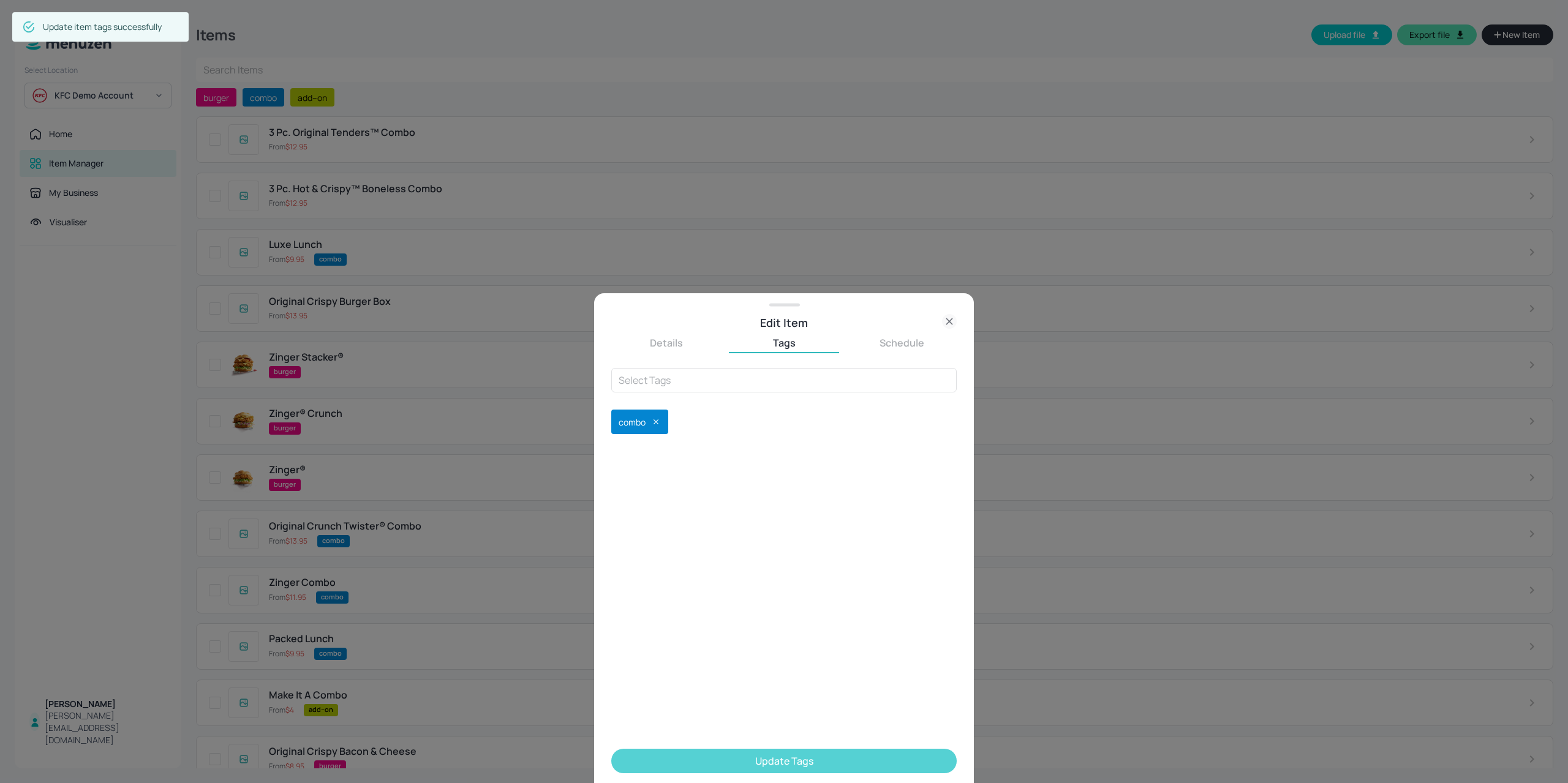
drag, startPoint x: 724, startPoint y: 753, endPoint x: 718, endPoint y: 753, distance: 6.0
click at [724, 753] on button "Update Tags" at bounding box center [783, 761] width 346 height 25
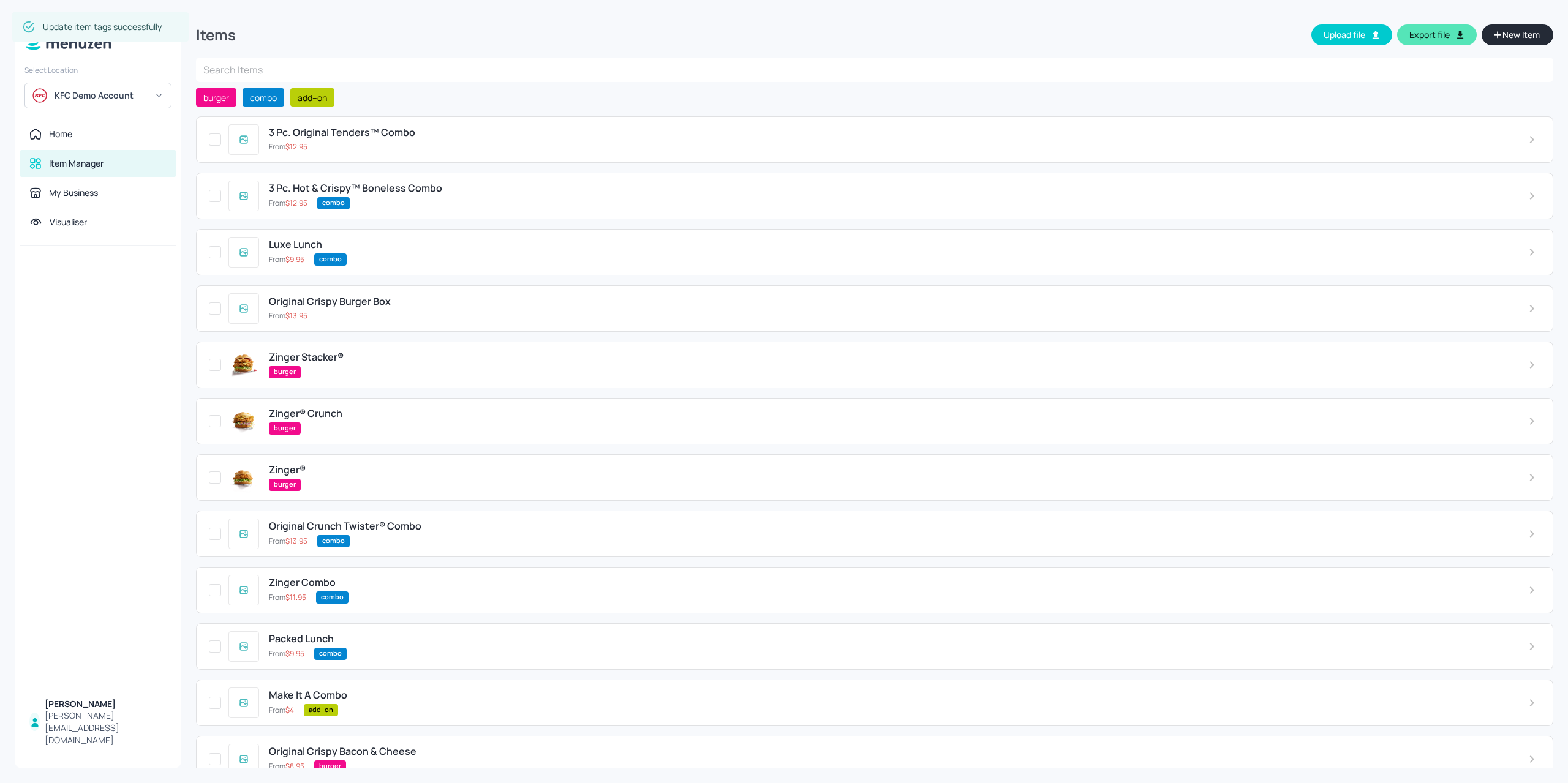
drag, startPoint x: 425, startPoint y: 169, endPoint x: 451, endPoint y: 153, distance: 30.5
click at [431, 163] on div "3 Pc. Original Tenders™ Combo From $ 12.95 3 Pc. Hot & Crispy™ Boneless Combo F…" at bounding box center [874, 538] width 1357 height 845
click at [440, 148] on div "From $ 12.95" at bounding box center [888, 147] width 1240 height 11
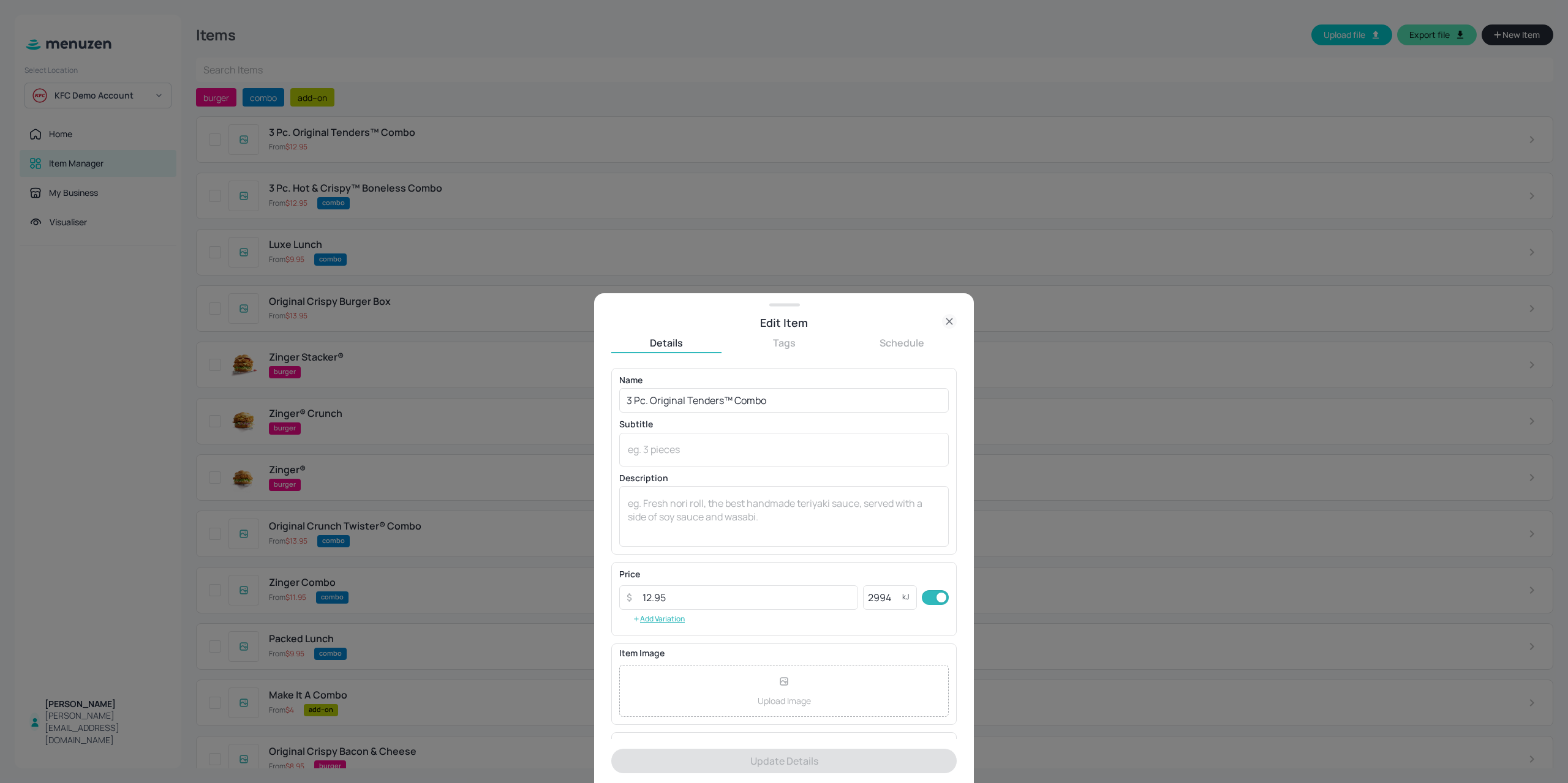
click at [785, 347] on button "Tags" at bounding box center [784, 343] width 110 height 14
click at [691, 383] on input "text" at bounding box center [783, 380] width 346 height 25
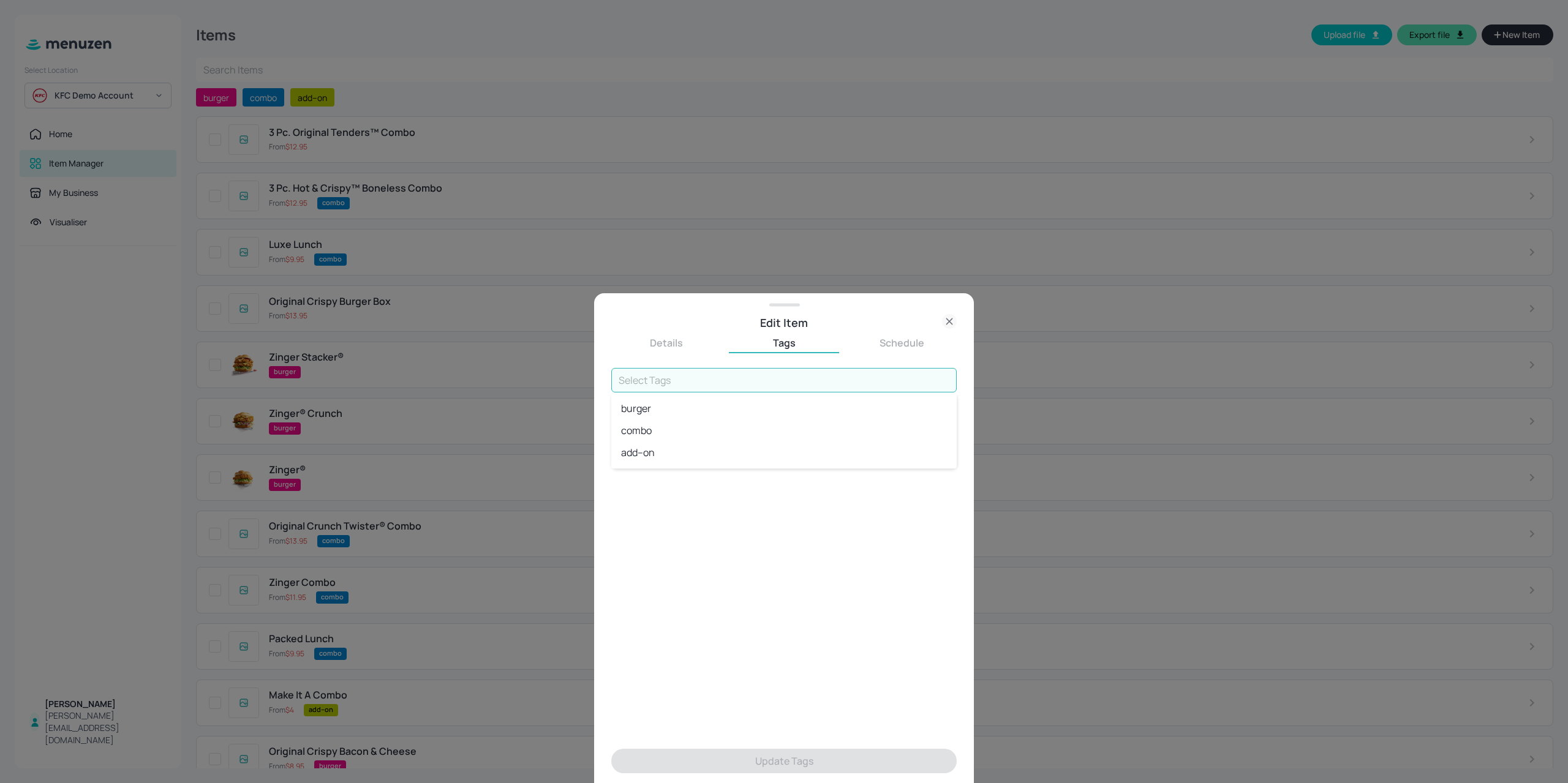
click at [682, 426] on li "combo" at bounding box center [783, 430] width 346 height 22
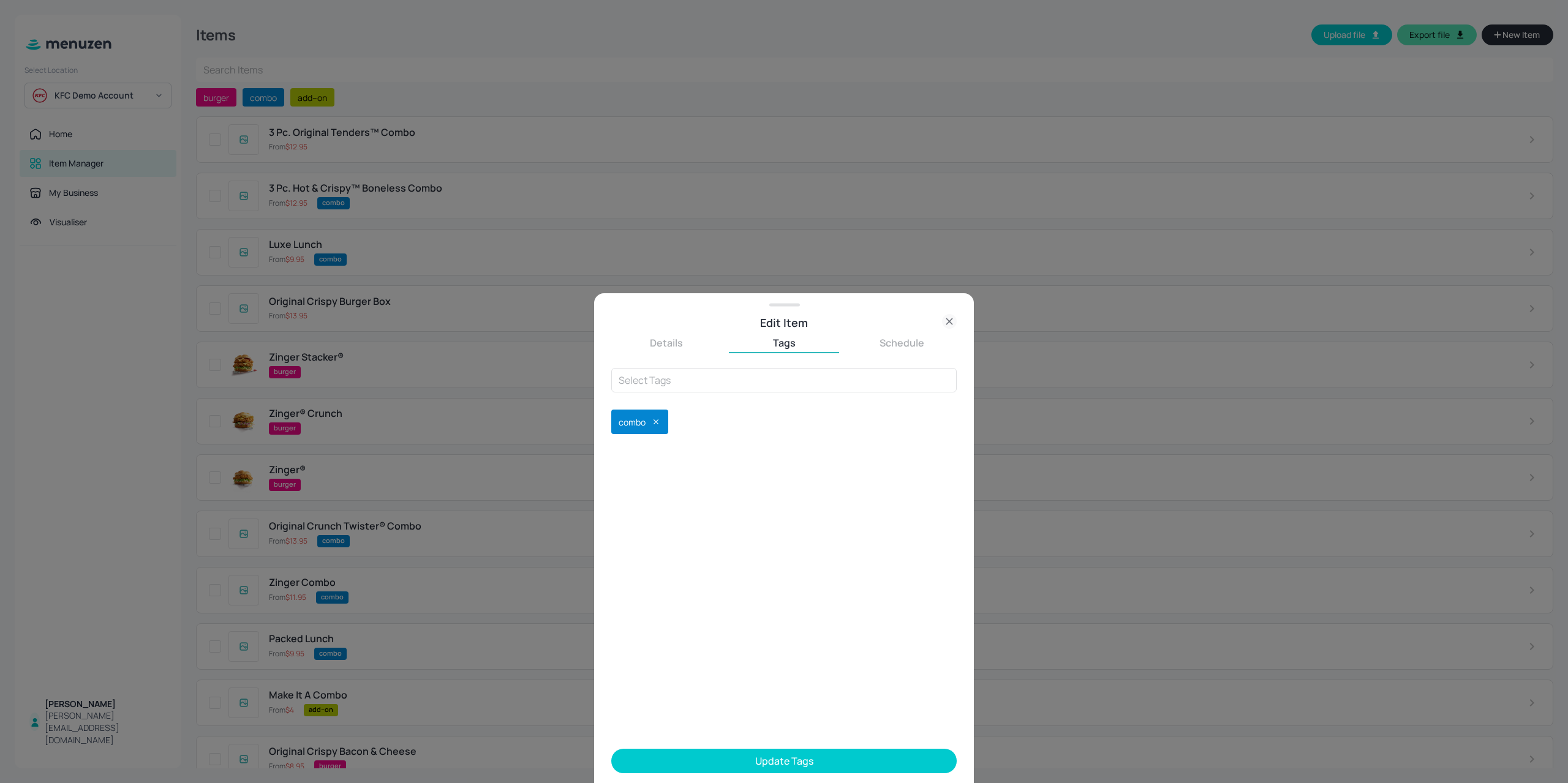
click at [729, 766] on button "Update Tags" at bounding box center [783, 761] width 346 height 25
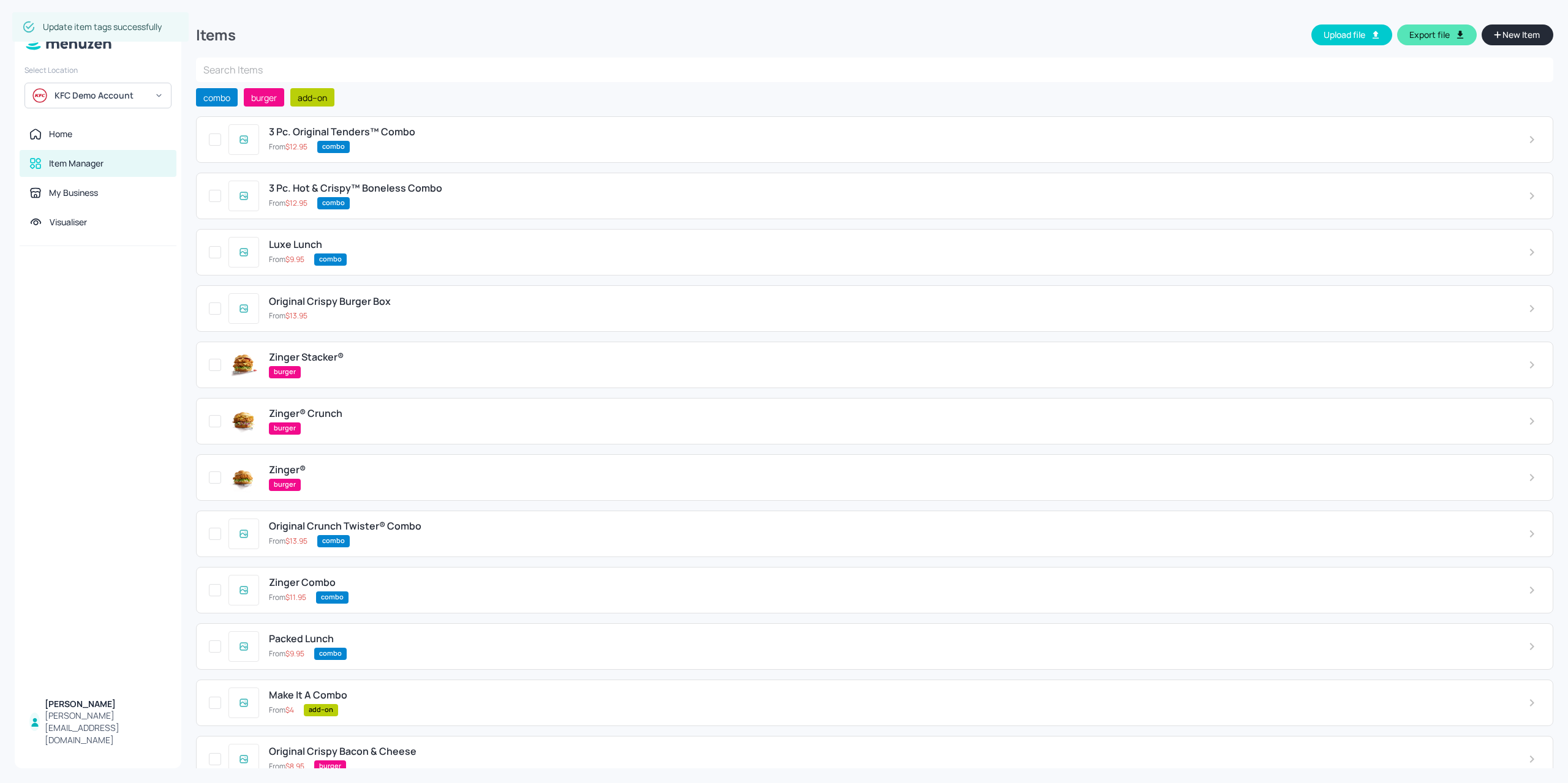
click at [1523, 38] on span "New Item" at bounding box center [1521, 35] width 40 height 14
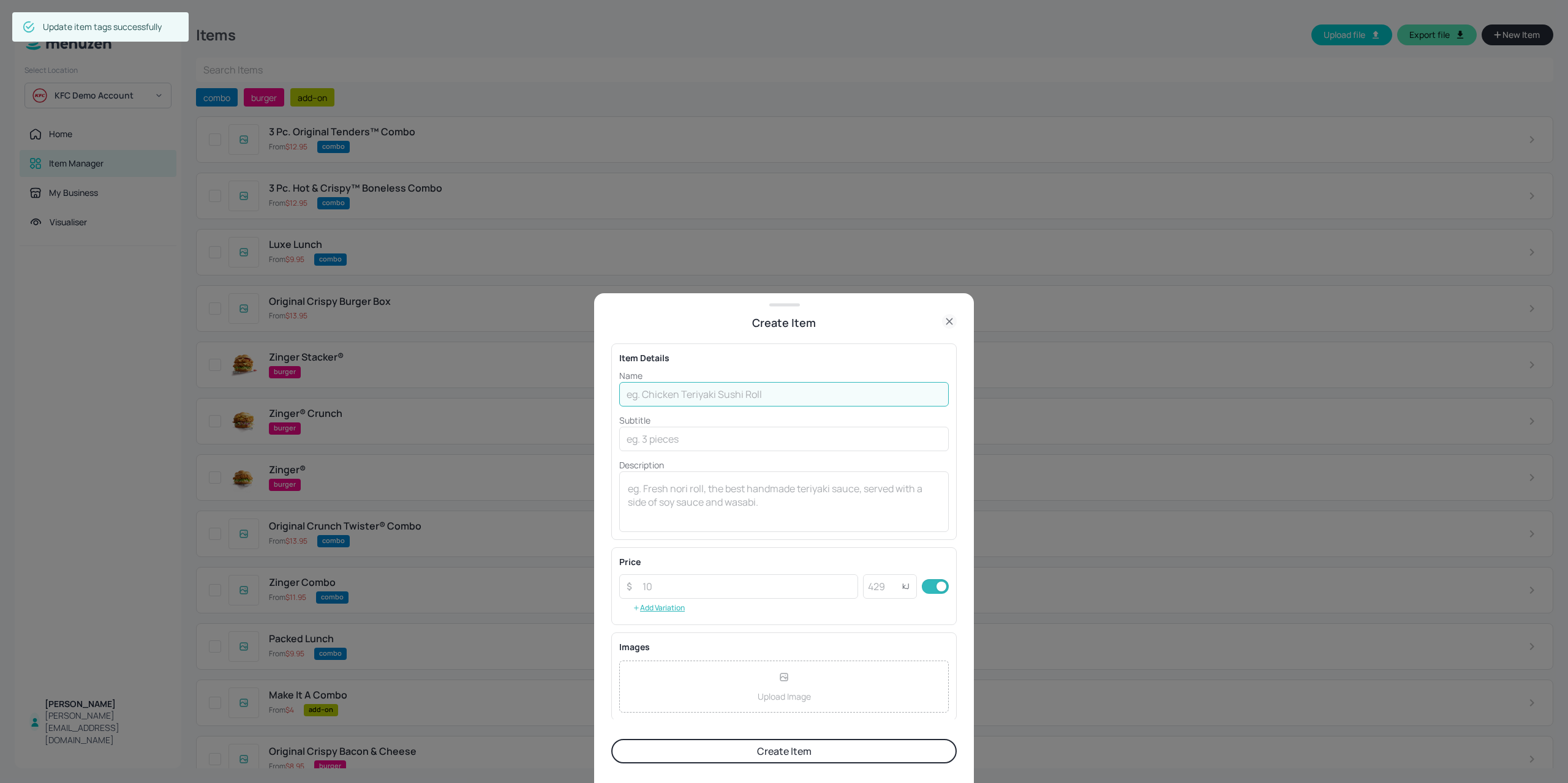
click at [763, 384] on input "text" at bounding box center [783, 394] width 330 height 25
click at [754, 399] on input "text" at bounding box center [783, 394] width 330 height 25
click at [686, 405] on input "text" at bounding box center [783, 394] width 330 height 25
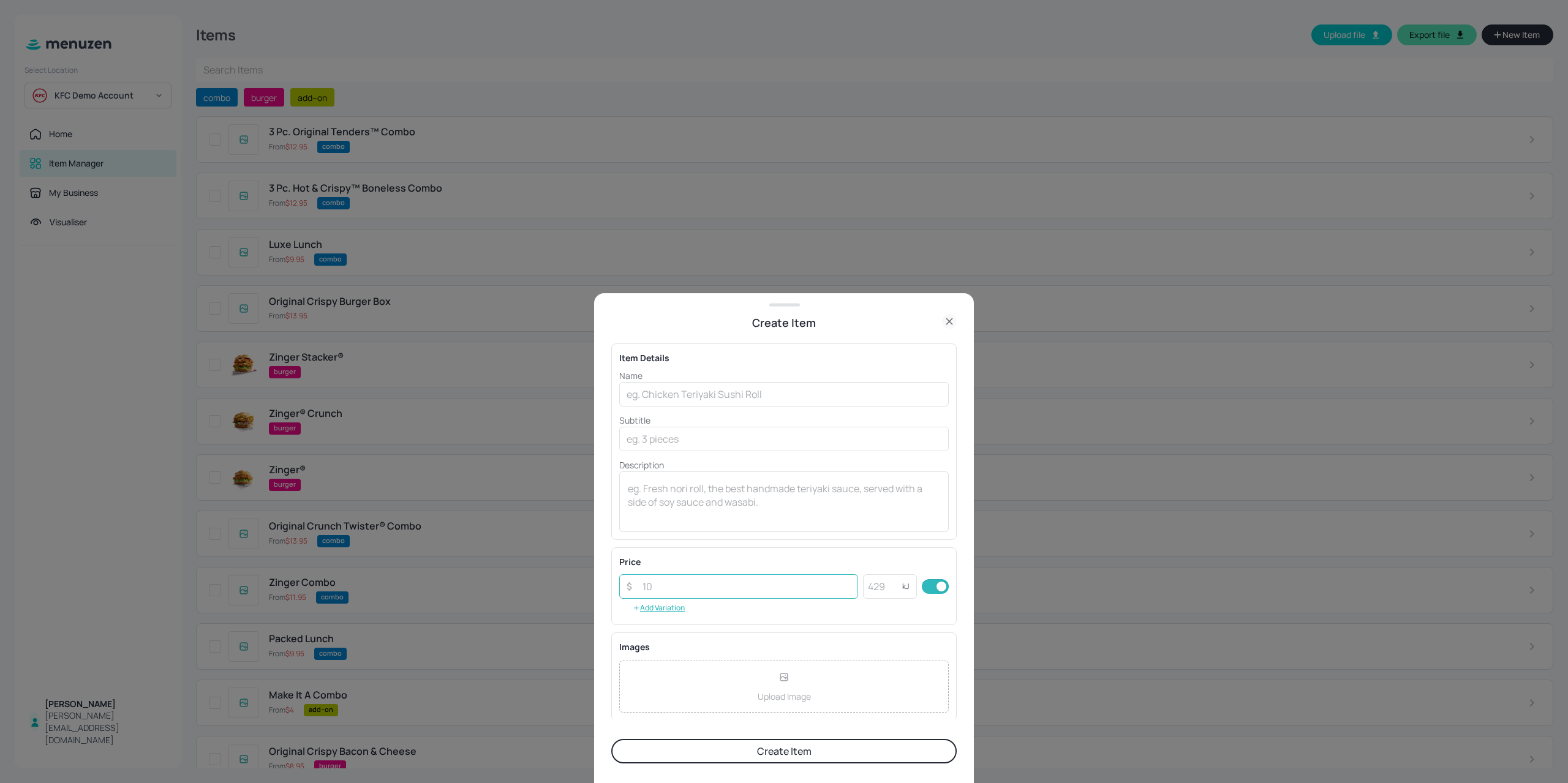
click at [751, 579] on input "number" at bounding box center [746, 586] width 223 height 25
click at [759, 690] on p "Upload Image" at bounding box center [784, 696] width 53 height 13
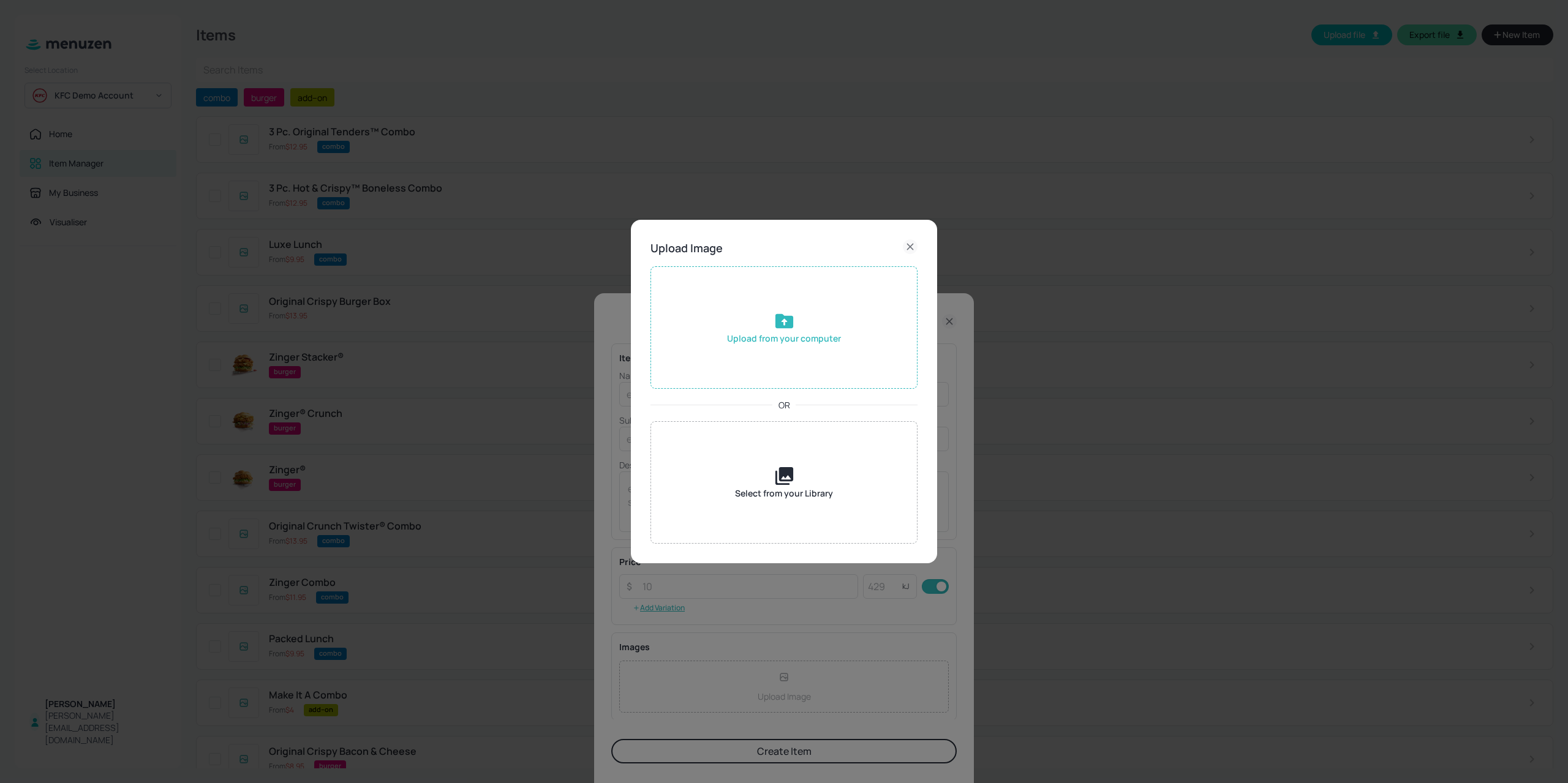
click at [803, 385] on div "Upload from your computer" at bounding box center [784, 328] width 267 height 122
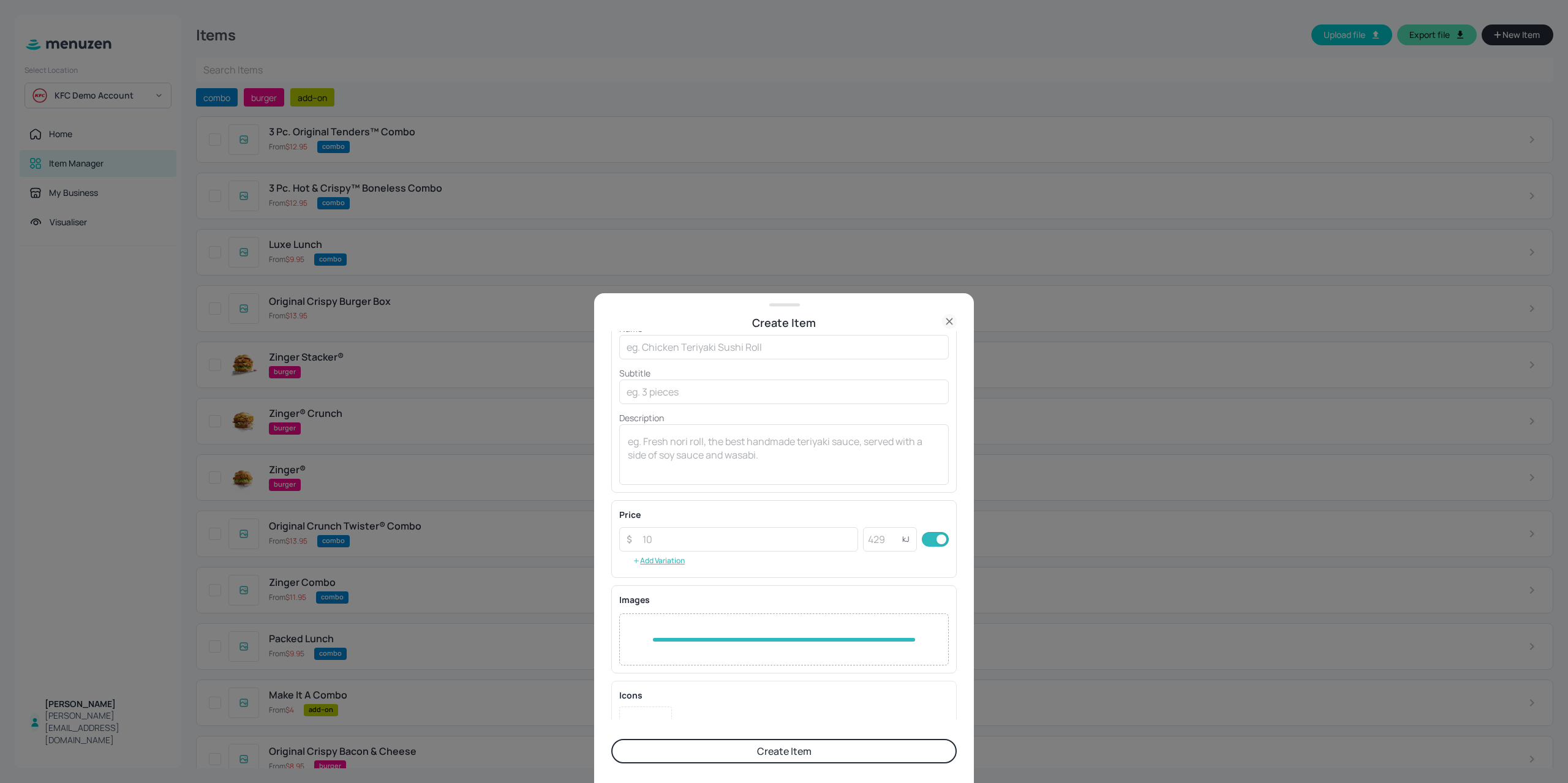
scroll to position [96, 0]
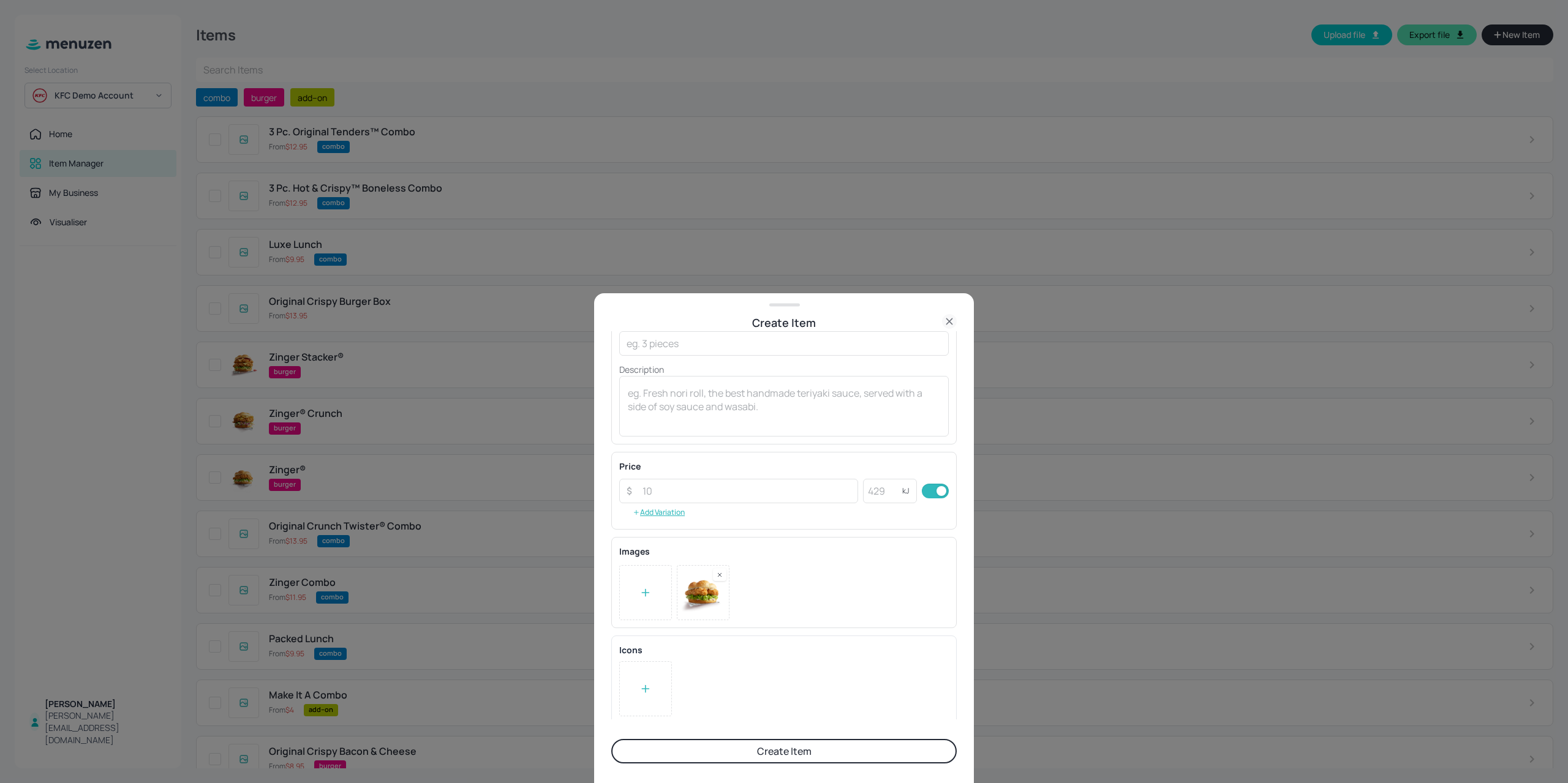
click at [637, 591] on div at bounding box center [645, 592] width 51 height 54
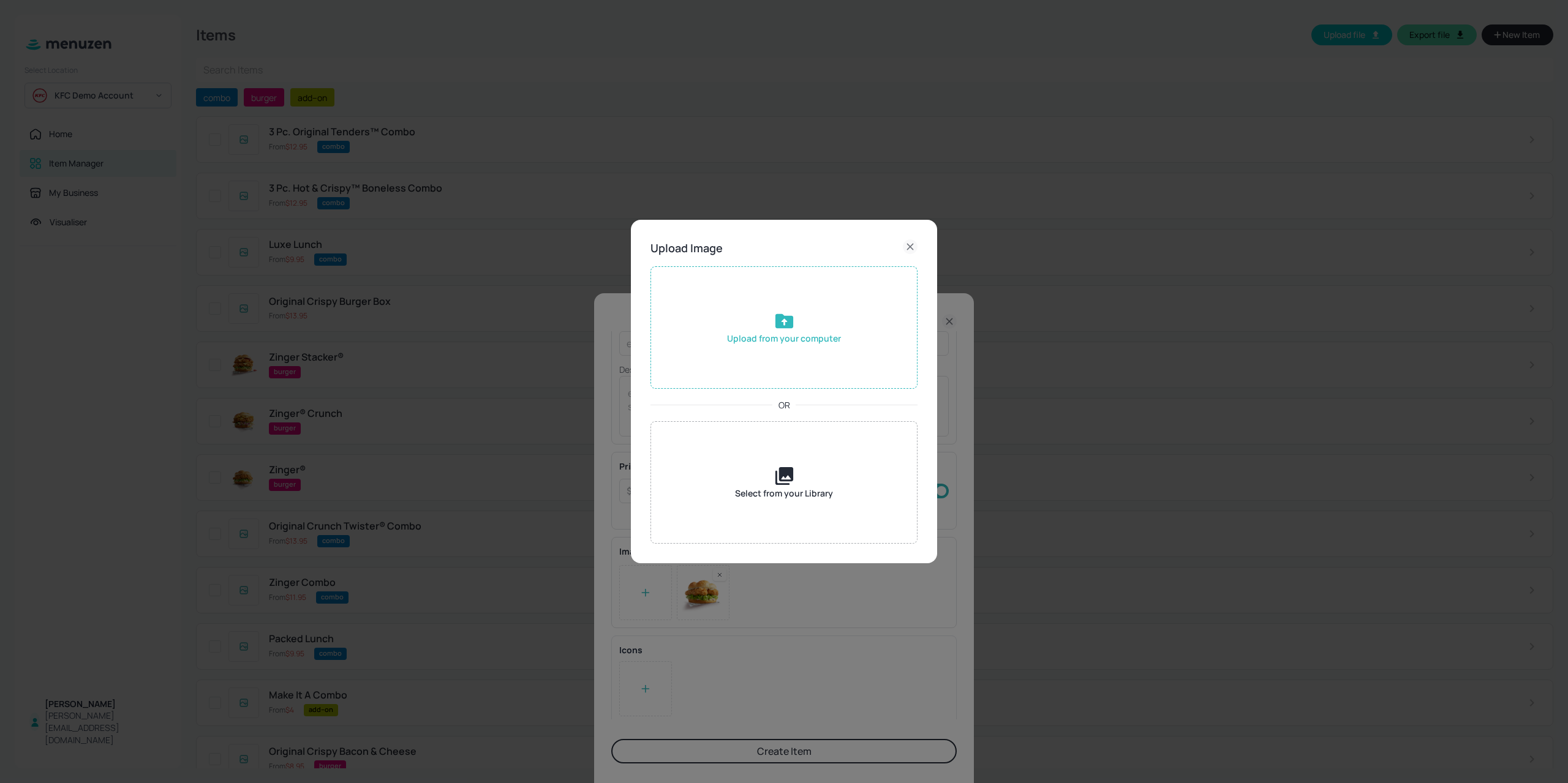
click at [744, 349] on div "Upload from your computer" at bounding box center [784, 328] width 267 height 122
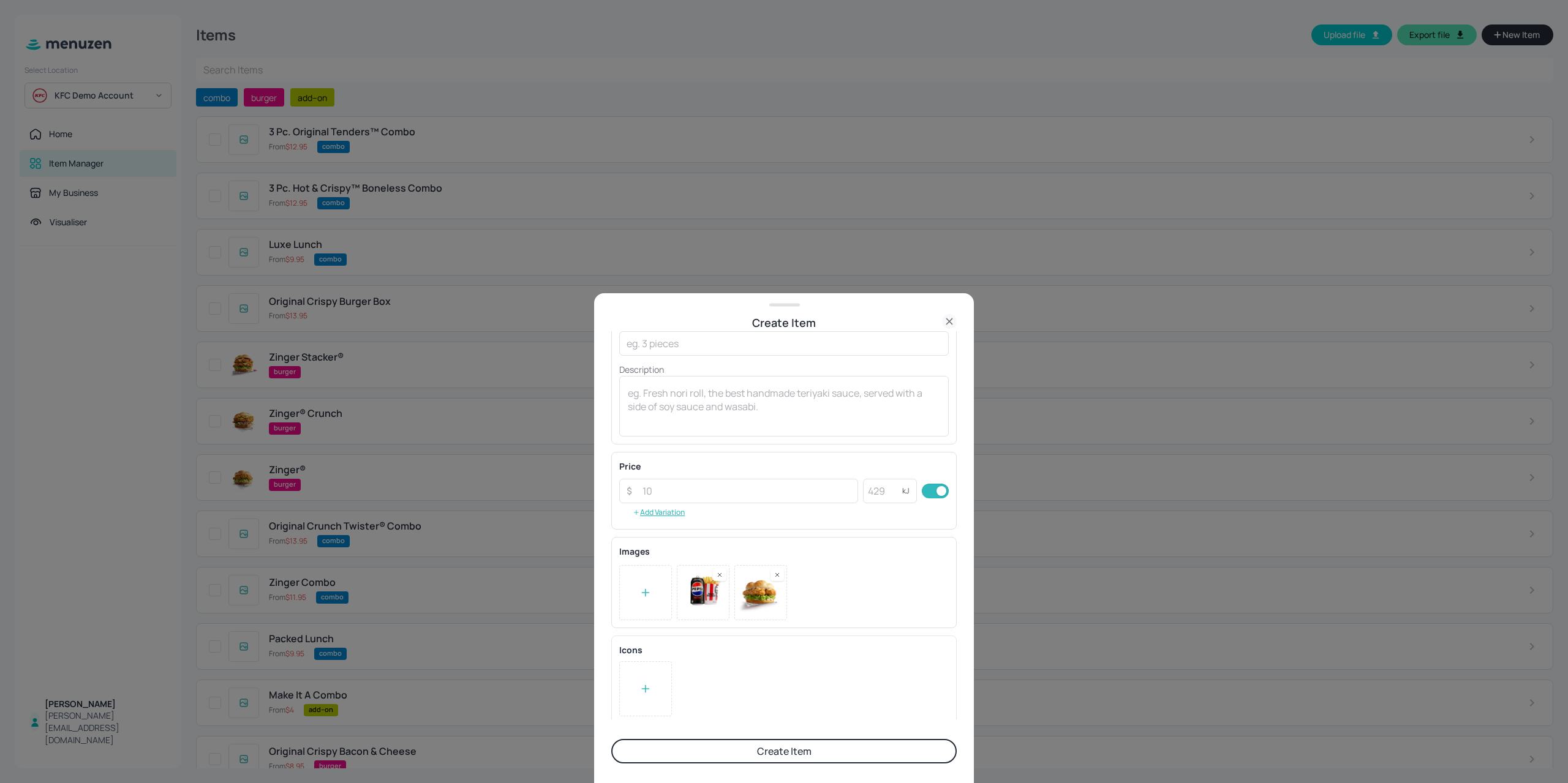
click at [789, 754] on button "Create Item" at bounding box center [783, 751] width 346 height 25
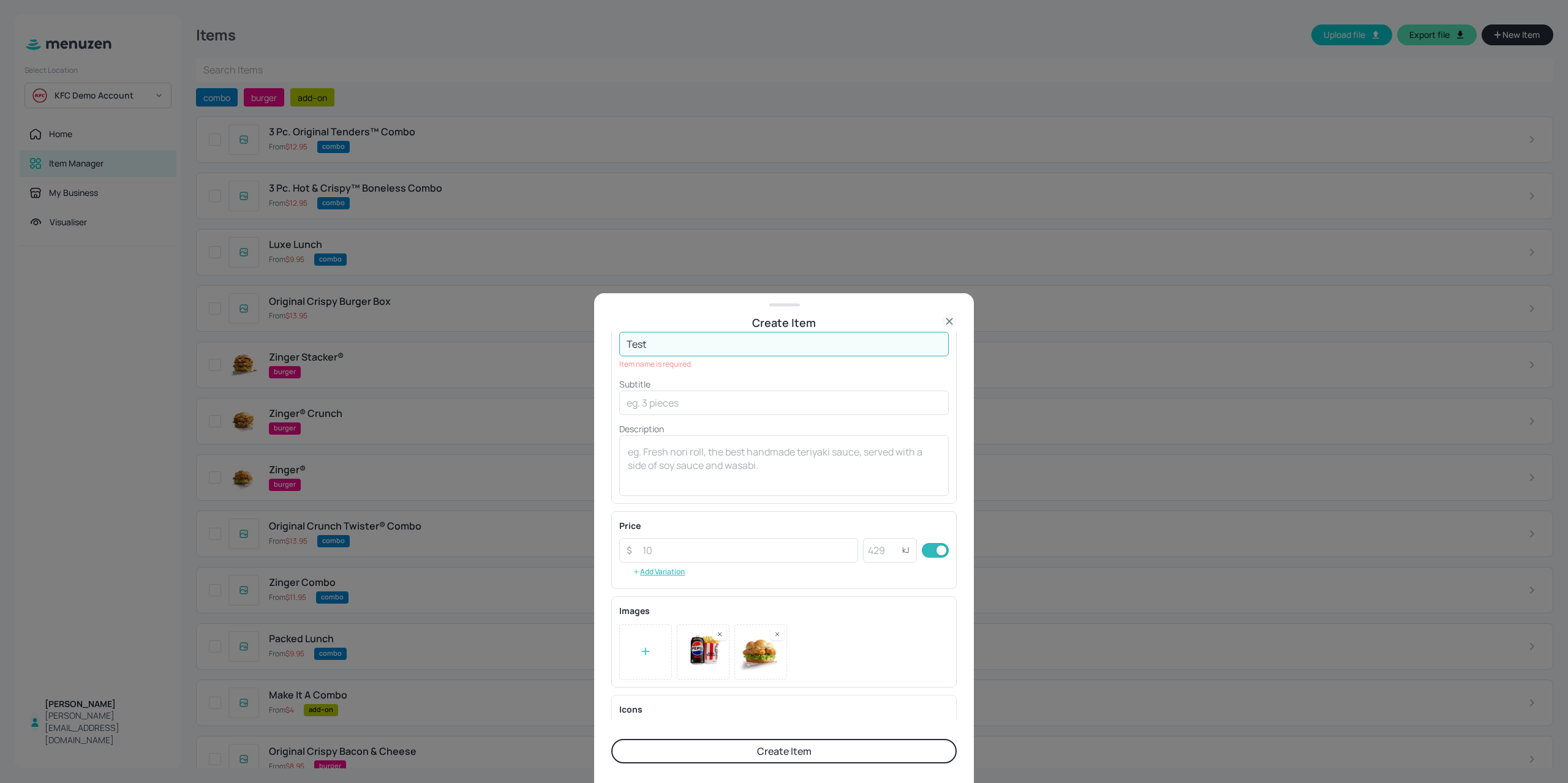
type input "Test"
click at [770, 751] on button "Create Item" at bounding box center [783, 751] width 346 height 25
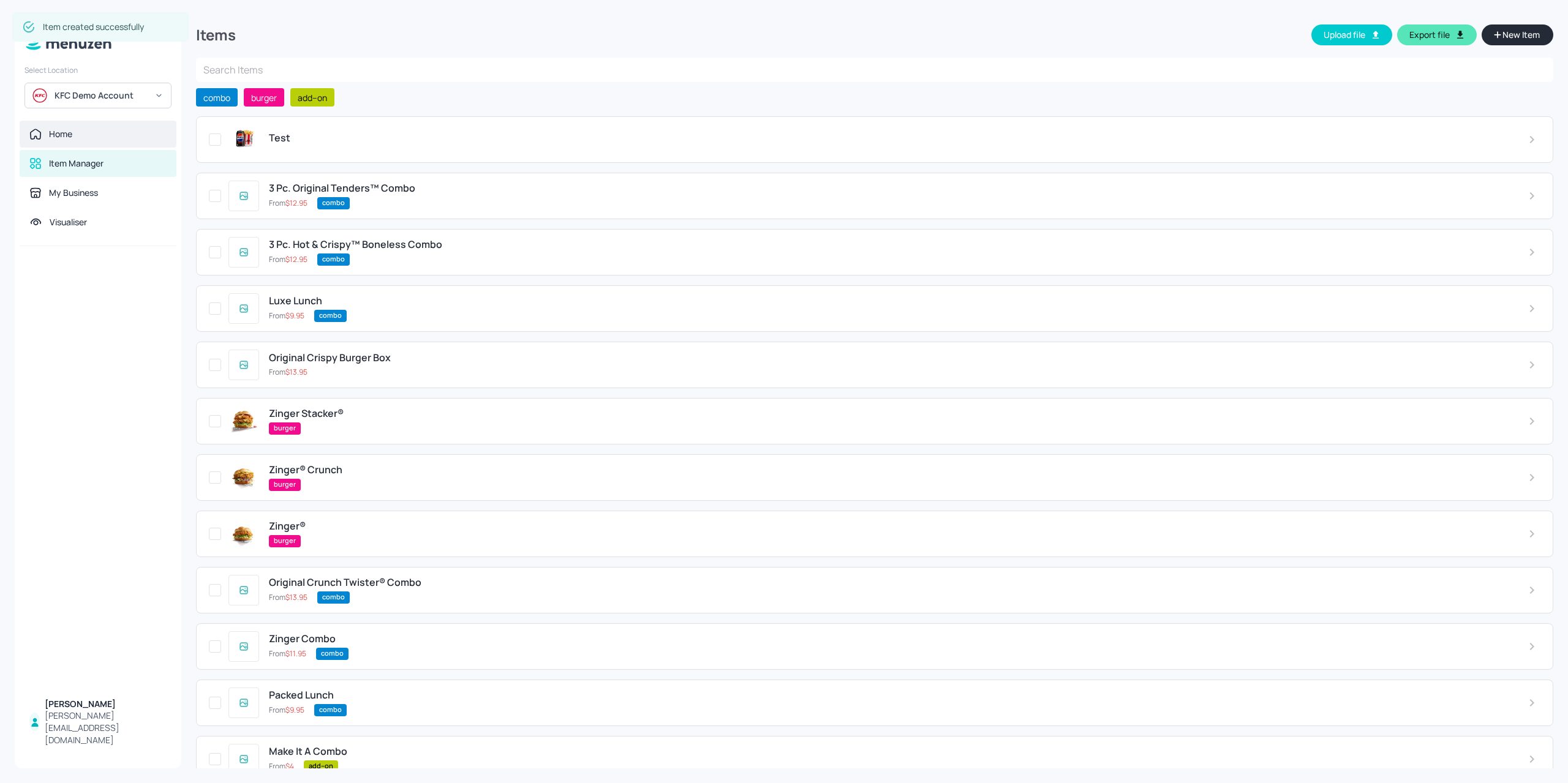
click at [76, 137] on div "Home" at bounding box center [98, 134] width 137 height 12
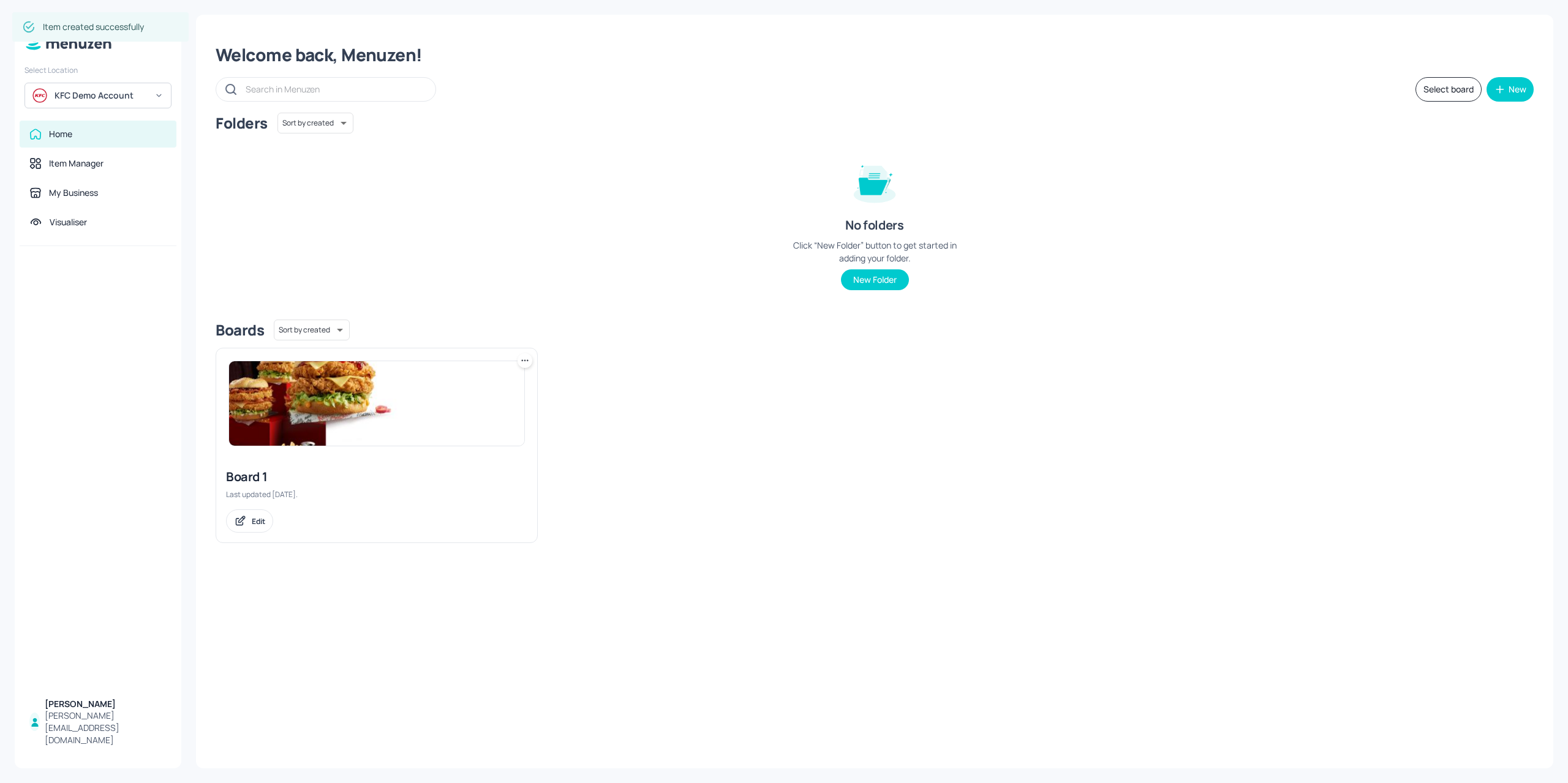
click at [357, 406] on img at bounding box center [376, 403] width 295 height 85
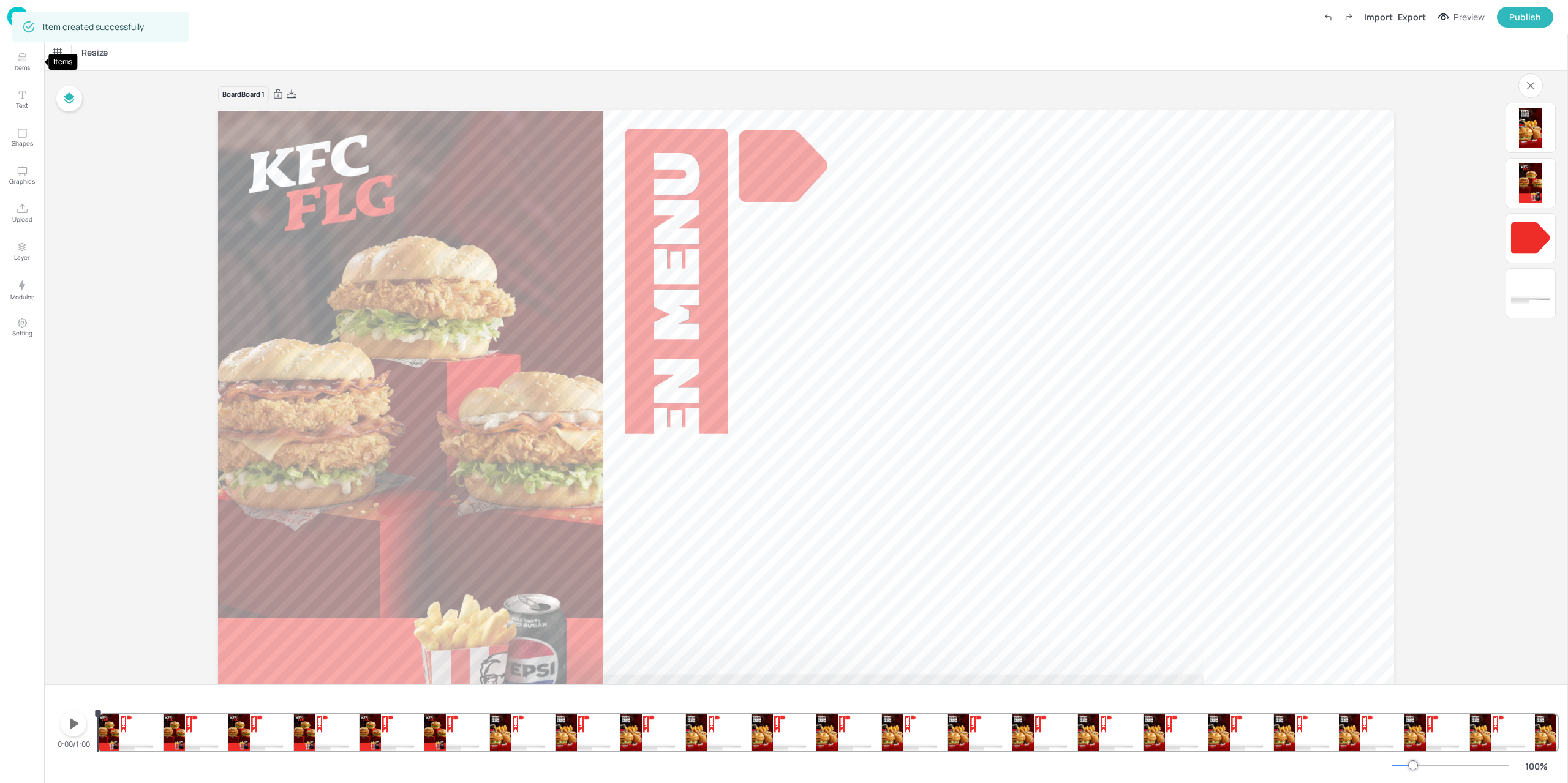
click at [27, 61] on icon "Items" at bounding box center [22, 57] width 12 height 12
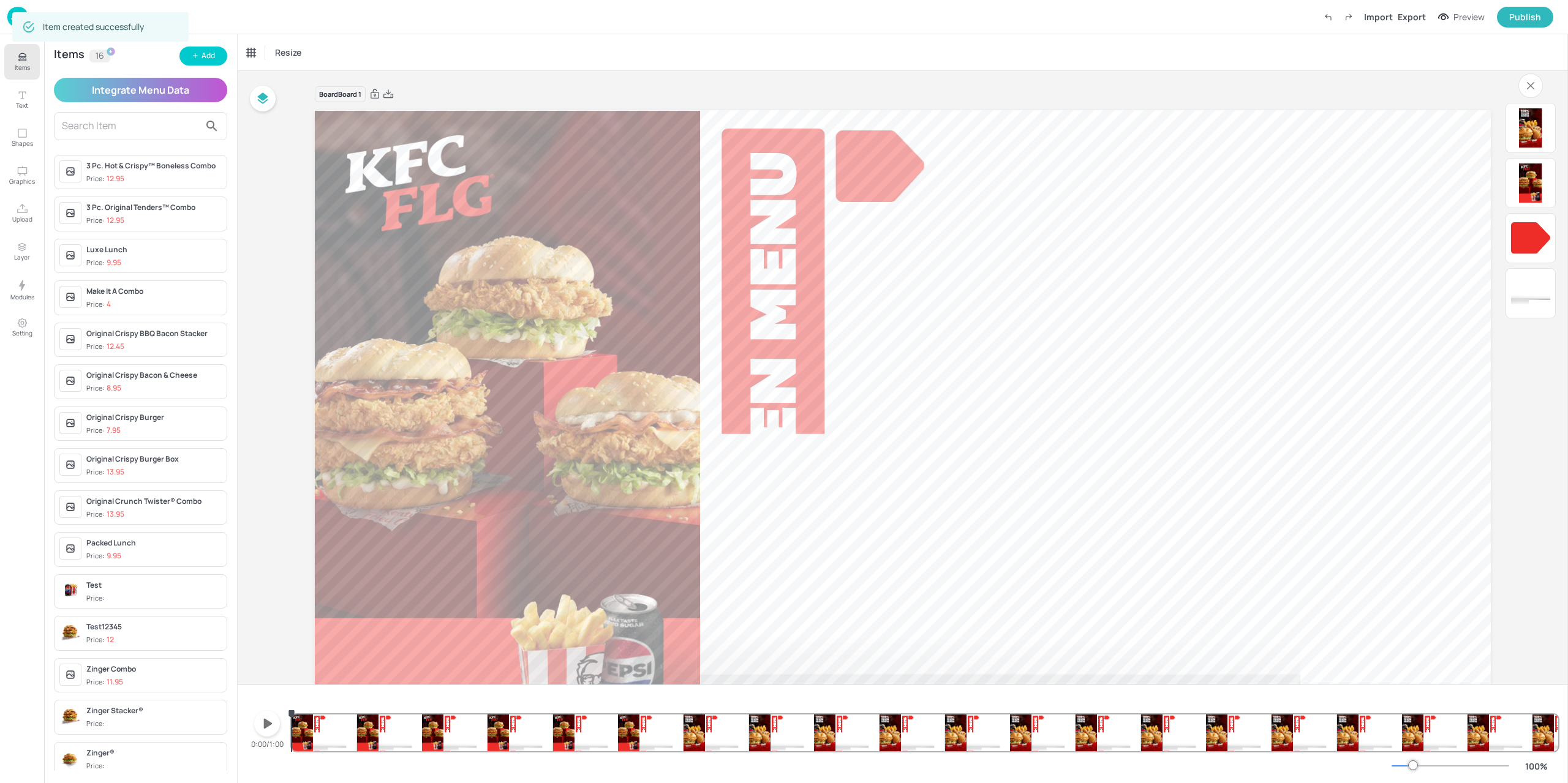
click at [114, 119] on input "text" at bounding box center [130, 126] width 138 height 20
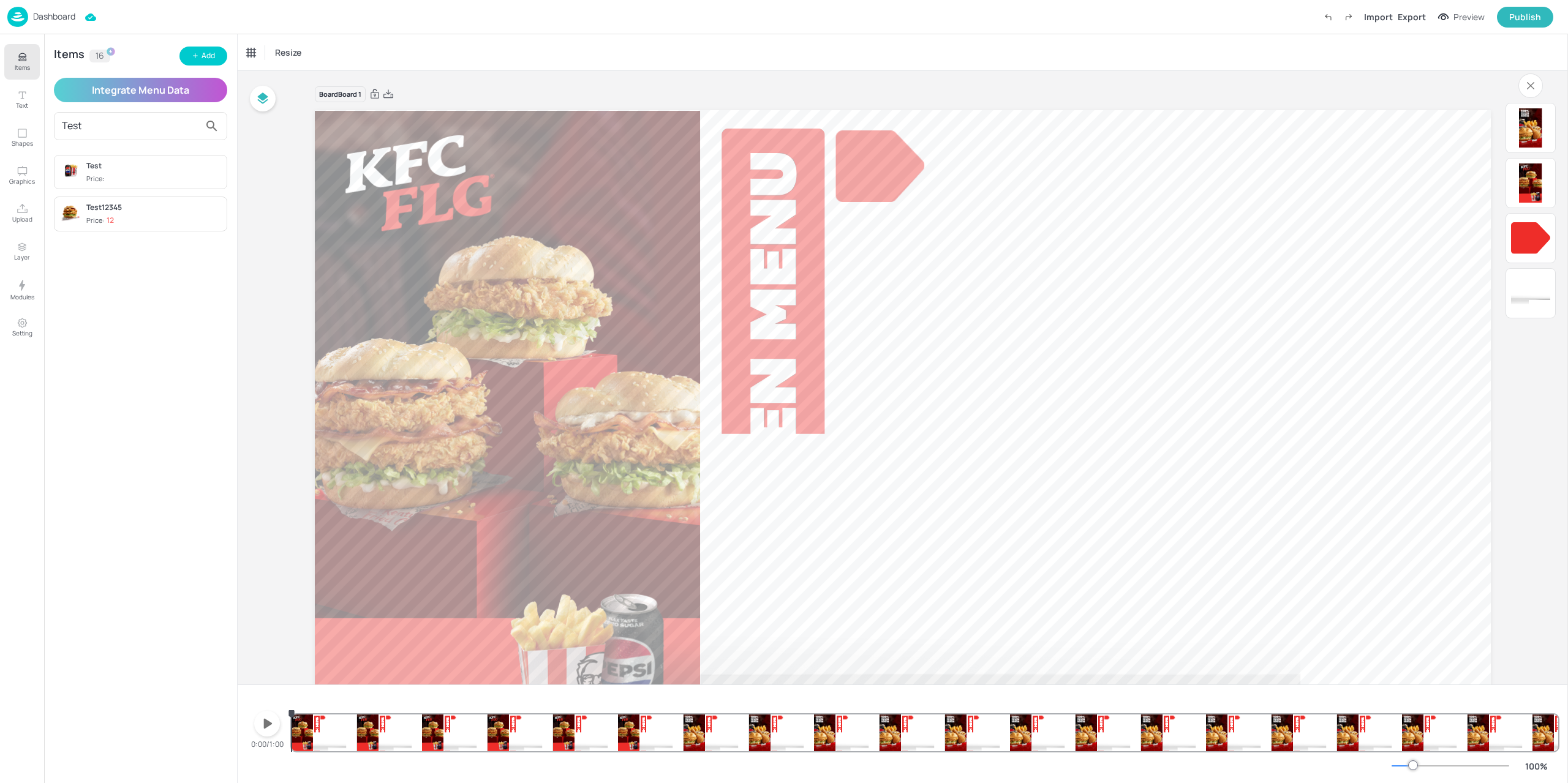
type input "Test"
click at [159, 174] on span "Price:" at bounding box center [154, 179] width 135 height 11
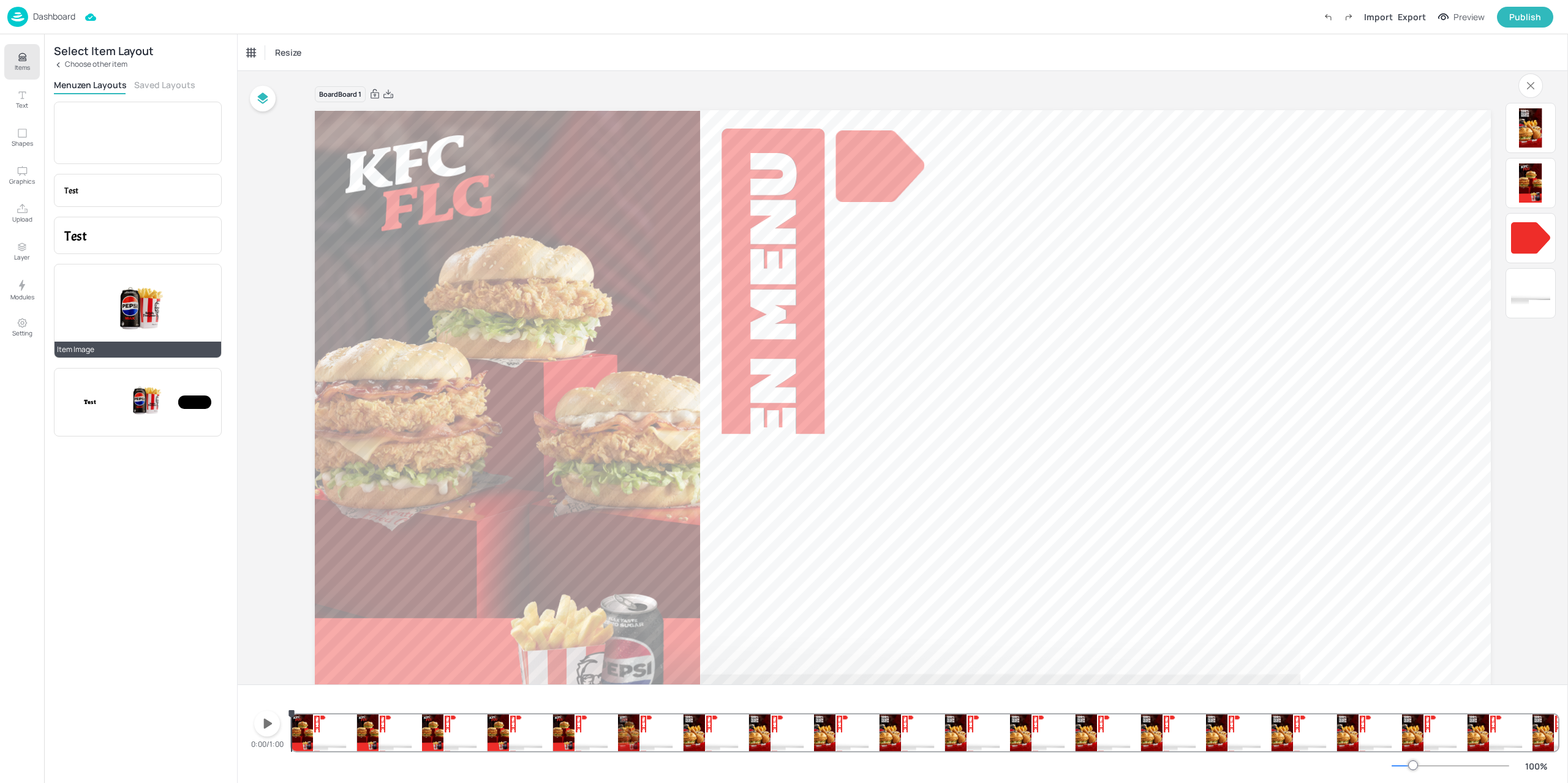
click at [141, 304] on img at bounding box center [138, 311] width 74 height 74
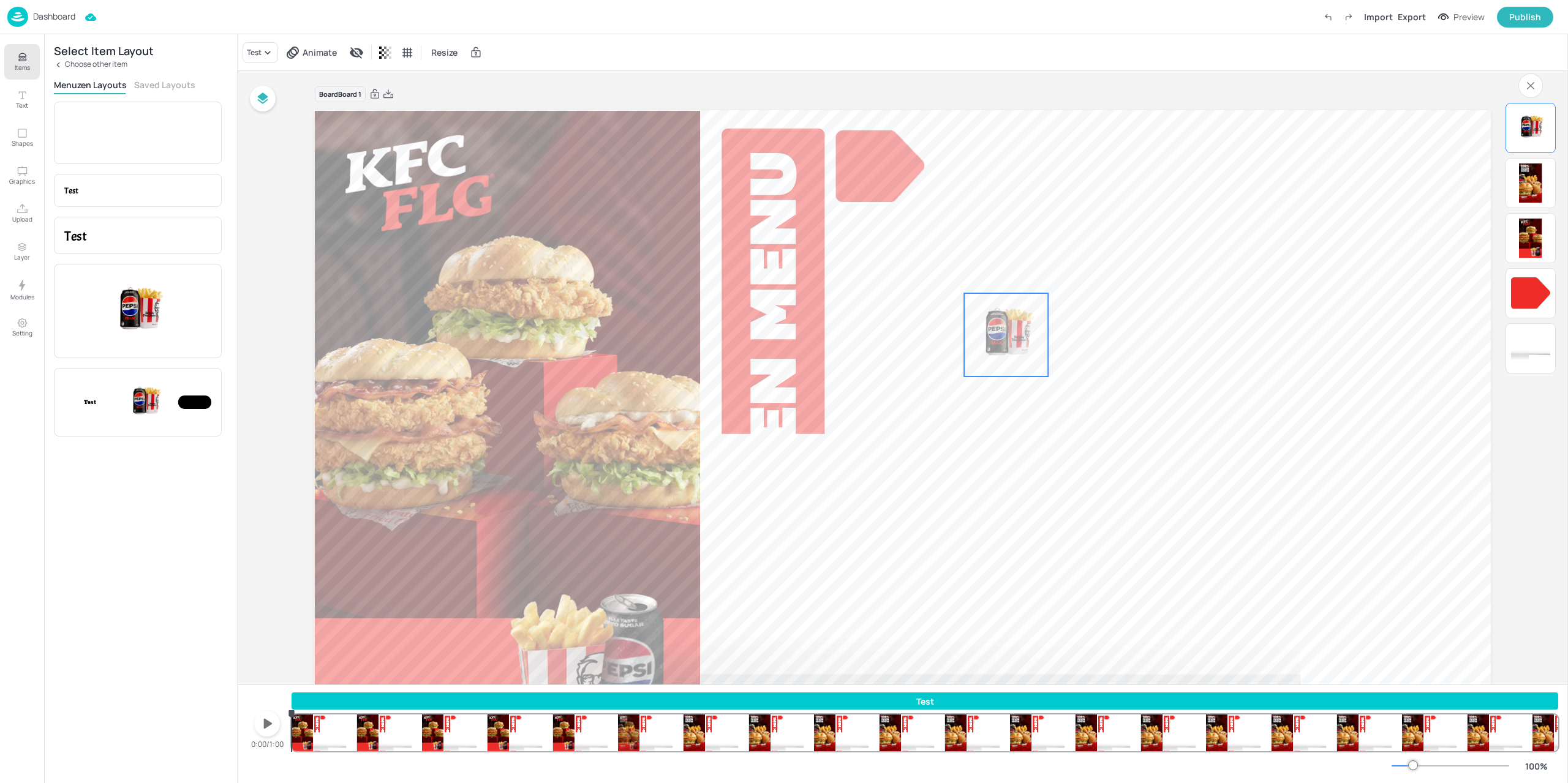
drag, startPoint x: 968, startPoint y: 345, endPoint x: 1026, endPoint y: 357, distance: 59.2
click at [1026, 357] on img at bounding box center [1006, 334] width 84 height 83
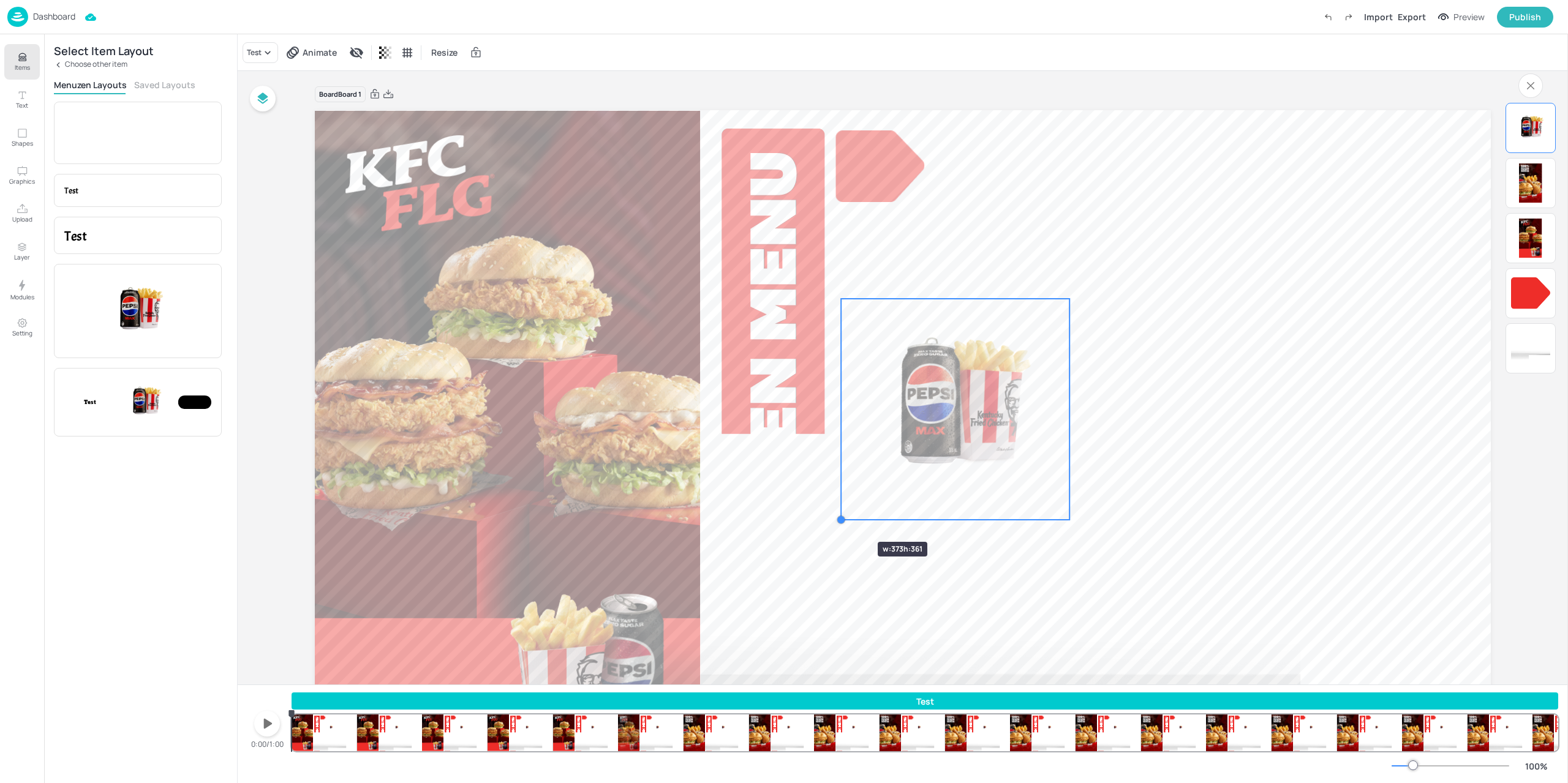
drag, startPoint x: 986, startPoint y: 382, endPoint x: 840, endPoint y: 517, distance: 198.8
click at [840, 520] on div at bounding box center [841, 520] width 10 height 10
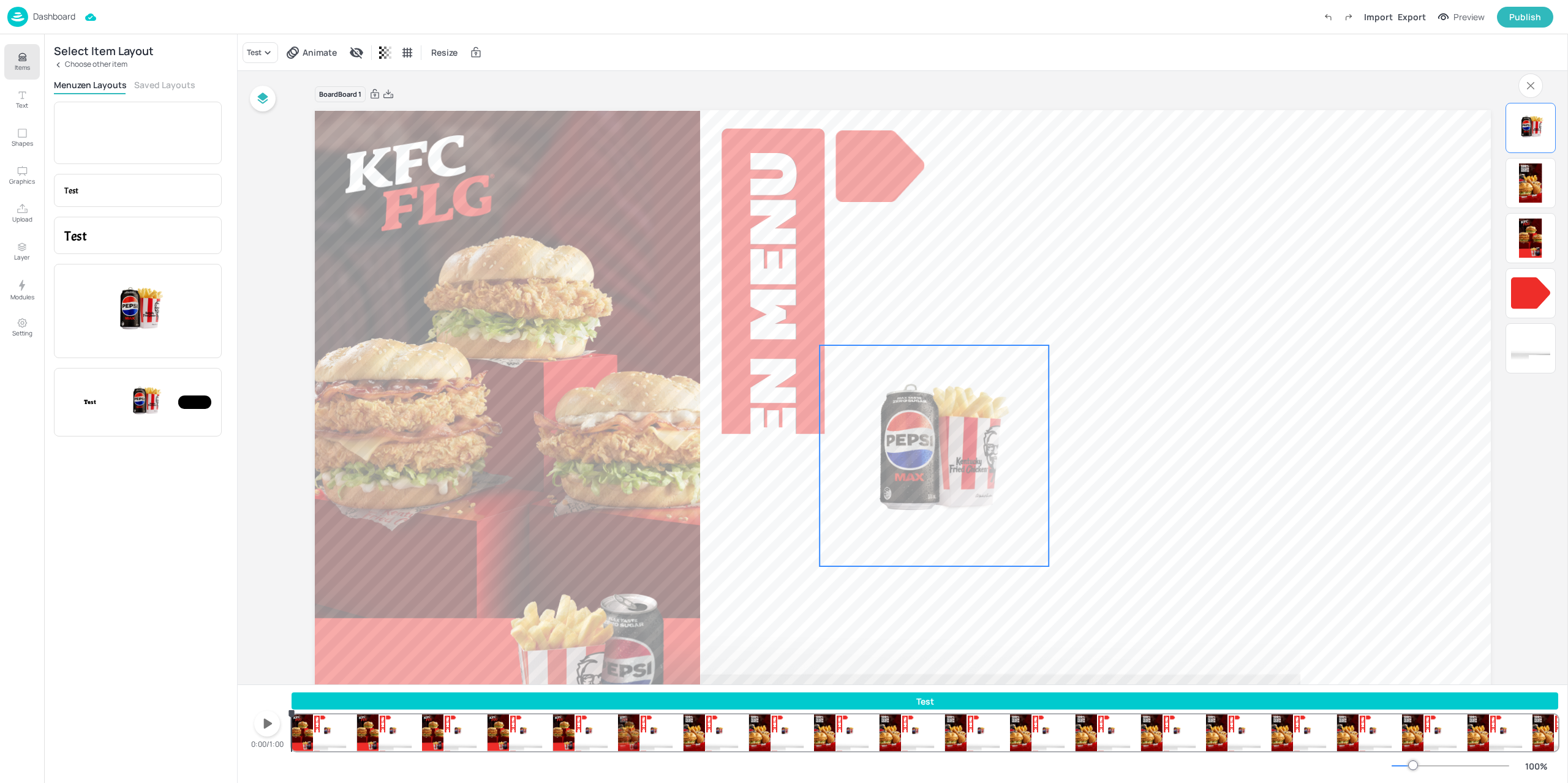
drag, startPoint x: 979, startPoint y: 444, endPoint x: 966, endPoint y: 438, distance: 14.3
click at [968, 441] on img at bounding box center [934, 456] width 229 height 221
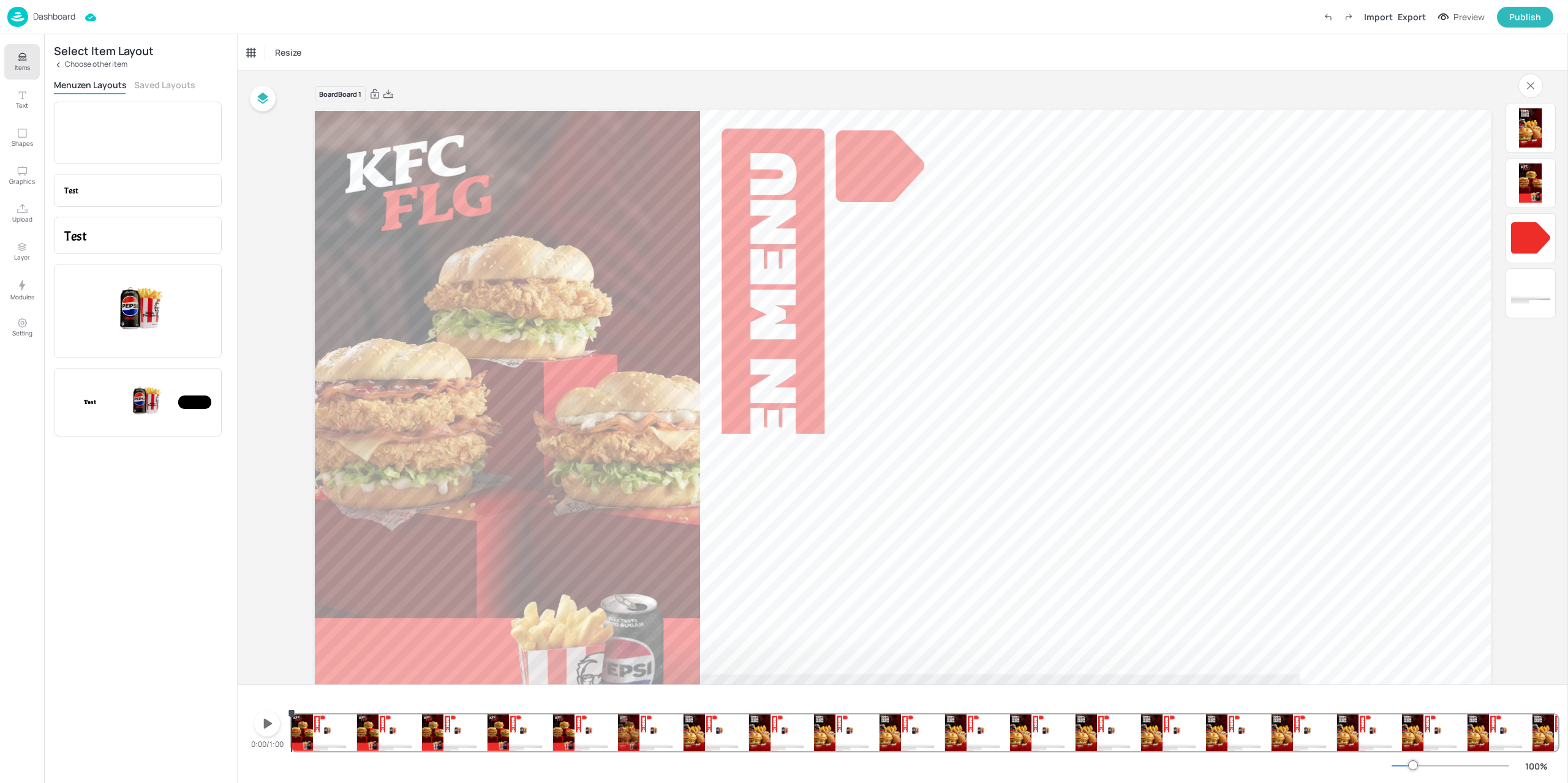
click at [17, 8] on img at bounding box center [18, 17] width 21 height 20
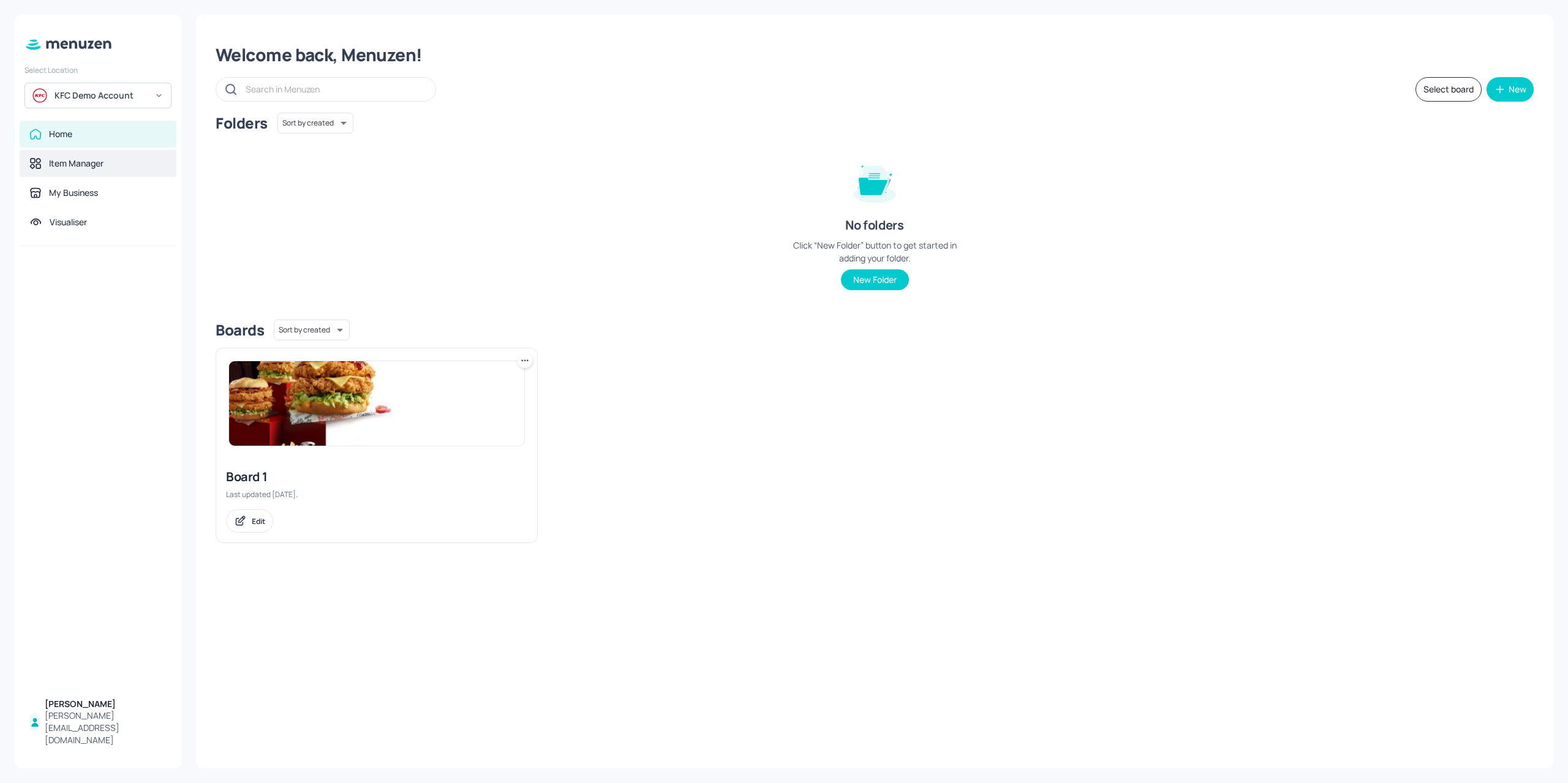
click at [103, 164] on div "Item Manager" at bounding box center [76, 164] width 54 height 12
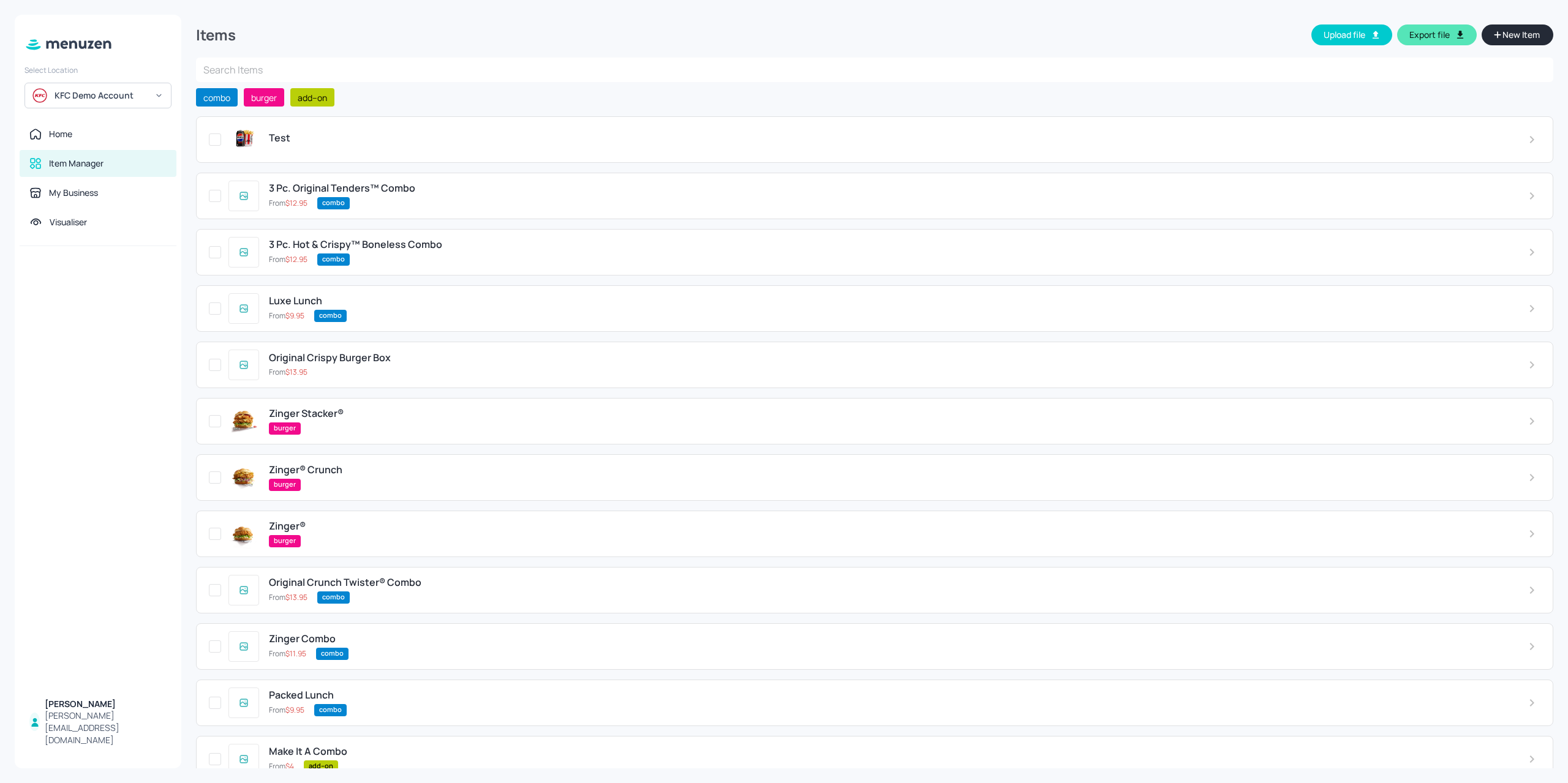
click at [1280, 153] on div "Test" at bounding box center [874, 139] width 1357 height 46
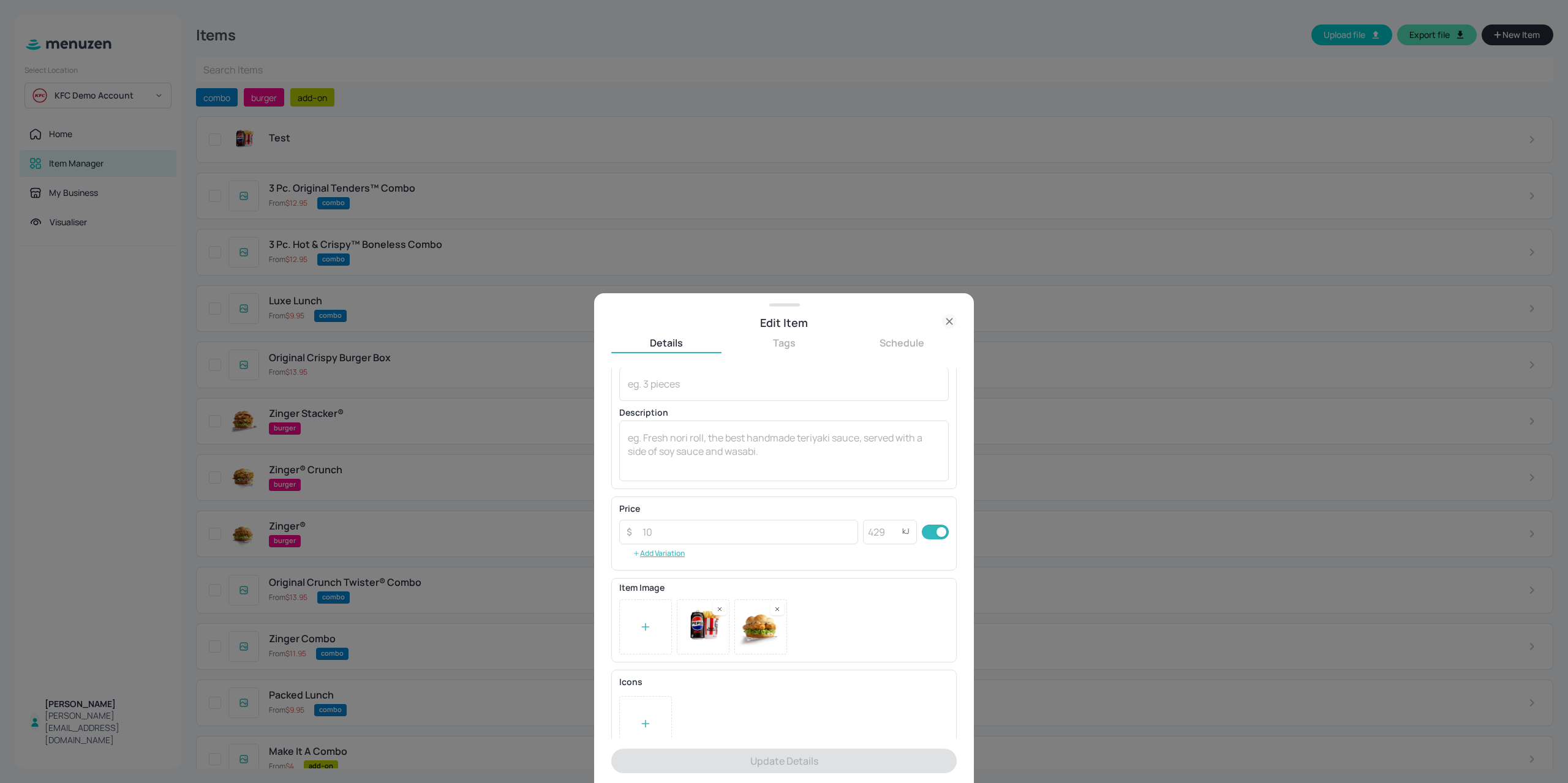
scroll to position [85, 0]
click at [903, 352] on div "Details Tags Schedule" at bounding box center [783, 345] width 346 height 17
click at [772, 350] on div "Details Tags Schedule" at bounding box center [783, 345] width 346 height 17
click at [803, 347] on button "Tags" at bounding box center [784, 343] width 110 height 14
click at [1427, 195] on div at bounding box center [784, 391] width 1568 height 783
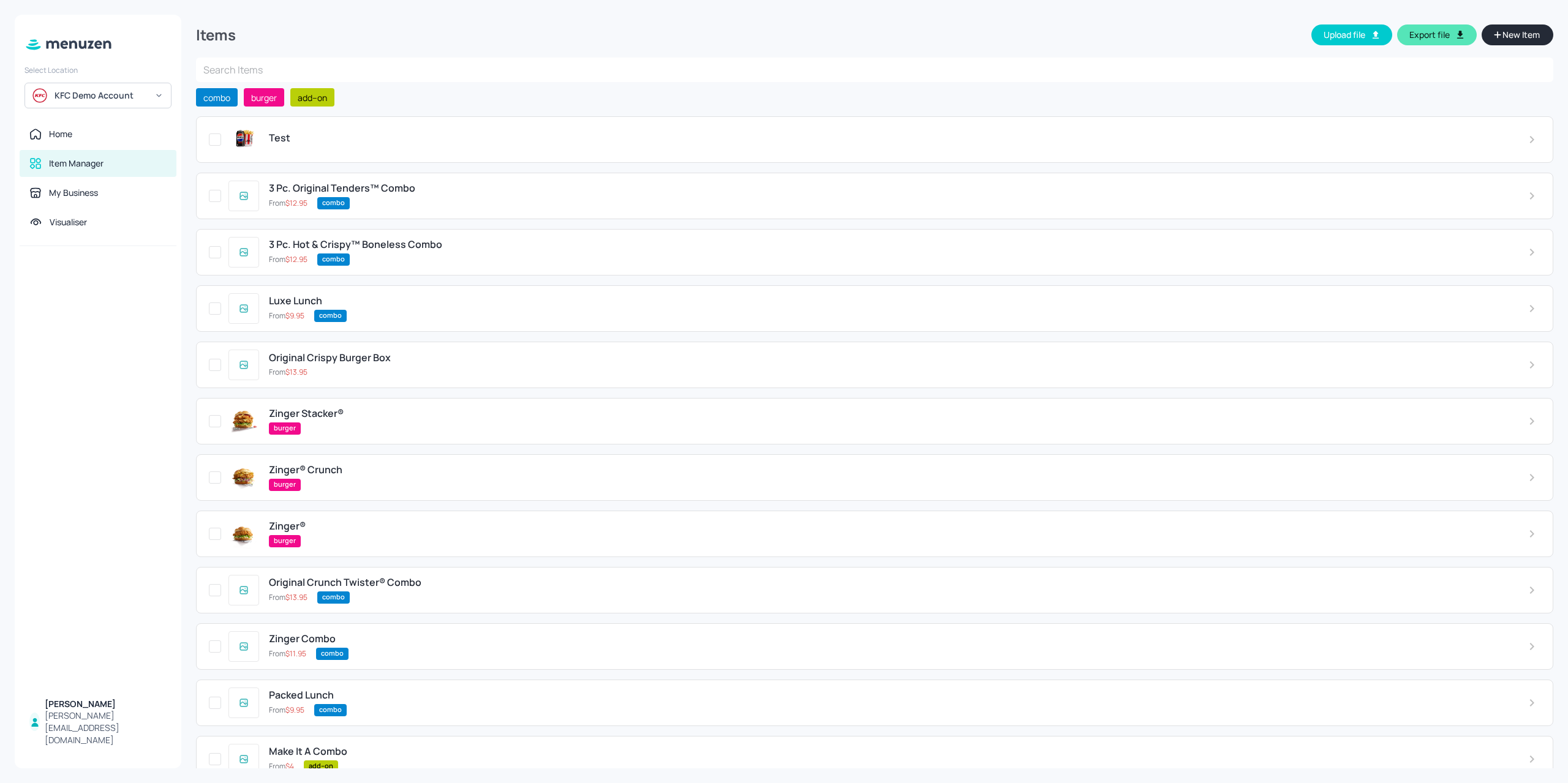
click at [200, 143] on div "Test" at bounding box center [874, 139] width 1357 height 46
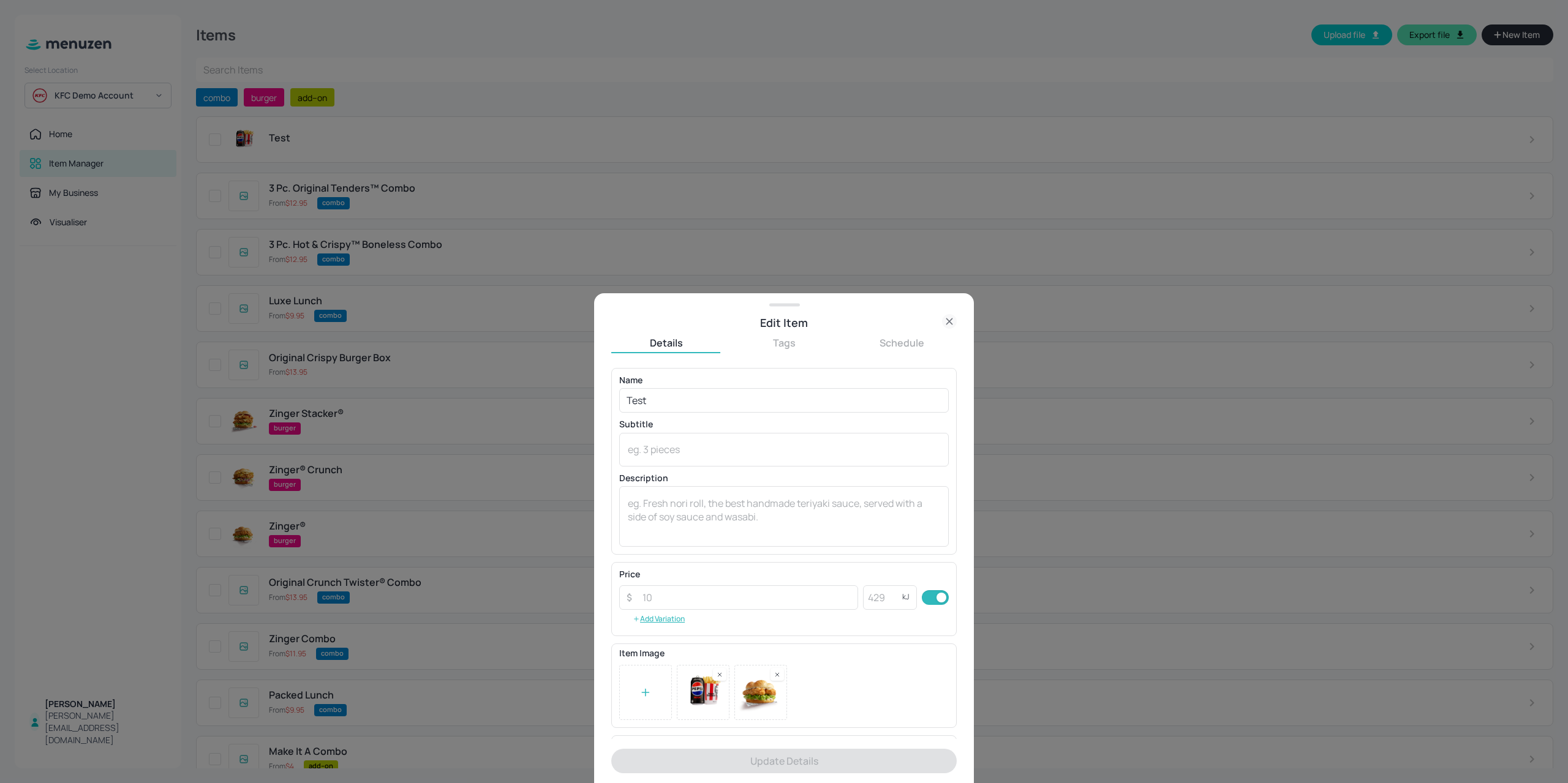
click at [210, 144] on div at bounding box center [784, 391] width 1568 height 783
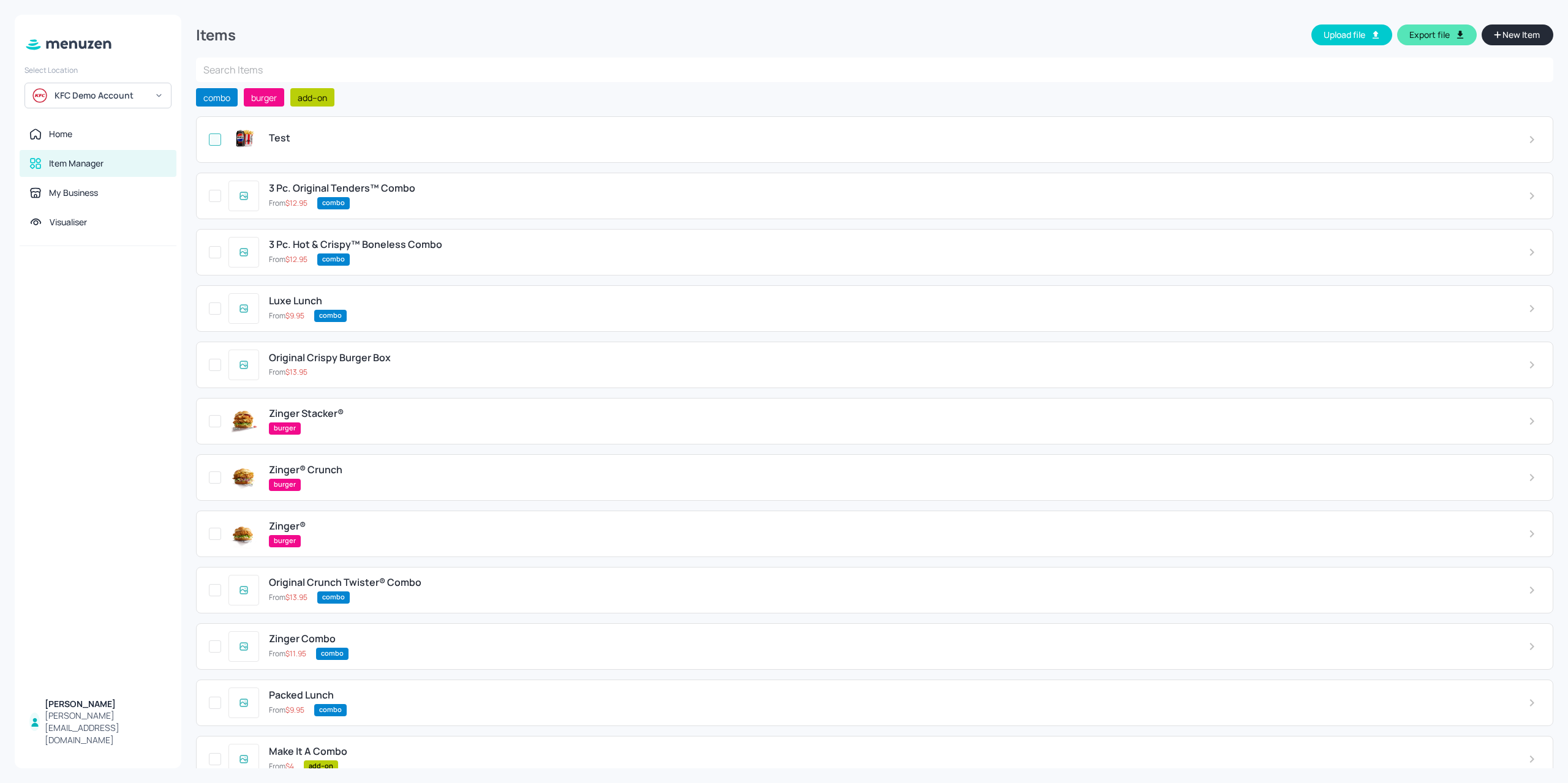
click at [223, 144] on input "checkbox" at bounding box center [215, 140] width 22 height 22
checkbox input "false"
click at [1515, 38] on button "Delete" at bounding box center [1515, 30] width 66 height 21
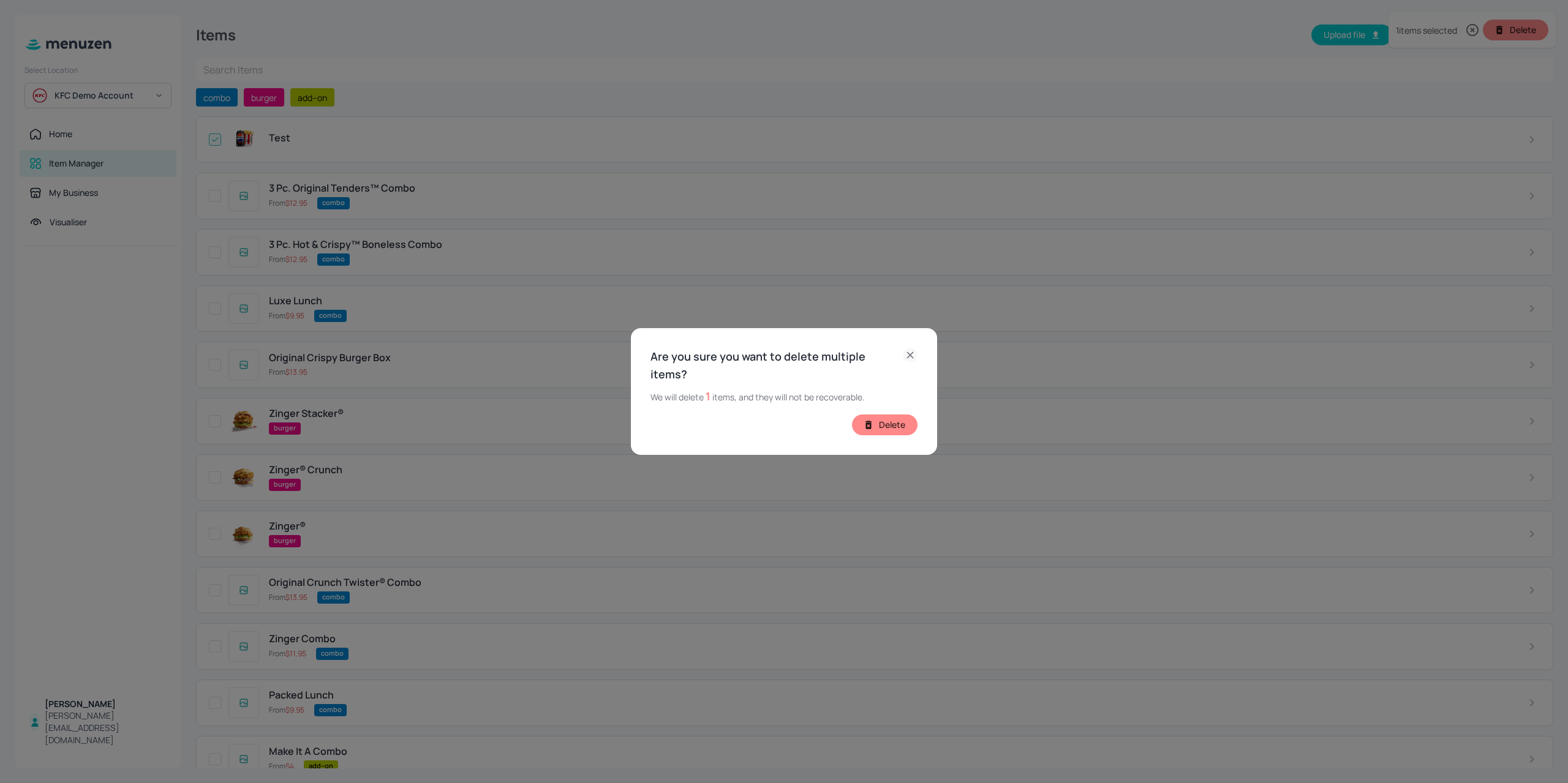
click at [901, 415] on button "Delete" at bounding box center [885, 425] width 66 height 21
click at [899, 415] on div "Delete" at bounding box center [784, 425] width 267 height 21
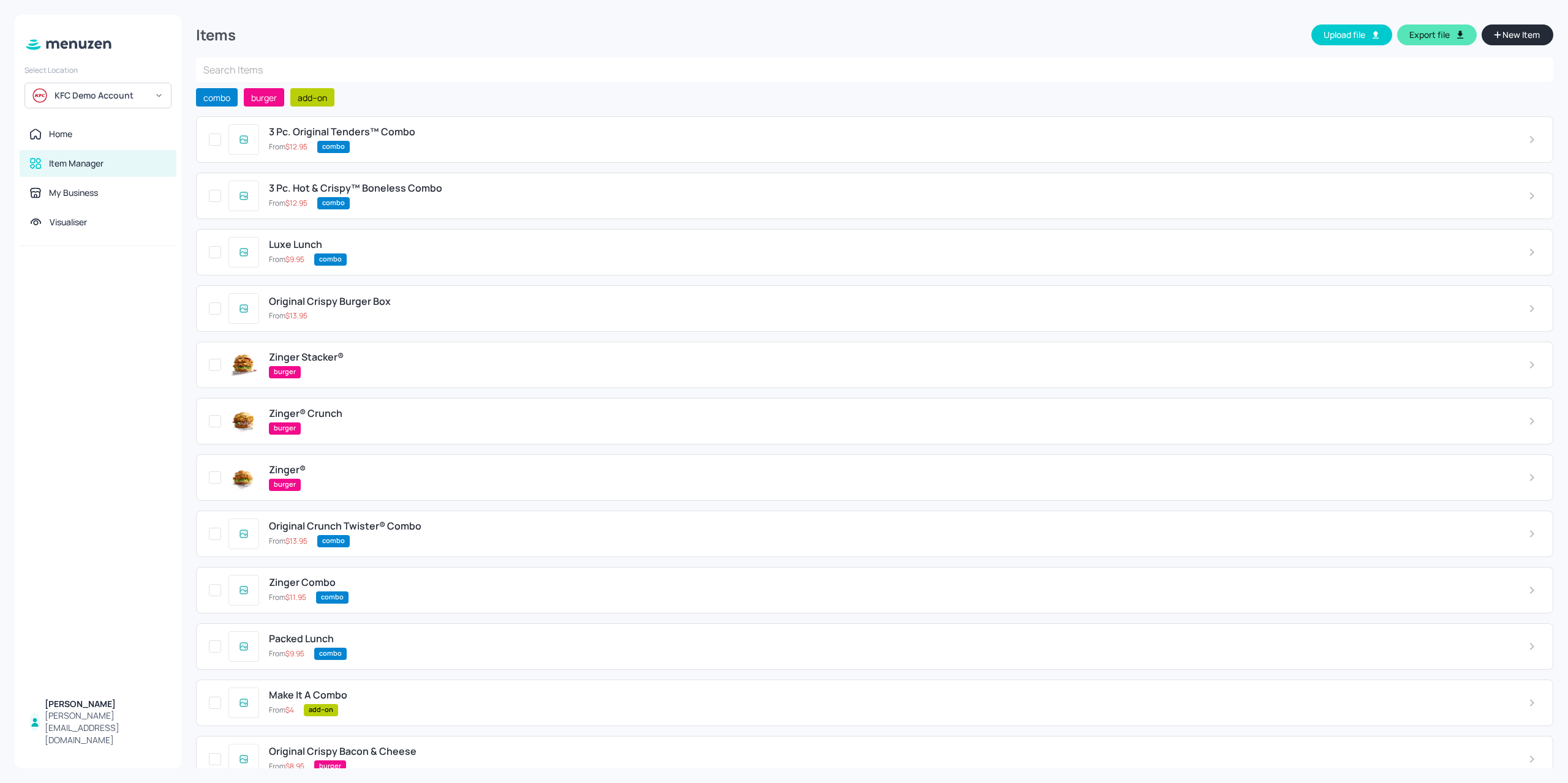
click at [1510, 30] on span "New Item" at bounding box center [1521, 35] width 40 height 14
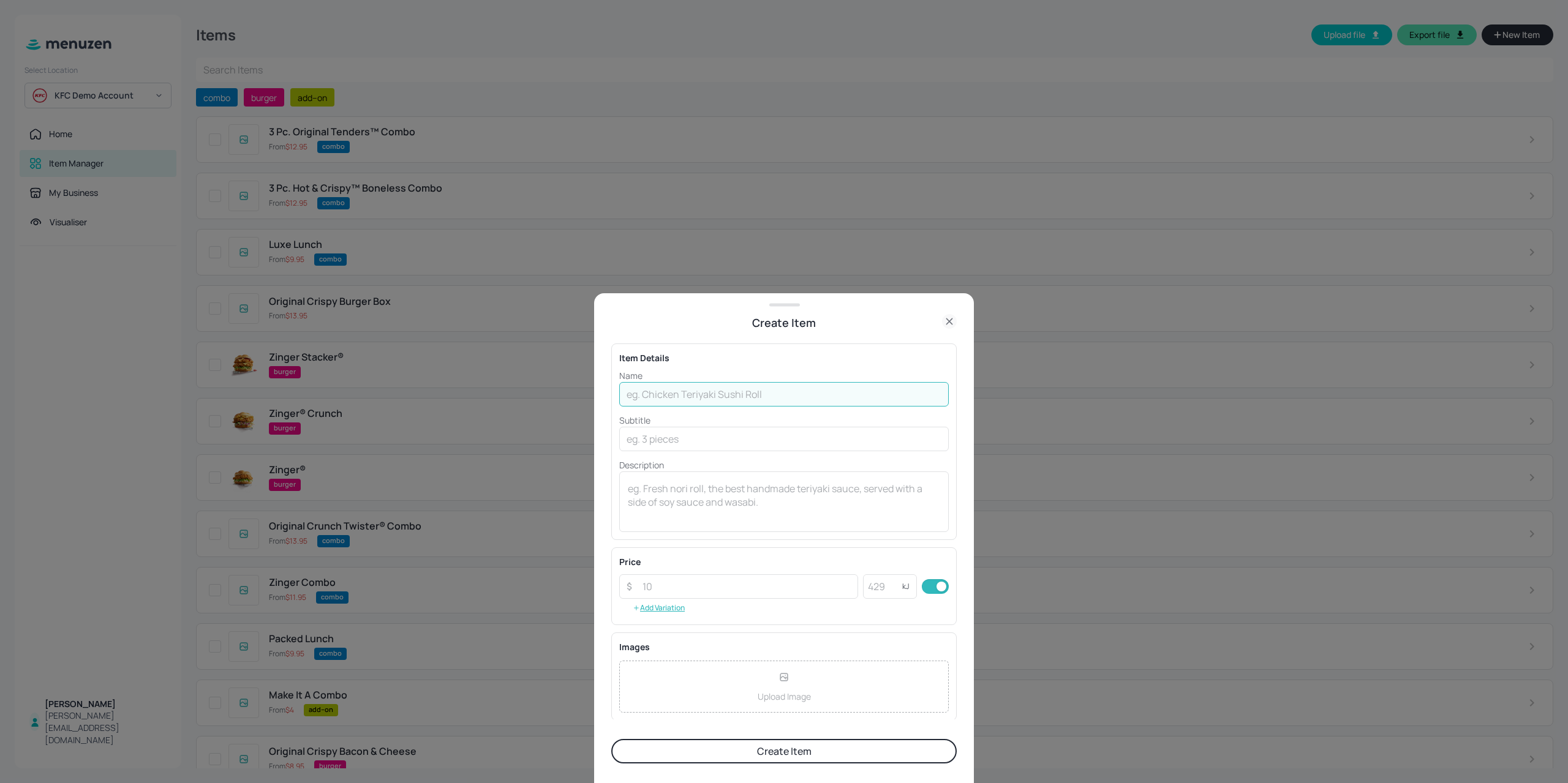
drag, startPoint x: 718, startPoint y: 391, endPoint x: 722, endPoint y: 386, distance: 6.4
click at [718, 391] on input "text" at bounding box center [783, 394] width 330 height 25
paste input "™"
type input "3 Pcs. Hot & Crispy™ Boneless"
click at [683, 585] on input "number" at bounding box center [746, 586] width 223 height 25
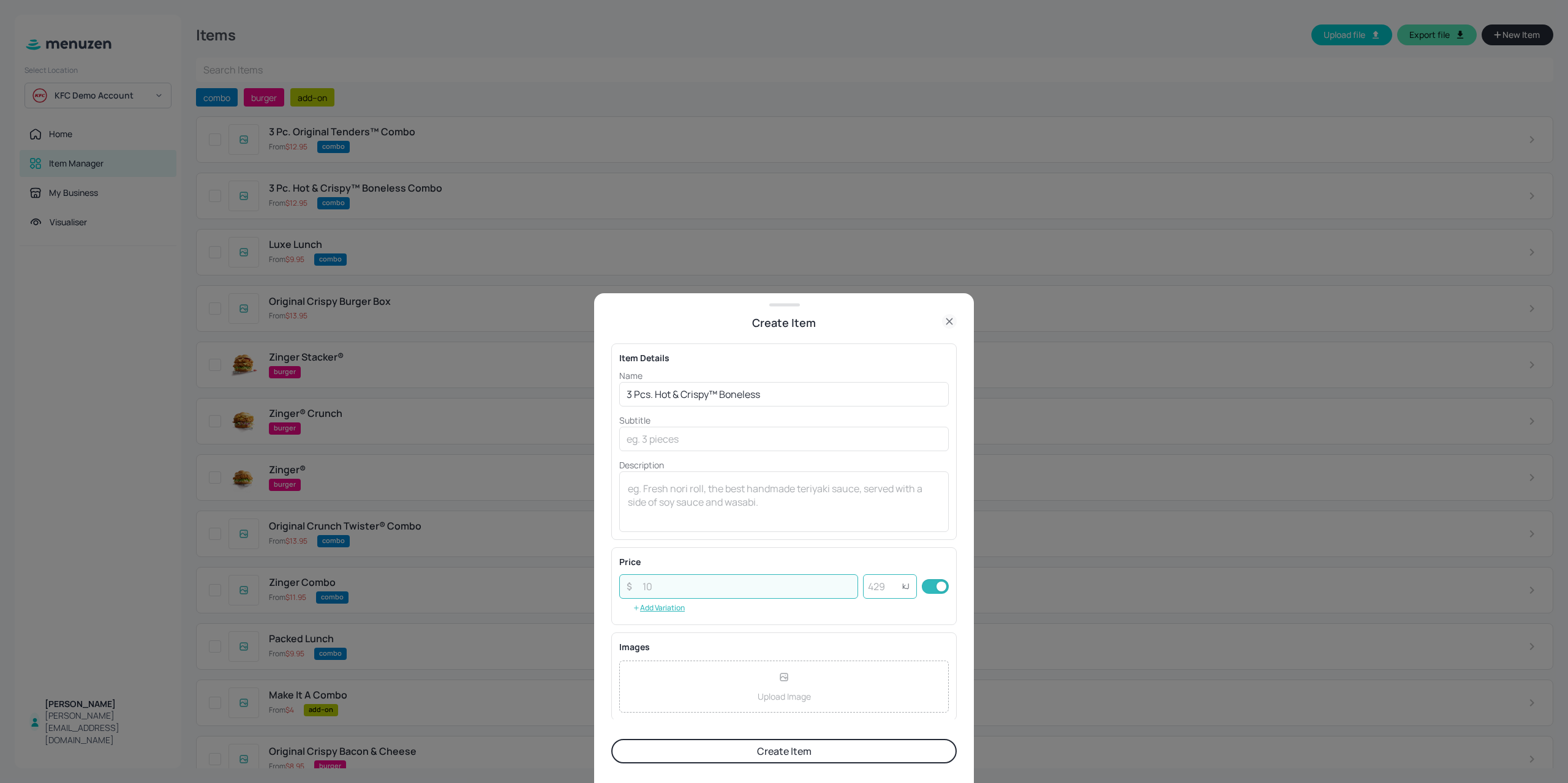
click at [893, 580] on input "number" at bounding box center [882, 586] width 39 height 25
type input "1434"
click at [754, 686] on div "Upload Image" at bounding box center [783, 687] width 330 height 52
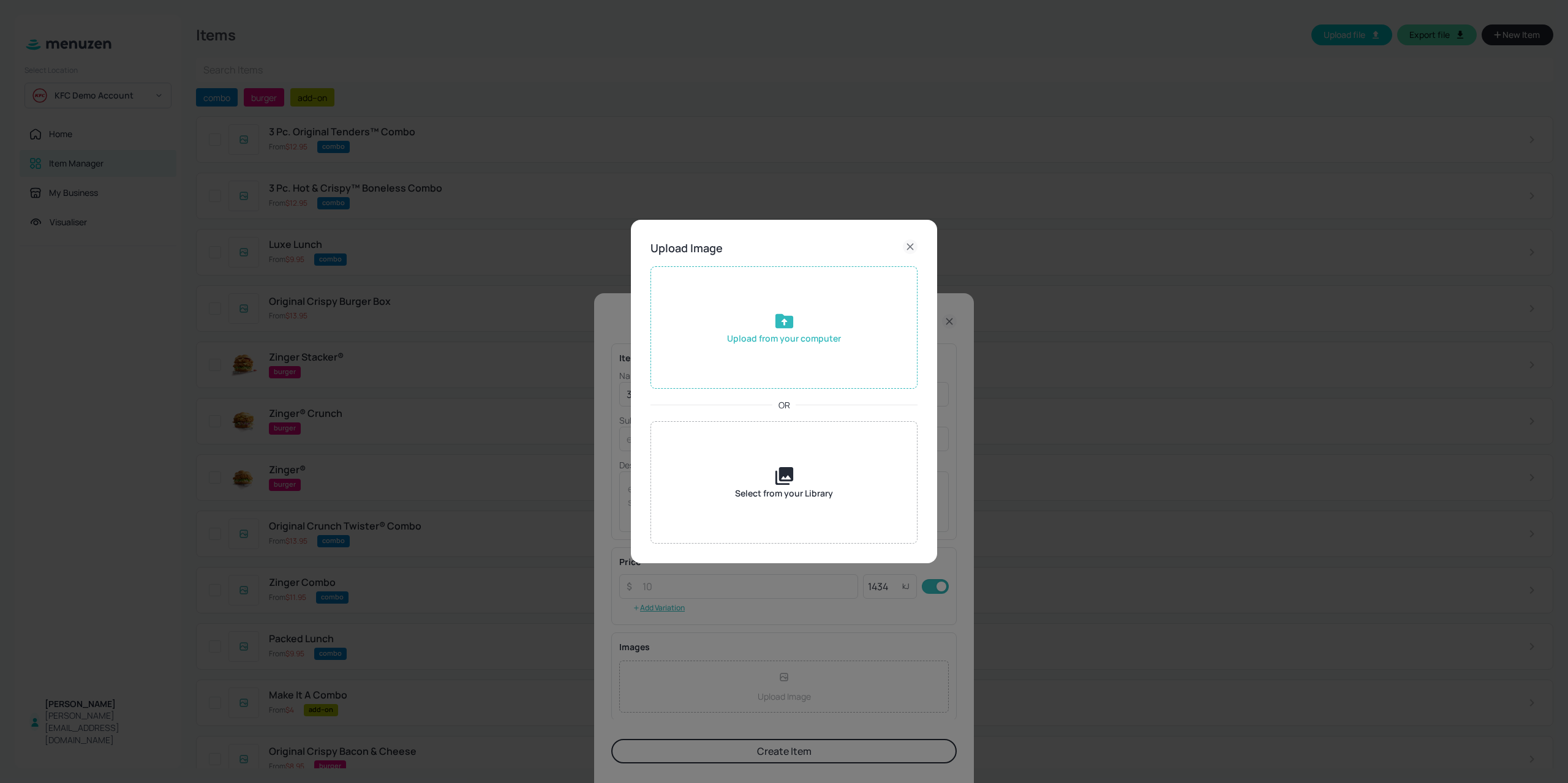
click at [775, 352] on div "Upload from your computer" at bounding box center [784, 328] width 267 height 122
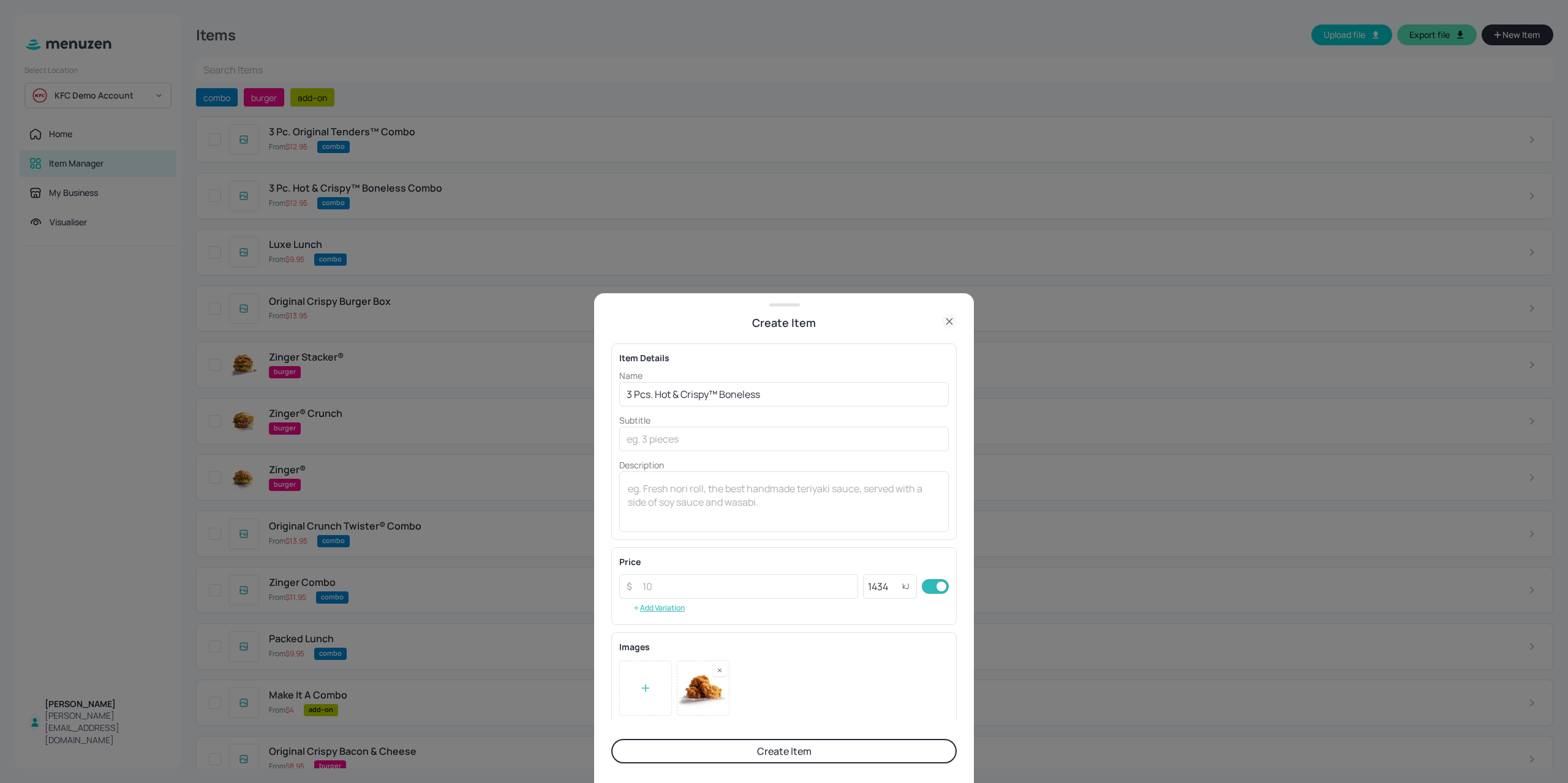
click at [746, 747] on button "Create Item" at bounding box center [783, 751] width 346 height 25
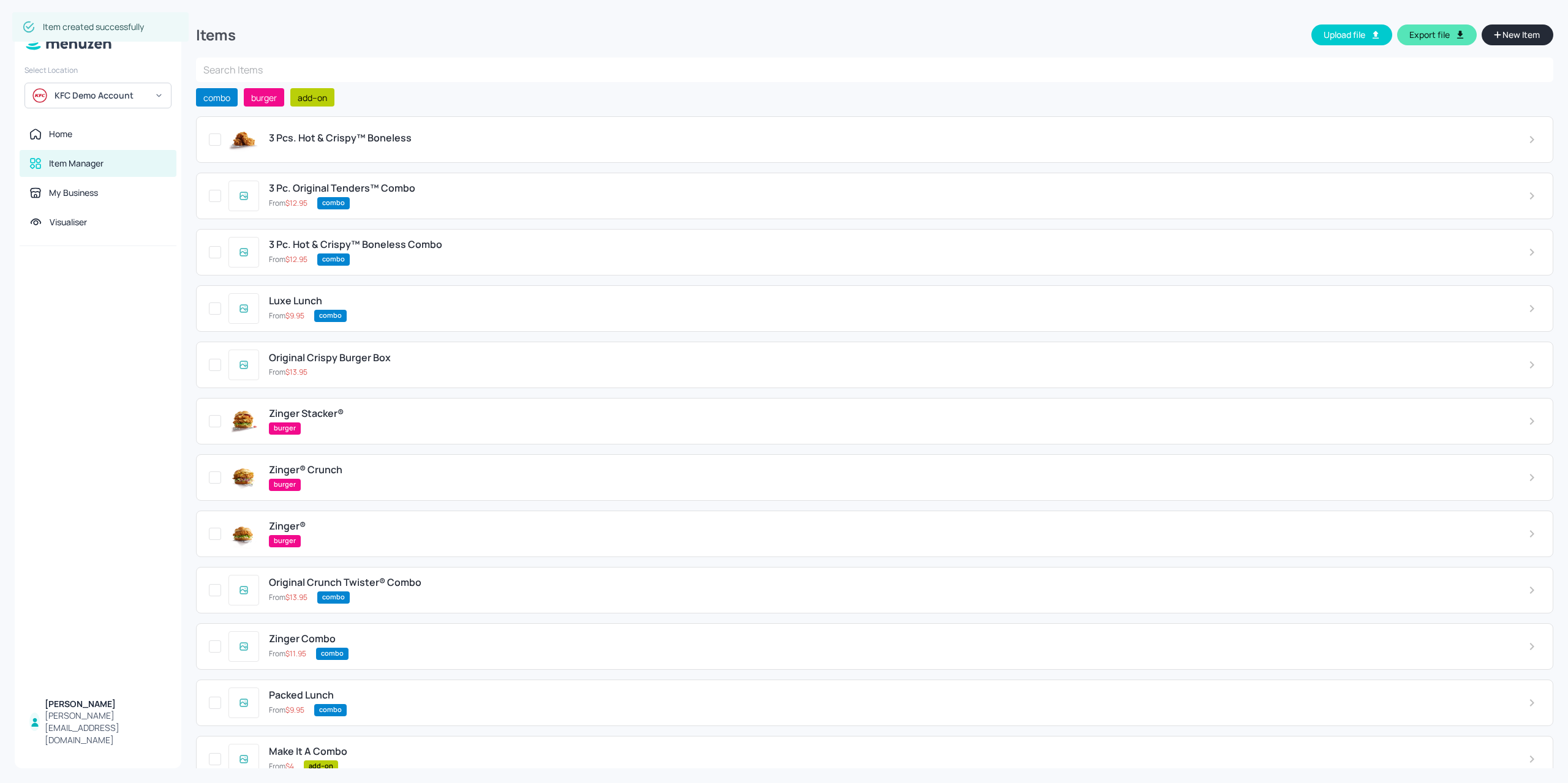
click at [439, 144] on div "3 Pcs. Hot & Crispy™ Boneless" at bounding box center [888, 138] width 1240 height 12
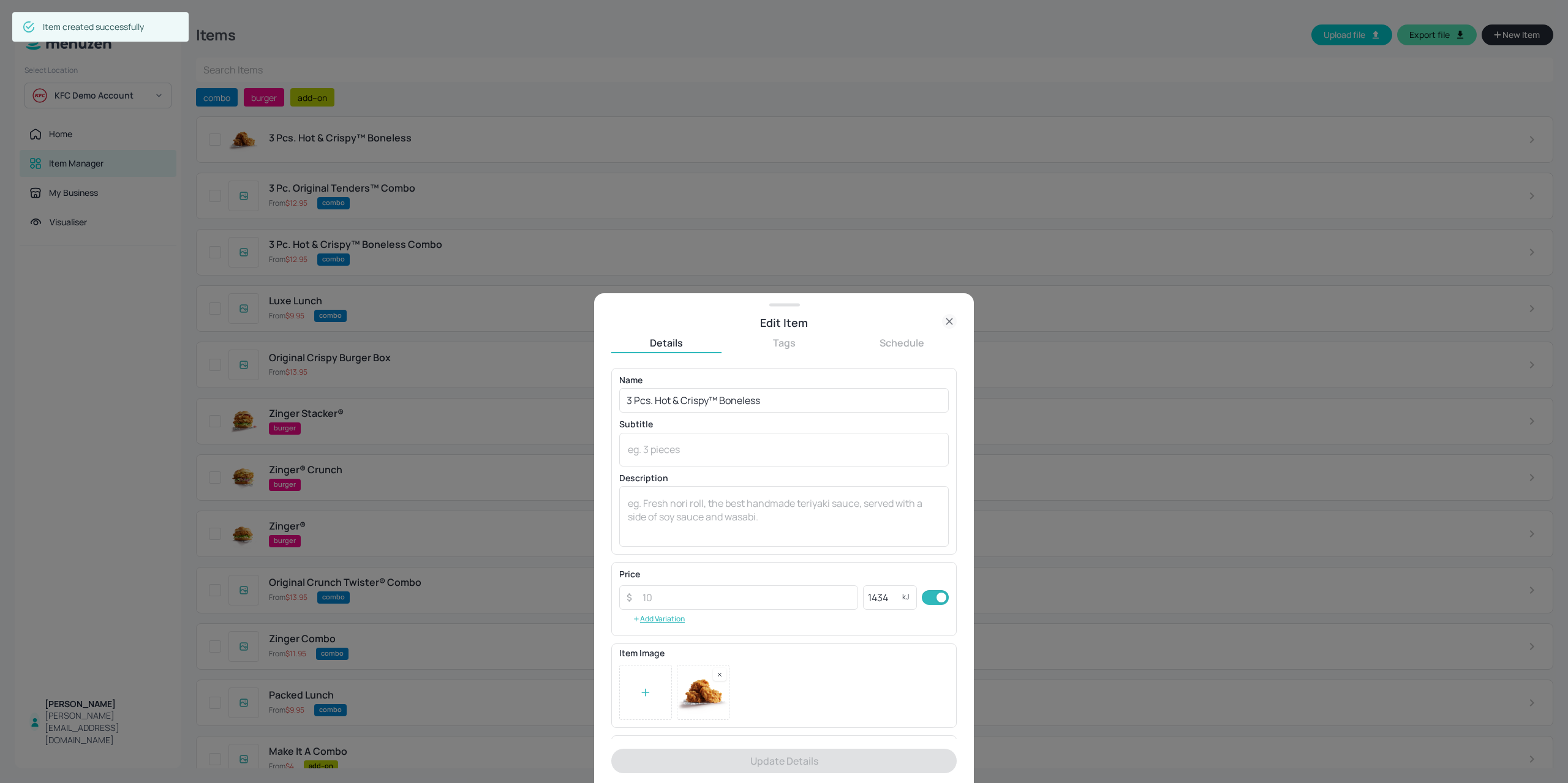
click at [774, 347] on button "Tags" at bounding box center [784, 343] width 110 height 14
drag, startPoint x: 718, startPoint y: 401, endPoint x: 718, endPoint y: 391, distance: 10.0
click at [718, 400] on div "​" at bounding box center [783, 553] width 346 height 371
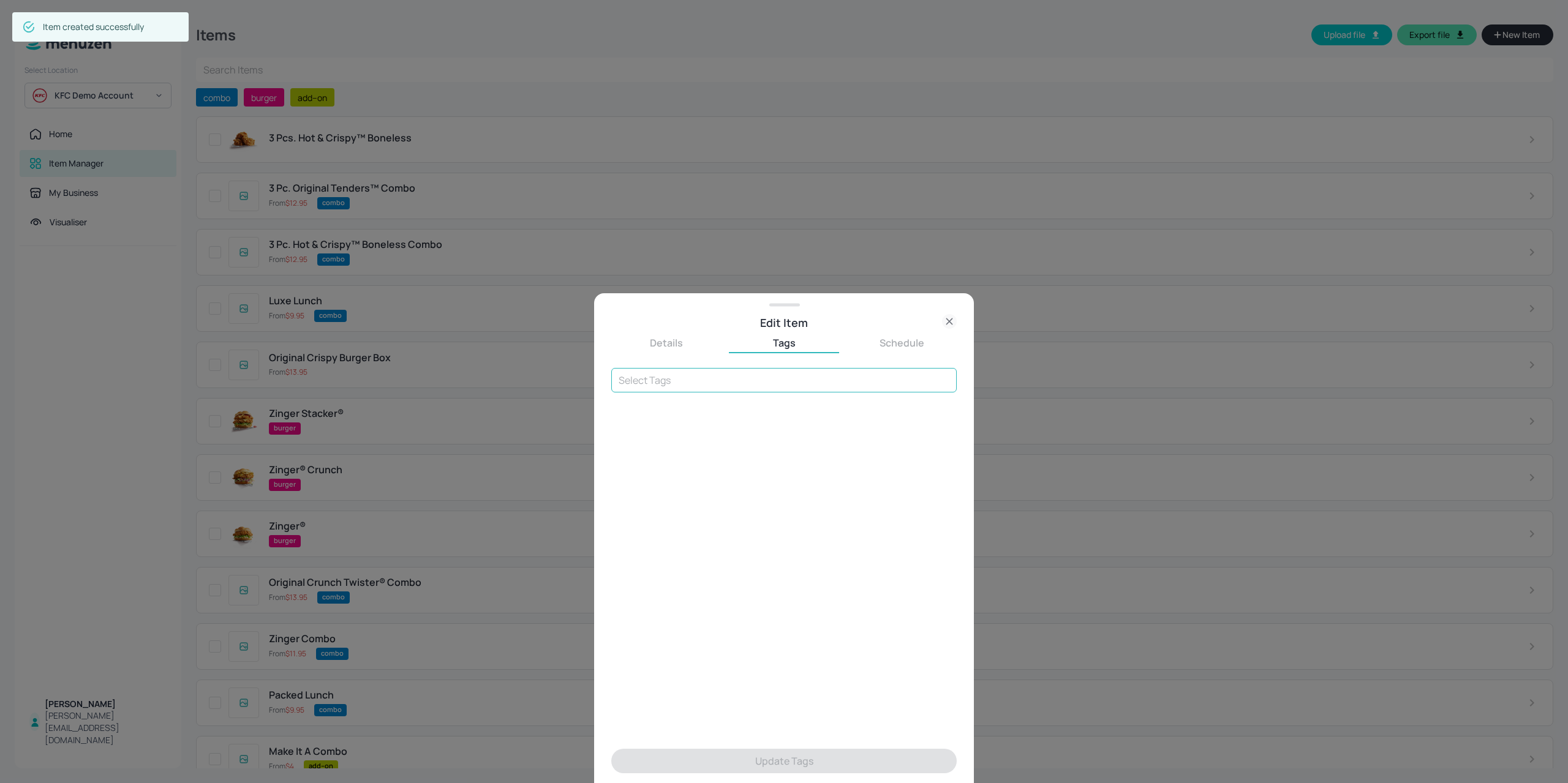
drag, startPoint x: 718, startPoint y: 387, endPoint x: 730, endPoint y: 370, distance: 20.8
click at [720, 385] on input "text" at bounding box center [783, 380] width 346 height 25
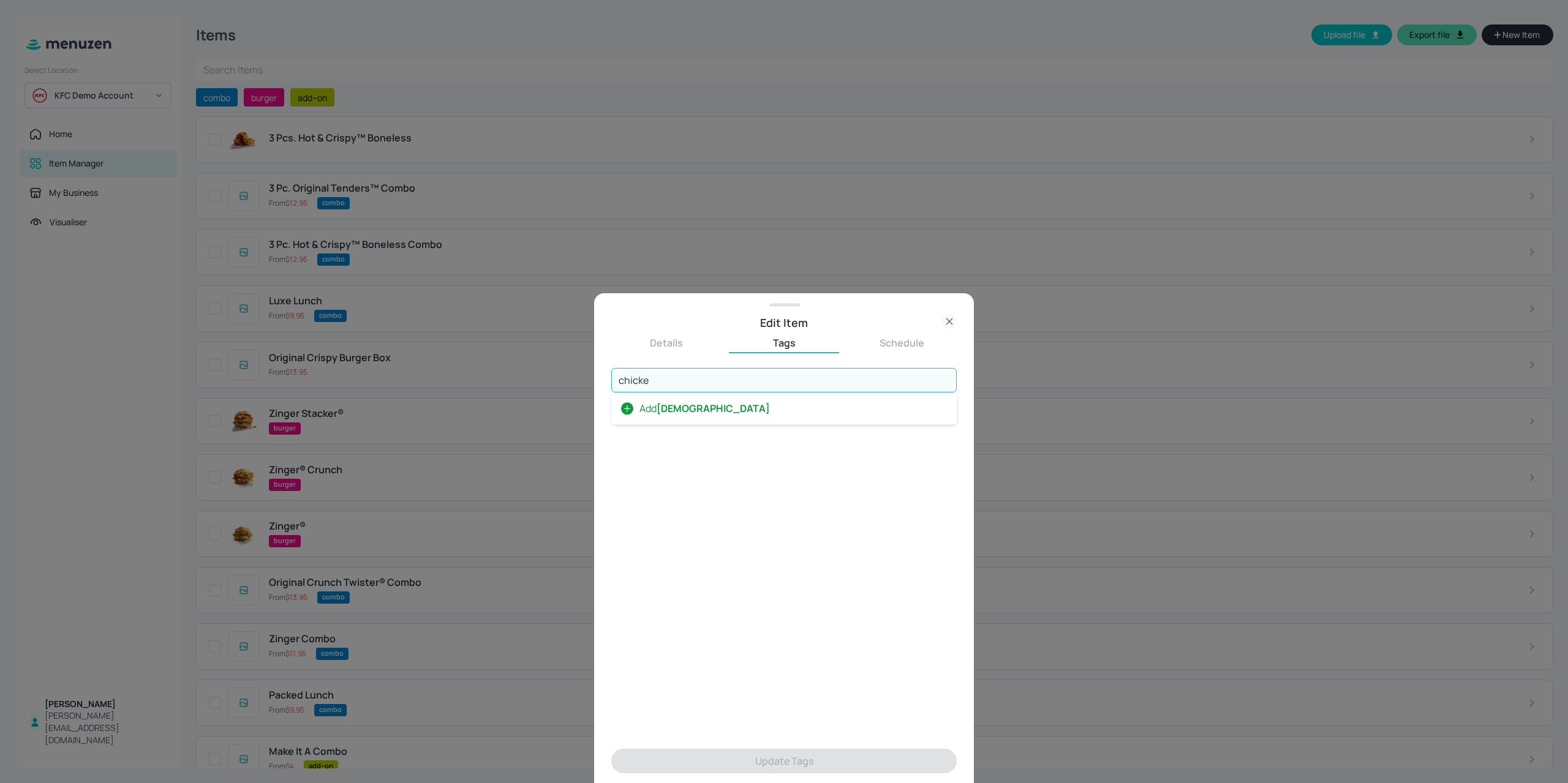
type input "chicken"
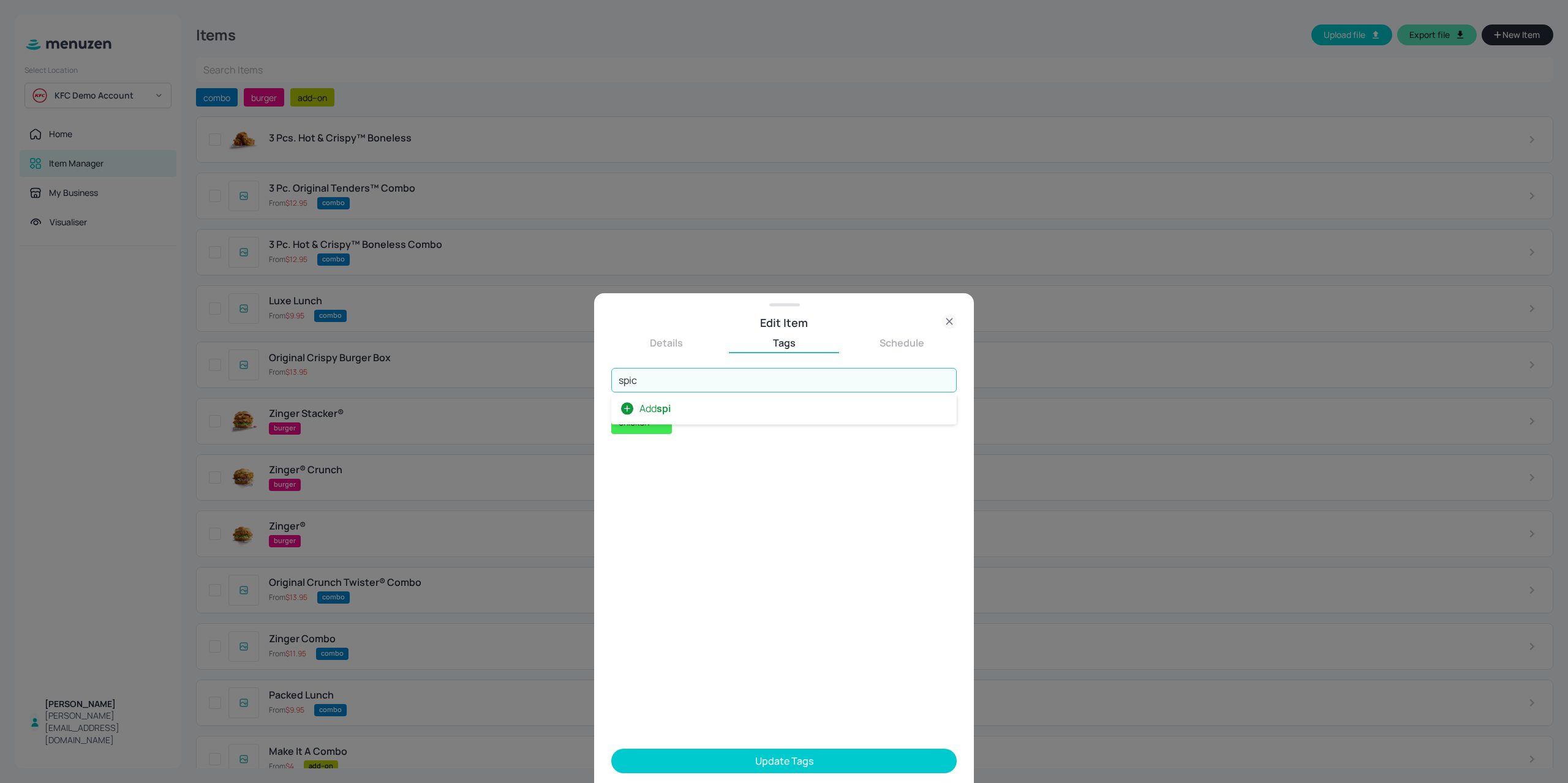
type input "spicy"
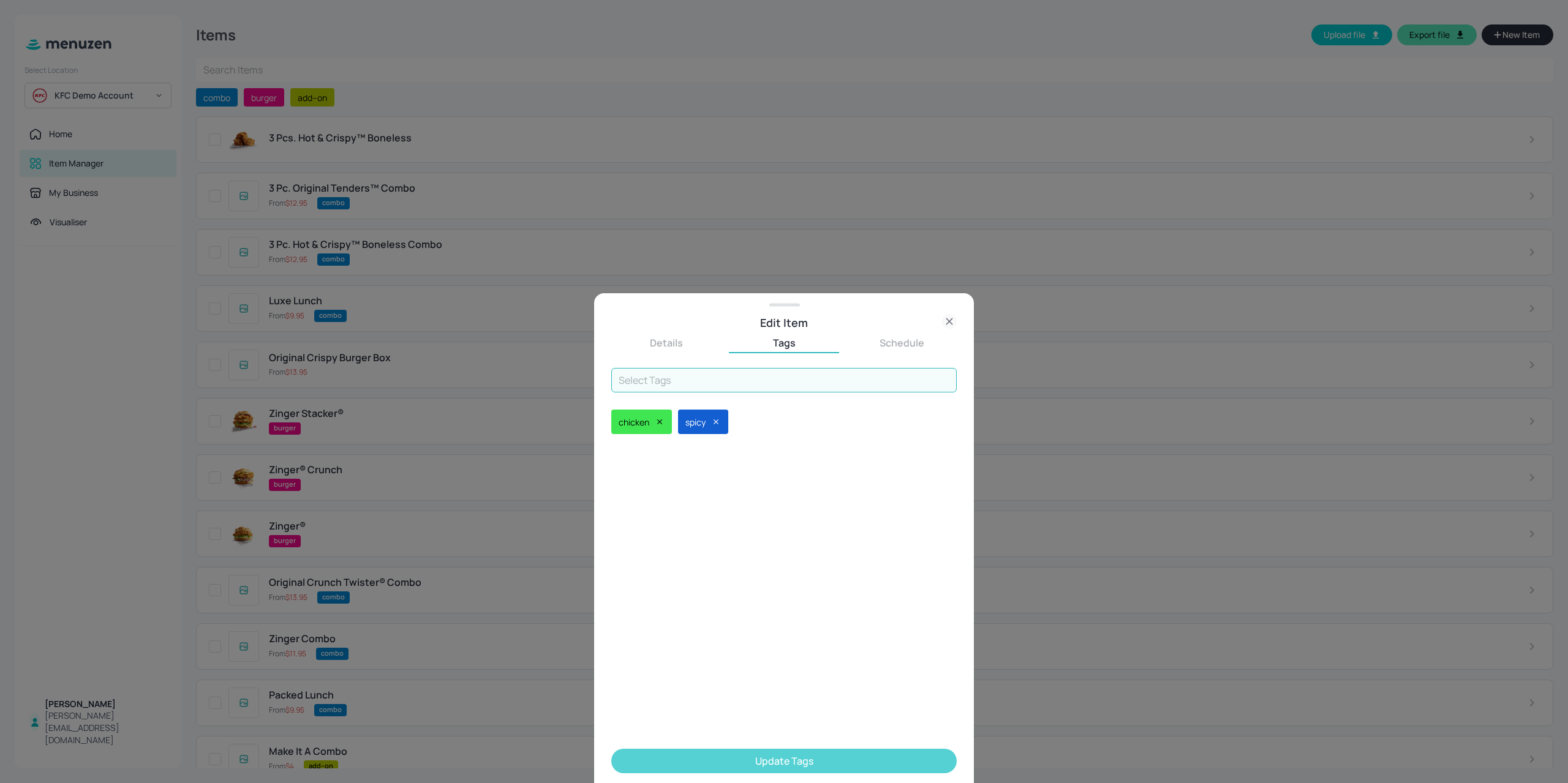
click at [727, 753] on button "Update Tags" at bounding box center [783, 761] width 346 height 25
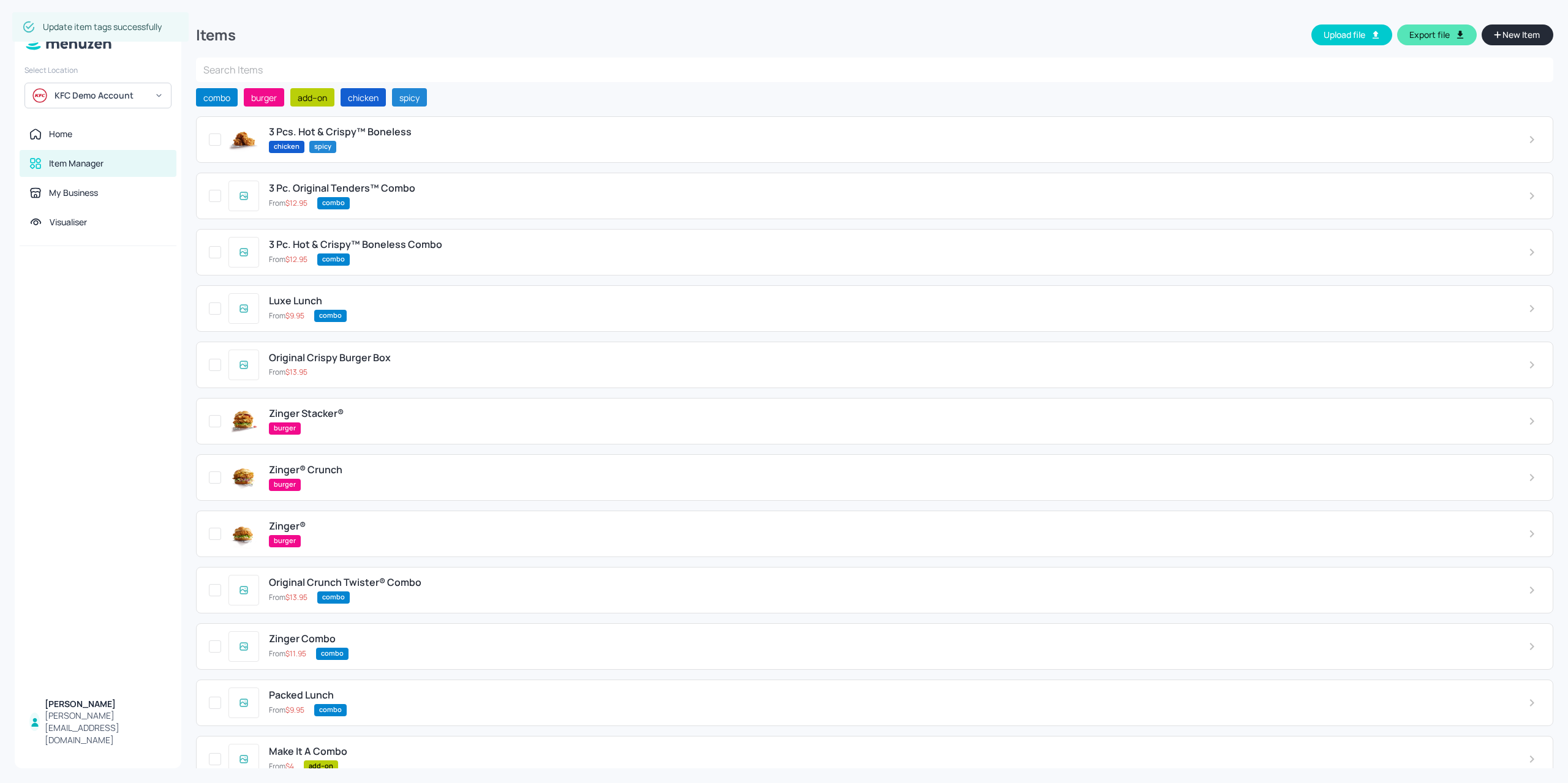
click at [1505, 43] on button "New Item" at bounding box center [1517, 35] width 72 height 21
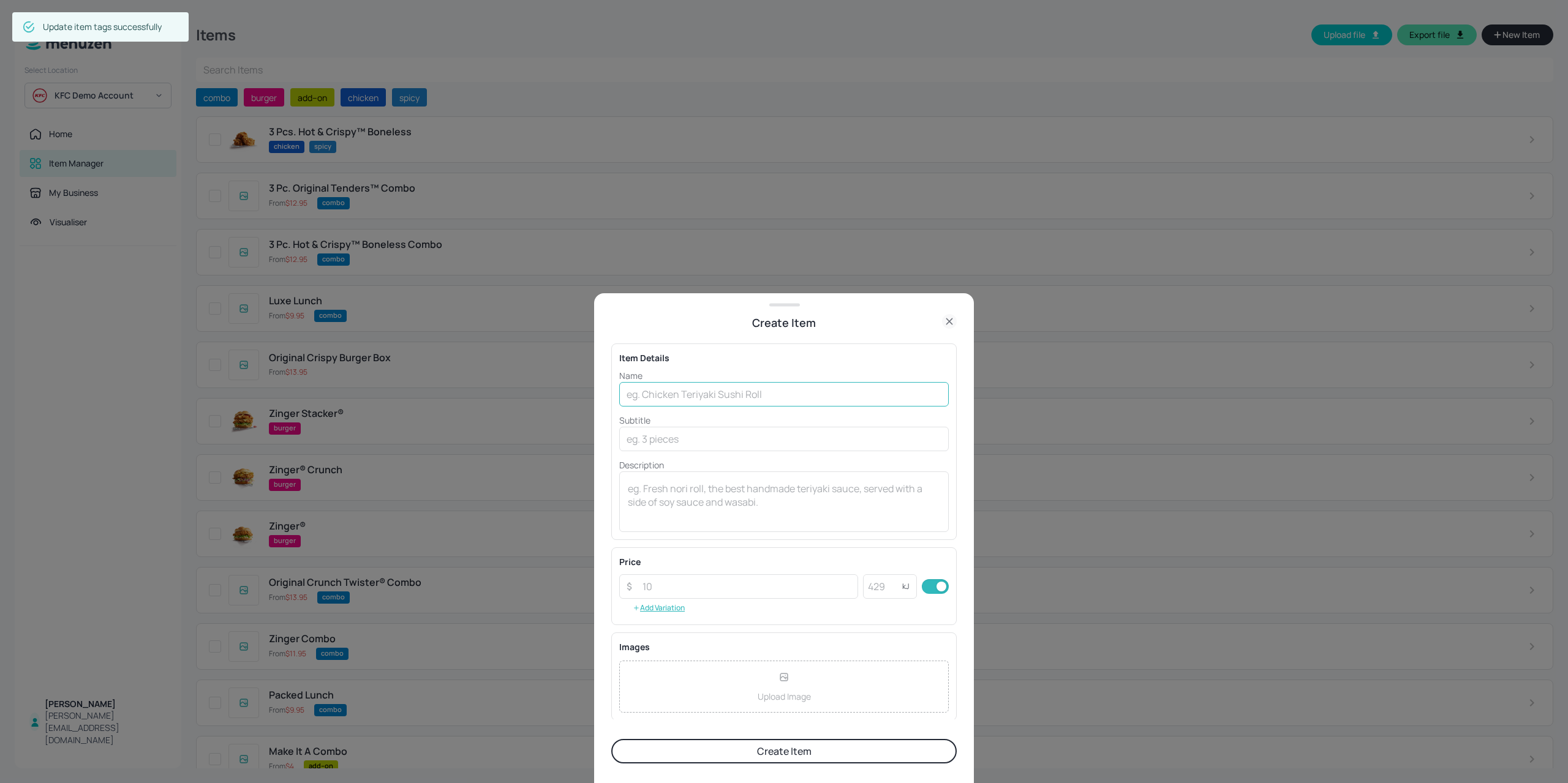
click at [725, 396] on input "text" at bounding box center [783, 394] width 330 height 25
paste input "®"
type input "3 Wicked Wings®"
click at [874, 583] on input "number" at bounding box center [882, 586] width 39 height 25
type input "1512"
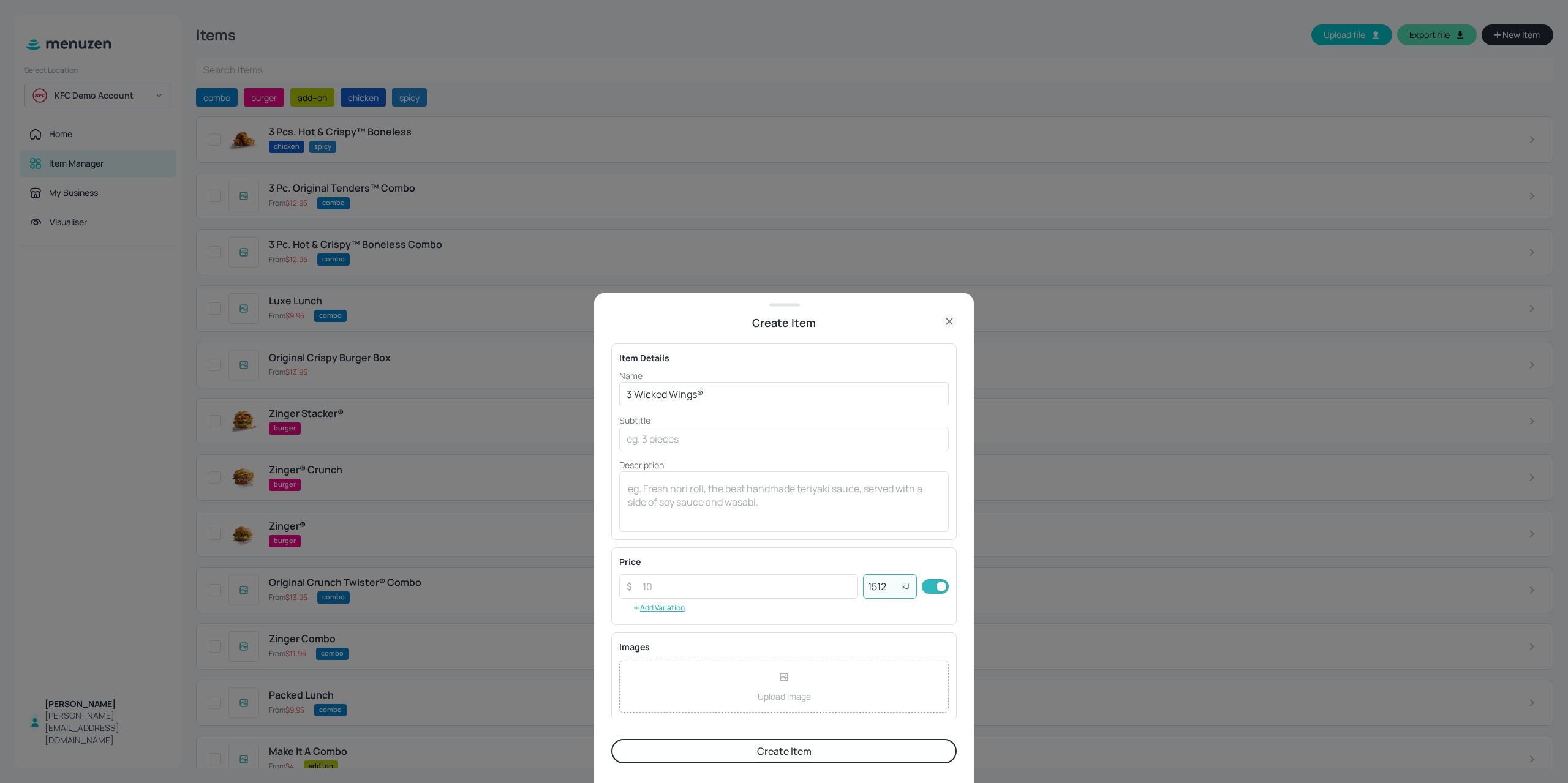
click at [752, 693] on div "Upload Image" at bounding box center [783, 687] width 330 height 52
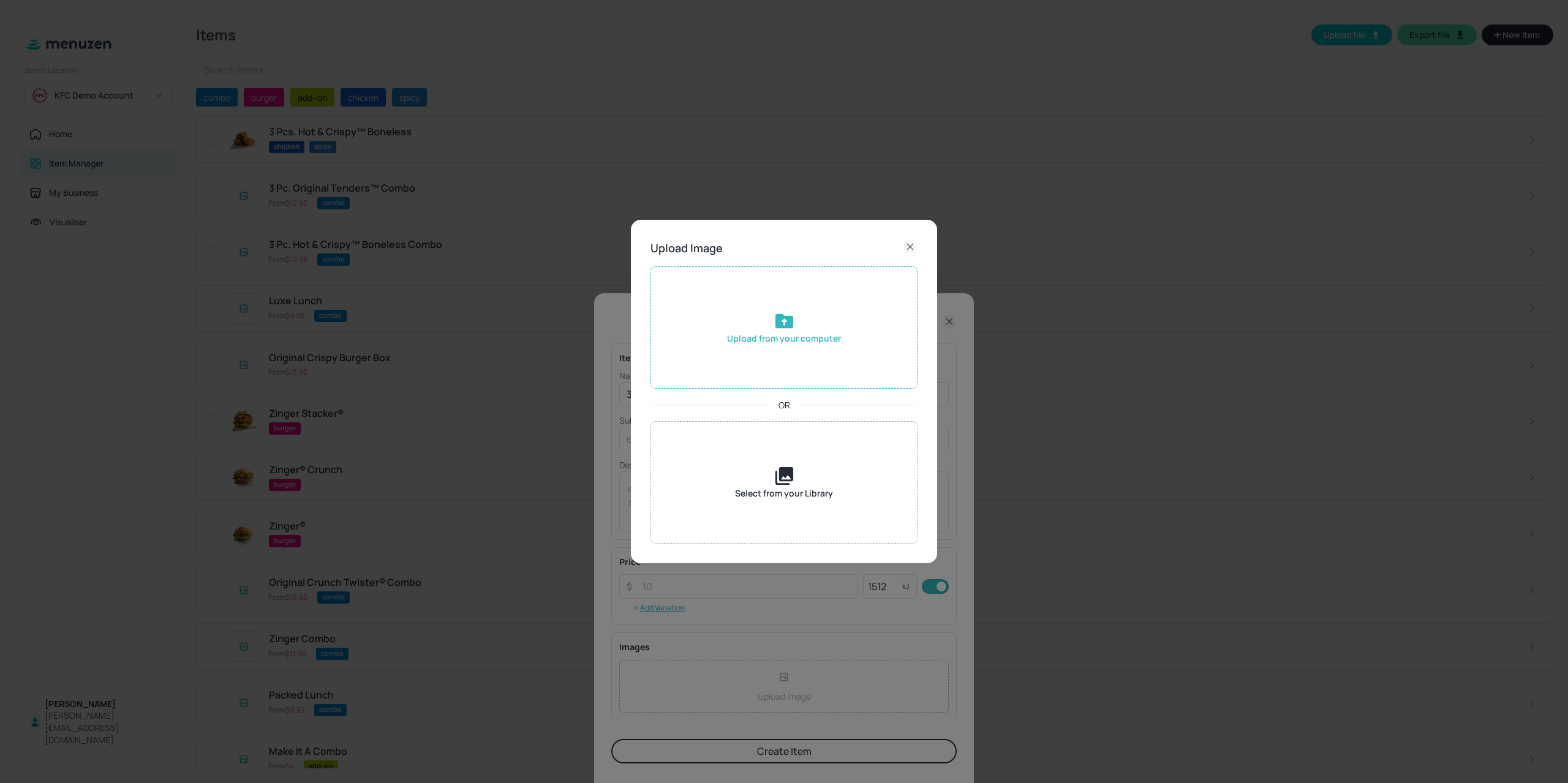
click at [710, 349] on div "Upload from your computer" at bounding box center [784, 328] width 267 height 122
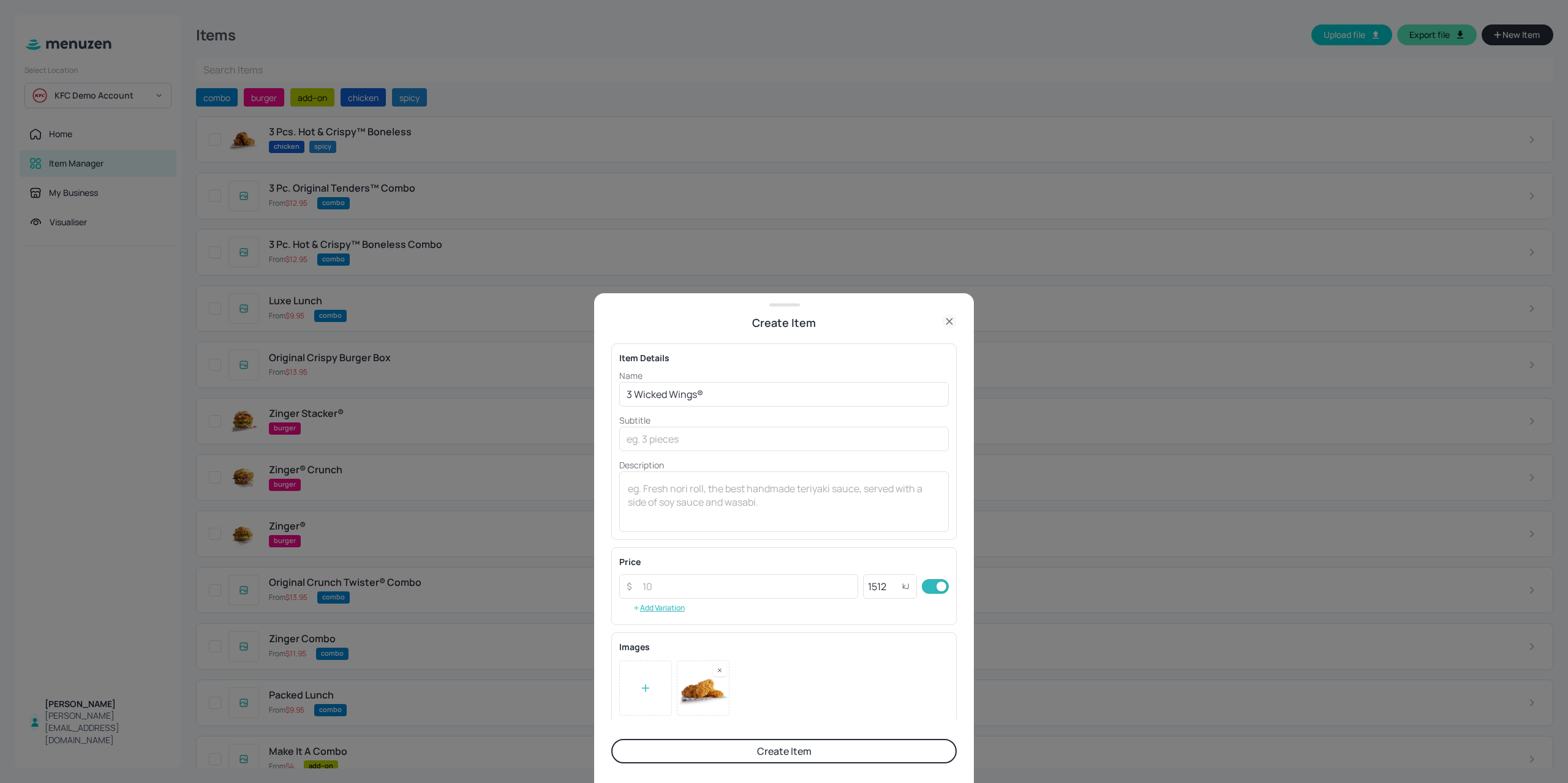
click at [791, 748] on button "Create Item" at bounding box center [783, 751] width 346 height 25
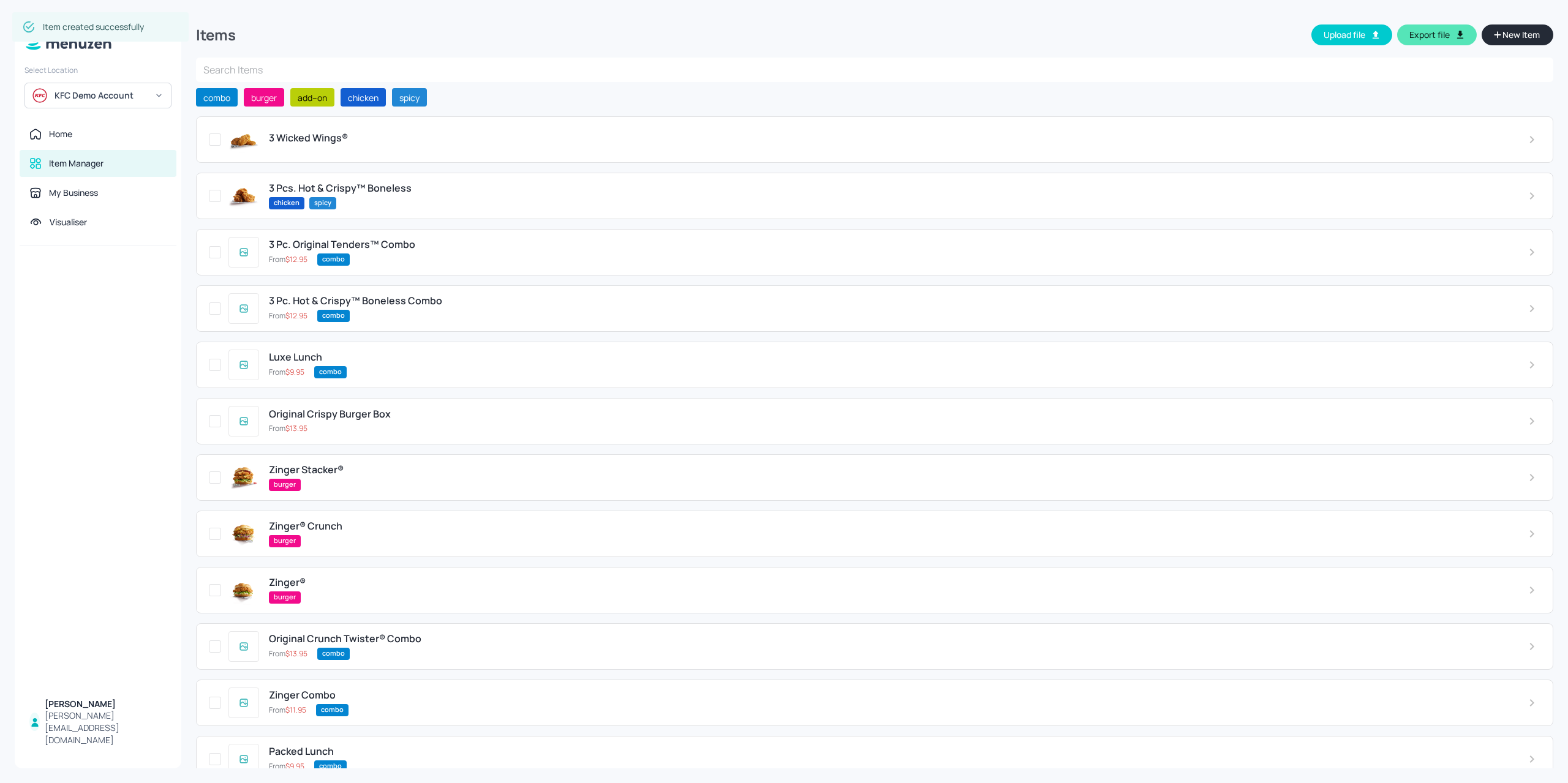
click at [418, 142] on div "3 Wicked Wings®" at bounding box center [888, 138] width 1240 height 12
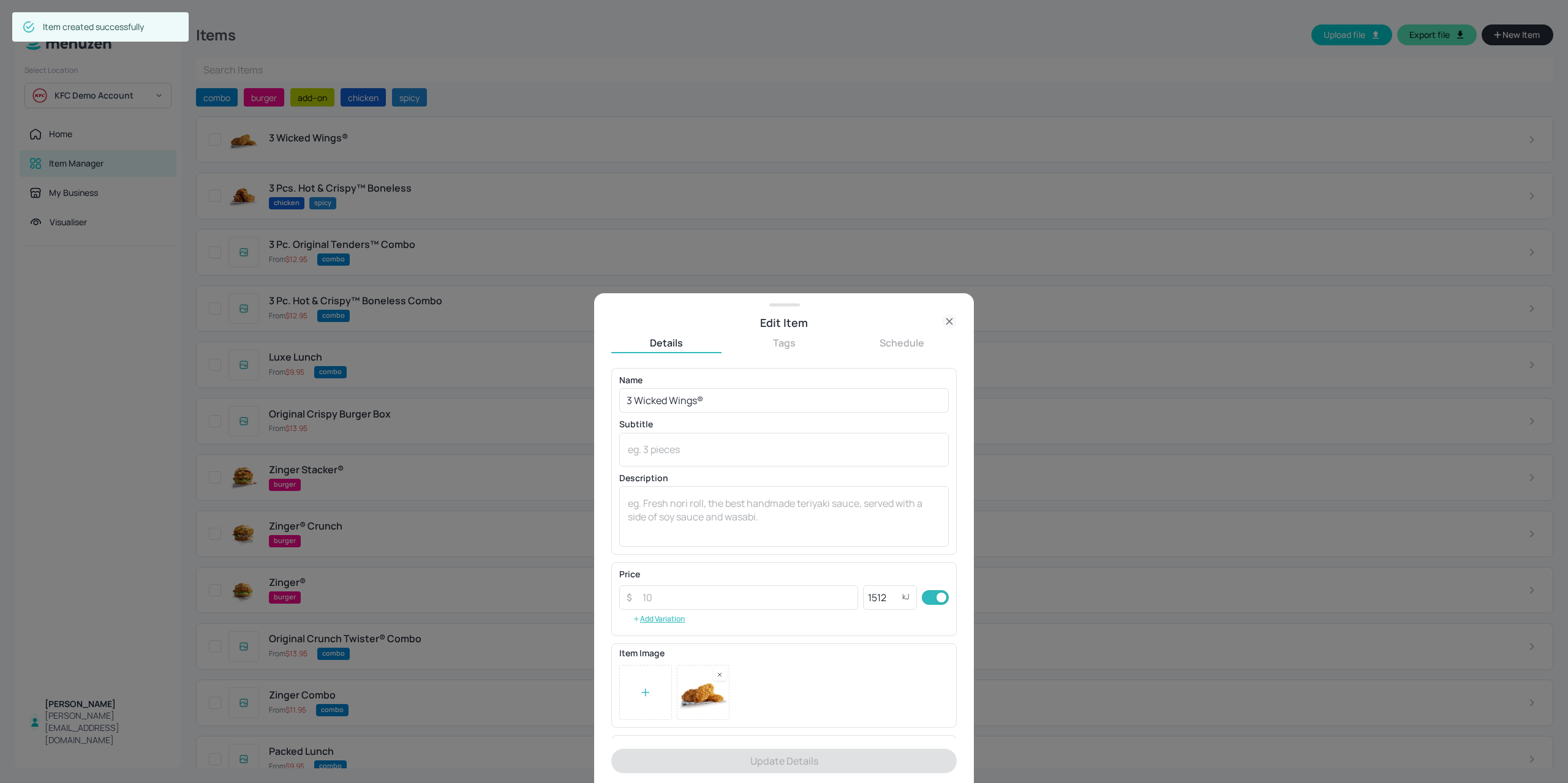
click at [780, 342] on button "Tags" at bounding box center [784, 343] width 110 height 14
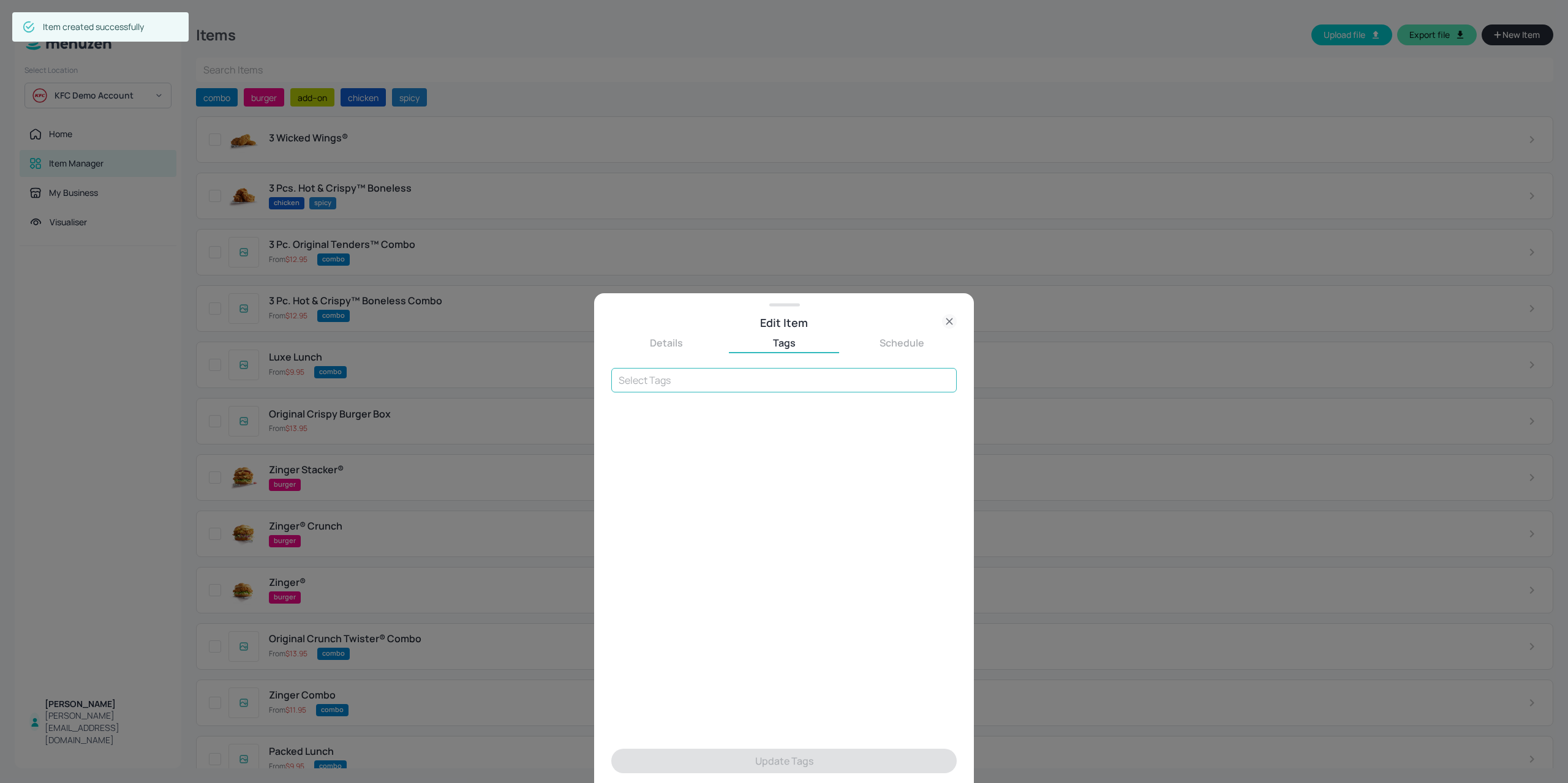
click at [637, 381] on input "text" at bounding box center [783, 380] width 346 height 25
click at [665, 477] on li "chicken" at bounding box center [783, 475] width 346 height 22
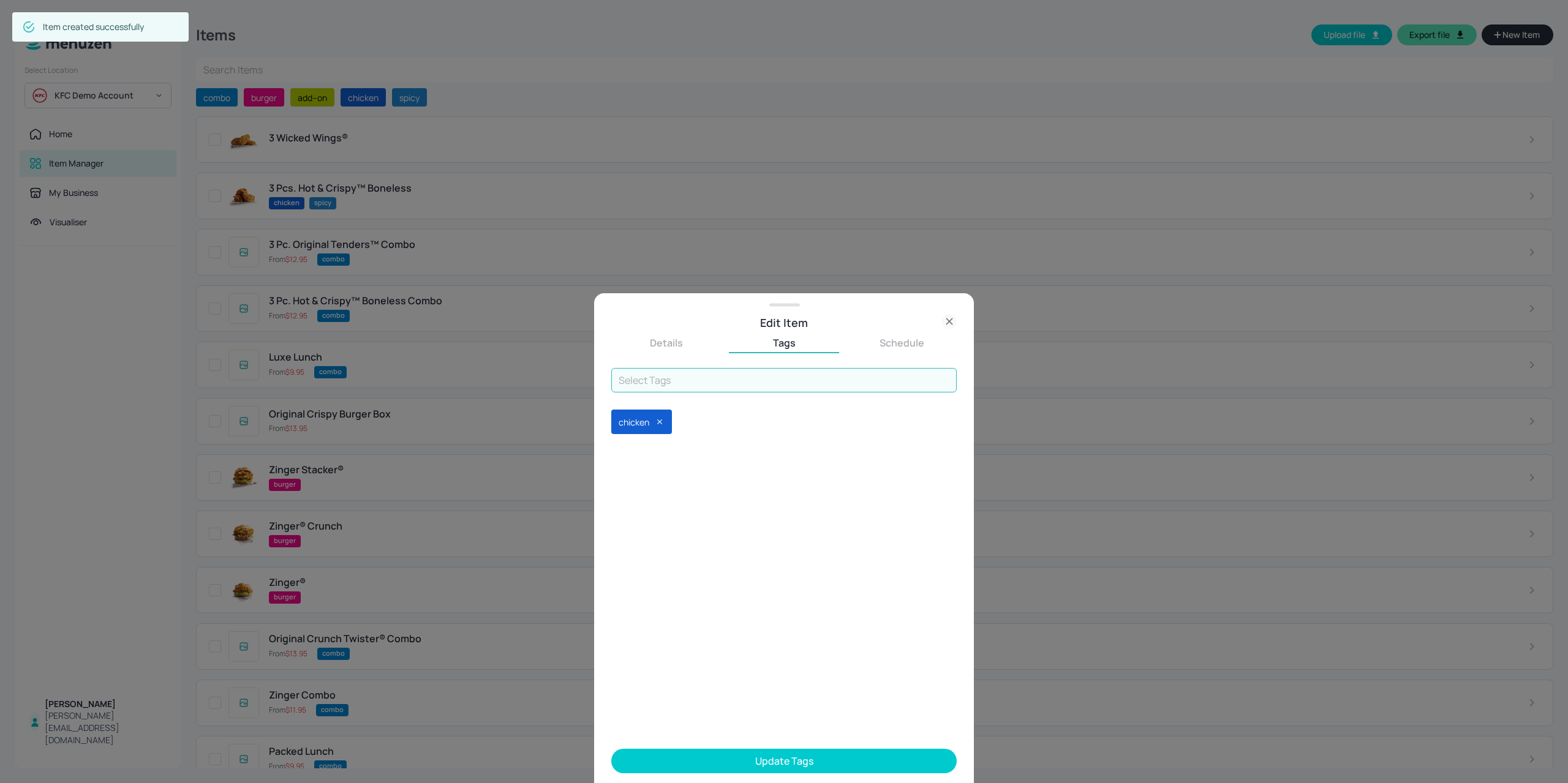
click at [689, 380] on input "text" at bounding box center [783, 380] width 346 height 25
click at [650, 500] on li "spicy" at bounding box center [783, 496] width 346 height 22
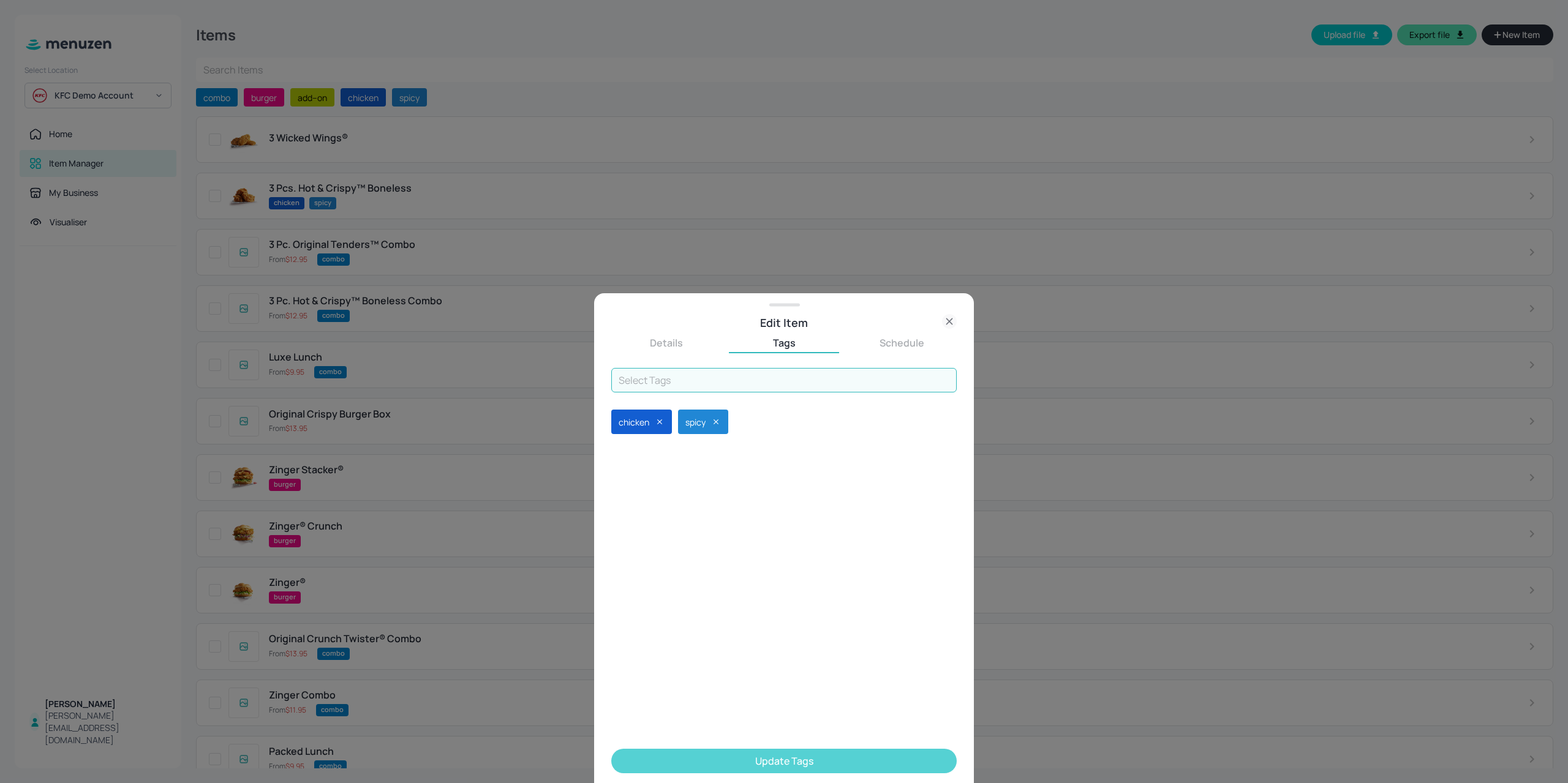
click at [747, 764] on button "Update Tags" at bounding box center [783, 761] width 346 height 25
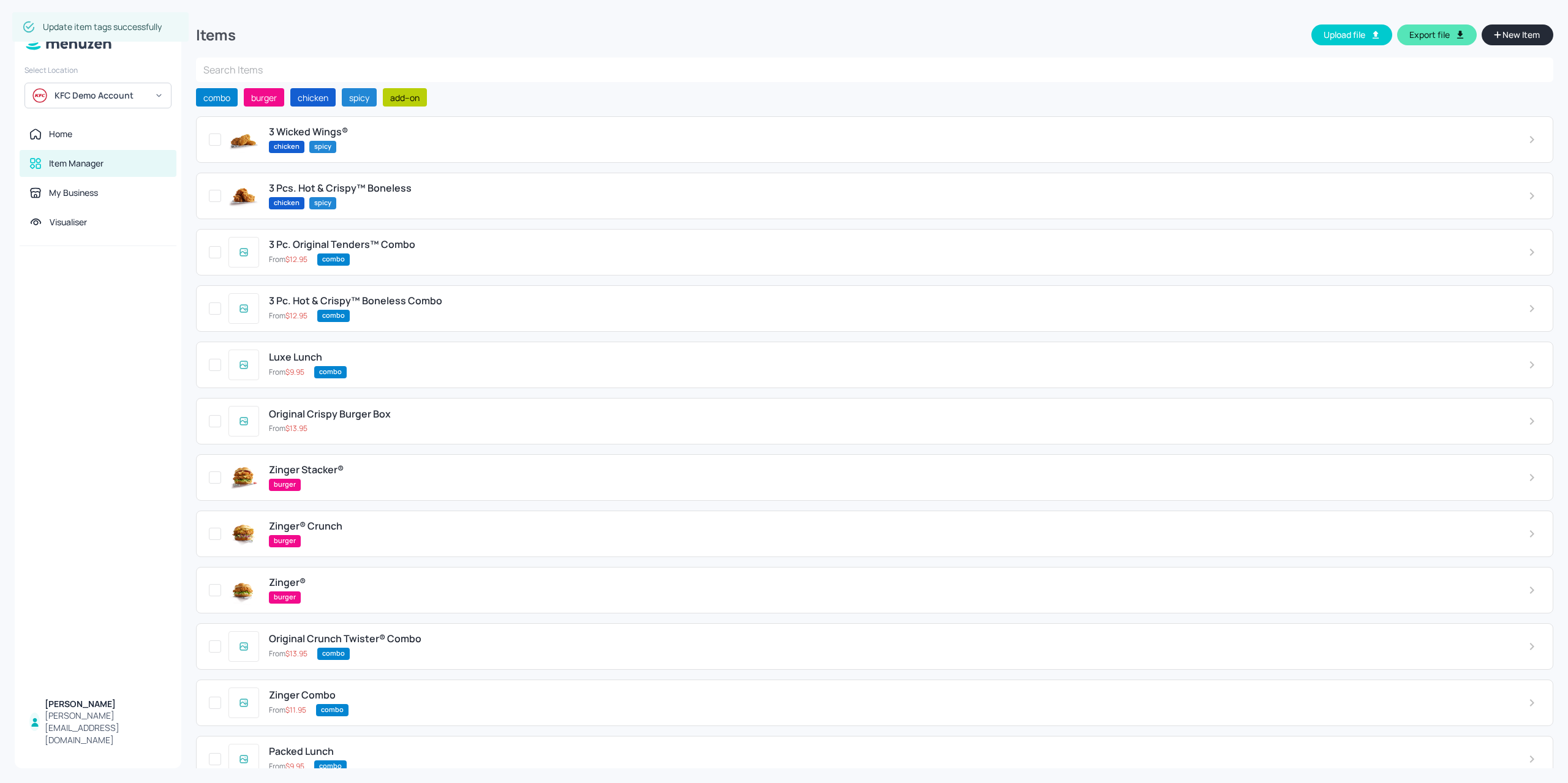
click at [1504, 35] on span "New Item" at bounding box center [1521, 35] width 40 height 14
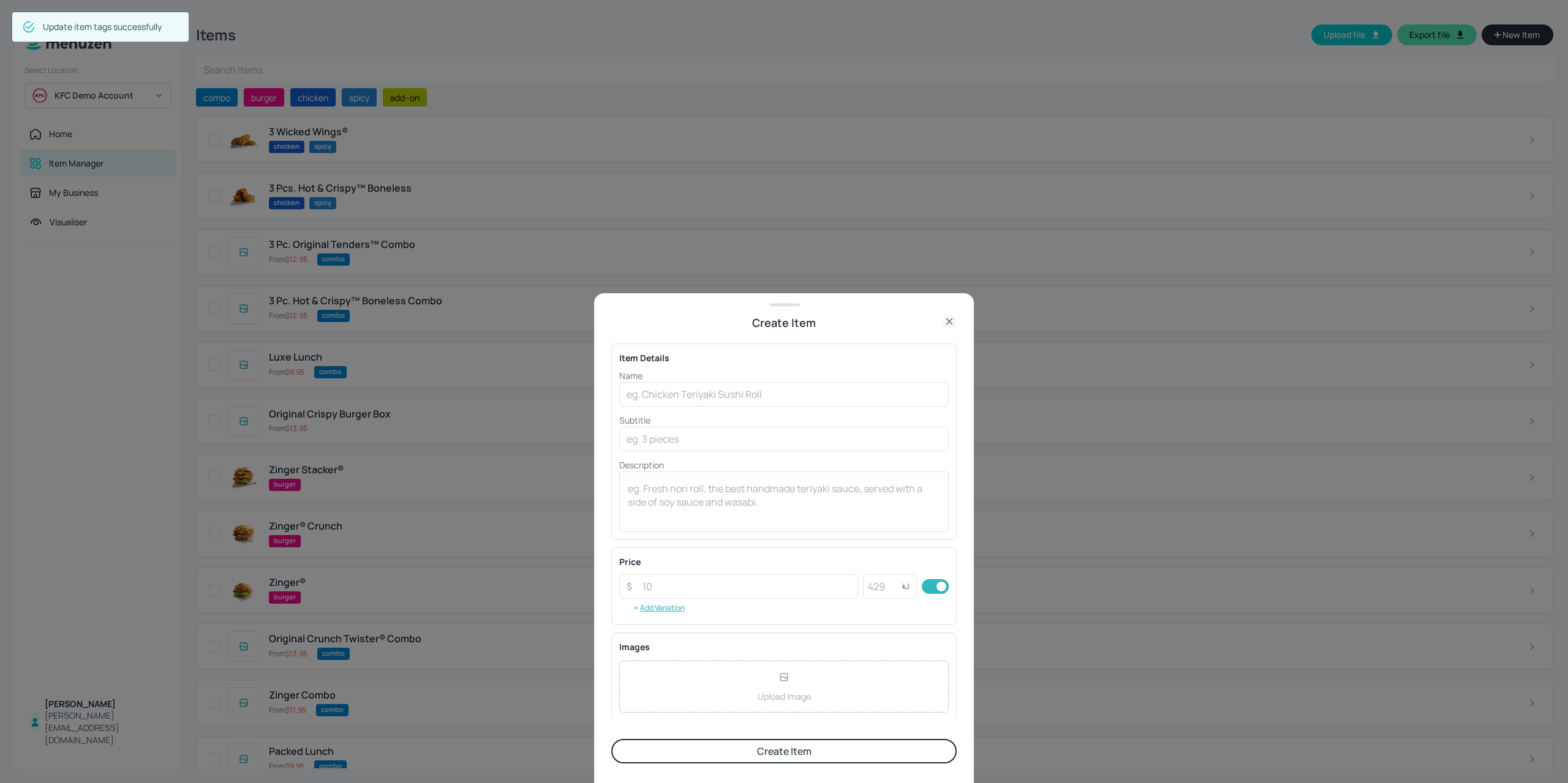
click at [657, 308] on div "Create Item" at bounding box center [784, 317] width 380 height 28
click at [310, 432] on div at bounding box center [784, 391] width 1568 height 783
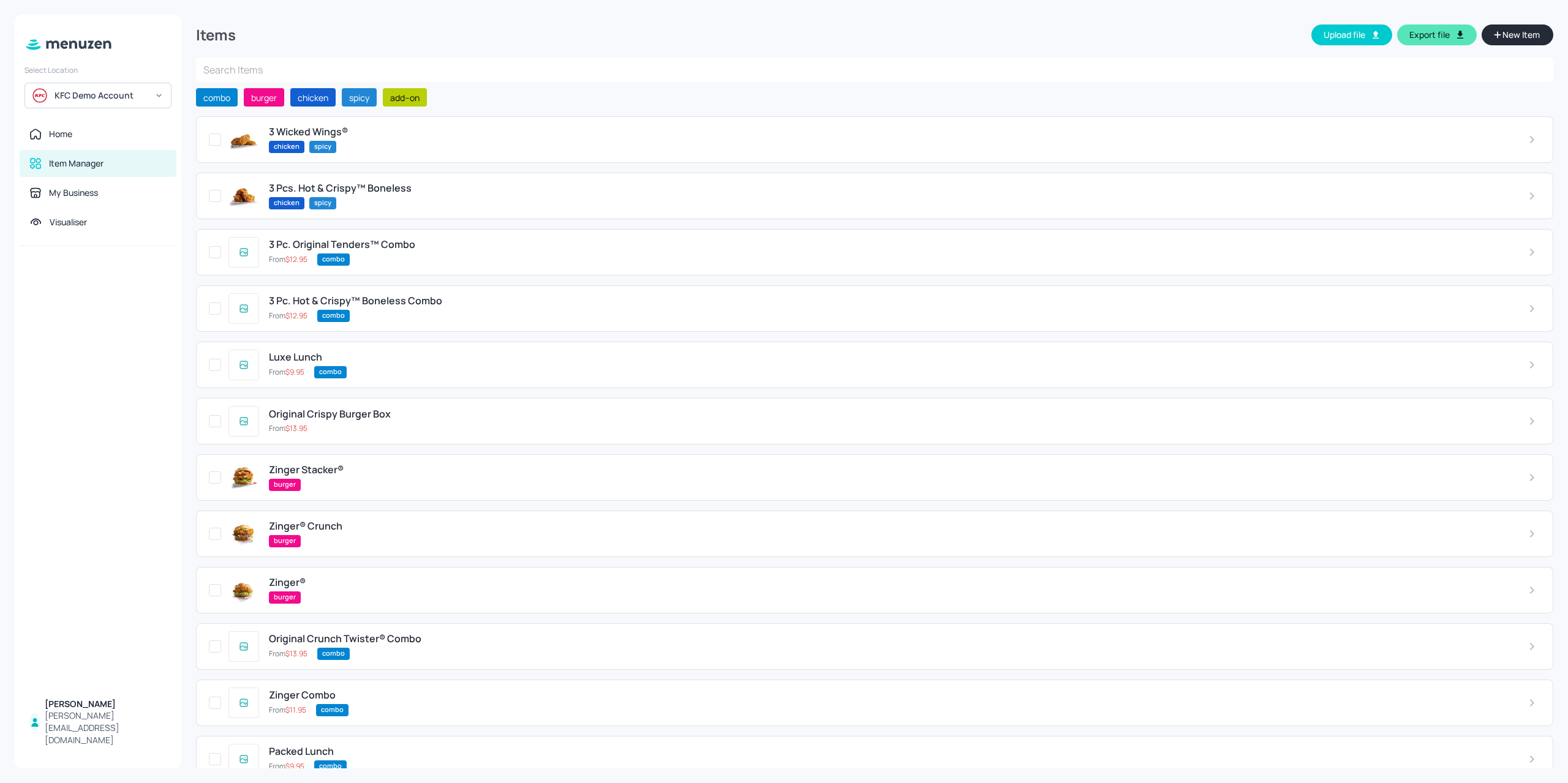
scroll to position [298, 0]
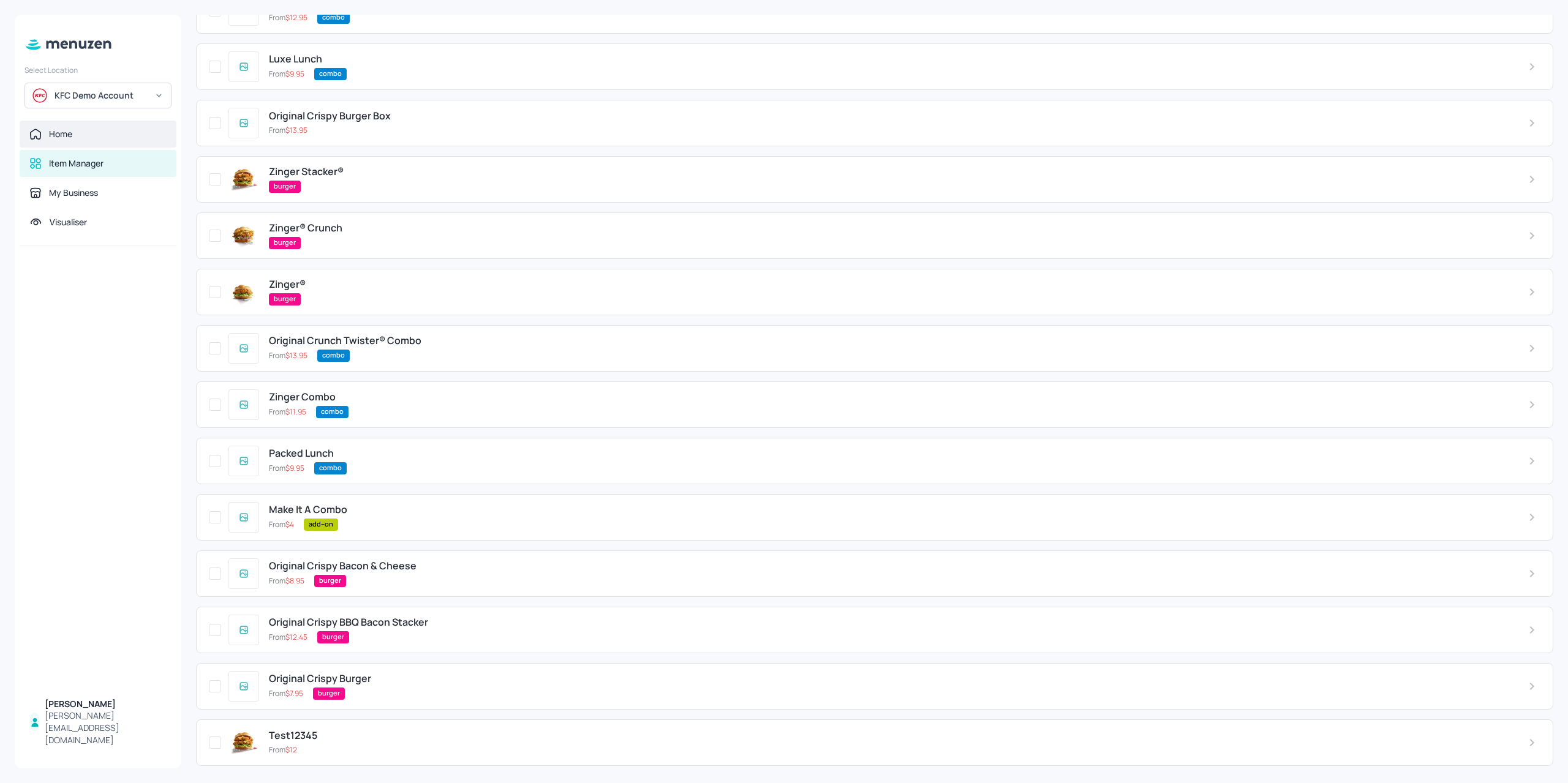
click at [96, 139] on div "Home" at bounding box center [98, 134] width 137 height 12
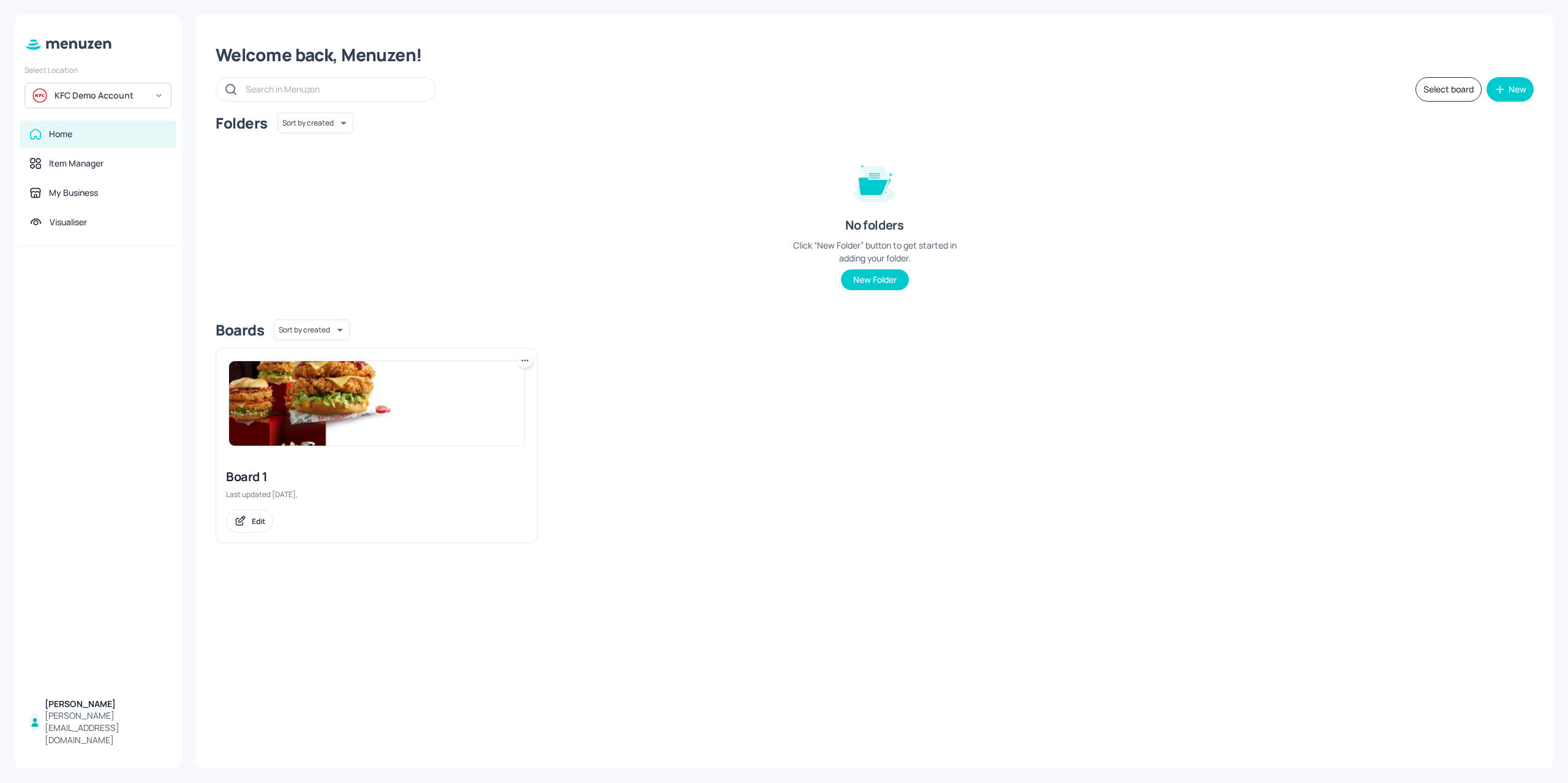
click at [308, 397] on img at bounding box center [376, 403] width 295 height 85
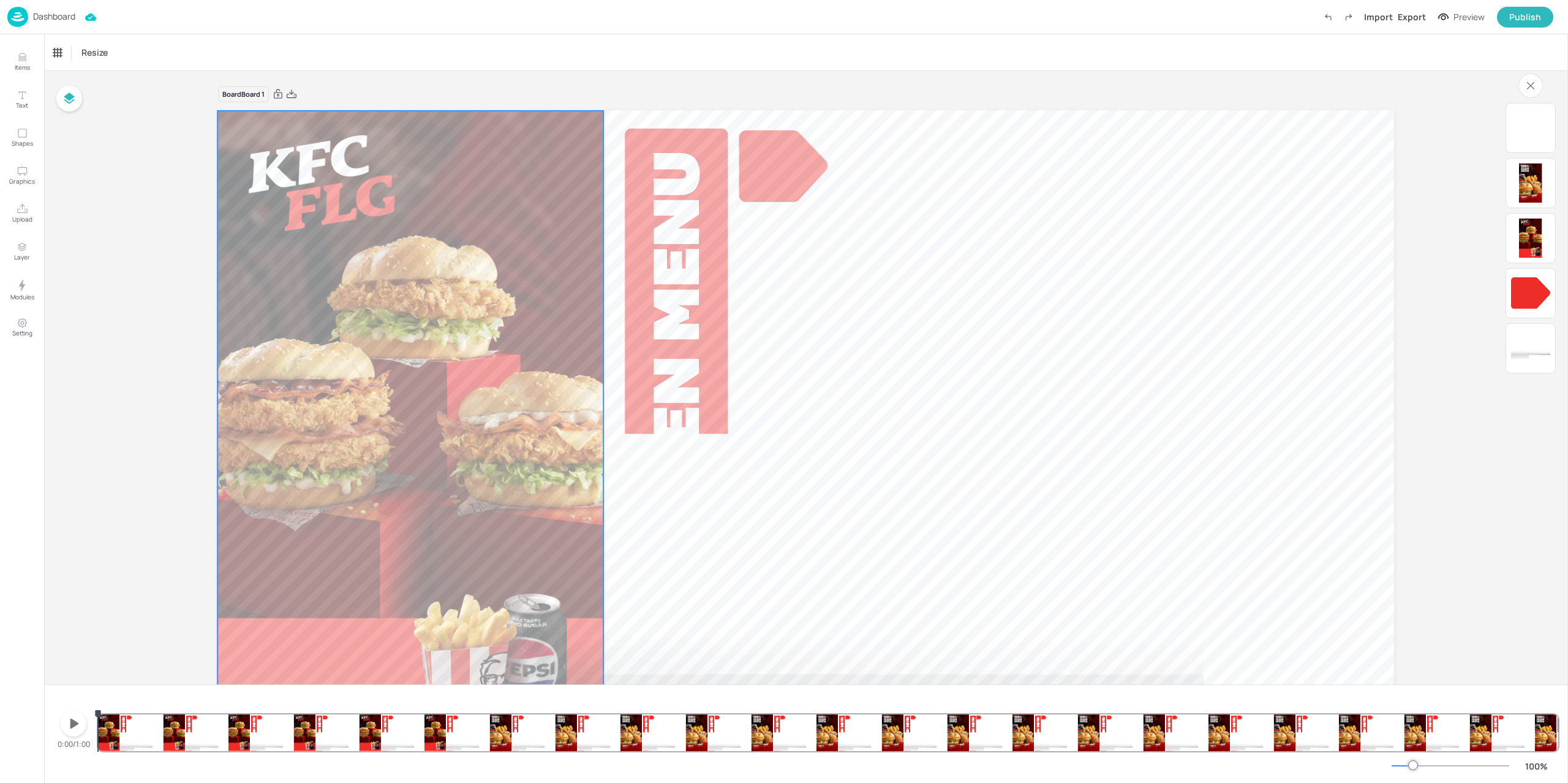
click at [252, 572] on div at bounding box center [414, 442] width 393 height 664
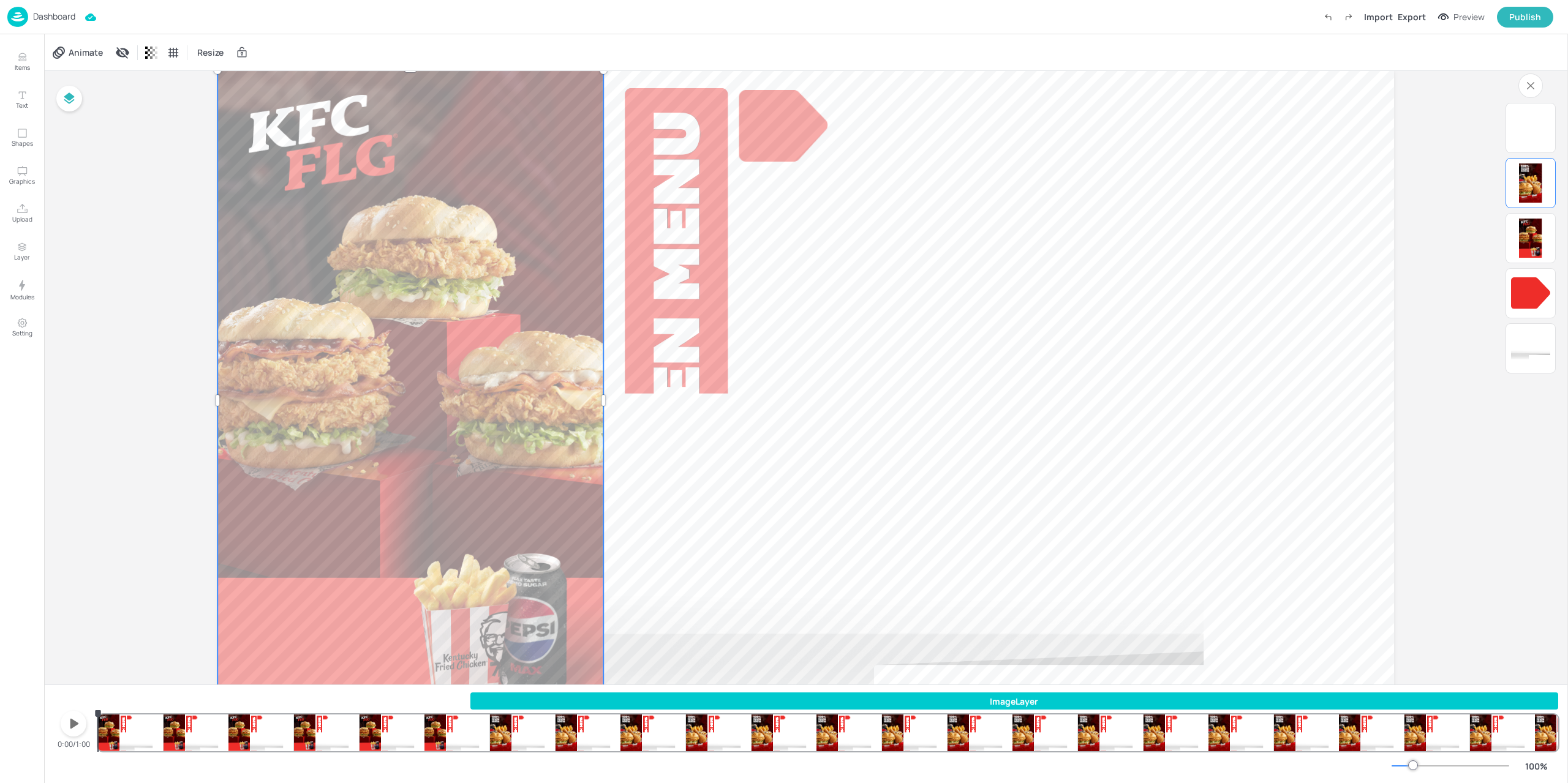
scroll to position [117, 0]
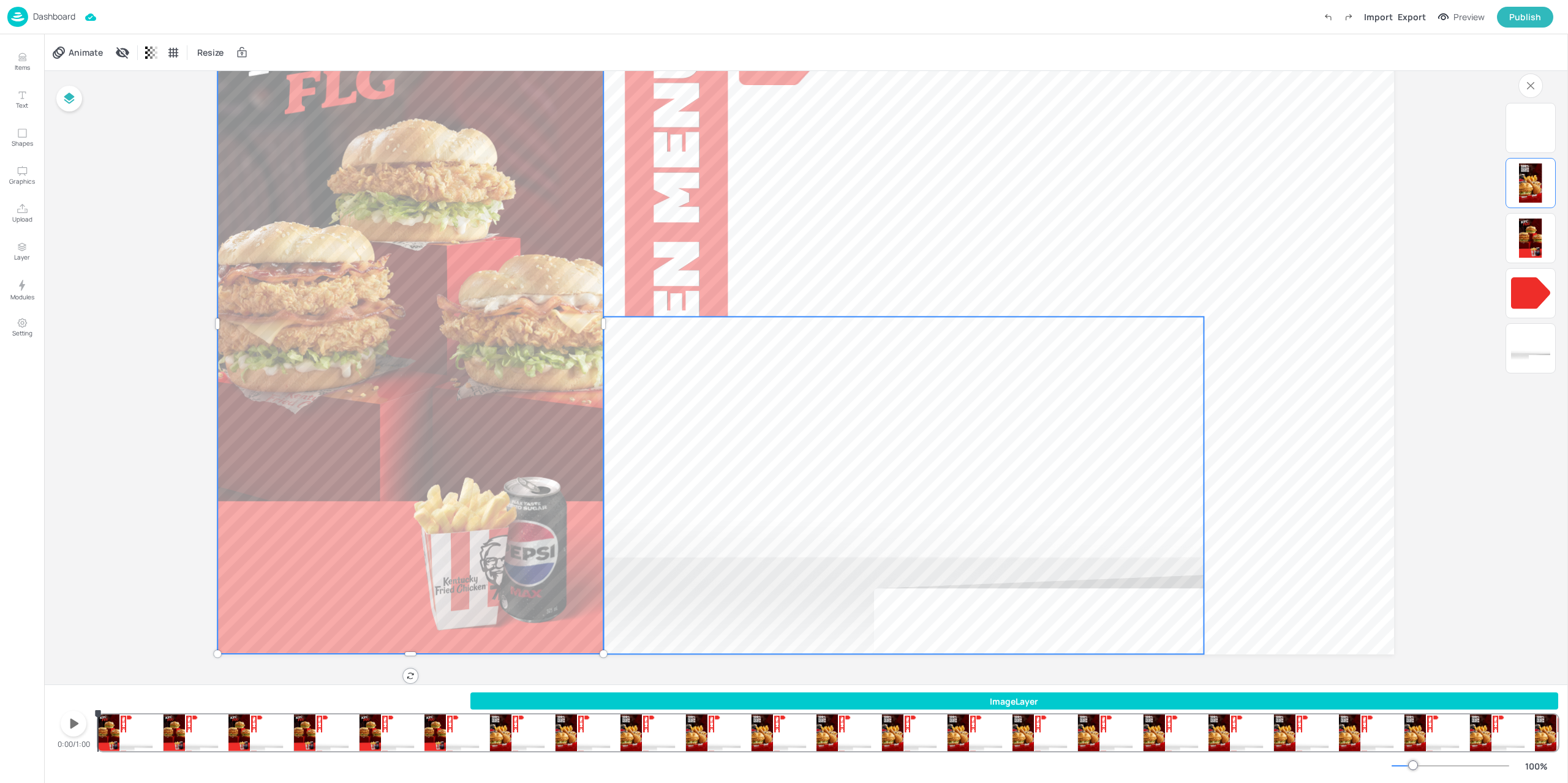
click at [722, 552] on div at bounding box center [903, 485] width 600 height 337
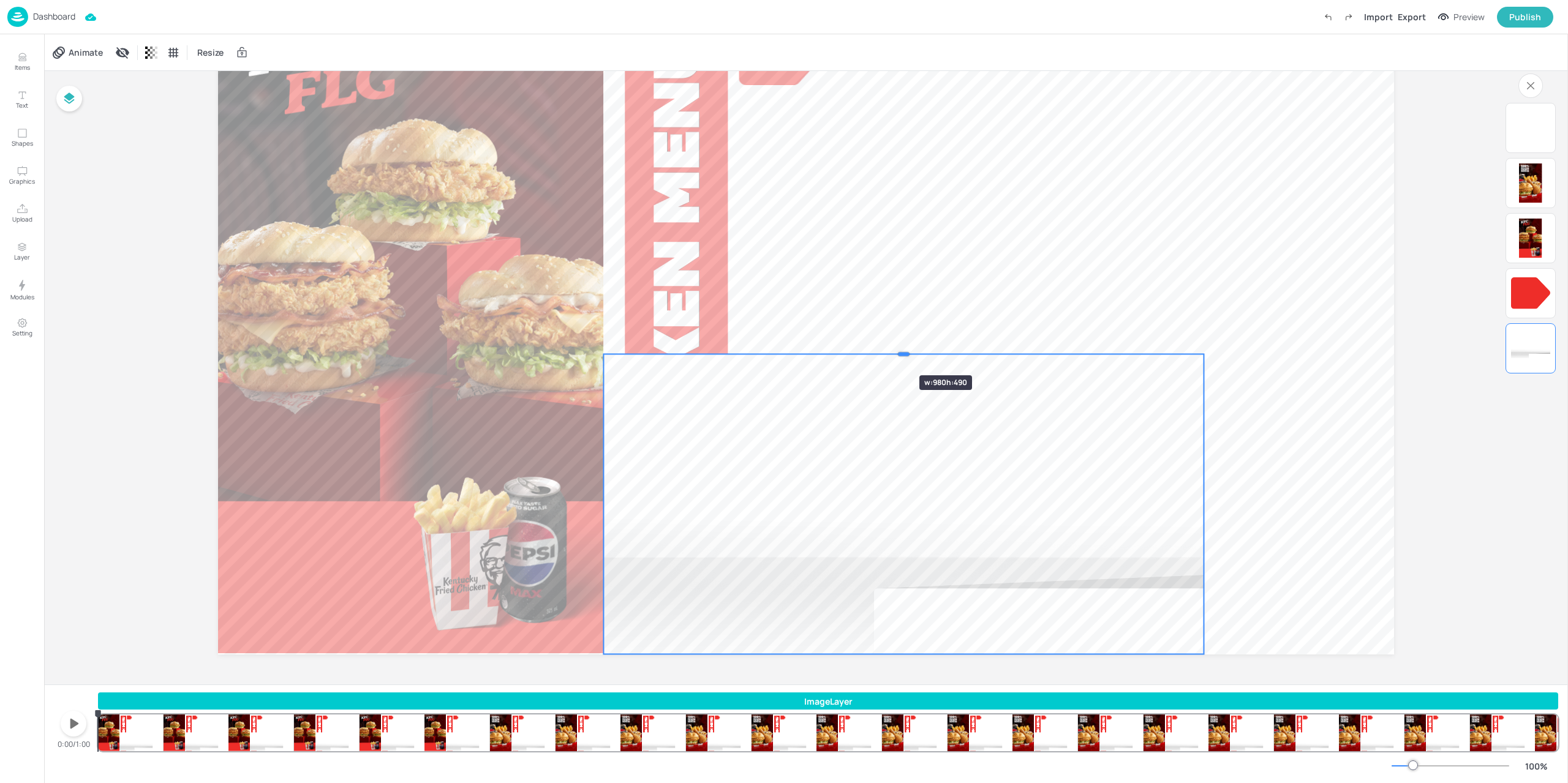
drag, startPoint x: 898, startPoint y: 316, endPoint x: 877, endPoint y: 371, distance: 58.9
click at [877, 358] on div at bounding box center [903, 354] width 600 height 10
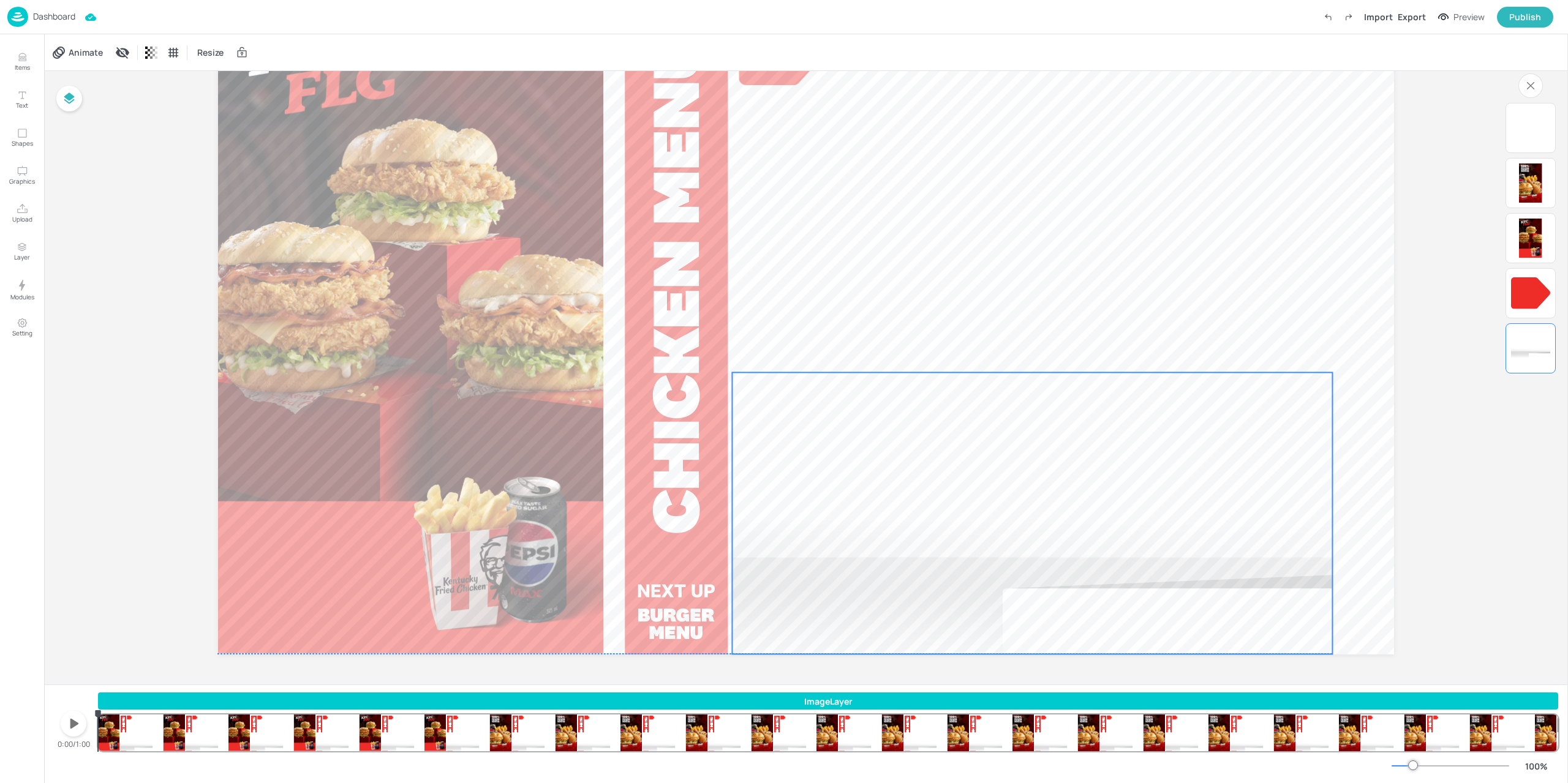
drag, startPoint x: 806, startPoint y: 558, endPoint x: 933, endPoint y: 556, distance: 127.0
click at [933, 556] on div at bounding box center [1032, 485] width 600 height 337
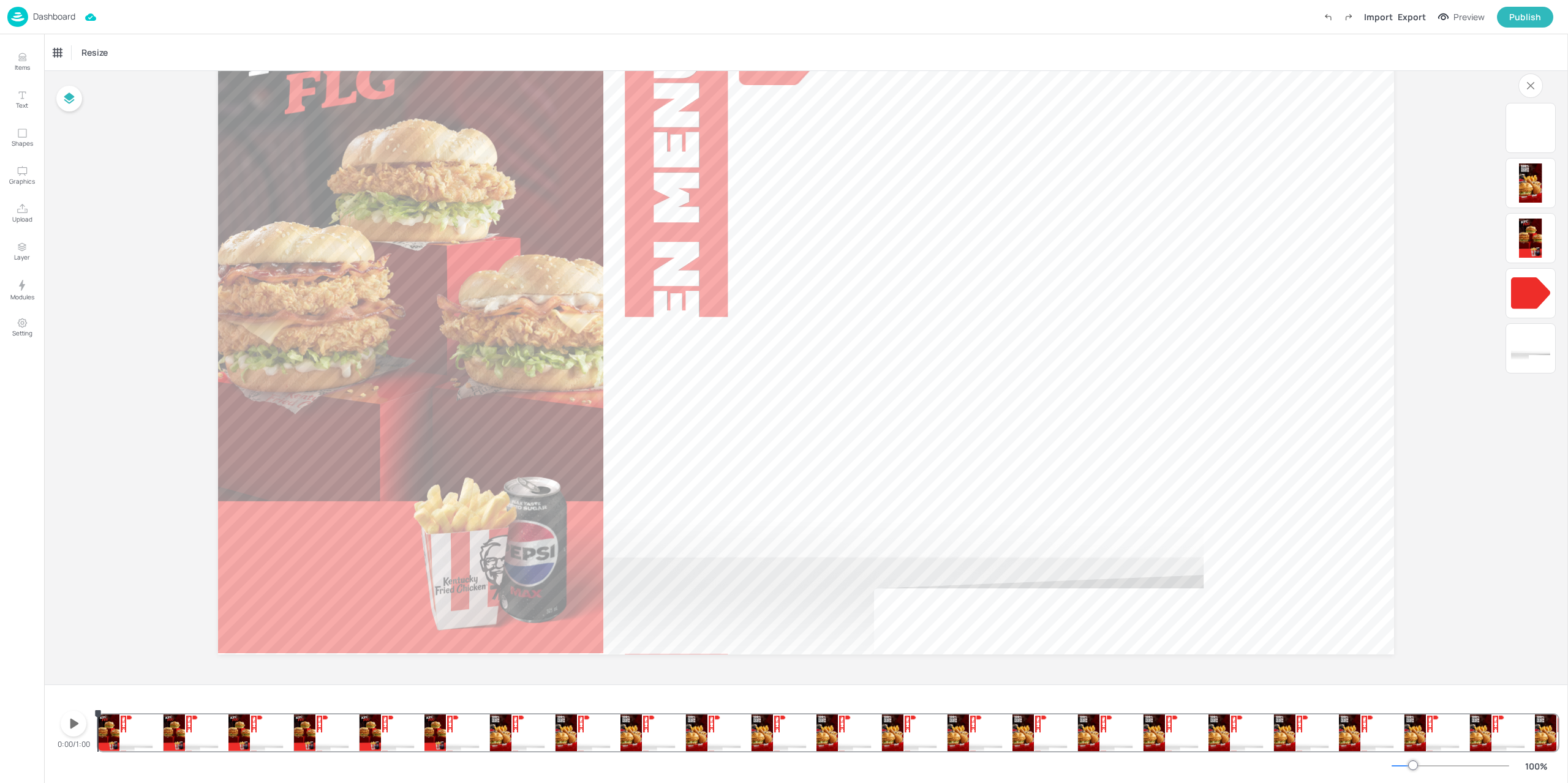
click at [891, 546] on div at bounding box center [903, 485] width 600 height 337
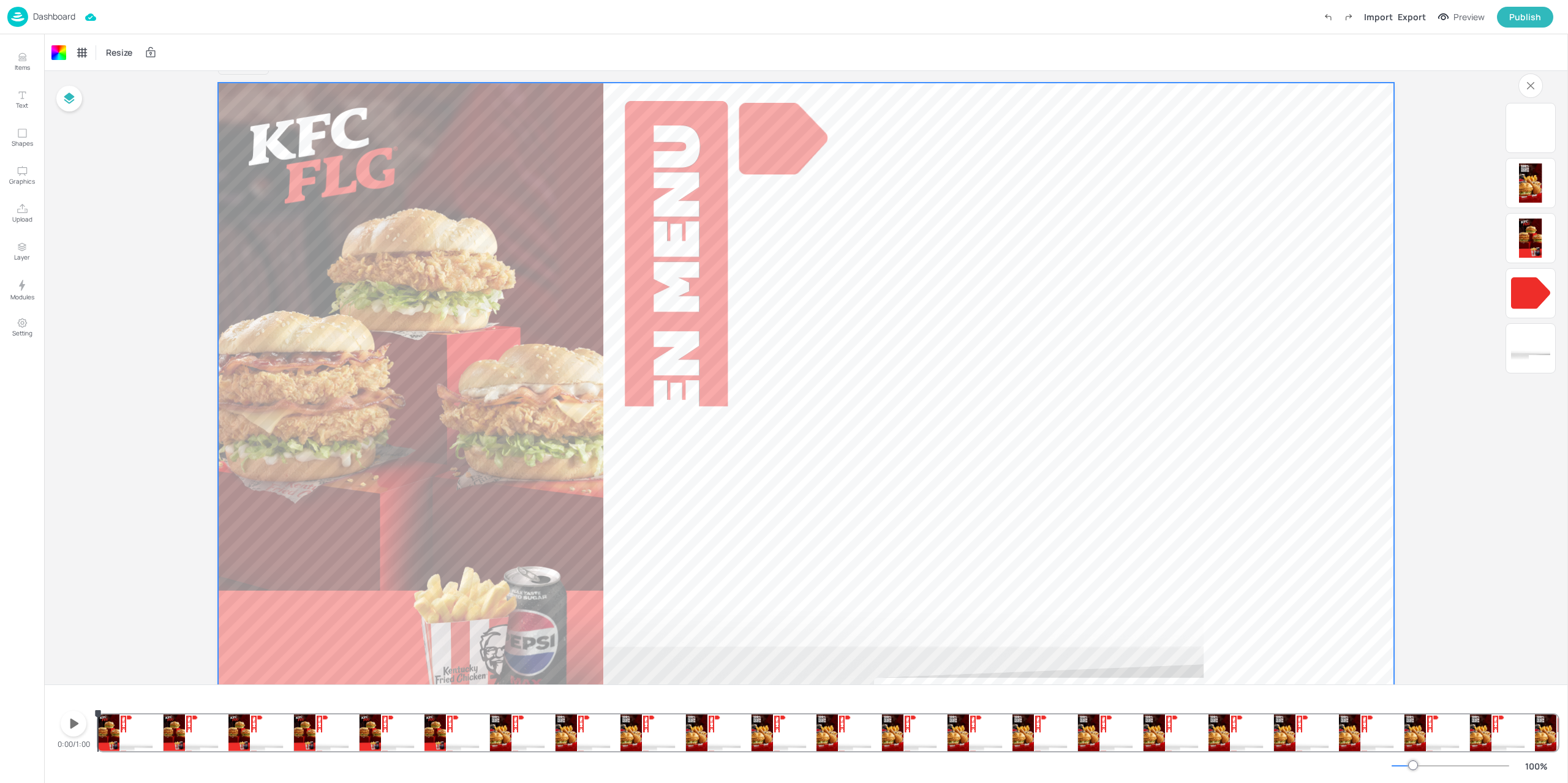
scroll to position [0, 0]
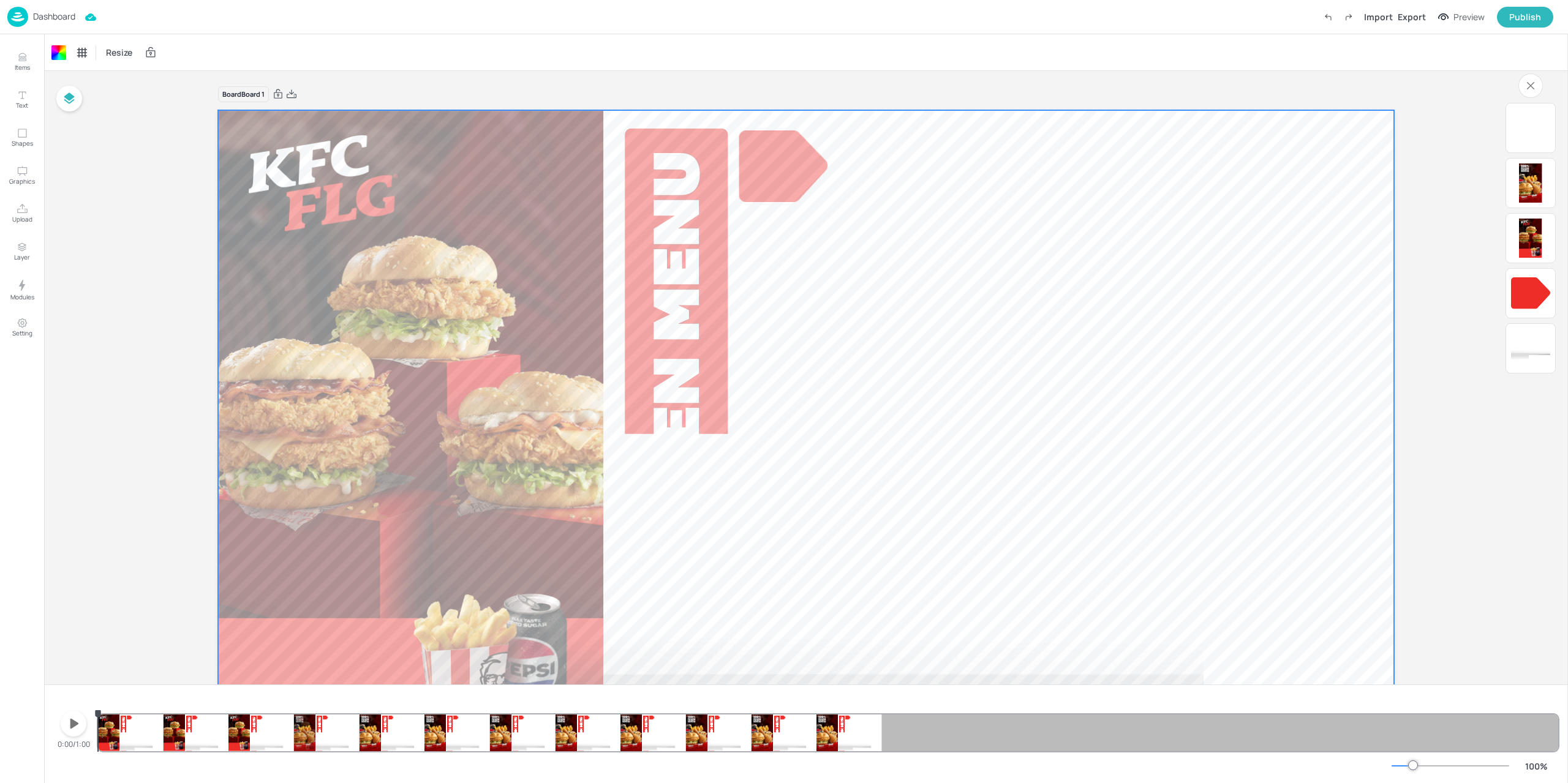
drag, startPoint x: 843, startPoint y: 94, endPoint x: 0, endPoint y: 130, distance: 843.8
click at [843, 94] on div "Board Board 1" at bounding box center [806, 95] width 1176 height 17
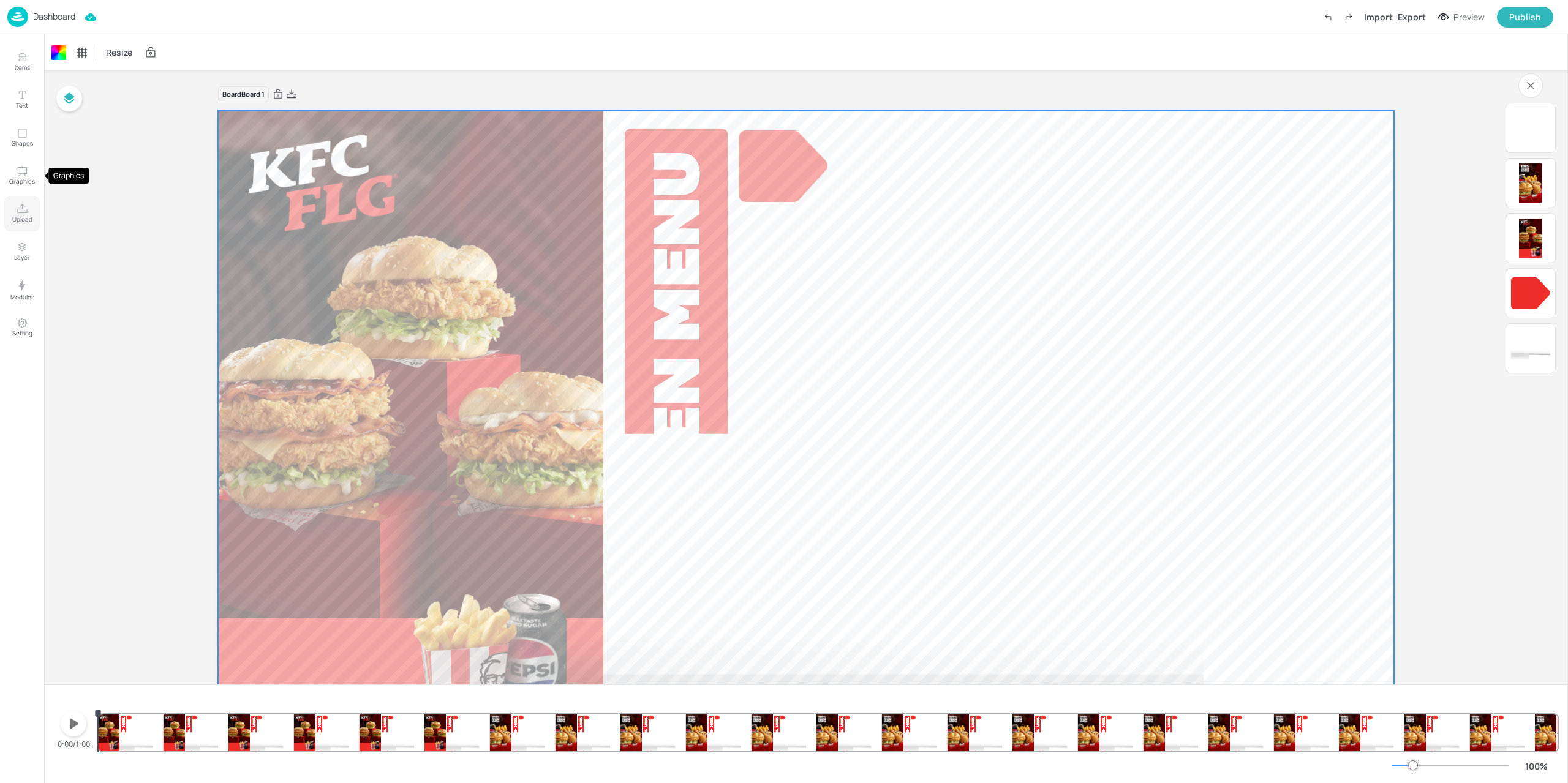
click at [23, 203] on icon "Upload" at bounding box center [22, 209] width 12 height 12
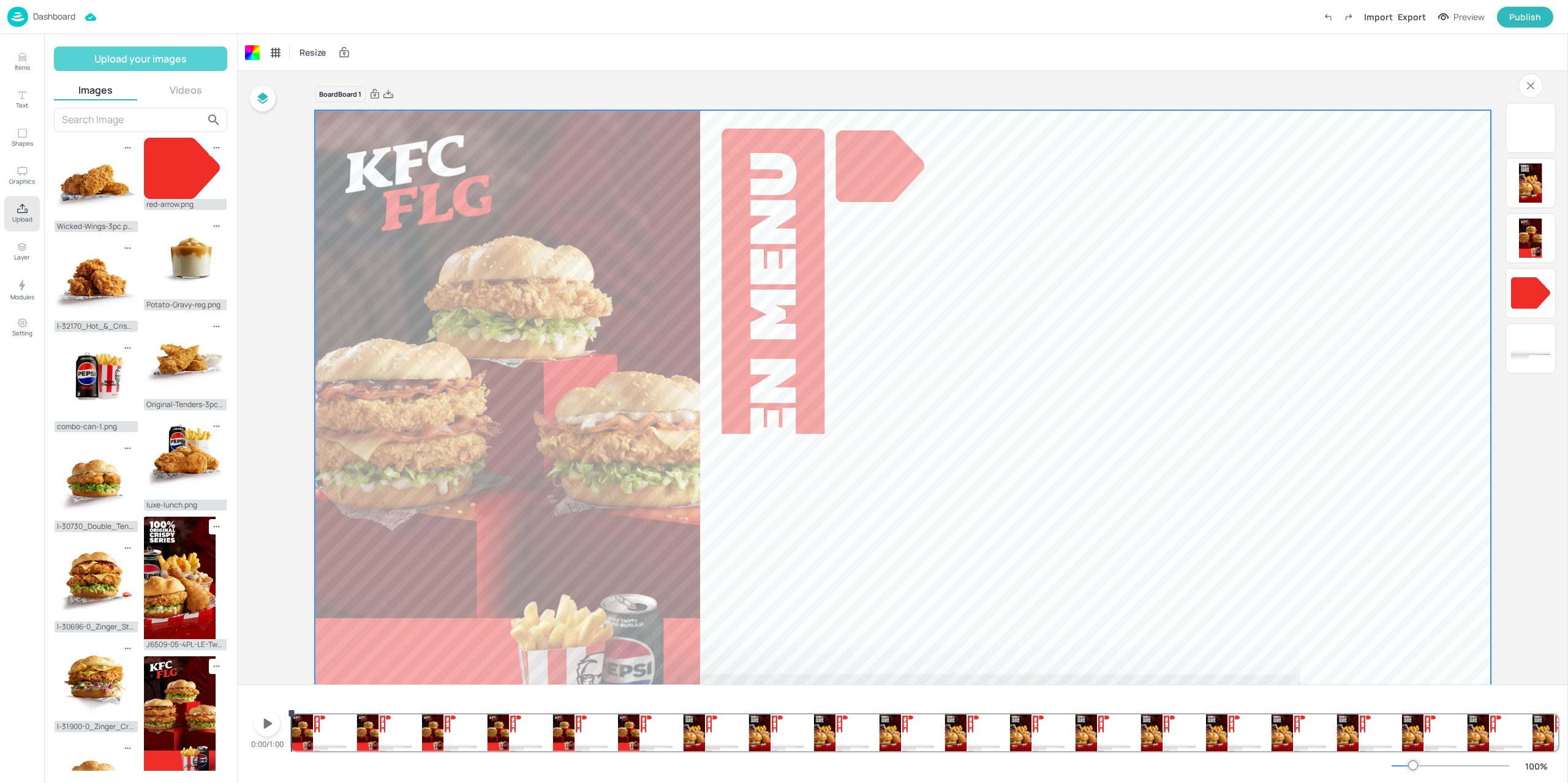
click at [129, 62] on button "Upload your images" at bounding box center [140, 59] width 173 height 25
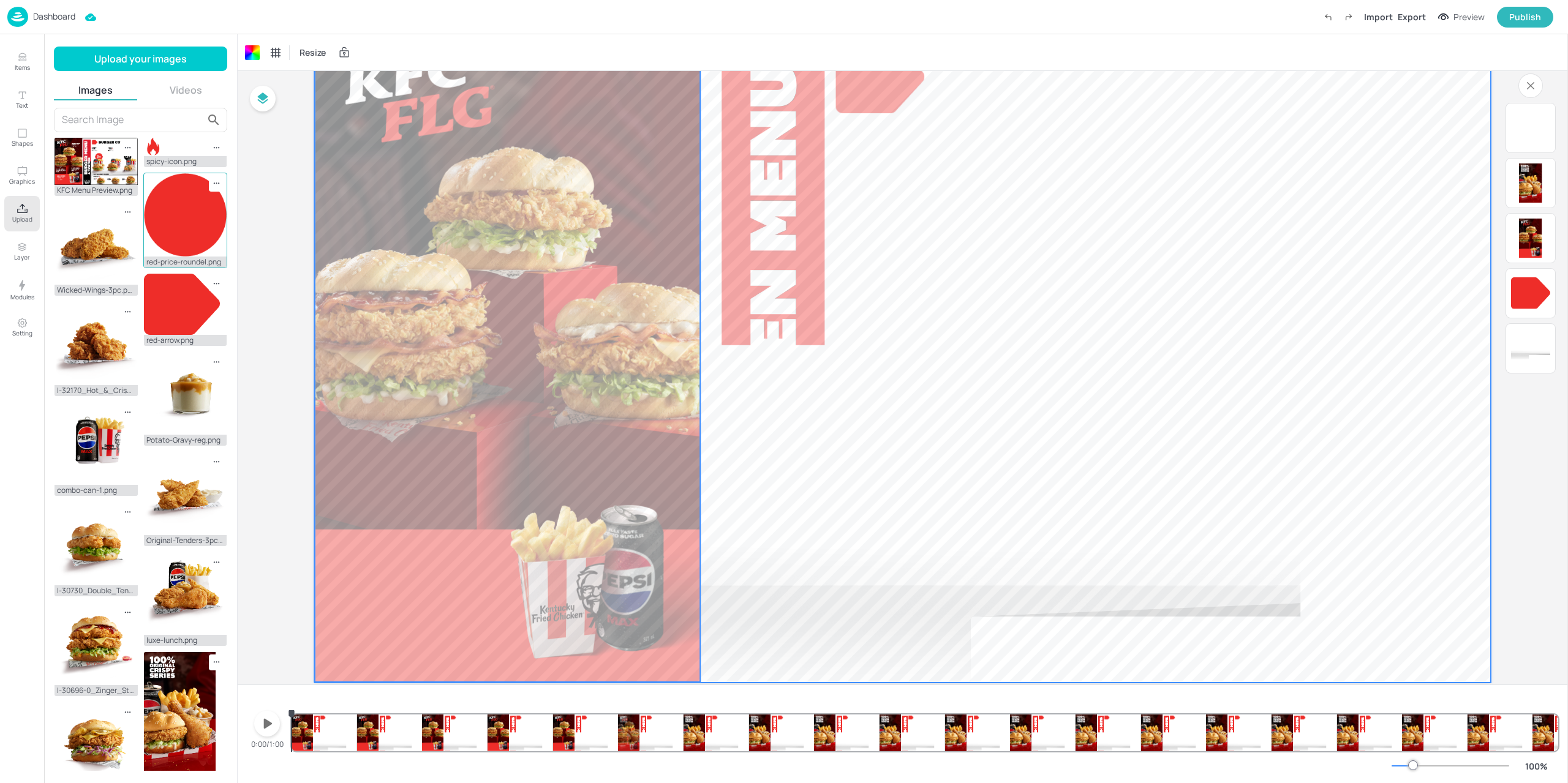
scroll to position [117, 0]
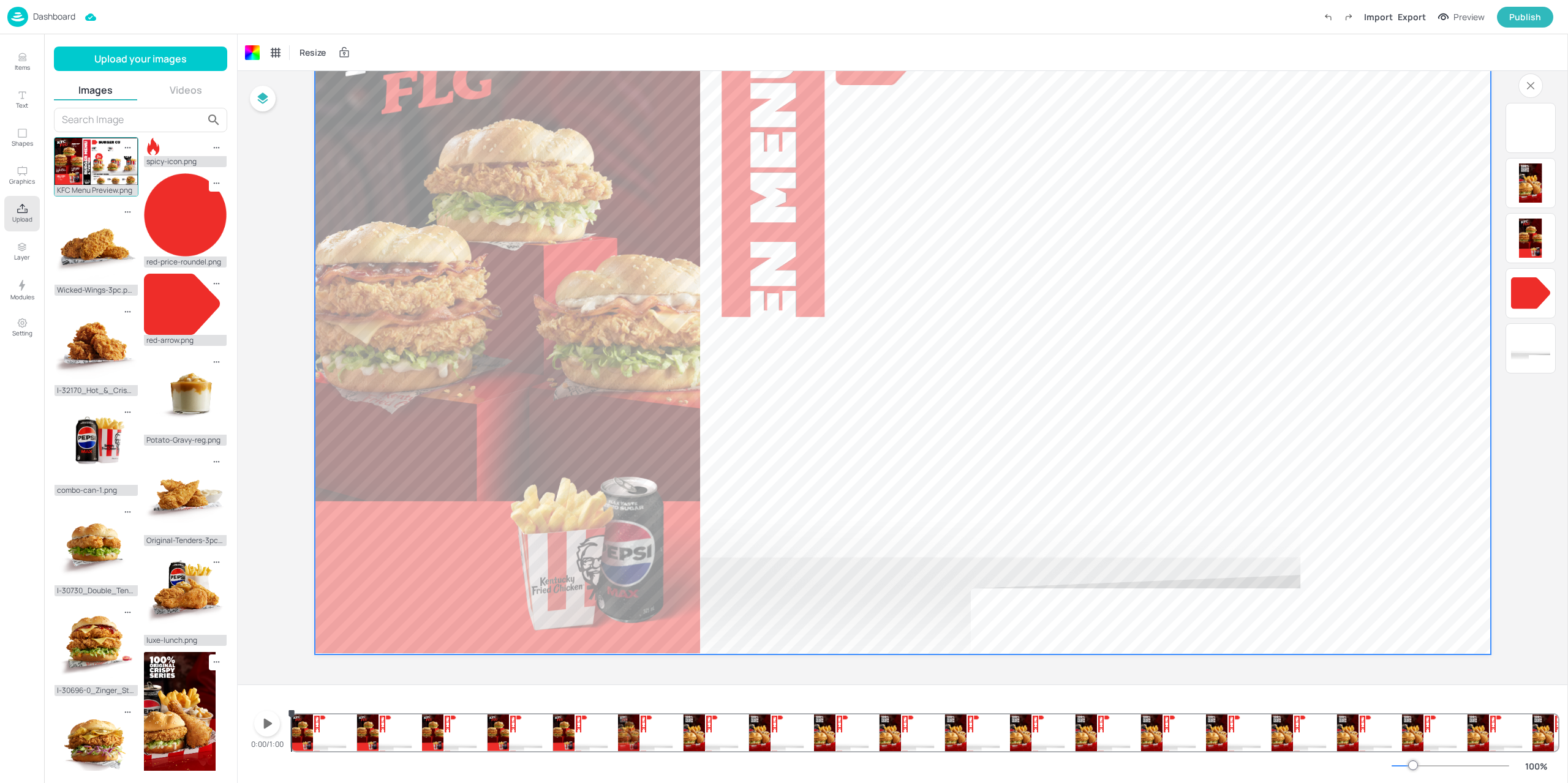
click at [83, 168] on img at bounding box center [96, 161] width 83 height 47
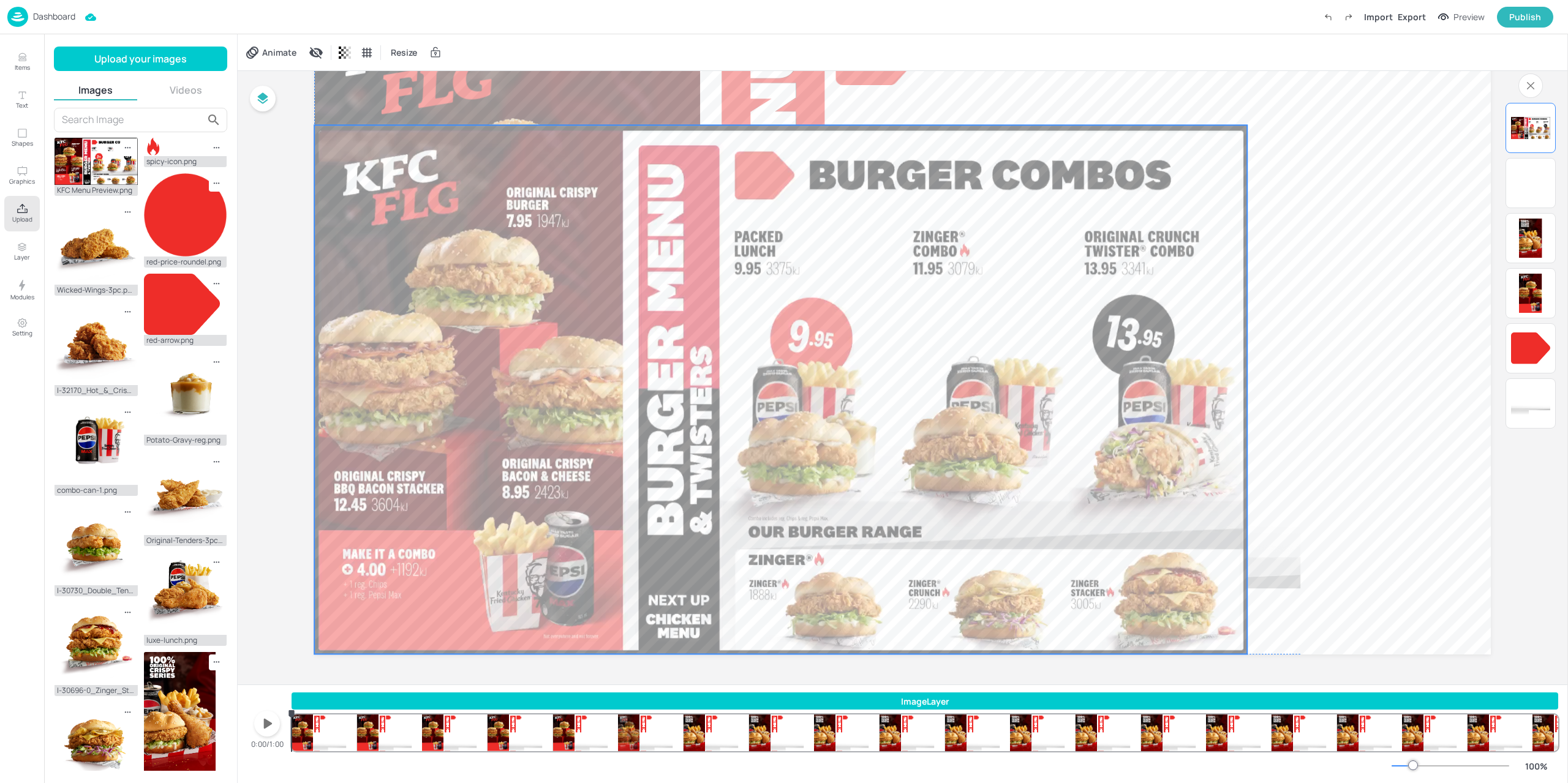
drag, startPoint x: 620, startPoint y: 512, endPoint x: 517, endPoint y: 542, distance: 107.3
click at [517, 542] on div at bounding box center [780, 389] width 932 height 529
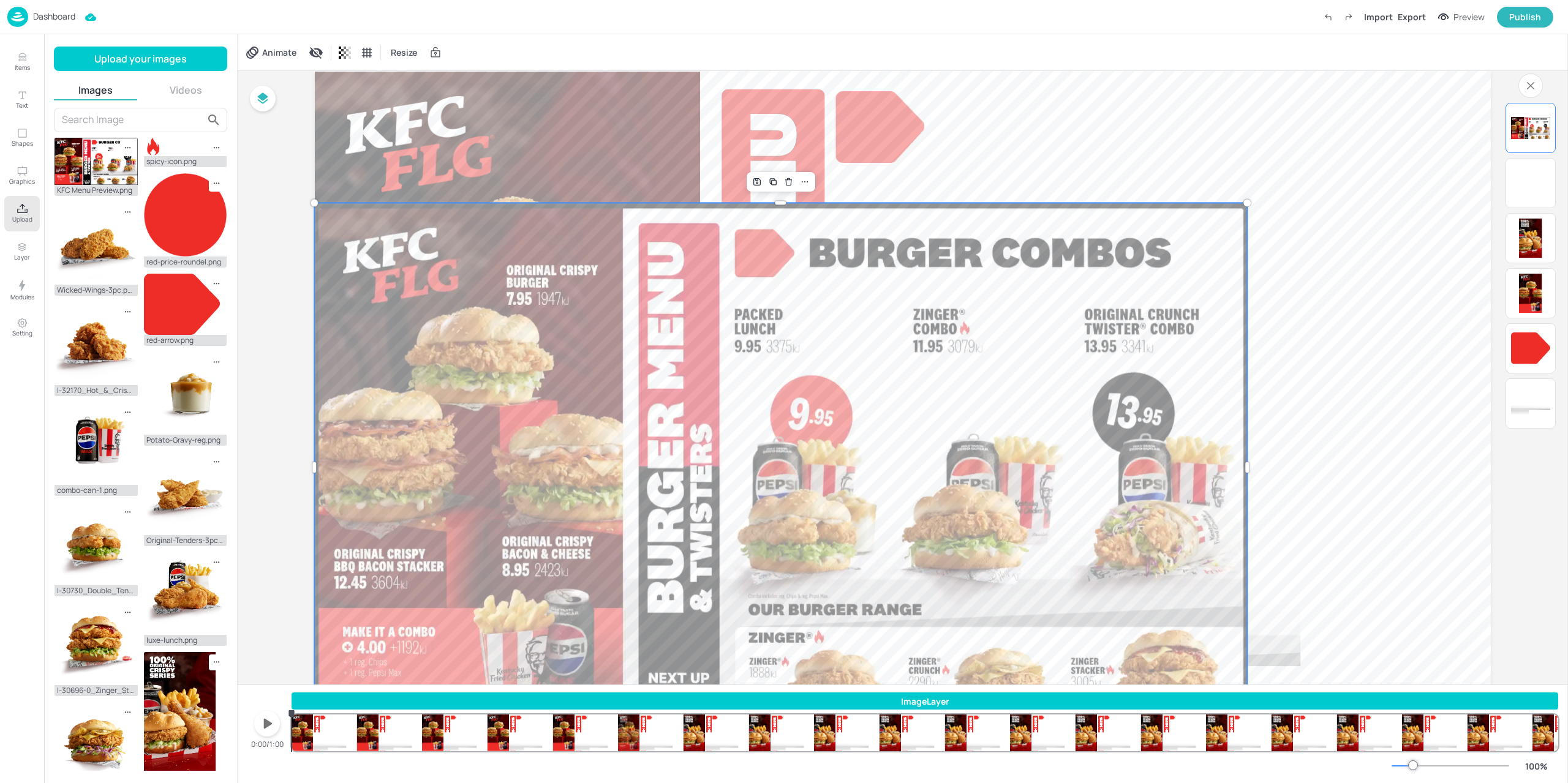
scroll to position [0, 0]
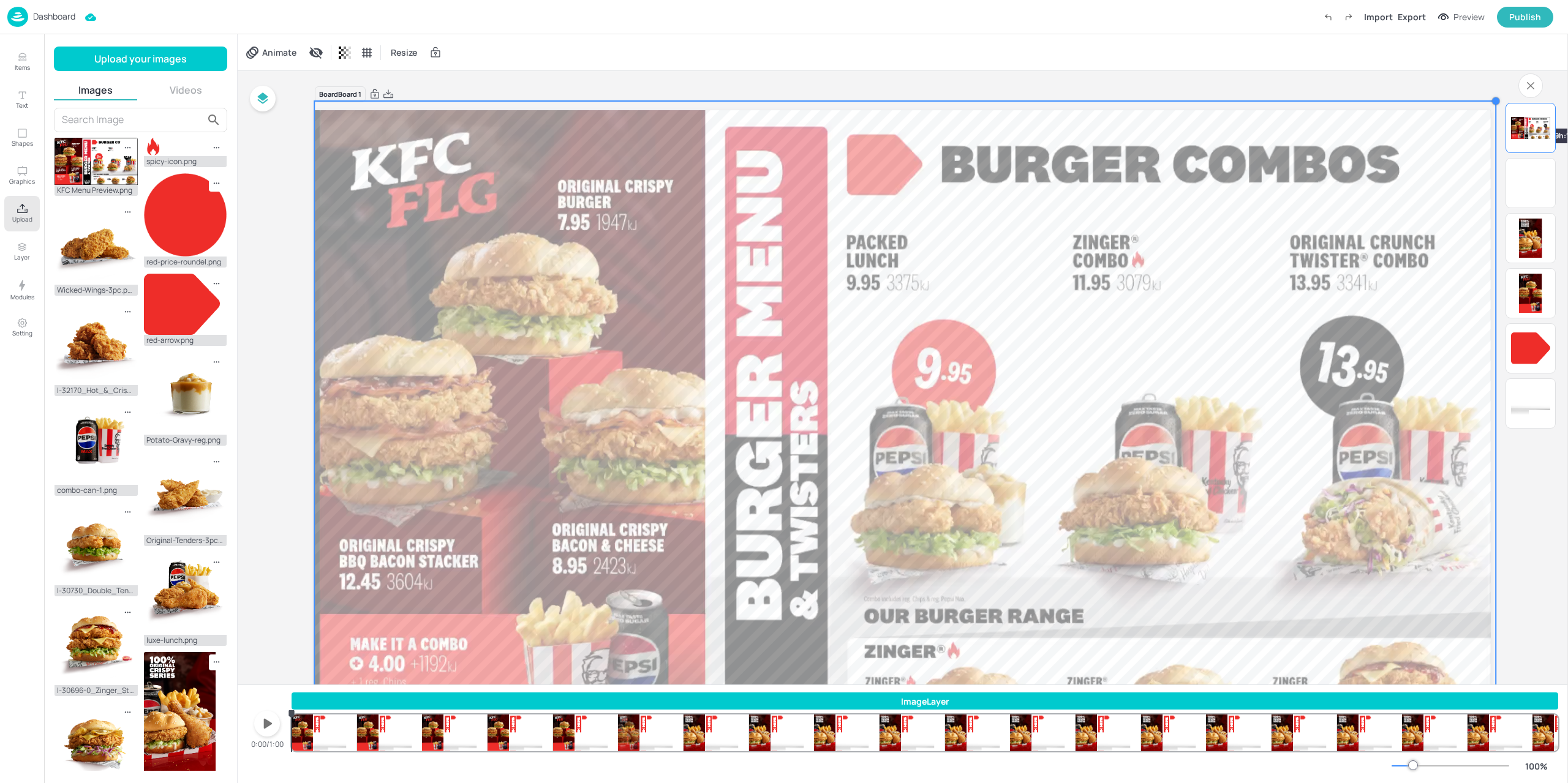
drag, startPoint x: 1369, startPoint y: 182, endPoint x: 1493, endPoint y: 106, distance: 145.4
click at [1493, 106] on div "Board Board 1" at bounding box center [903, 436] width 1245 height 731
click at [695, 335] on div at bounding box center [905, 436] width 1182 height 670
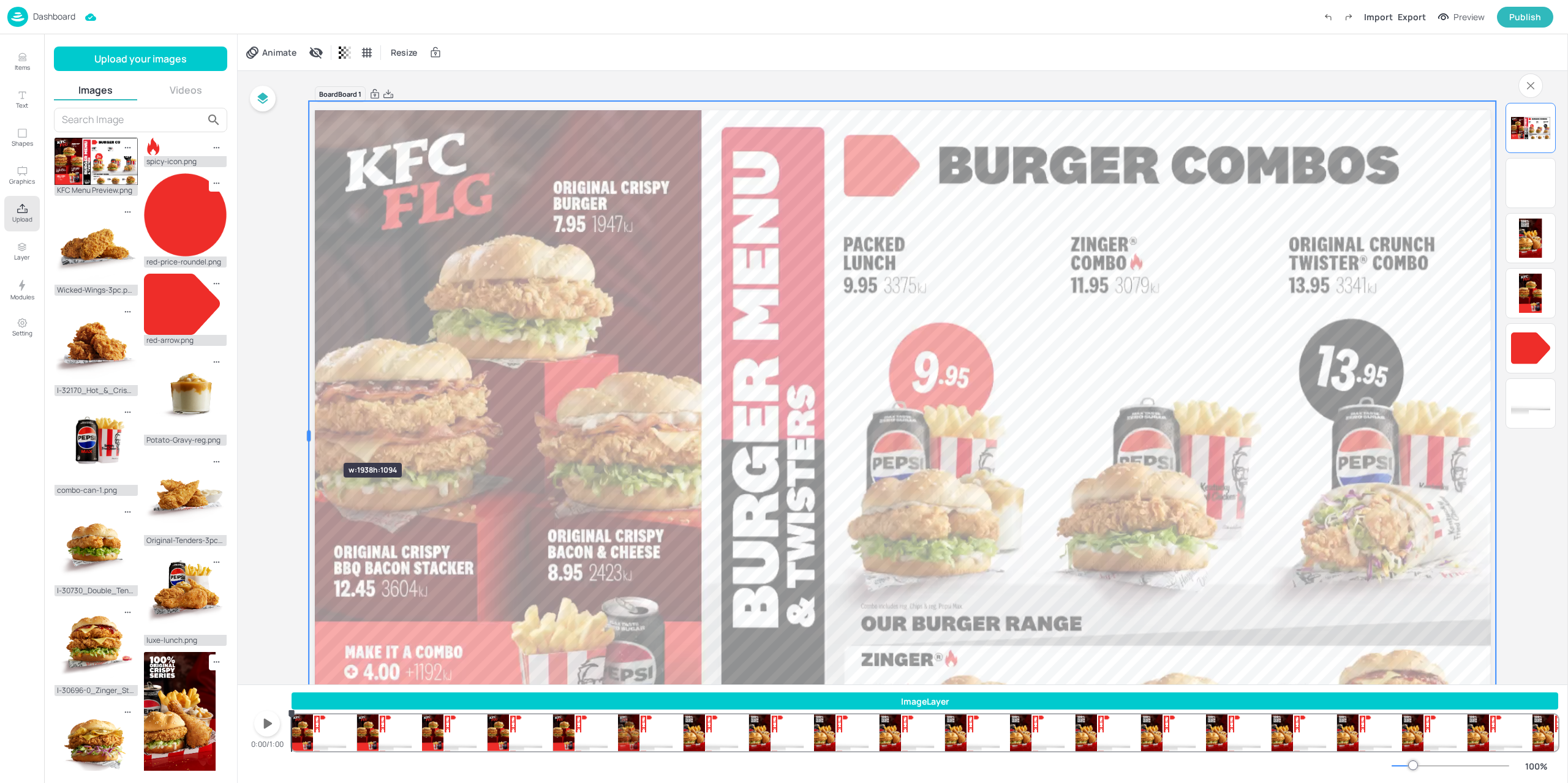
drag, startPoint x: 312, startPoint y: 436, endPoint x: 307, endPoint y: 441, distance: 7.1
click at [307, 441] on div at bounding box center [309, 436] width 4 height 11
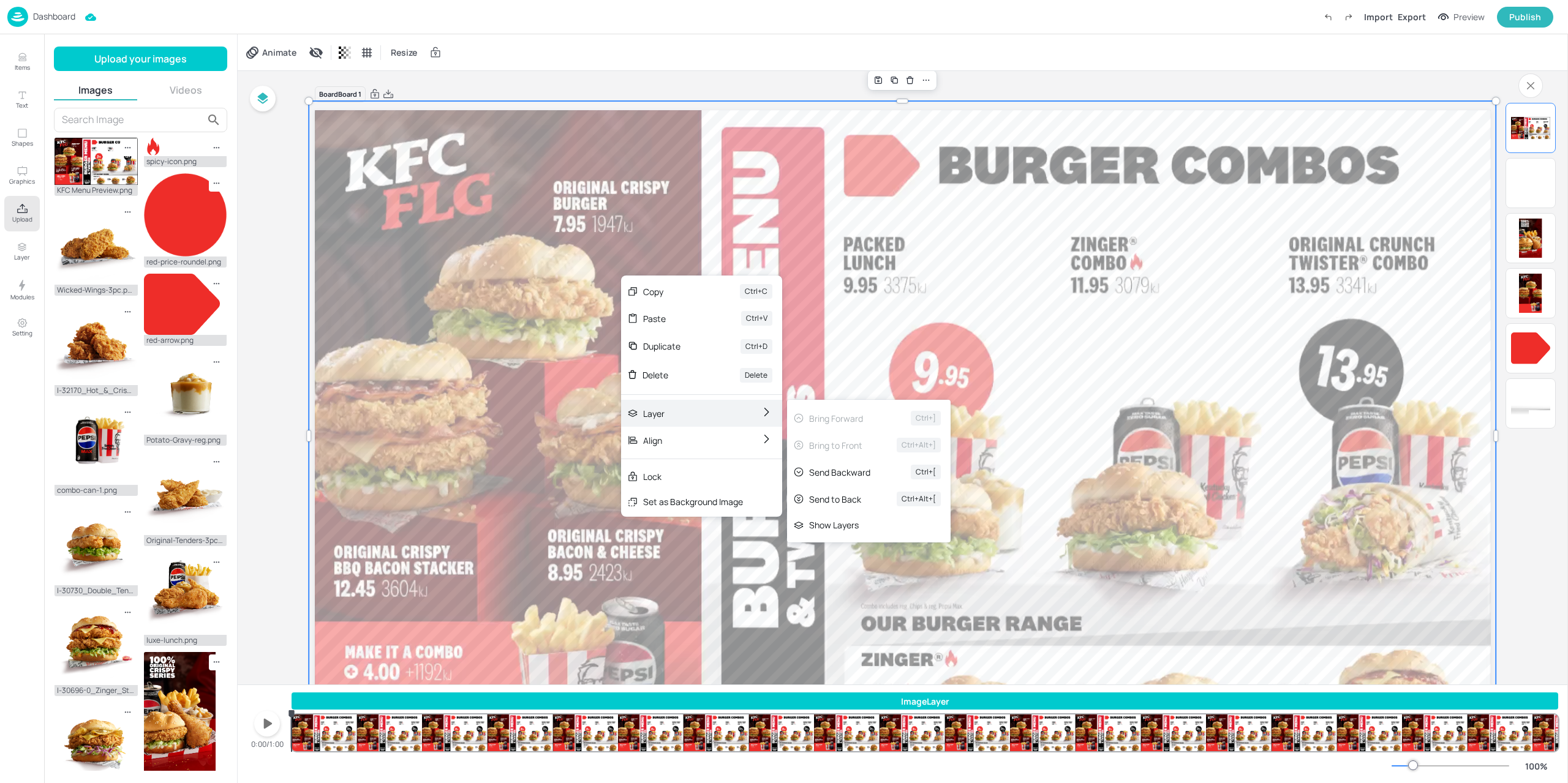
click at [715, 414] on div "Layer" at bounding box center [684, 413] width 83 height 13
click at [867, 497] on div "Send to Back Ctrl+Alt+[" at bounding box center [869, 499] width 163 height 27
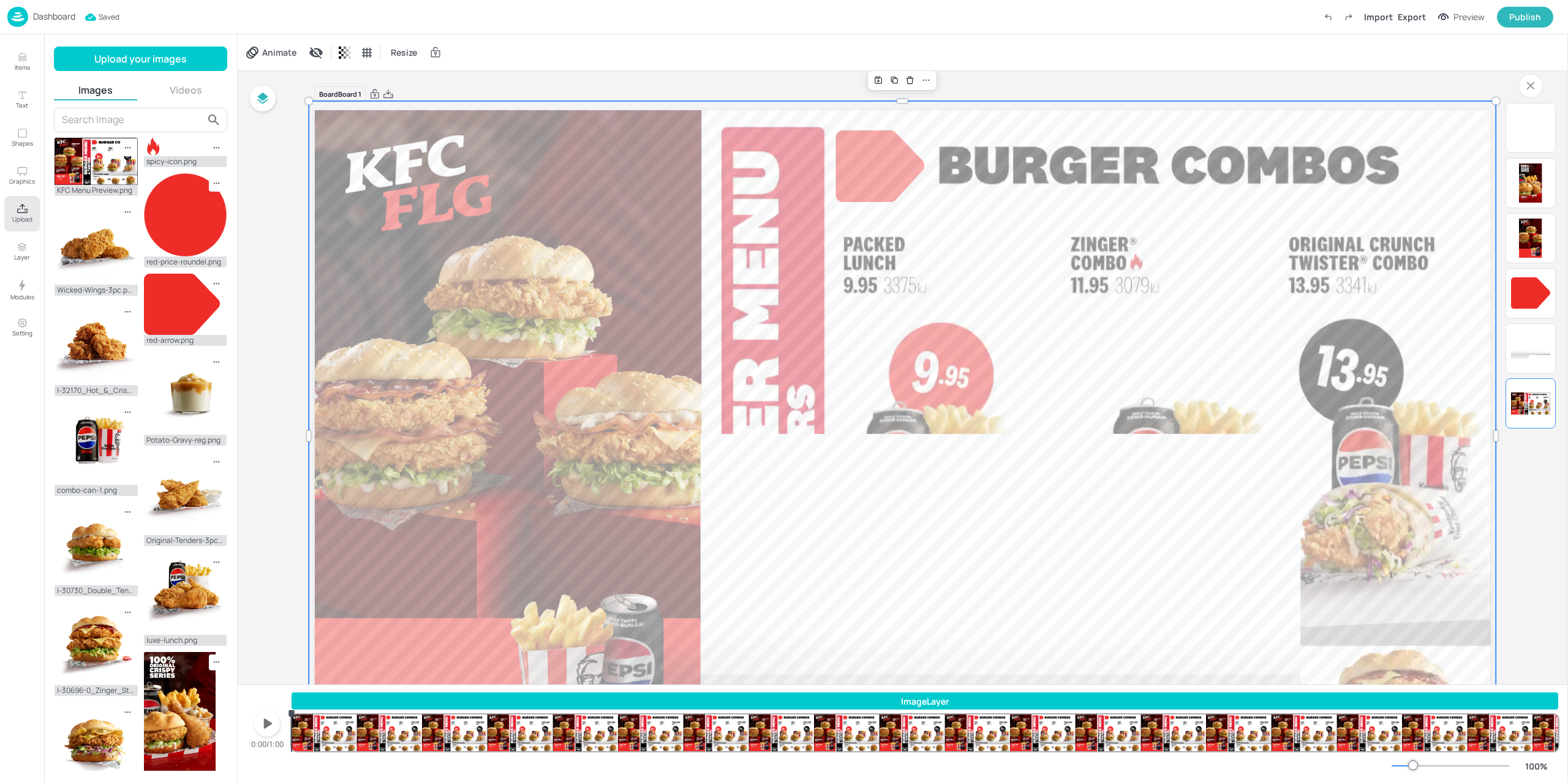
click at [1031, 80] on div "Board Board 1" at bounding box center [903, 436] width 1176 height 731
click at [784, 234] on div at bounding box center [902, 440] width 1187 height 679
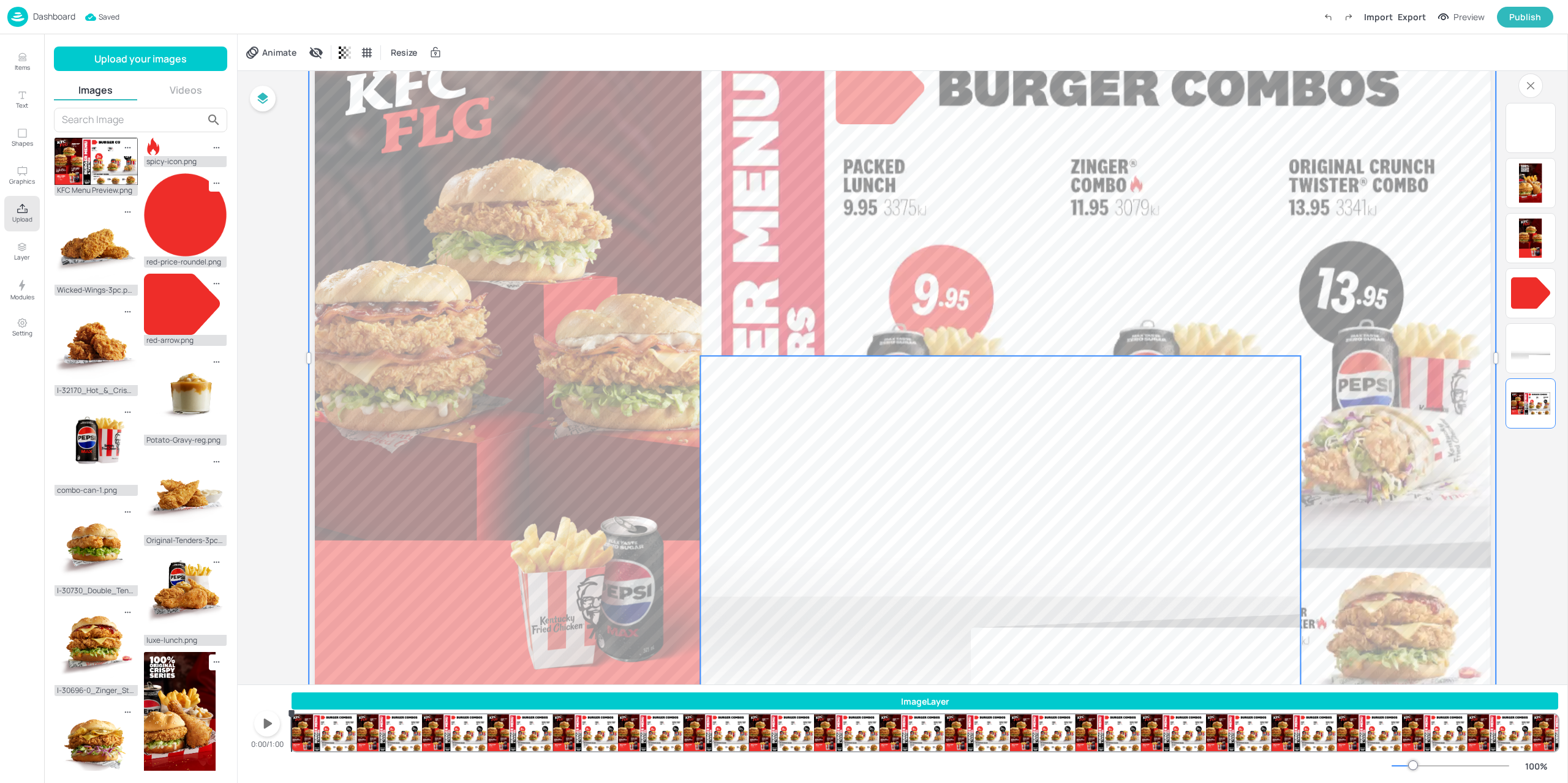
scroll to position [117, 0]
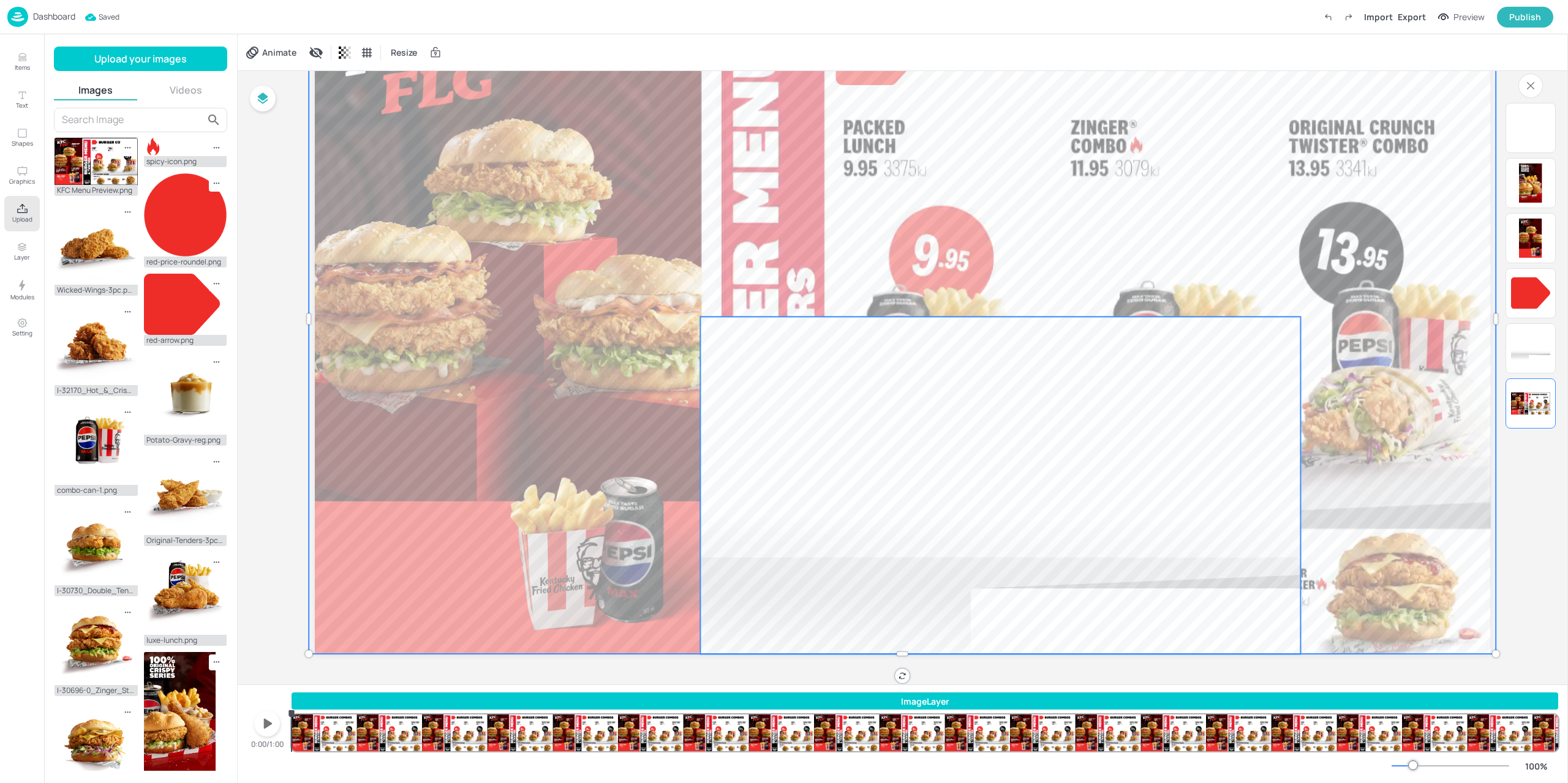
click at [826, 446] on div at bounding box center [1000, 485] width 600 height 337
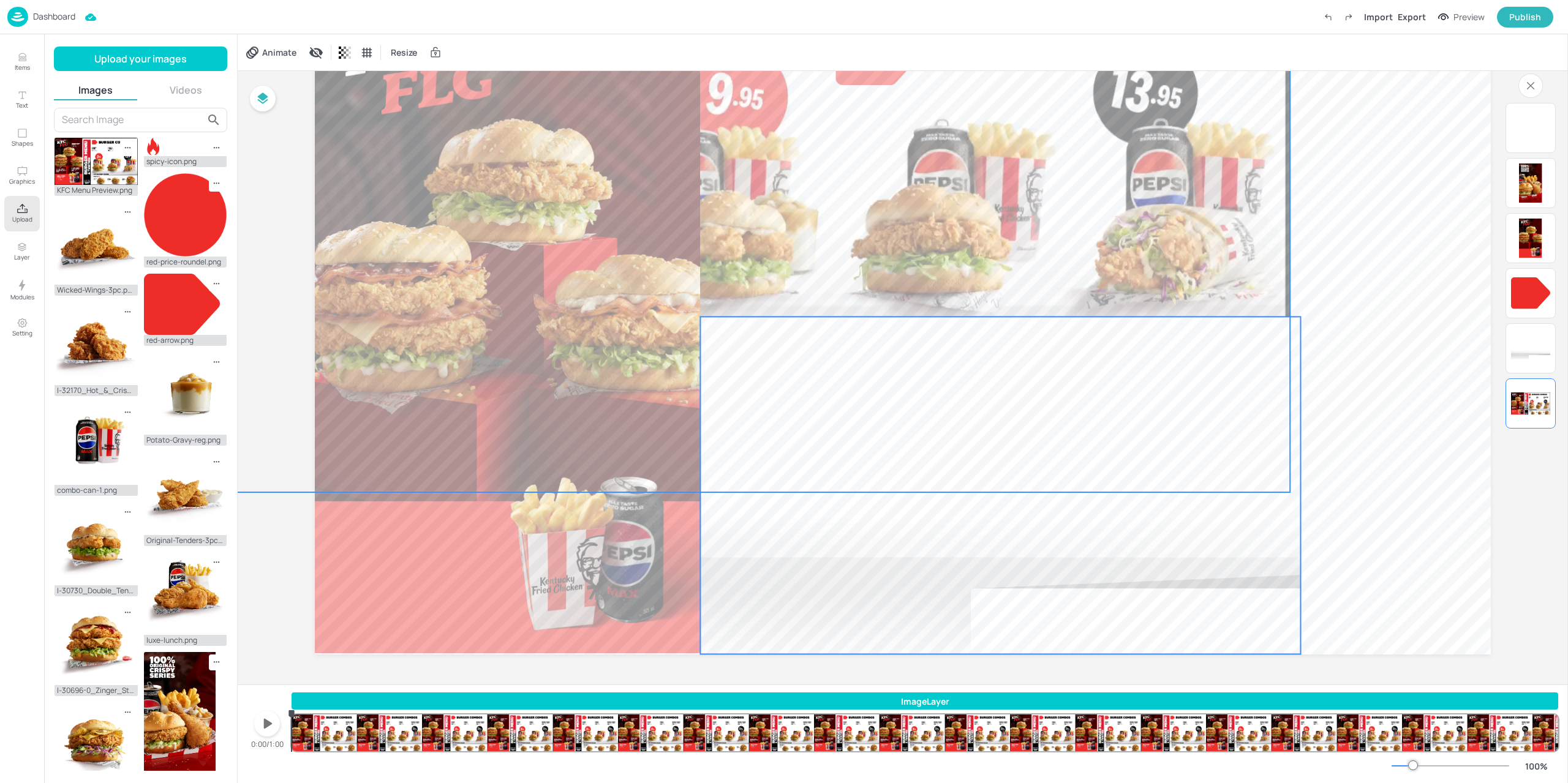
drag, startPoint x: 913, startPoint y: 502, endPoint x: 708, endPoint y: 343, distance: 259.4
click at [708, 342] on div at bounding box center [1000, 485] width 600 height 337
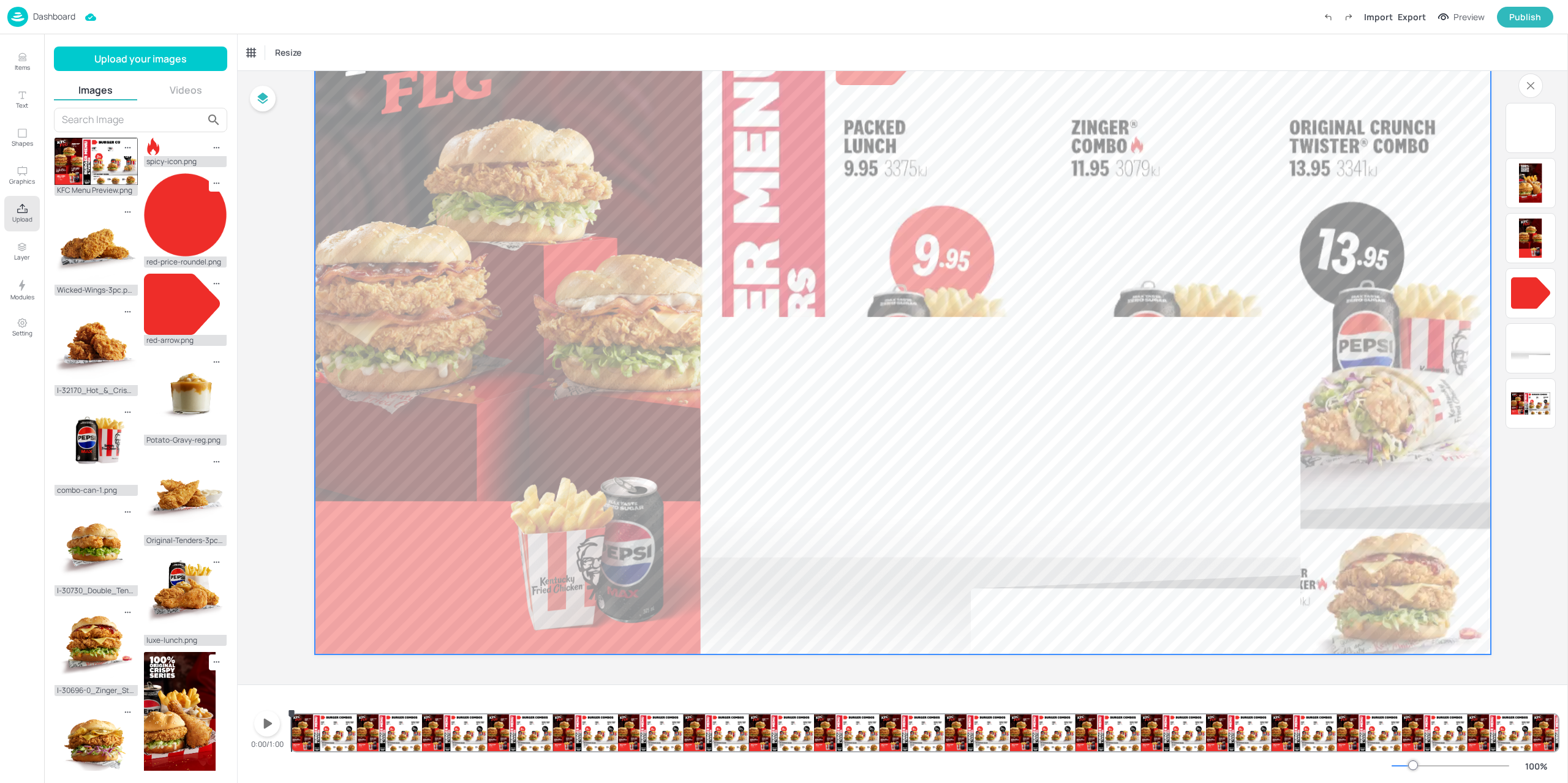
click at [915, 499] on div at bounding box center [1000, 485] width 600 height 337
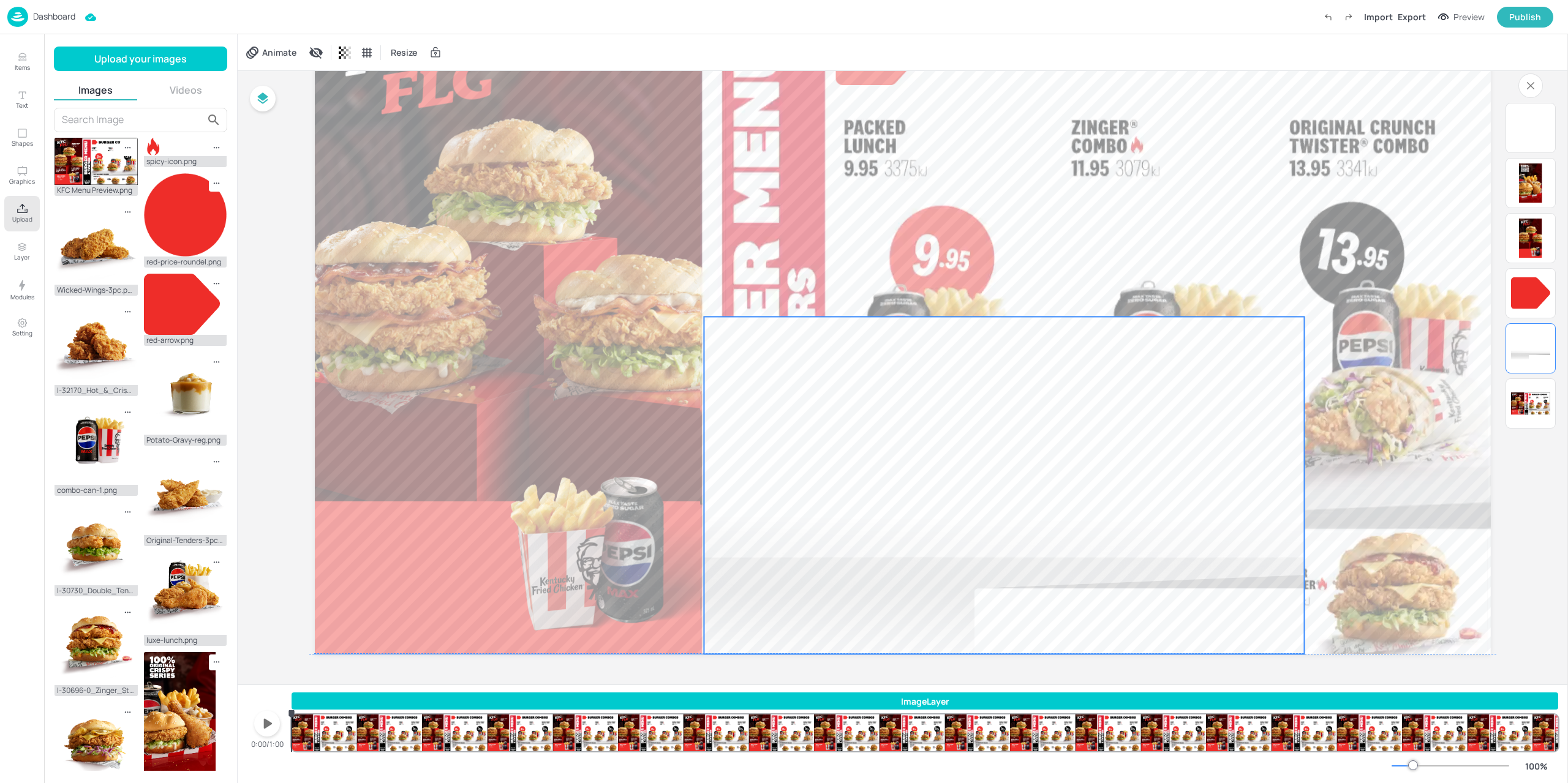
drag, startPoint x: 970, startPoint y: 332, endPoint x: 832, endPoint y: 438, distance: 174.0
click at [832, 438] on div at bounding box center [1003, 485] width 600 height 337
click at [1294, 319] on div at bounding box center [1003, 485] width 600 height 337
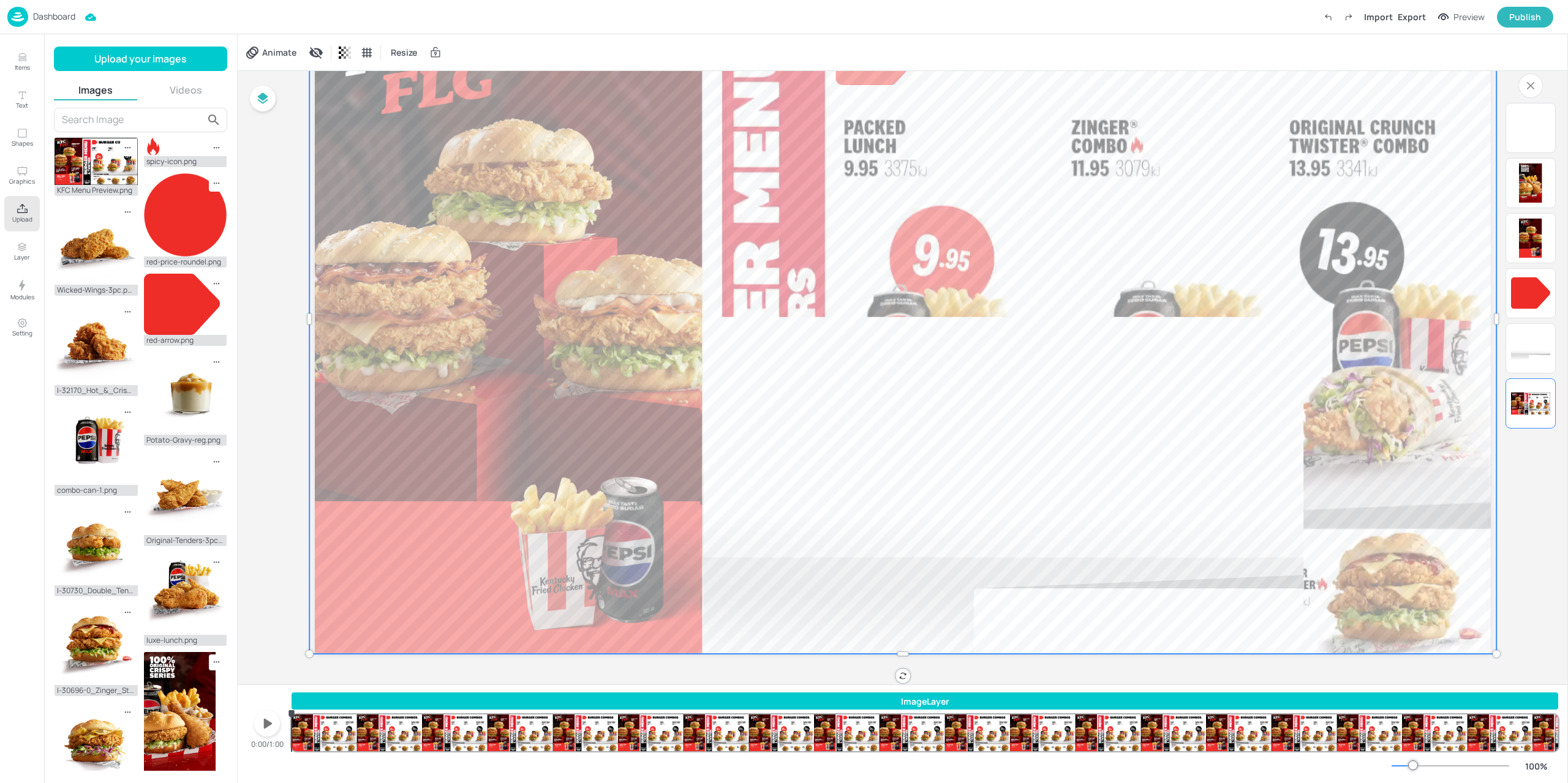
click at [1376, 279] on div at bounding box center [903, 323] width 1187 height 679
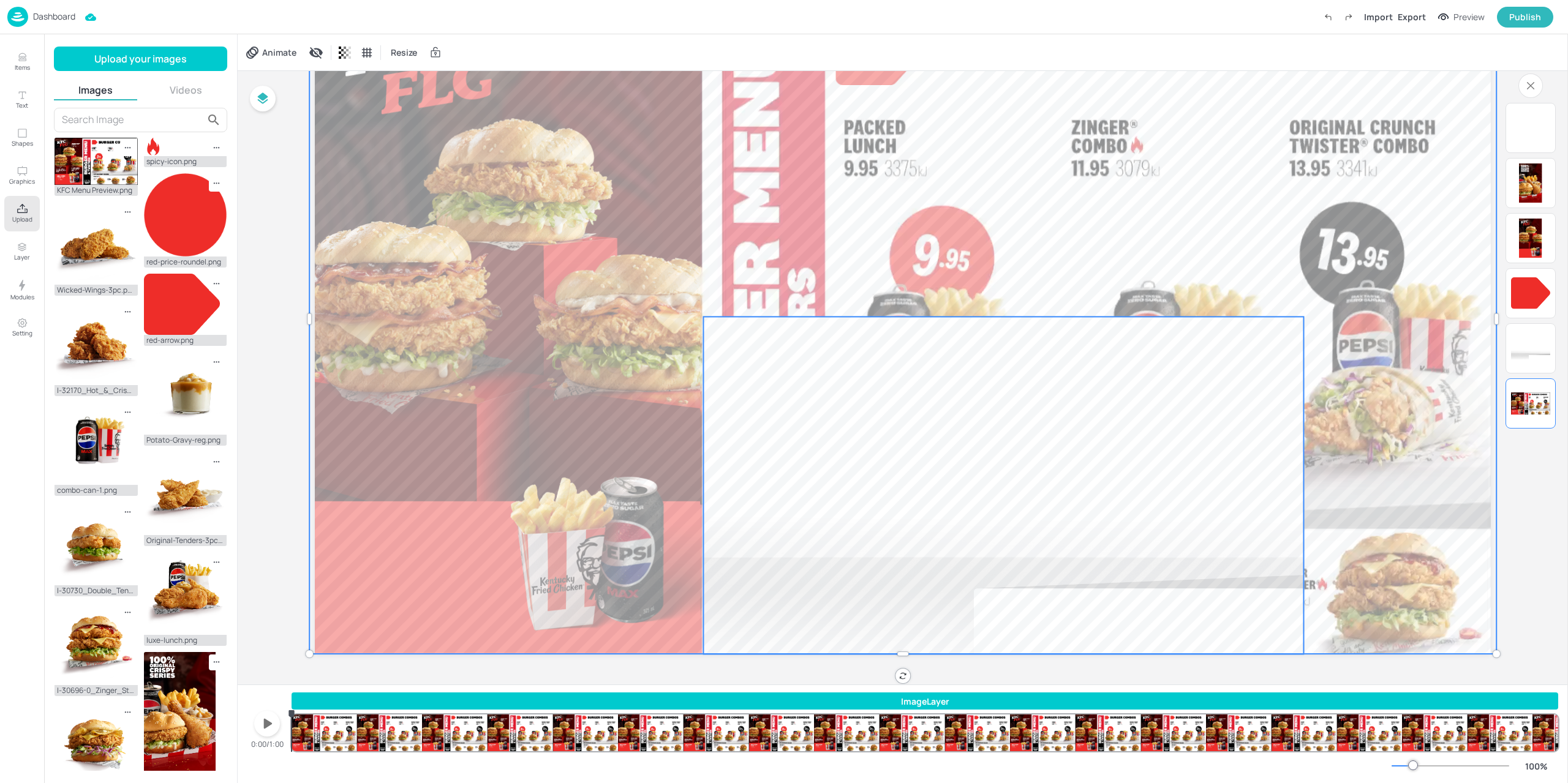
click at [1182, 389] on div at bounding box center [1003, 485] width 600 height 337
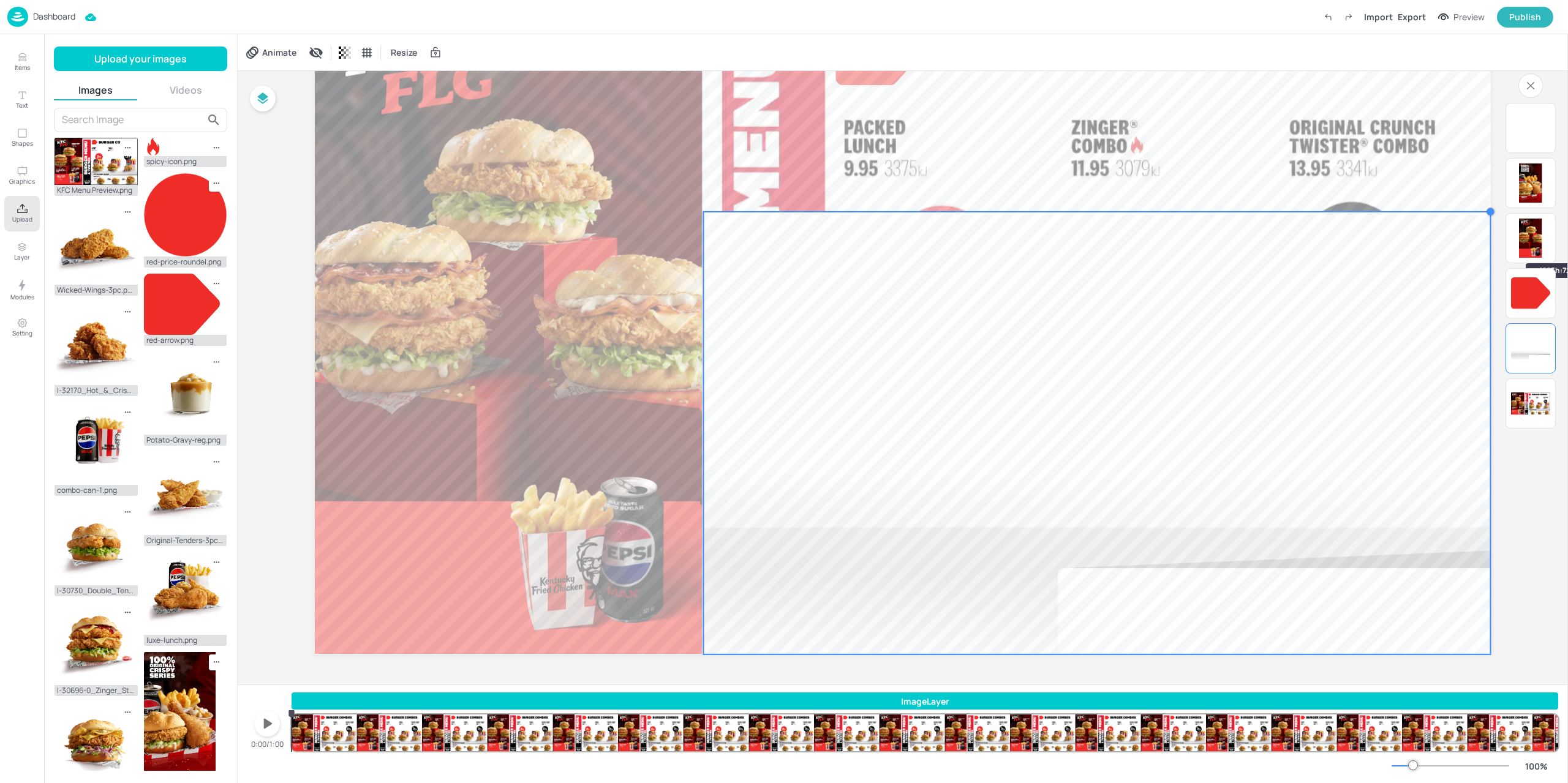
drag, startPoint x: 1337, startPoint y: 313, endPoint x: 1488, endPoint y: 241, distance: 167.3
click at [1488, 241] on div at bounding box center [903, 324] width 1176 height 661
click at [346, 57] on icon at bounding box center [345, 53] width 2 height 12
click at [380, 101] on div "Transparency 100" at bounding box center [390, 87] width 107 height 49
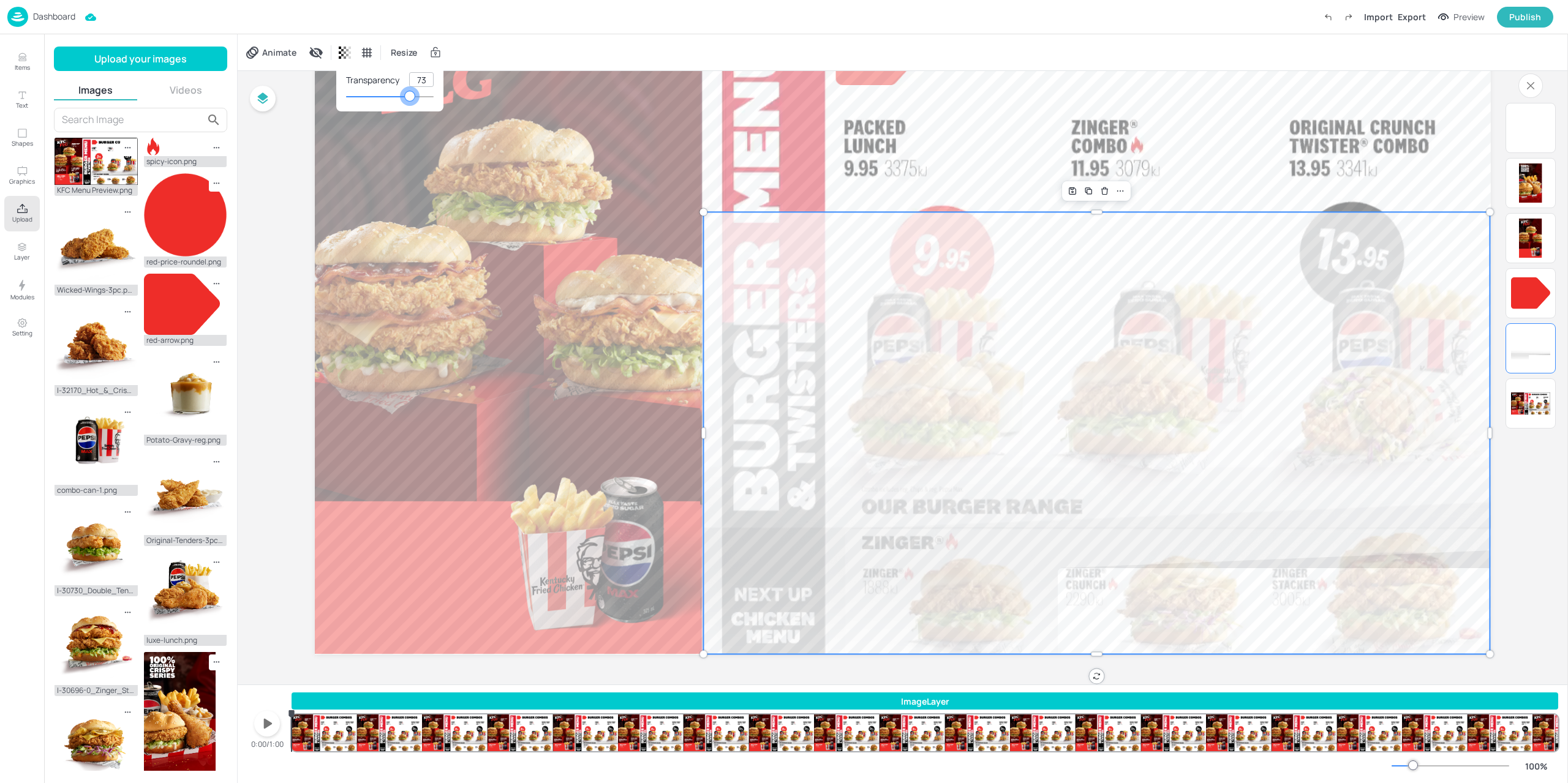
type input "74"
drag, startPoint x: 428, startPoint y: 98, endPoint x: 412, endPoint y: 98, distance: 16.0
click at [412, 98] on div at bounding box center [411, 96] width 10 height 10
click at [697, 211] on div at bounding box center [784, 391] width 1568 height 783
click at [700, 213] on div at bounding box center [703, 212] width 10 height 10
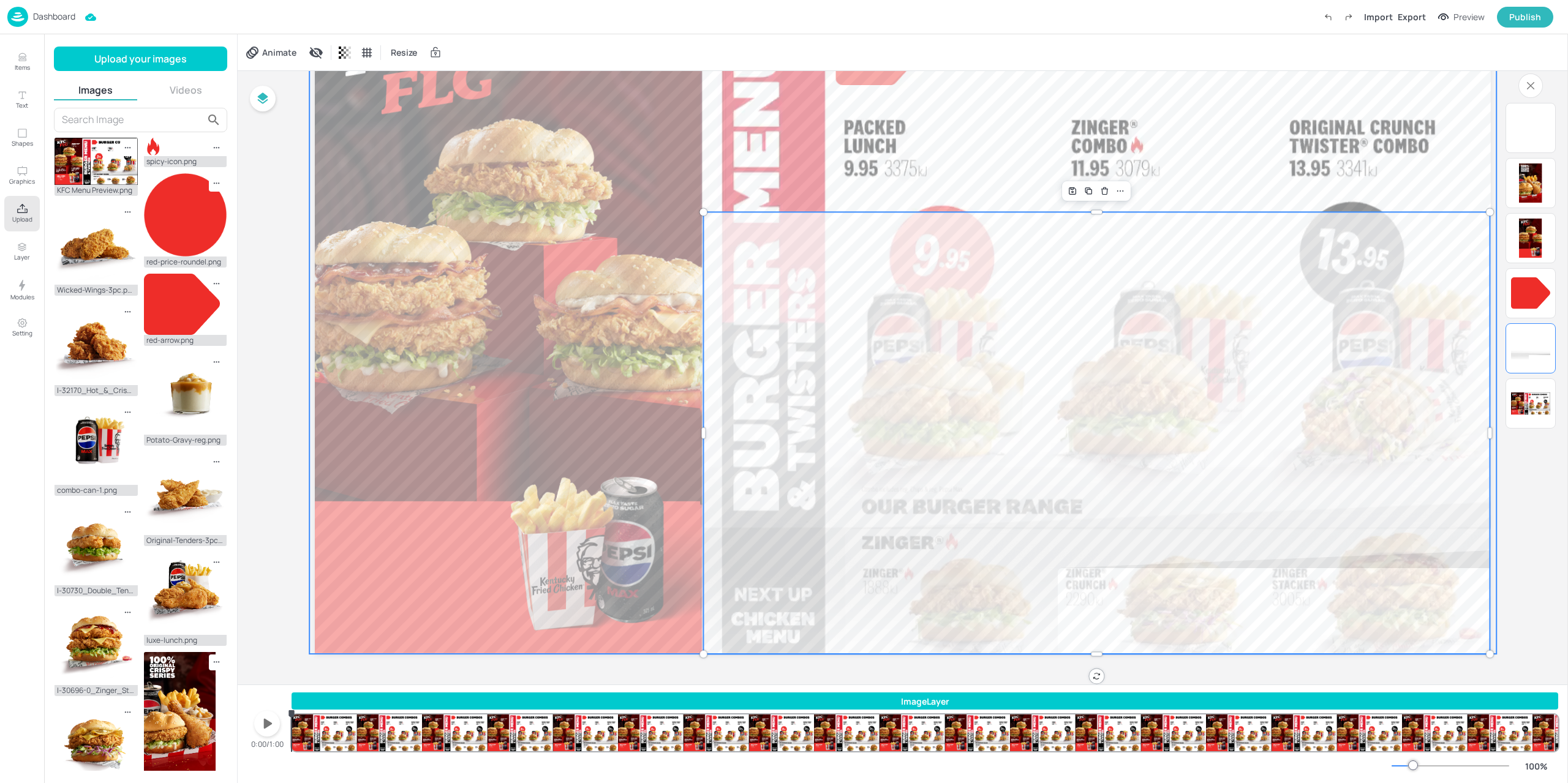
click at [749, 187] on div at bounding box center [903, 323] width 1187 height 679
click at [719, 239] on div at bounding box center [1096, 433] width 786 height 442
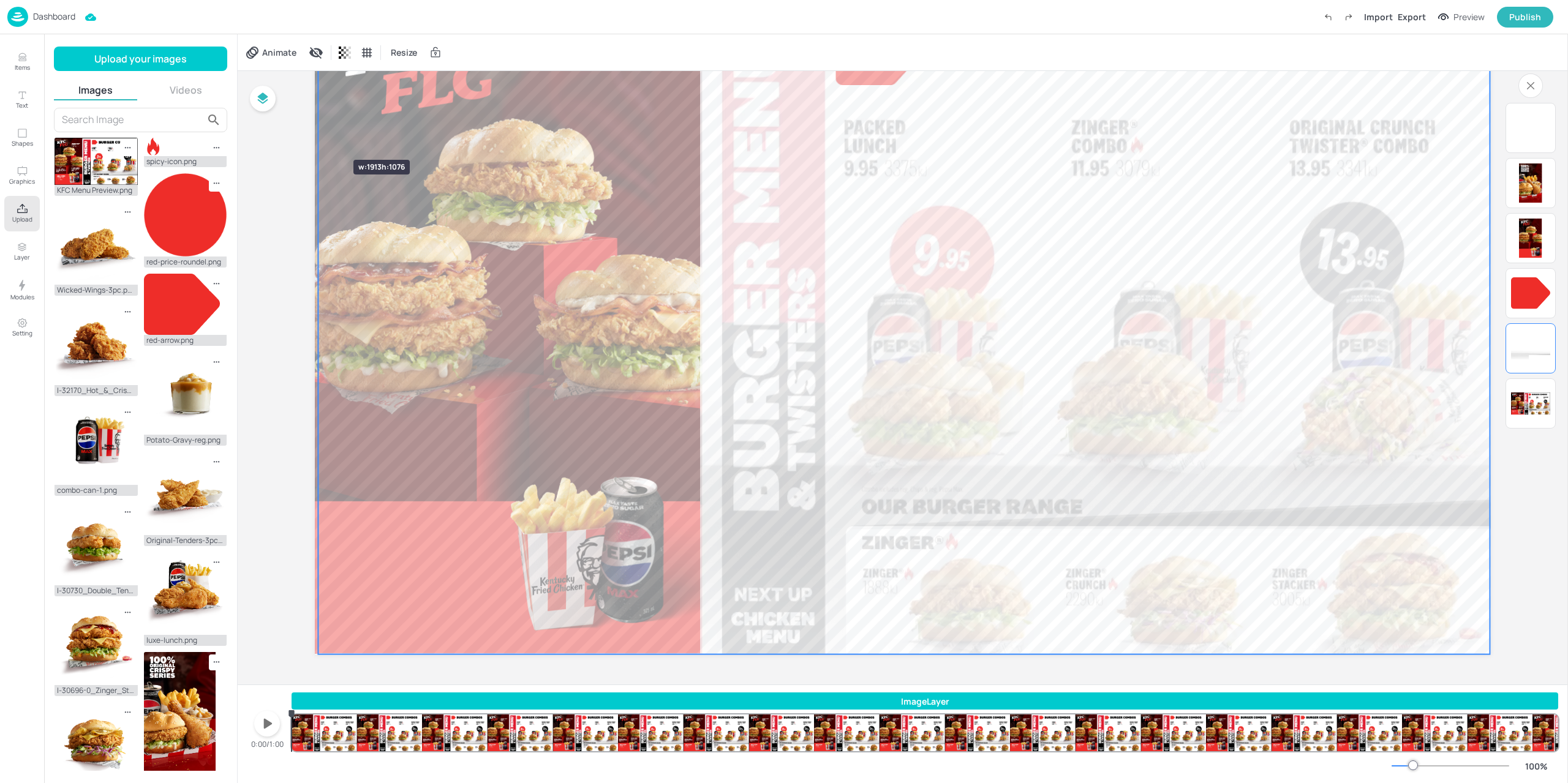
drag, startPoint x: 702, startPoint y: 211, endPoint x: 317, endPoint y: 138, distance: 391.9
click at [317, 138] on div at bounding box center [903, 324] width 1176 height 661
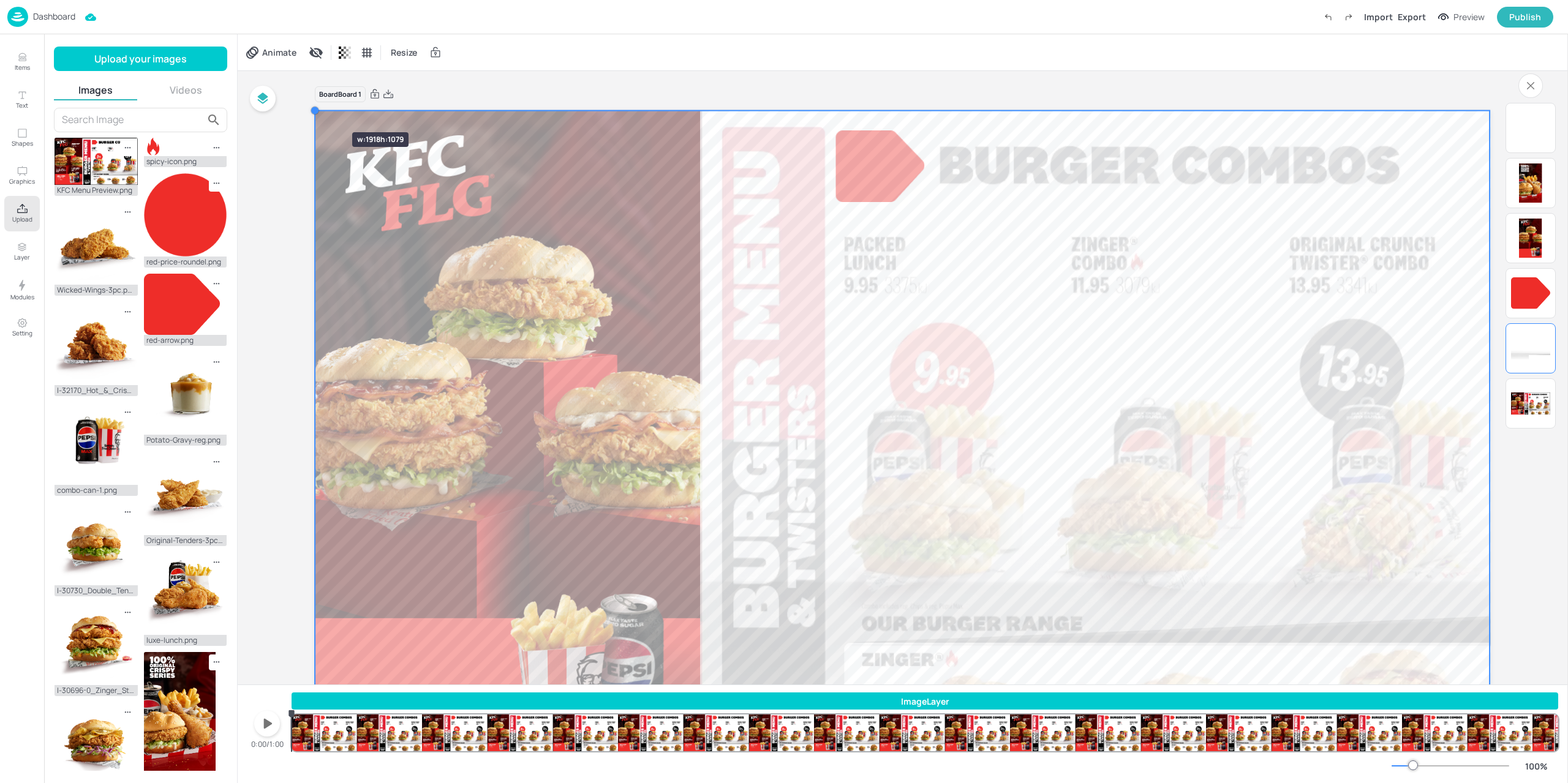
click at [315, 110] on div at bounding box center [315, 111] width 10 height 10
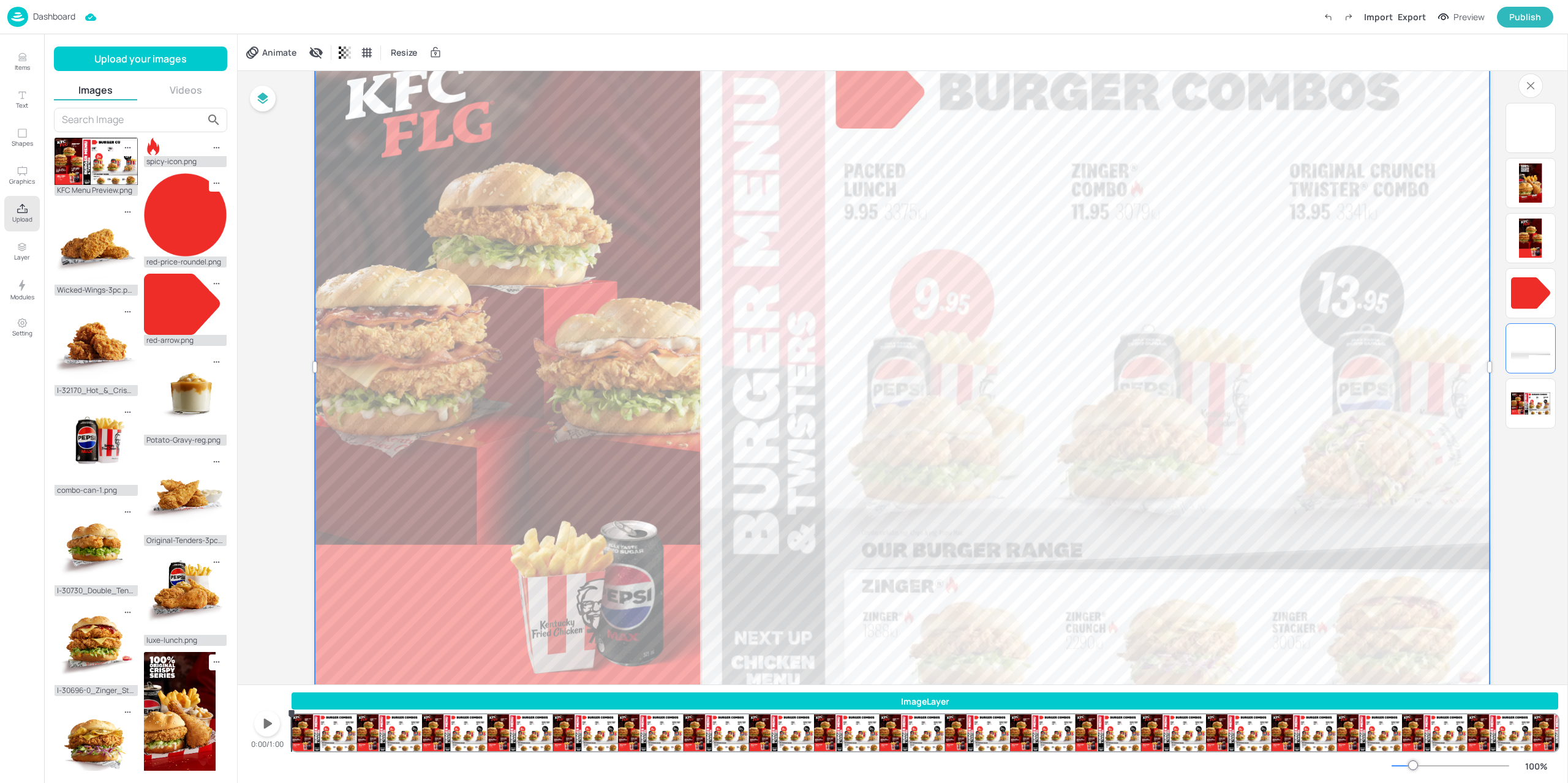
scroll to position [117, 0]
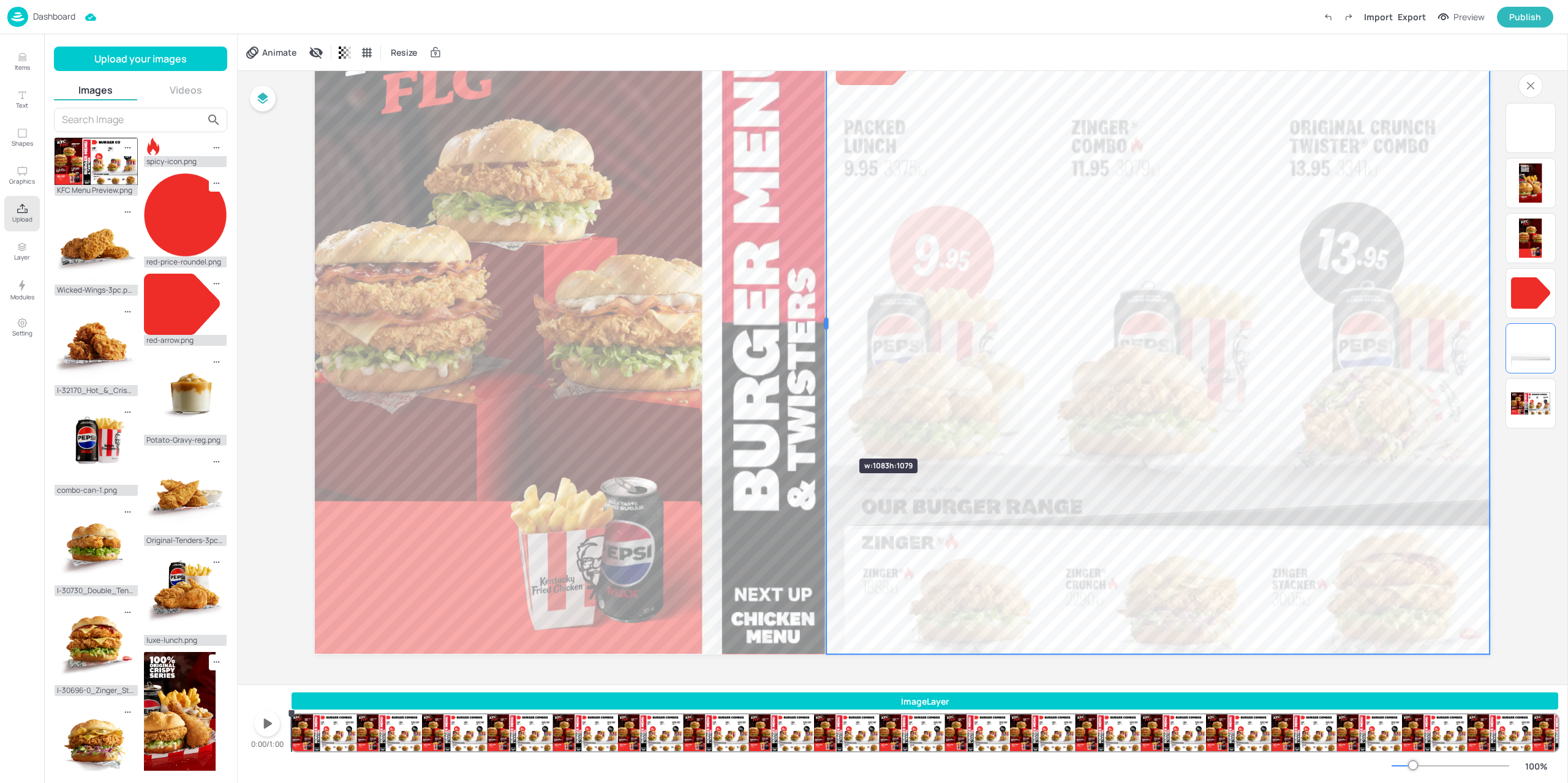
drag, startPoint x: 313, startPoint y: 328, endPoint x: 822, endPoint y: 436, distance: 520.3
click at [822, 436] on div at bounding box center [826, 324] width 10 height 661
click at [341, 52] on icon at bounding box center [340, 53] width 2 height 12
type input "100"
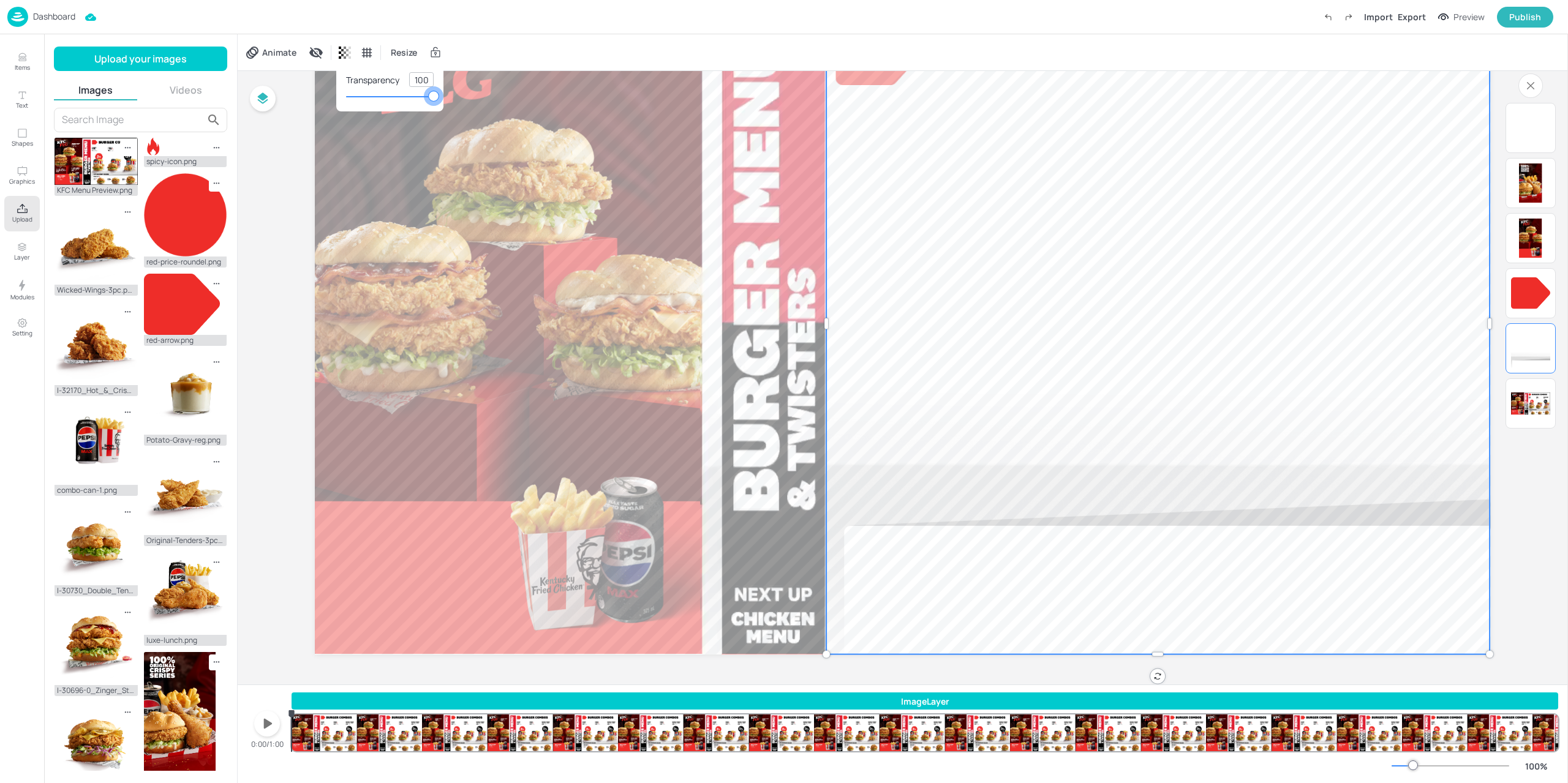
drag, startPoint x: 490, startPoint y: 99, endPoint x: 592, endPoint y: 107, distance: 102.3
click at [592, 107] on div "Transparency 100" at bounding box center [784, 391] width 1568 height 783
drag, startPoint x: 1059, startPoint y: 323, endPoint x: 890, endPoint y: 231, distance: 192.4
click at [890, 231] on div at bounding box center [784, 391] width 1568 height 783
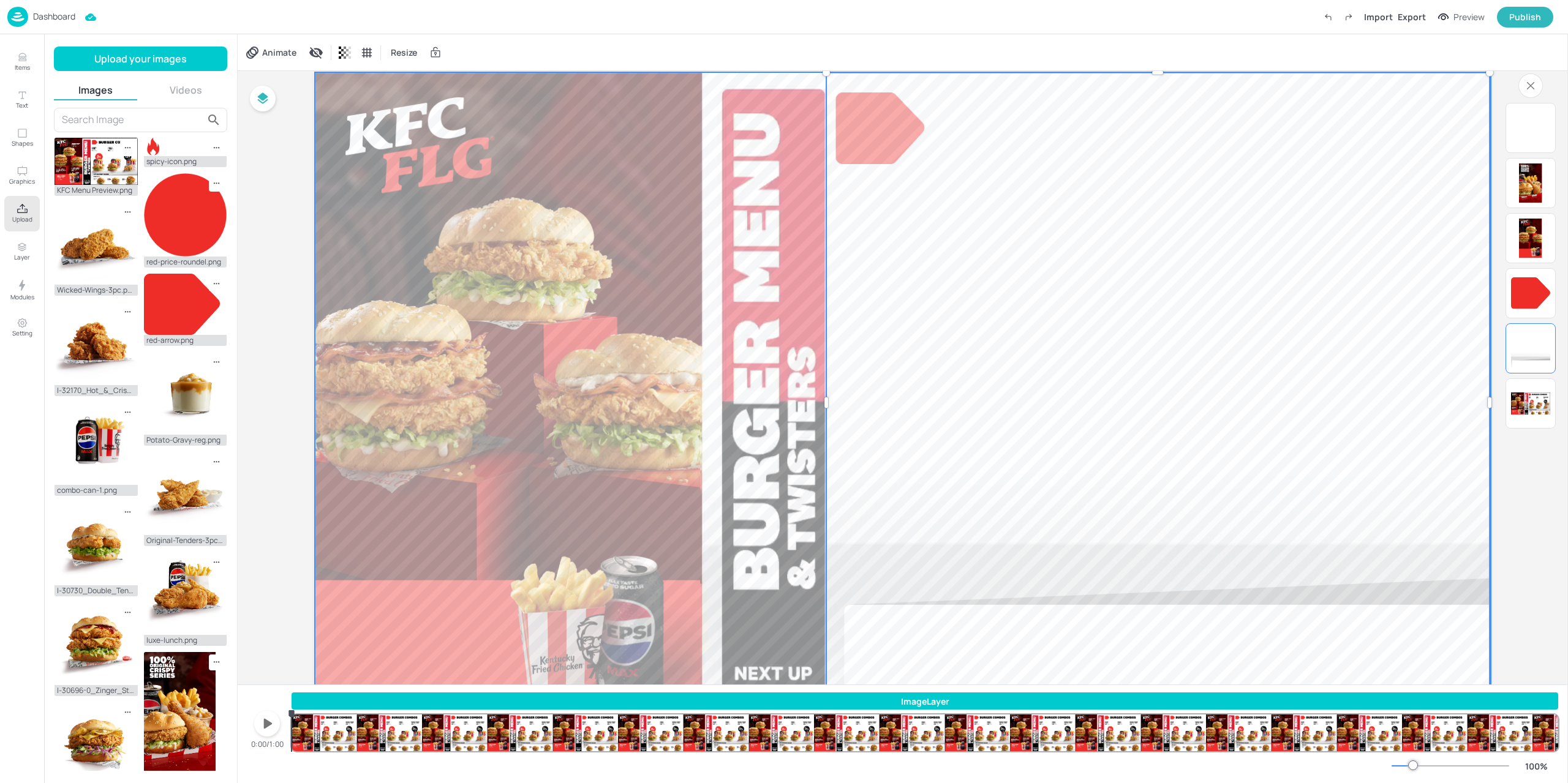
scroll to position [0, 0]
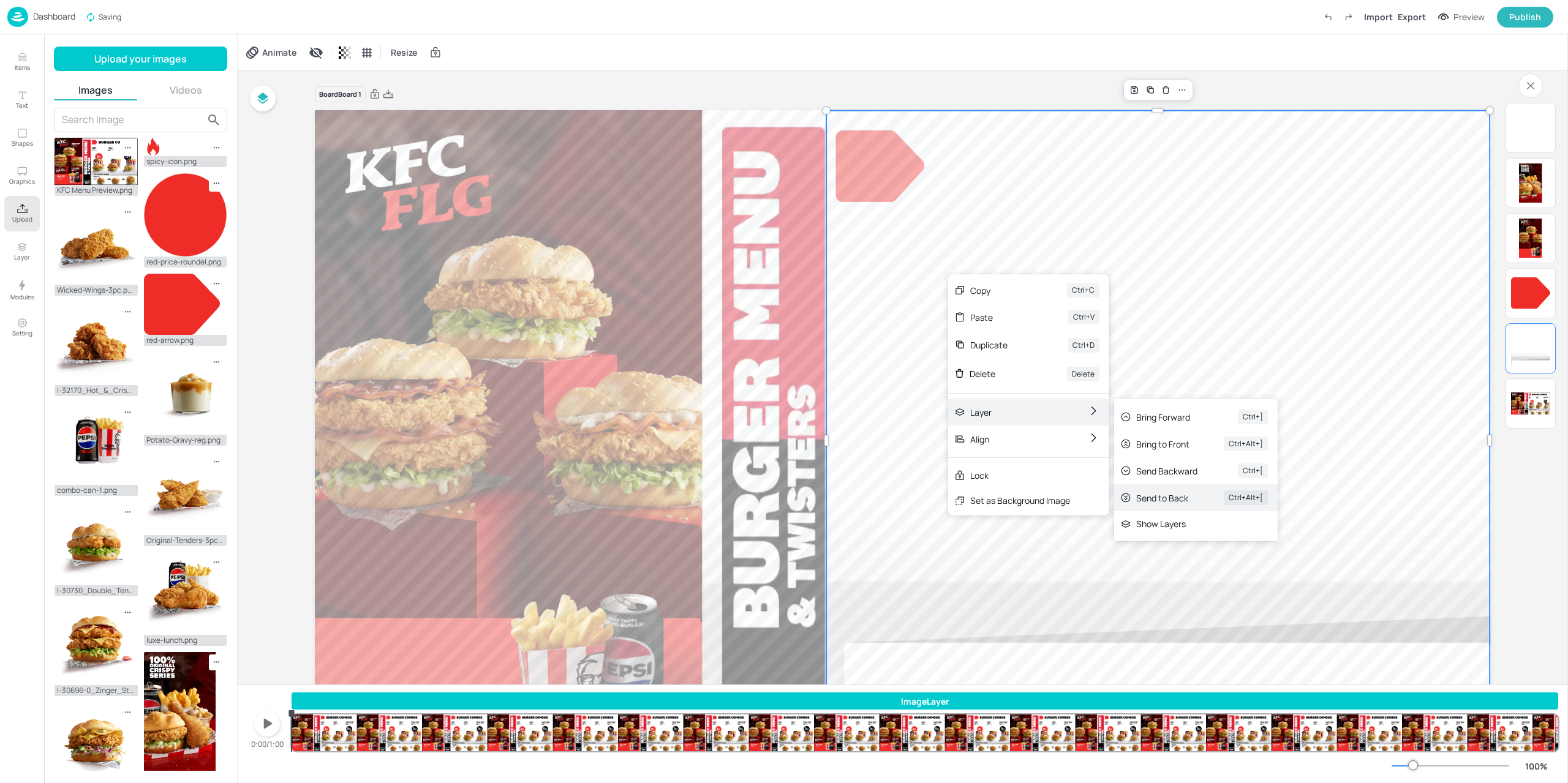
click at [1191, 507] on div "Send to Back Ctrl+Alt+[" at bounding box center [1196, 497] width 163 height 27
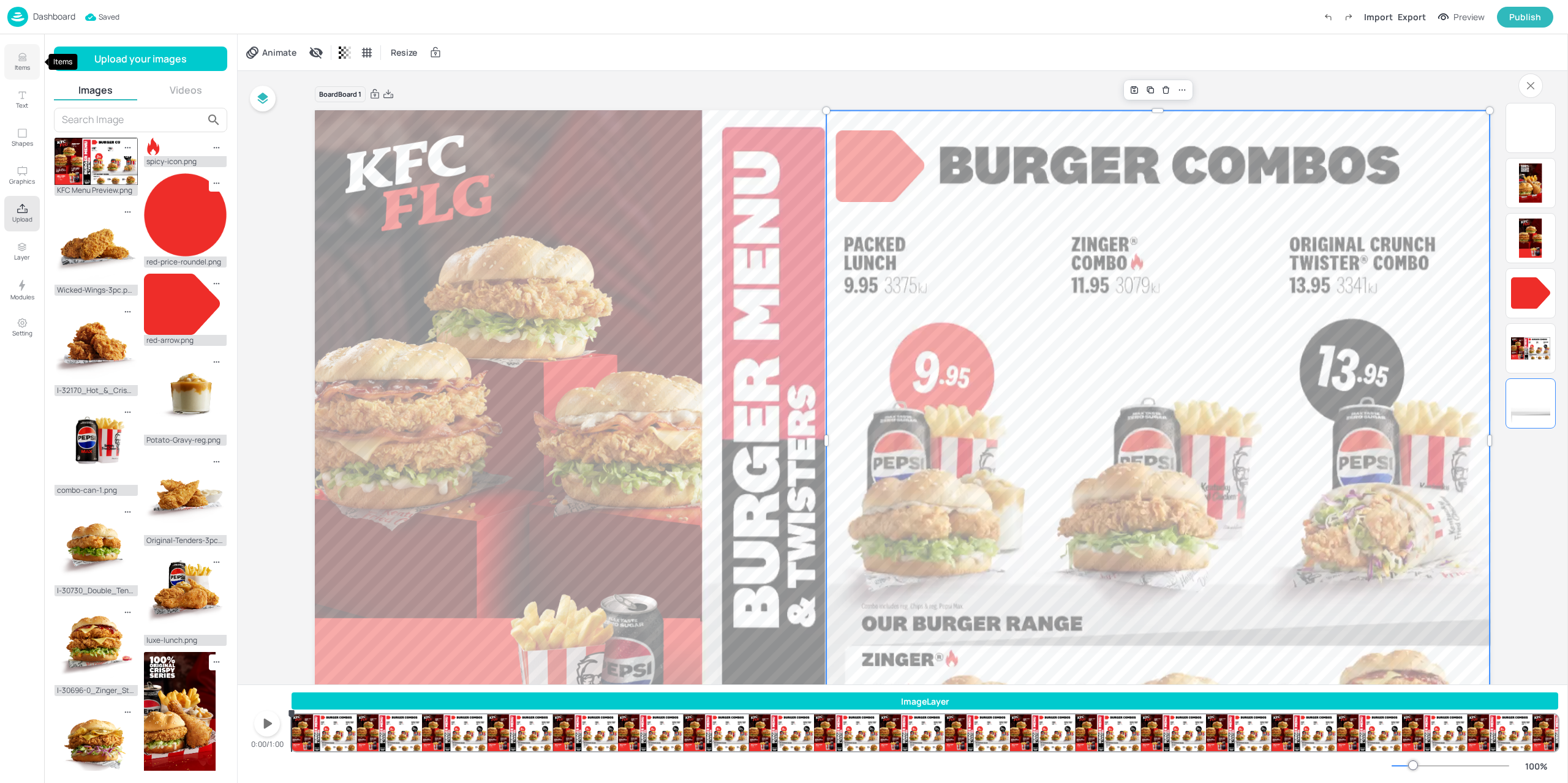
click at [27, 64] on p "Items" at bounding box center [22, 67] width 15 height 9
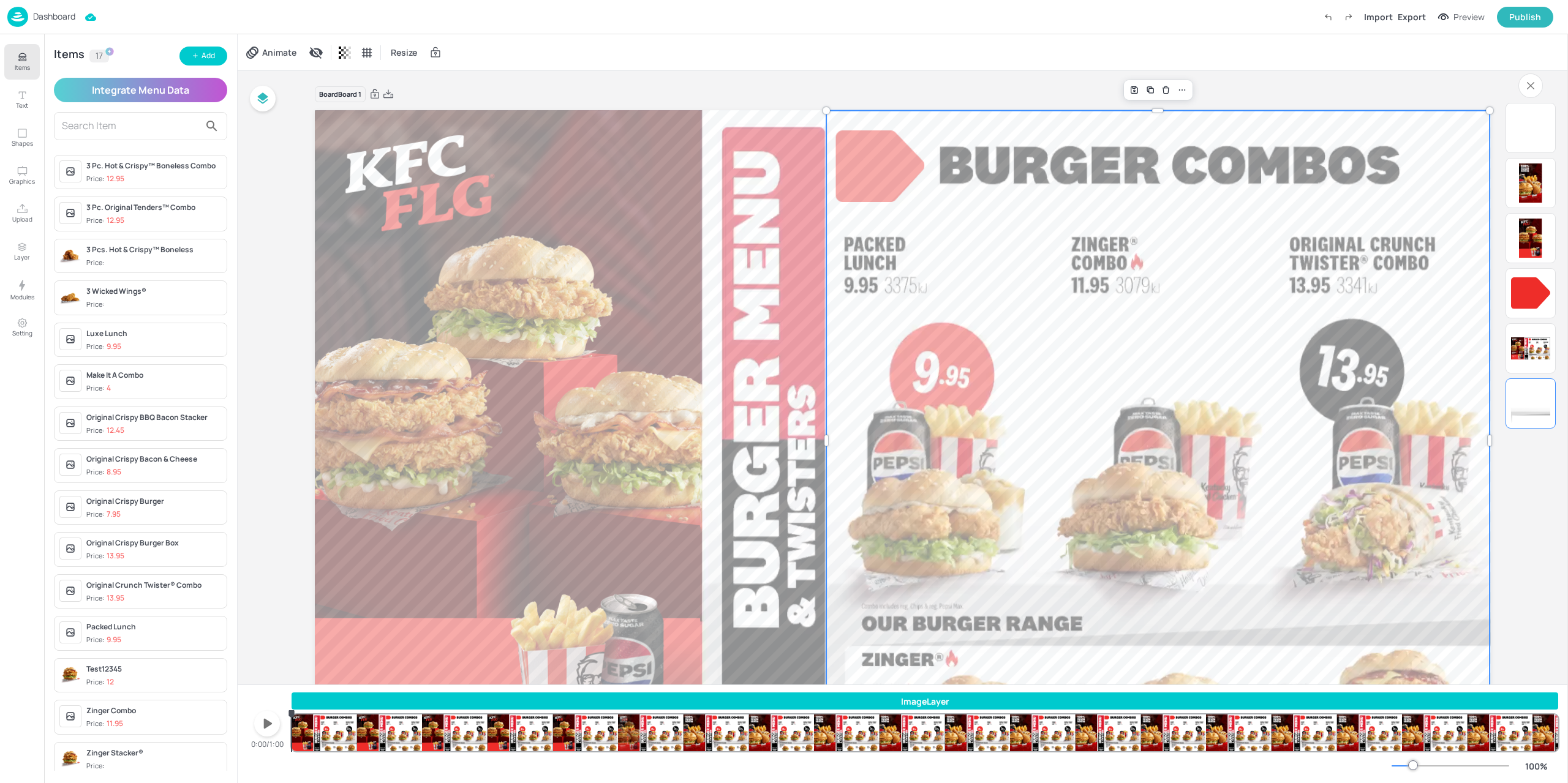
click at [95, 123] on input "text" at bounding box center [130, 126] width 138 height 20
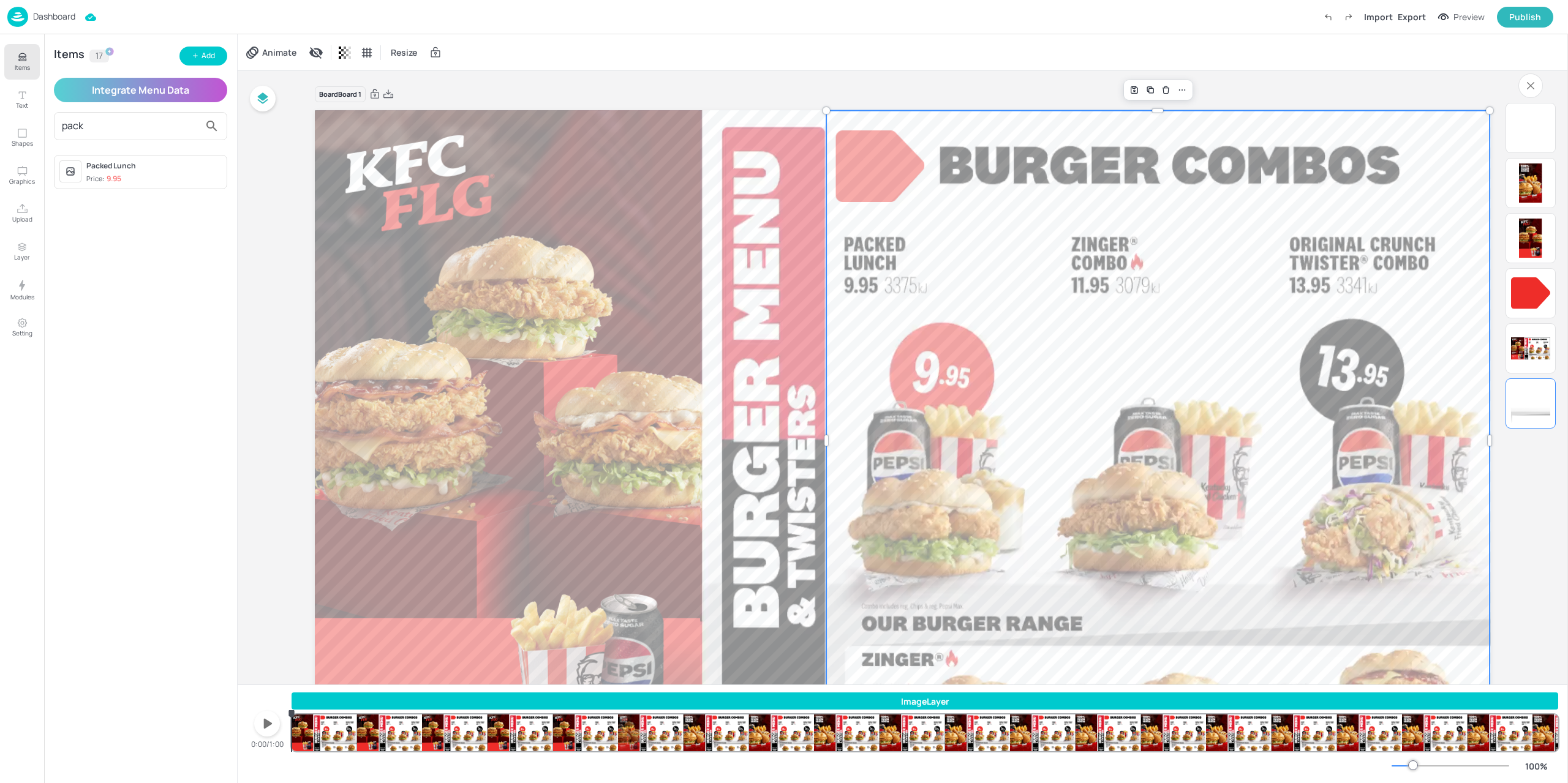
type input "pack"
click at [115, 167] on div "Packed Lunch" at bounding box center [154, 166] width 135 height 11
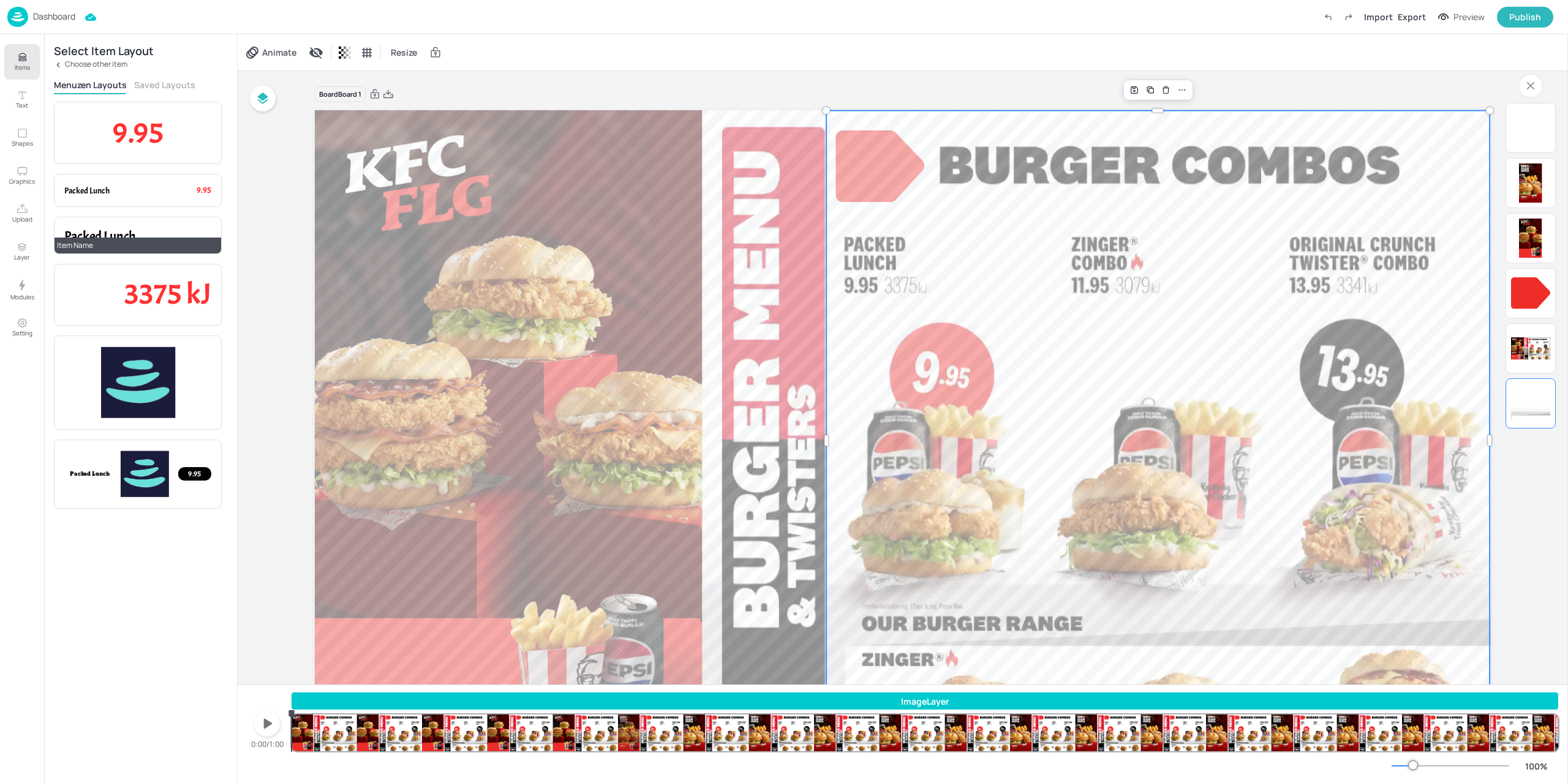
click at [142, 234] on p "Packed Lunch" at bounding box center [138, 236] width 147 height 19
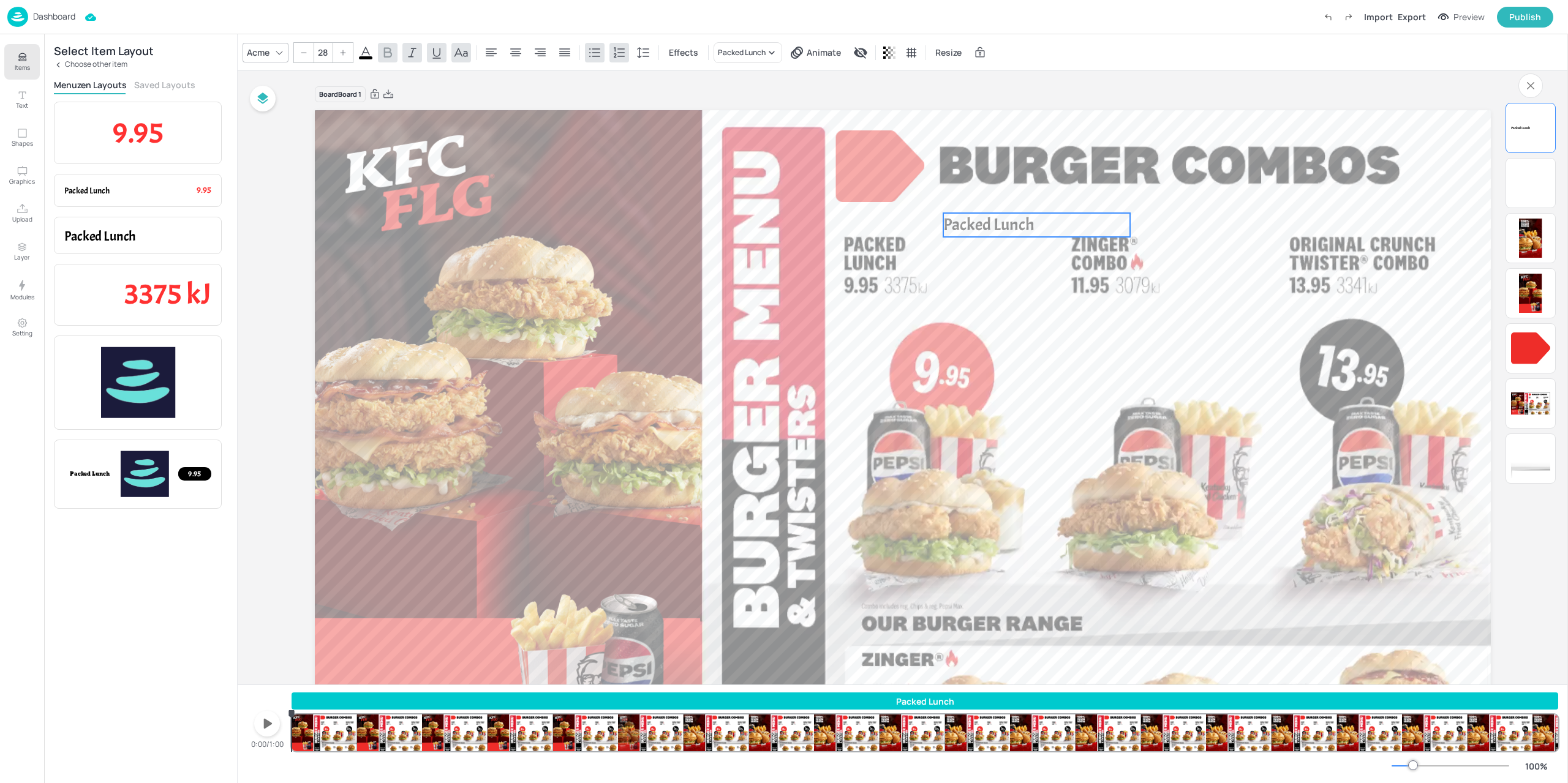
drag, startPoint x: 926, startPoint y: 184, endPoint x: 900, endPoint y: 199, distance: 30.0
click at [1033, 224] on p "Packed Lunch" at bounding box center [1036, 225] width 187 height 24
click at [268, 56] on div "Acme" at bounding box center [258, 52] width 28 height 18
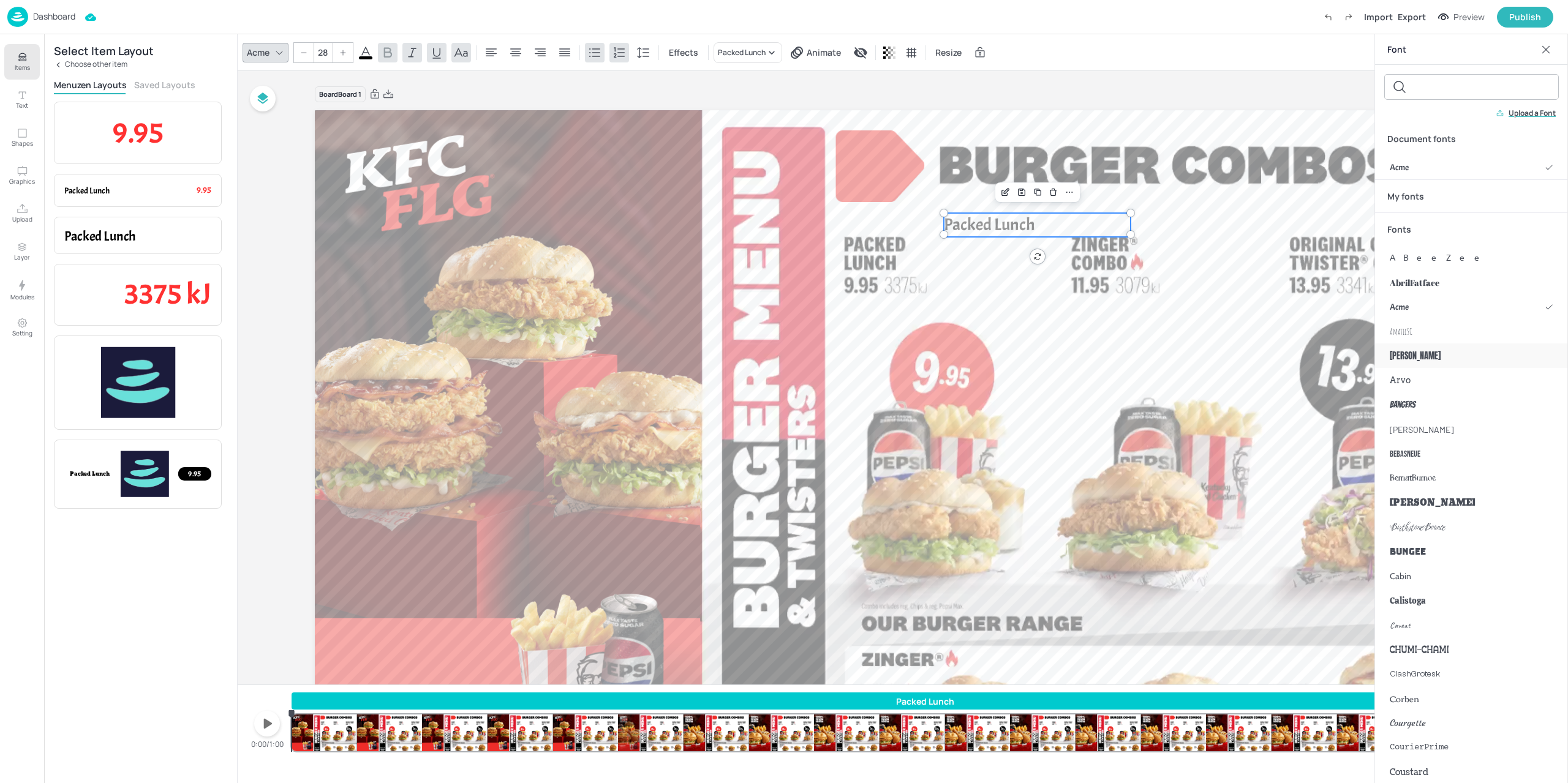
click at [1470, 357] on div "[PERSON_NAME]" at bounding box center [1472, 356] width 193 height 25
click at [502, 51] on icon at bounding box center [509, 52] width 14 height 9
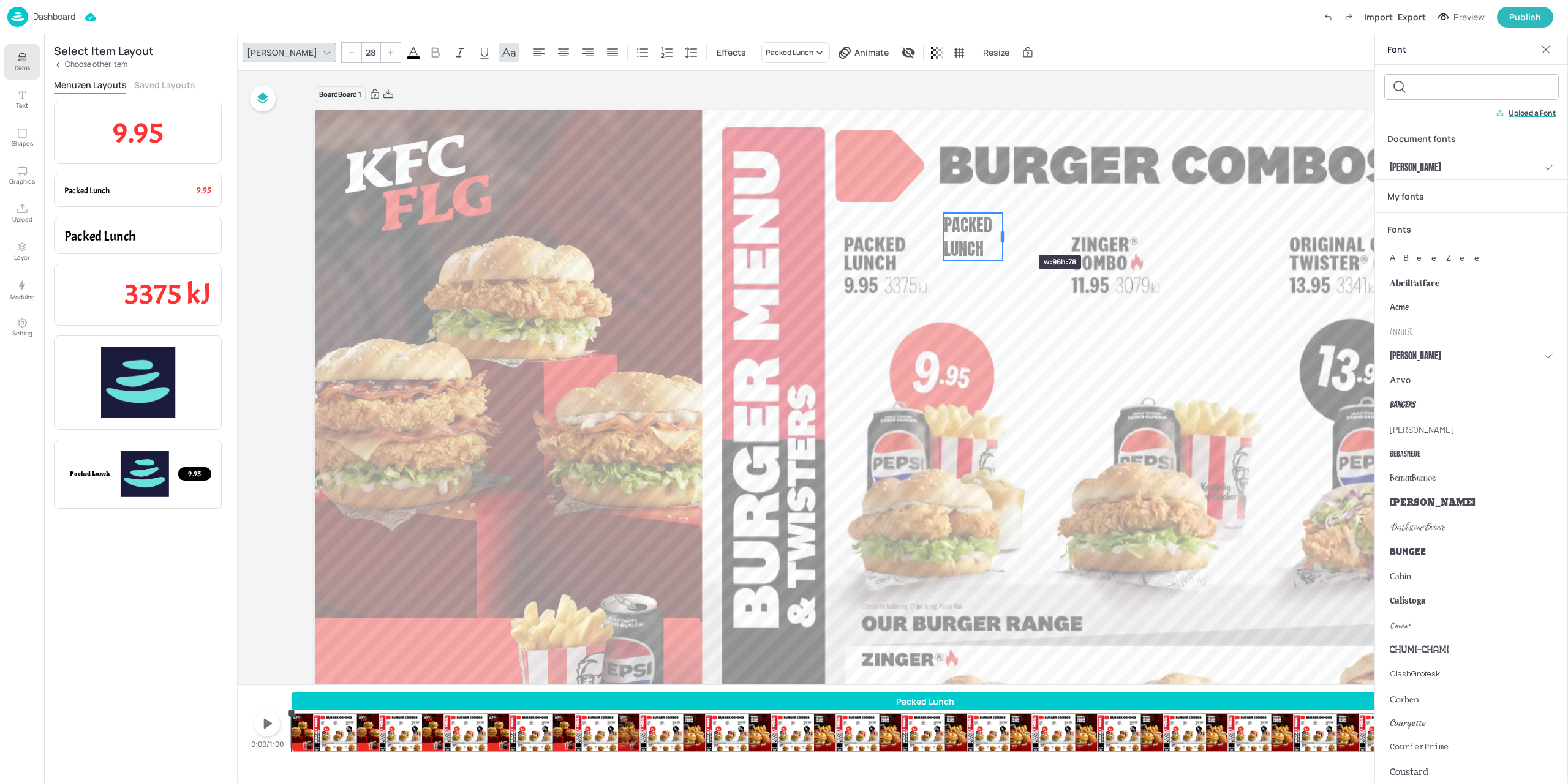
drag, startPoint x: 1130, startPoint y: 225, endPoint x: 1002, endPoint y: 232, distance: 128.2
click at [1002, 232] on div at bounding box center [1002, 237] width 10 height 48
click at [684, 53] on icon at bounding box center [691, 53] width 15 height 15
type input "1.09"
drag, startPoint x: 583, startPoint y: 137, endPoint x: 564, endPoint y: 136, distance: 19.0
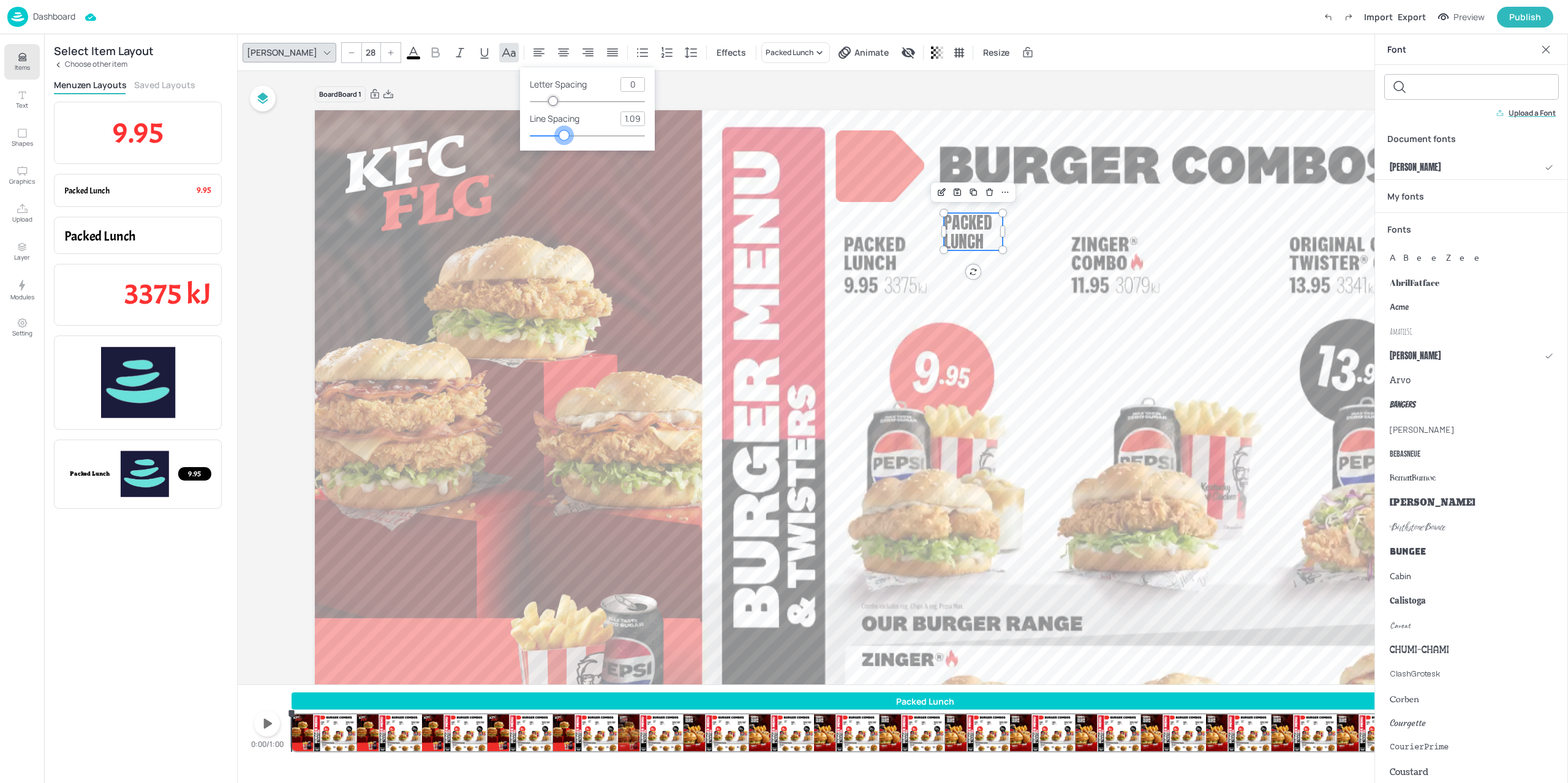
click at [564, 136] on div at bounding box center [564, 135] width 10 height 10
drag, startPoint x: 960, startPoint y: 265, endPoint x: 964, endPoint y: 238, distance: 27.3
click at [960, 265] on div at bounding box center [903, 440] width 1187 height 679
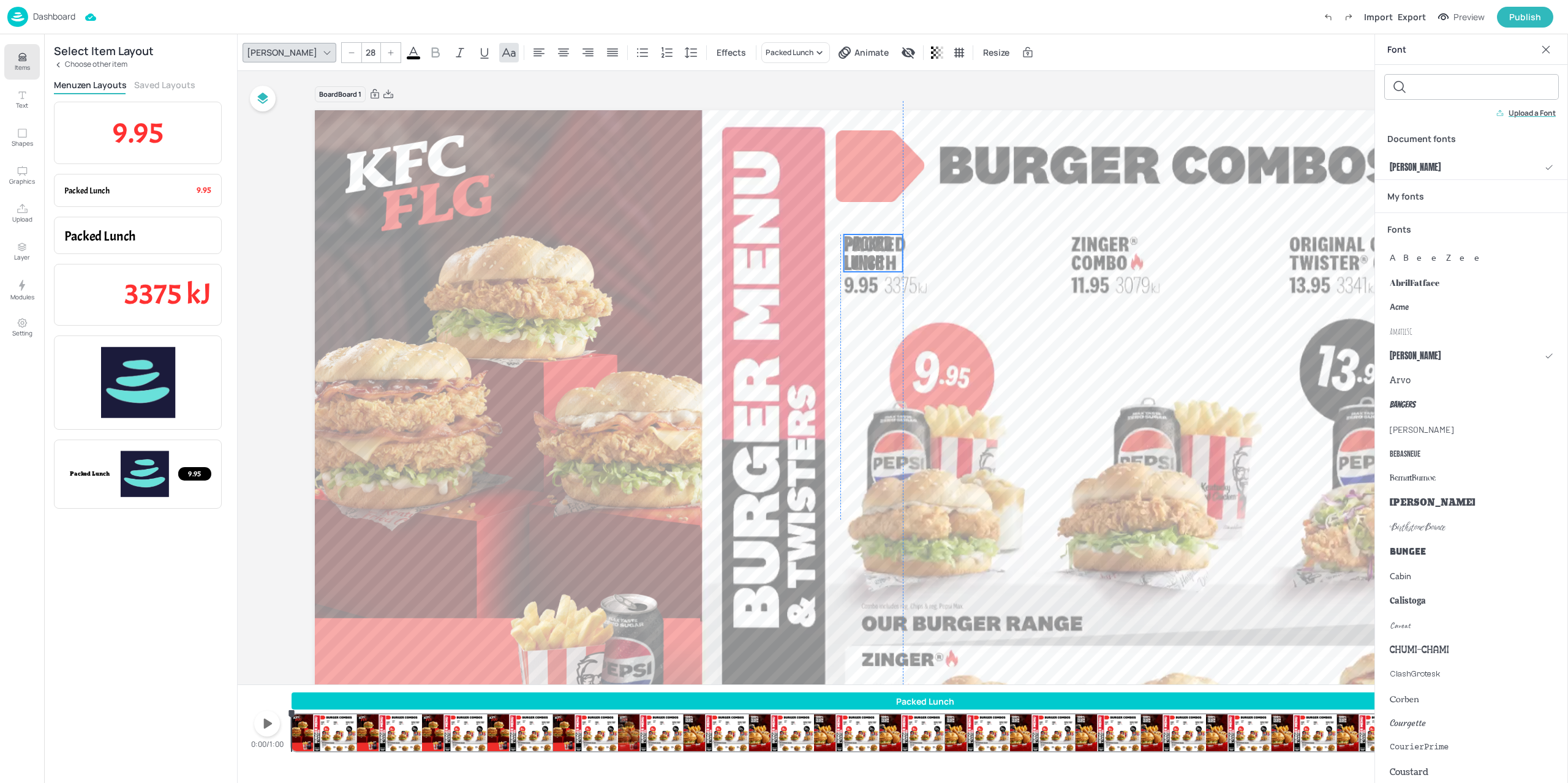
drag, startPoint x: 953, startPoint y: 235, endPoint x: 865, endPoint y: 253, distance: 89.8
click at [865, 253] on span "Packed Lunch" at bounding box center [868, 253] width 48 height 44
type input "29.2"
click at [901, 272] on div at bounding box center [905, 274] width 10 height 10
drag, startPoint x: 924, startPoint y: 260, endPoint x: 934, endPoint y: 261, distance: 10.0
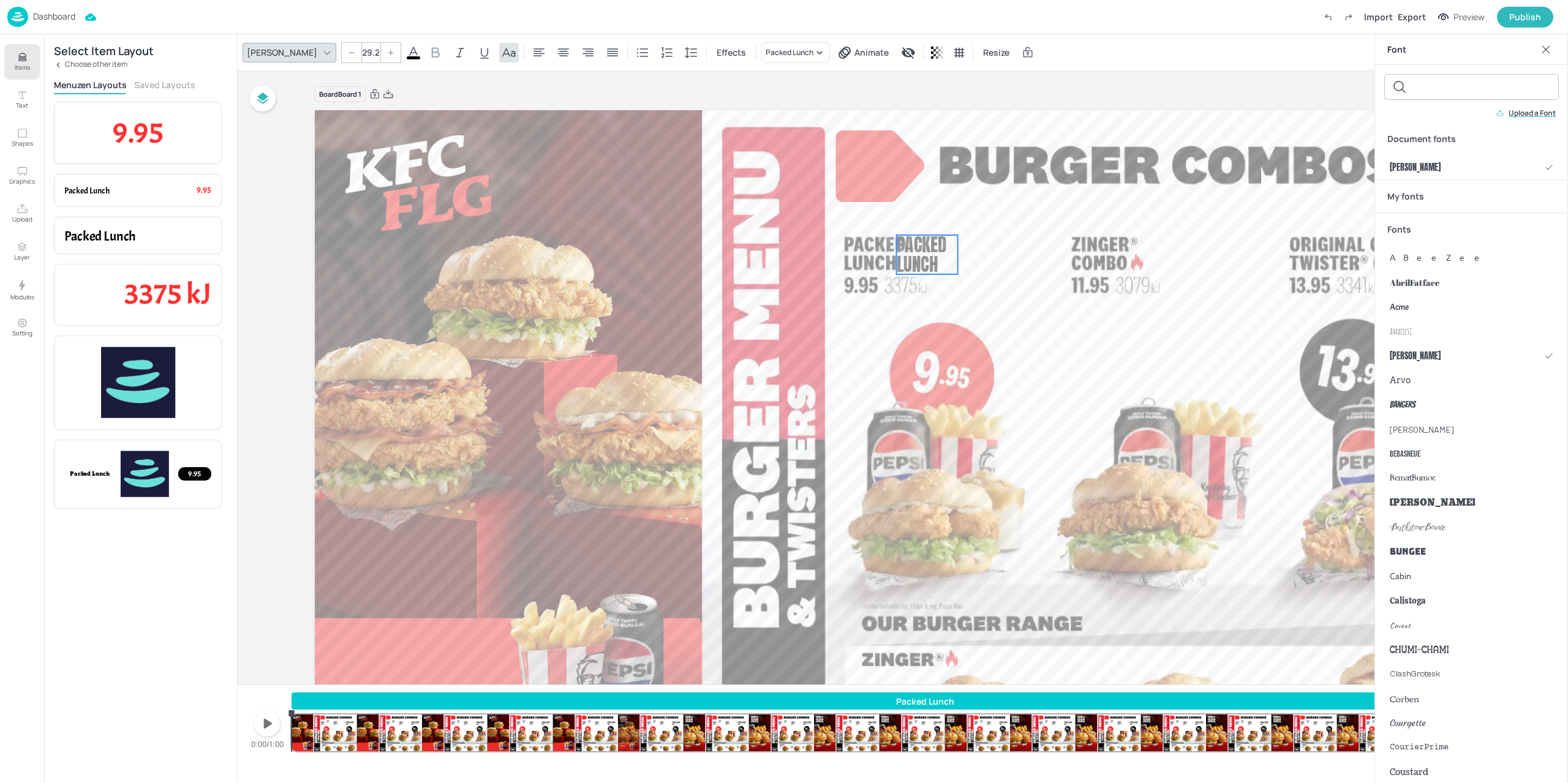
click at [934, 261] on span "Packed Lunch" at bounding box center [921, 254] width 50 height 46
drag, startPoint x: 924, startPoint y: 259, endPoint x: 939, endPoint y: 257, distance: 15.1
click at [939, 257] on span "Packed Lunch" at bounding box center [941, 253] width 50 height 46
click at [1445, 407] on div "Bangers" at bounding box center [1472, 405] width 193 height 25
click at [1452, 546] on div "Bungee" at bounding box center [1472, 552] width 193 height 25
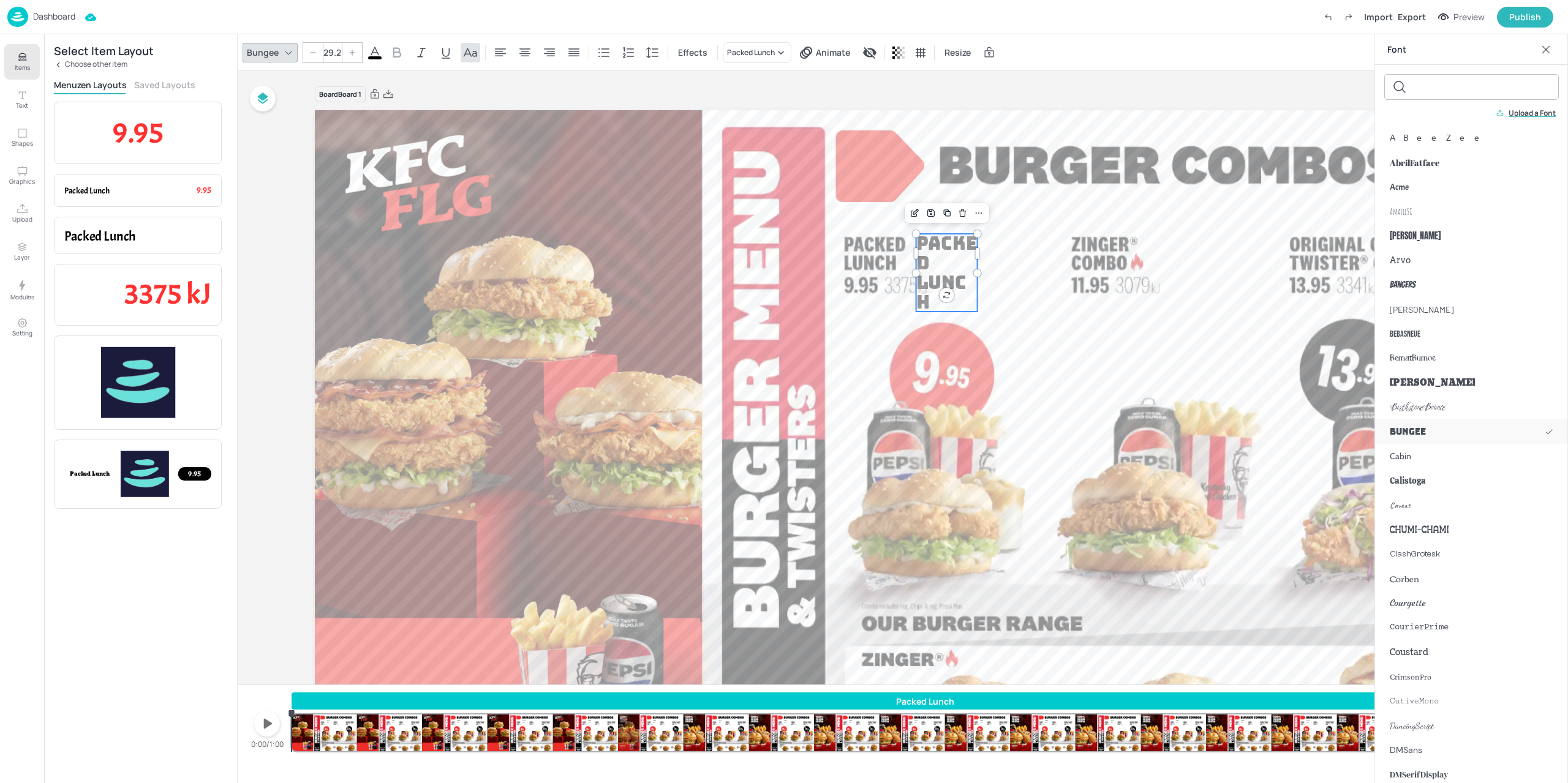
scroll to position [122, 0]
click at [1413, 454] on div "Cabin" at bounding box center [1472, 454] width 193 height 25
click at [1427, 483] on div "Calistoga" at bounding box center [1472, 478] width 193 height 25
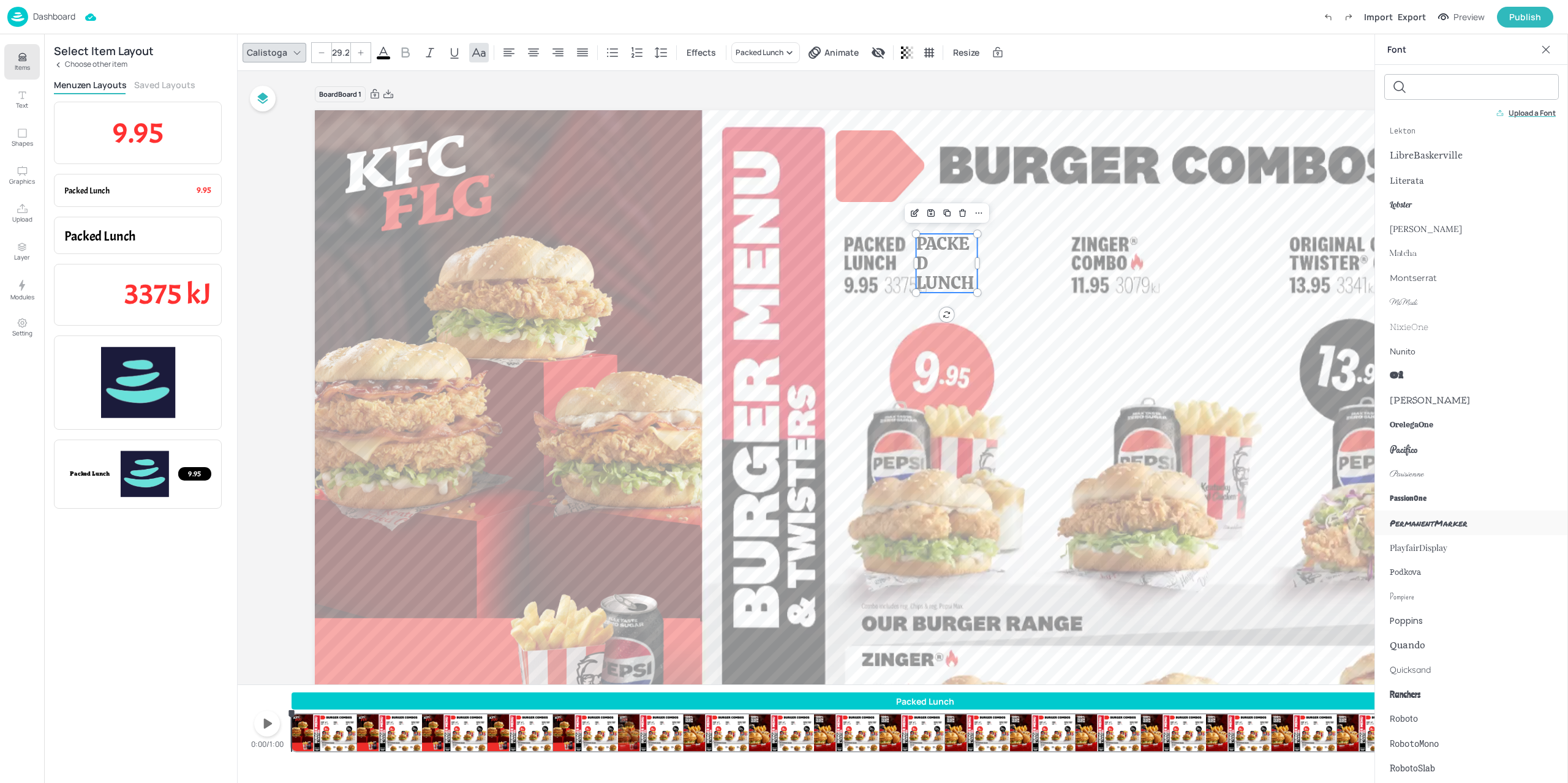
scroll to position [1041, 0]
click at [1430, 685] on div "Ranchers" at bounding box center [1472, 687] width 193 height 25
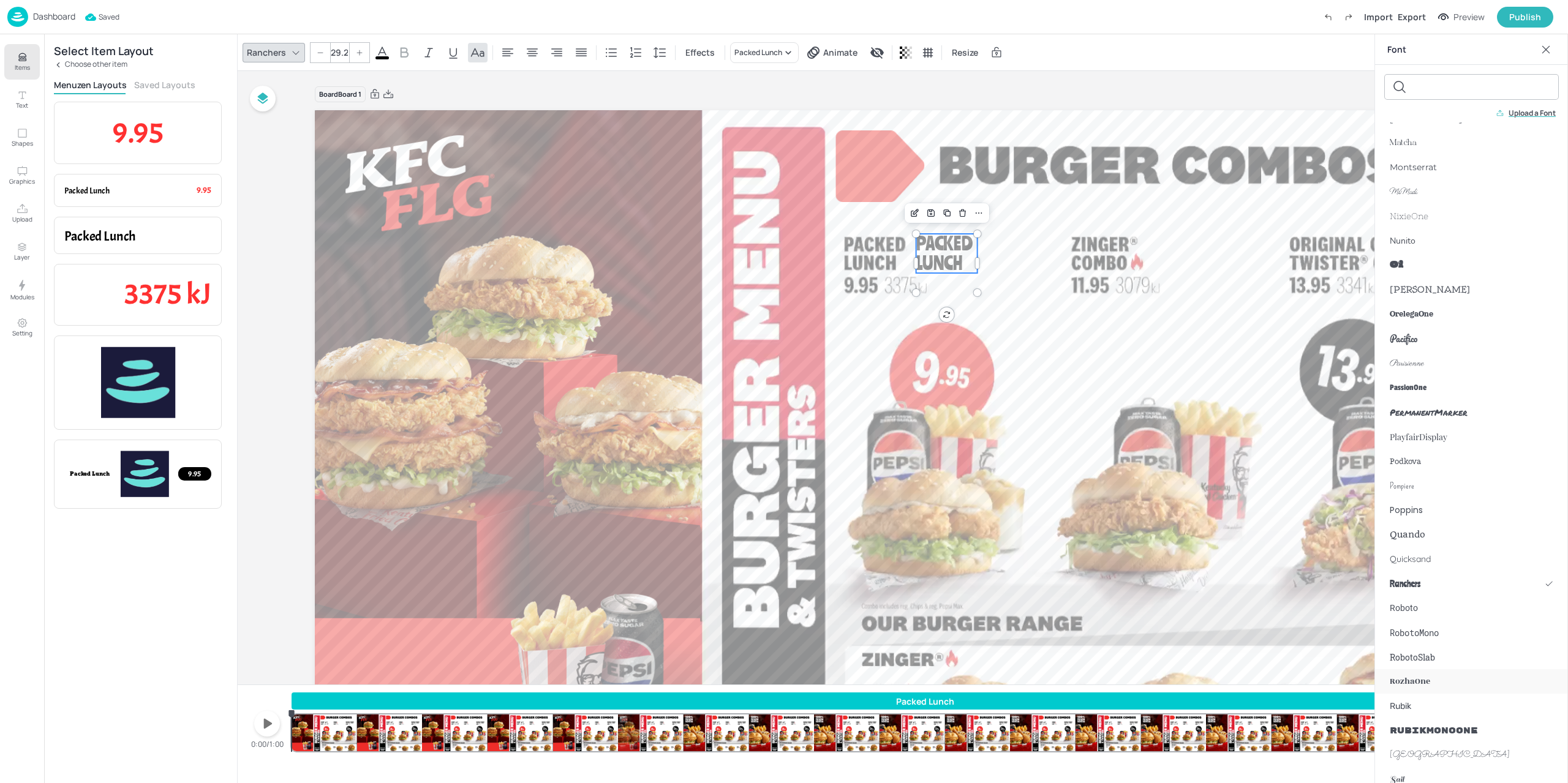
scroll to position [1163, 0]
click at [1446, 596] on div "Roboto" at bounding box center [1472, 588] width 193 height 25
click at [399, 50] on icon at bounding box center [396, 53] width 15 height 15
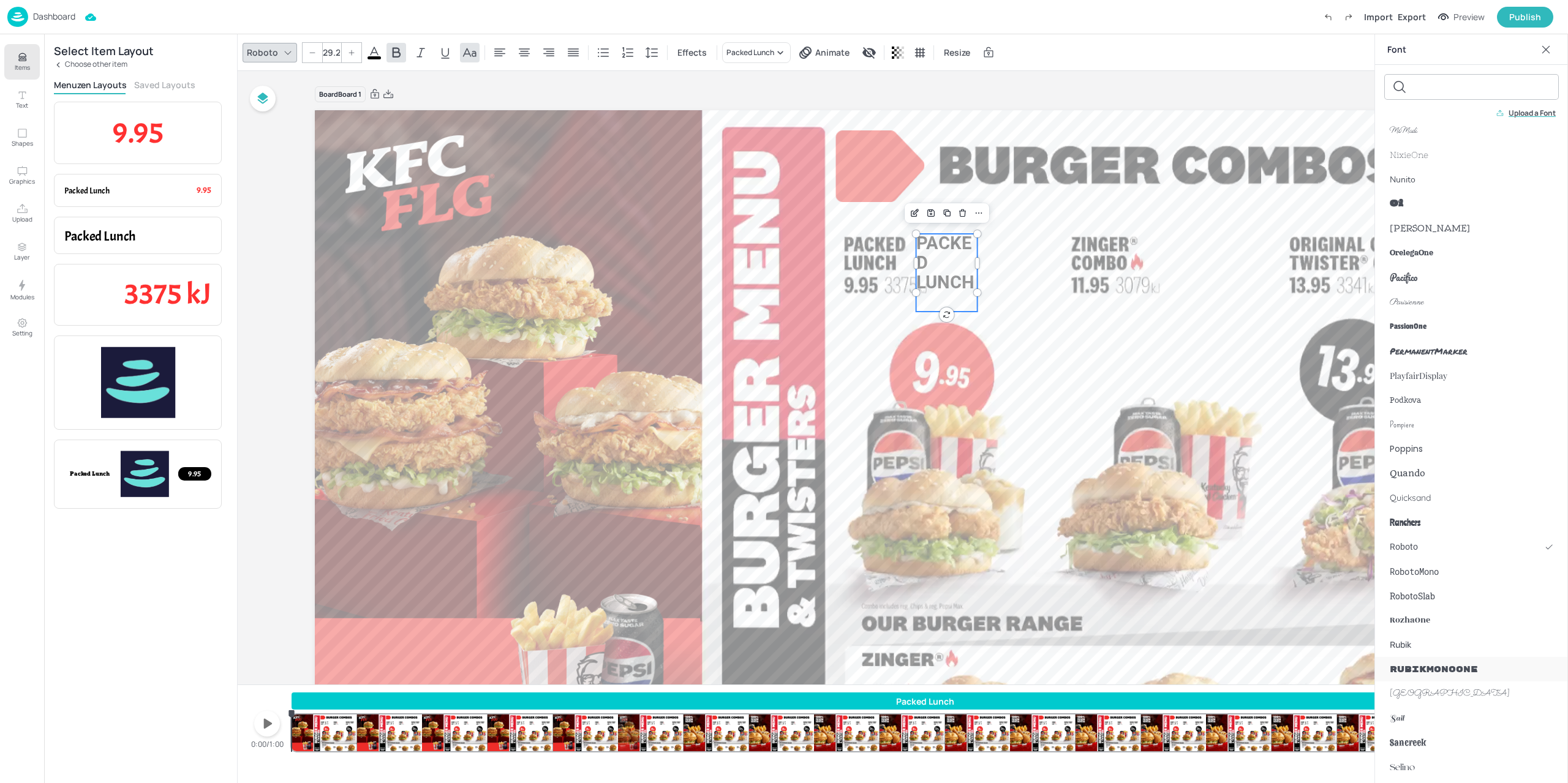
scroll to position [1224, 0]
click at [1475, 648] on span "RubikMonoOne" at bounding box center [1433, 650] width 88 height 13
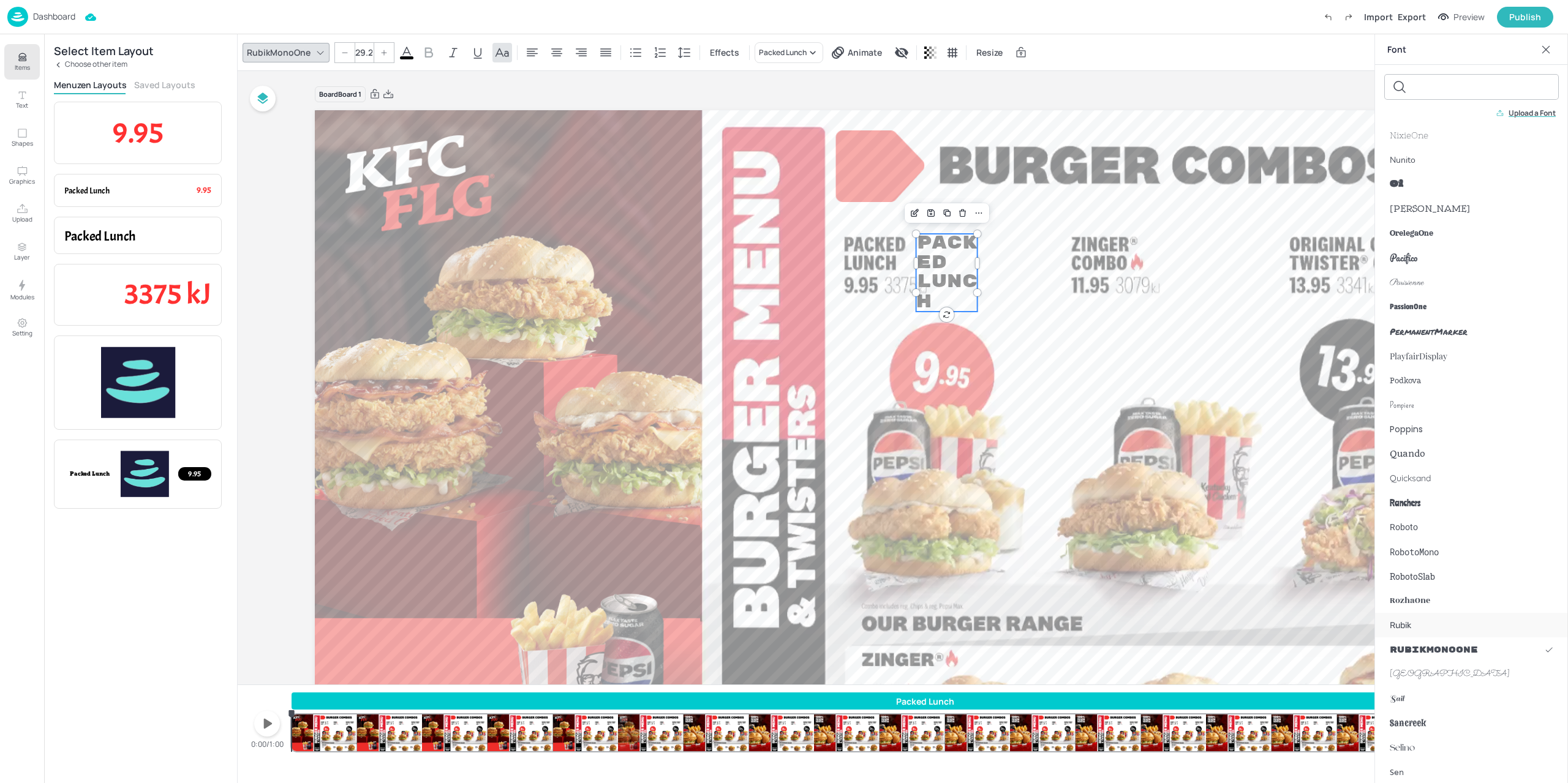
click at [1435, 627] on div "Rubik" at bounding box center [1472, 625] width 193 height 25
click at [394, 59] on div at bounding box center [388, 53] width 20 height 20
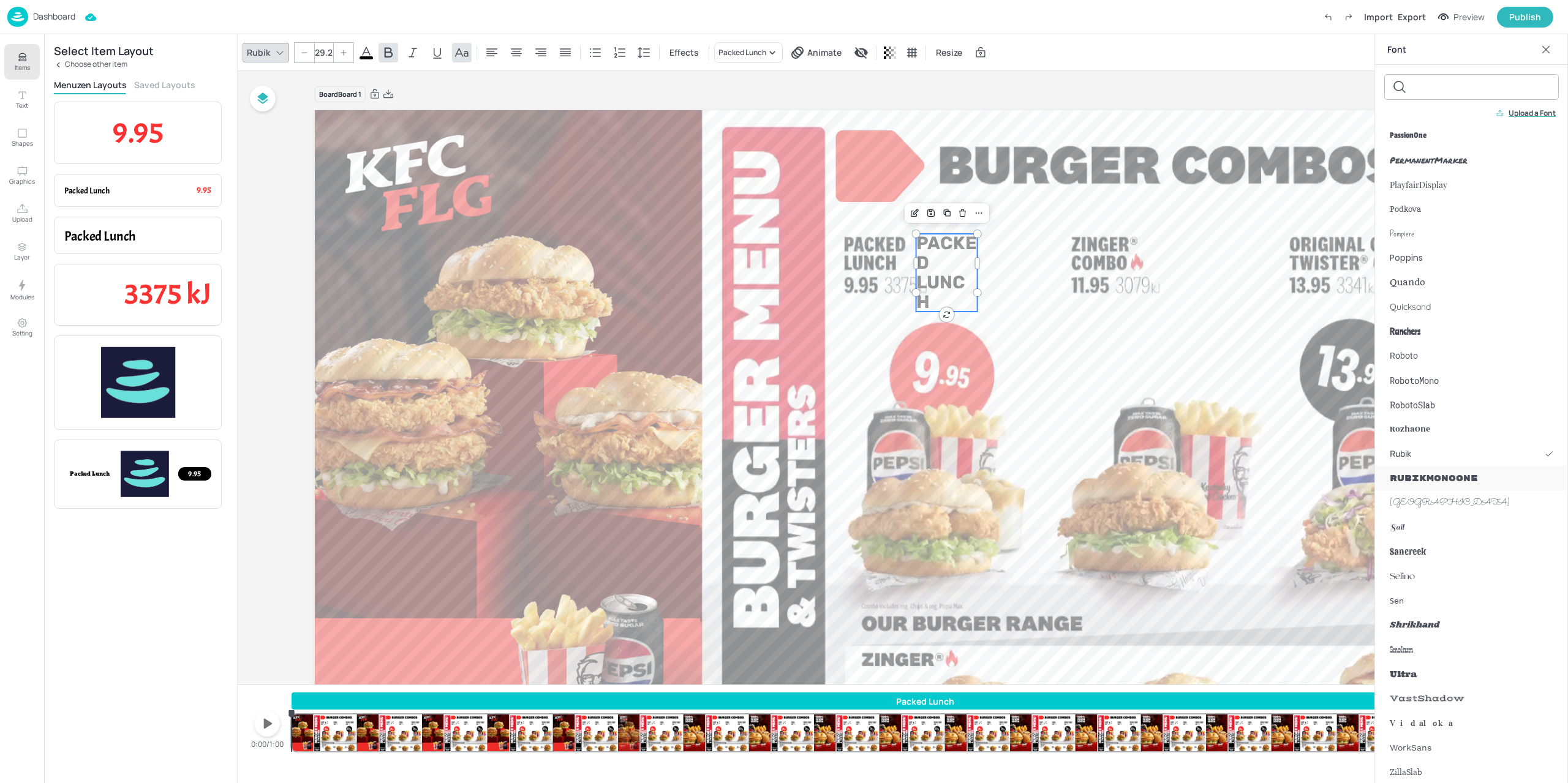
scroll to position [1396, 0]
click at [651, 55] on div at bounding box center [644, 53] width 20 height 20
type input "-72"
click at [543, 101] on div at bounding box center [542, 101] width 10 height 10
click at [987, 260] on div at bounding box center [986, 253] width 10 height 39
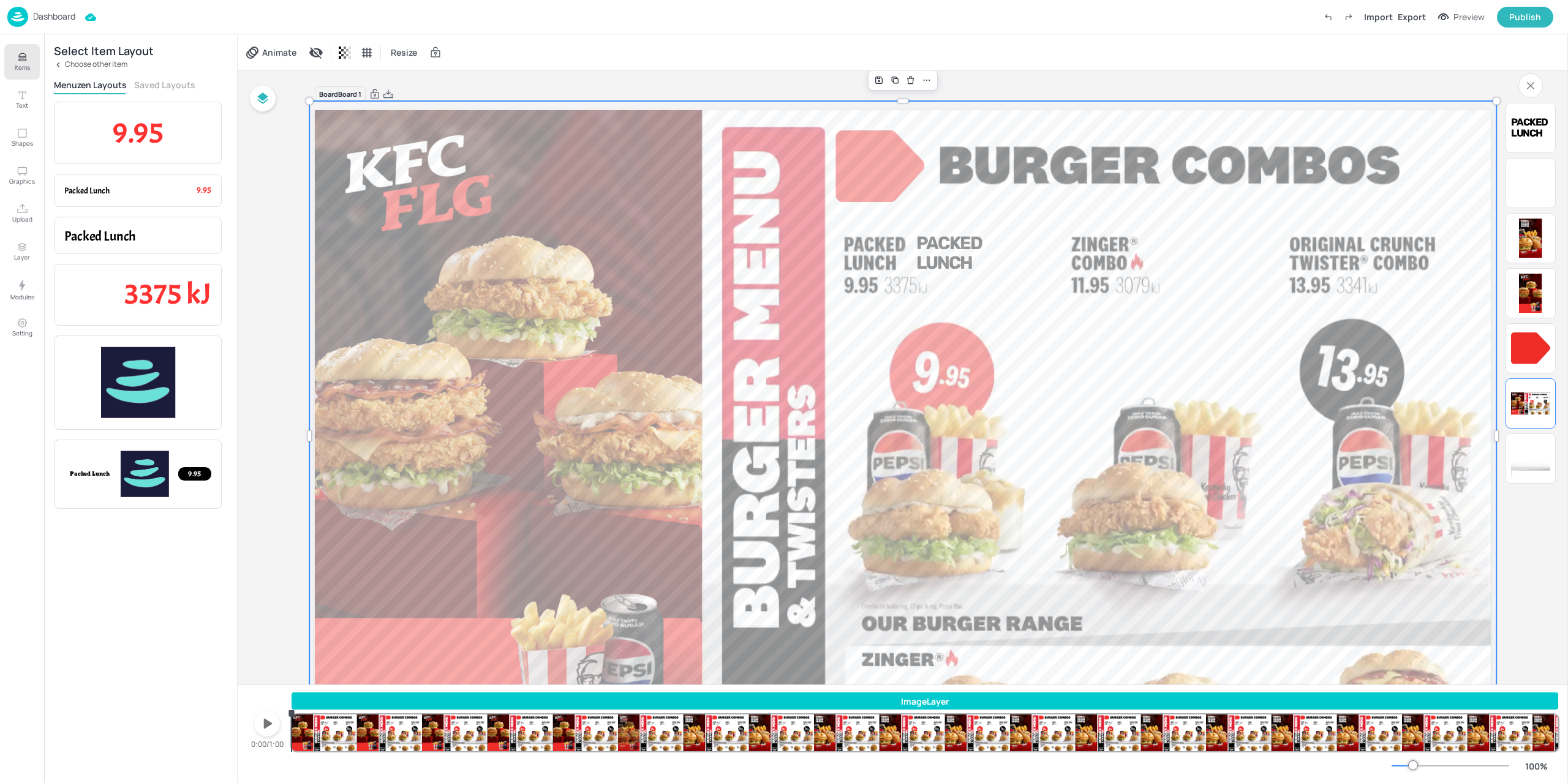
click at [1053, 260] on div at bounding box center [903, 440] width 1187 height 679
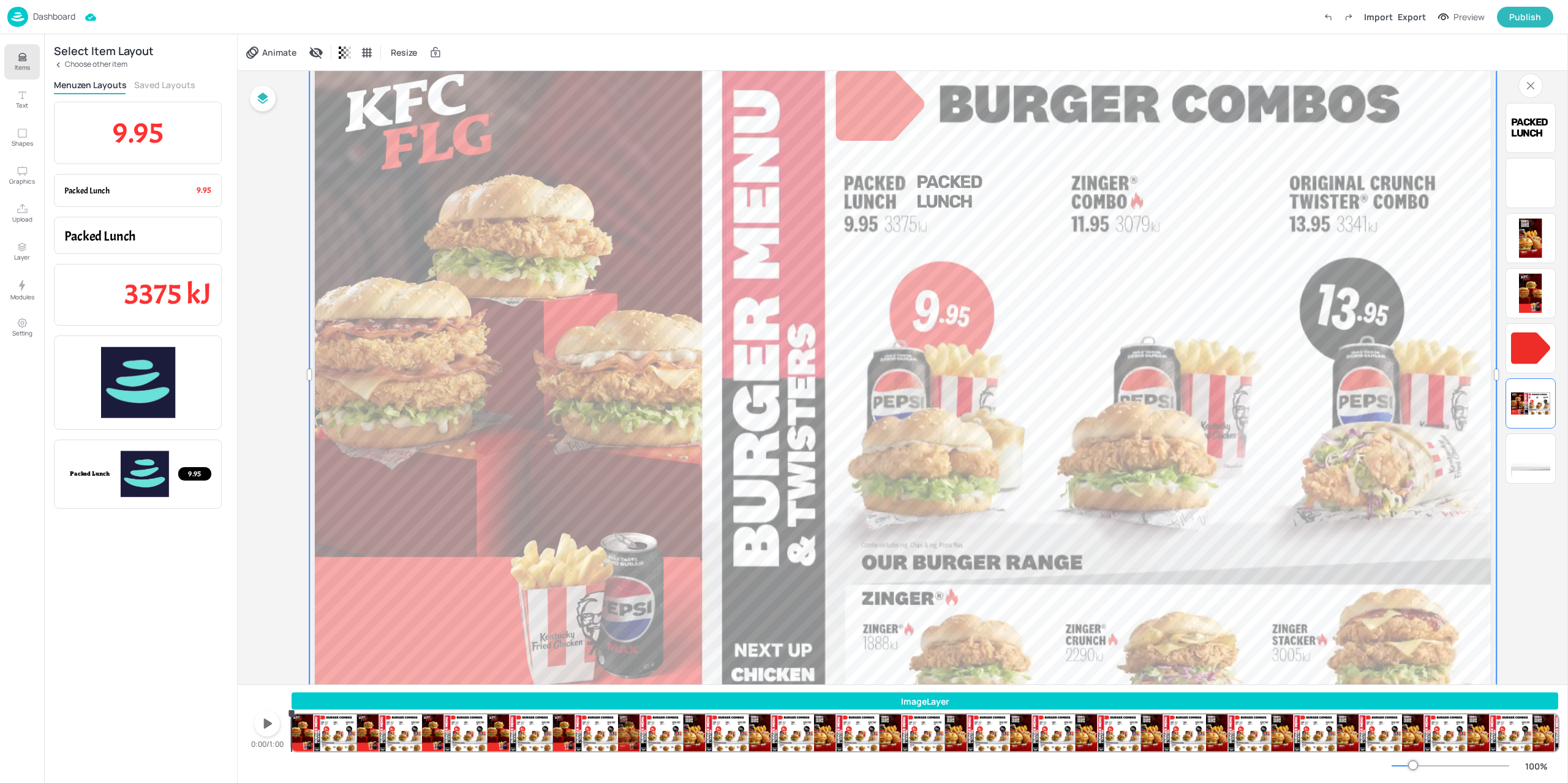
scroll to position [0, 0]
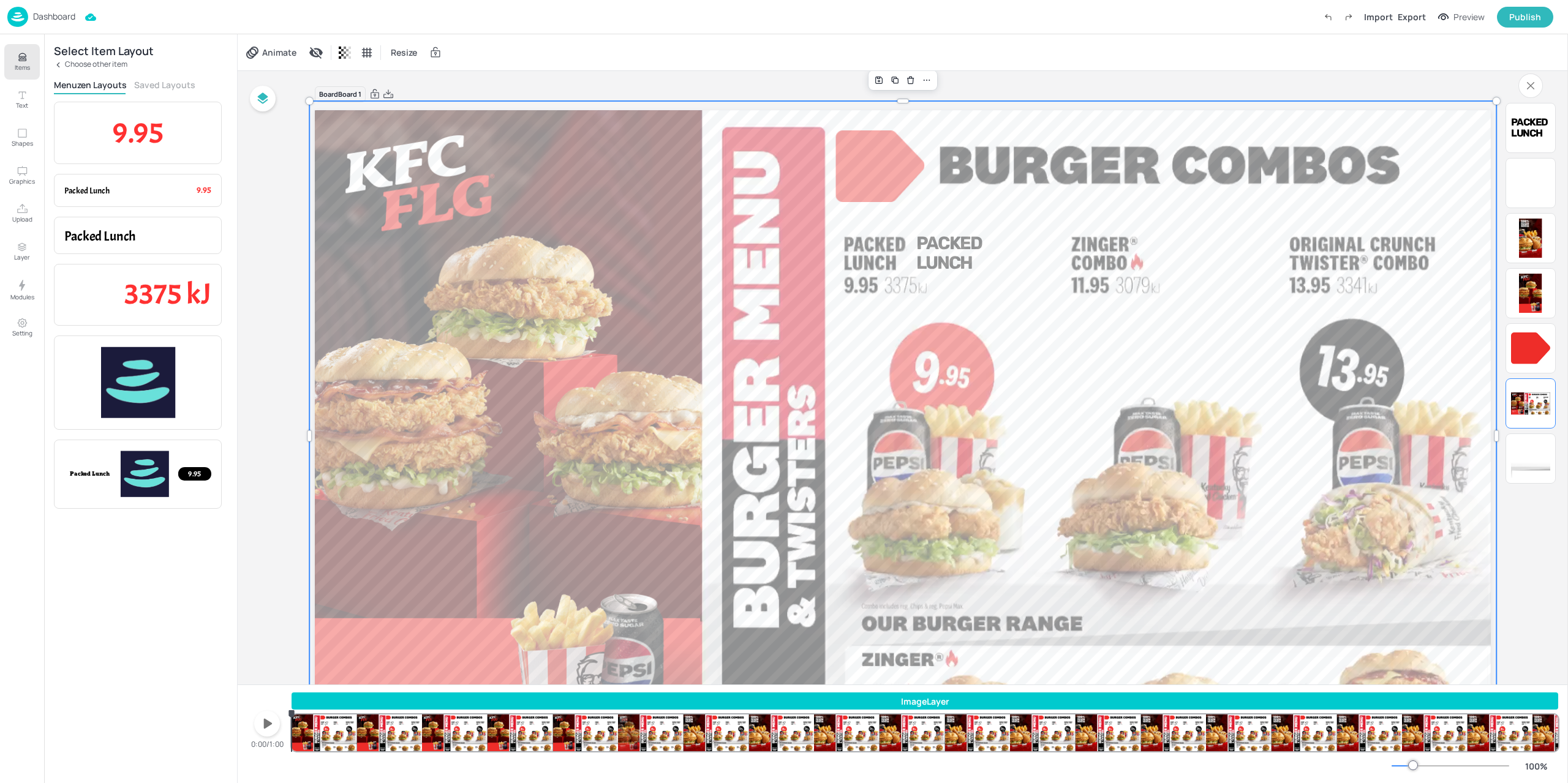
click at [962, 261] on span "Packed Lunch" at bounding box center [949, 252] width 66 height 40
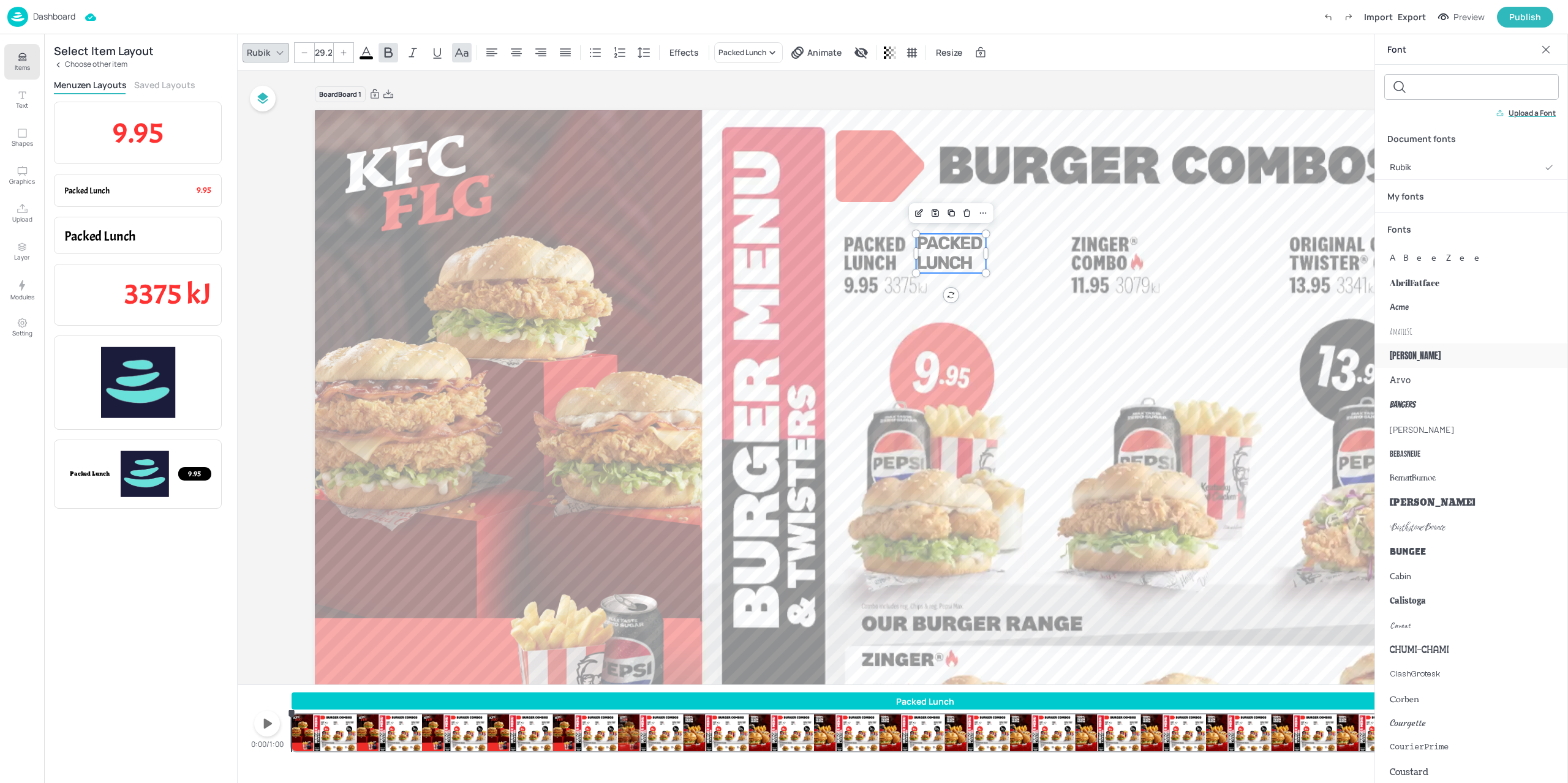
click at [1399, 353] on span "[PERSON_NAME]" at bounding box center [1415, 356] width 51 height 13
click at [684, 56] on icon at bounding box center [691, 53] width 12 height 11
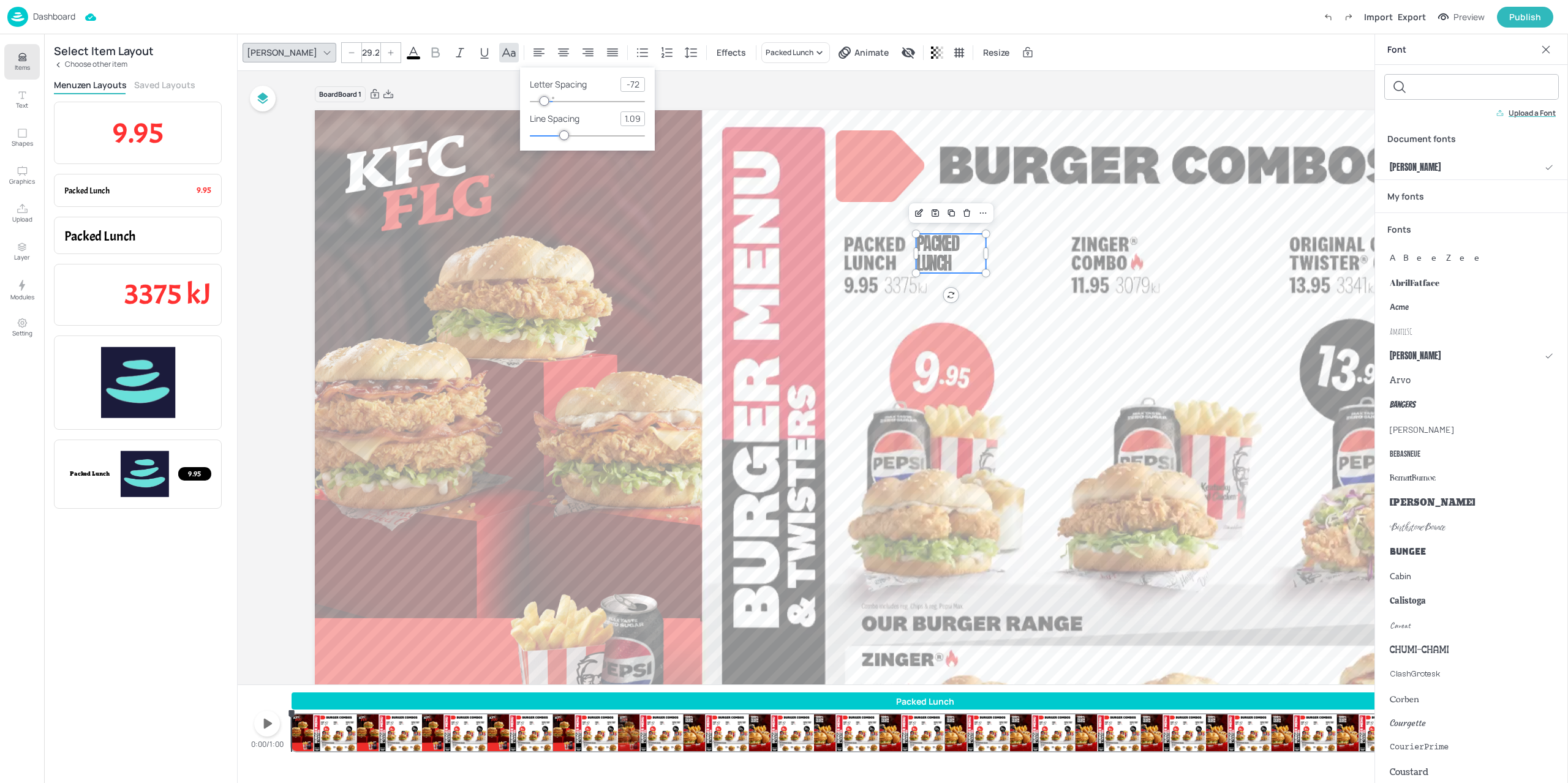
drag, startPoint x: 644, startPoint y: 85, endPoint x: 620, endPoint y: 88, distance: 24.2
click at [620, 88] on div "-72" at bounding box center [633, 85] width 25 height 15
type input "0"
click at [1075, 308] on div at bounding box center [903, 440] width 1187 height 679
click at [969, 264] on p "Packed Lunch" at bounding box center [951, 253] width 70 height 39
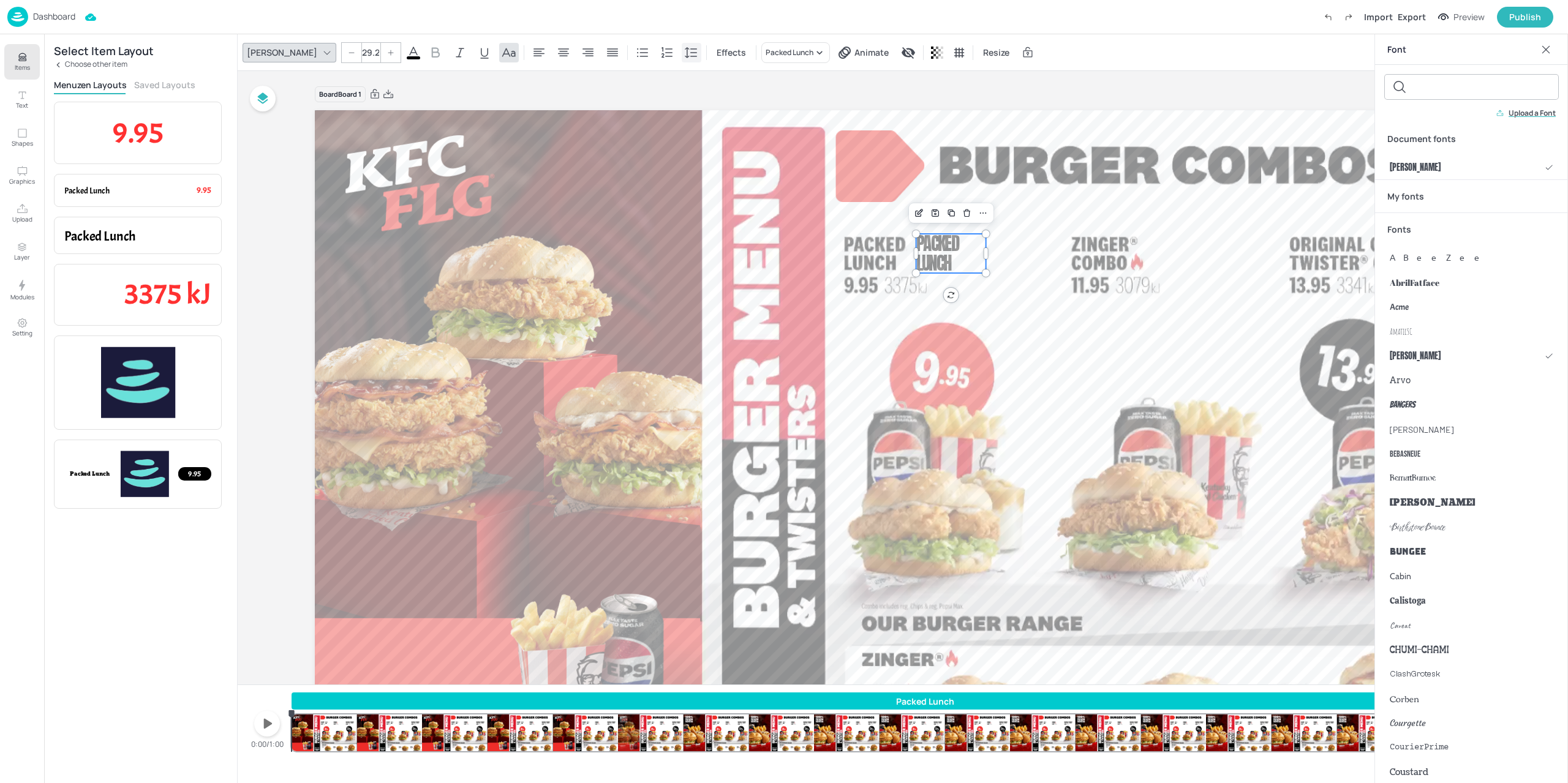
click at [684, 54] on icon at bounding box center [691, 53] width 15 height 15
type input "6"
click at [553, 103] on div at bounding box center [553, 101] width 10 height 10
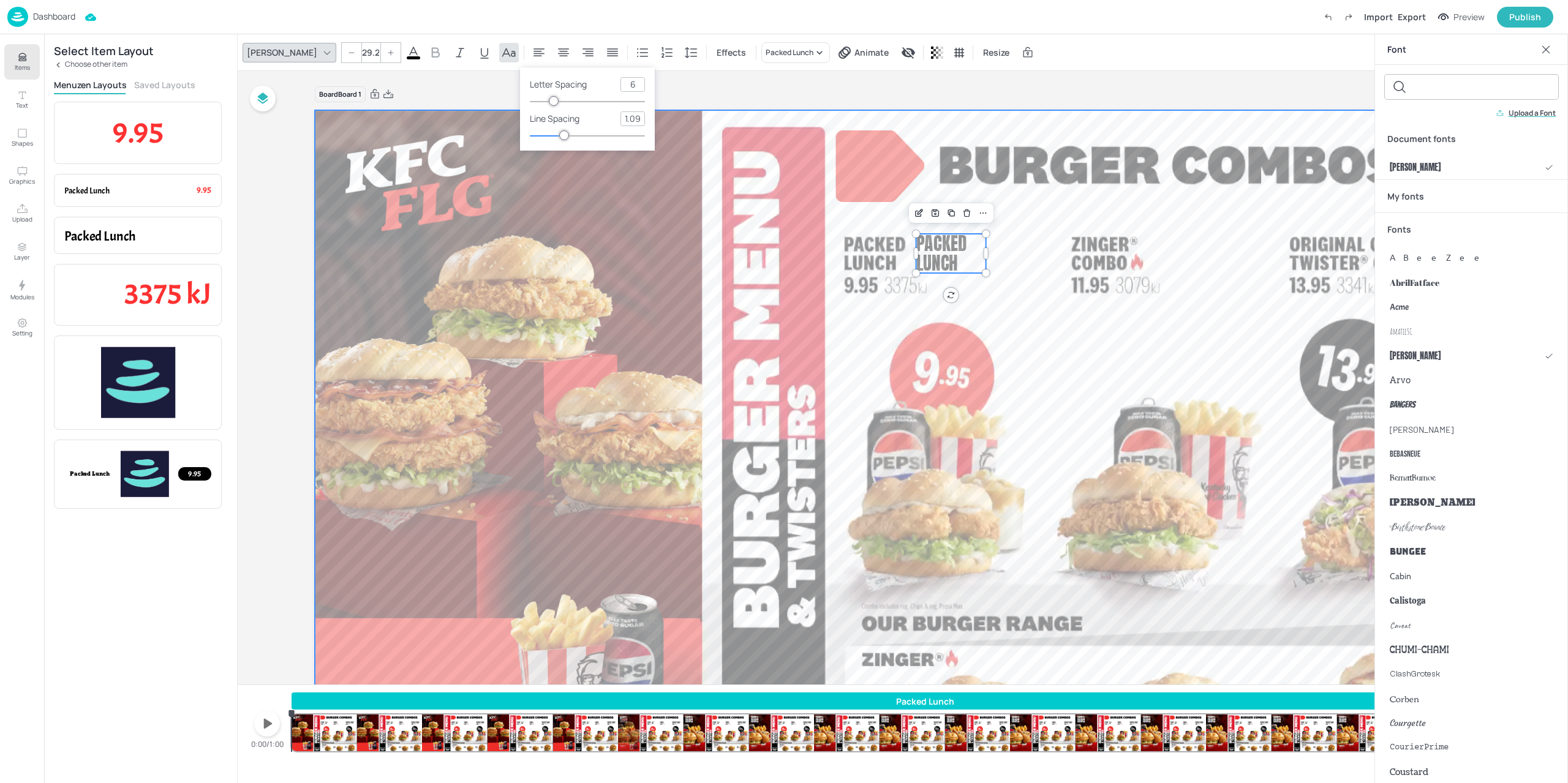
click at [996, 337] on div at bounding box center [955, 409] width 229 height 221
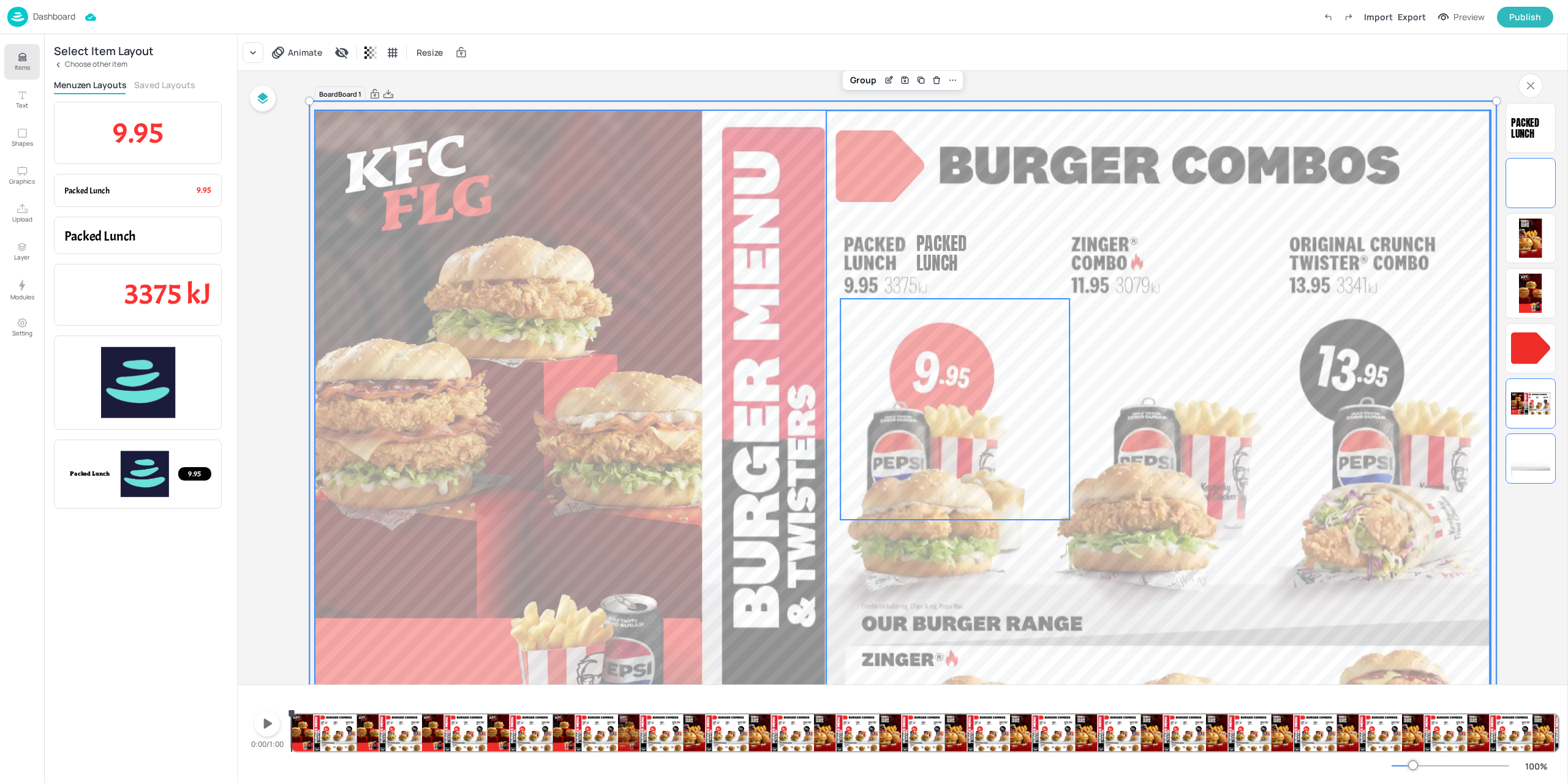
click at [1028, 245] on div at bounding box center [903, 440] width 1187 height 679
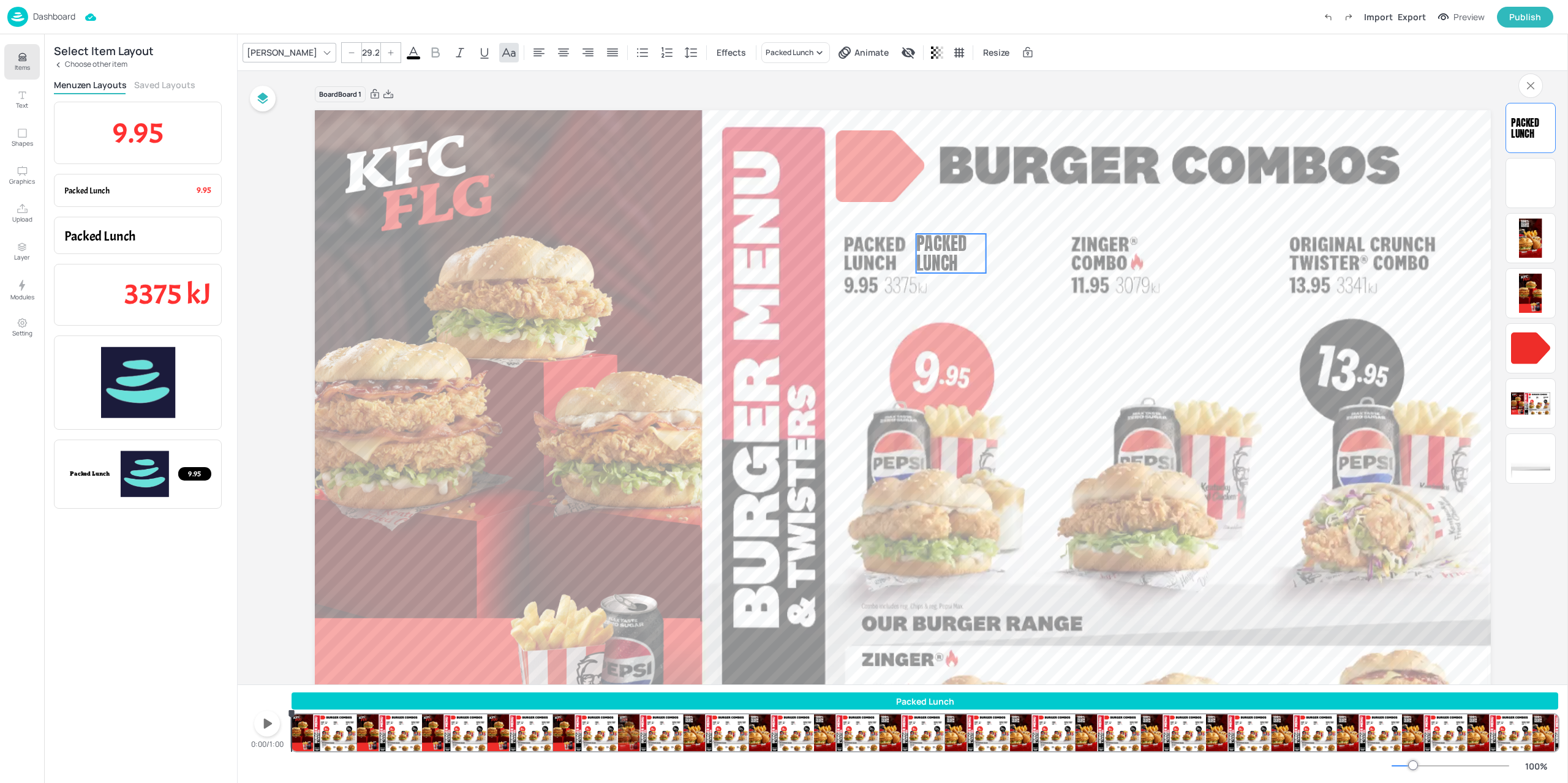
click at [970, 247] on p "Packed Lunch" at bounding box center [951, 253] width 70 height 39
